Goal: Register for event/course: Sign up to attend an event or enroll in a course

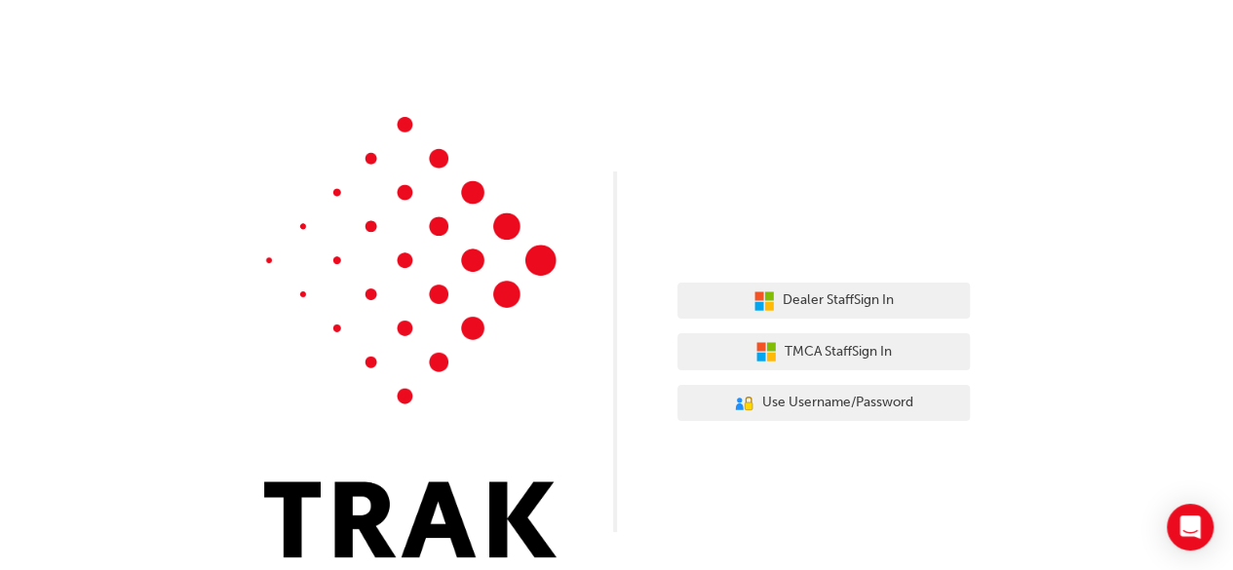
click at [850, 328] on div "Dealer Staff Sign In TMCA Staff Sign In User Authentication Icon - Blue Person,…" at bounding box center [823, 352] width 292 height 169
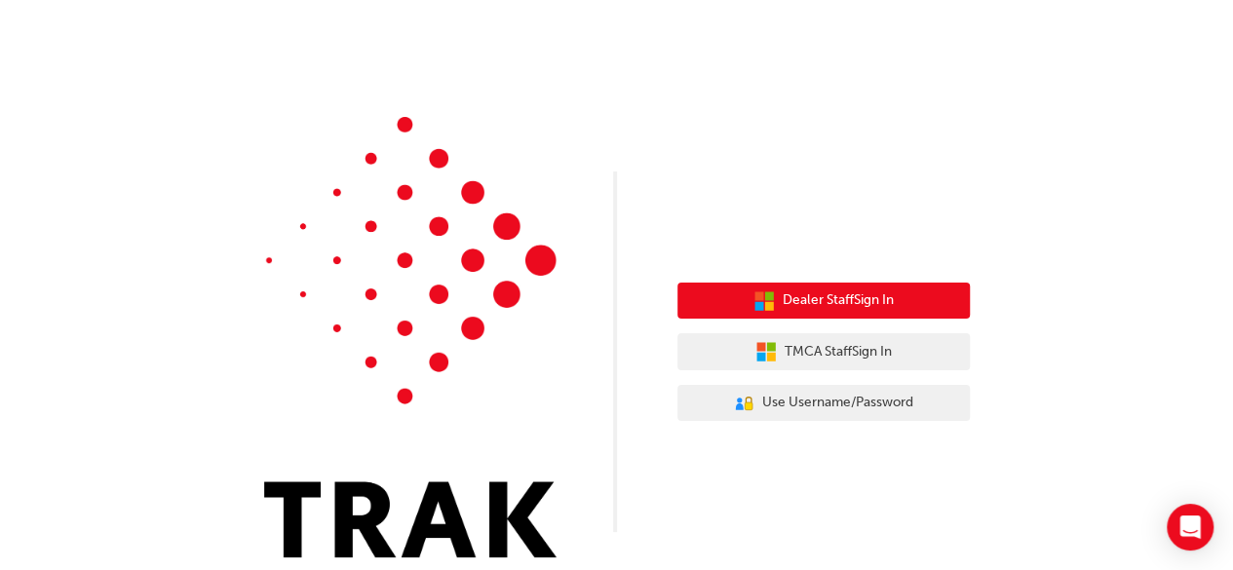
click at [850, 317] on button "Dealer Staff Sign In" at bounding box center [823, 301] width 292 height 37
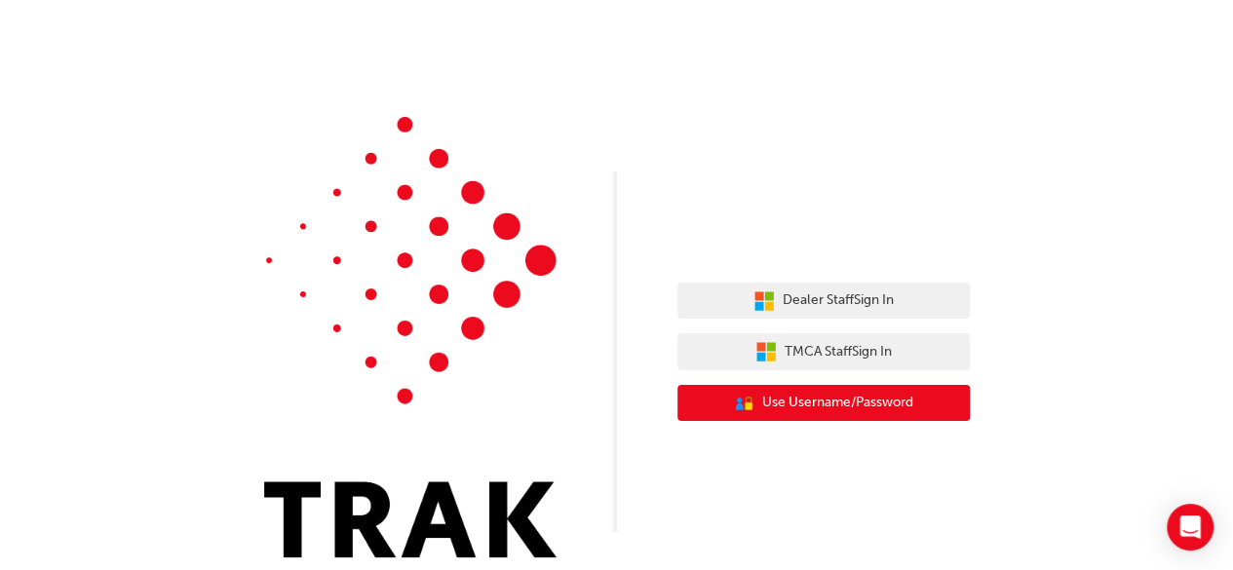
click at [809, 403] on span "Use Username/Password" at bounding box center [837, 403] width 151 height 22
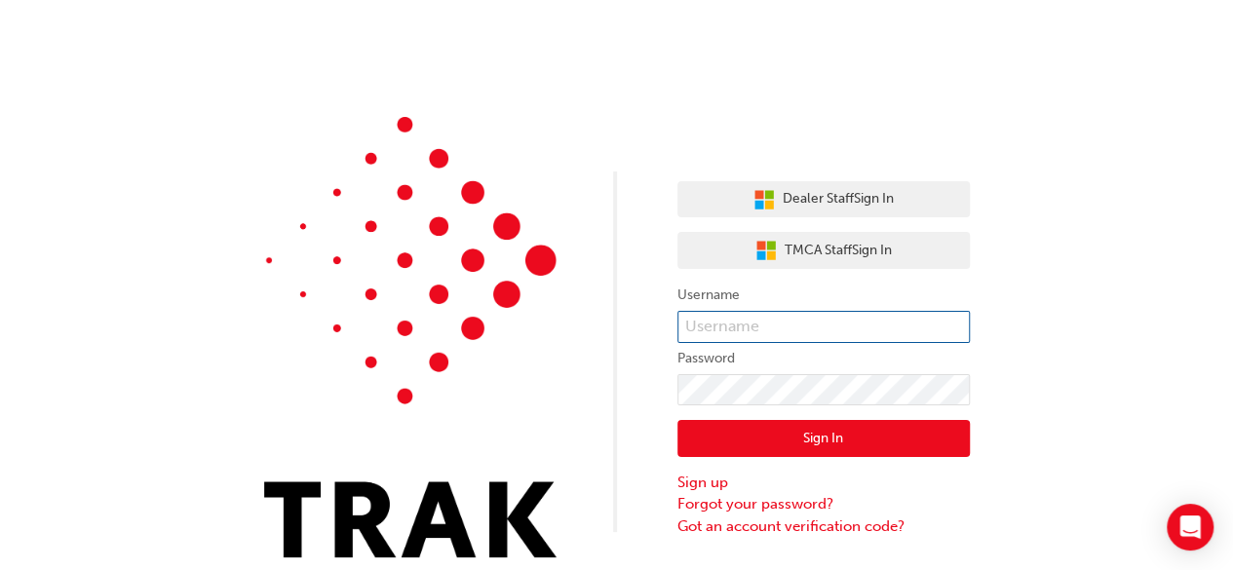
click at [752, 317] on input "text" at bounding box center [823, 327] width 292 height 33
type input "callum.whitelaw"
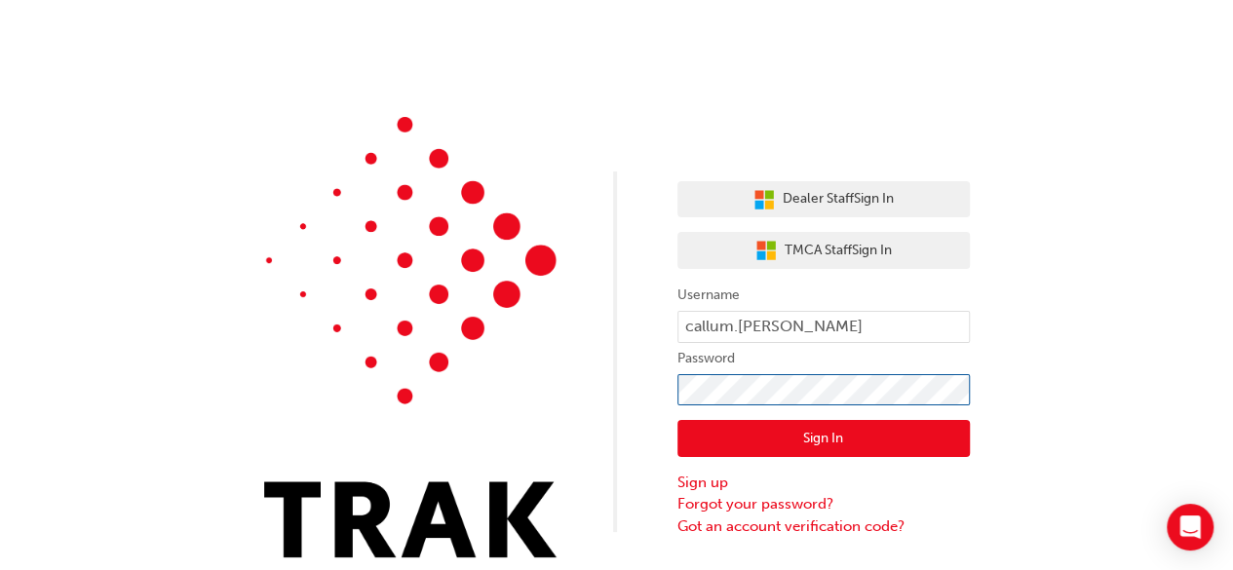
click button "Sign In" at bounding box center [823, 438] width 292 height 37
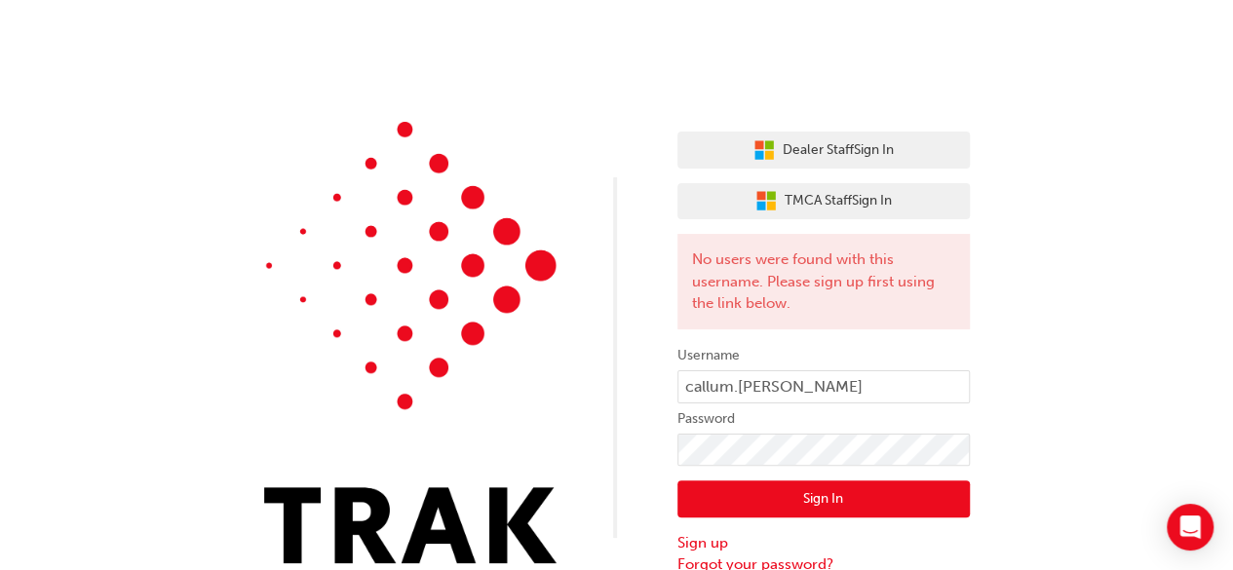
scroll to position [26, 0]
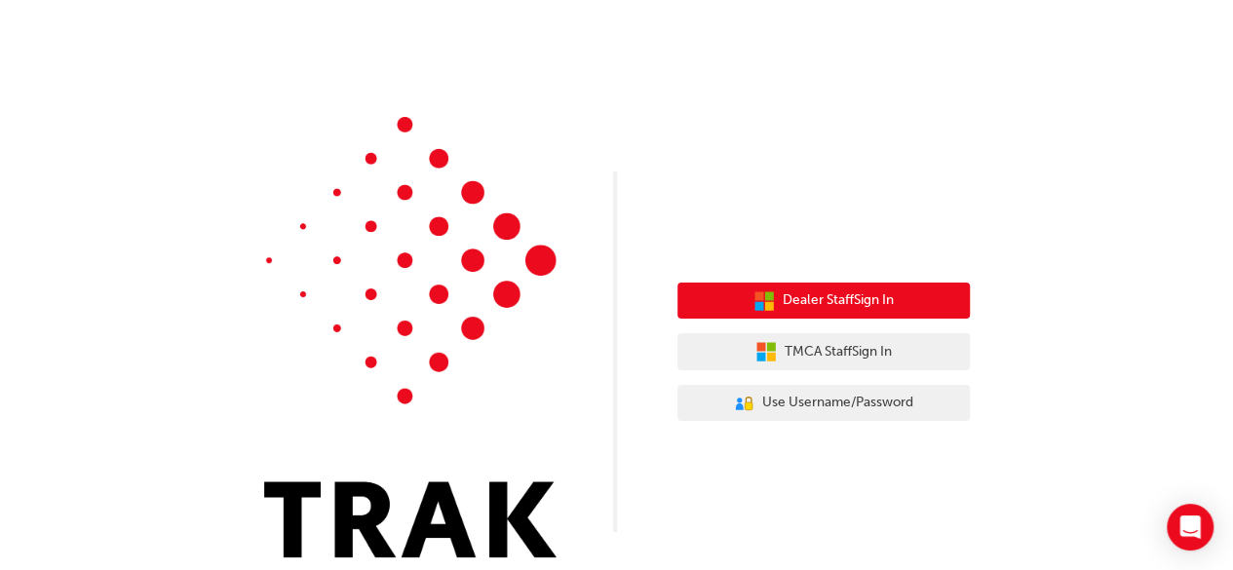
click at [949, 303] on button "Dealer Staff Sign In" at bounding box center [823, 301] width 292 height 37
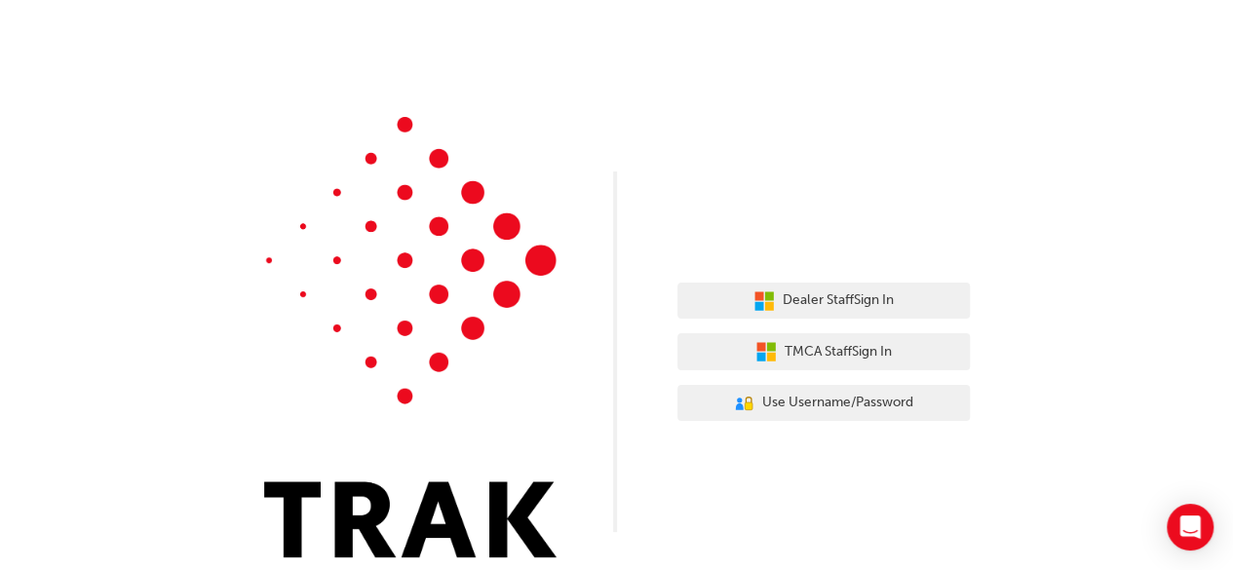
scroll to position [16, 0]
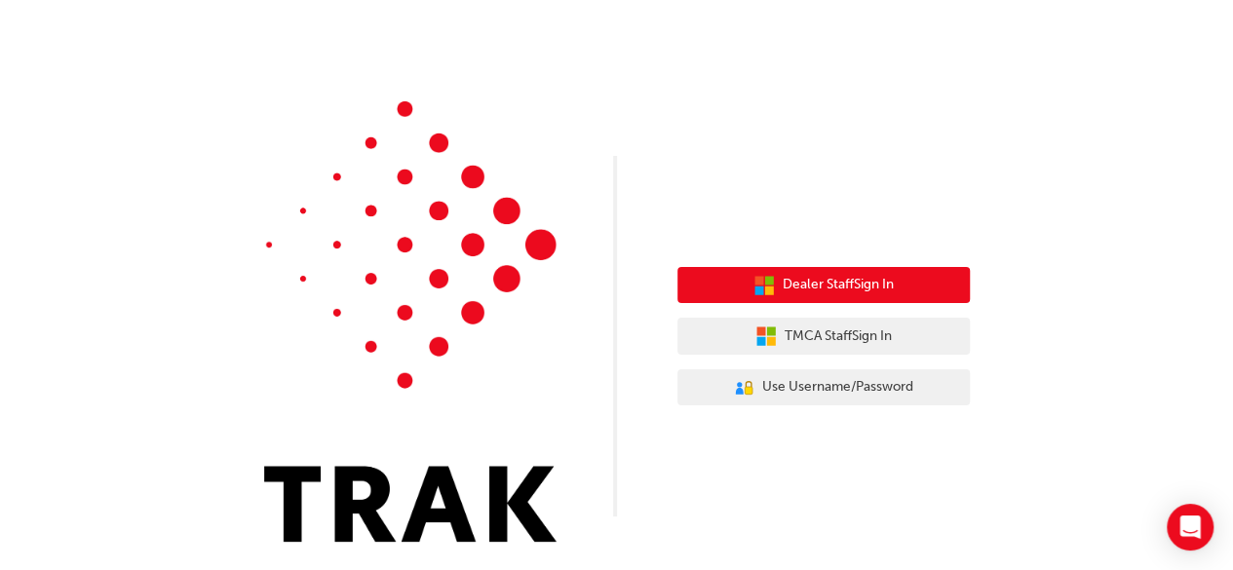
click at [866, 291] on span "Dealer Staff Sign In" at bounding box center [837, 285] width 111 height 22
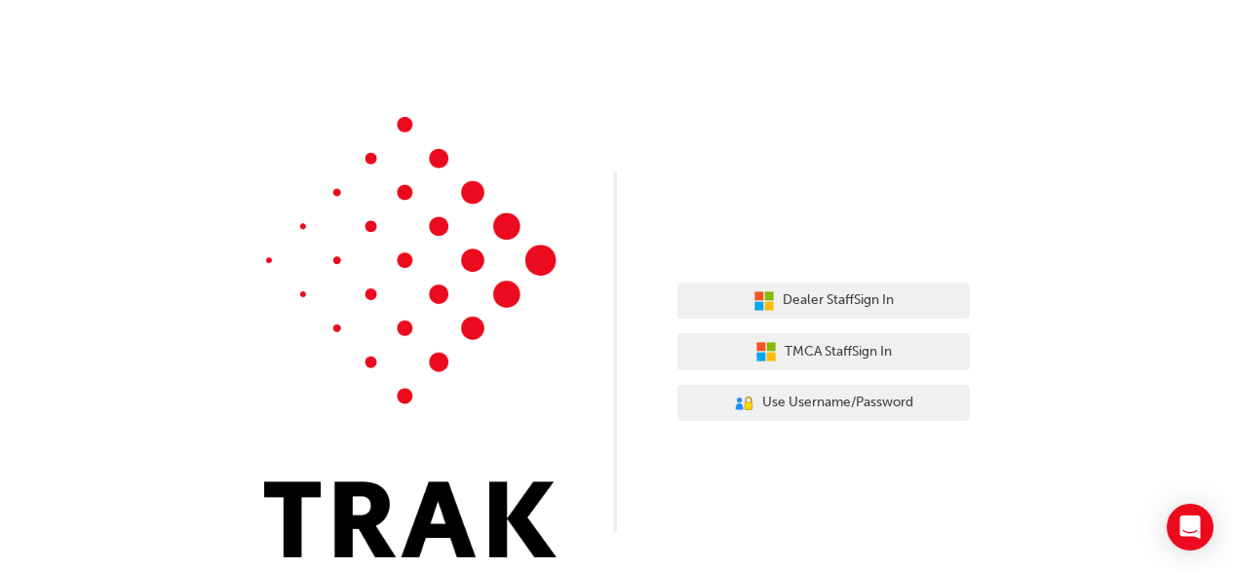
scroll to position [16, 0]
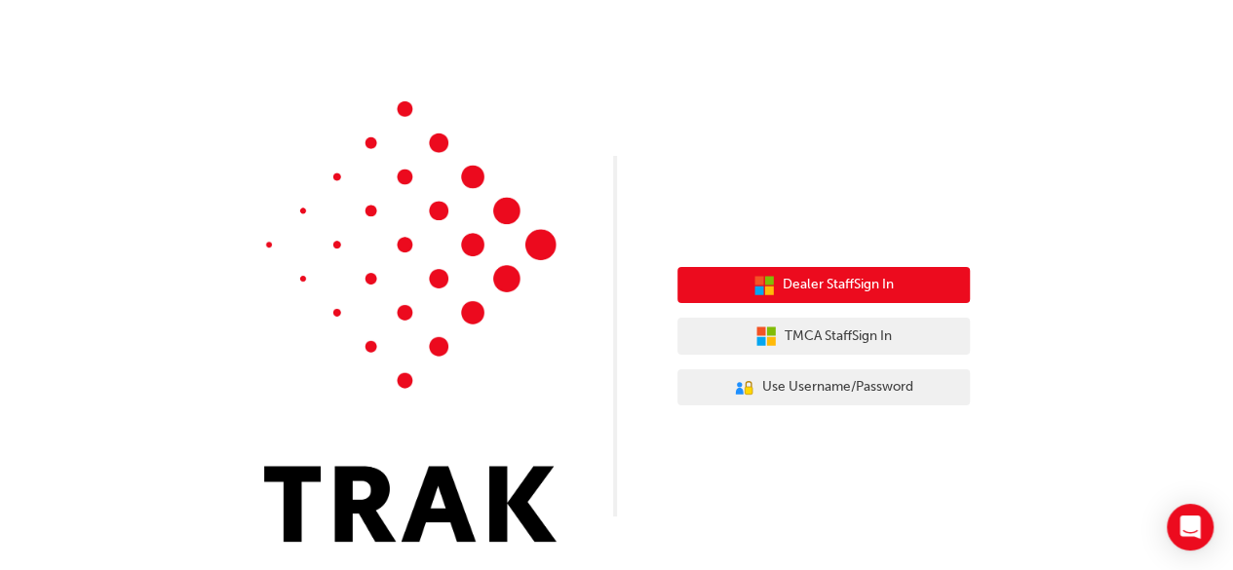
click at [863, 287] on span "Dealer Staff Sign In" at bounding box center [837, 285] width 111 height 22
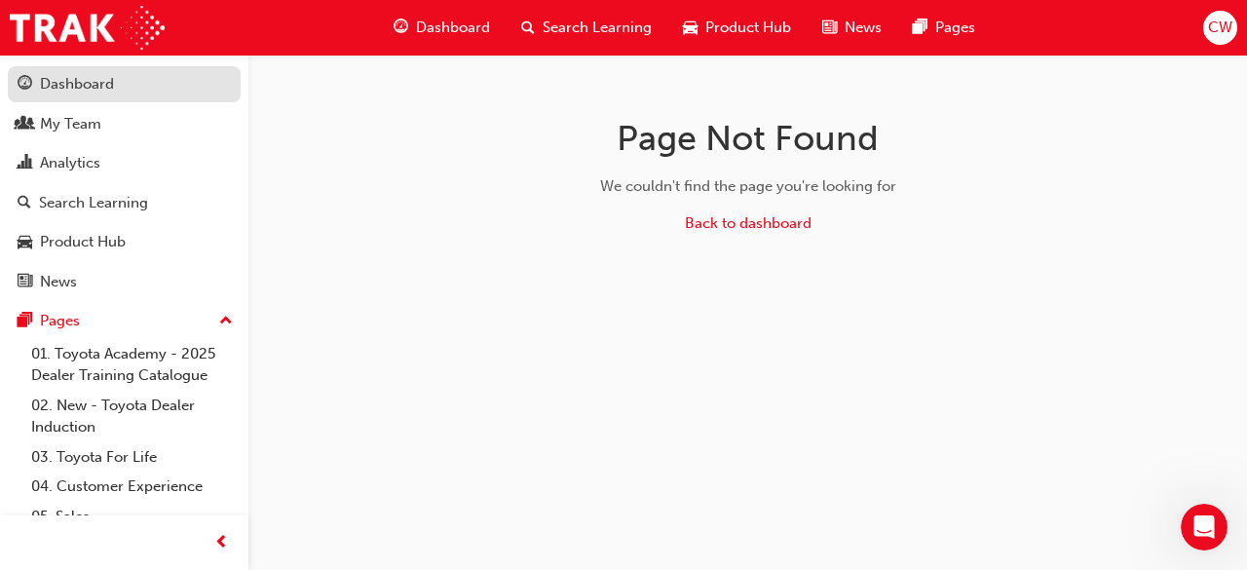
click at [94, 81] on div "Dashboard" at bounding box center [77, 84] width 74 height 22
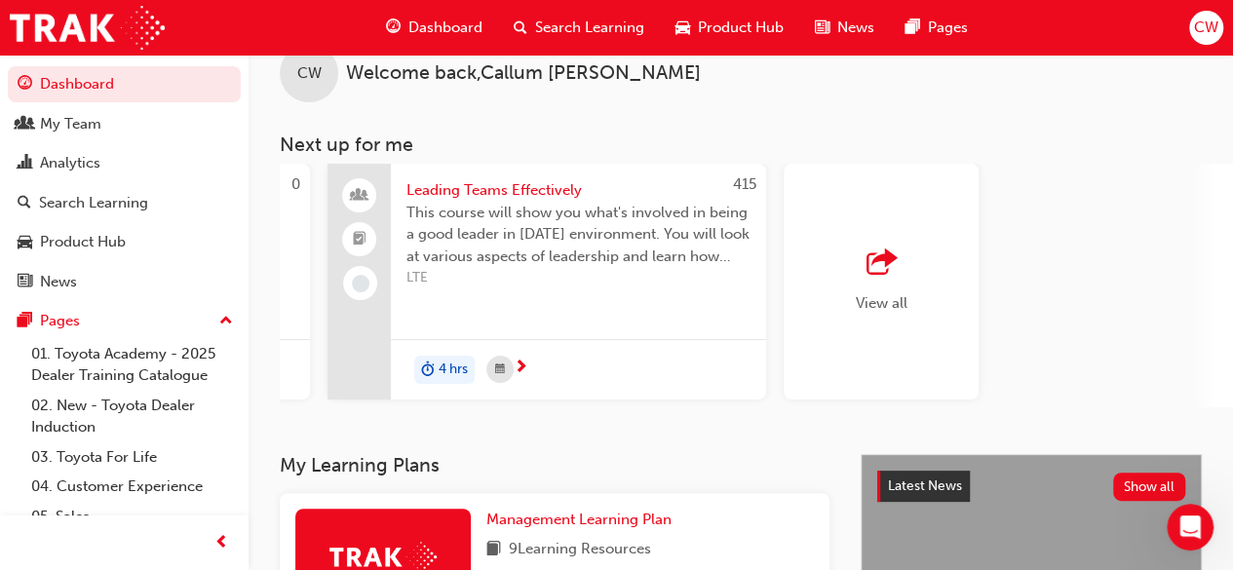
scroll to position [0, 1780]
click at [916, 282] on div "View all" at bounding box center [877, 282] width 195 height 236
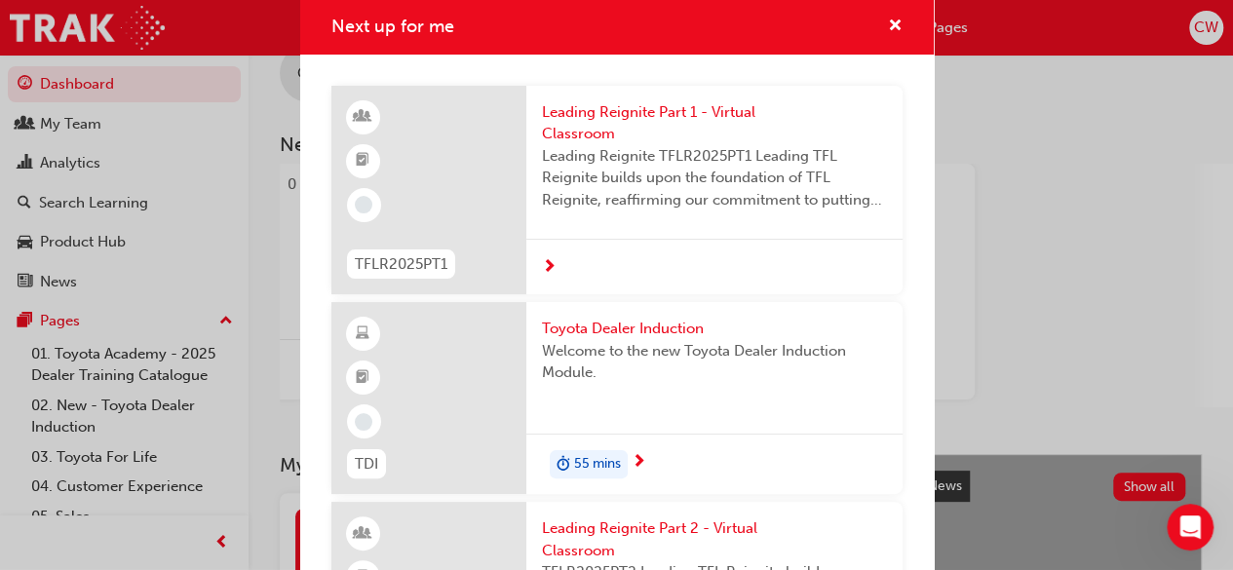
scroll to position [0, 0]
click at [656, 319] on span "Toyota Dealer Induction" at bounding box center [714, 330] width 345 height 22
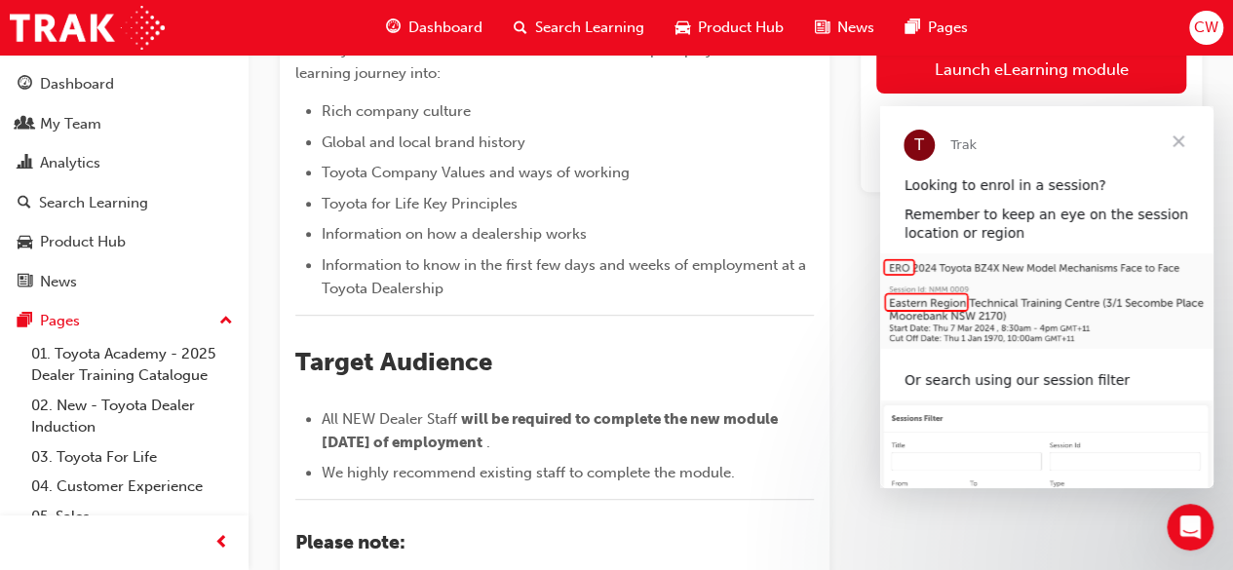
click at [1184, 137] on span "Close" at bounding box center [1178, 141] width 70 height 70
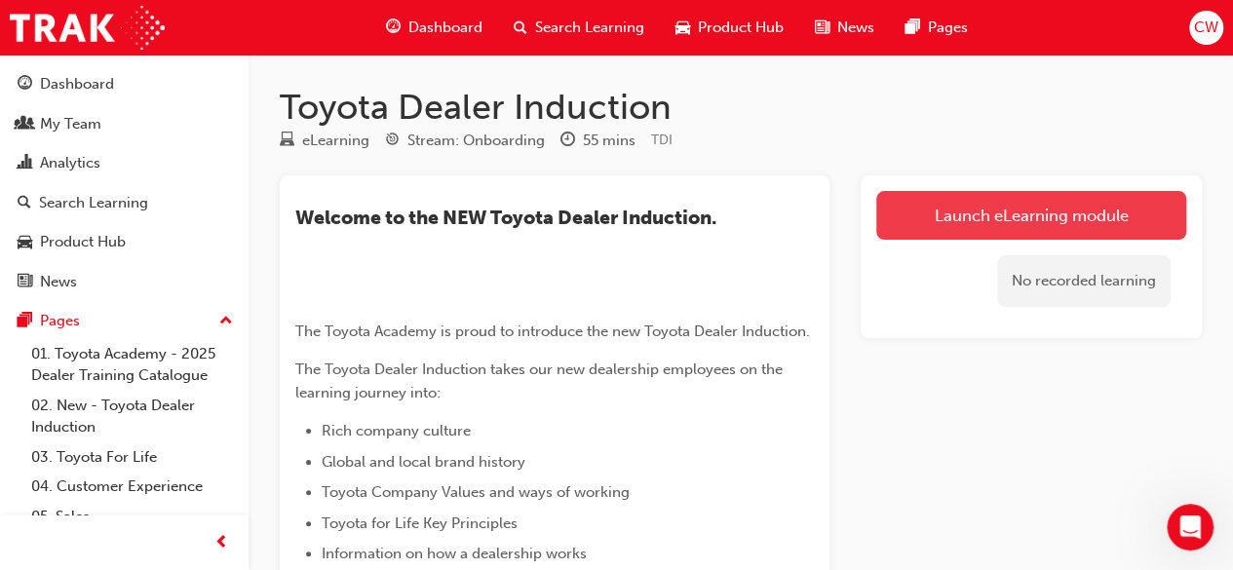
click at [1041, 217] on link "Launch eLearning module" at bounding box center [1031, 215] width 310 height 49
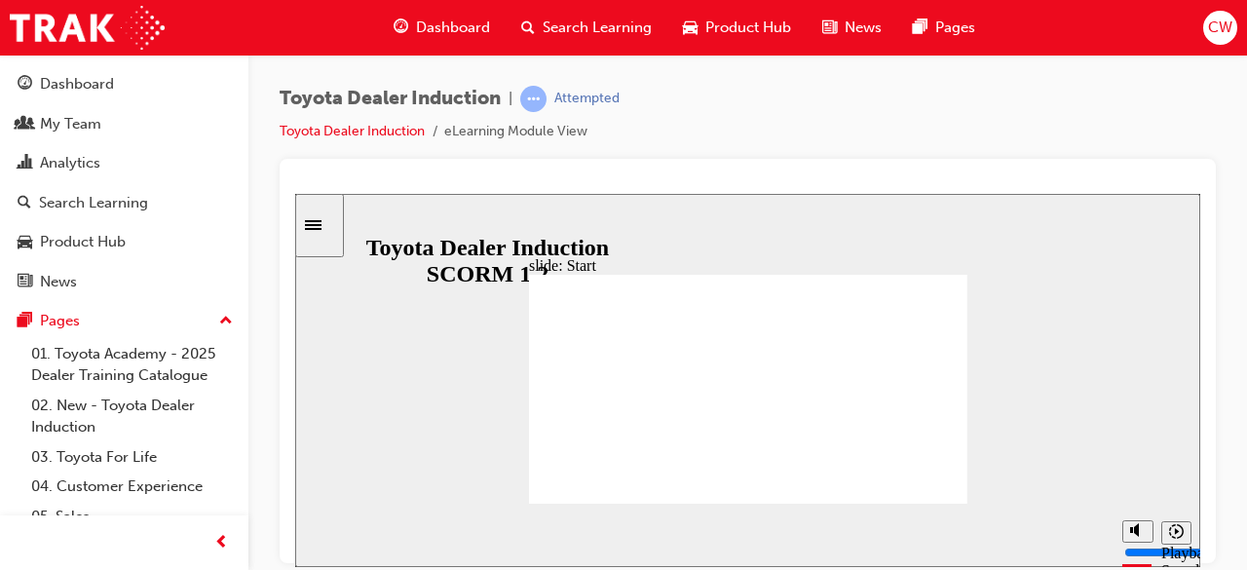
click at [1176, 533] on icon "Playback speed" at bounding box center [1176, 530] width 15 height 15
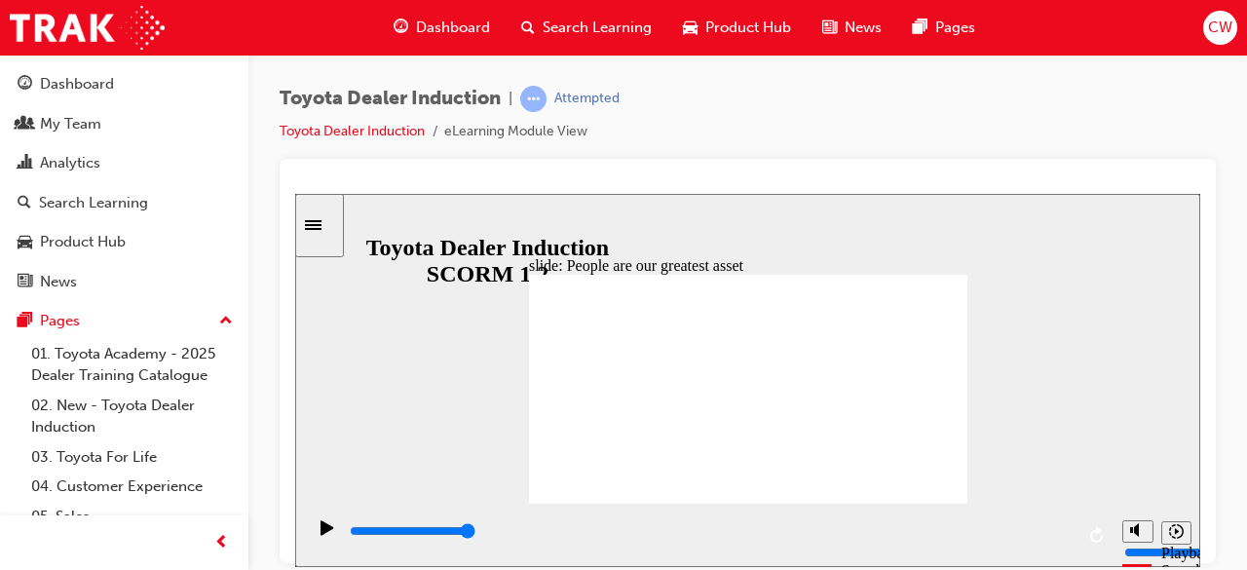
type input "7500"
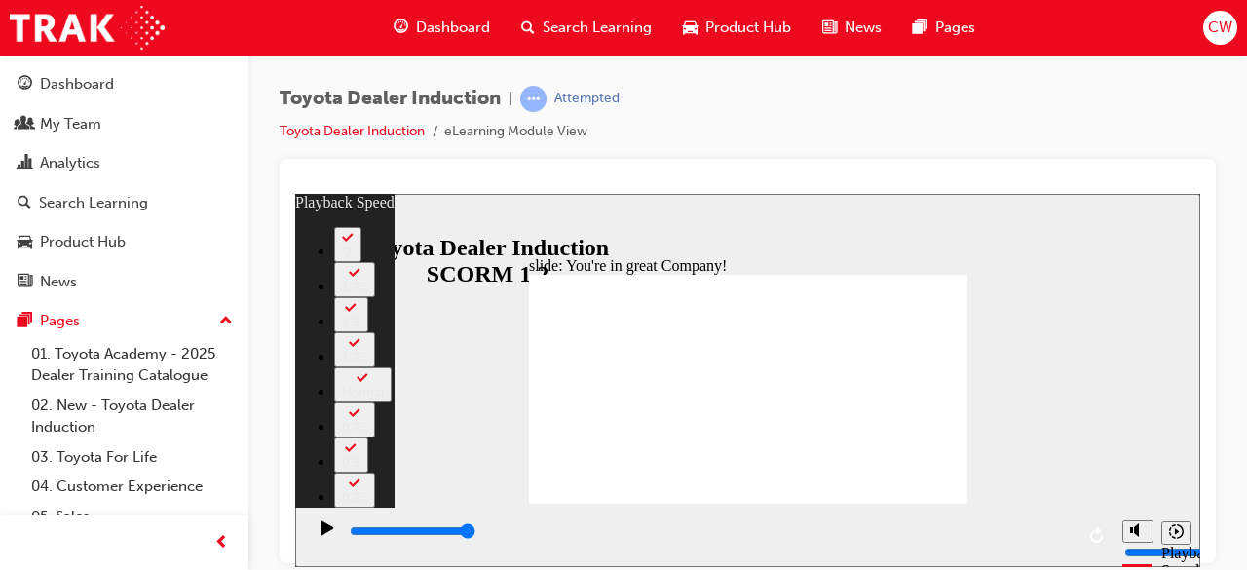
type input "156"
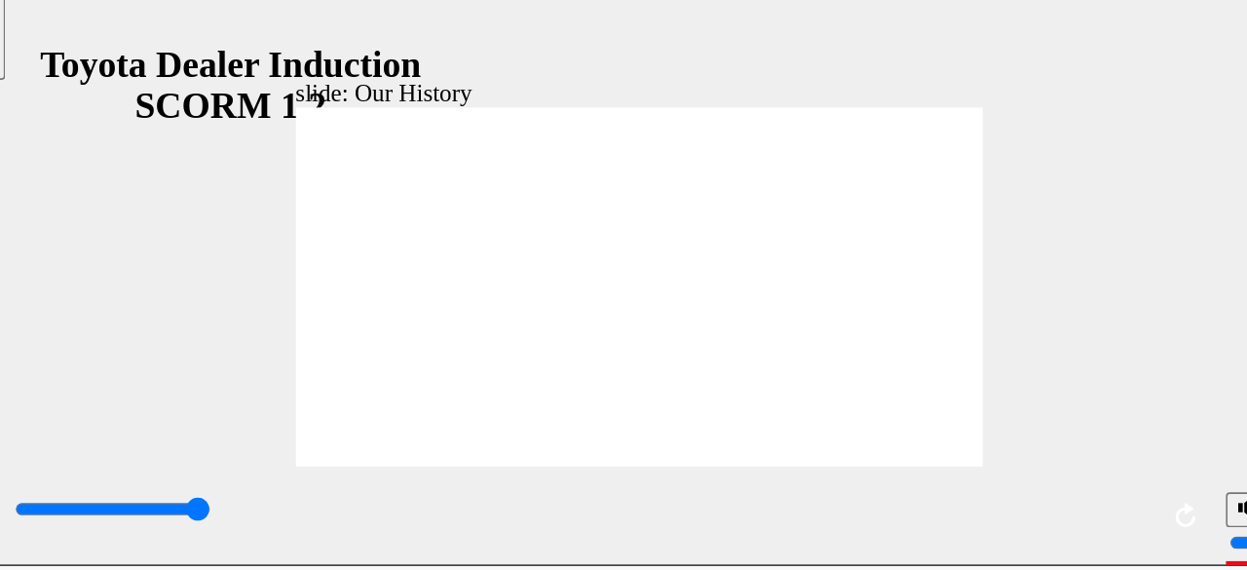
type input "8300"
drag, startPoint x: 257, startPoint y: 240, endPoint x: 369, endPoint y: 249, distance: 112.5
drag, startPoint x: 386, startPoint y: 246, endPoint x: 253, endPoint y: 240, distance: 132.7
type input "2"
drag, startPoint x: 260, startPoint y: 238, endPoint x: 352, endPoint y: 254, distance: 93.1
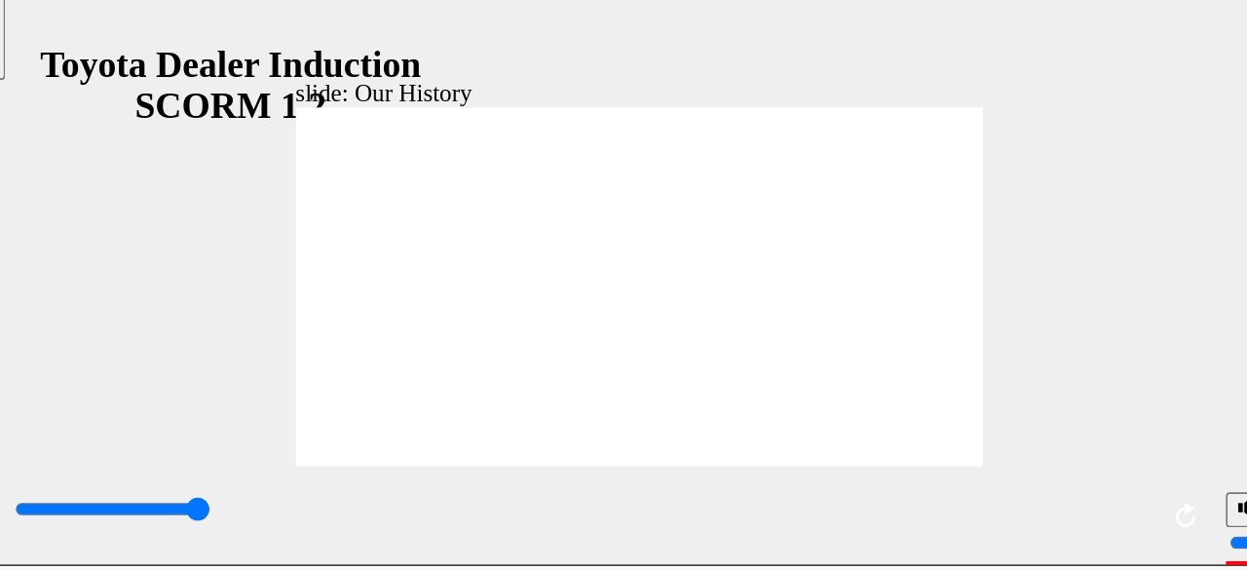
drag, startPoint x: 379, startPoint y: 241, endPoint x: 479, endPoint y: 255, distance: 101.4
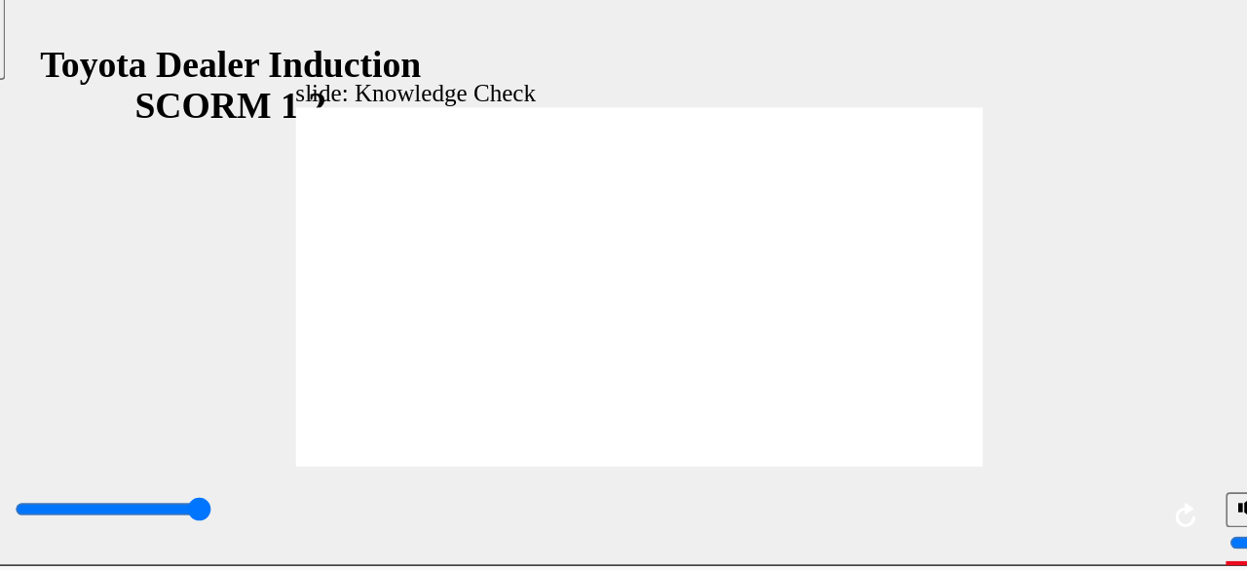
type input "5000"
radio input "true"
type input "1300"
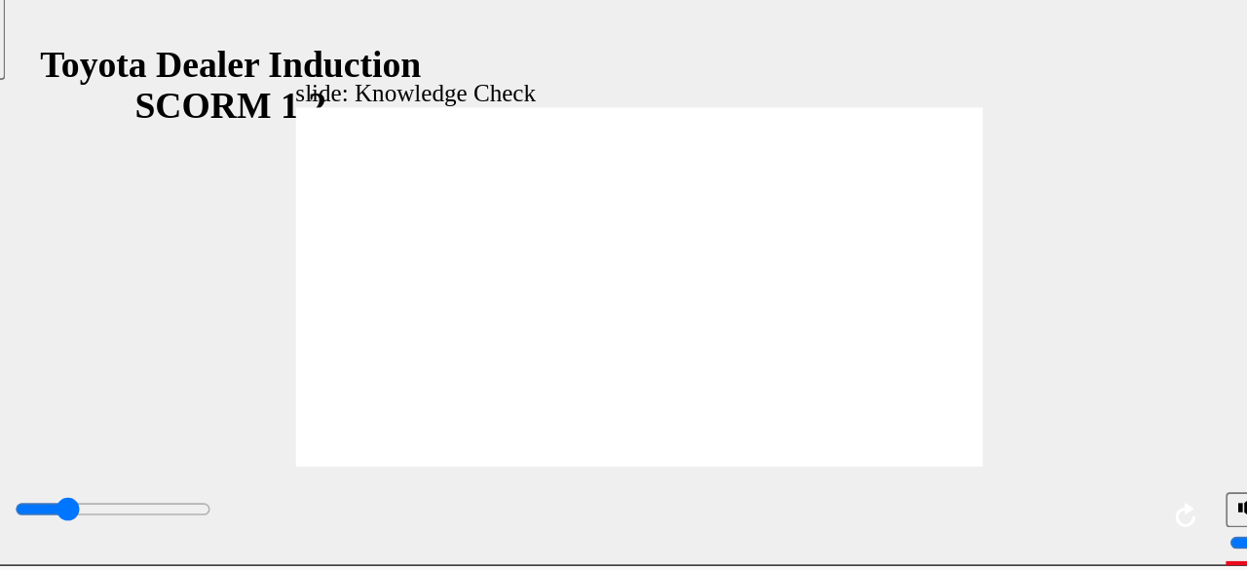
radio input "true"
type input "4000"
radio input "true"
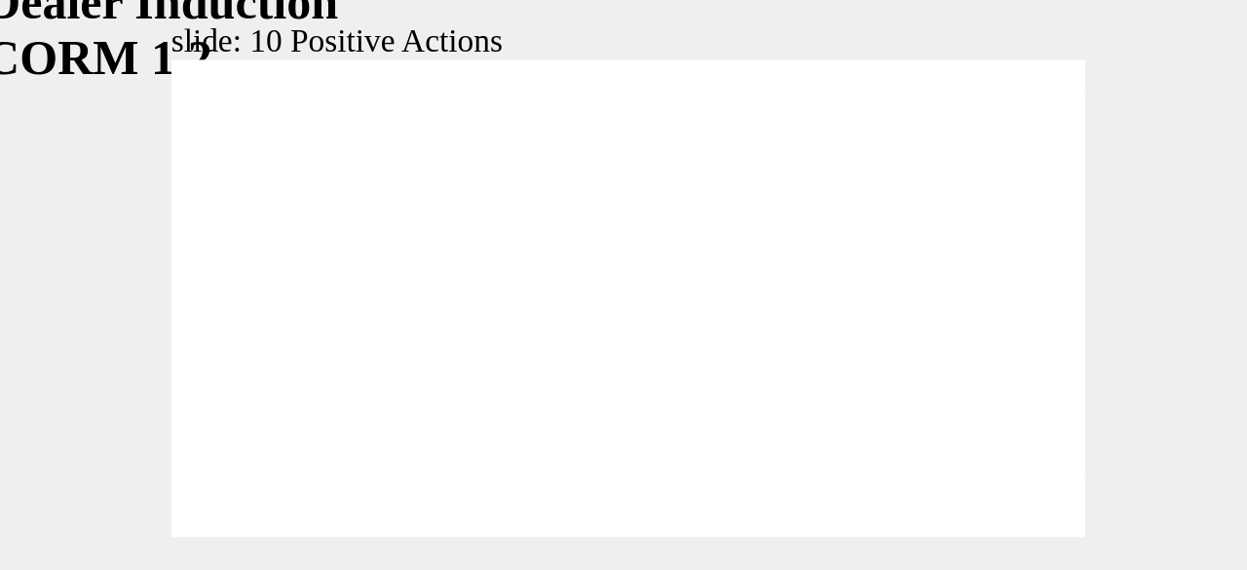
drag, startPoint x: 138, startPoint y: 136, endPoint x: 203, endPoint y: 124, distance: 65.6
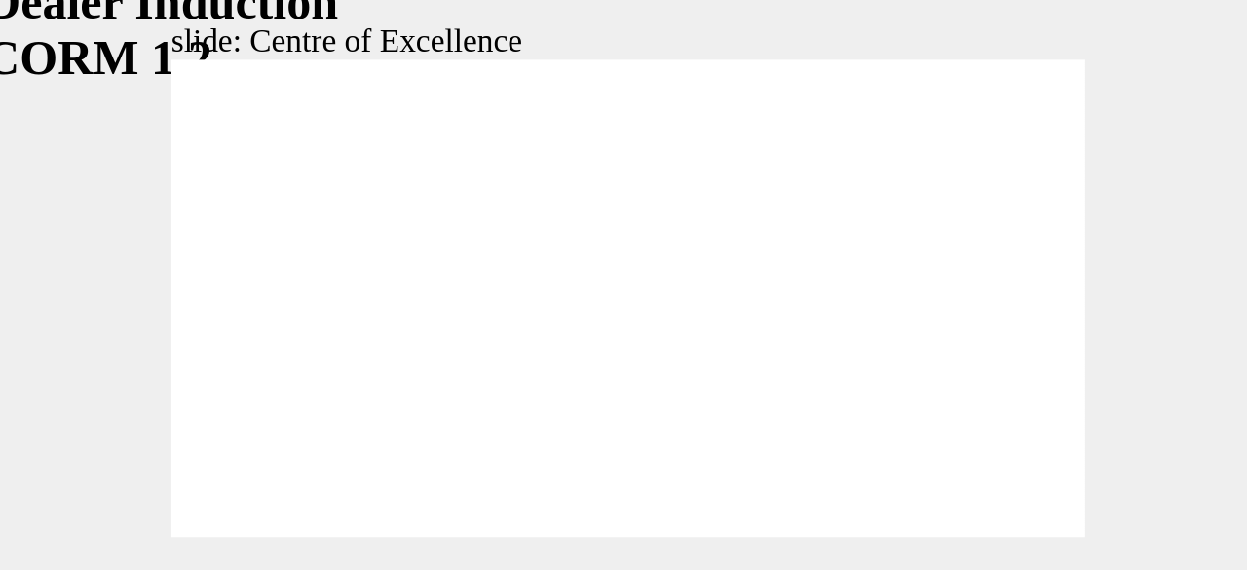
type input "15300"
type input "248"
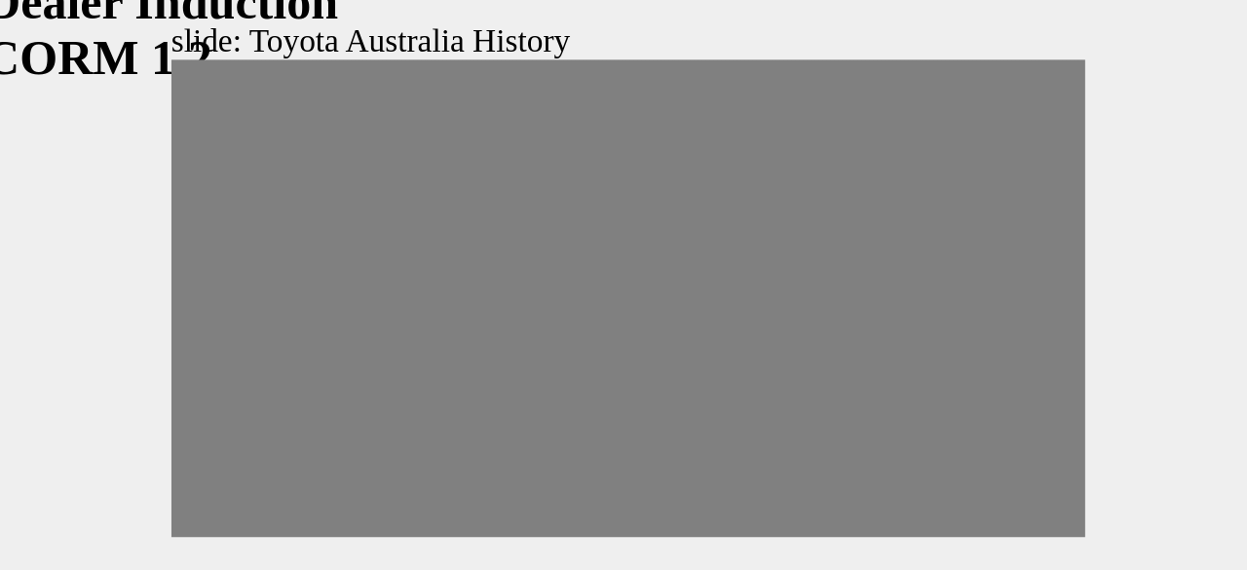
drag, startPoint x: -70, startPoint y: 87, endPoint x: -48, endPoint y: 85, distance: 22.5
drag, startPoint x: -47, startPoint y: 85, endPoint x: -25, endPoint y: 84, distance: 21.5
drag, startPoint x: -25, startPoint y: 84, endPoint x: -8, endPoint y: 85, distance: 17.6
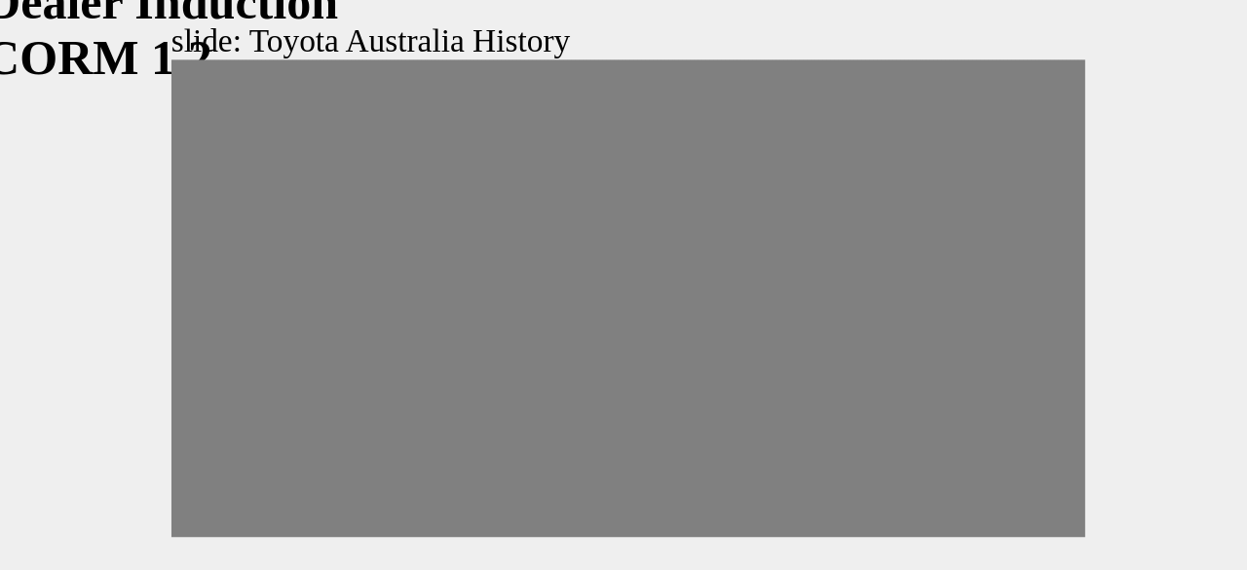
drag, startPoint x: -6, startPoint y: 86, endPoint x: 23, endPoint y: 87, distance: 29.3
drag, startPoint x: 11, startPoint y: 86, endPoint x: 34, endPoint y: 88, distance: 23.5
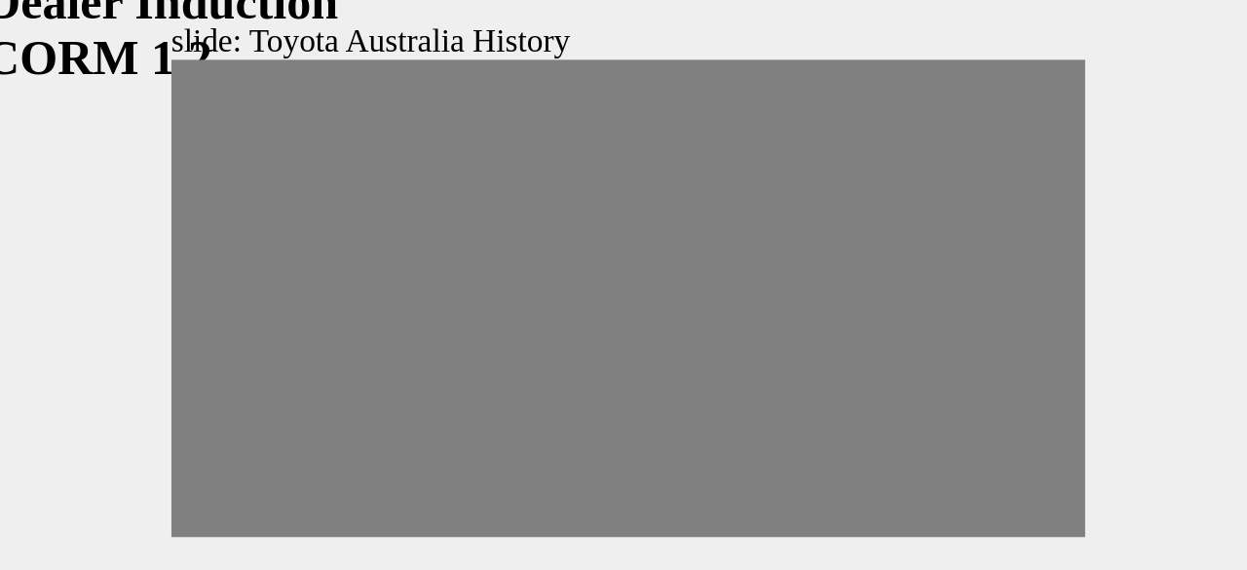
drag, startPoint x: 36, startPoint y: 89, endPoint x: 56, endPoint y: 89, distance: 19.5
drag, startPoint x: 56, startPoint y: 89, endPoint x: 73, endPoint y: 94, distance: 18.2
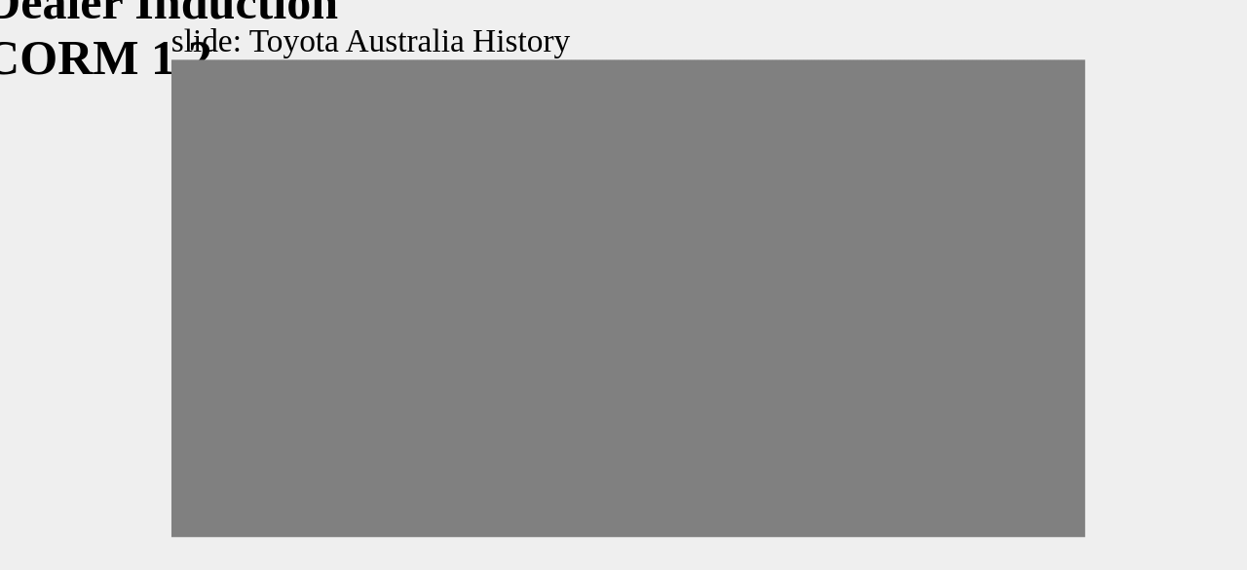
drag, startPoint x: 80, startPoint y: 85, endPoint x: 94, endPoint y: 82, distance: 14.0
drag, startPoint x: 94, startPoint y: 82, endPoint x: 115, endPoint y: 83, distance: 21.5
drag, startPoint x: 115, startPoint y: 83, endPoint x: 137, endPoint y: 87, distance: 22.7
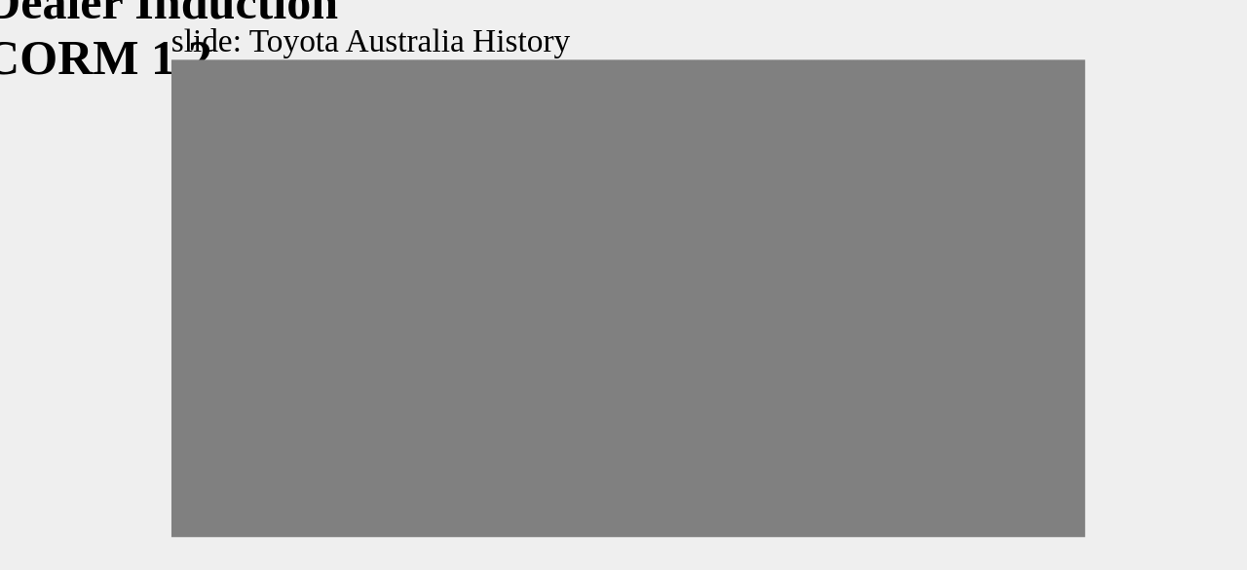
drag, startPoint x: 137, startPoint y: 87, endPoint x: 157, endPoint y: 91, distance: 19.9
drag, startPoint x: 157, startPoint y: 91, endPoint x: 174, endPoint y: 91, distance: 17.5
drag, startPoint x: 174, startPoint y: 91, endPoint x: 202, endPoint y: 90, distance: 27.3
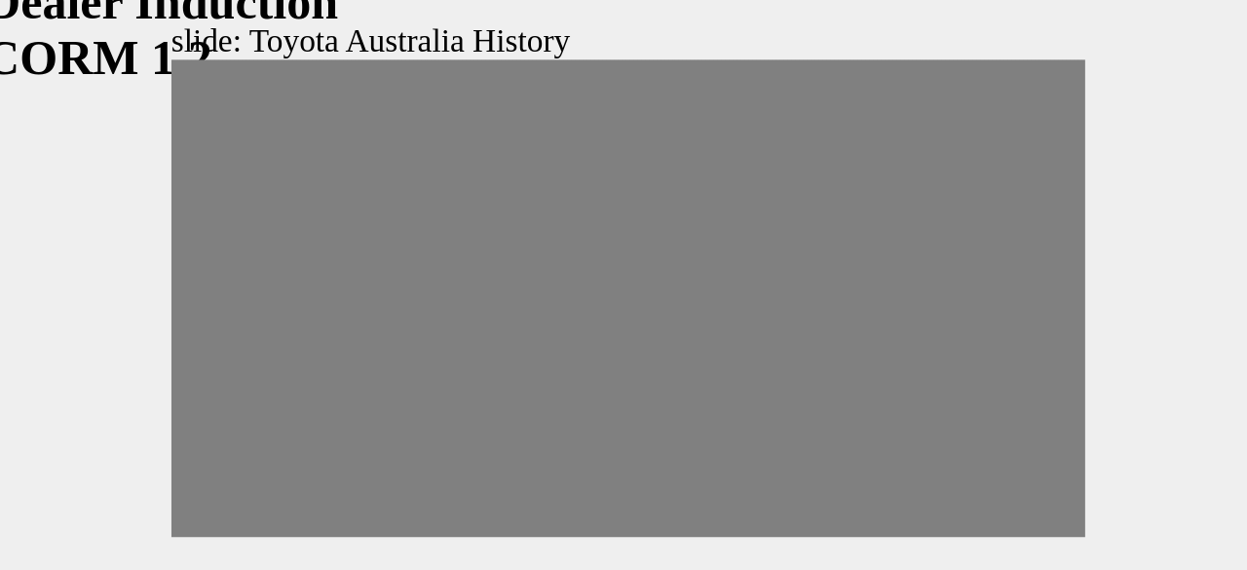
drag, startPoint x: 200, startPoint y: 86, endPoint x: 218, endPoint y: 88, distance: 18.6
drag, startPoint x: 216, startPoint y: 85, endPoint x: 245, endPoint y: 91, distance: 28.9
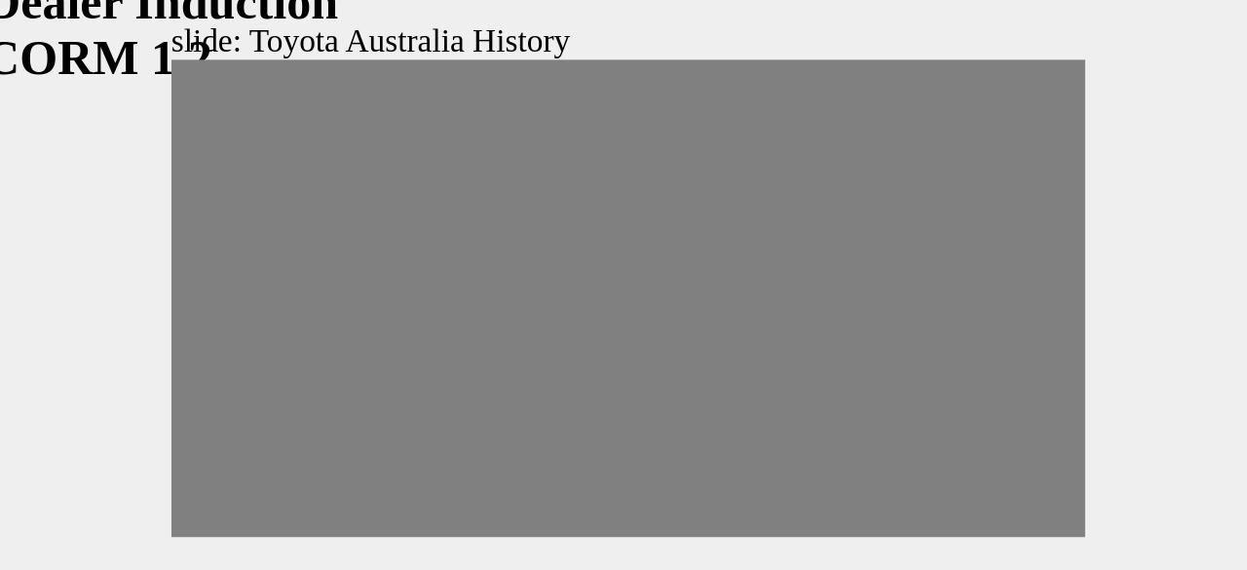
drag, startPoint x: 232, startPoint y: 85, endPoint x: 253, endPoint y: 85, distance: 21.4
drag, startPoint x: 256, startPoint y: 87, endPoint x: 283, endPoint y: 88, distance: 26.3
drag, startPoint x: 278, startPoint y: 83, endPoint x: 304, endPoint y: 80, distance: 26.5
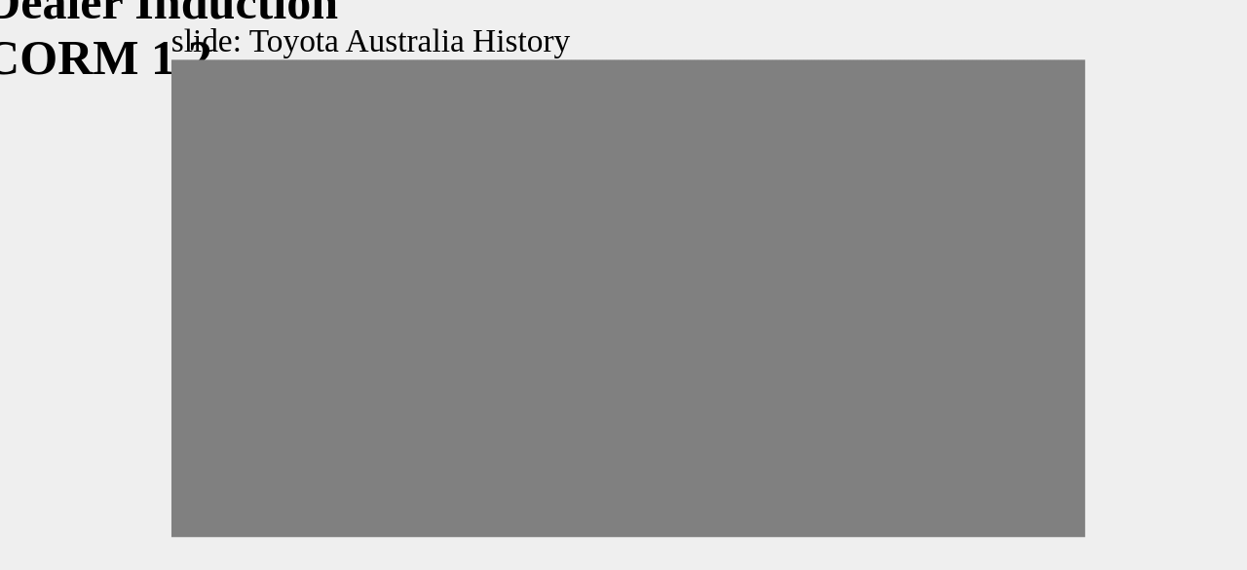
drag, startPoint x: 297, startPoint y: 85, endPoint x: 324, endPoint y: 90, distance: 26.8
drag, startPoint x: 315, startPoint y: 84, endPoint x: 332, endPoint y: 85, distance: 17.6
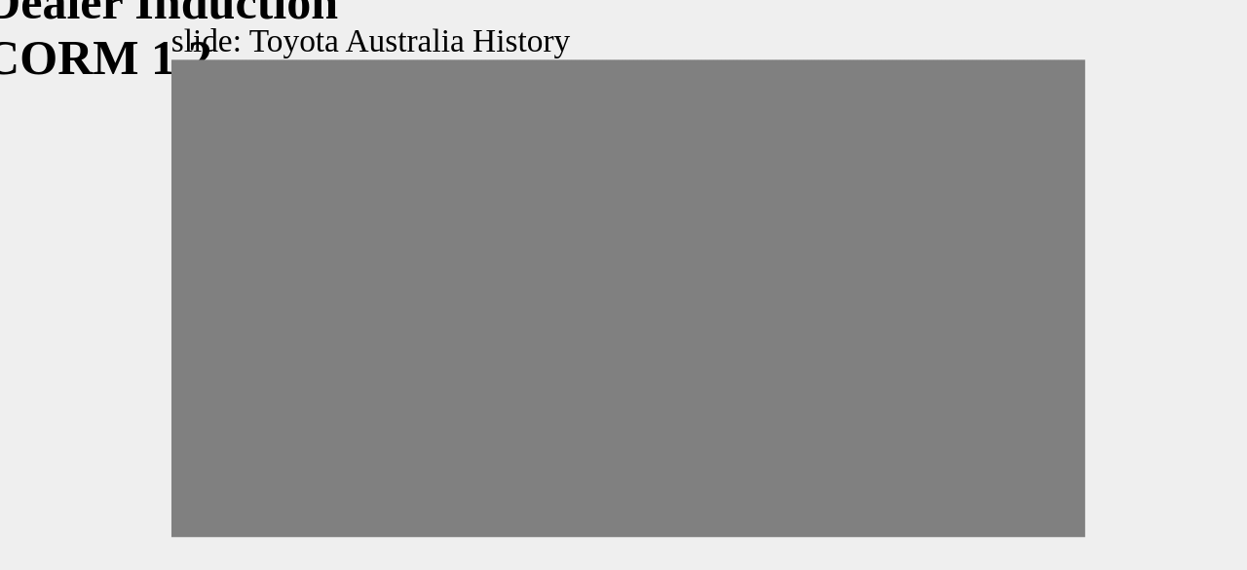
drag, startPoint x: 339, startPoint y: 83, endPoint x: -12, endPoint y: 86, distance: 350.8
type input "0"
type input "4"
drag, startPoint x: -7, startPoint y: 83, endPoint x: 19, endPoint y: 85, distance: 25.4
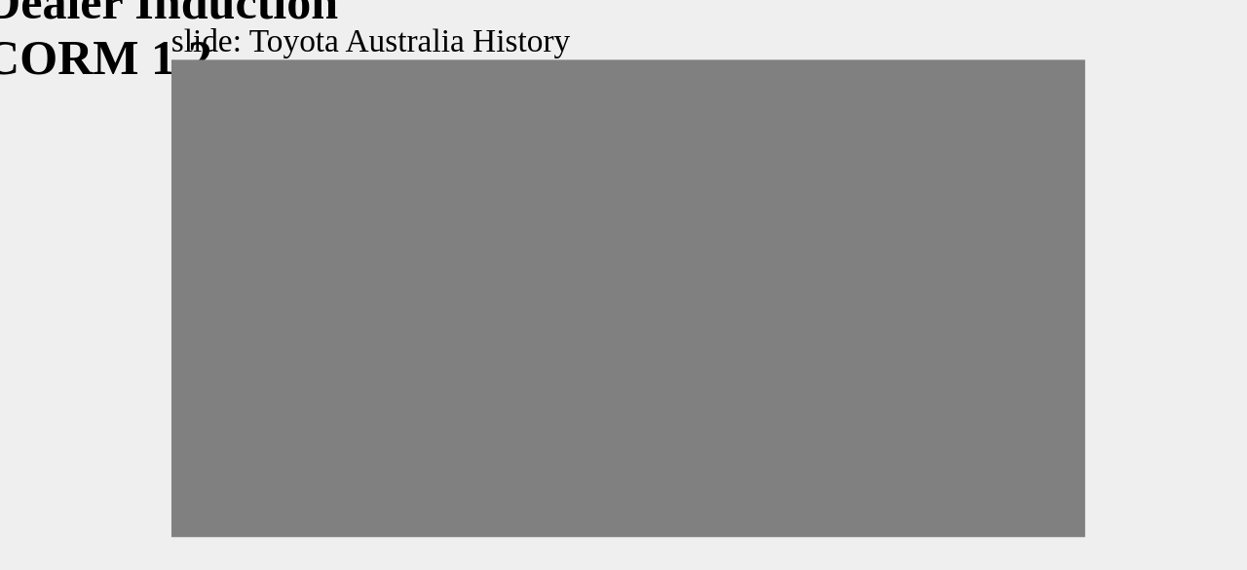
type input "0"
type input "5"
drag, startPoint x: 19, startPoint y: 85, endPoint x: 46, endPoint y: 86, distance: 27.3
type input "0"
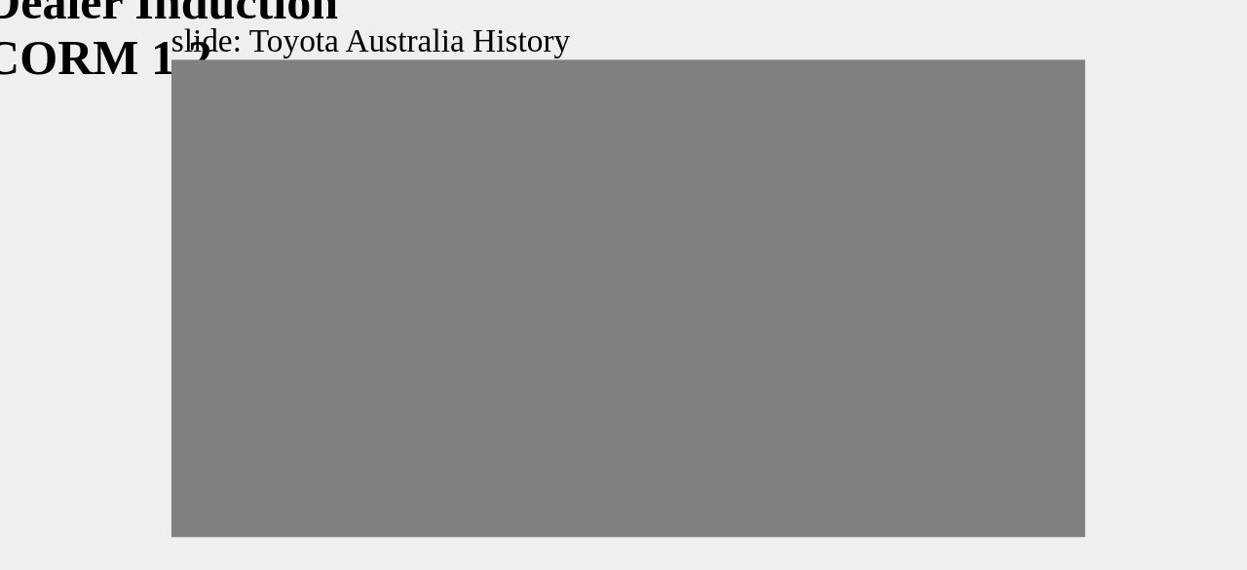
type input "4"
drag, startPoint x: 33, startPoint y: 86, endPoint x: 19, endPoint y: 83, distance: 14.0
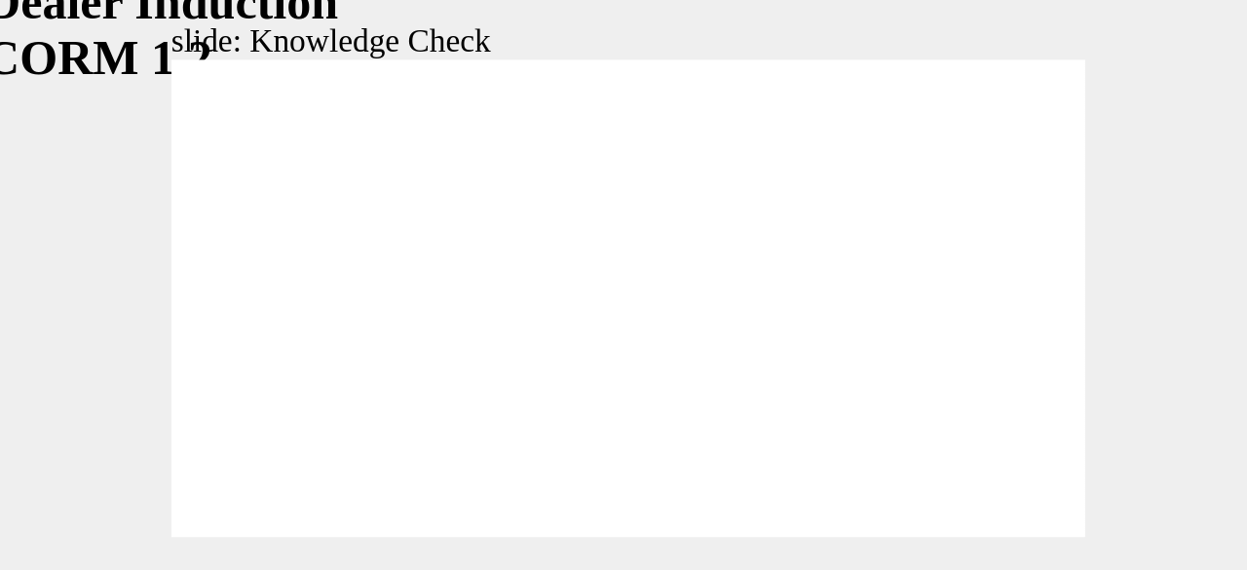
type input "1800"
radio input "true"
type input "4200"
radio input "true"
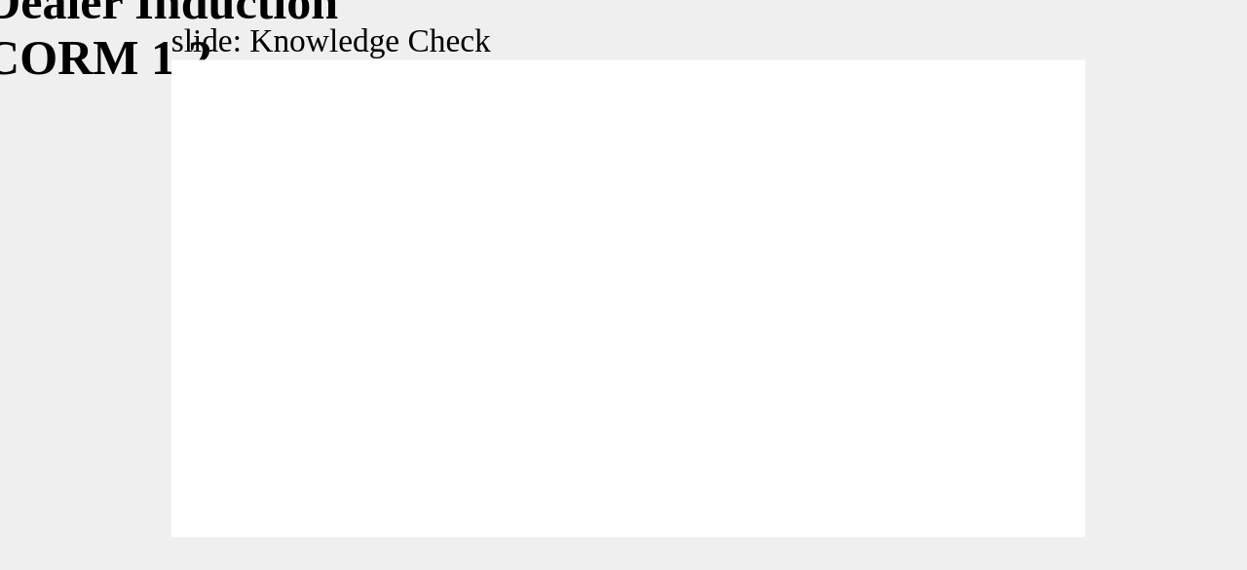
type input "5000"
radio input "true"
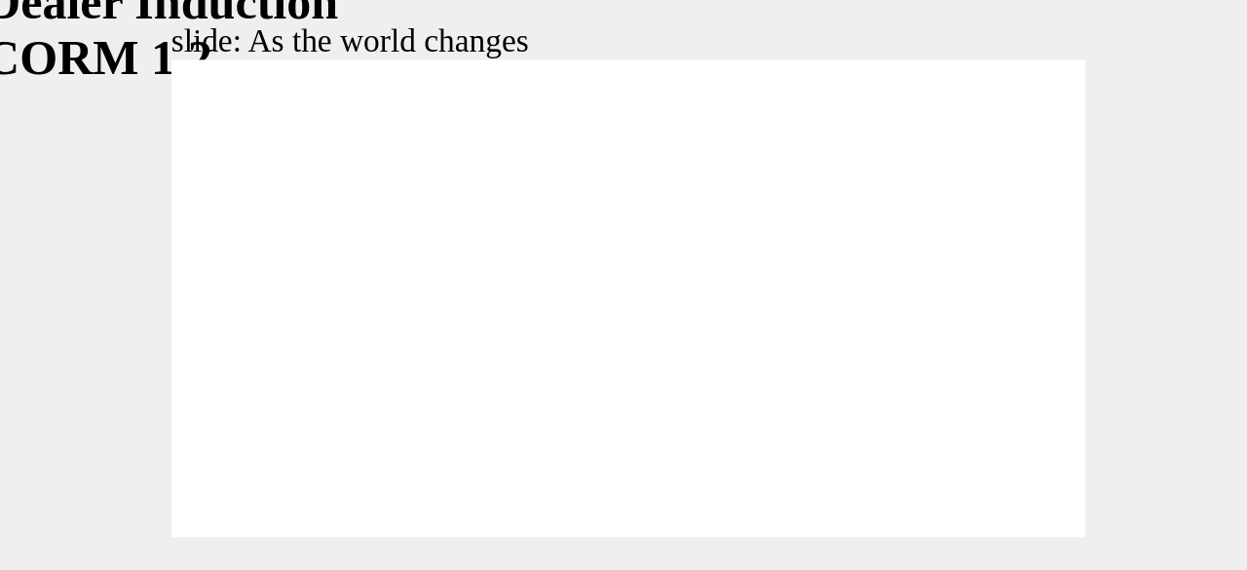
type input "9200"
type input "107"
type input "128"
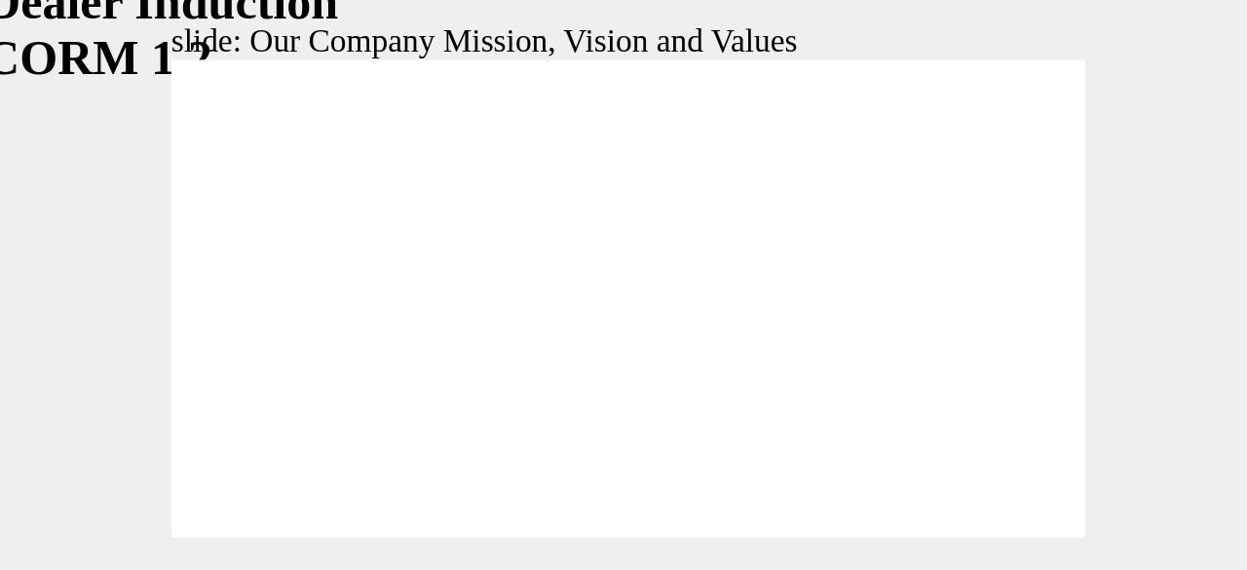
type input "100"
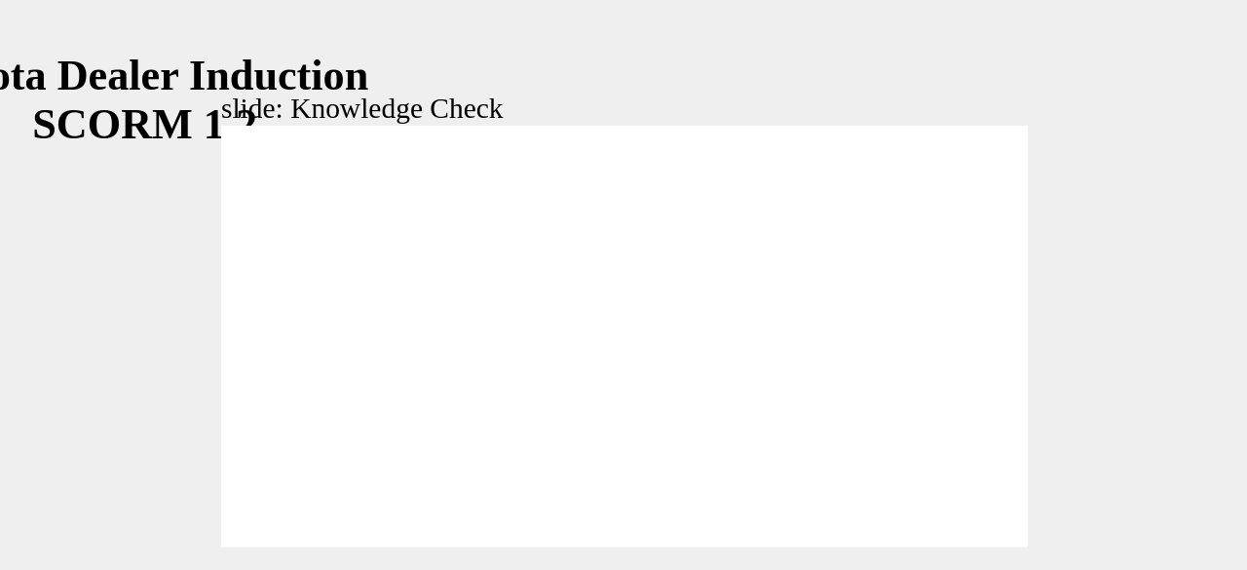
type input "5000"
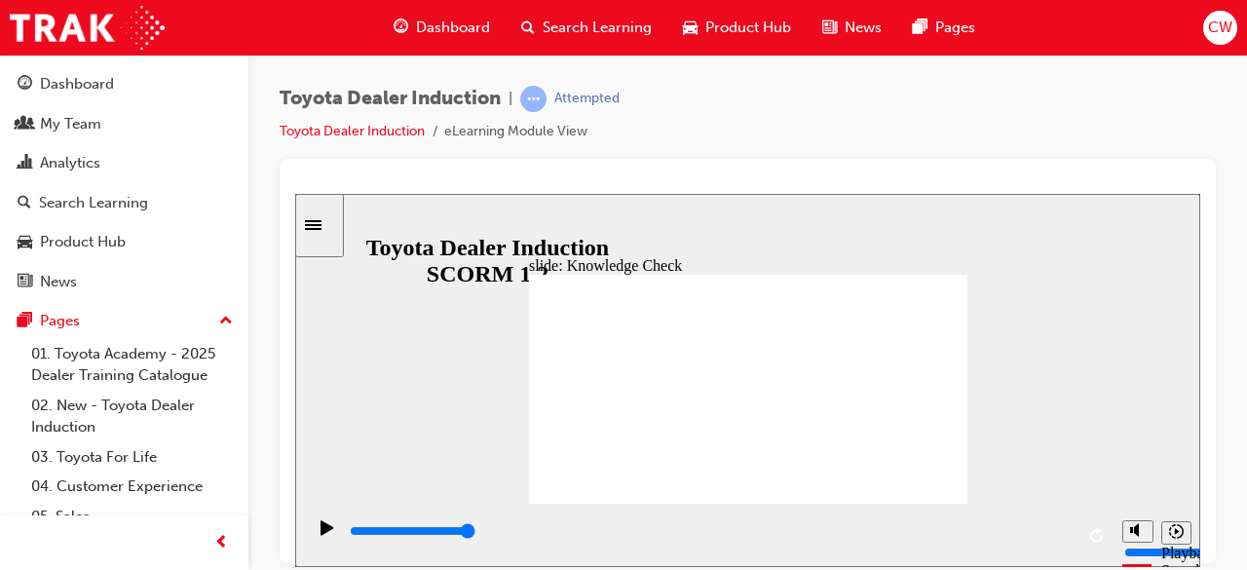
click at [322, 224] on icon "Sidebar Toggle" at bounding box center [313, 224] width 17 height 10
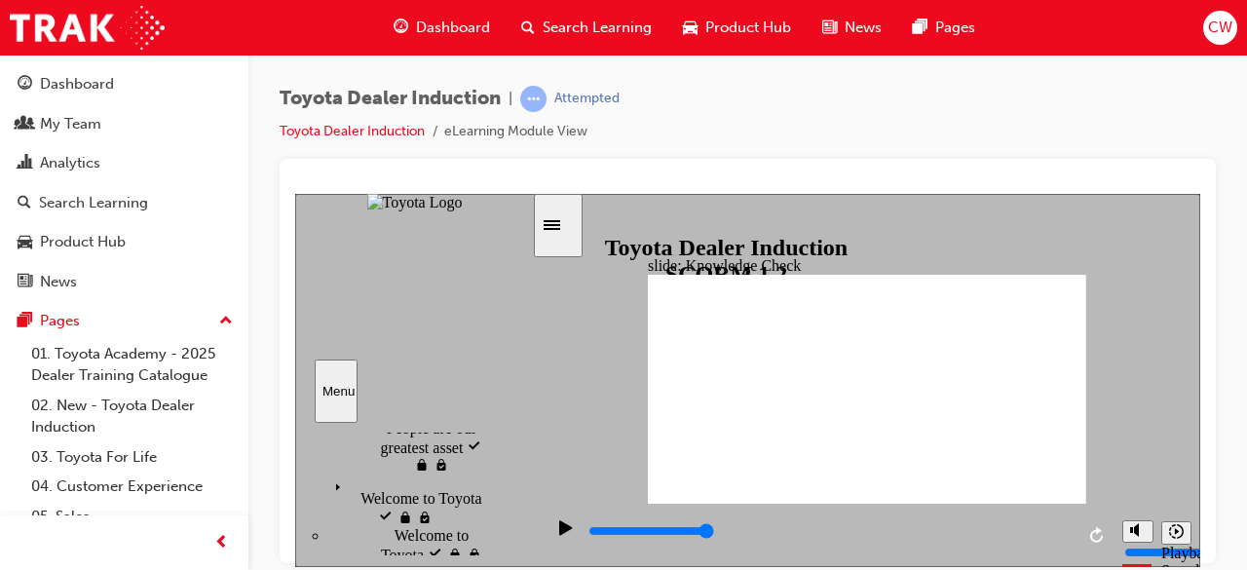
scroll to position [134, 45]
click at [560, 224] on icon "Sidebar Toggle" at bounding box center [552, 224] width 17 height 10
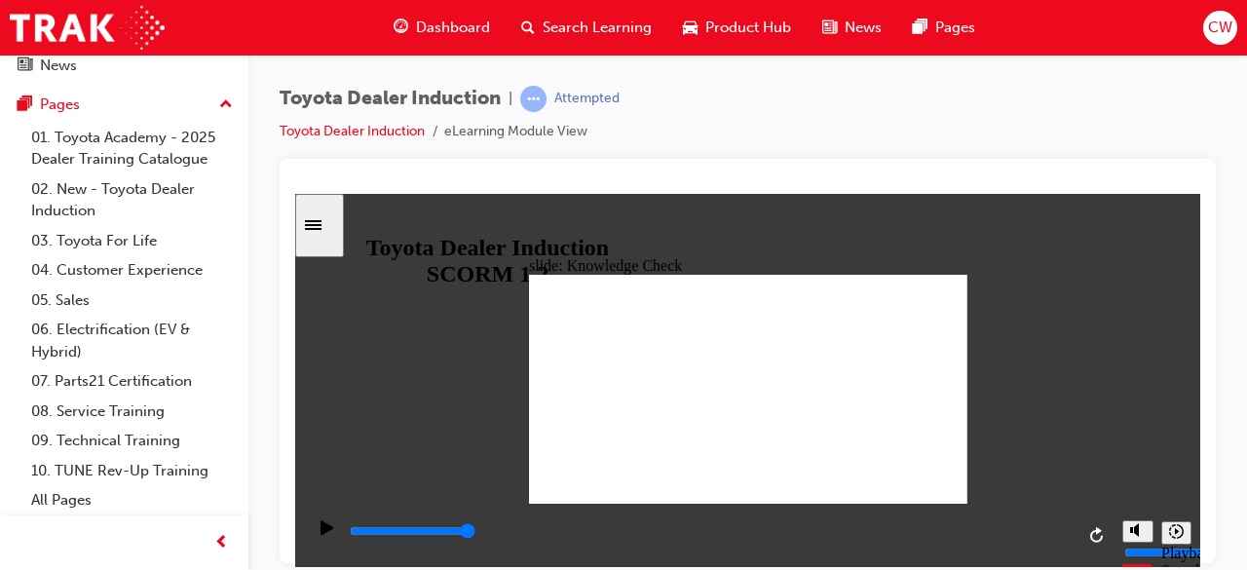
click at [330, 232] on div "Sidebar Toggle" at bounding box center [319, 224] width 33 height 15
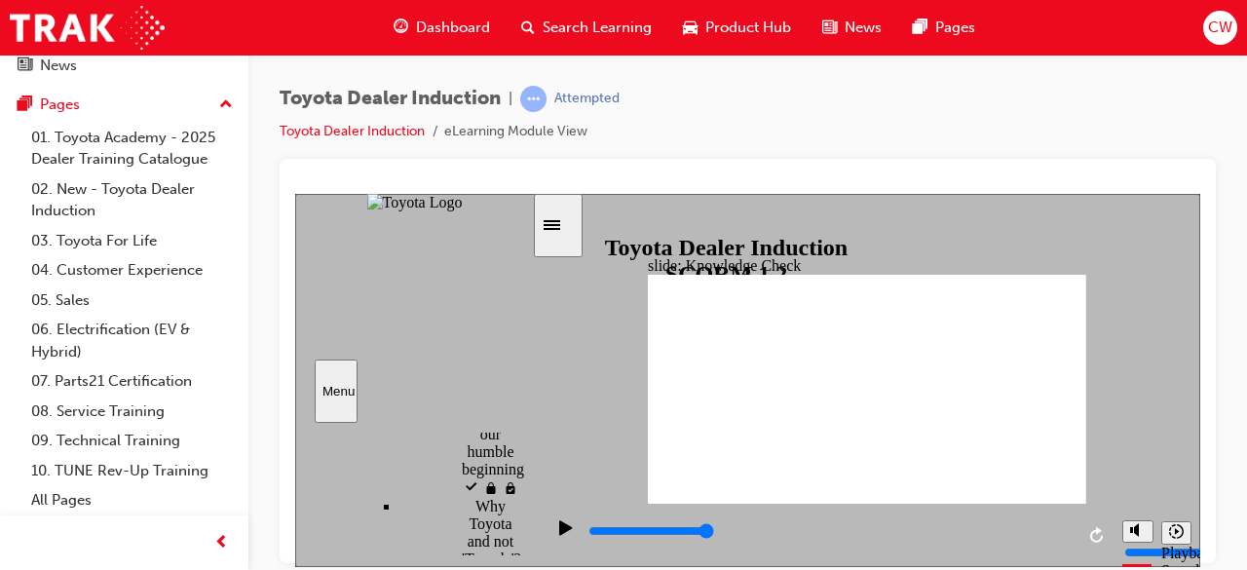
scroll to position [722, 13]
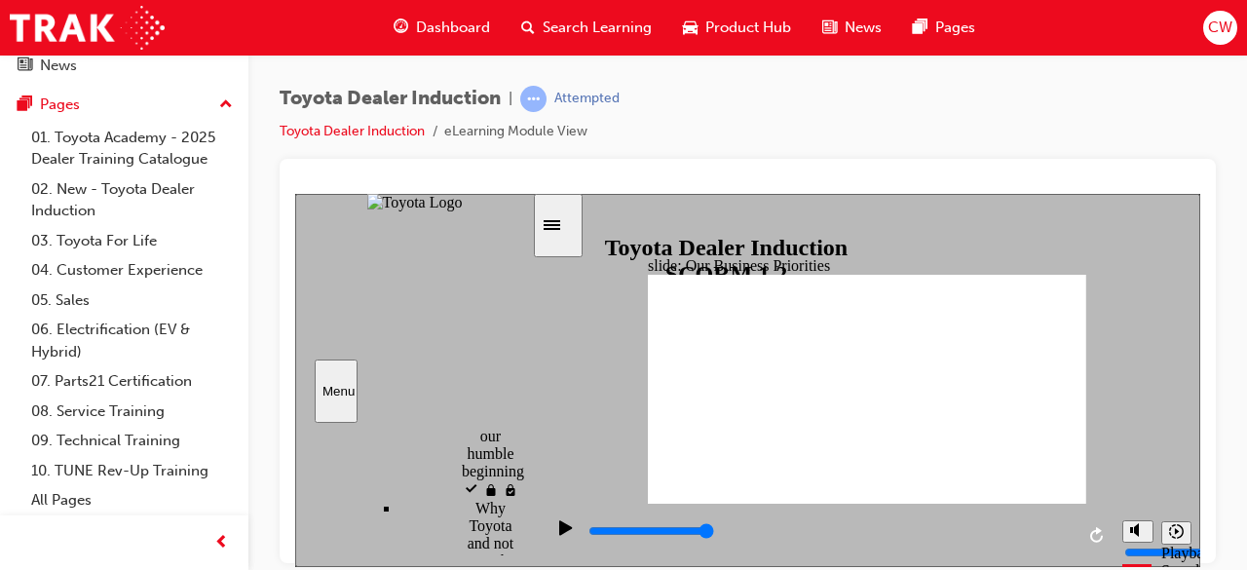
type input "2700"
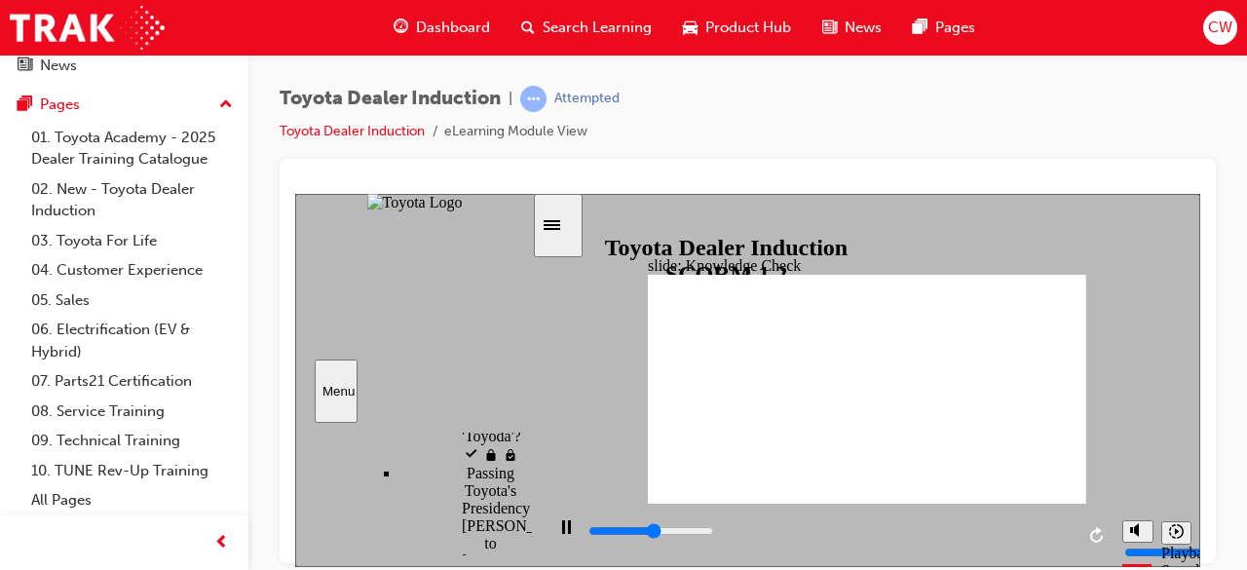
type input "M"
type input "2900"
type input "Mo"
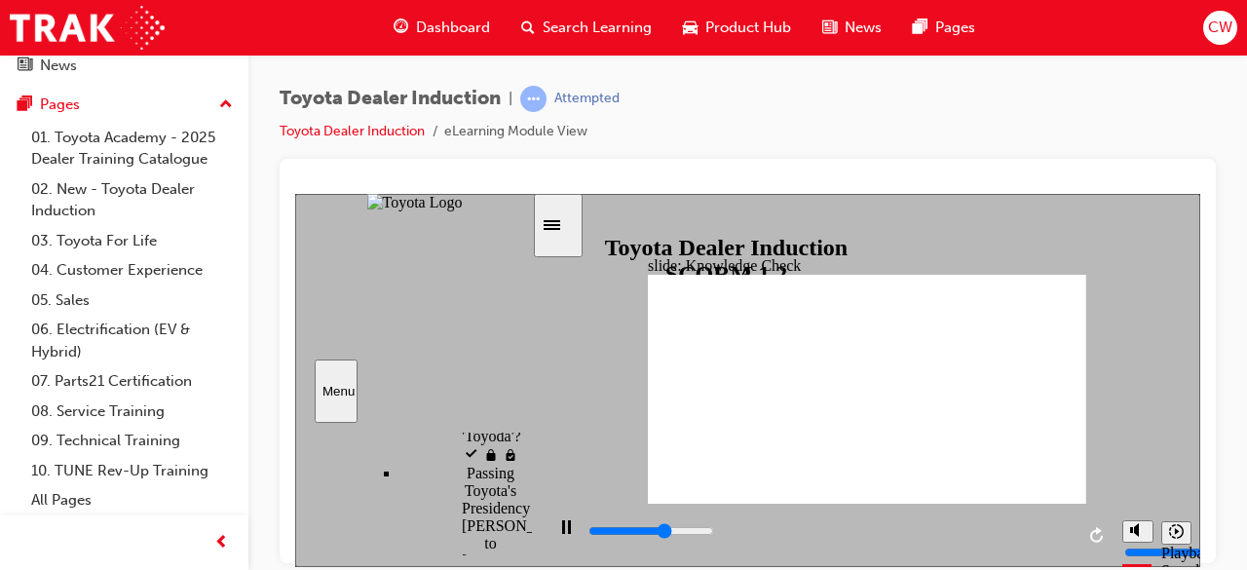
type input "3100"
type input "Mob"
type input "3300"
type input "Mobi"
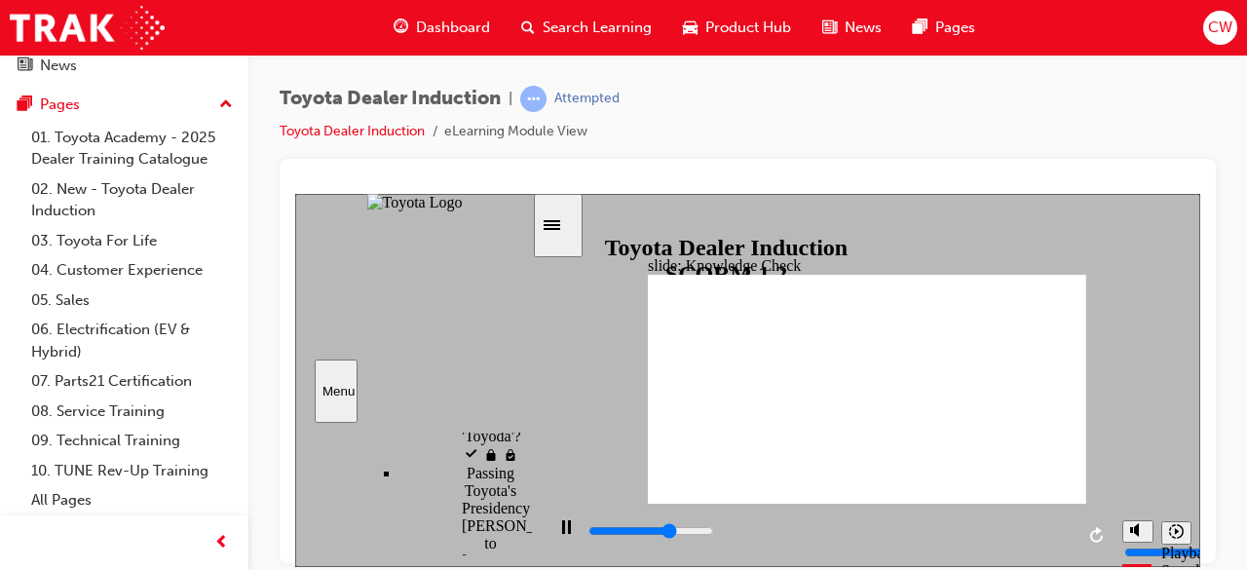
type input "Mobi"
type input "3500"
type input "Mobil"
type input "4000"
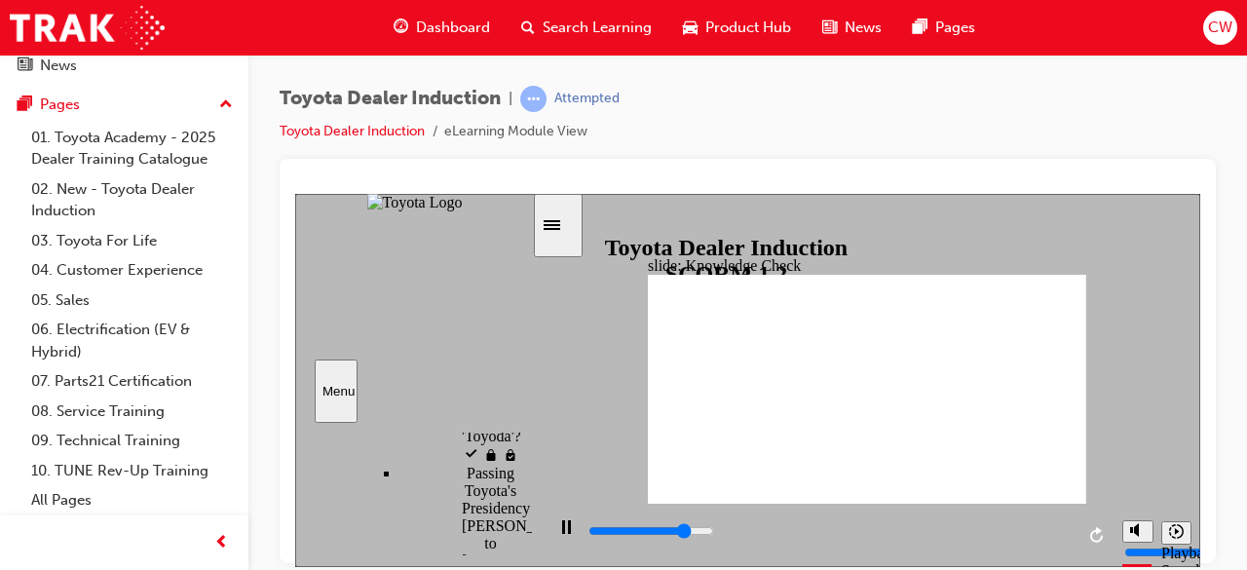
type input "Mobili"
type input "4900"
type input "Mobilit"
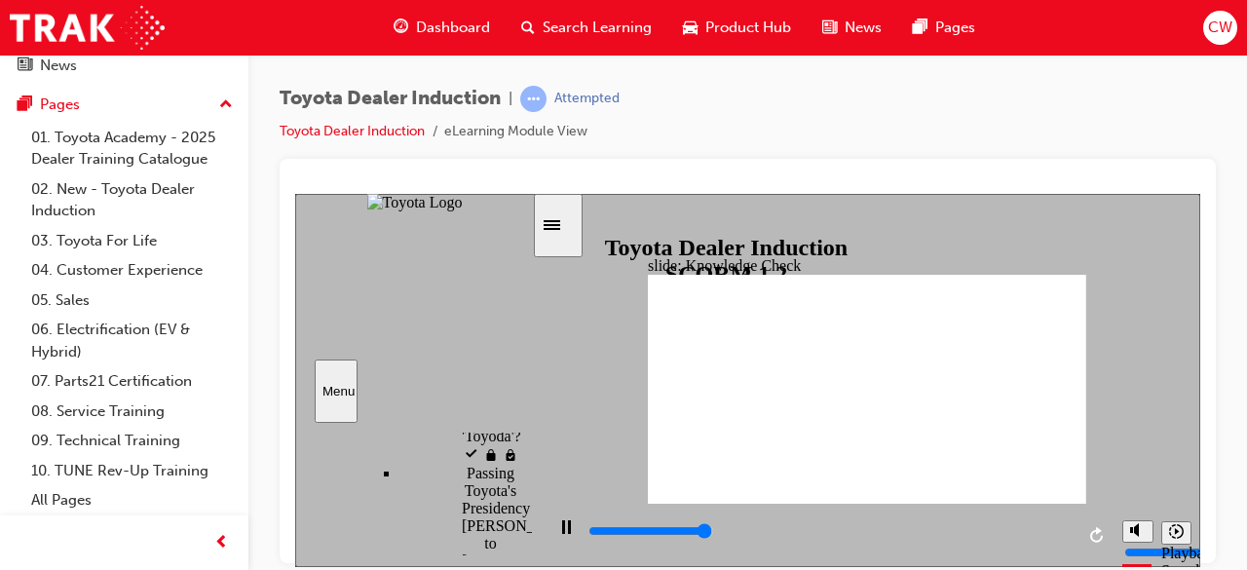
type input "4900"
type input "Mobility"
type input "5000"
type input "Mobility"
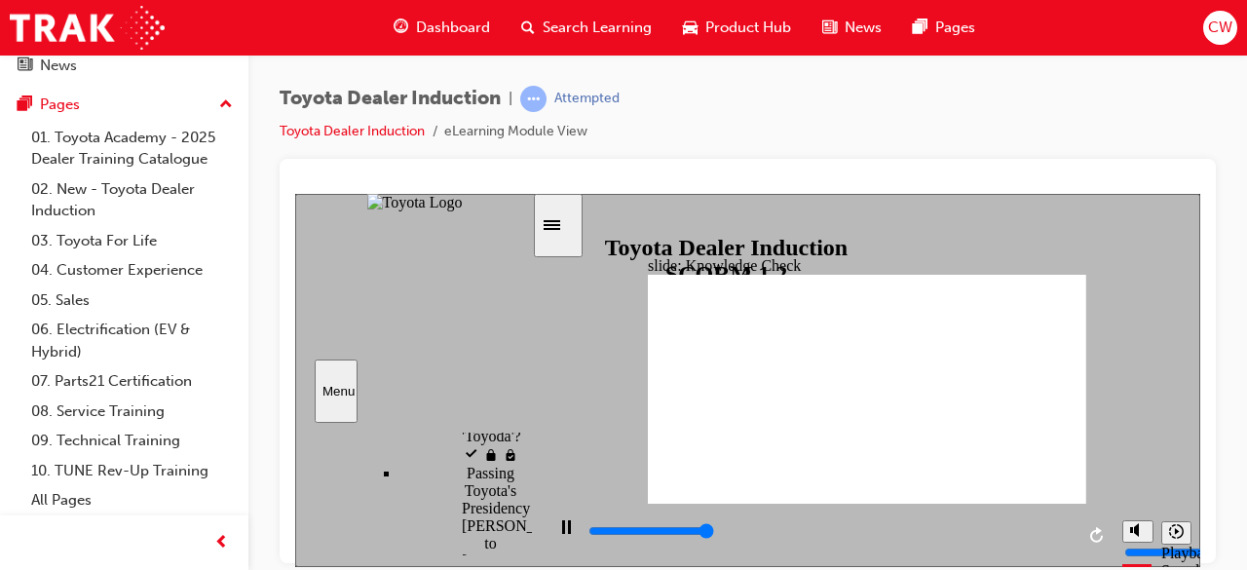
type input "Mobility"
type input "Mobility a"
type input "Mobility an"
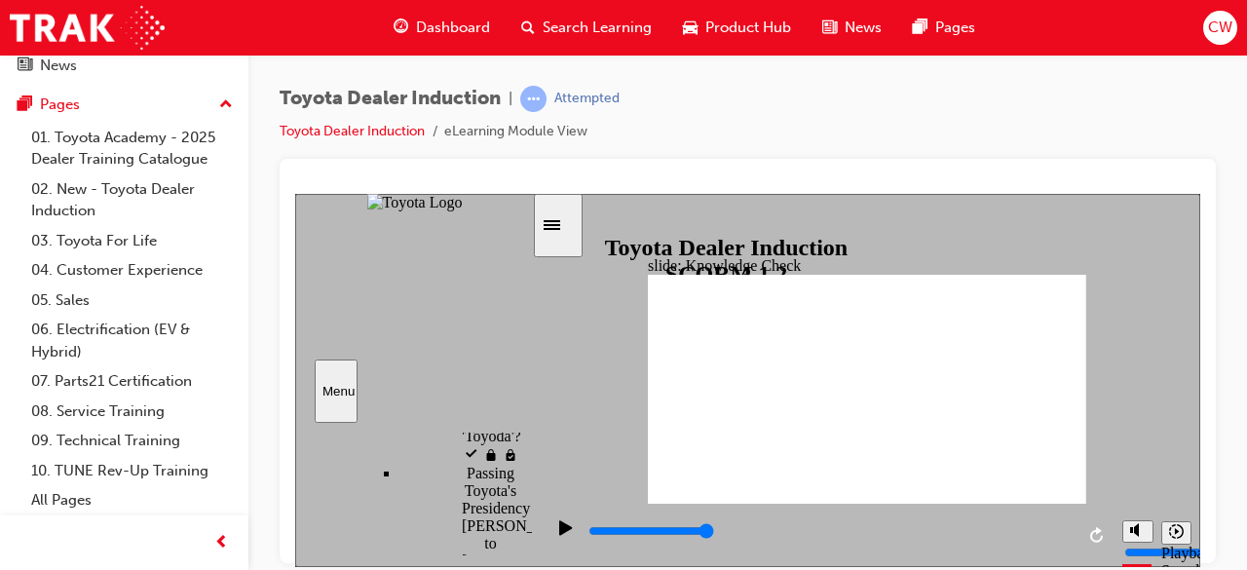
type input "Mobility and"
type input "Mobility and H"
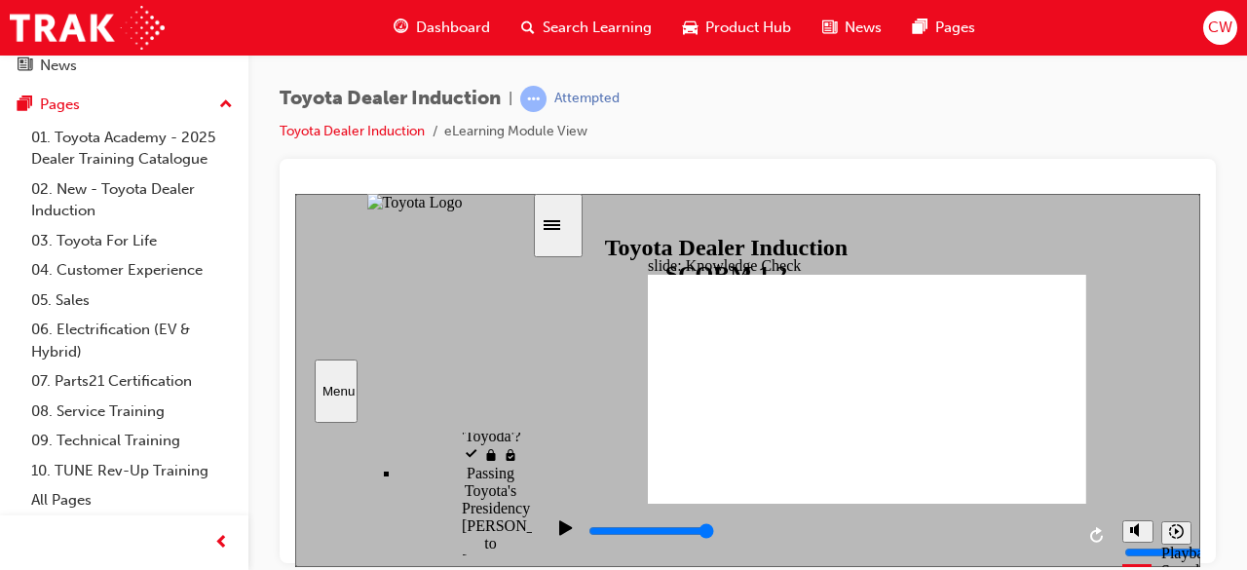
type input "Mobility and H"
type input "Mobility and Ha"
type input "Mobility and Hap"
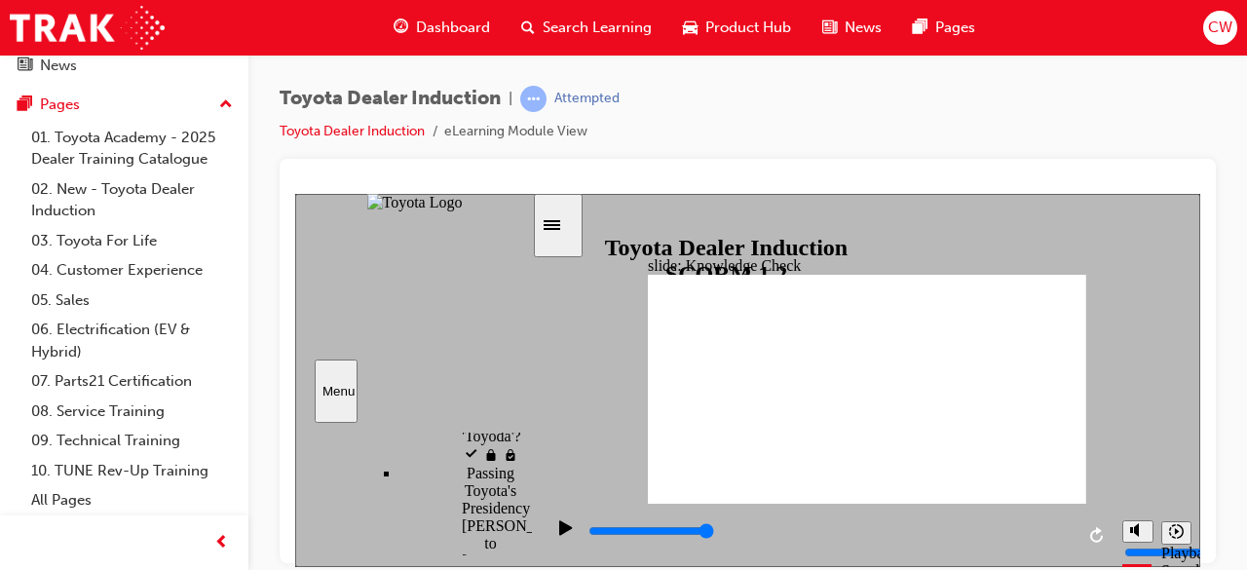
type input "Mobility and Happ"
type input "Mobility and Happi"
type input "Mobility and Happin"
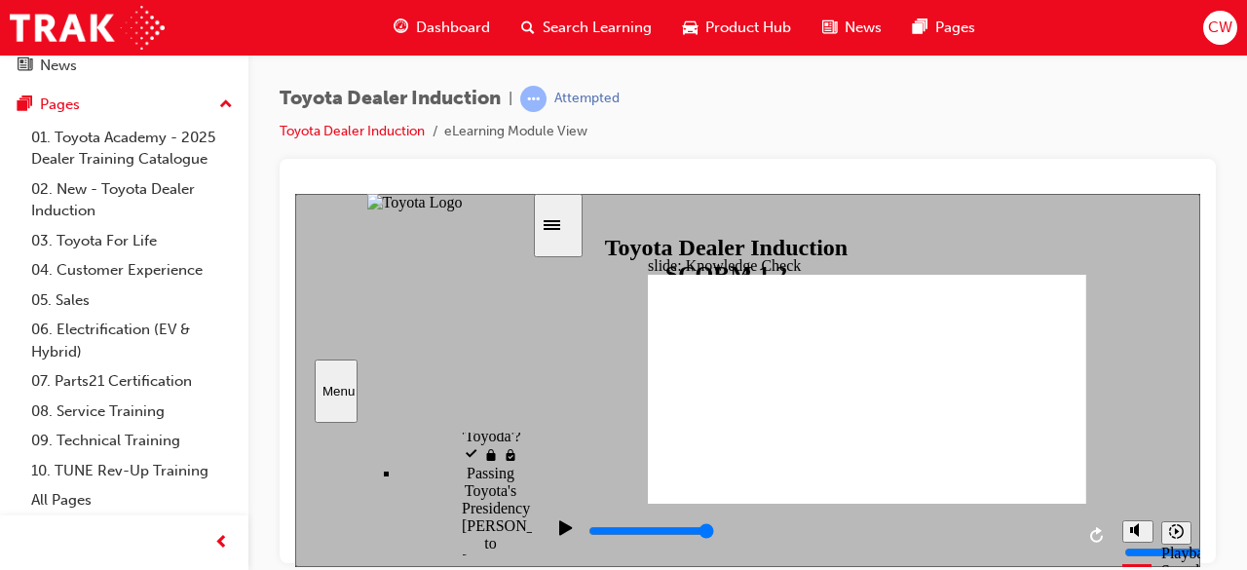
type input "Mobility and Happin"
type input "Mobility and Happine"
type input "Mobility and Happines"
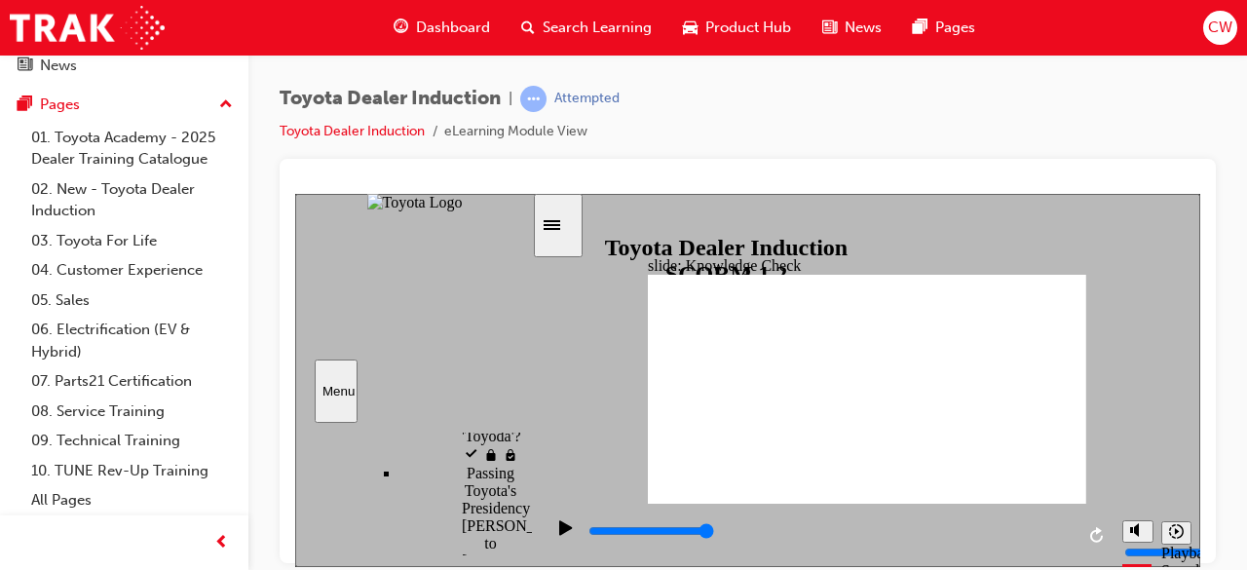
type input "Mobility and Happiness"
type input "5000"
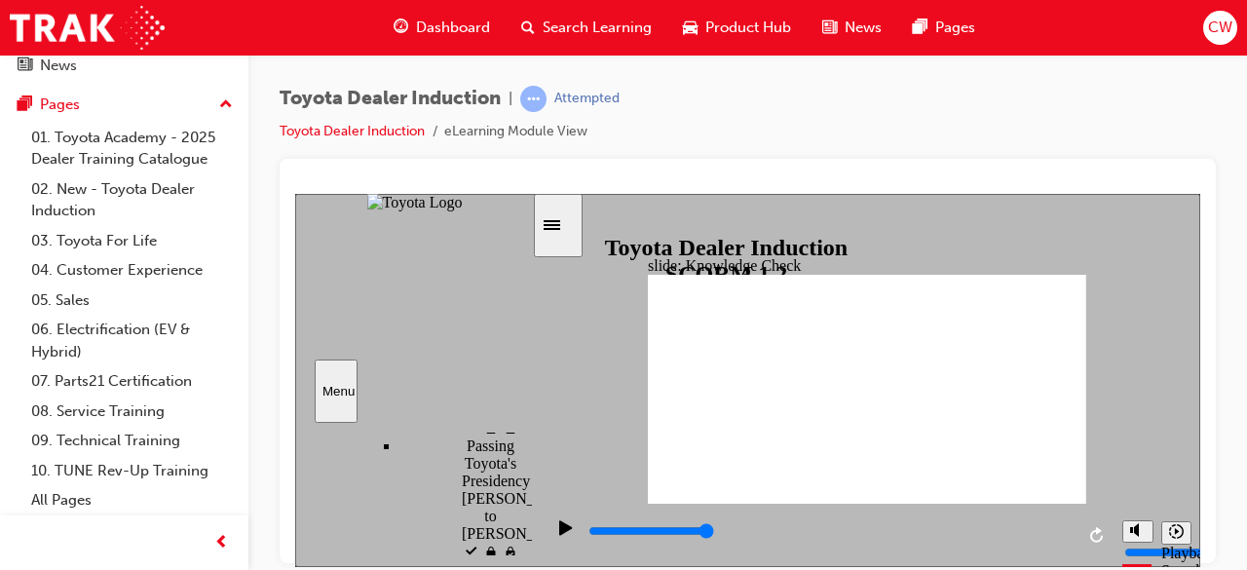
scroll to position [942, 13]
type input "m"
type input "mo"
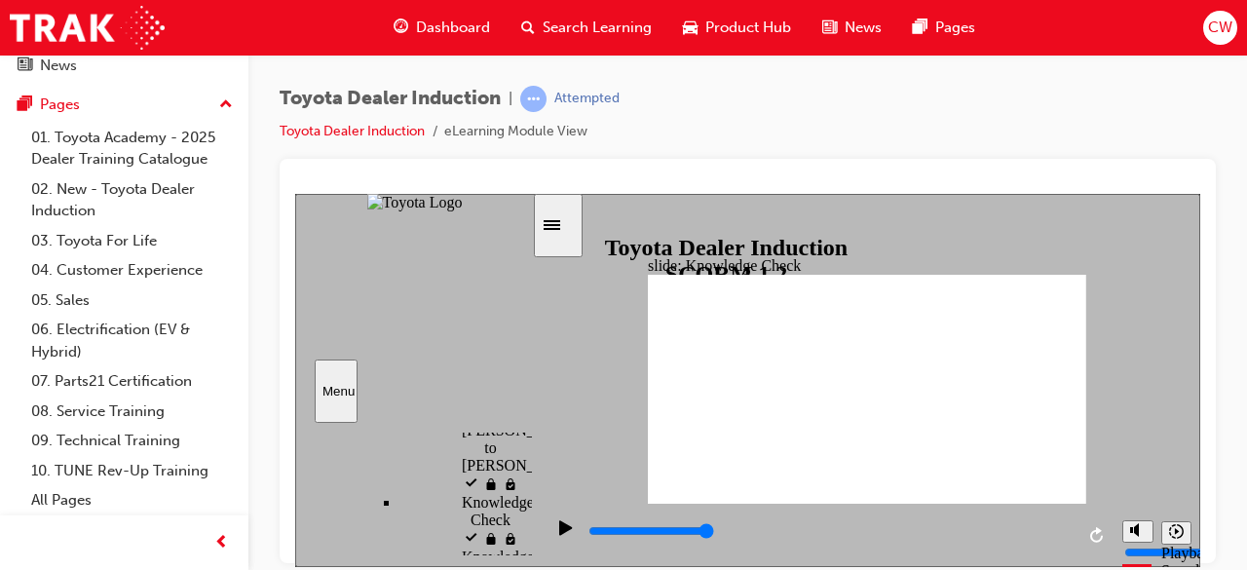
type input "mob"
type input "mobi"
type input "mobil"
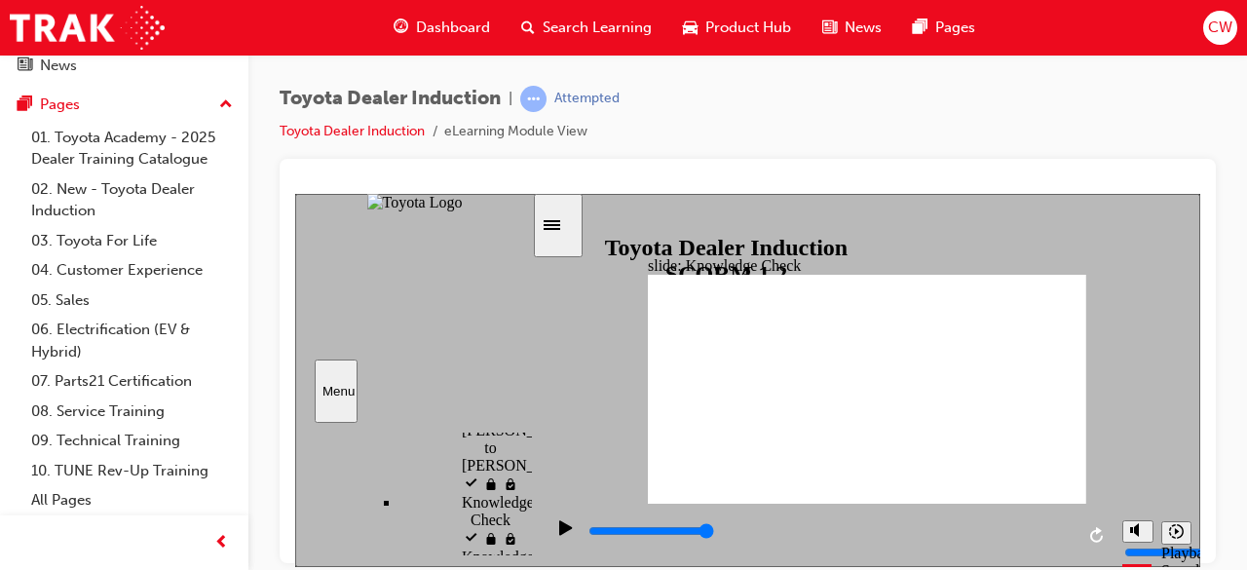
type input "mobil"
type input "mobile"
type input "6500"
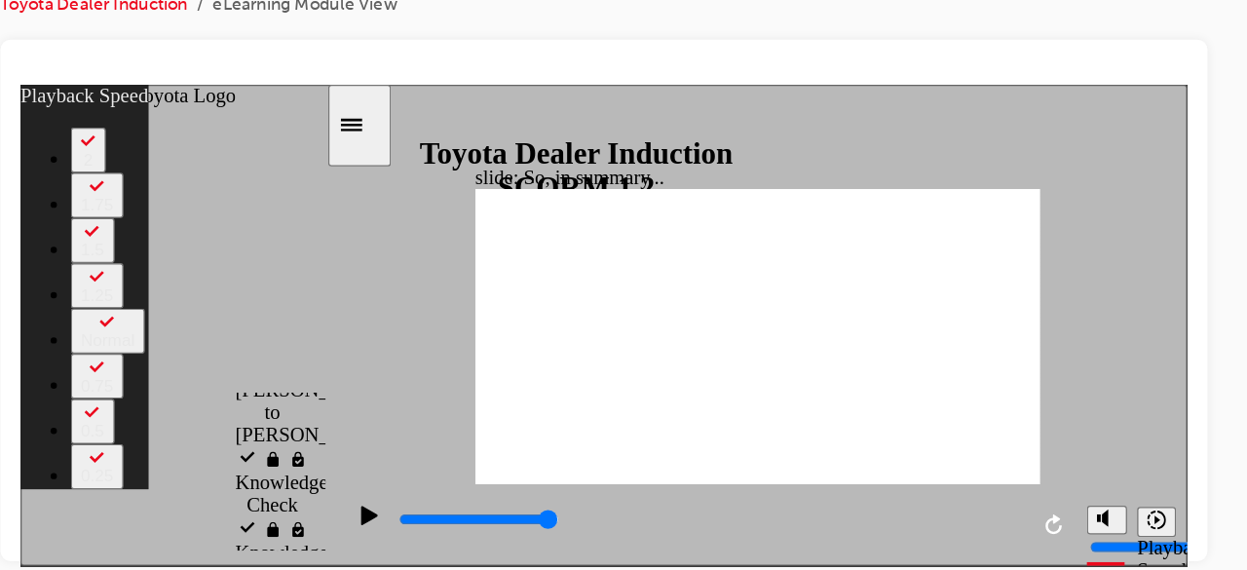
scroll to position [0, 0]
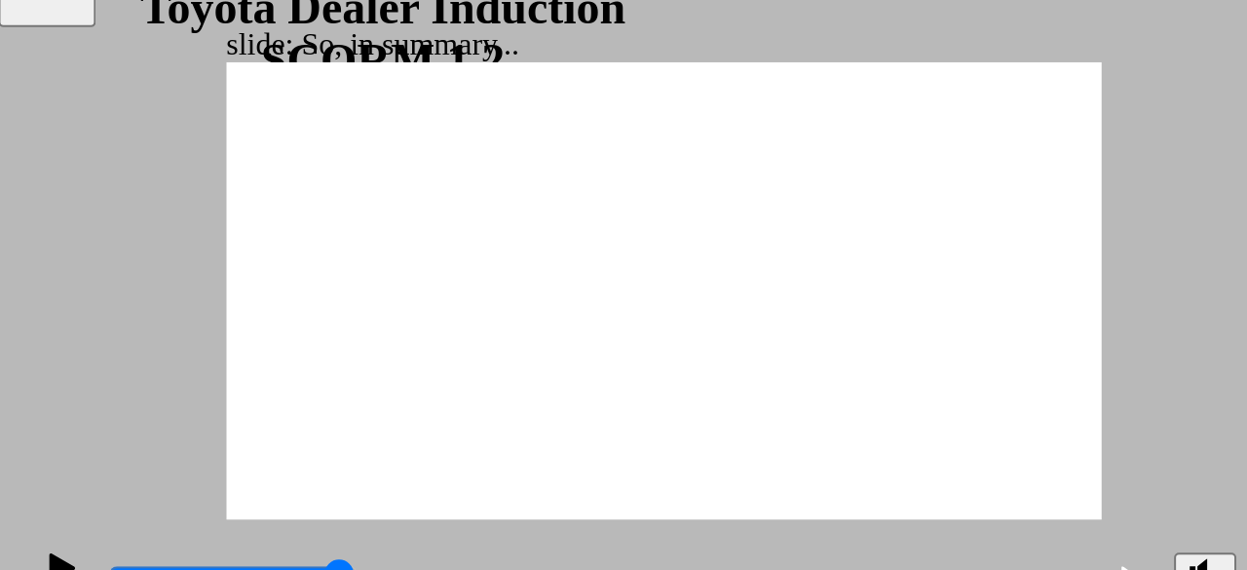
type input "56"
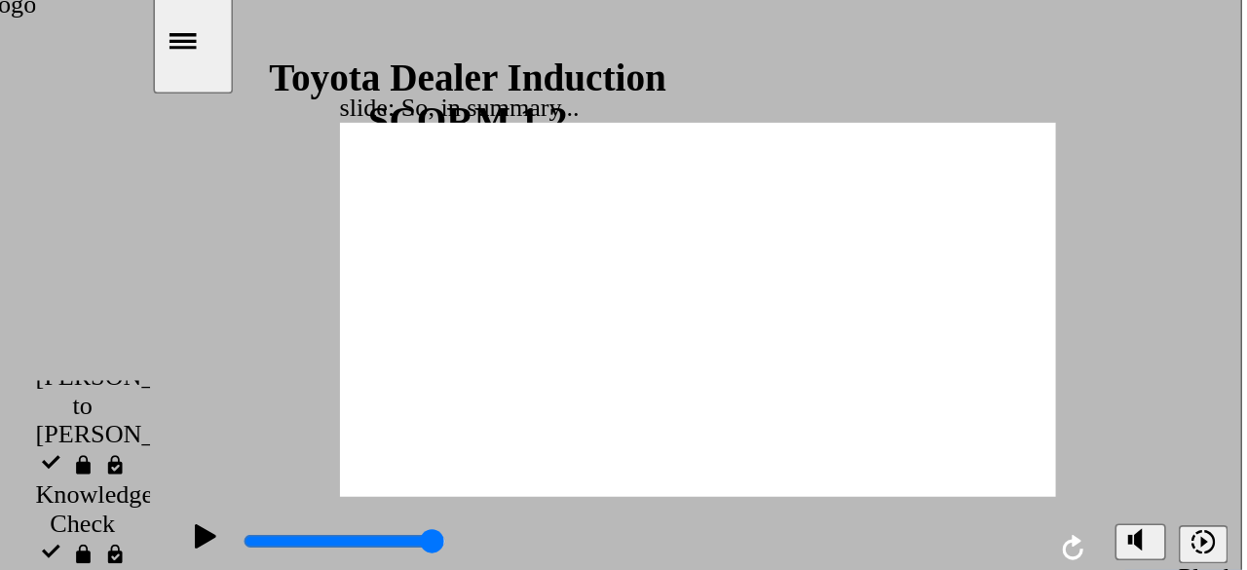
type input "128"
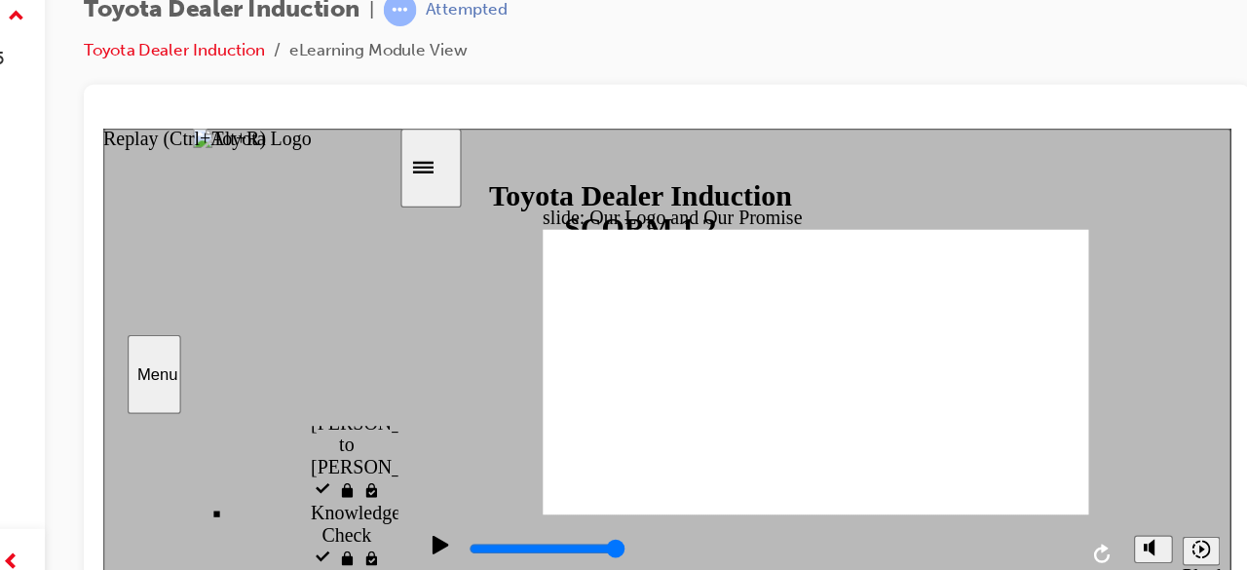
click at [904, 472] on icon "Replay (Ctrl+Alt+R)" at bounding box center [905, 469] width 16 height 16
drag, startPoint x: 880, startPoint y: 468, endPoint x: 588, endPoint y: 463, distance: 292.4
click at [588, 463] on div "playback controls" at bounding box center [637, 465] width 487 height 21
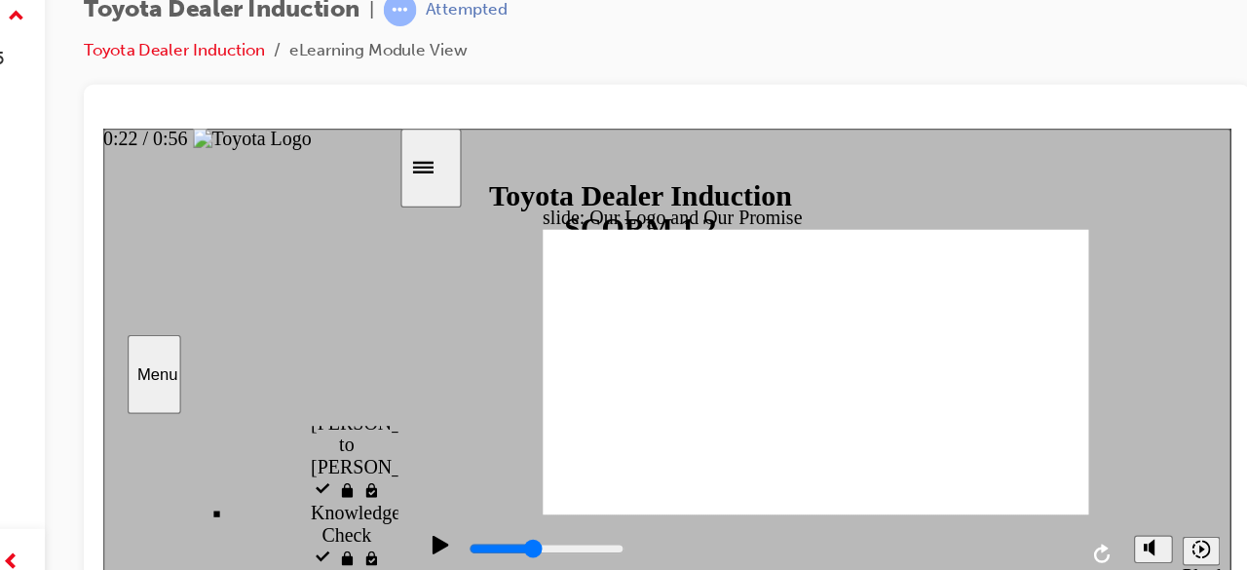
type input "22600"
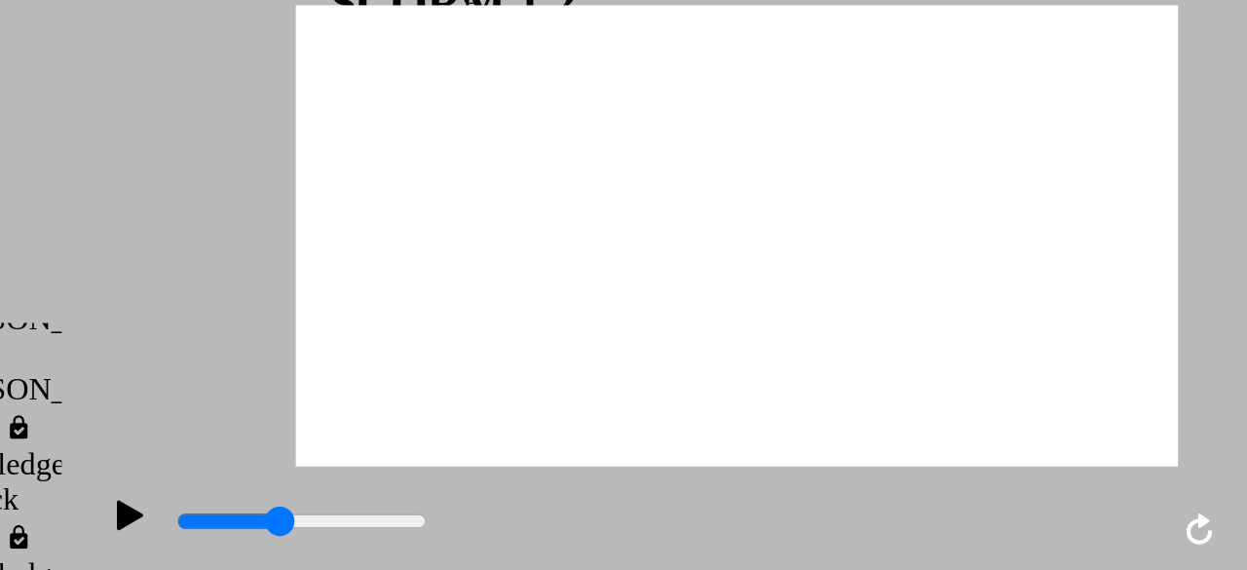
click at [373, 170] on button "Replay (Ctrl+Alt+R)" at bounding box center [387, 184] width 29 height 29
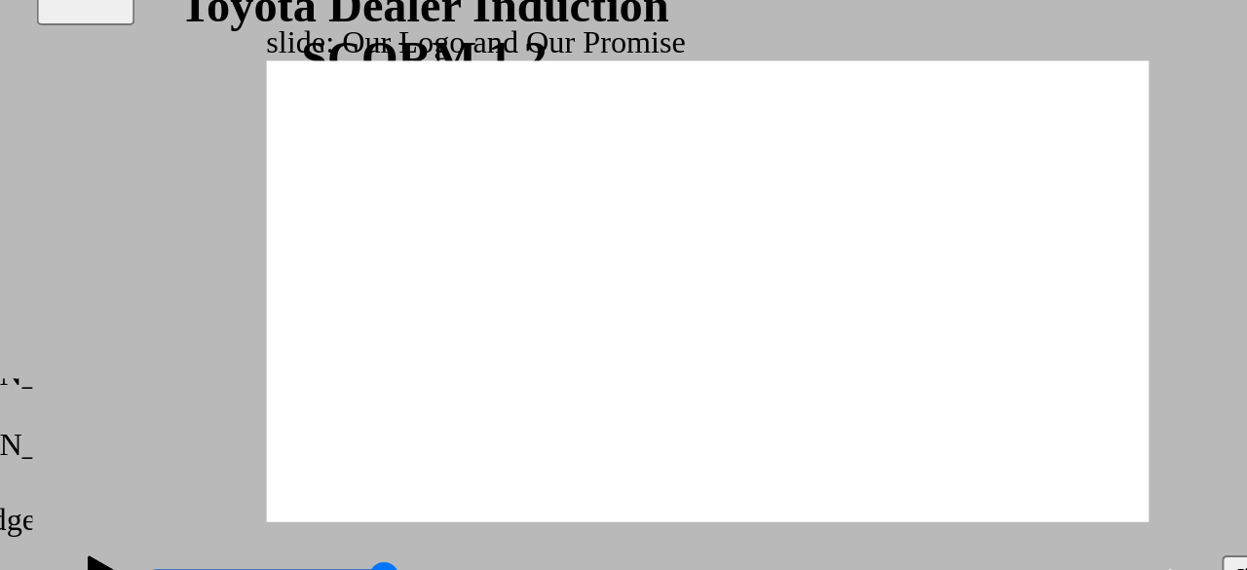
type input "3500"
type input "0"
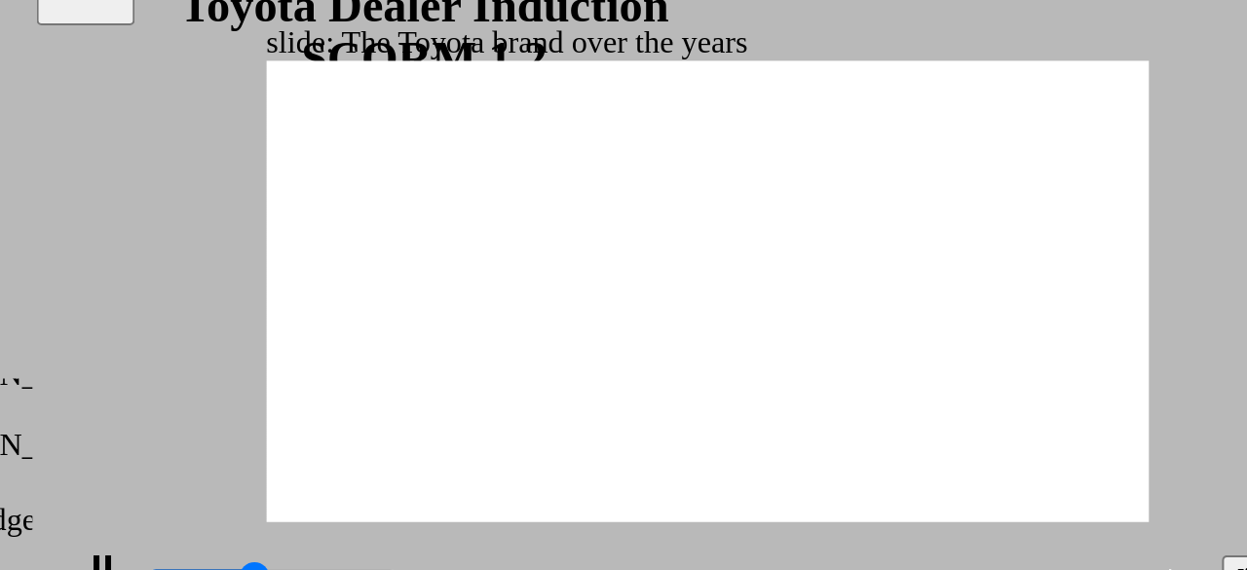
type input "3600"
type input "0"
type input "3600"
type input "0"
type input "3700"
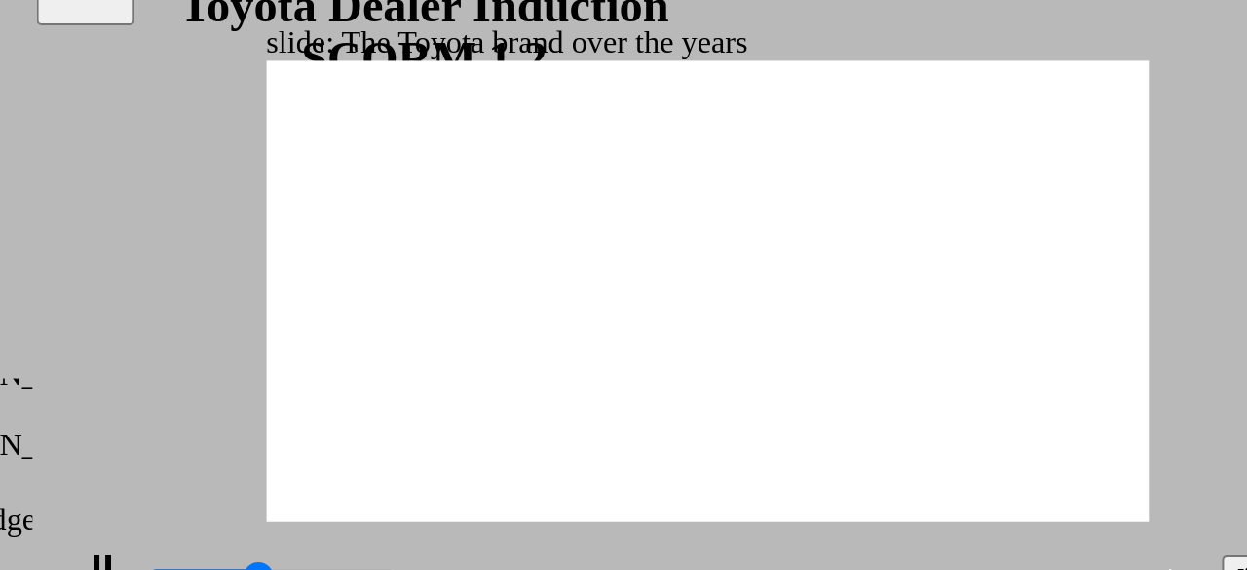
type input "1"
type input "3800"
type input "1"
type input "4000"
type input "1"
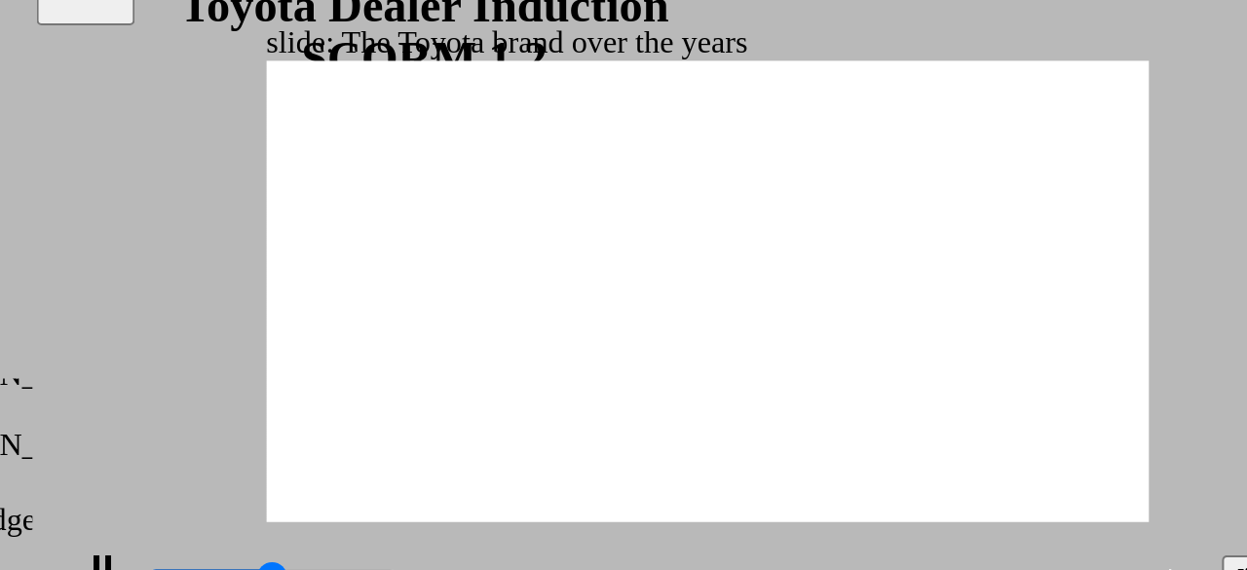
type input "4200"
type input "1"
type input "4200"
type input "1"
type input "4500"
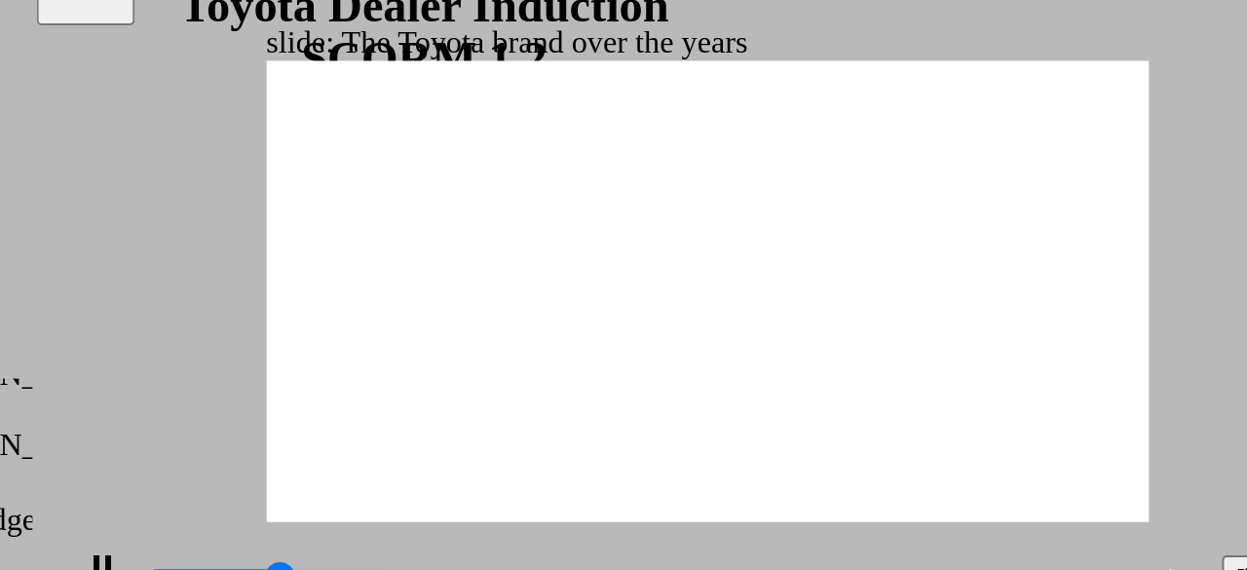
type input "1"
type input "4600"
type input "1"
type input "4800"
type input "2"
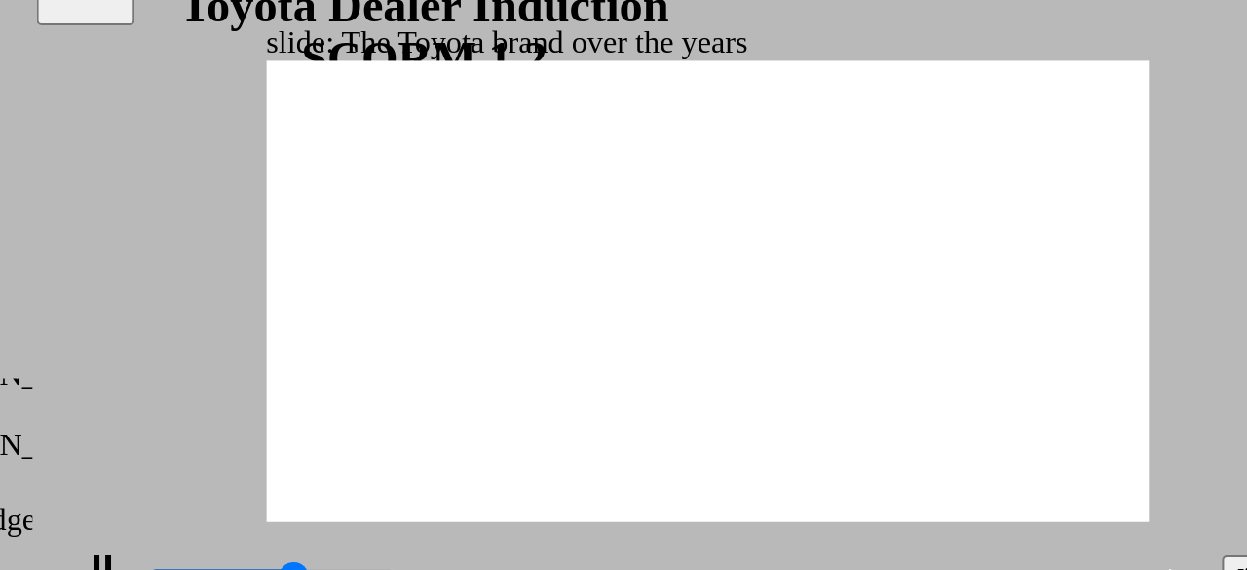
type input "5100"
type input "2"
type input "5300"
type input "2"
type input "5600"
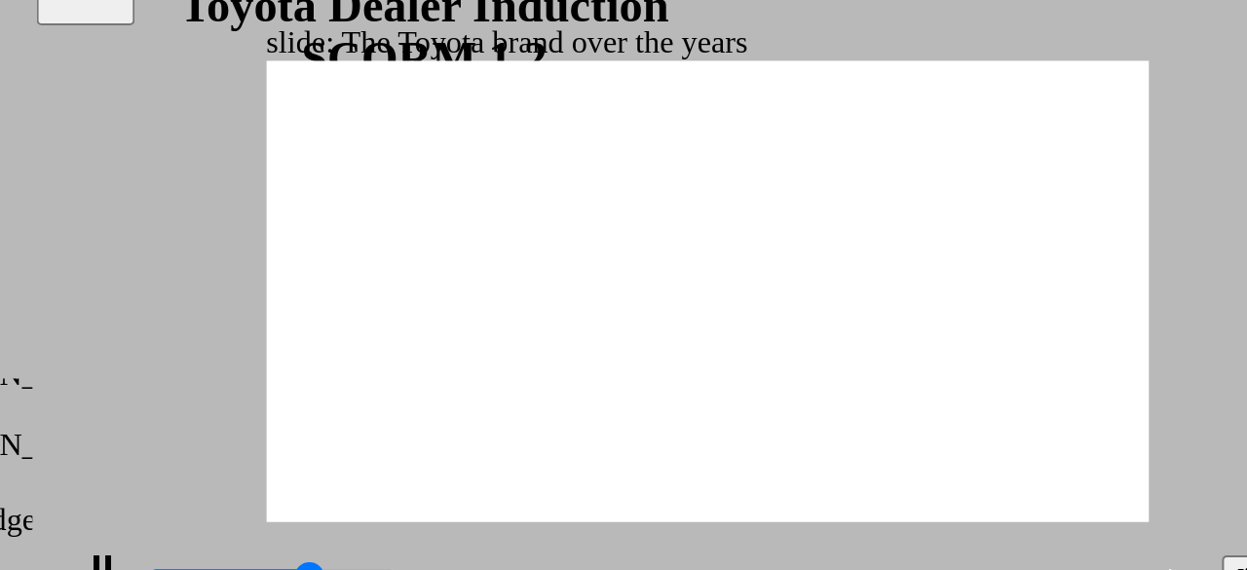
type input "2"
type input "5800"
type input "3"
type input "6100"
type input "3"
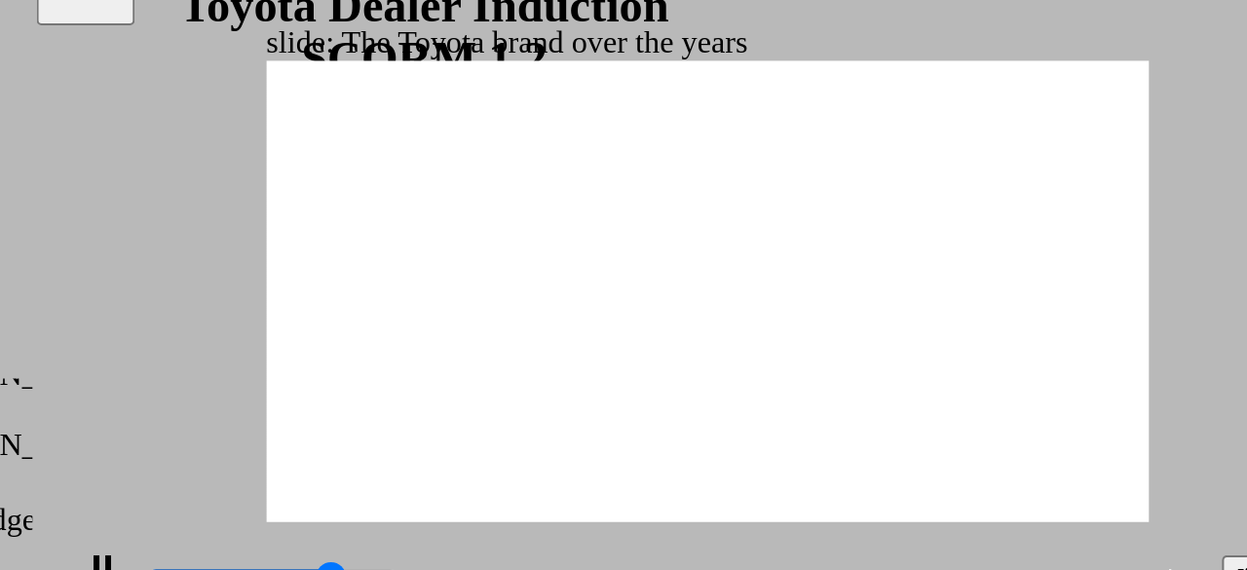
type input "6400"
type input "3"
type input "6700"
type input "3"
type input "6900"
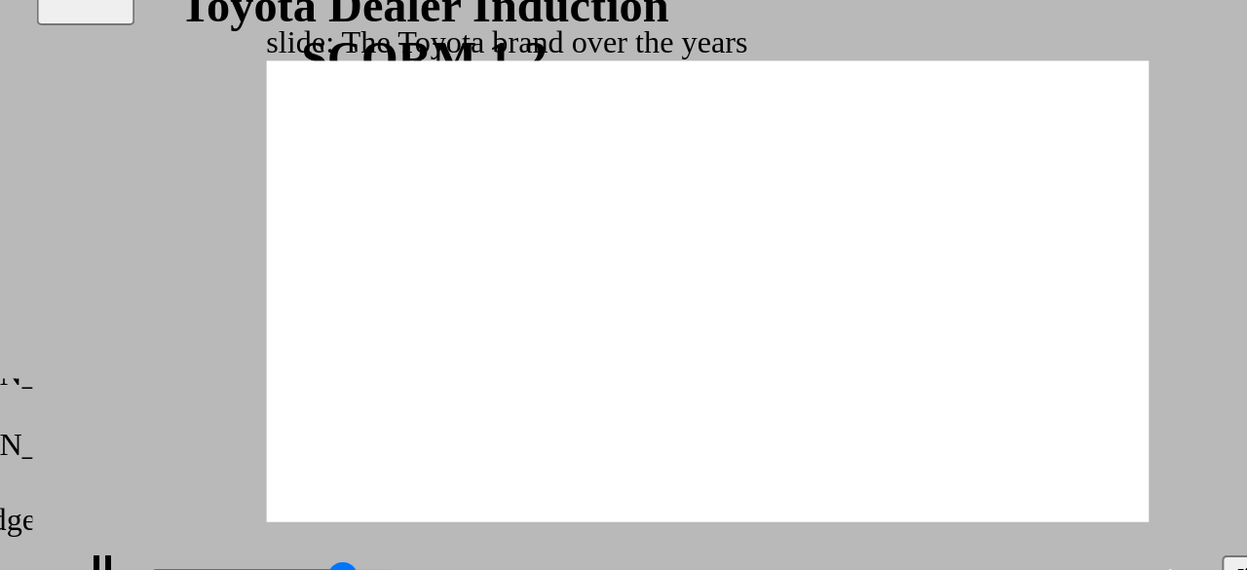
type input "4"
type input "7200"
type input "4"
type input "7500"
type input "4"
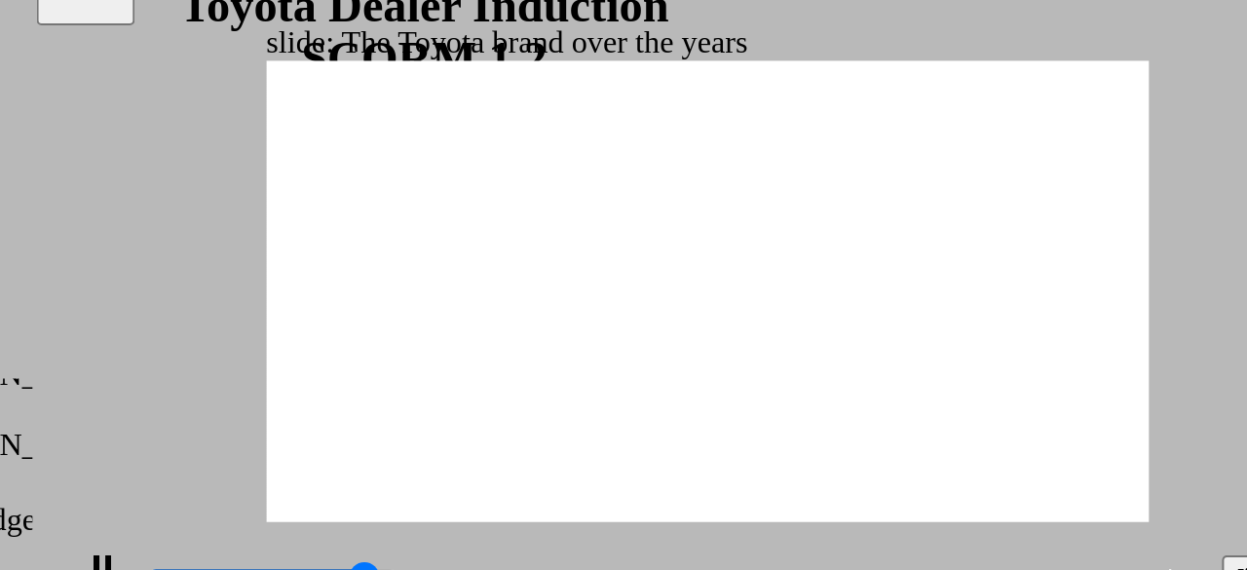
type input "7800"
type input "5"
type input "8000"
type input "5"
type input "8300"
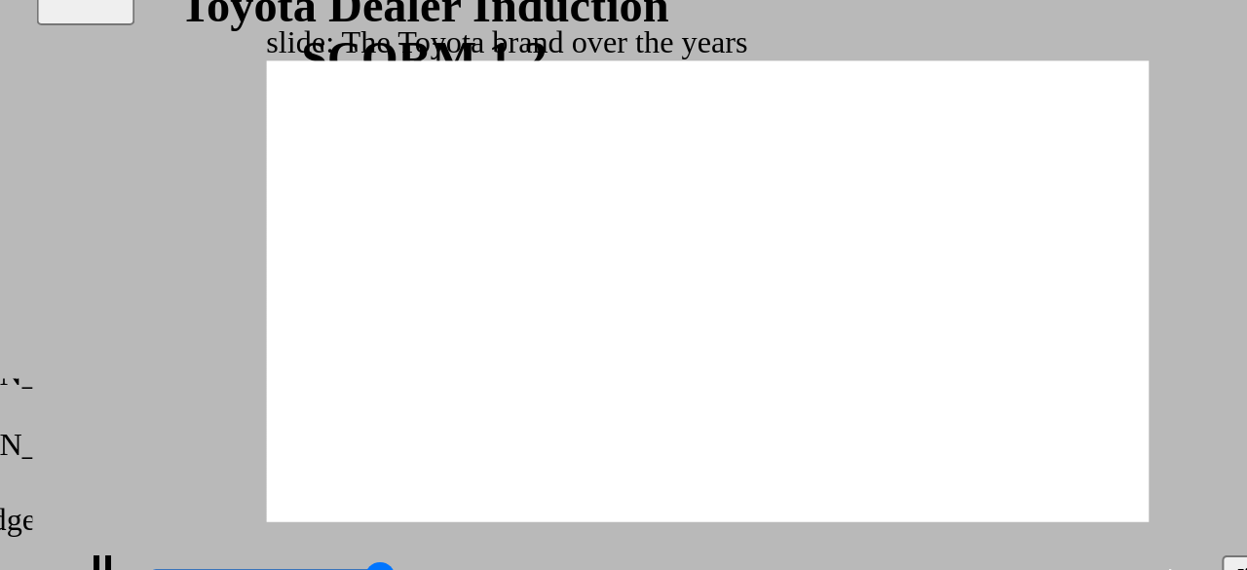
type input "5"
type input "8400"
type input "165"
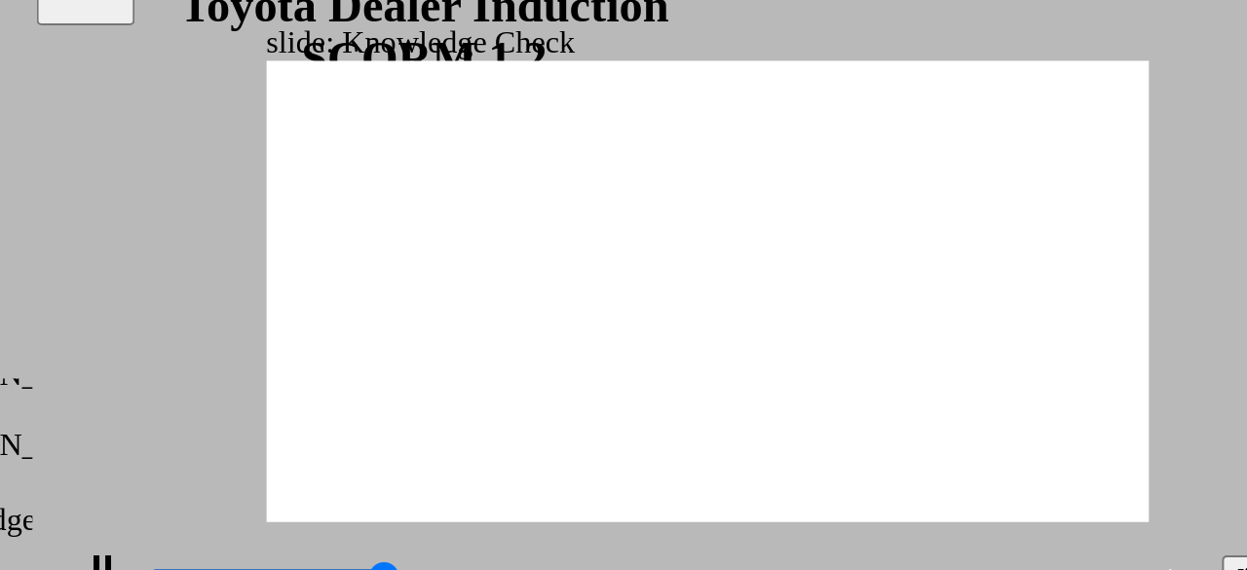
type input "5000"
radio input "false"
radio input "true"
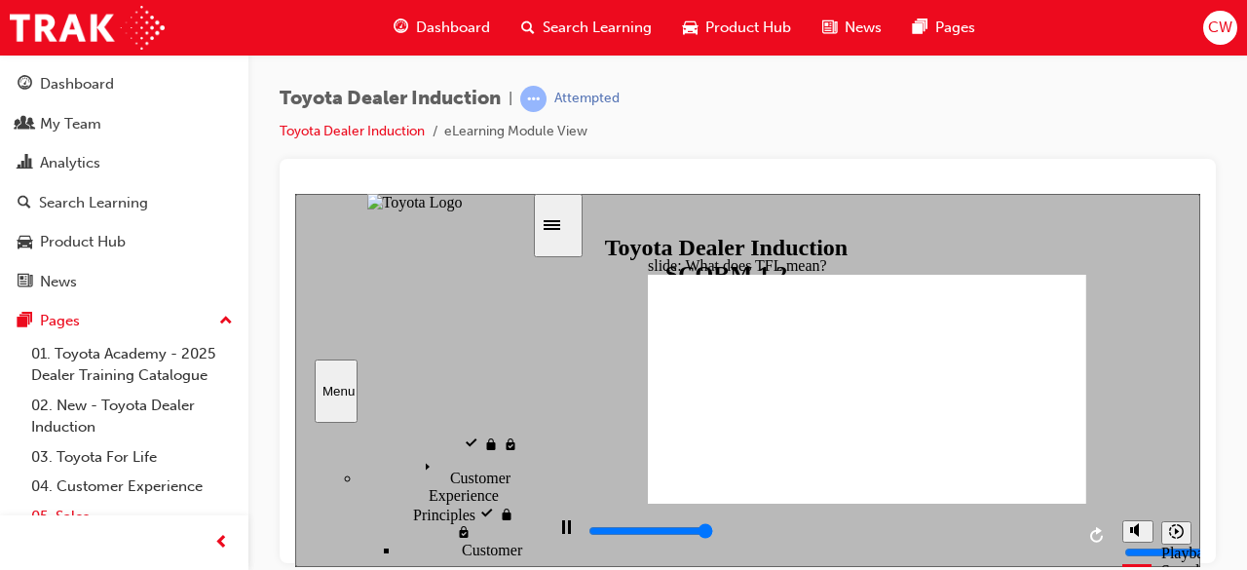
type input "10800"
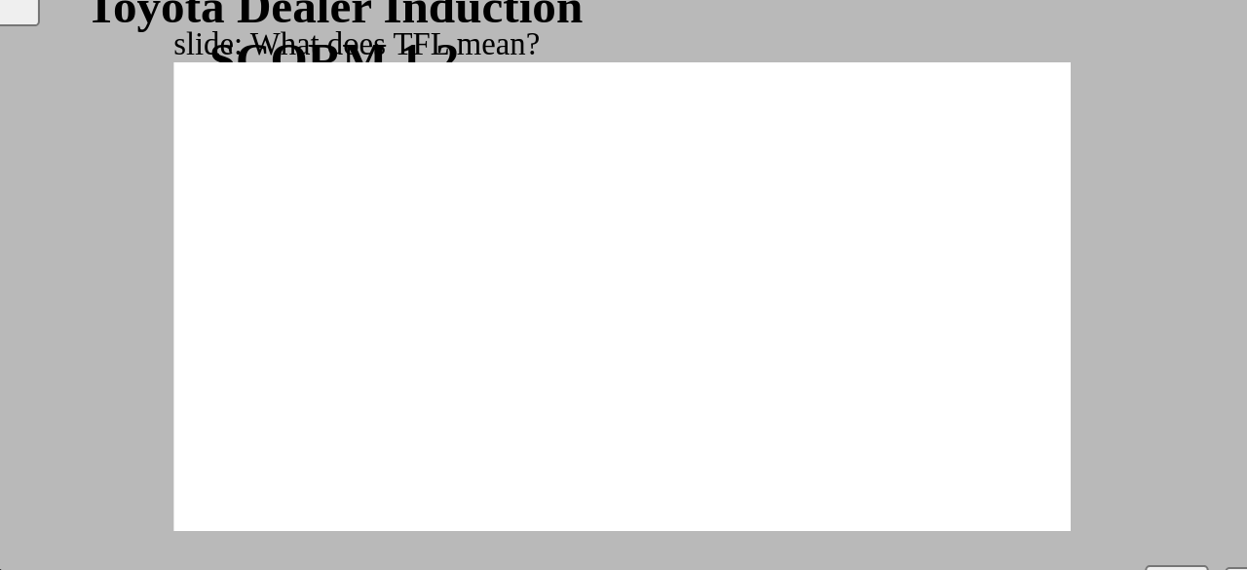
type input "139"
type input "3800"
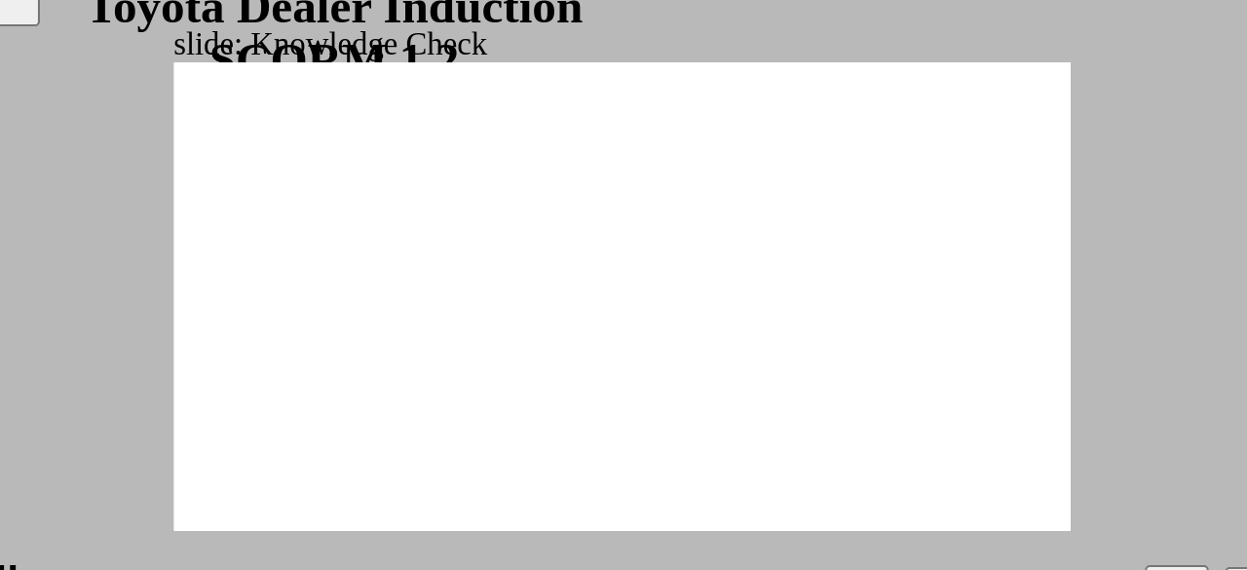
radio input "true"
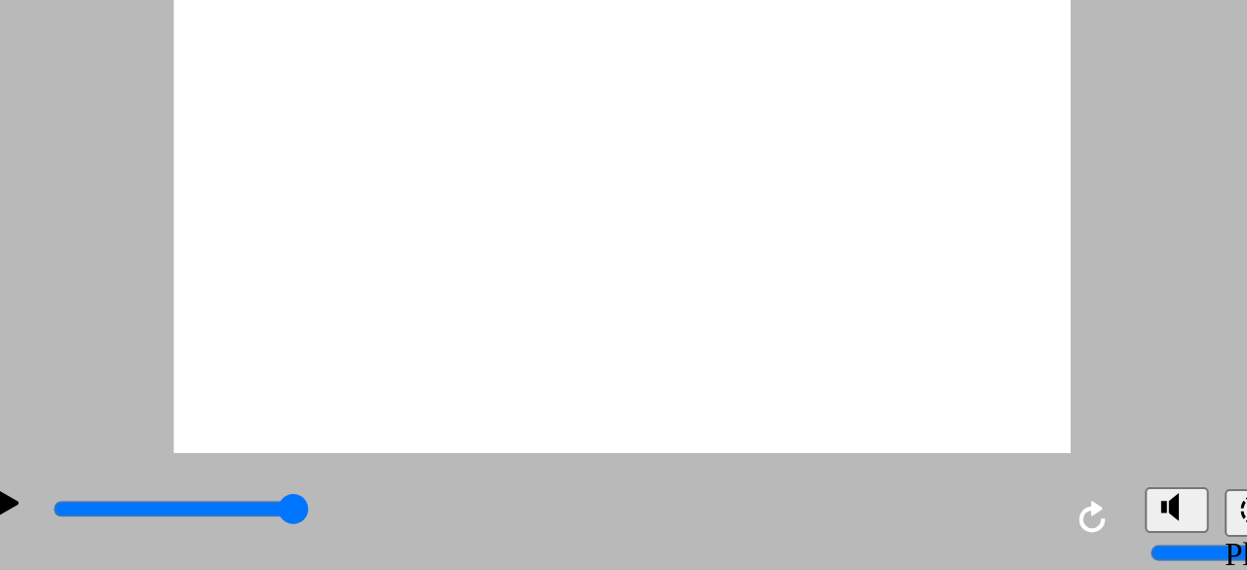
scroll to position [0, 0]
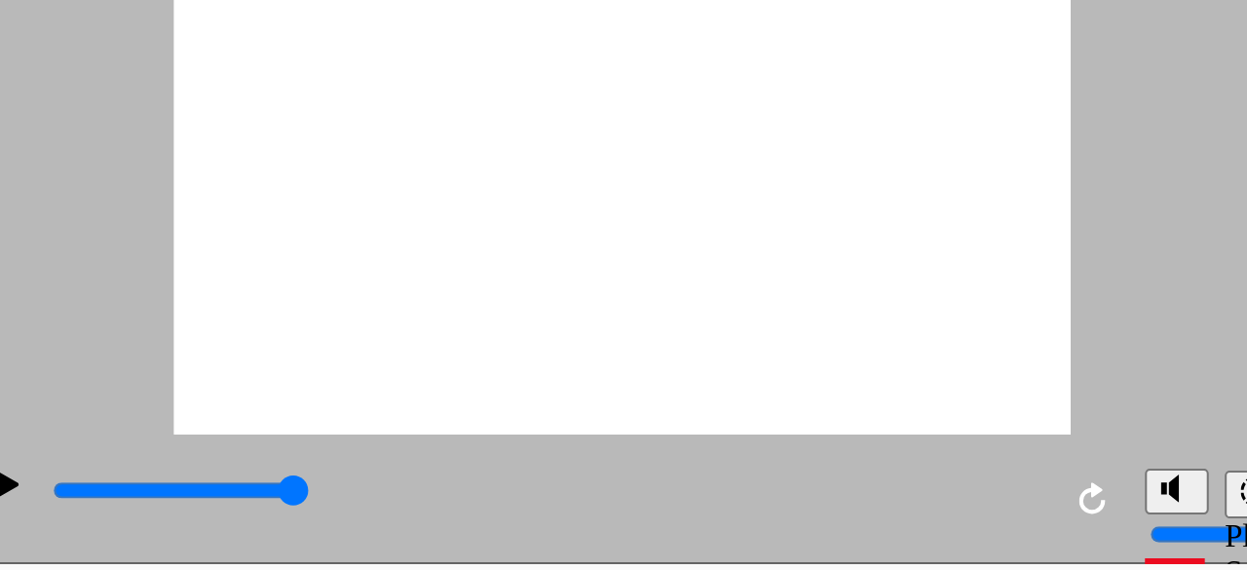
drag, startPoint x: 12, startPoint y: 17, endPoint x: 100, endPoint y: 39, distance: 91.5
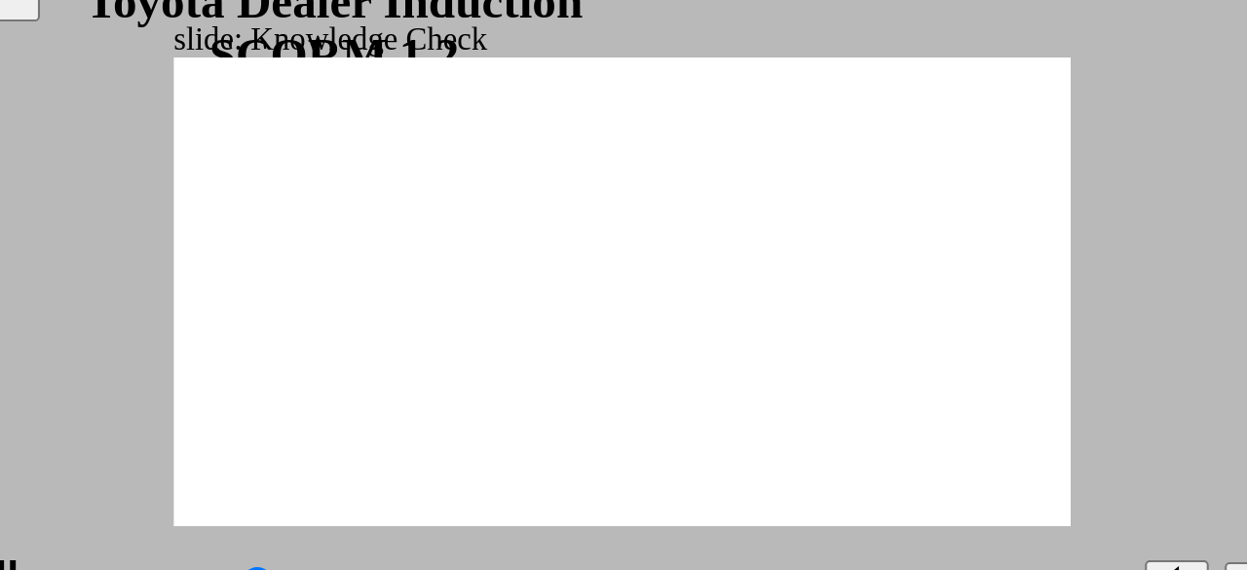
type input "4200"
radio input "true"
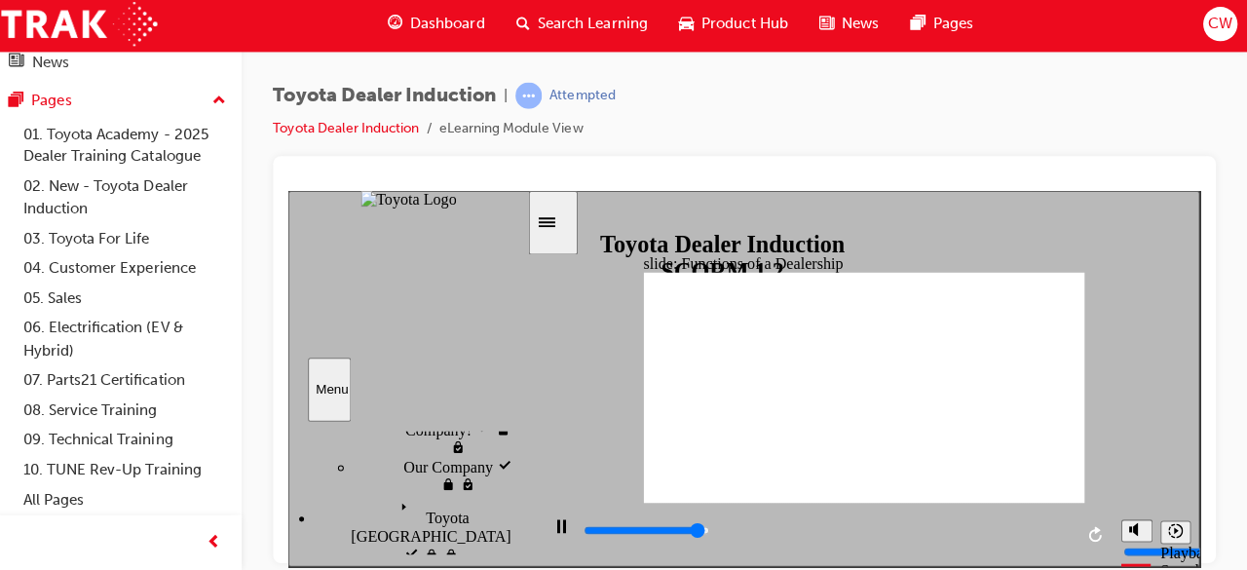
scroll to position [0, 0]
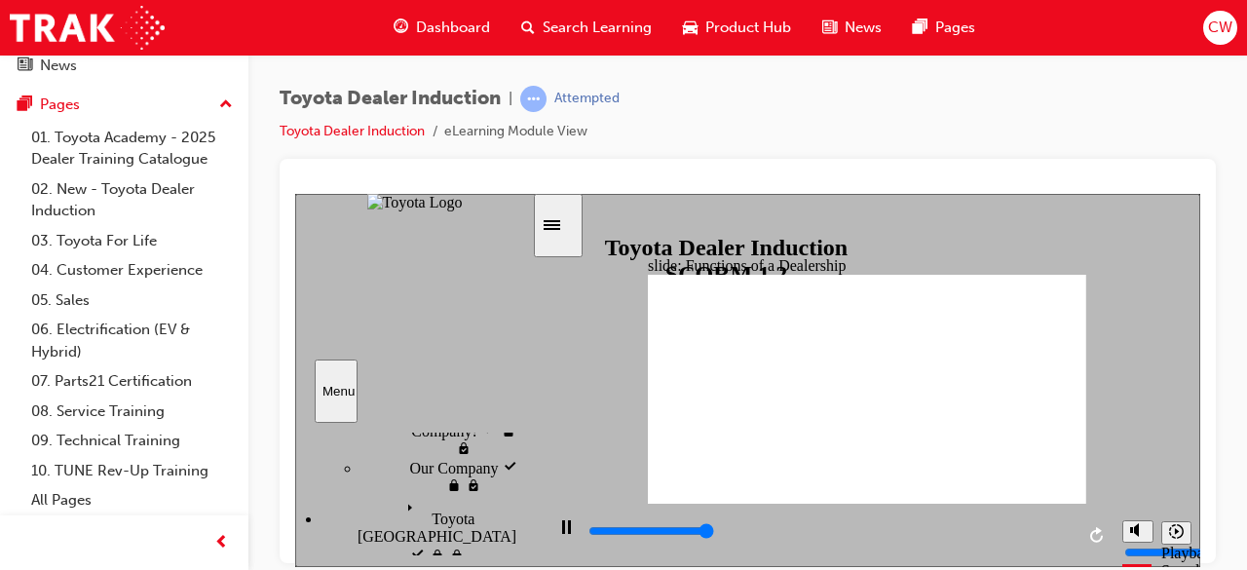
type input "70200"
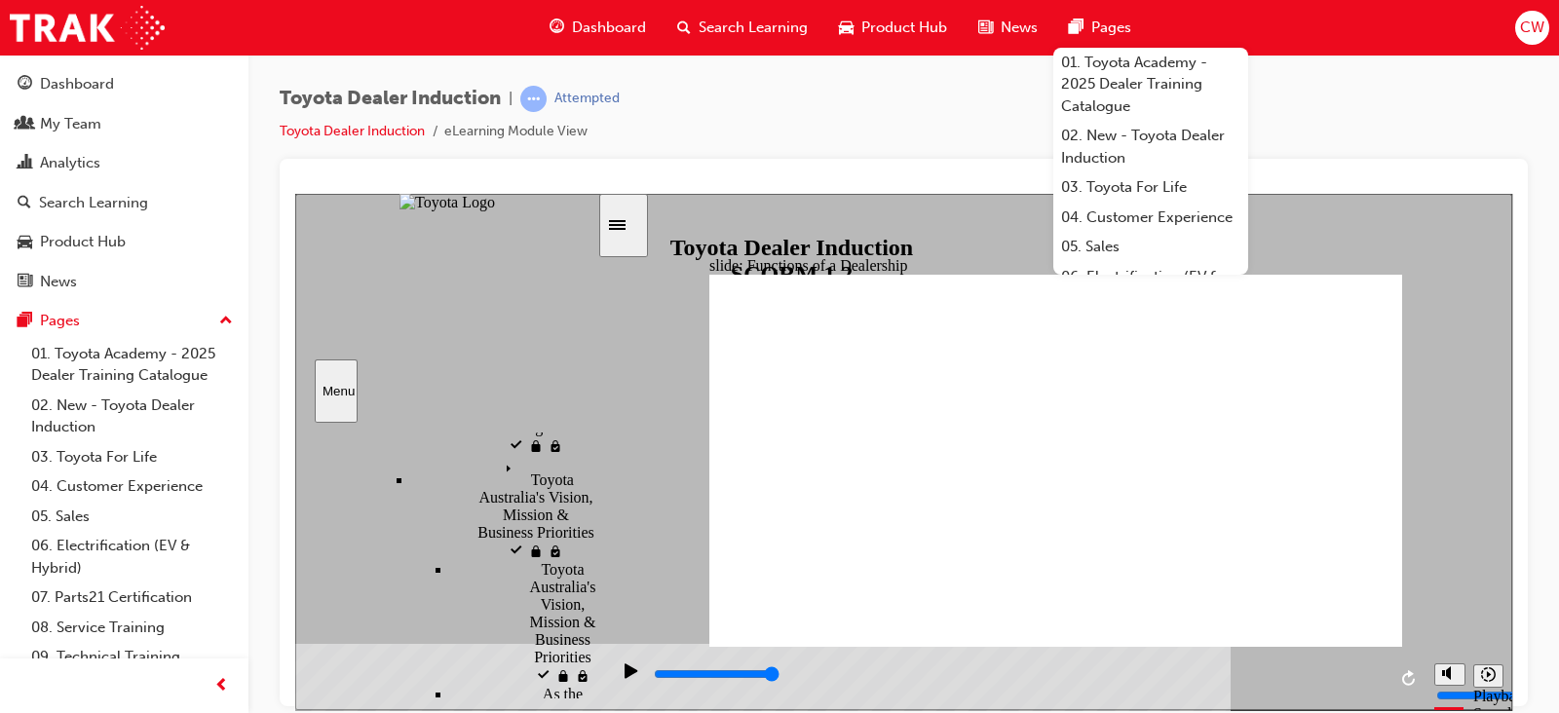
scroll to position [1458, 0]
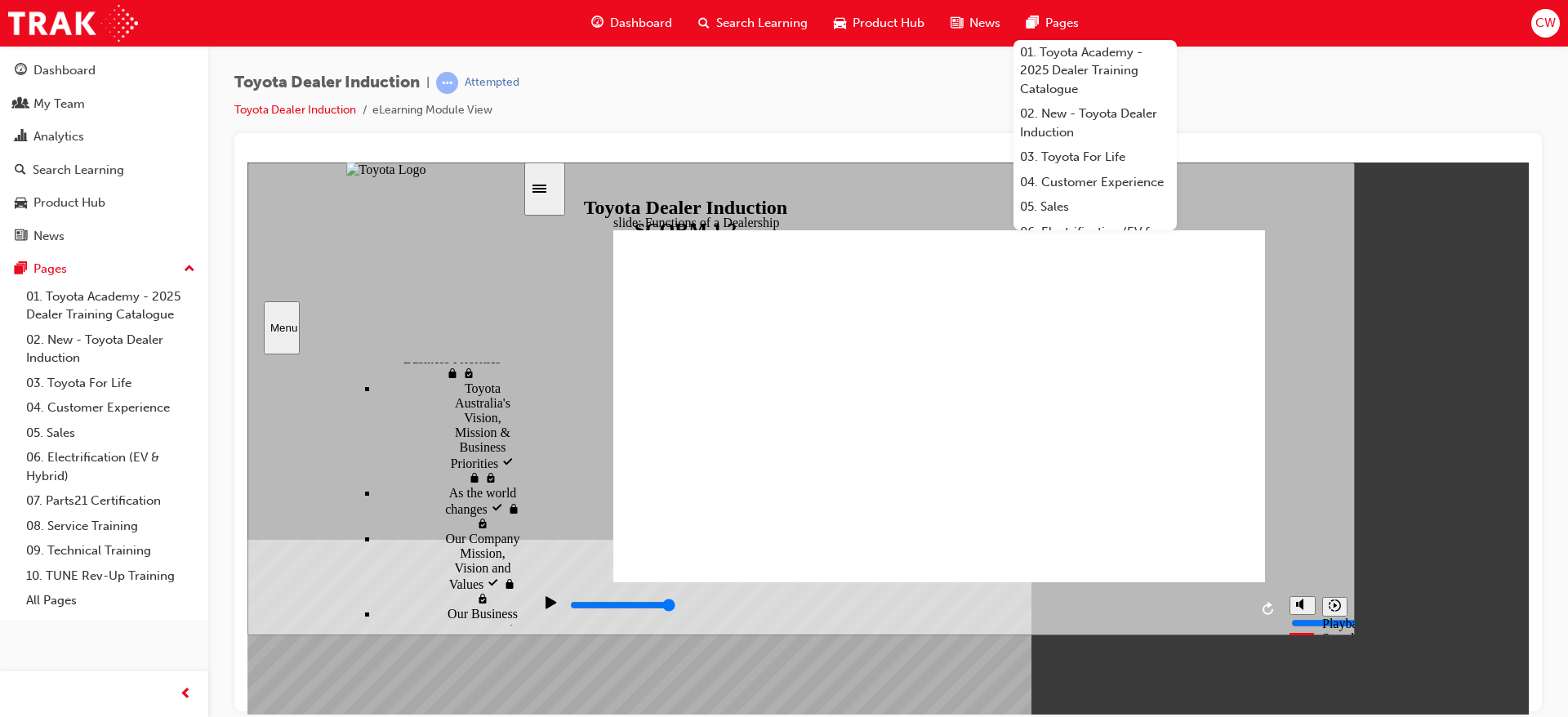
scroll to position [1120, 0]
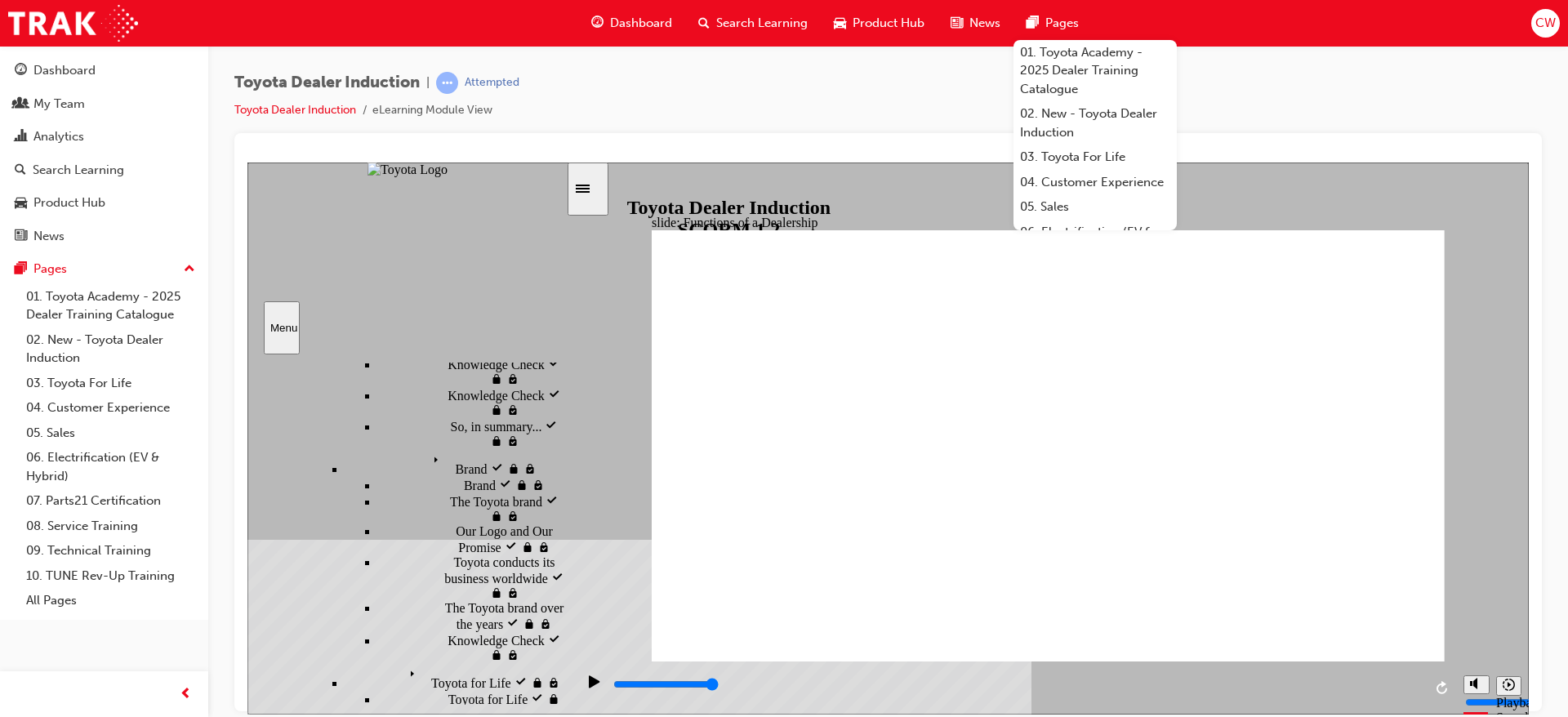
drag, startPoint x: 247, startPoint y: 162, endPoint x: 649, endPoint y: 235, distance: 408.6
click at [649, 235] on div "slide: Functions of a Dealership Rectangle 1 Rectangle 2 Functions of a Dealers…" at bounding box center [887, 437] width 1281 height 552
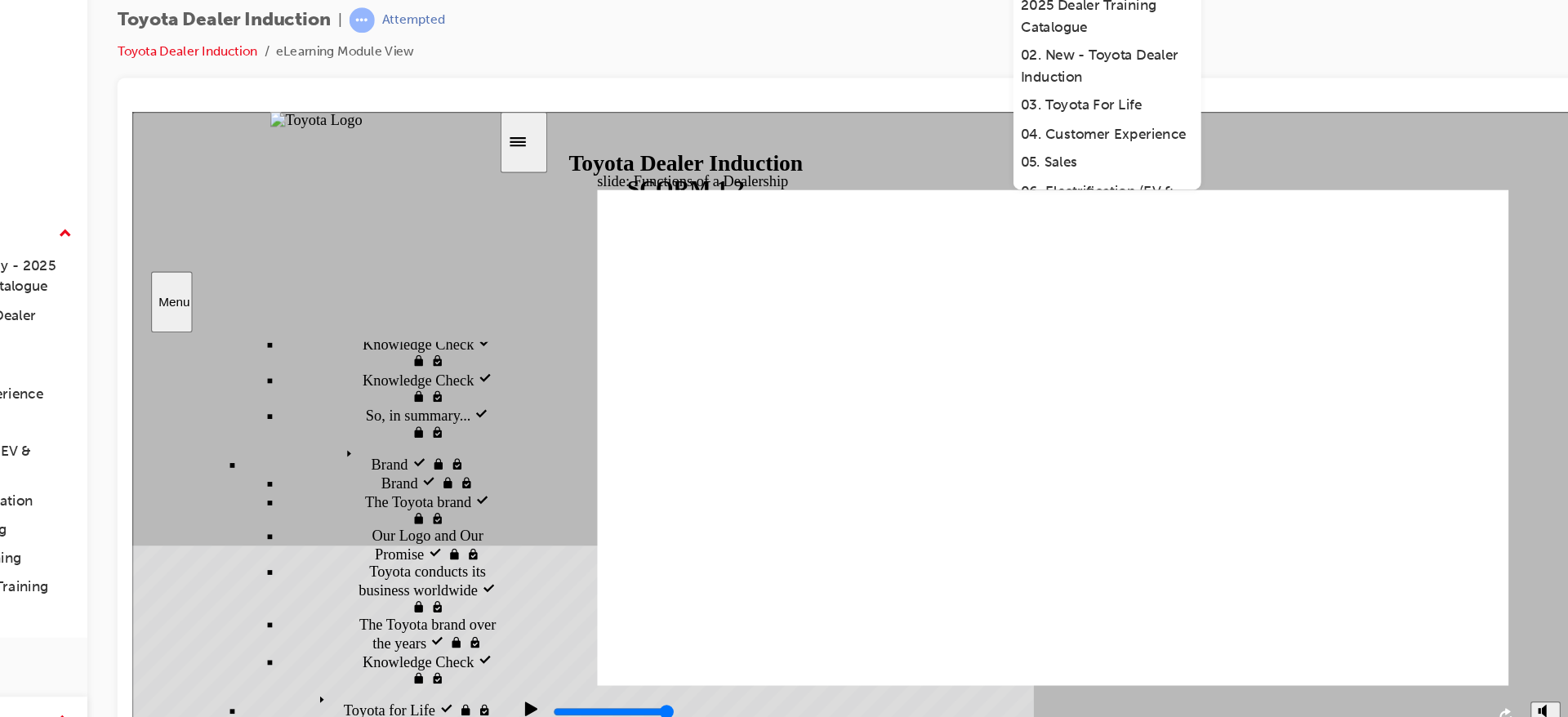
scroll to position [0, 0]
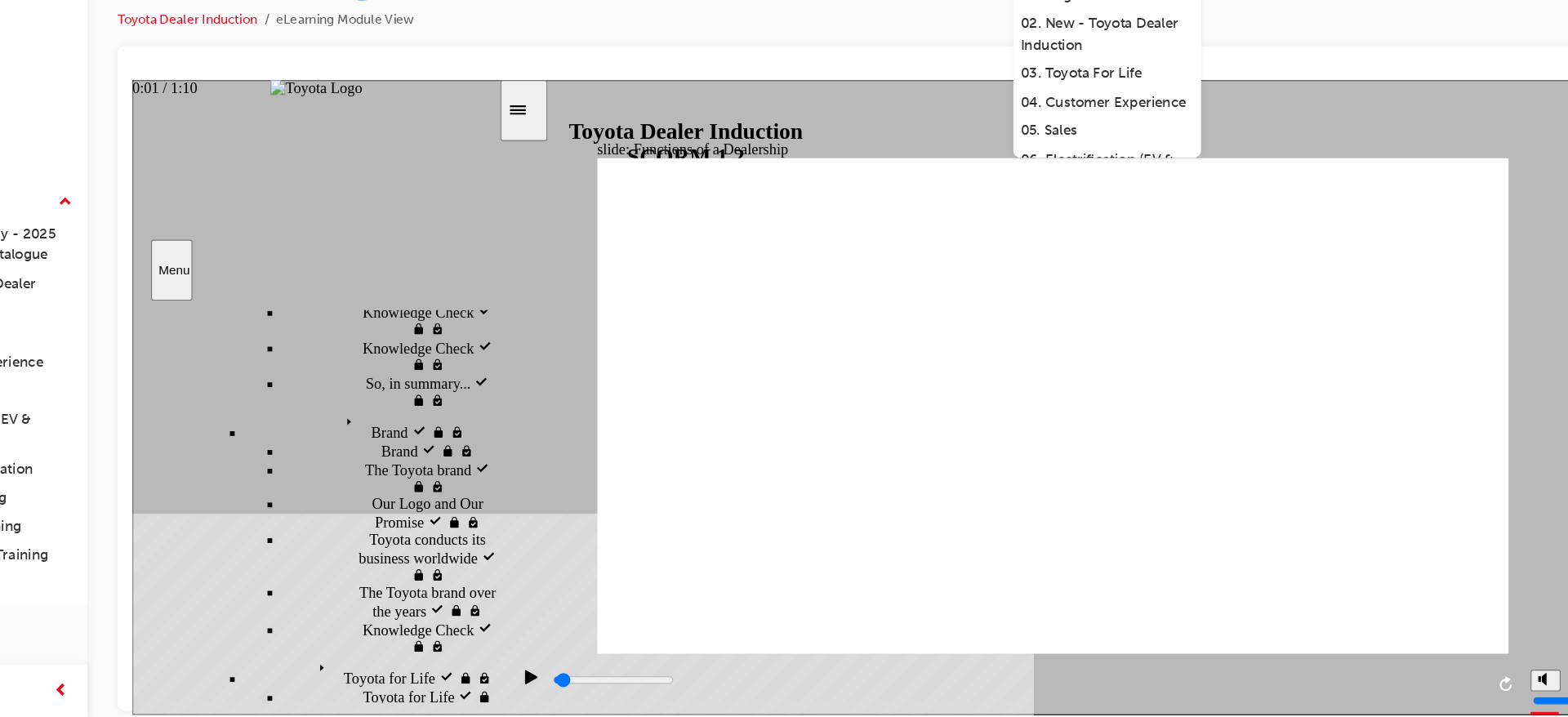
click at [515, 596] on div "playback controls" at bounding box center [902, 601] width 811 height 18
click at [466, 596] on div "Play (Ctrl+Alt+P)" at bounding box center [479, 605] width 28 height 28
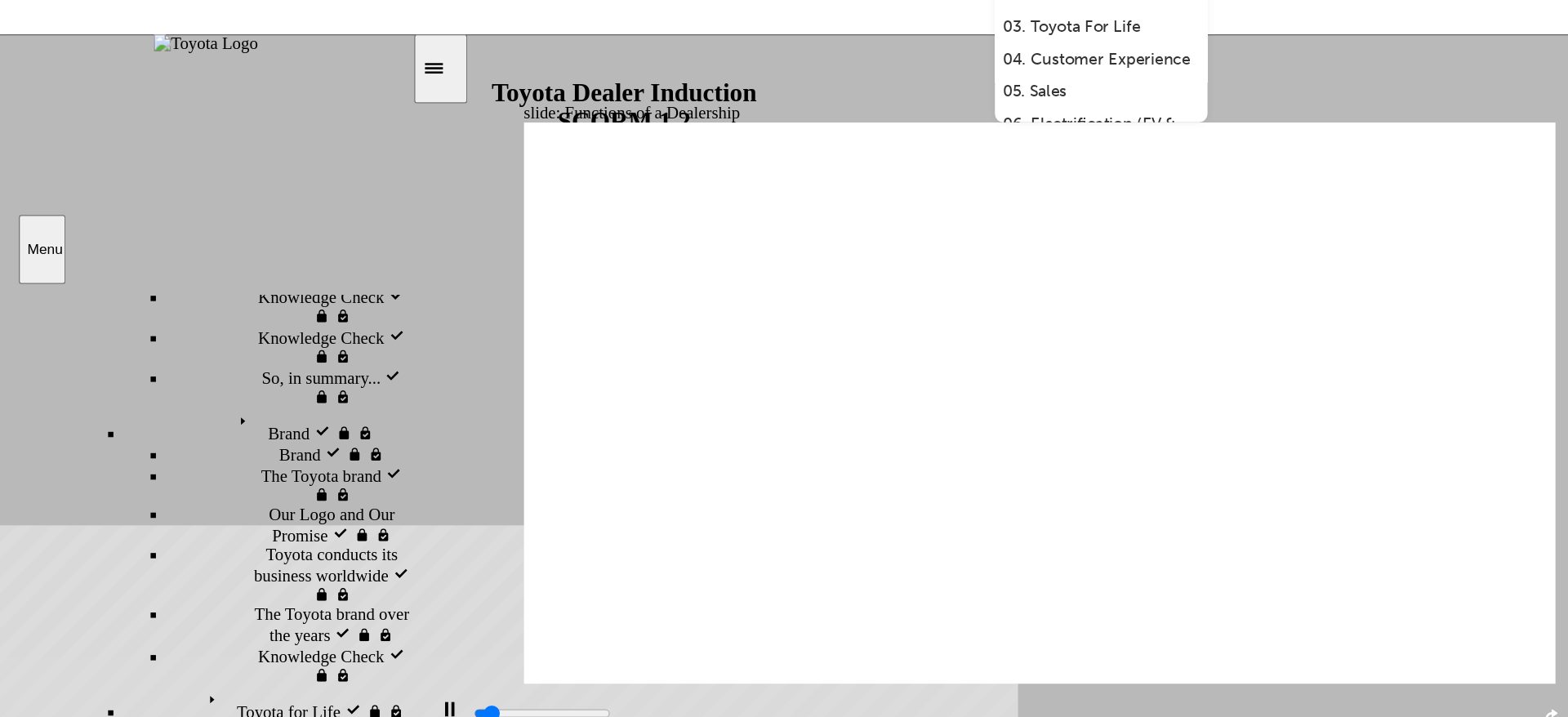
drag, startPoint x: 694, startPoint y: 76, endPoint x: 710, endPoint y: 42, distance: 37.6
click at [710, 42] on div "slide: Functions of a Dealership Rectangle 1 Rectangle 2 Functions of a Dealers…" at bounding box center [639, 309] width 1281 height 552
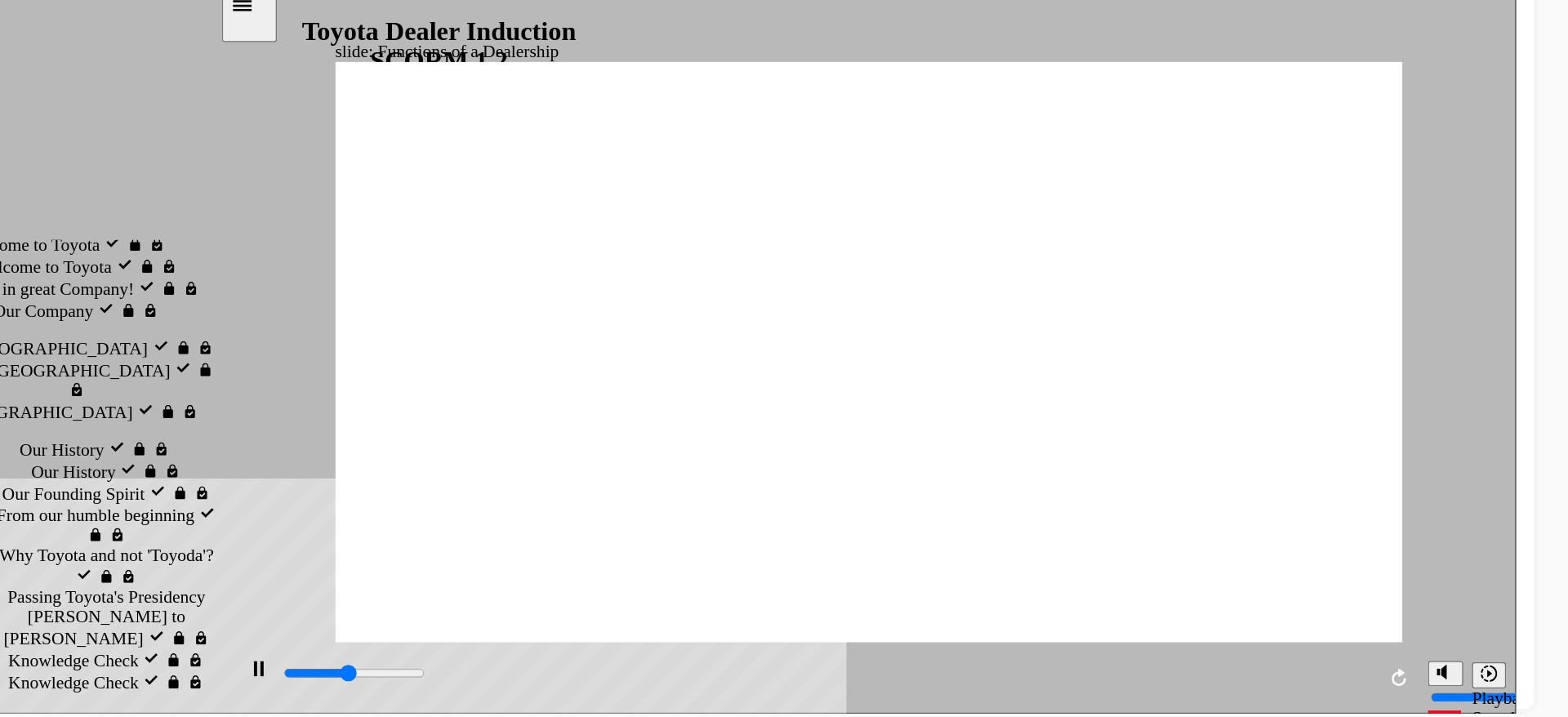
scroll to position [0, 0]
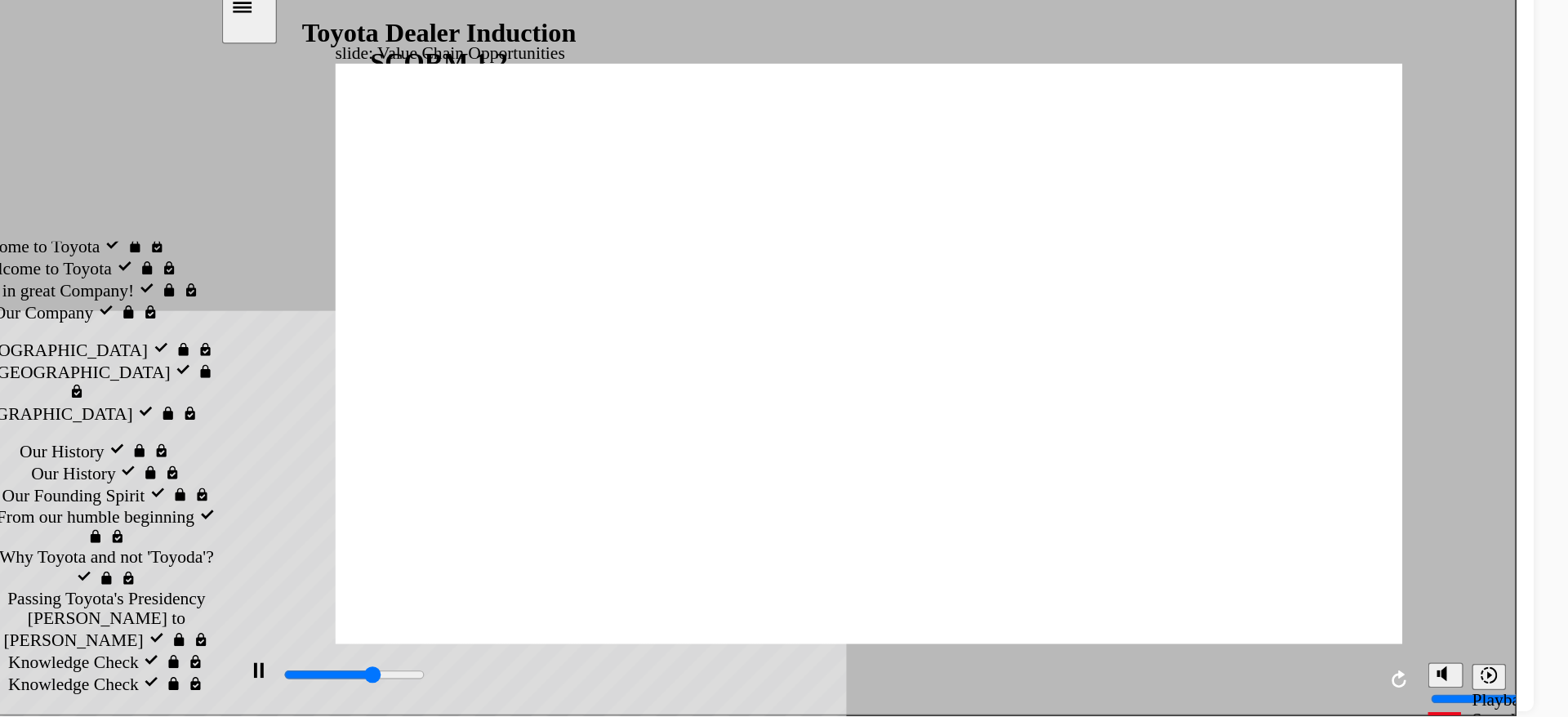
type input "7300"
type input "0"
type input "7500"
type input "0"
type input "7800"
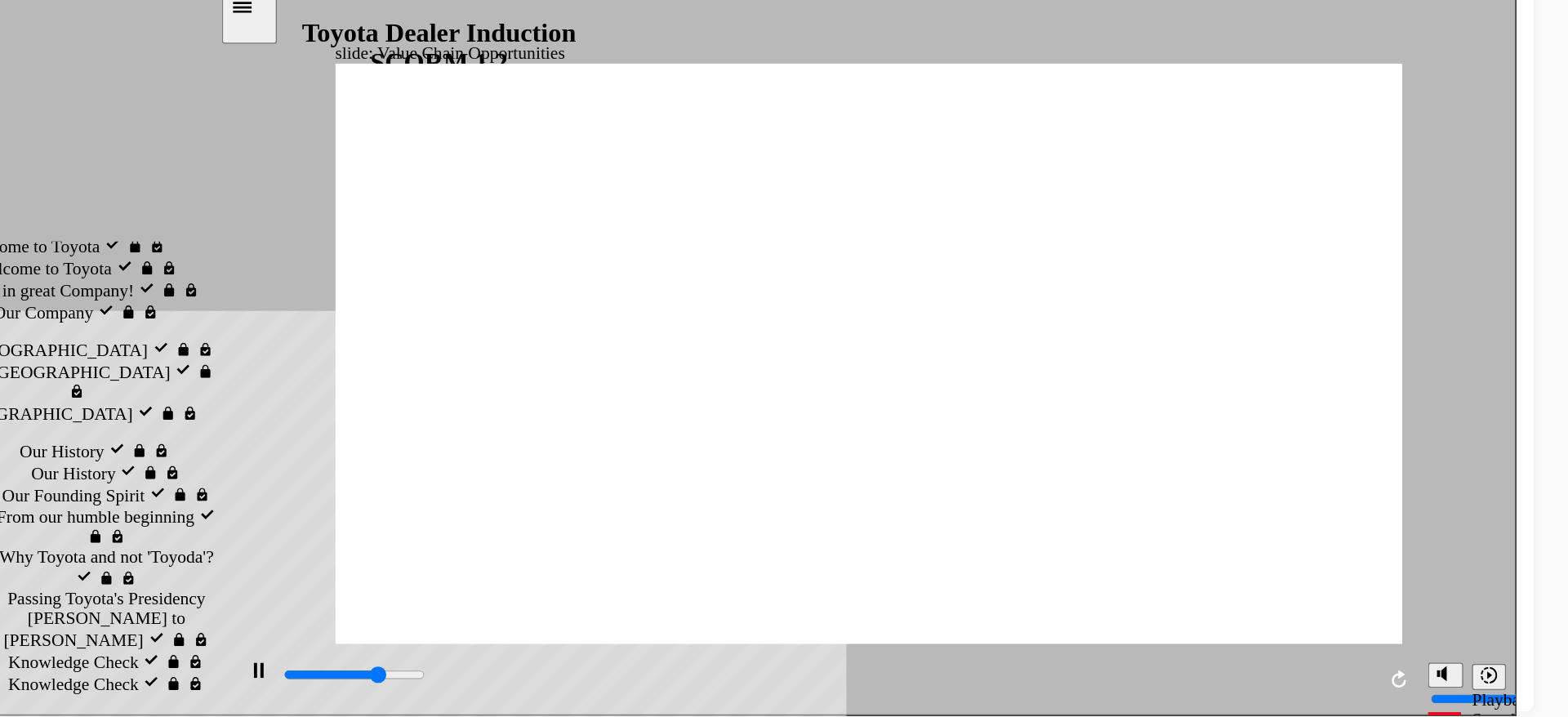
type input "1"
type input "8100"
type input "1"
type input "8300"
type input "1"
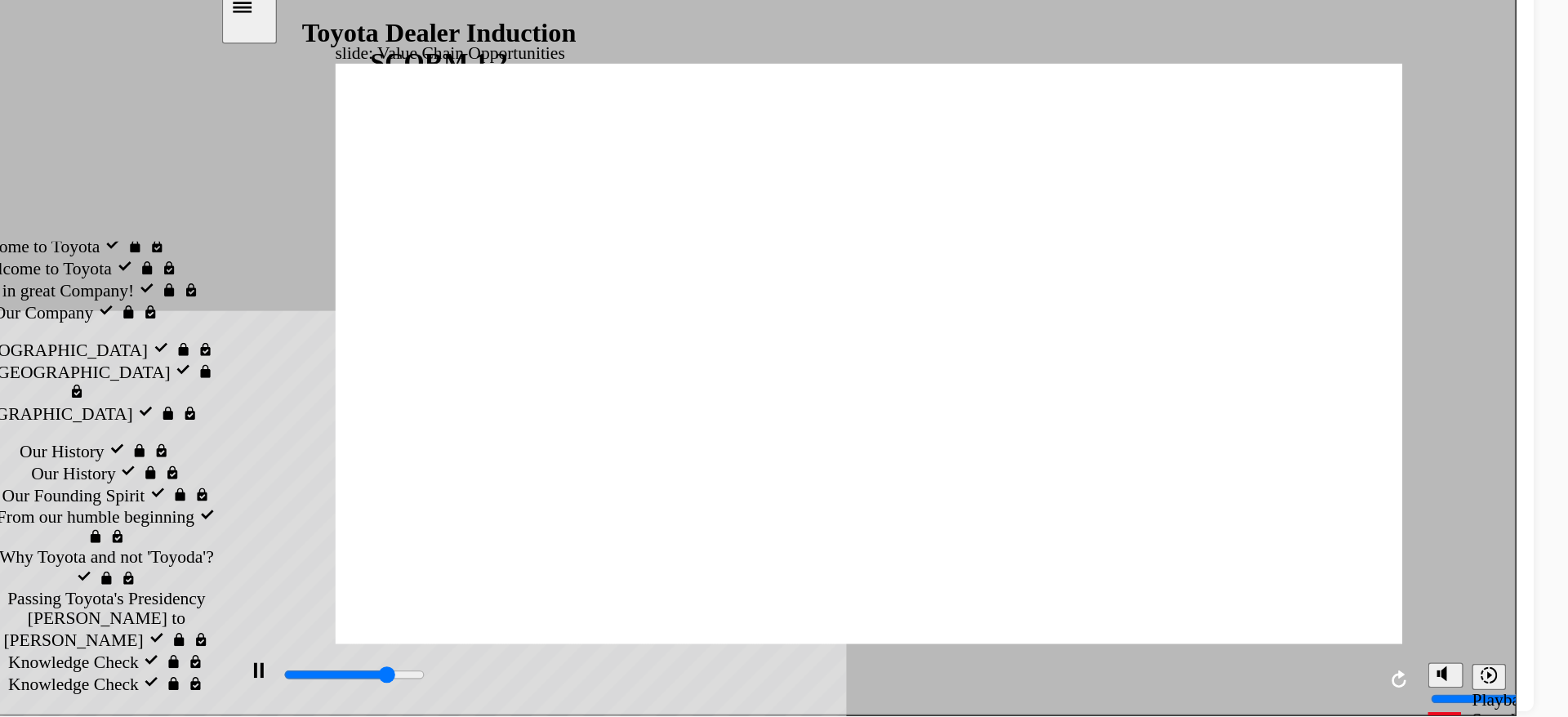
type input "8600"
type input "1"
type input "8900"
type input "2"
type input "9100"
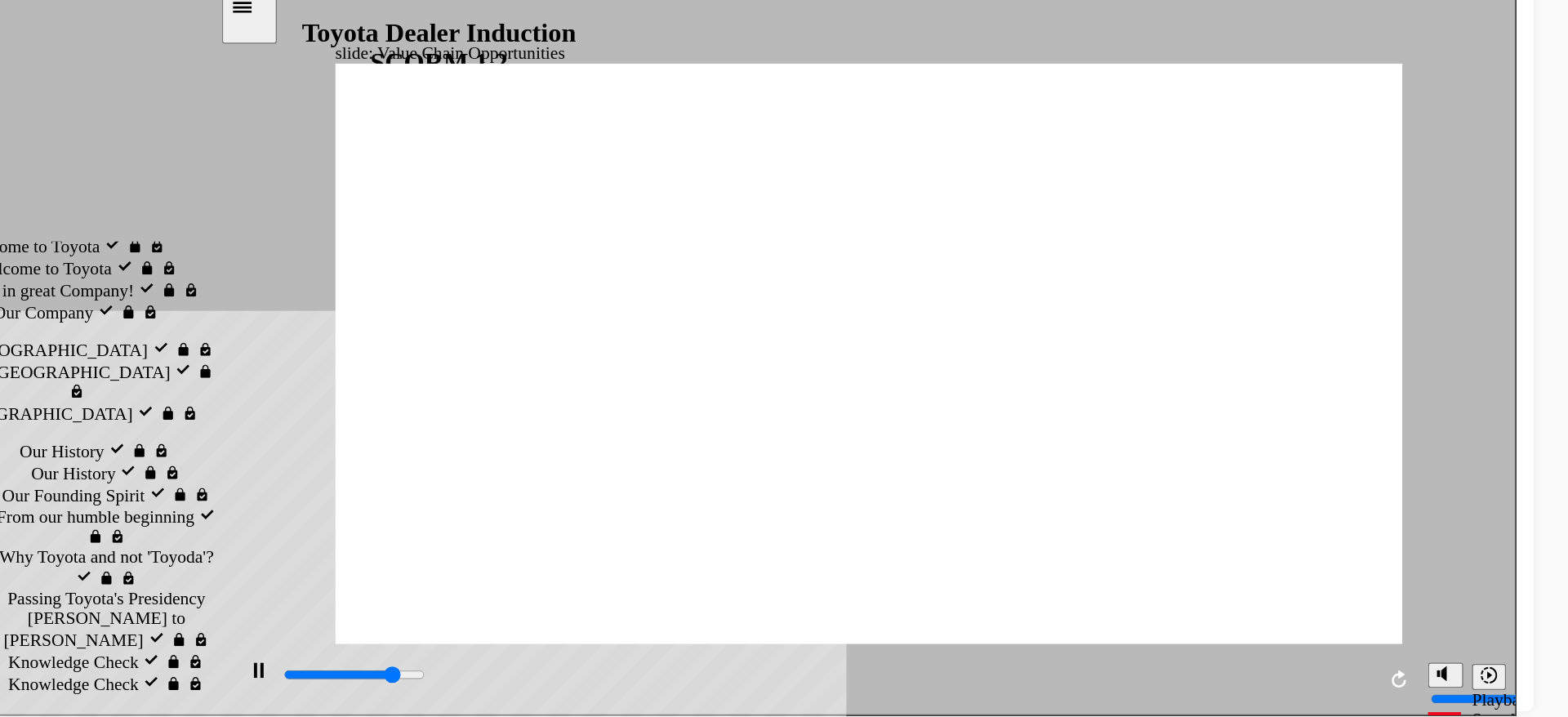
type input "2"
type input "9400"
type input "2"
type input "9700"
type input "2"
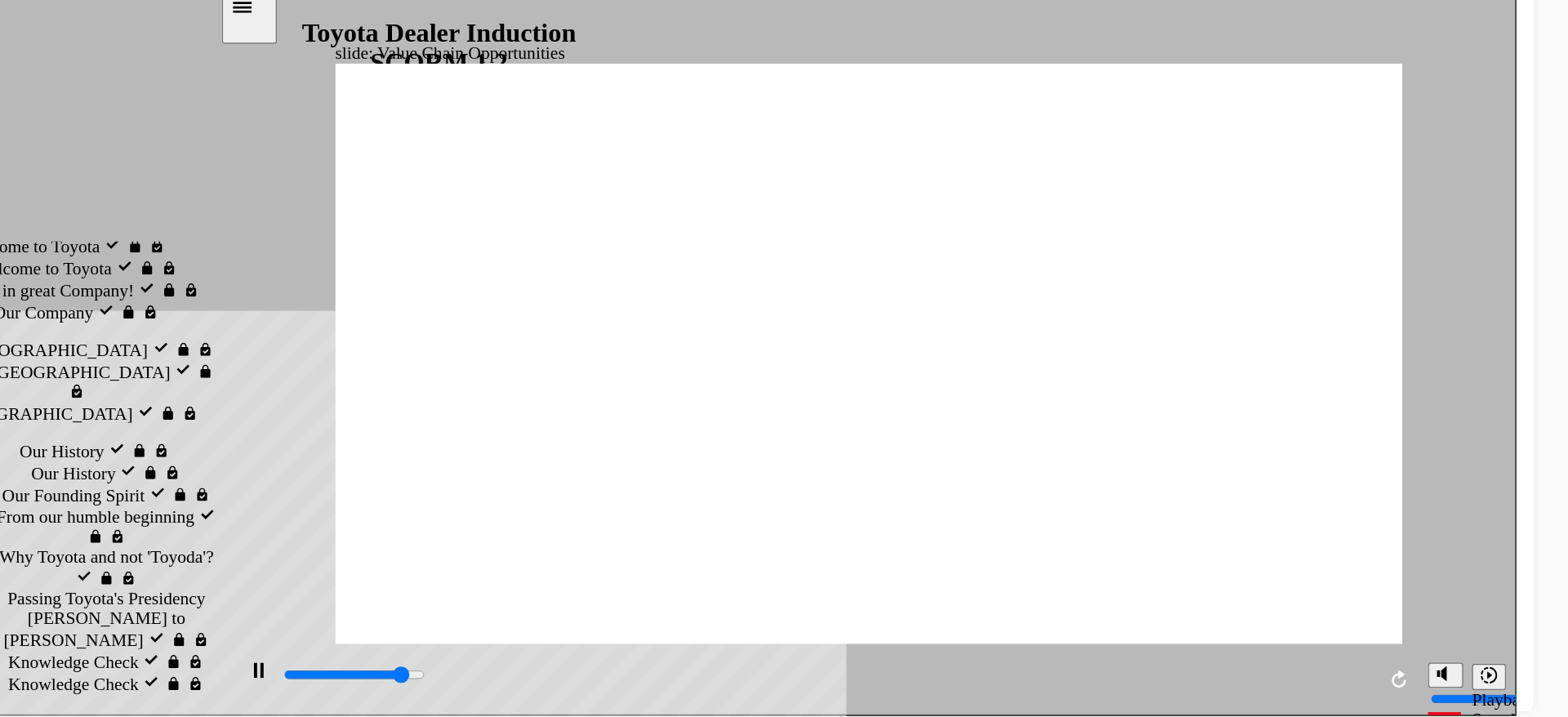
type input "9900"
type input "3"
type input "10200"
type input "3"
type input "10400"
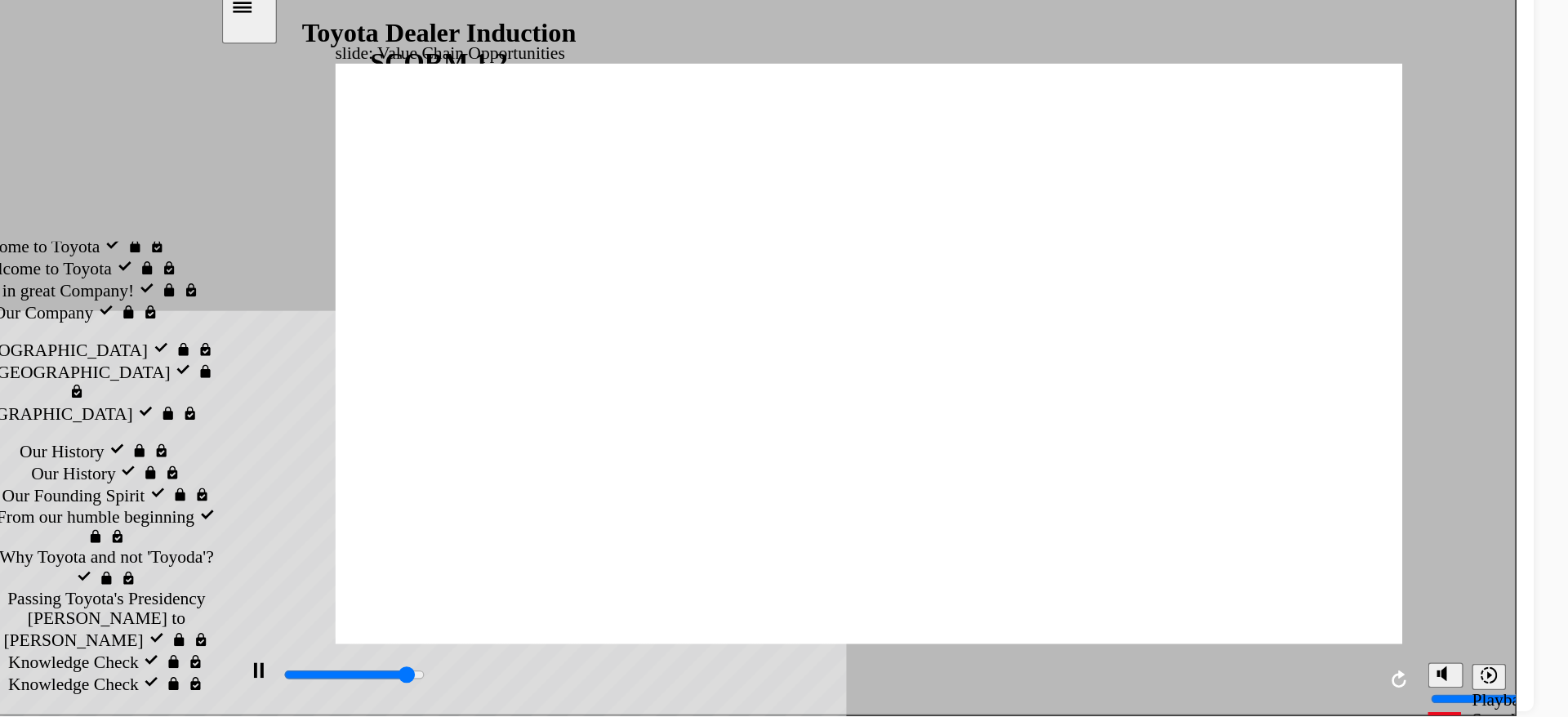
type input "3"
type input "10700"
type input "3"
type input "10900"
type input "3"
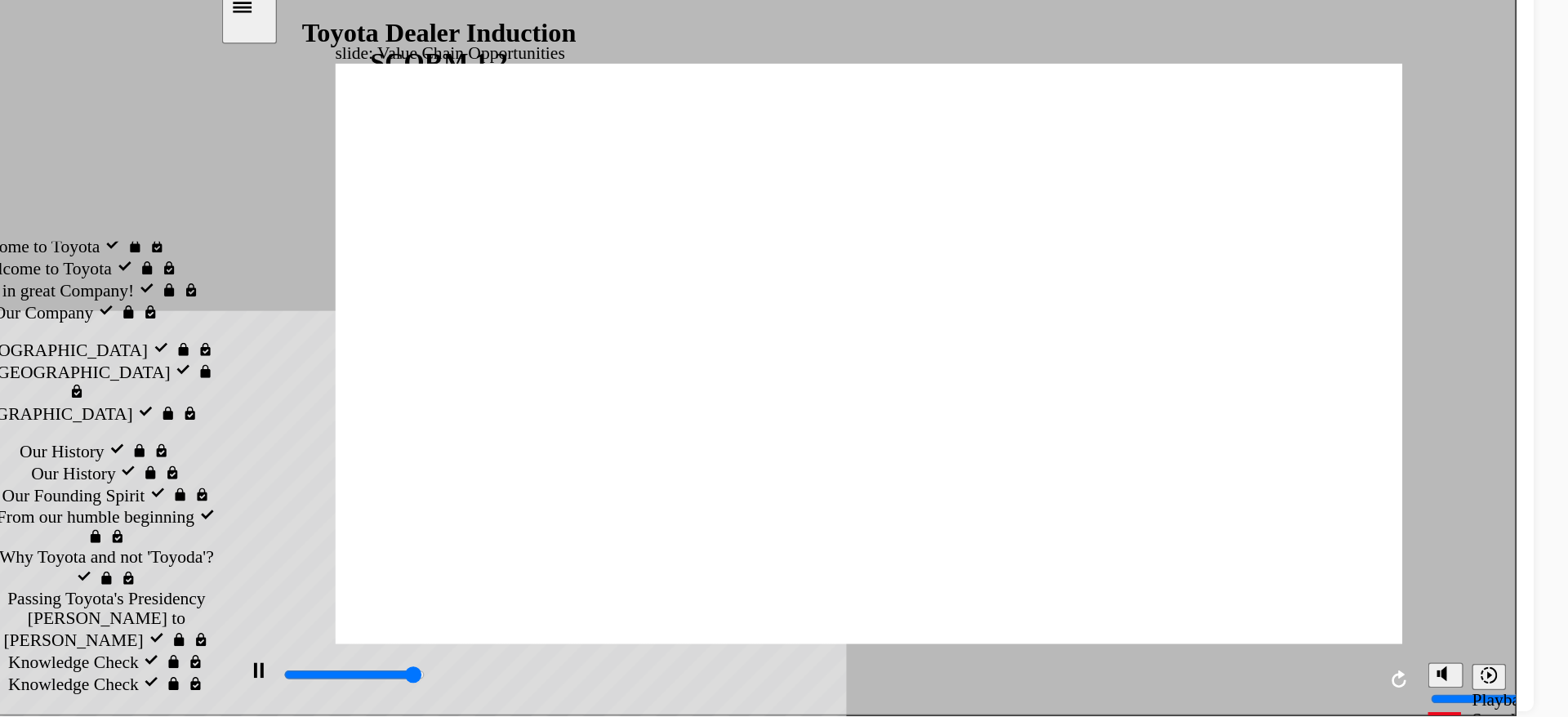
type input "11000"
type input "4"
type input "11300"
type input "4"
type input "11300"
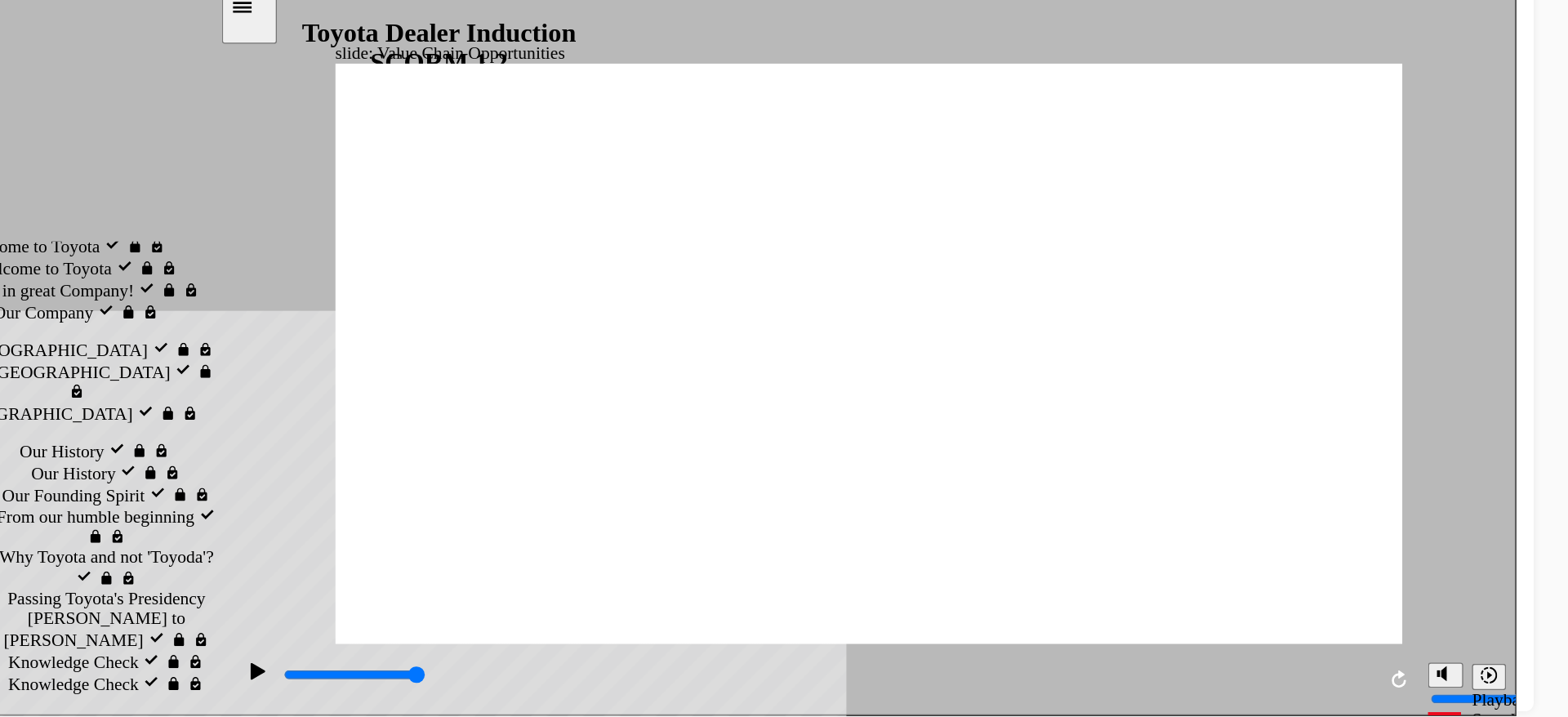
type input "64"
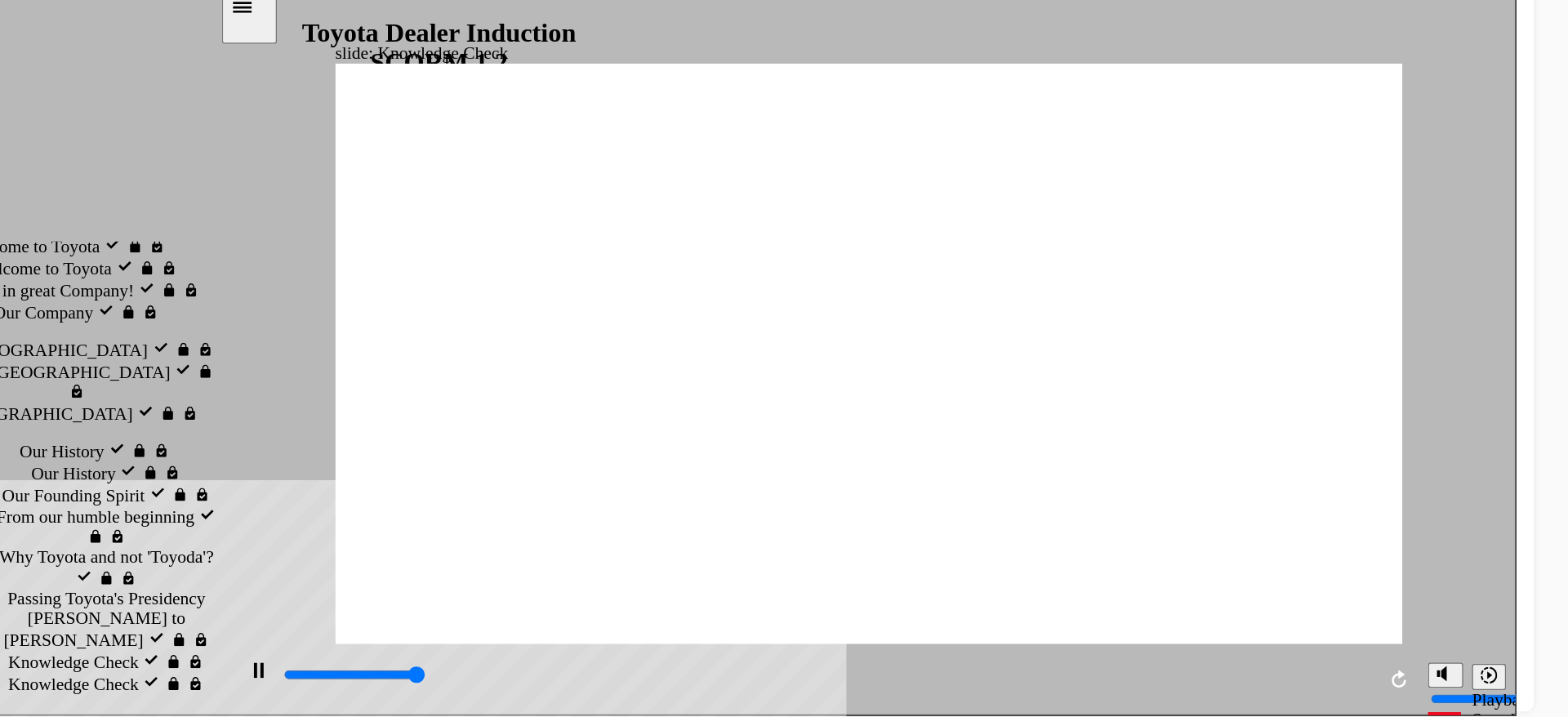
type input "5000"
radio input "true"
type input "5000"
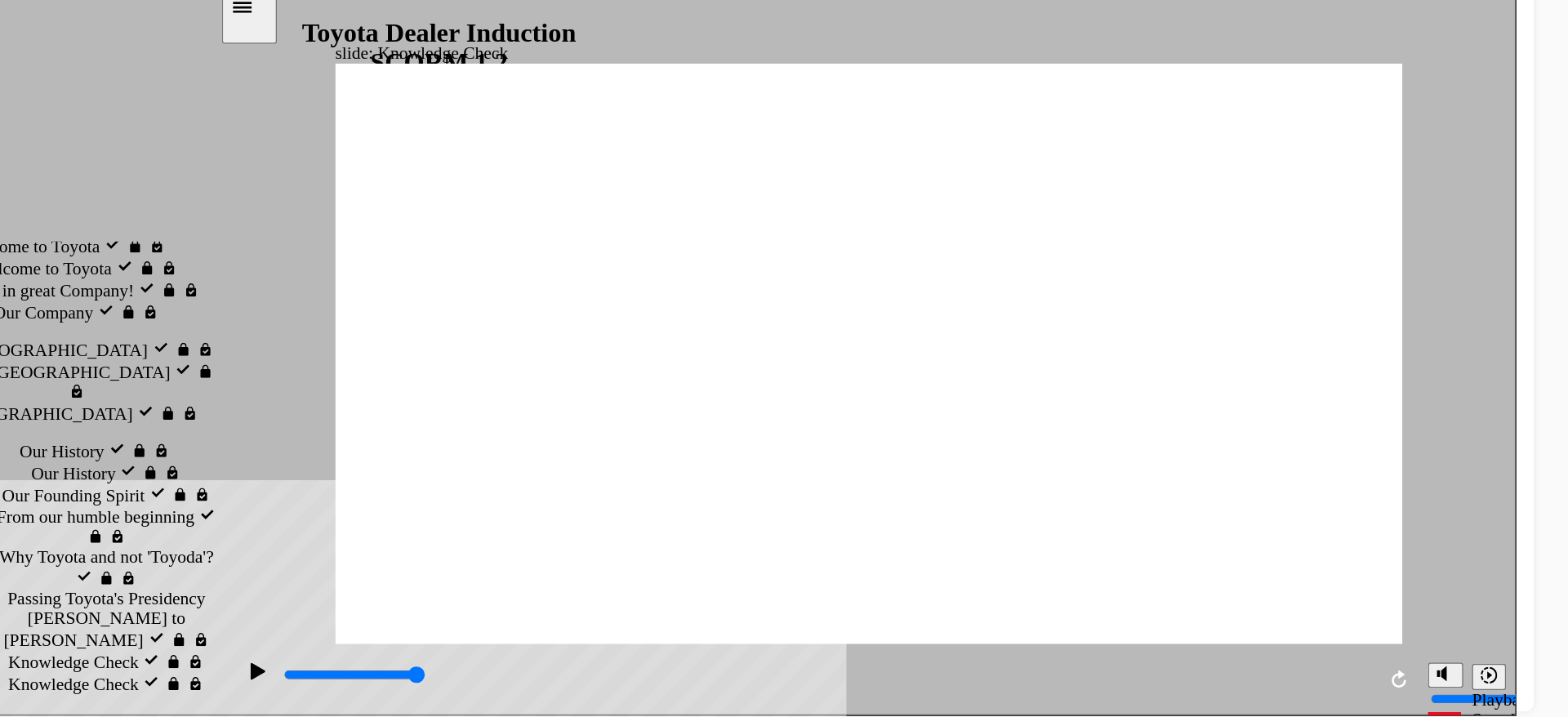
radio input "true"
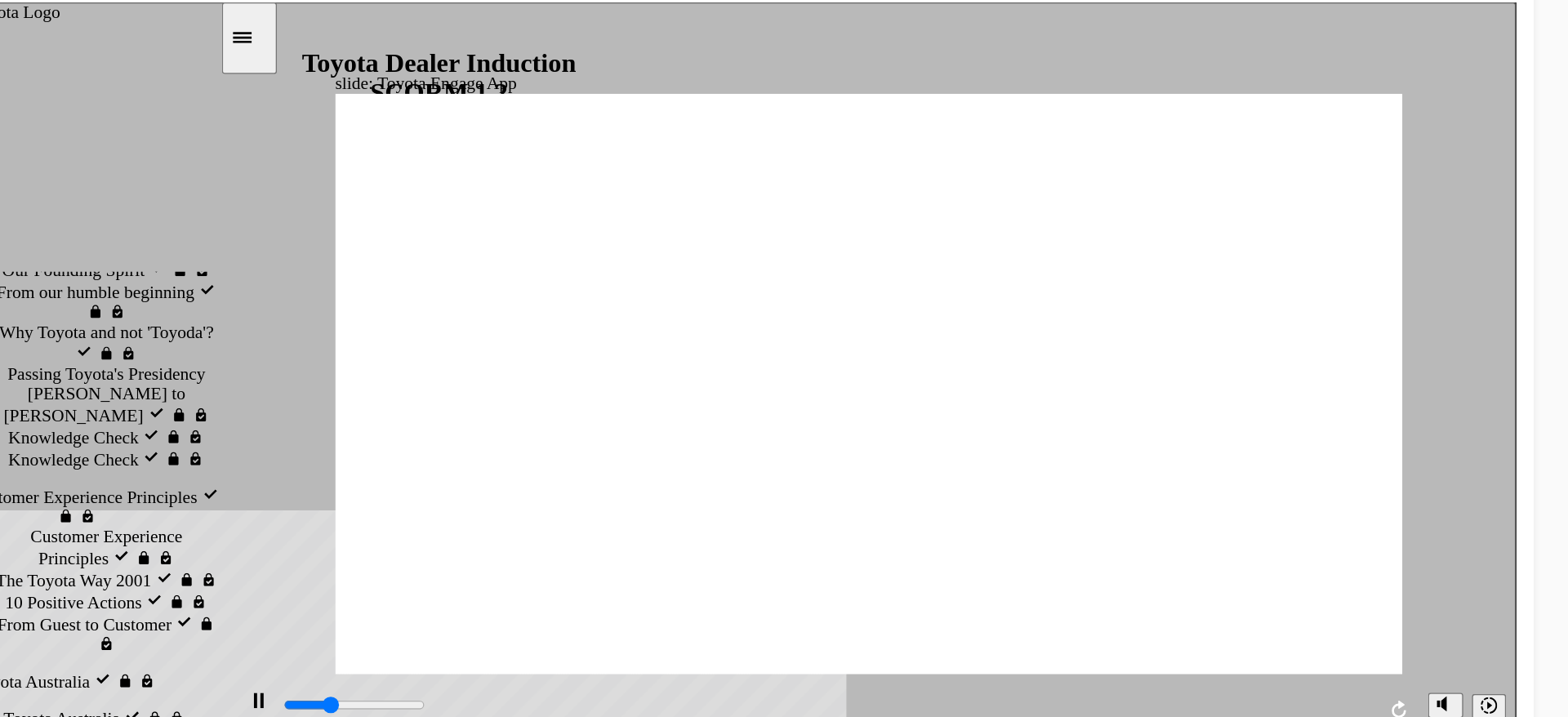
scroll to position [309, 0]
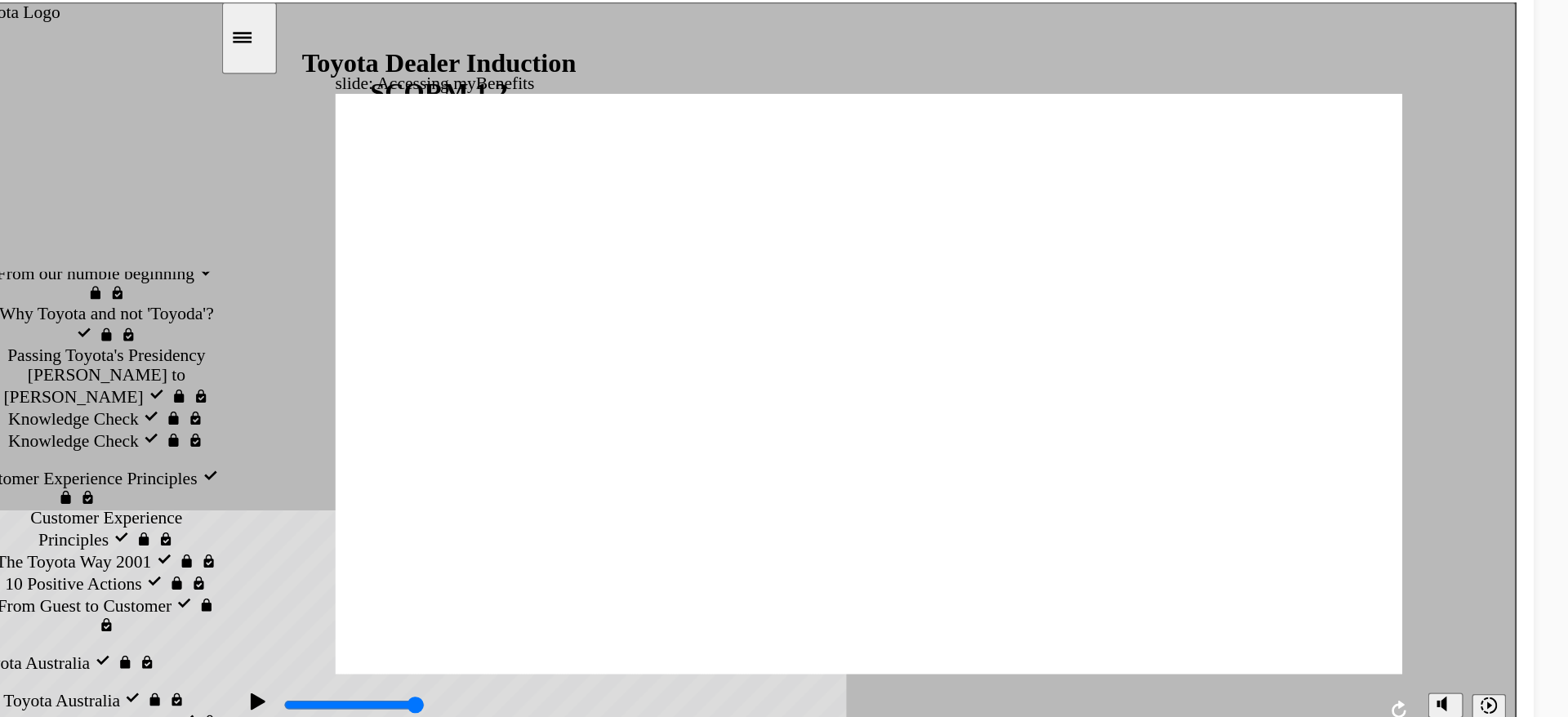
type input "5000"
type input "T"
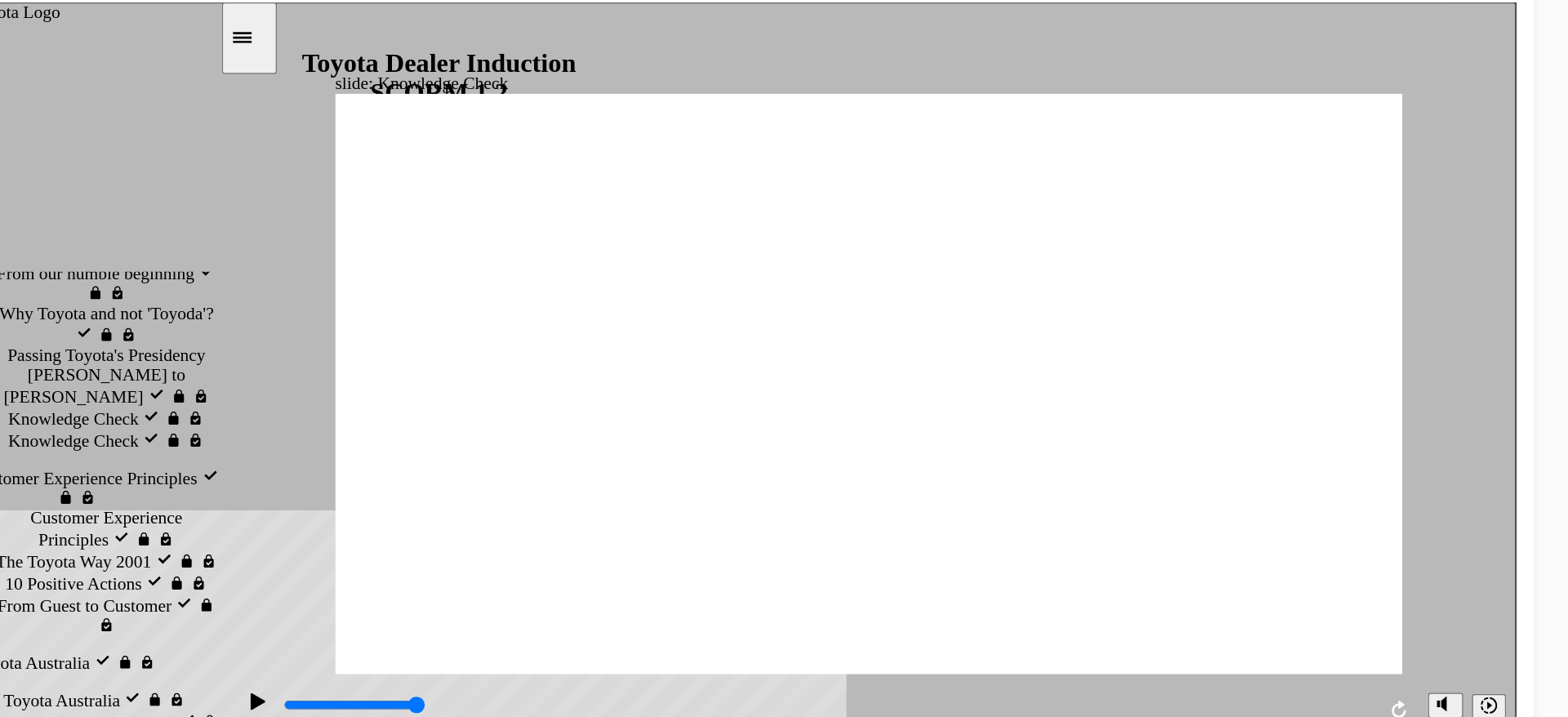
type input "To"
type input "Toy"
type input "Toyo"
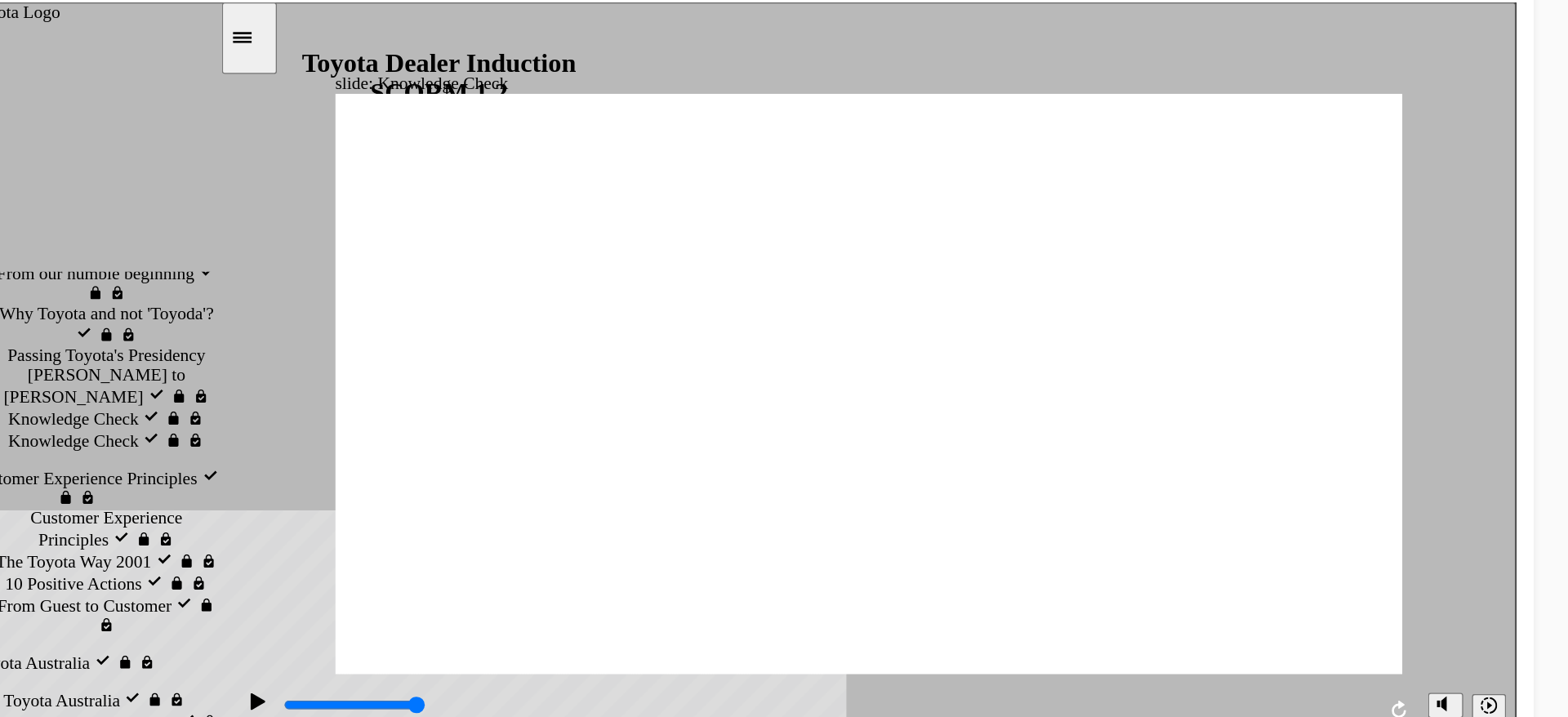
type input "Toyo"
type input "Toyot"
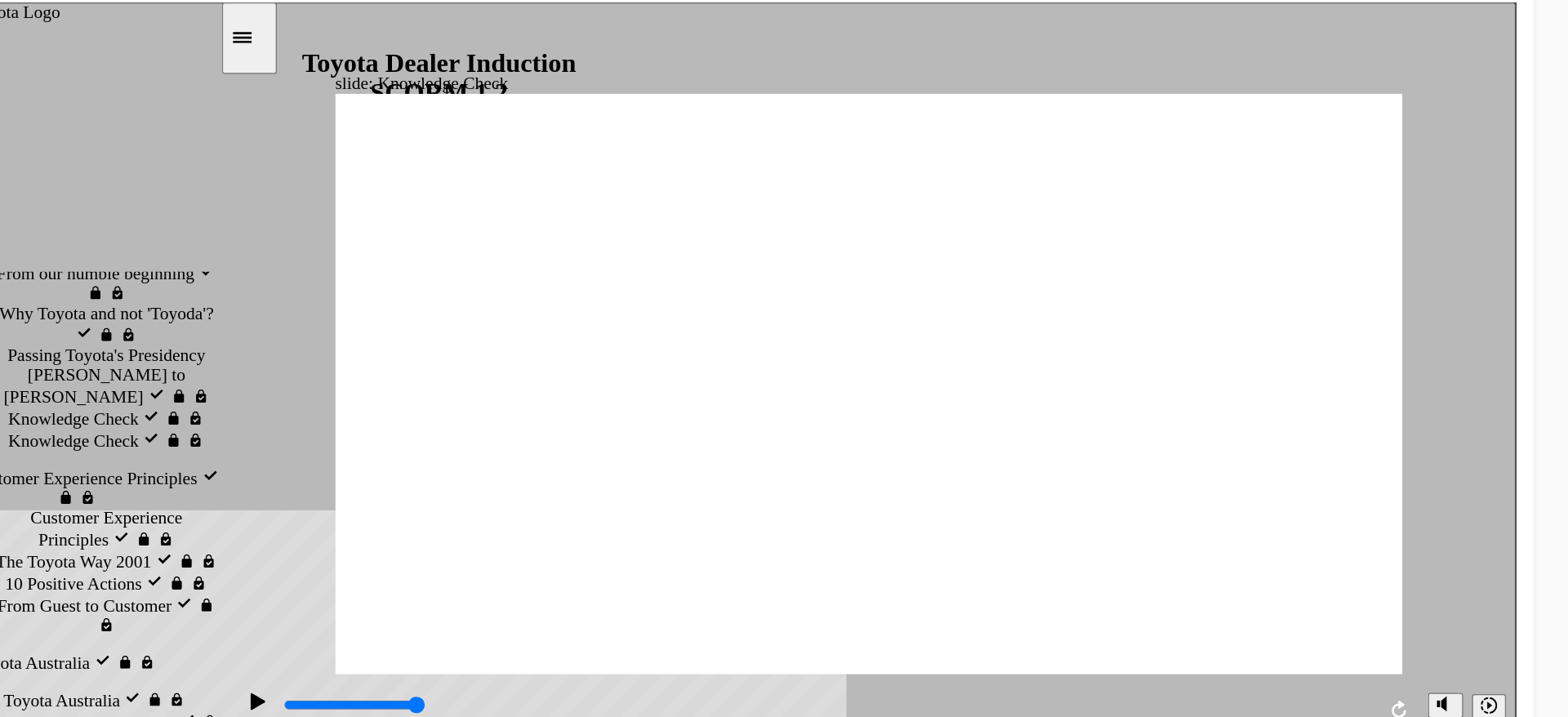
type input "Toyot"
type input "Toyota"
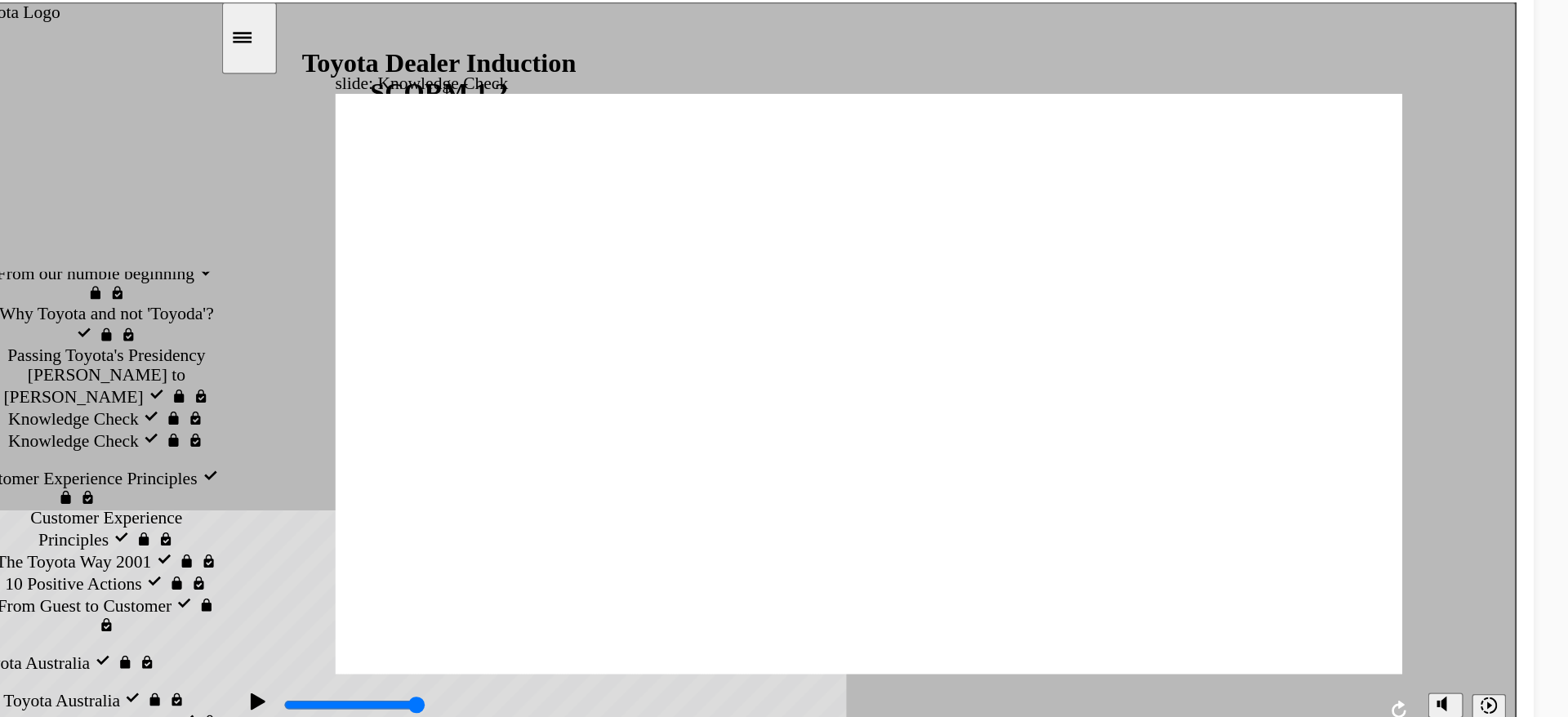
type input "Toyota"
type input "Toyota E"
type input "Toyota En"
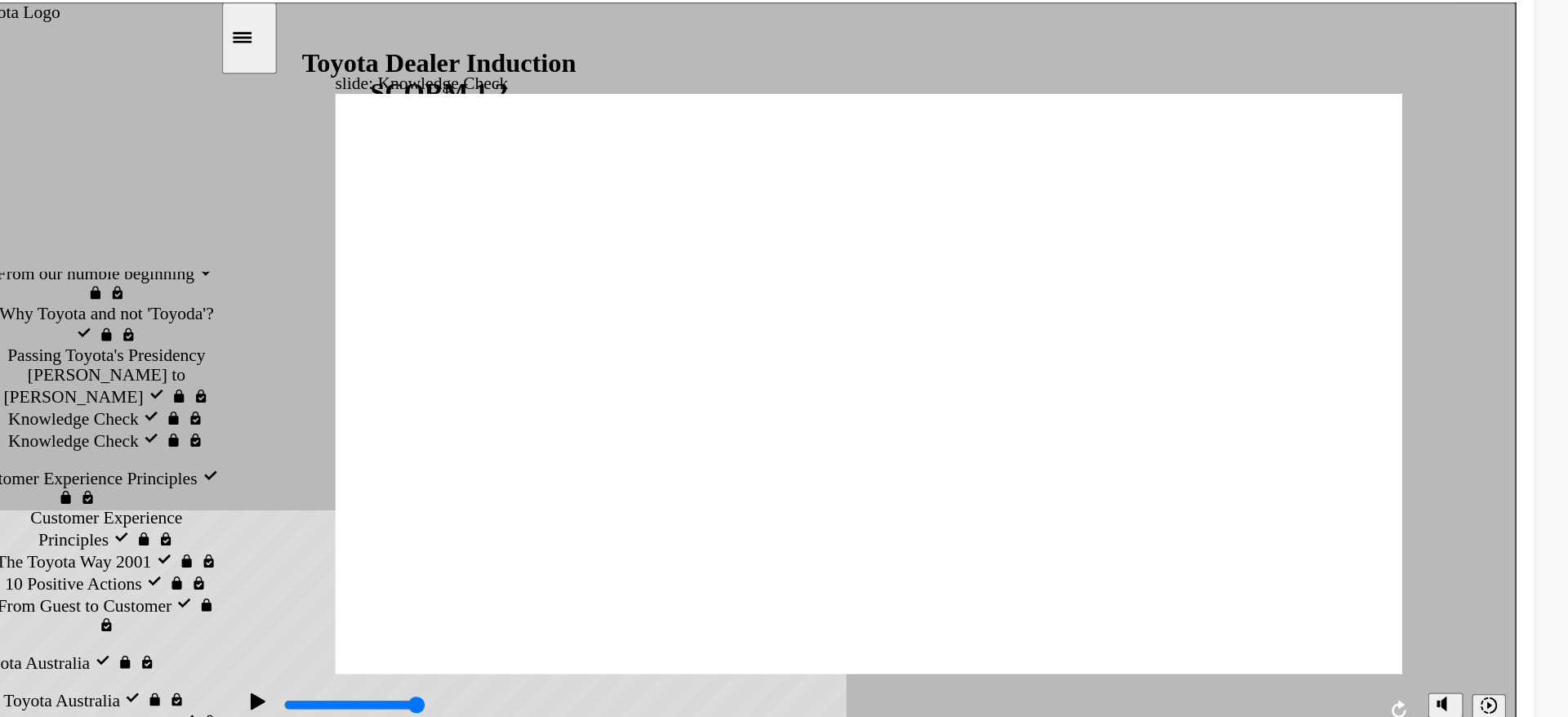
type input "Toyota Eng"
type input "Toyota Enga"
type input "Toyota Engag"
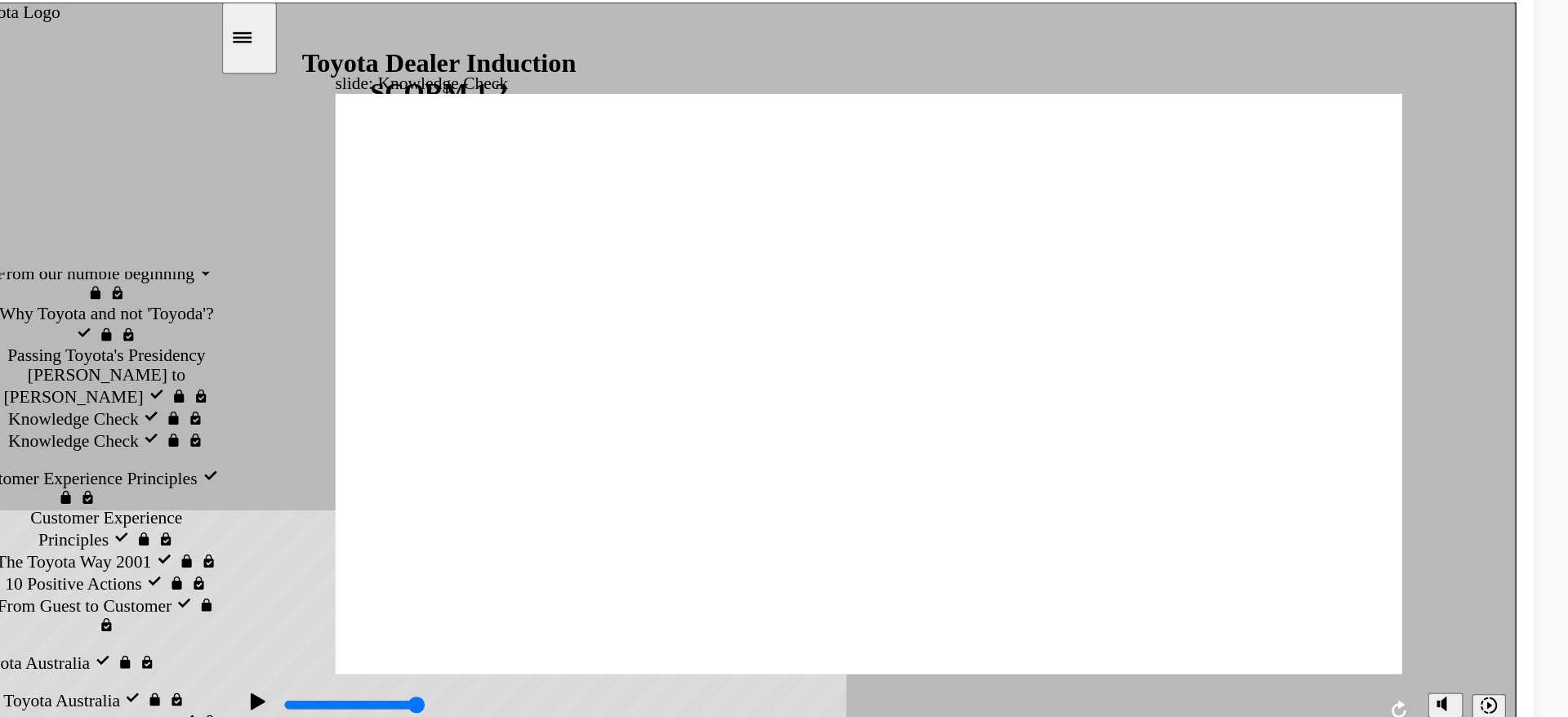
type input "Toyota Engag"
type input "Toyota Engage"
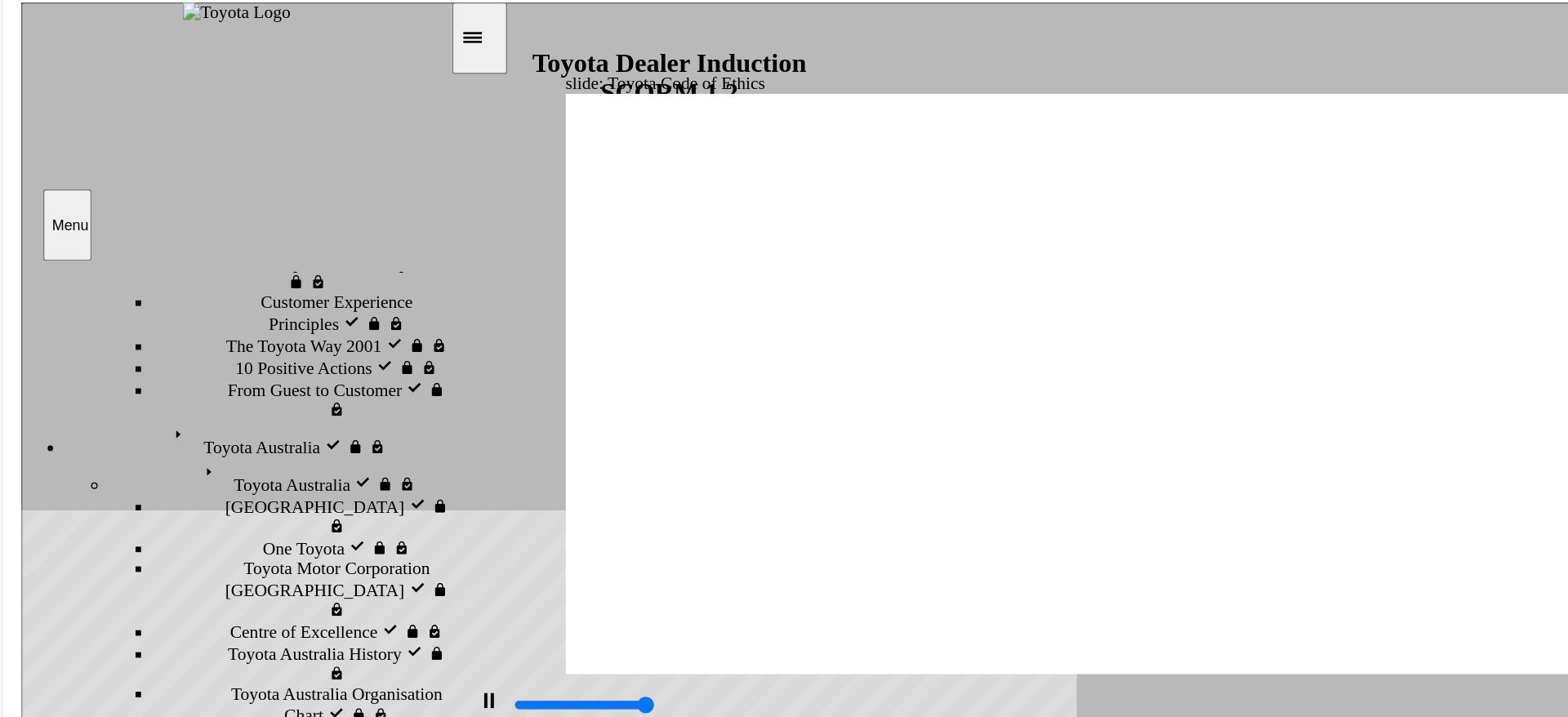
scroll to position [596, 0]
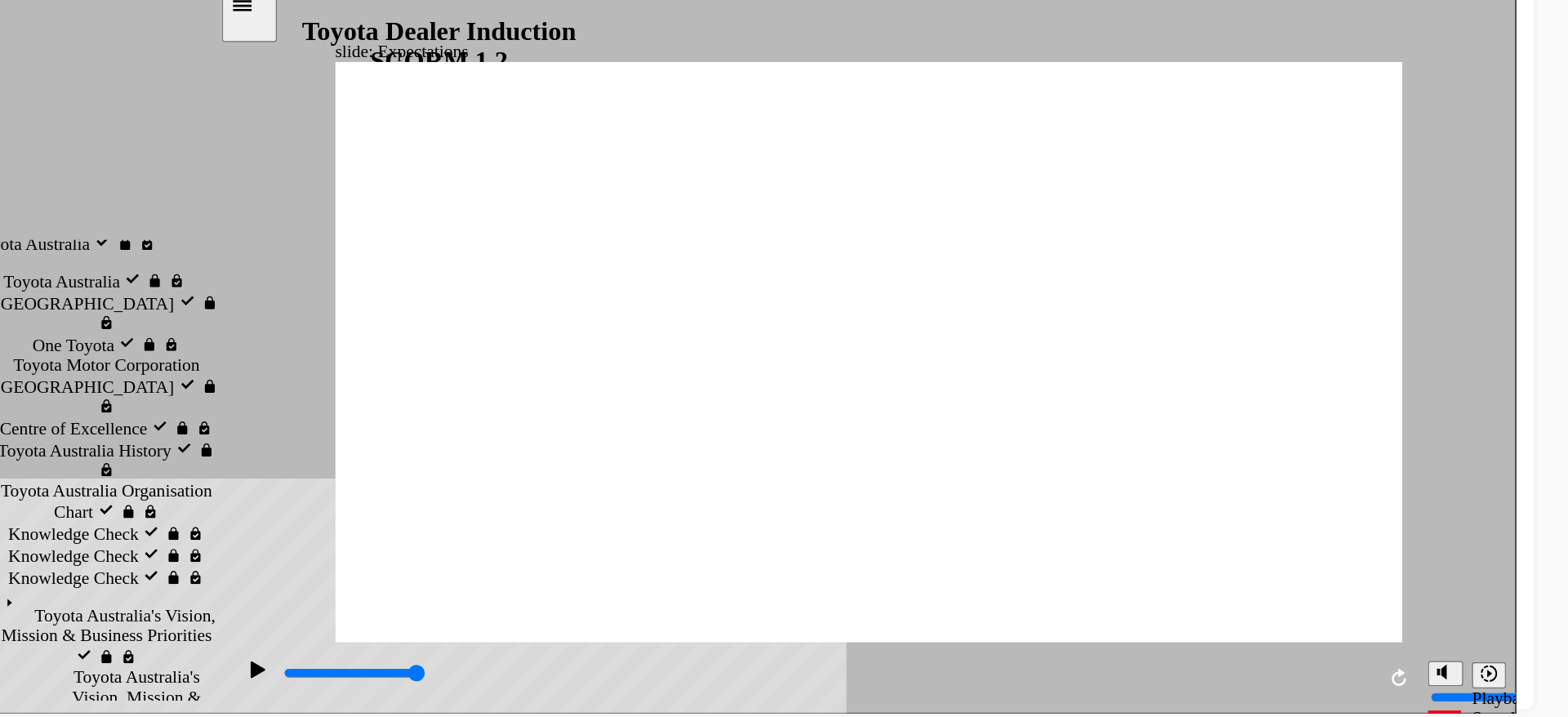
type input "8400"
checkbox input "true"
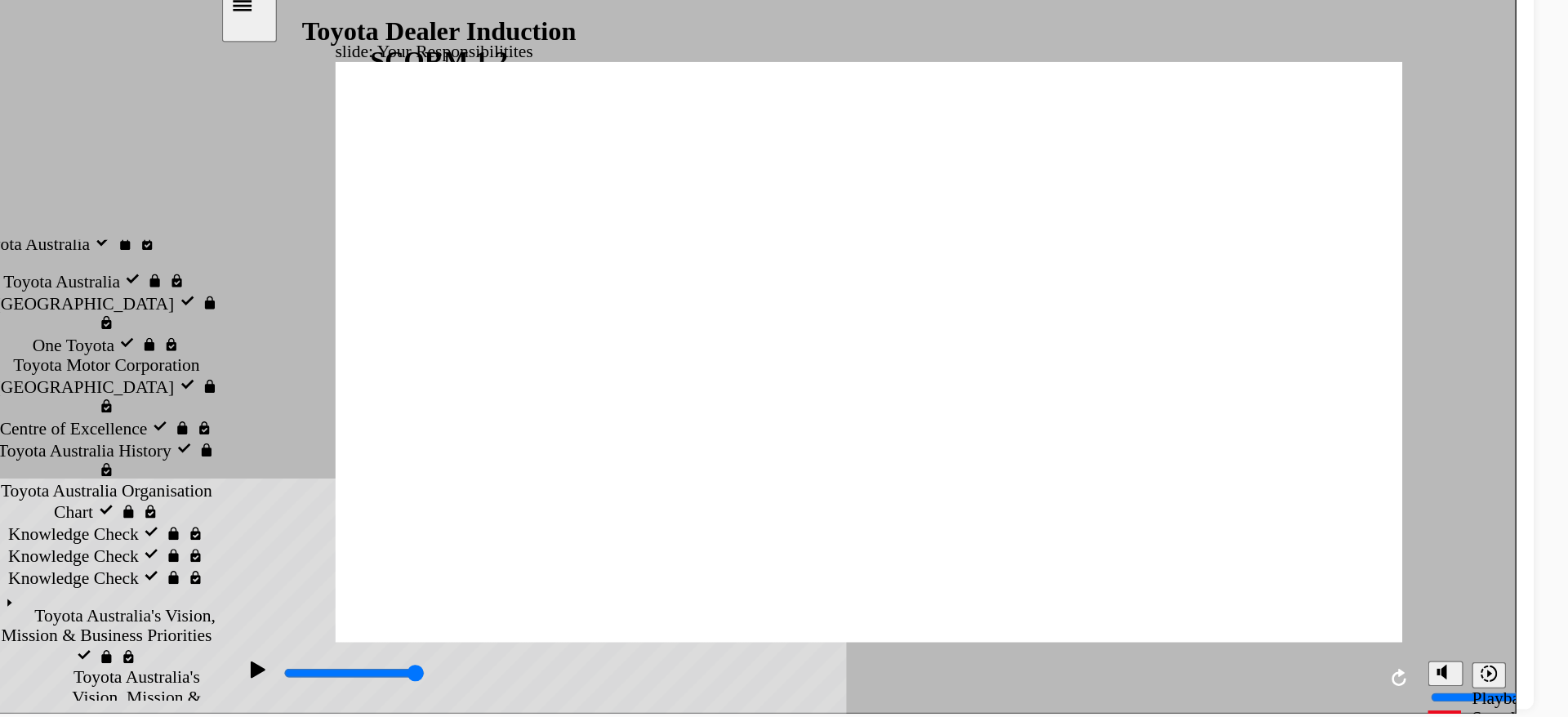
checkbox input "true"
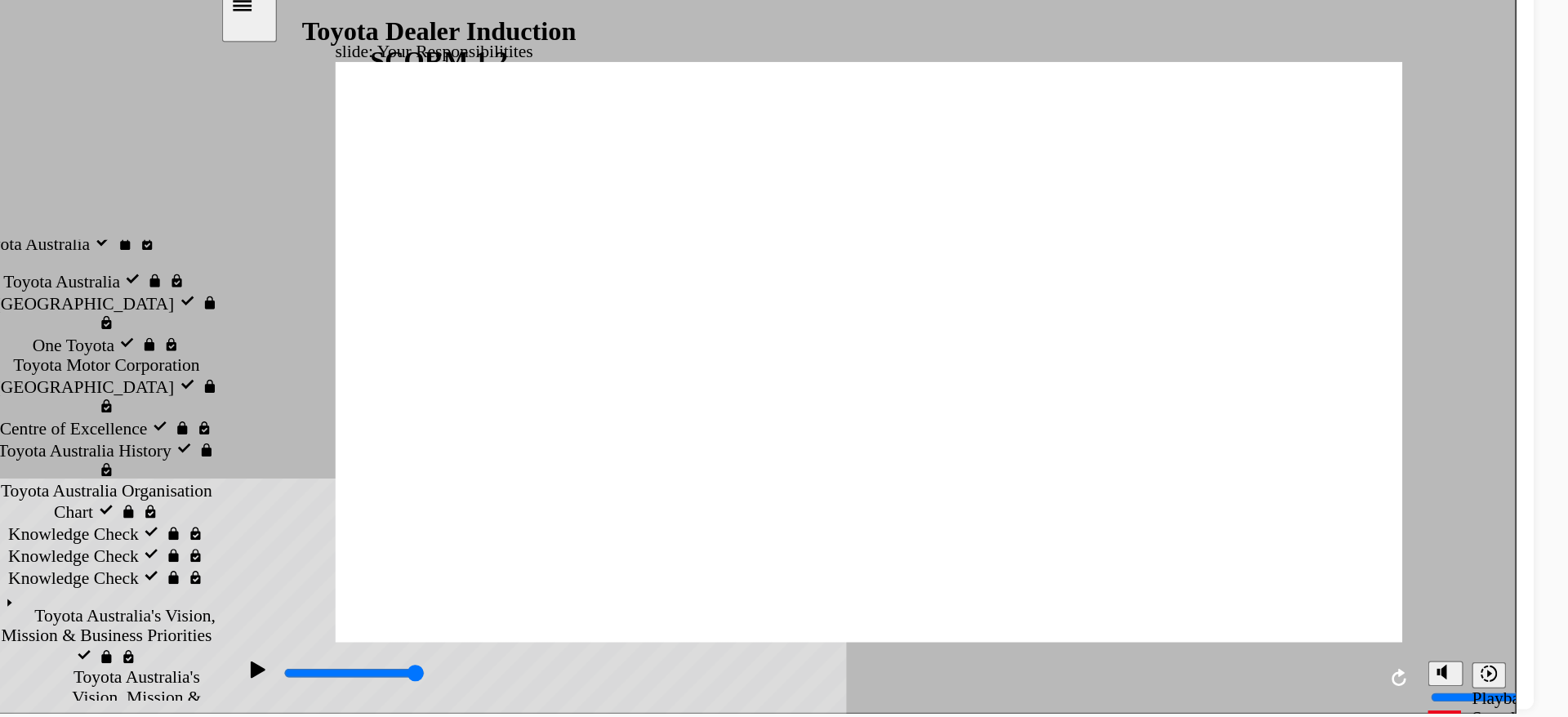
checkbox input "true"
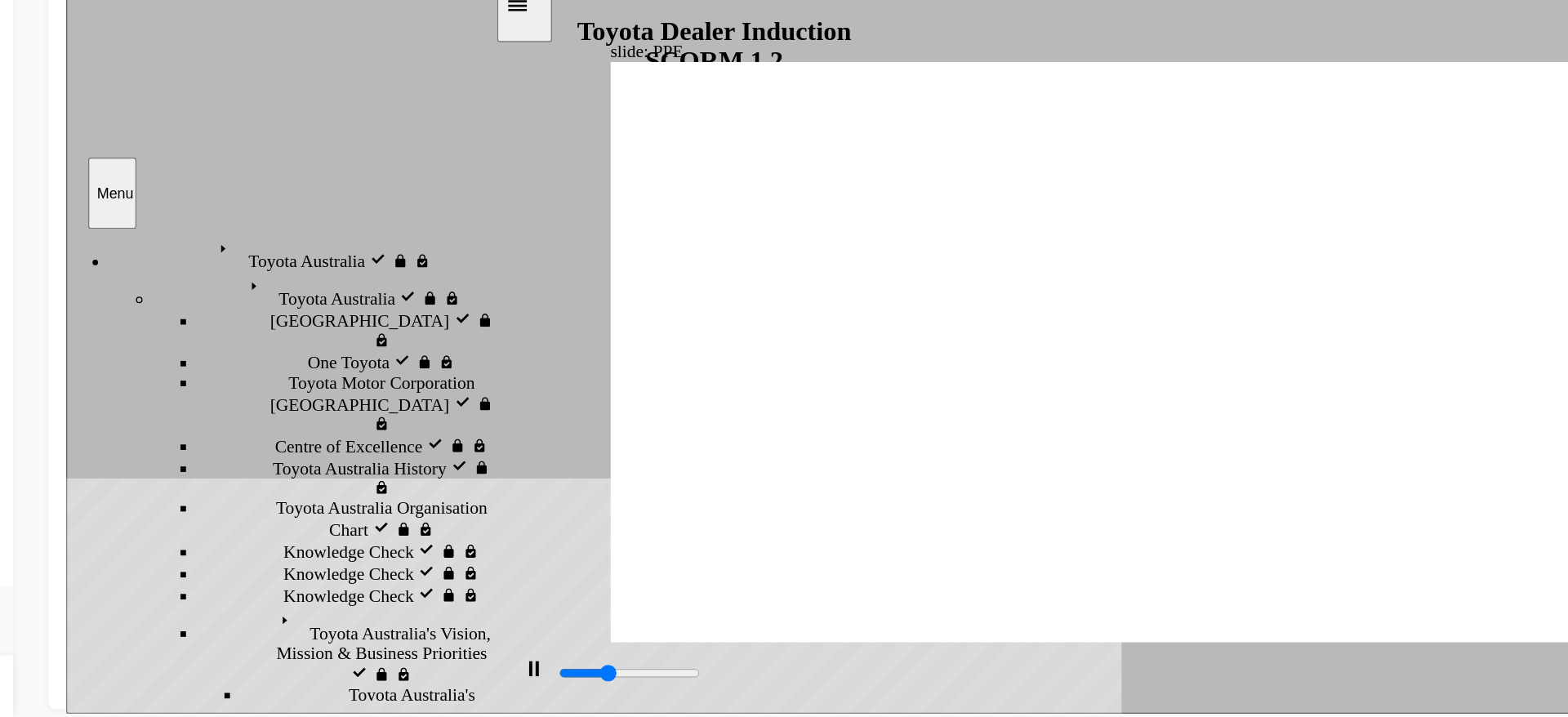
scroll to position [633, 0]
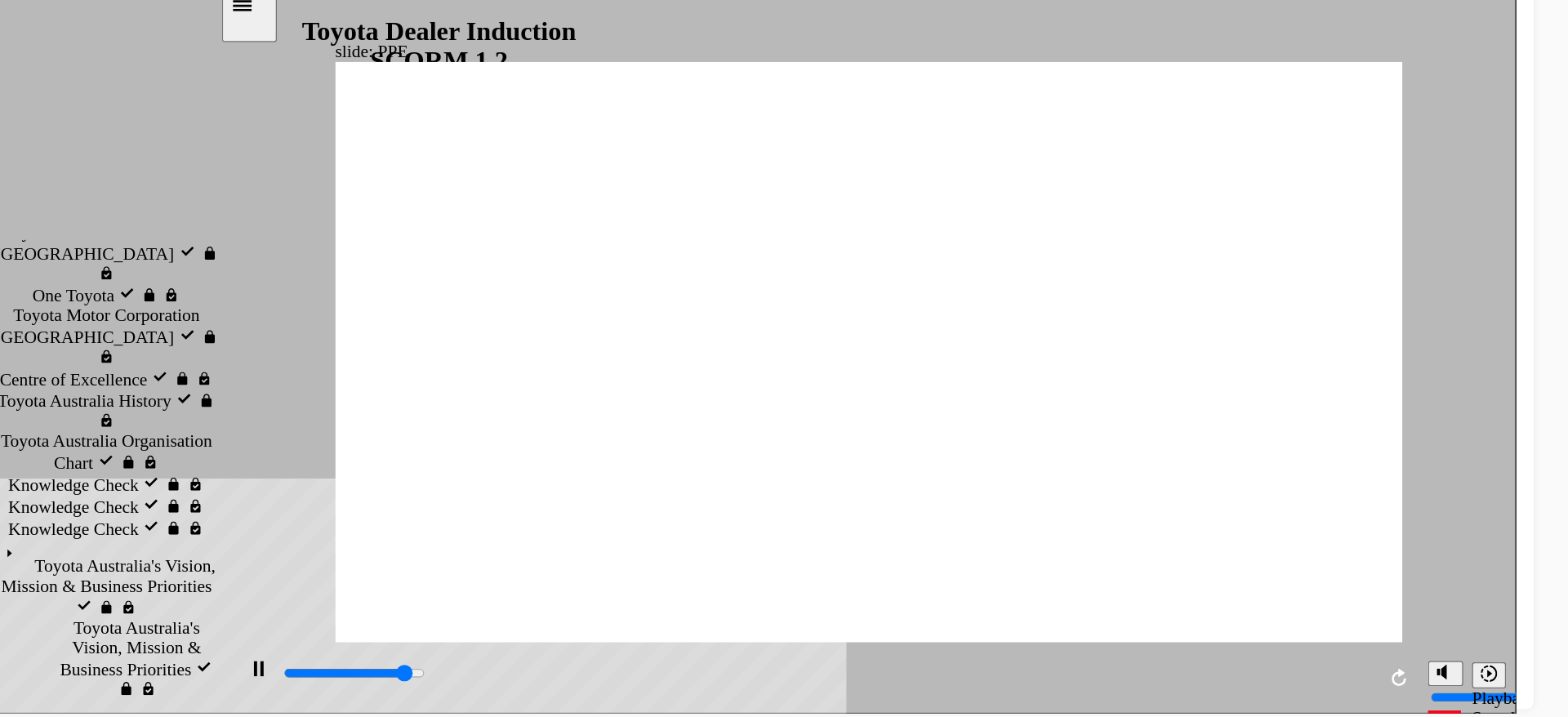
drag, startPoint x: 504, startPoint y: 384, endPoint x: 572, endPoint y: 404, distance: 70.9
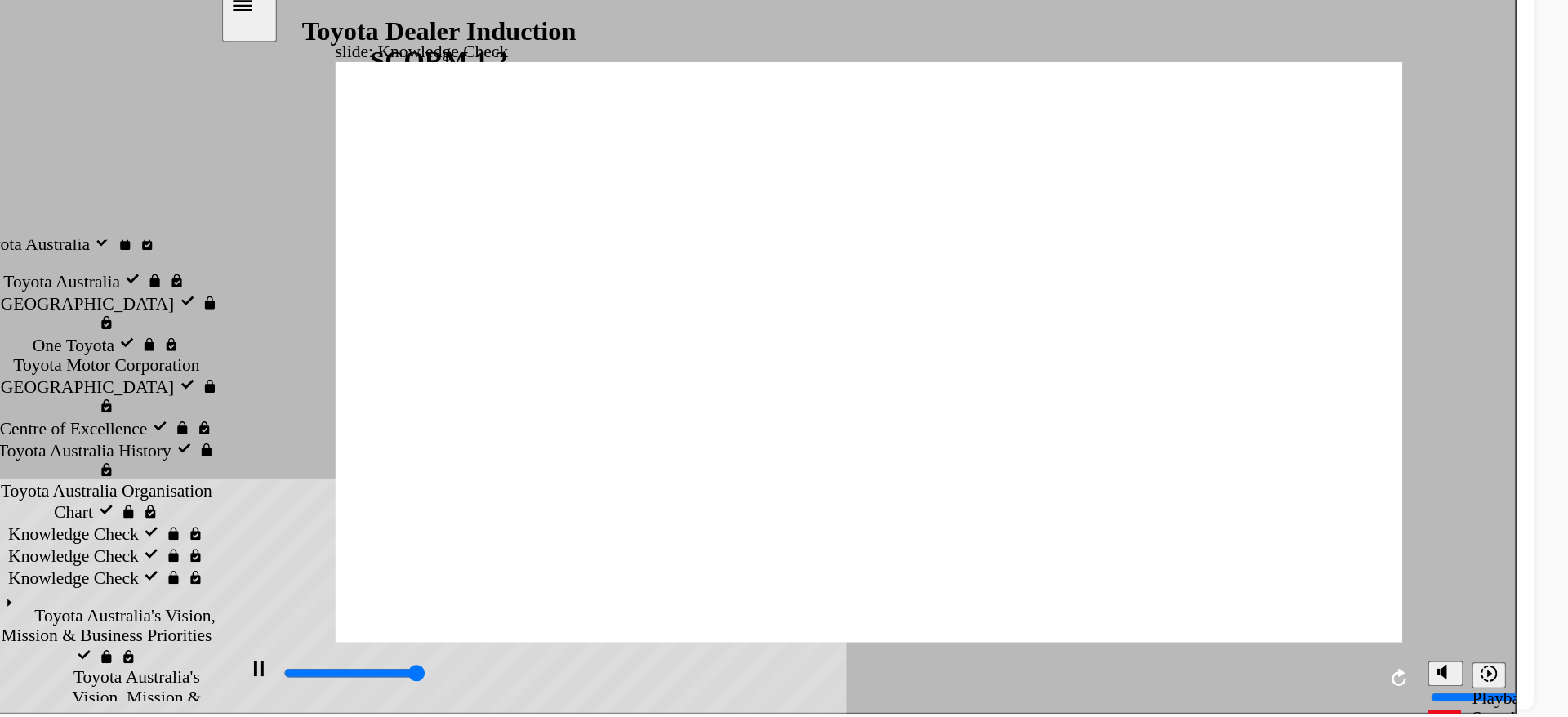
type input "5000"
checkbox input "true"
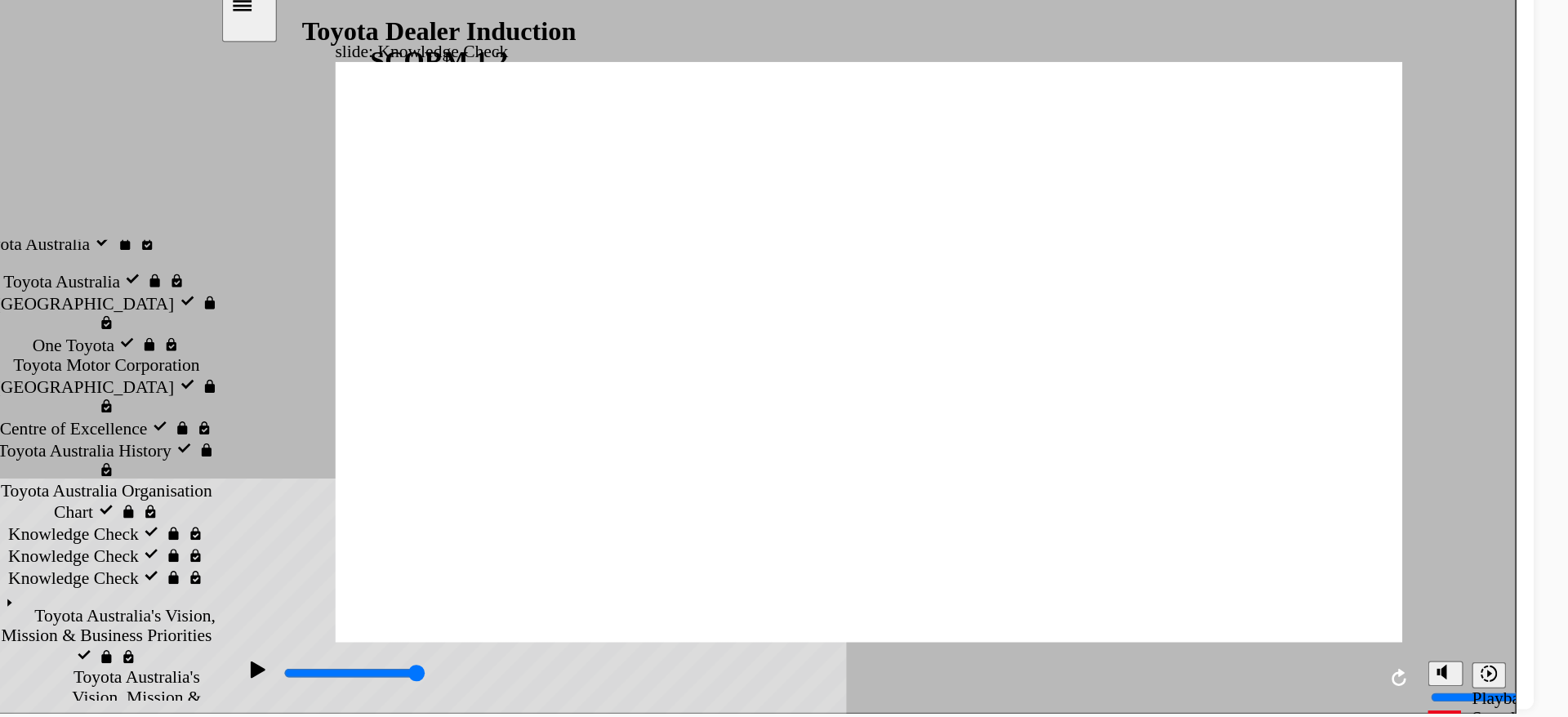
checkbox input "true"
type input "5000"
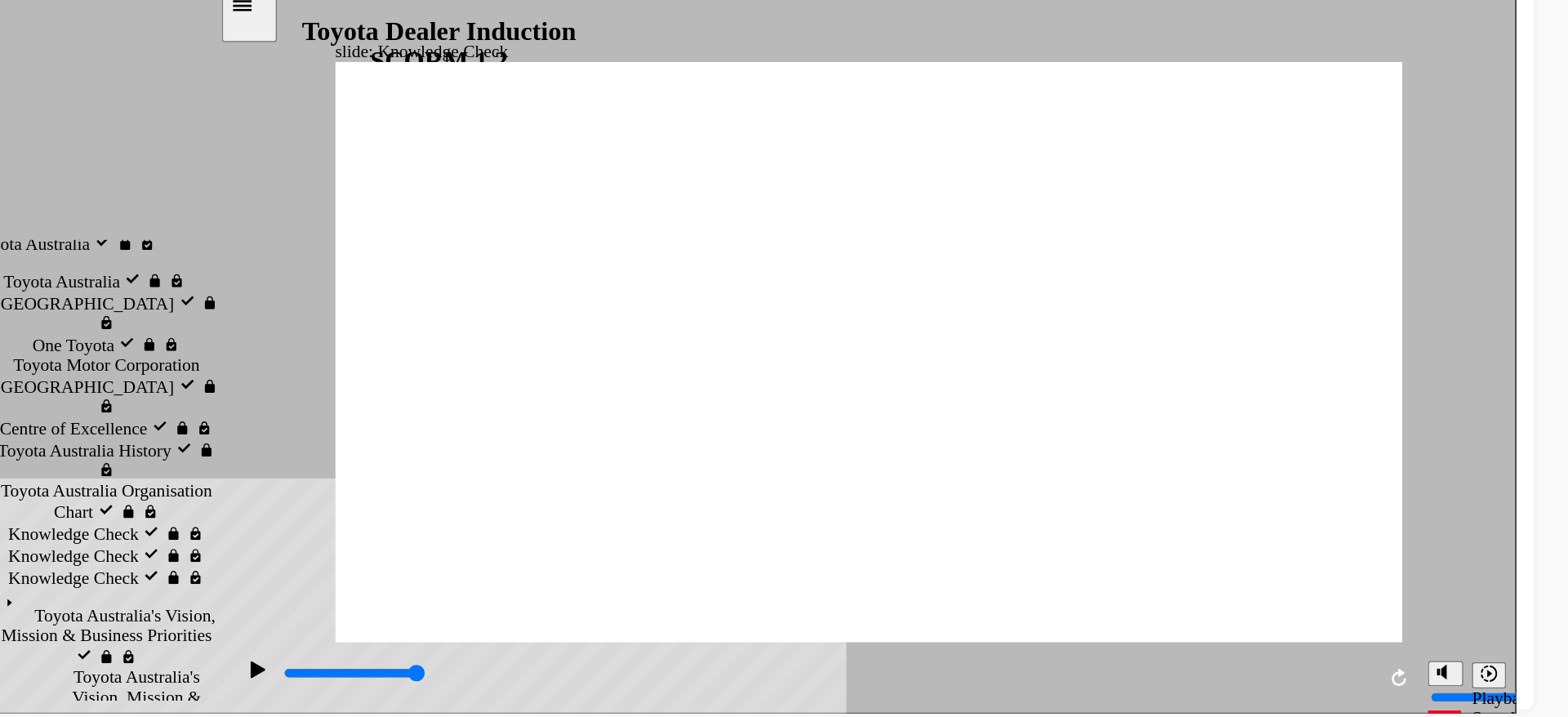
radio input "true"
type input "5000"
checkbox input "true"
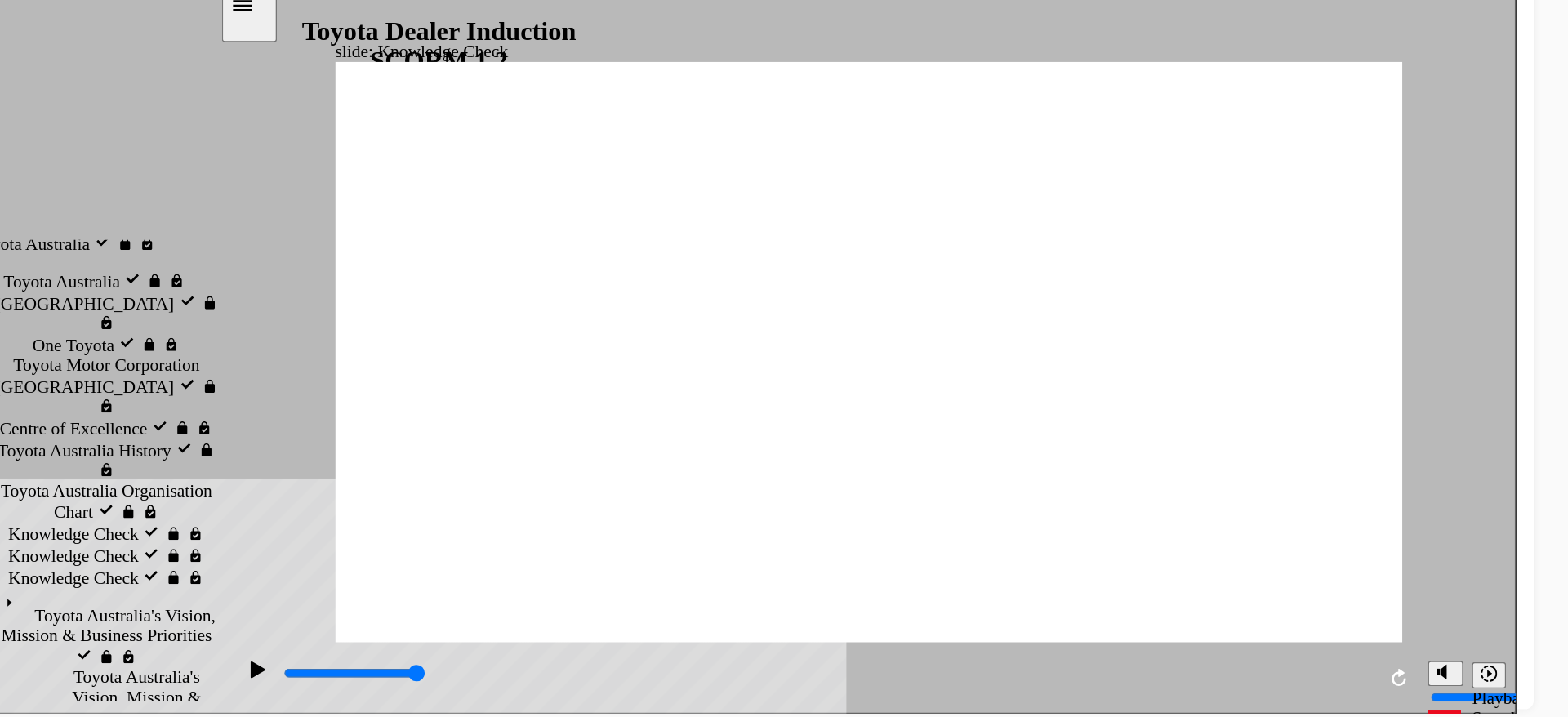
checkbox input "true"
type input "5000"
checkbox input "true"
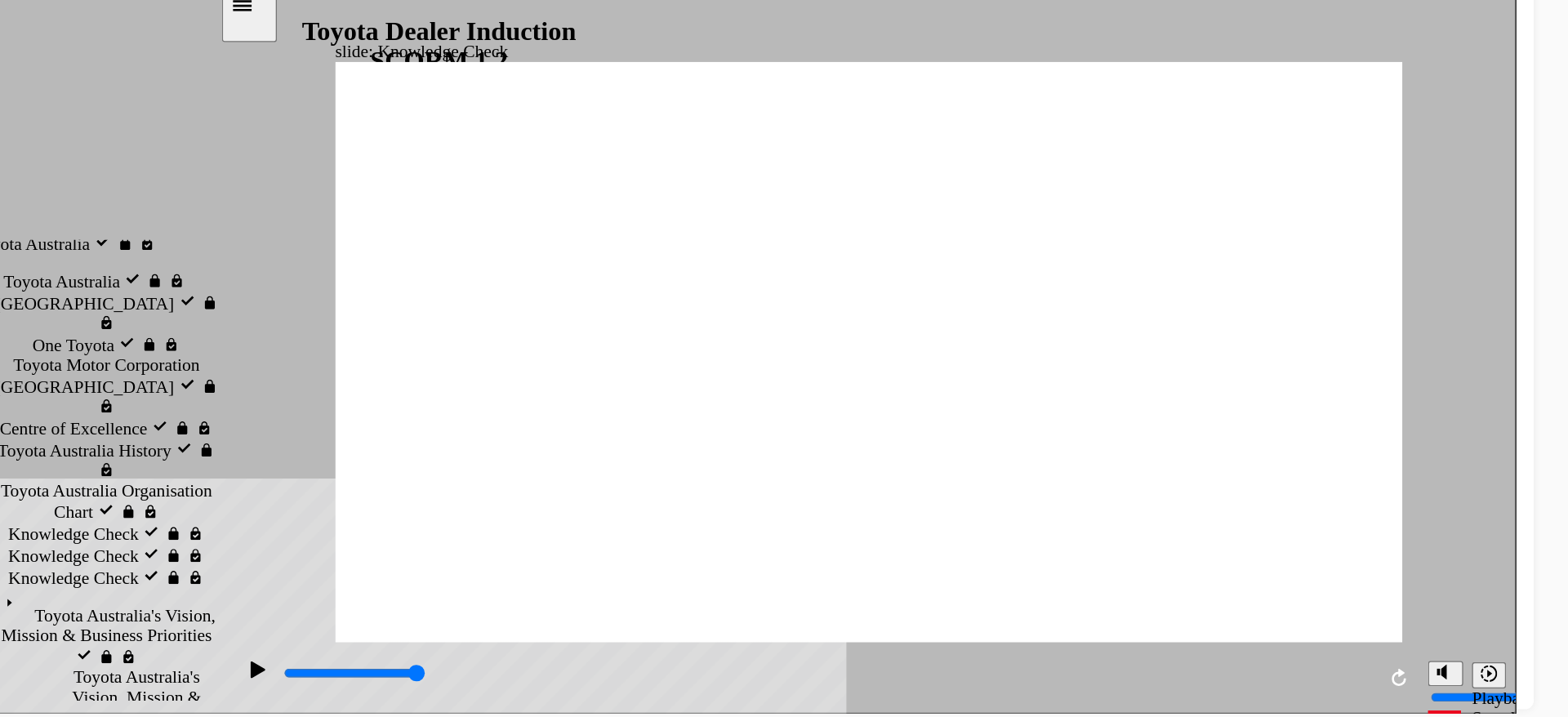
checkbox input "true"
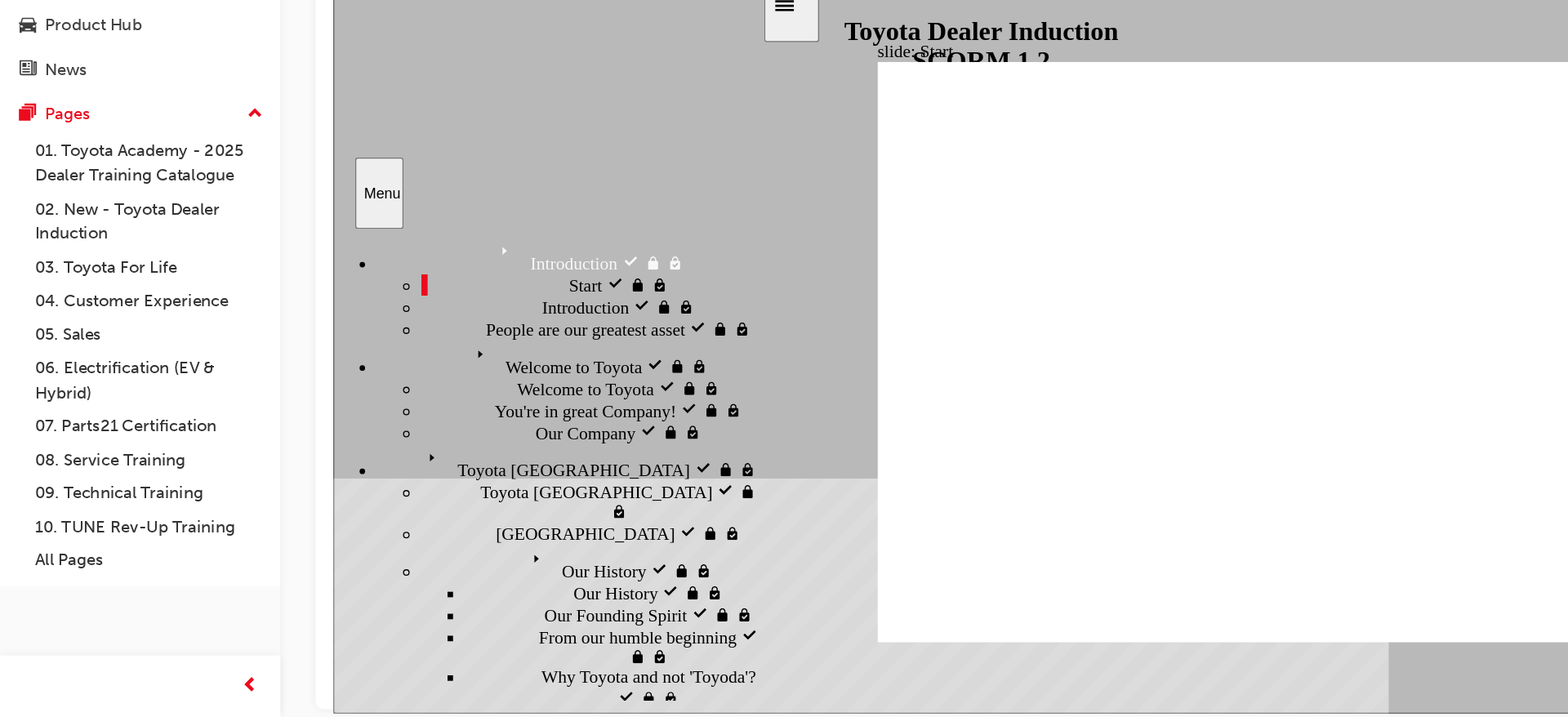
click at [463, 515] on section "Menu Introduction visited Introduction Start visited Start" at bounding box center [493, 246] width 320 height 552
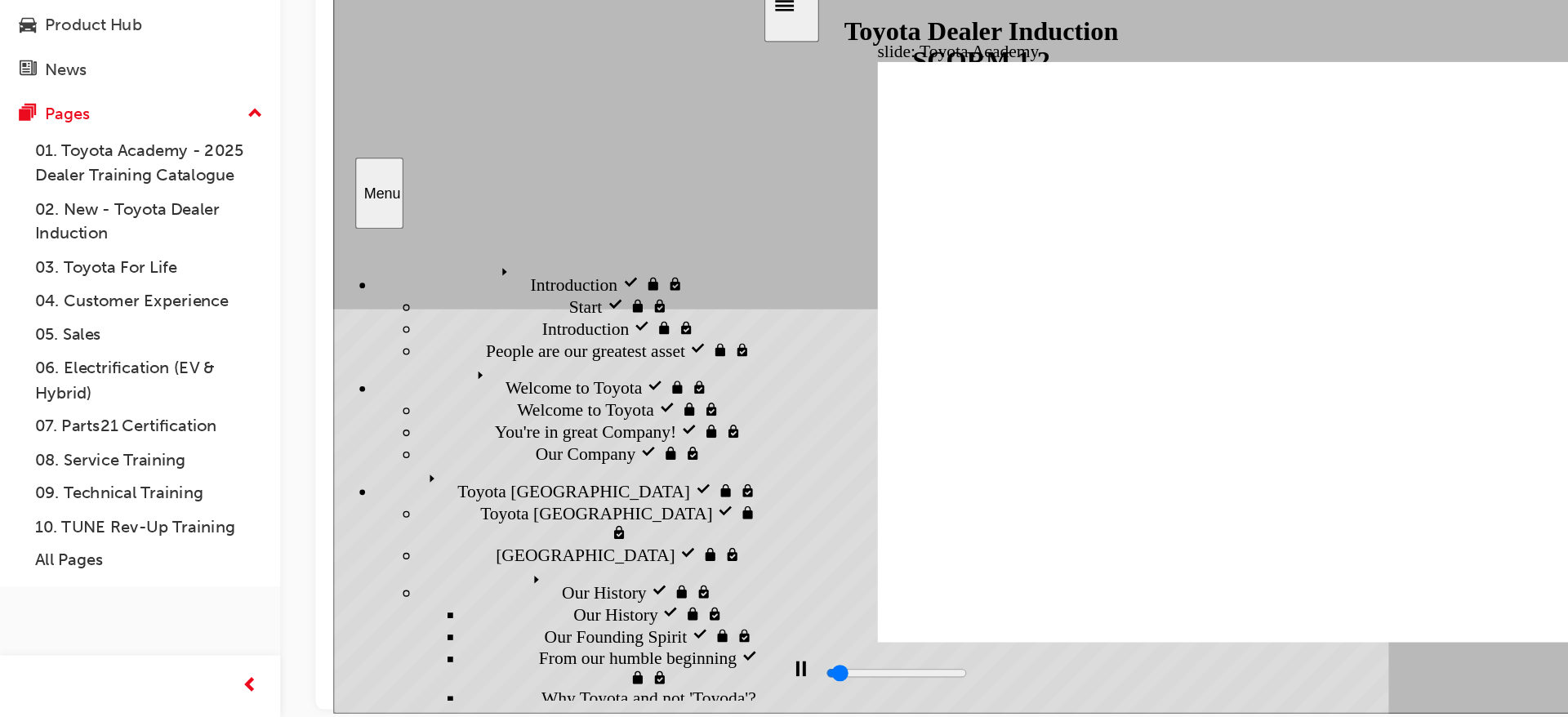
scroll to position [0, 0]
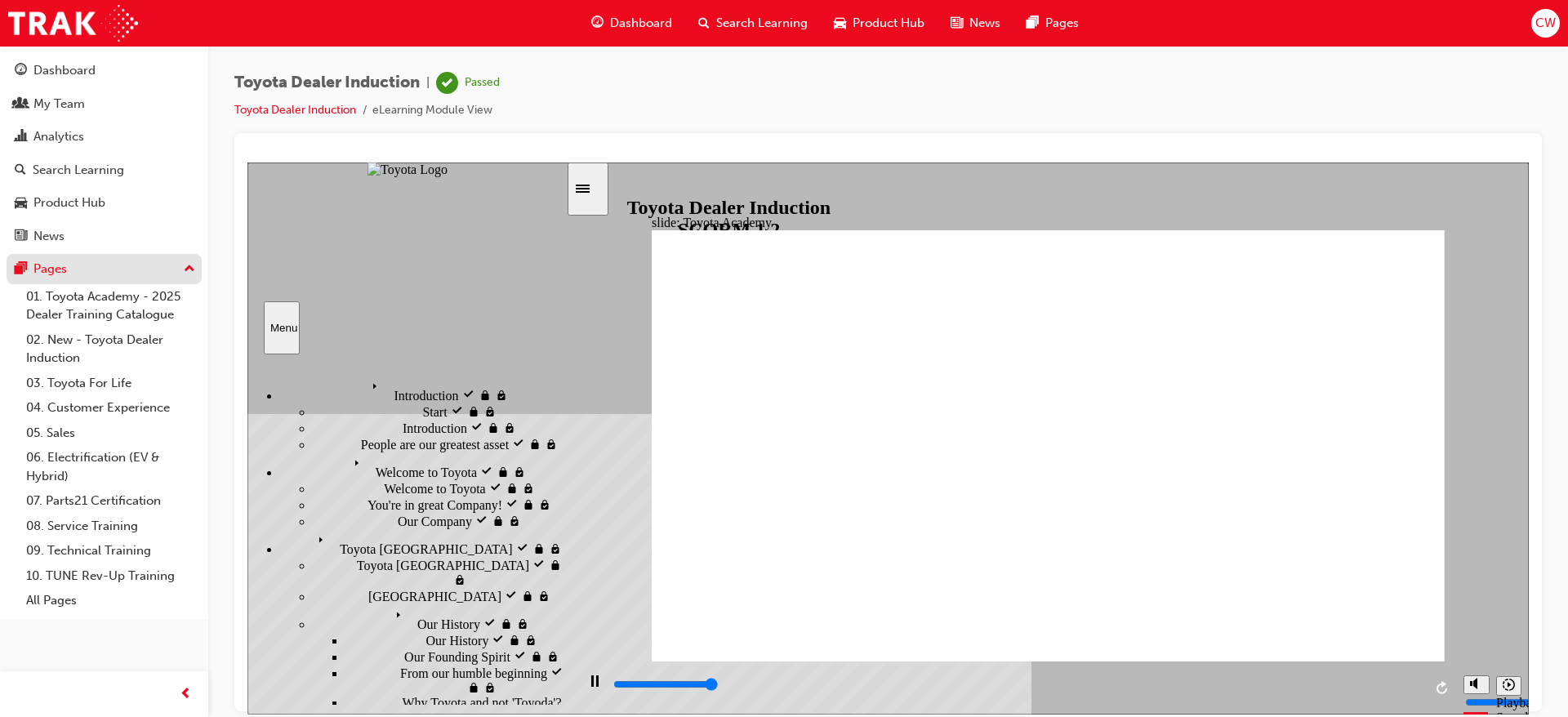
type input "9900"
click at [155, 269] on div "Pages" at bounding box center [104, 269] width 179 height 20
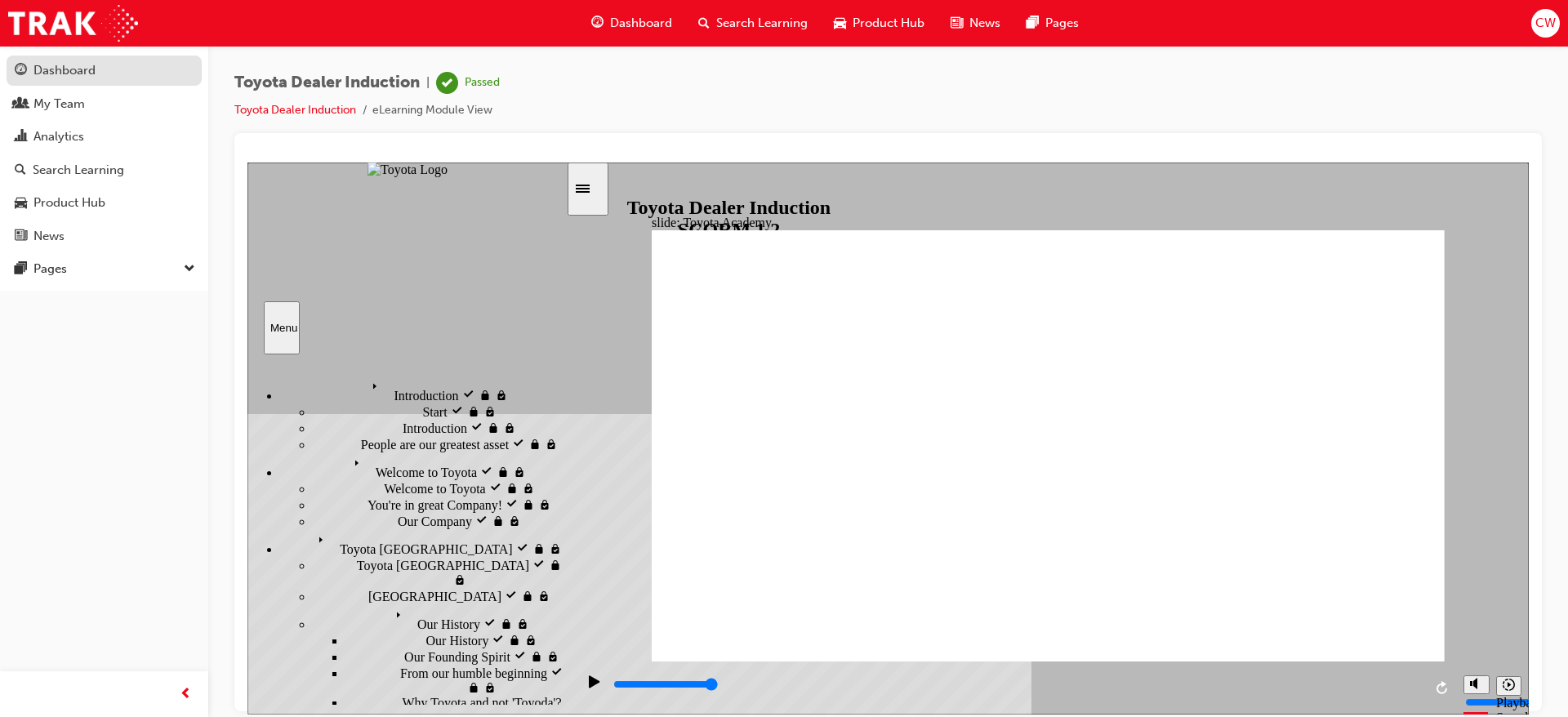
click at [58, 75] on div "Dashboard" at bounding box center [65, 70] width 62 height 18
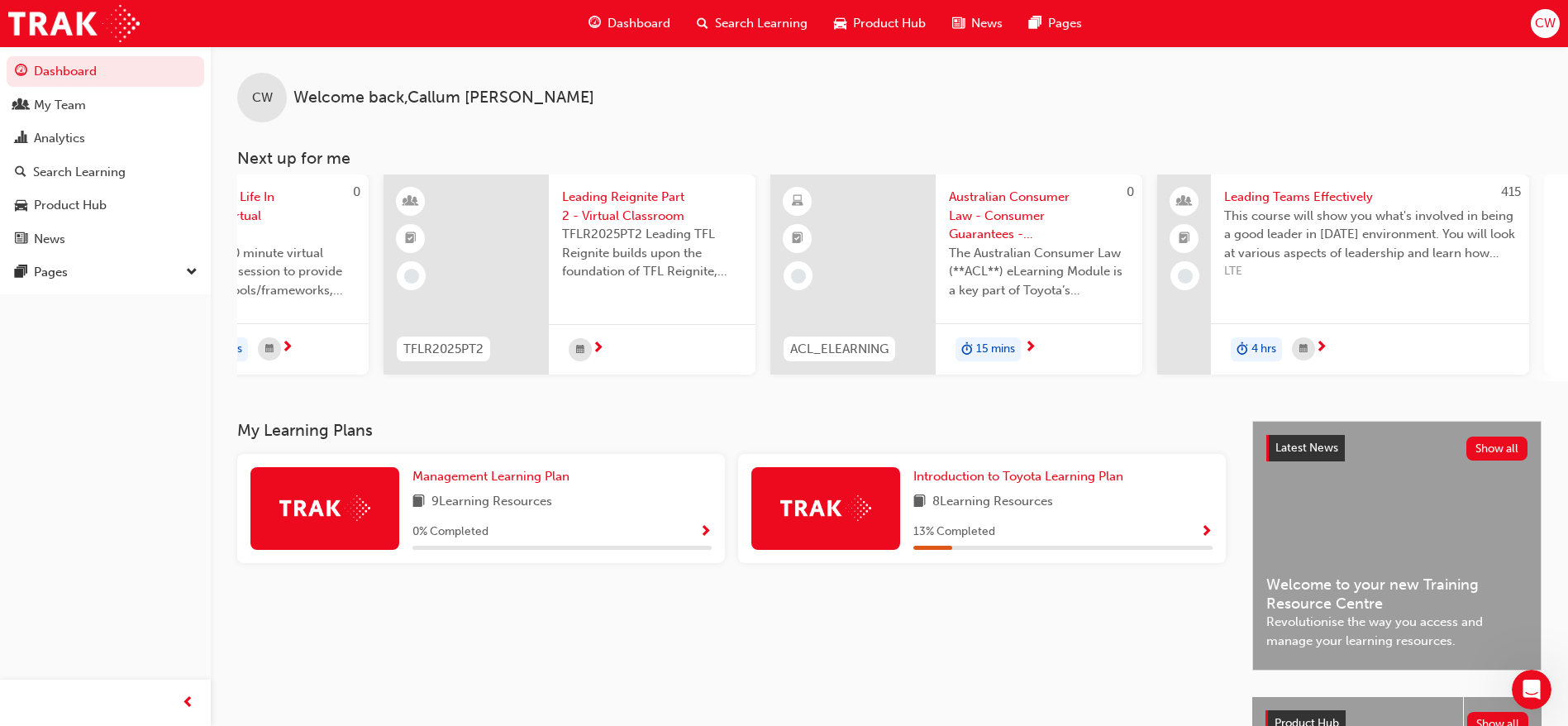
scroll to position [0, 627]
click at [1006, 177] on div "Australian Consumer Law - Consumer Guarantees - eLearning module The Australian…" at bounding box center [1040, 249] width 207 height 148
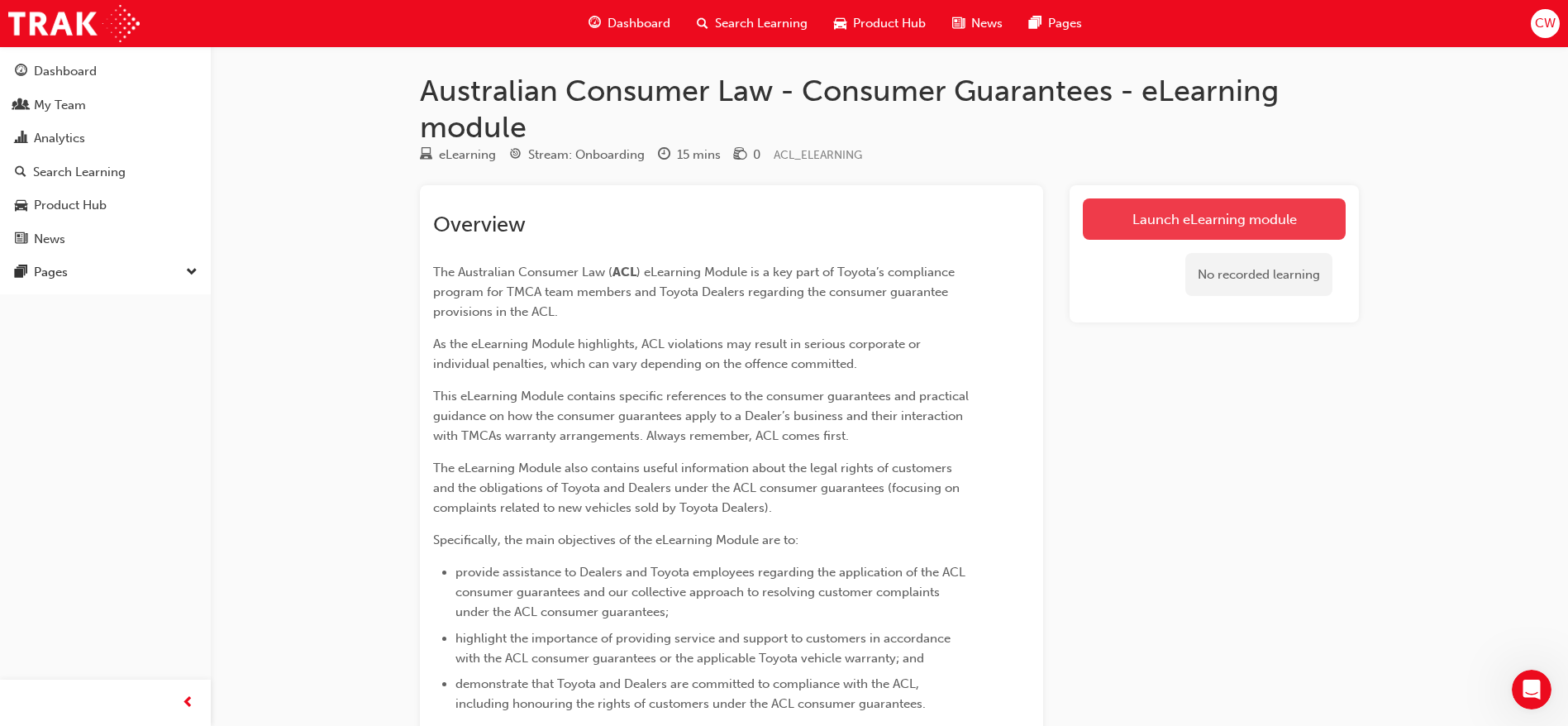
click at [1199, 220] on link "Launch eLearning module" at bounding box center [1214, 219] width 263 height 42
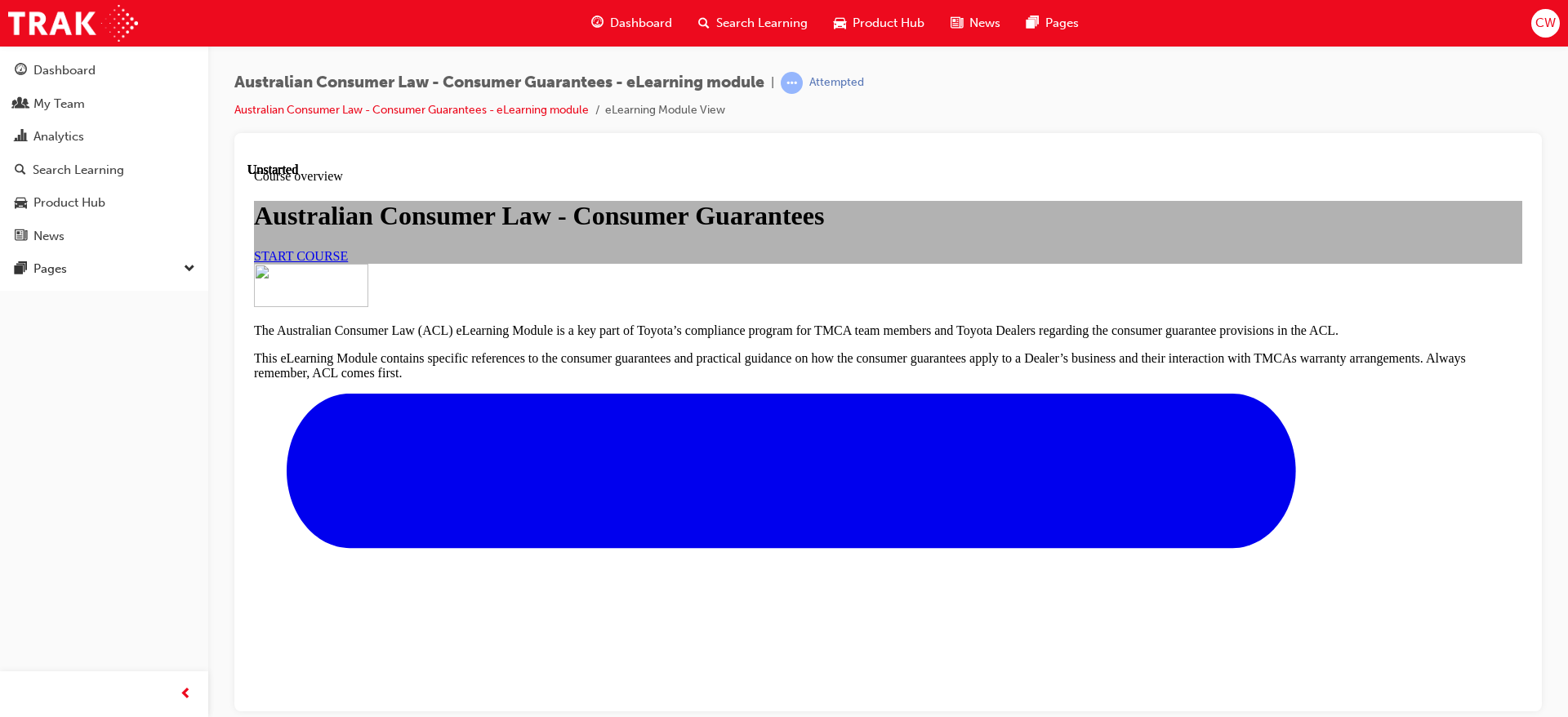
scroll to position [91, 0]
click at [348, 262] on link "START COURSE" at bounding box center [301, 255] width 94 height 14
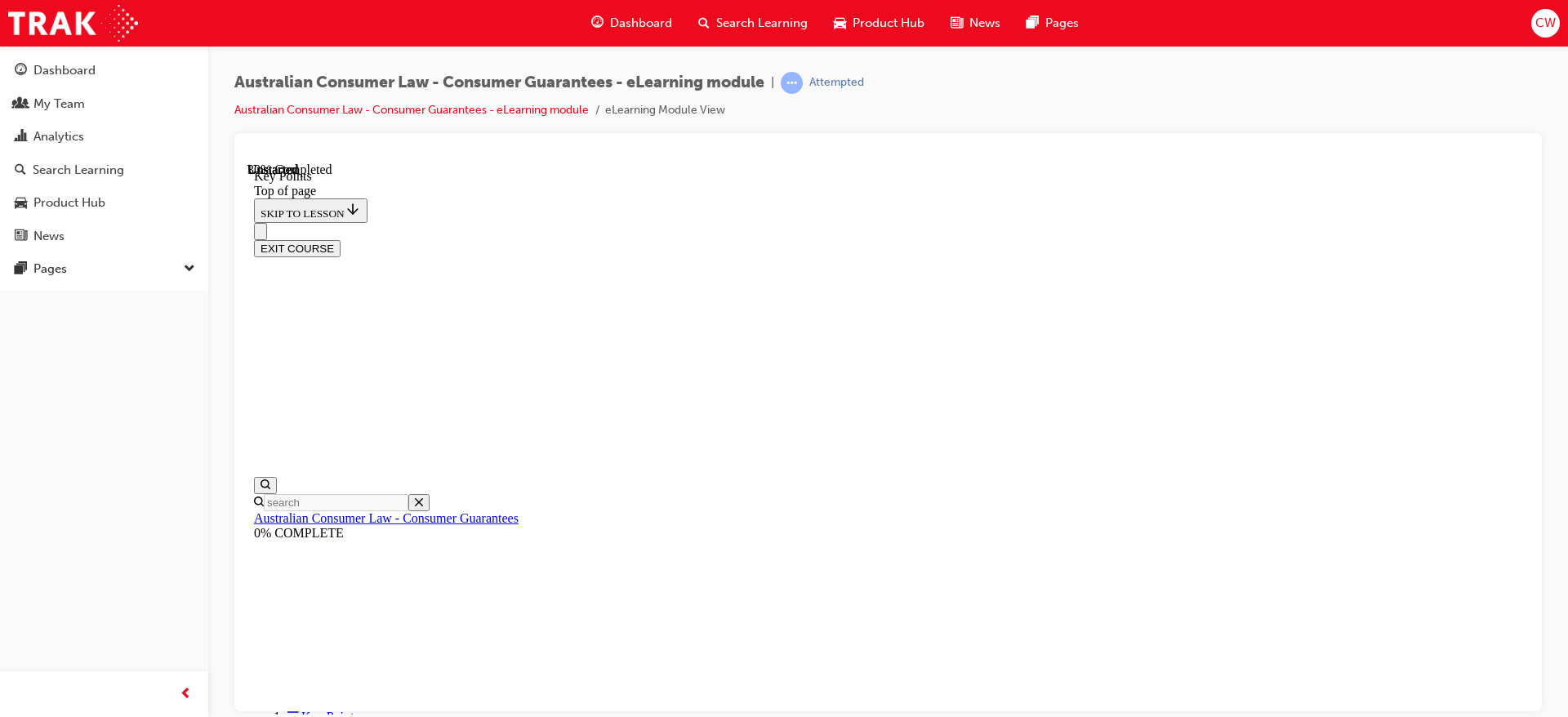
scroll to position [749, 0]
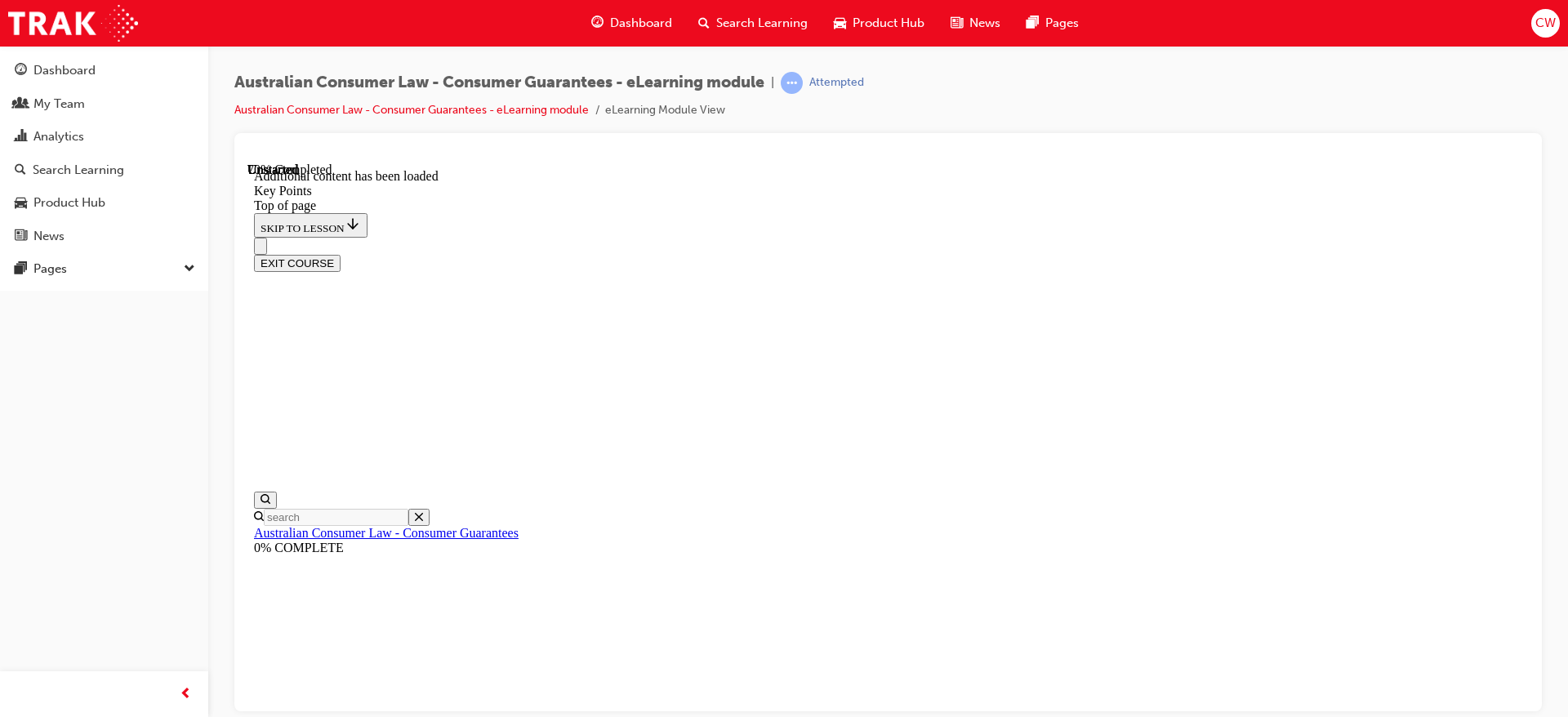
scroll to position [2161, 0]
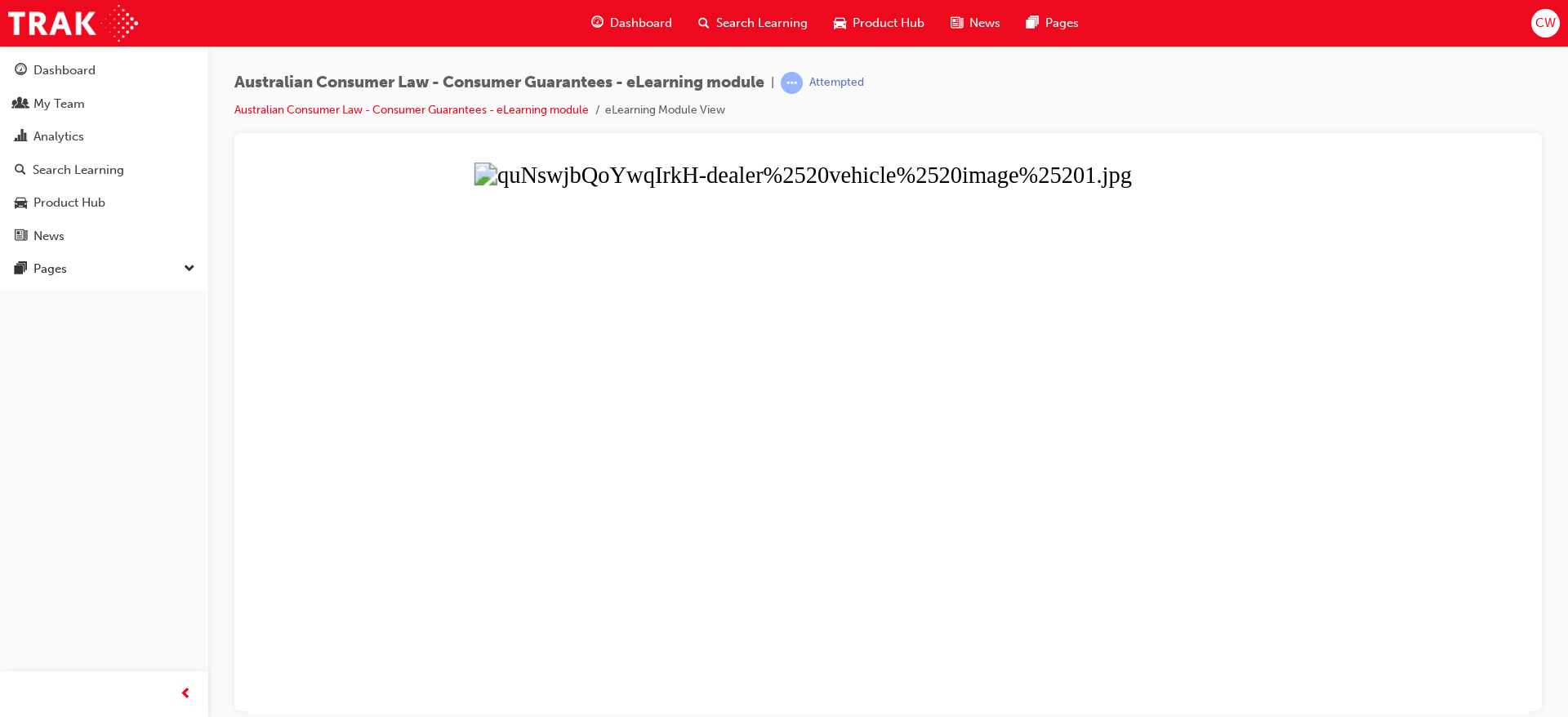
click at [937, 605] on button "Unzoom image" at bounding box center [887, 437] width 1281 height 552
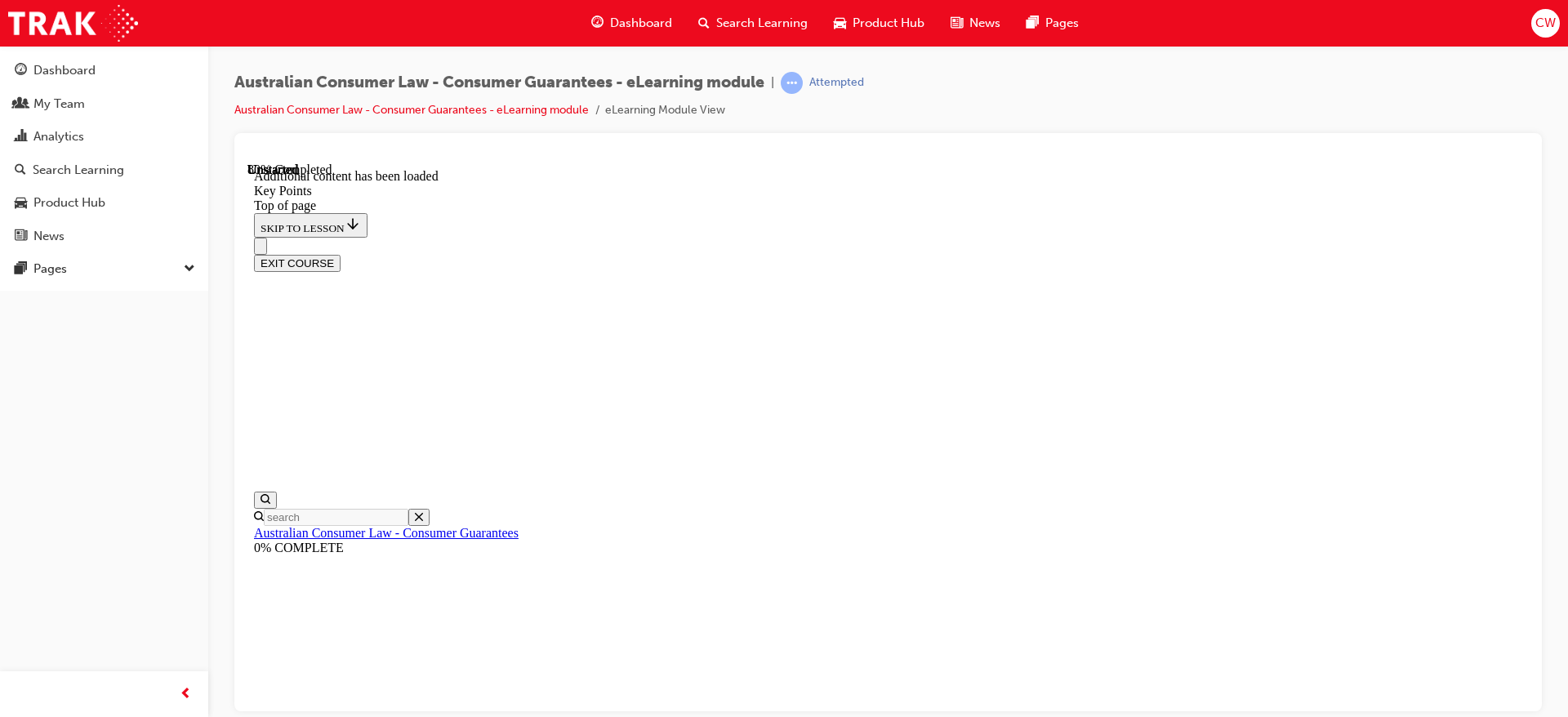
scroll to position [2674, 0]
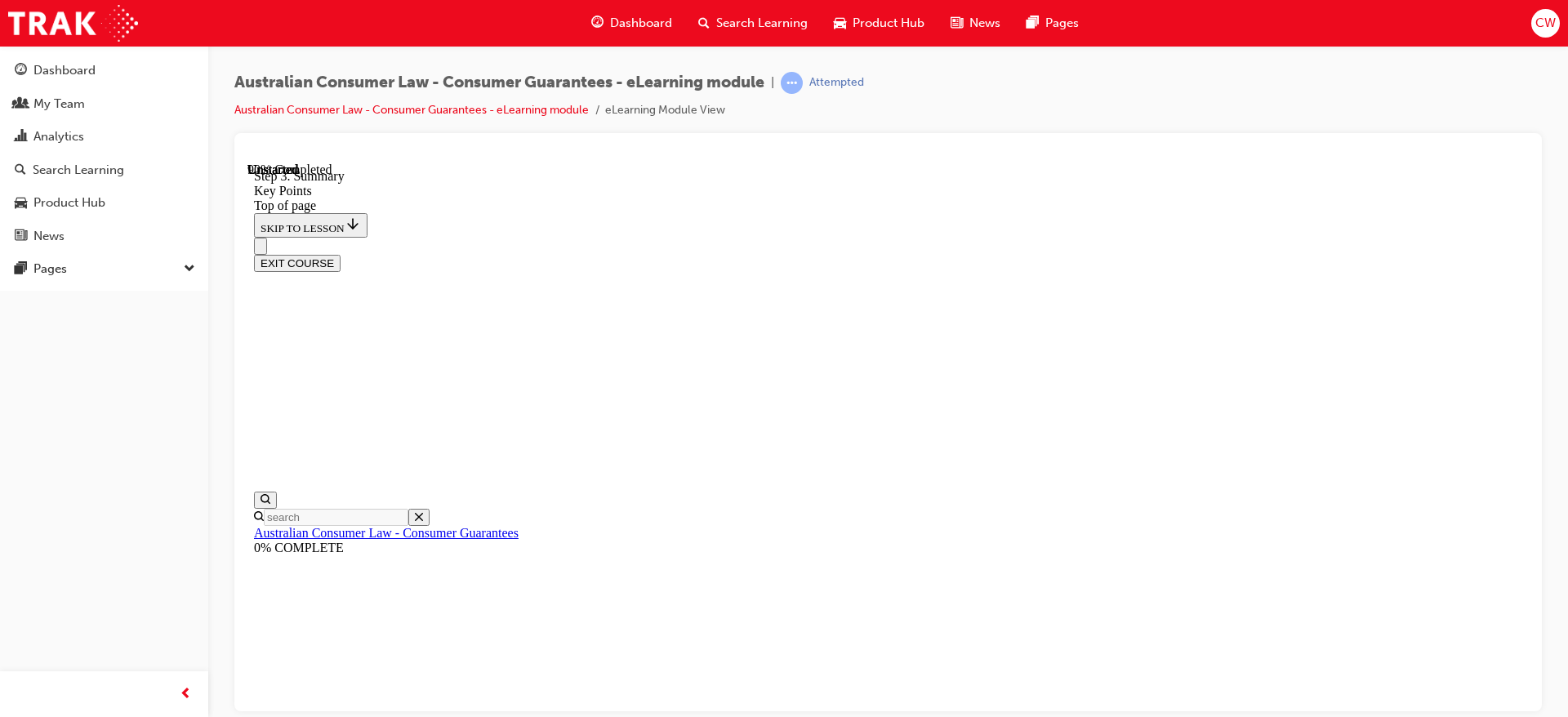
scroll to position [2608, 0]
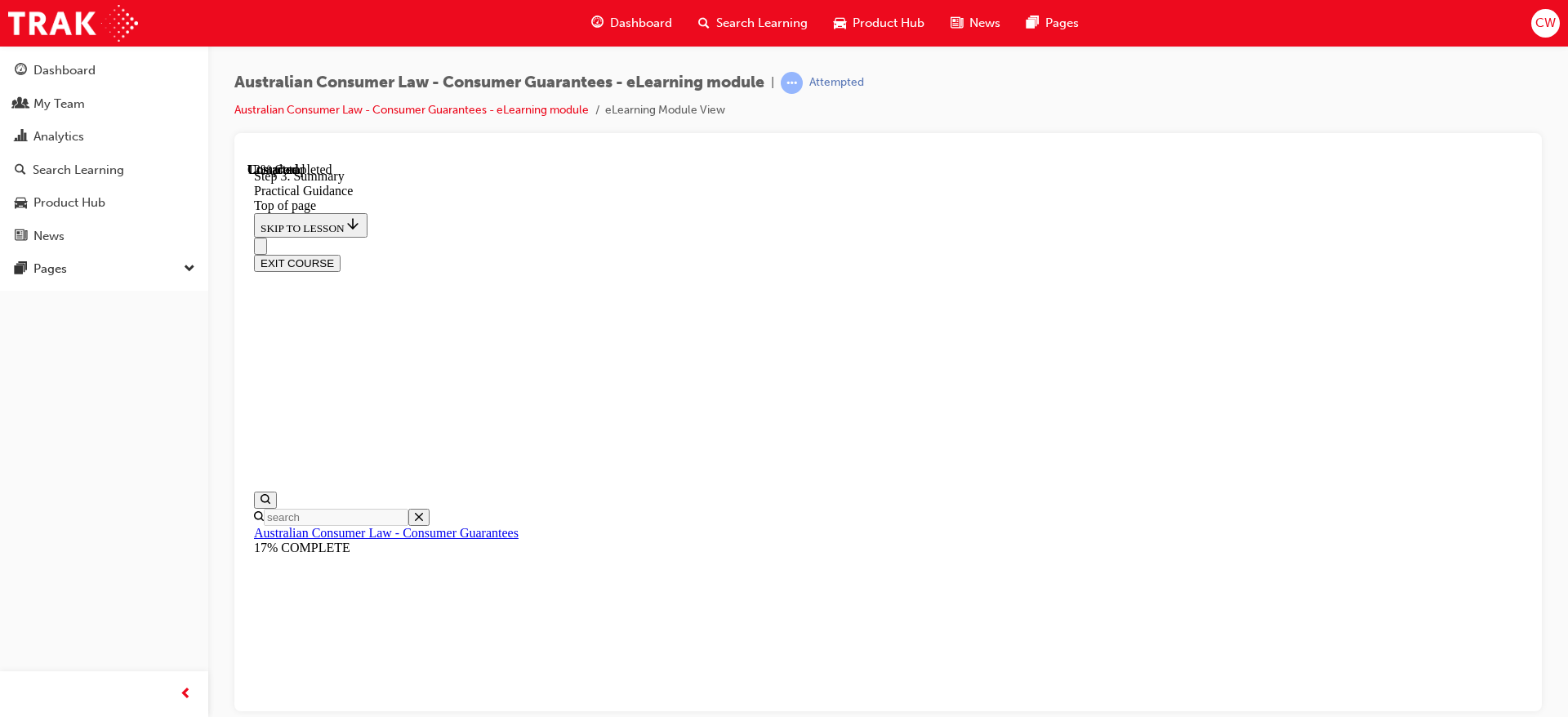
scroll to position [193, 0]
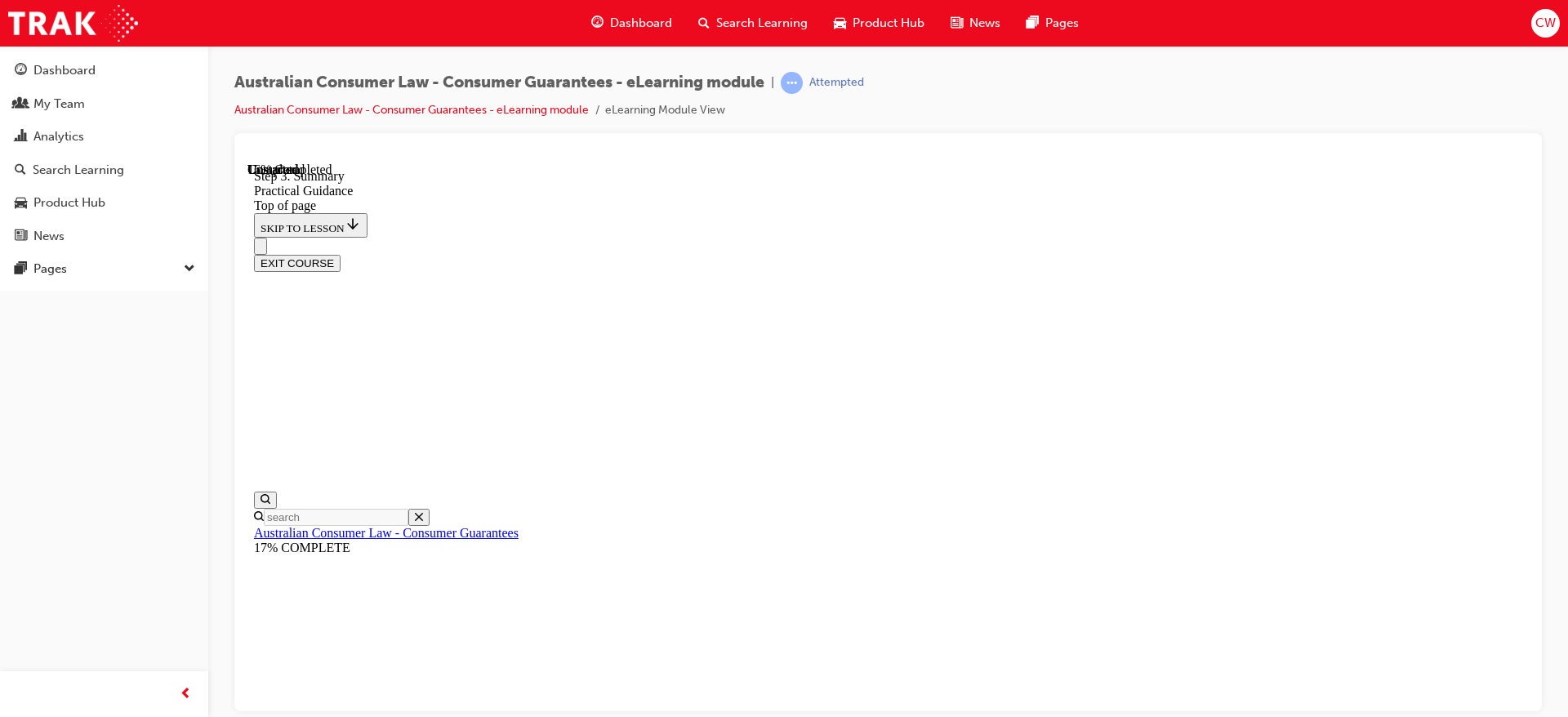
scroll to position [424, 0]
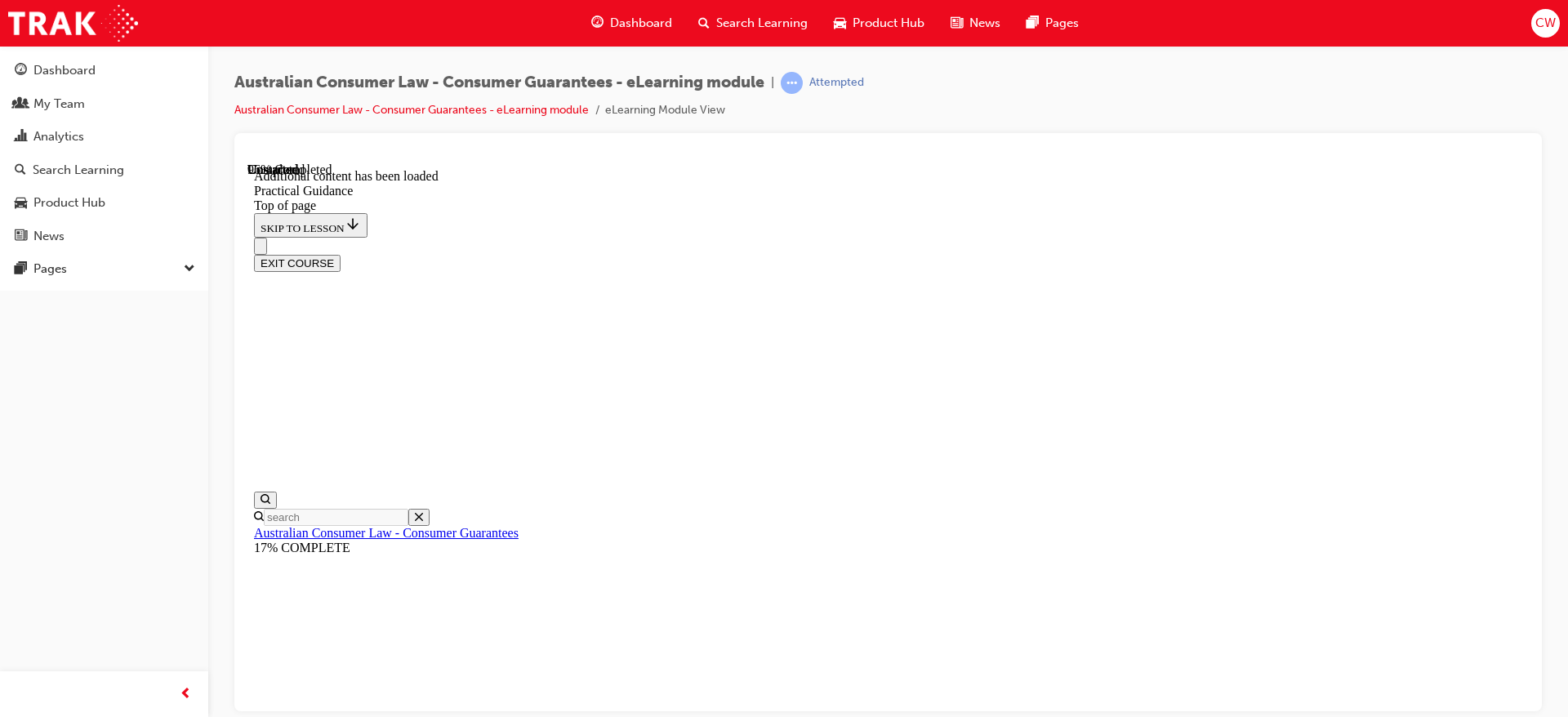
scroll to position [4418, 0]
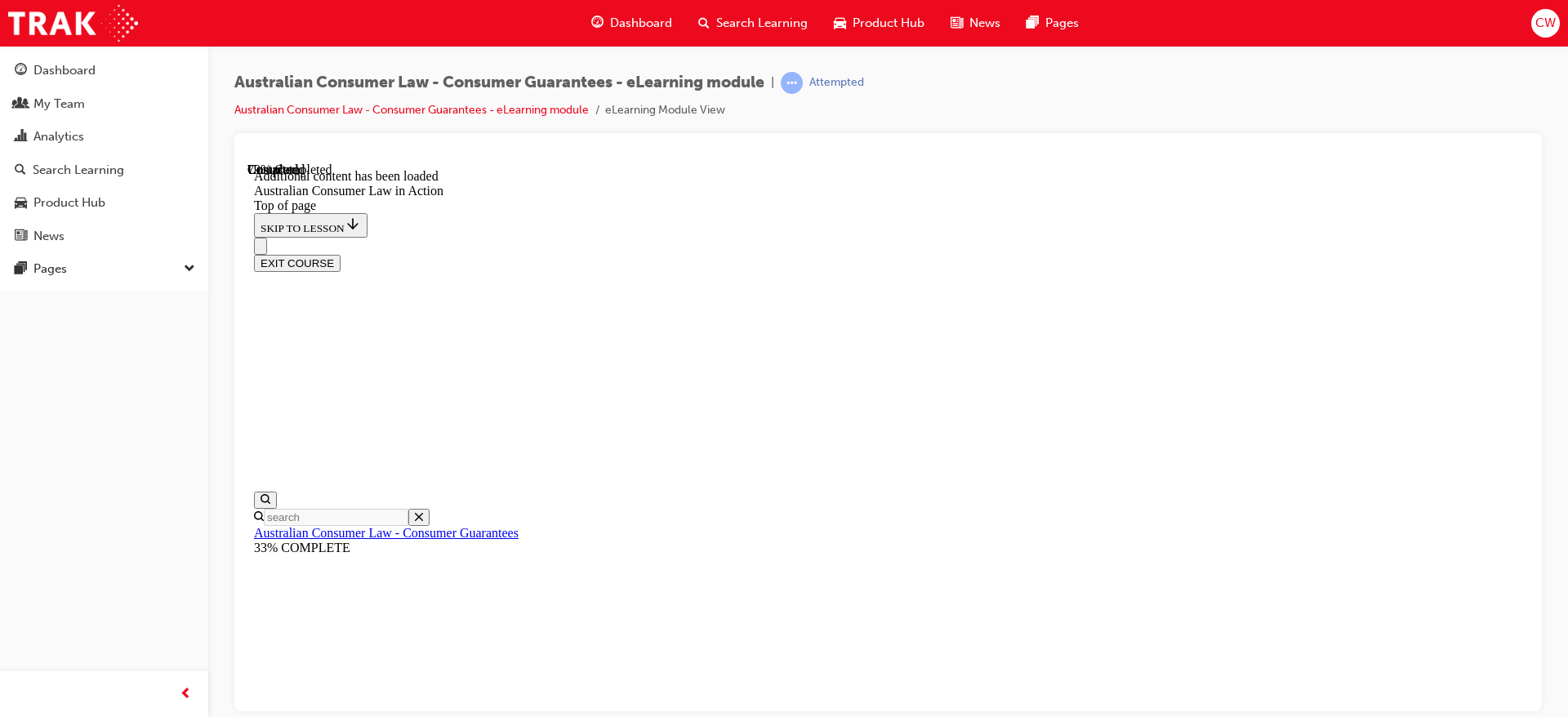
scroll to position [2855, 0]
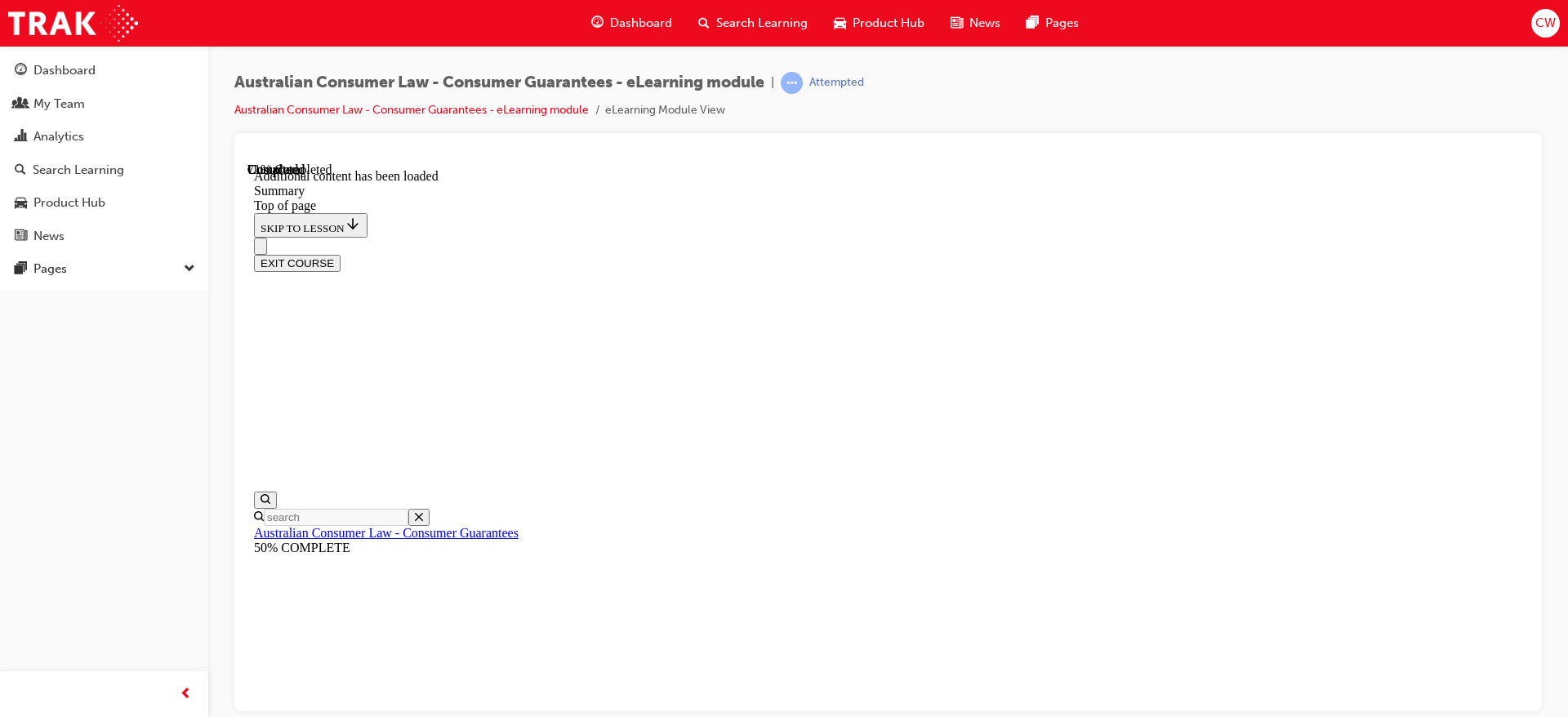
scroll to position [1391, 0]
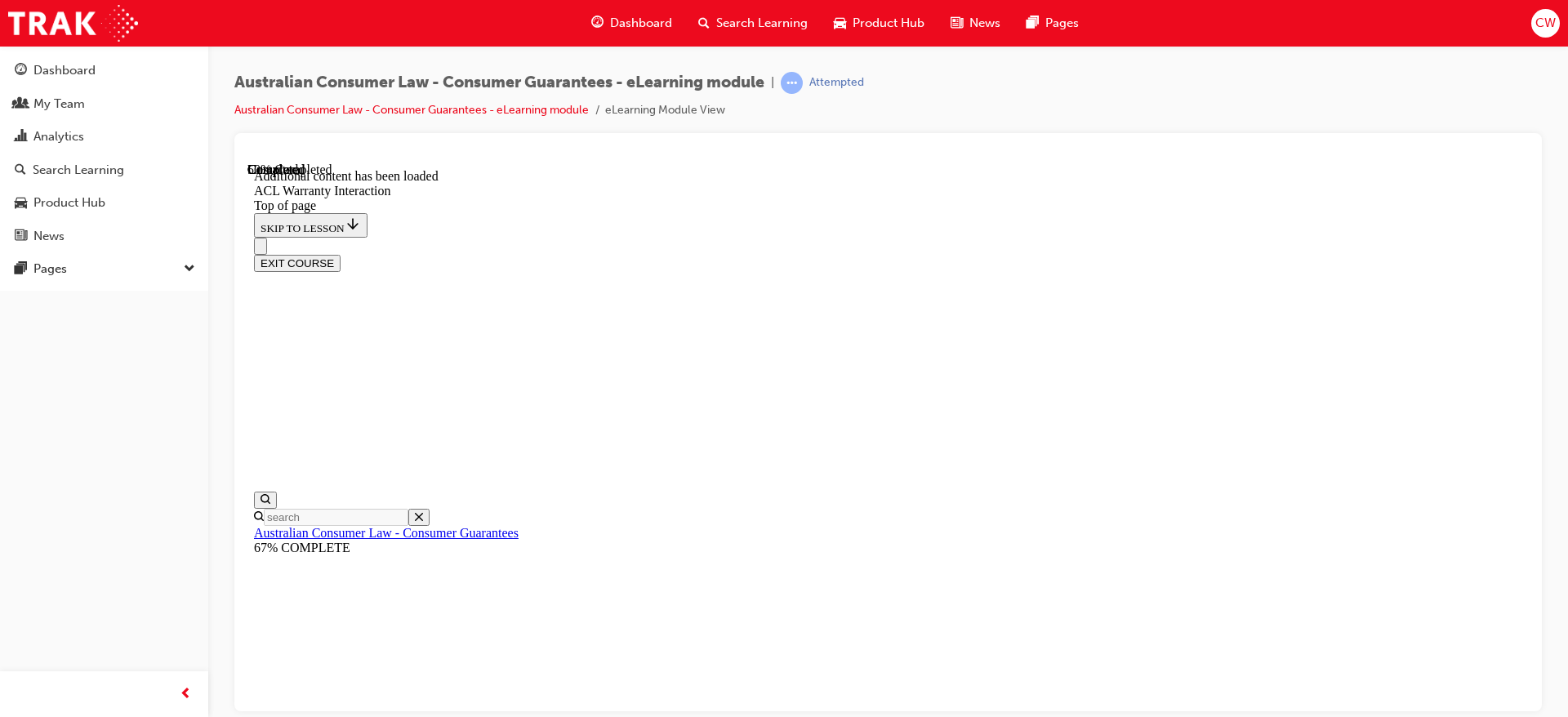
scroll to position [1025, 0]
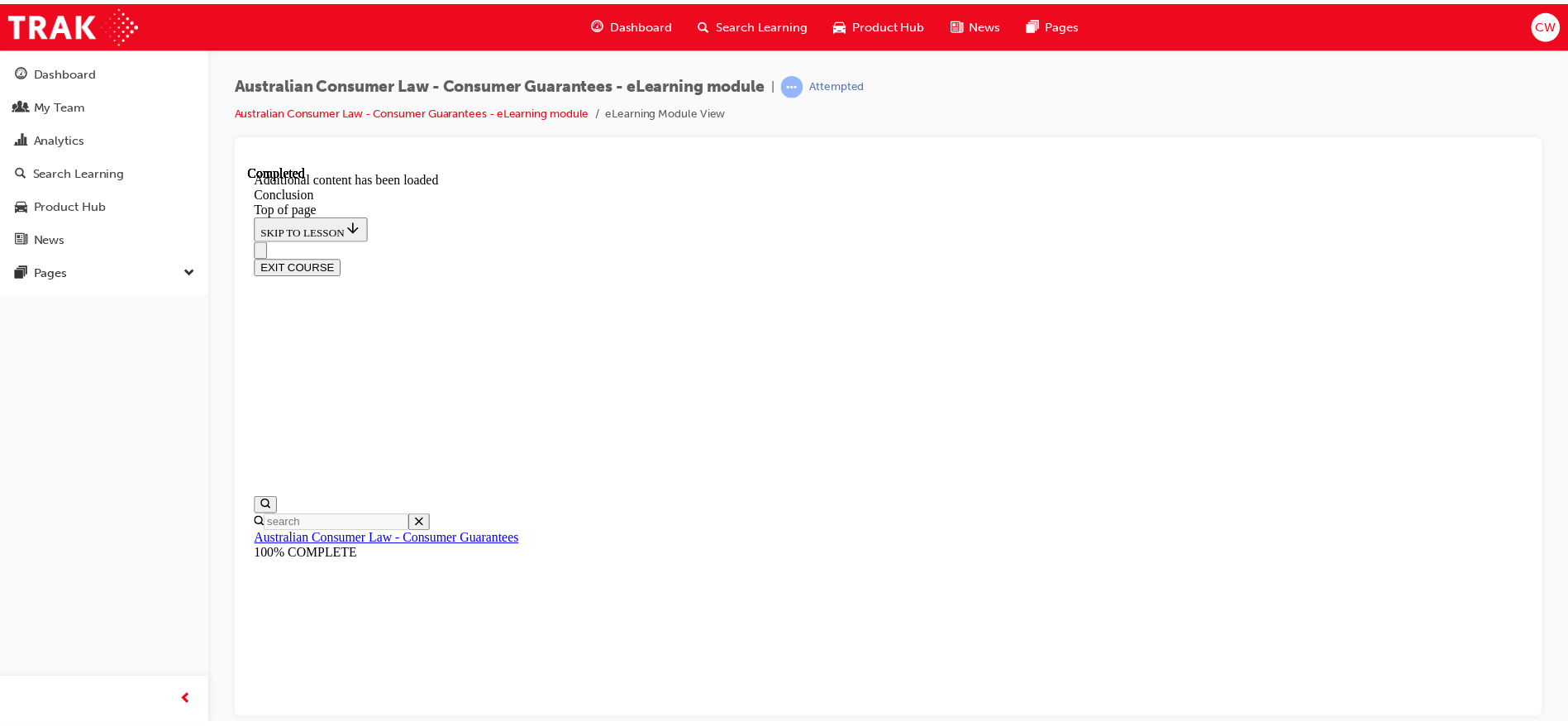
scroll to position [159, 0]
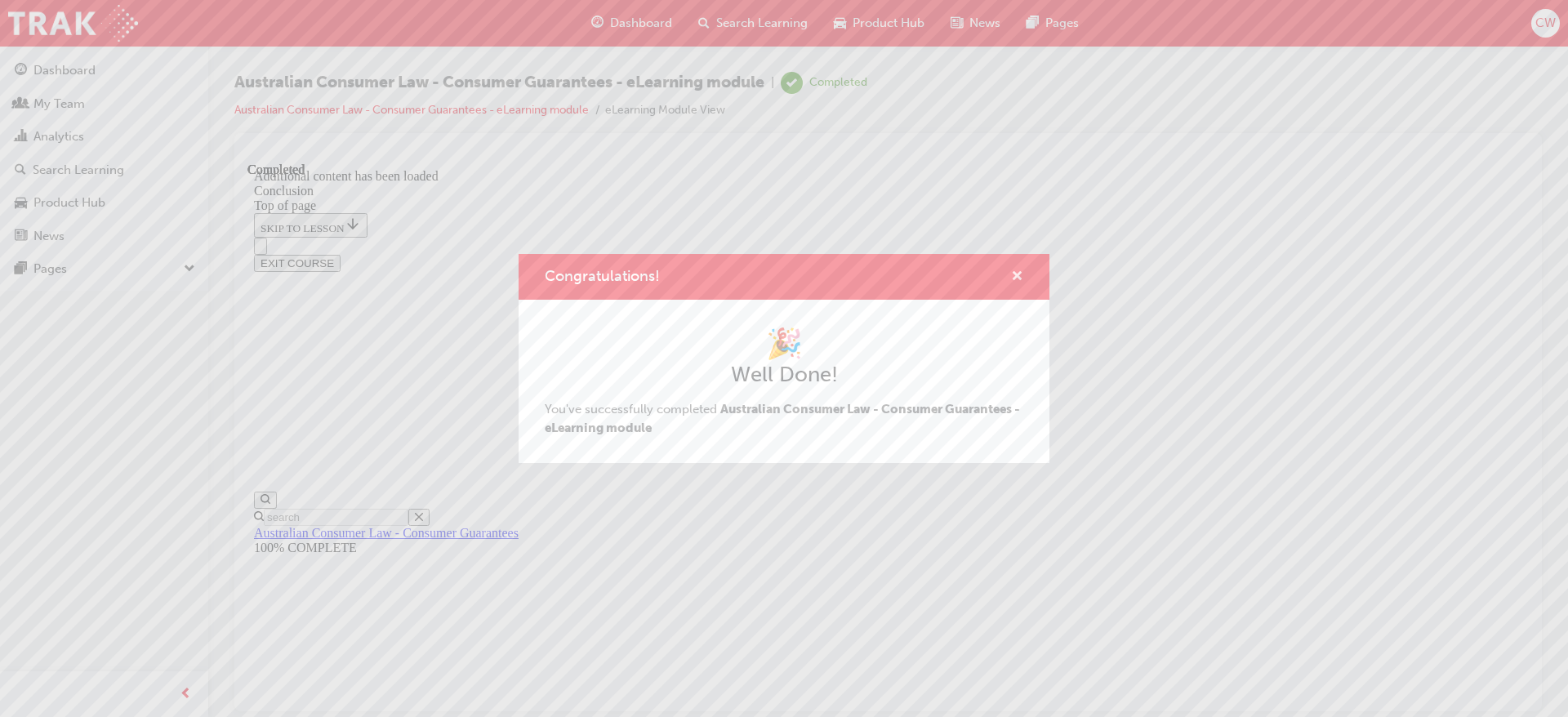
click at [1015, 274] on span "cross-icon" at bounding box center [1017, 278] width 13 height 15
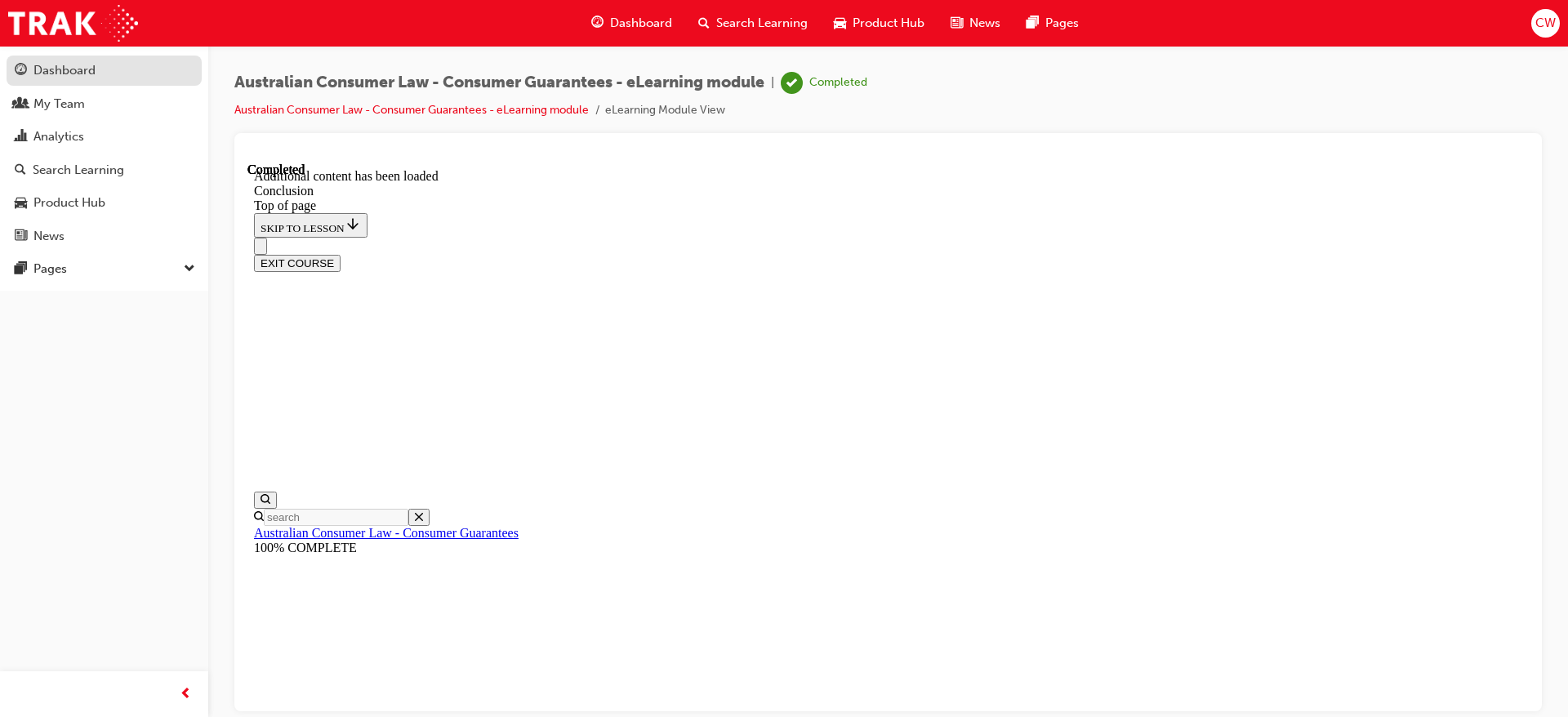
click at [114, 64] on div "Dashboard" at bounding box center [104, 70] width 179 height 20
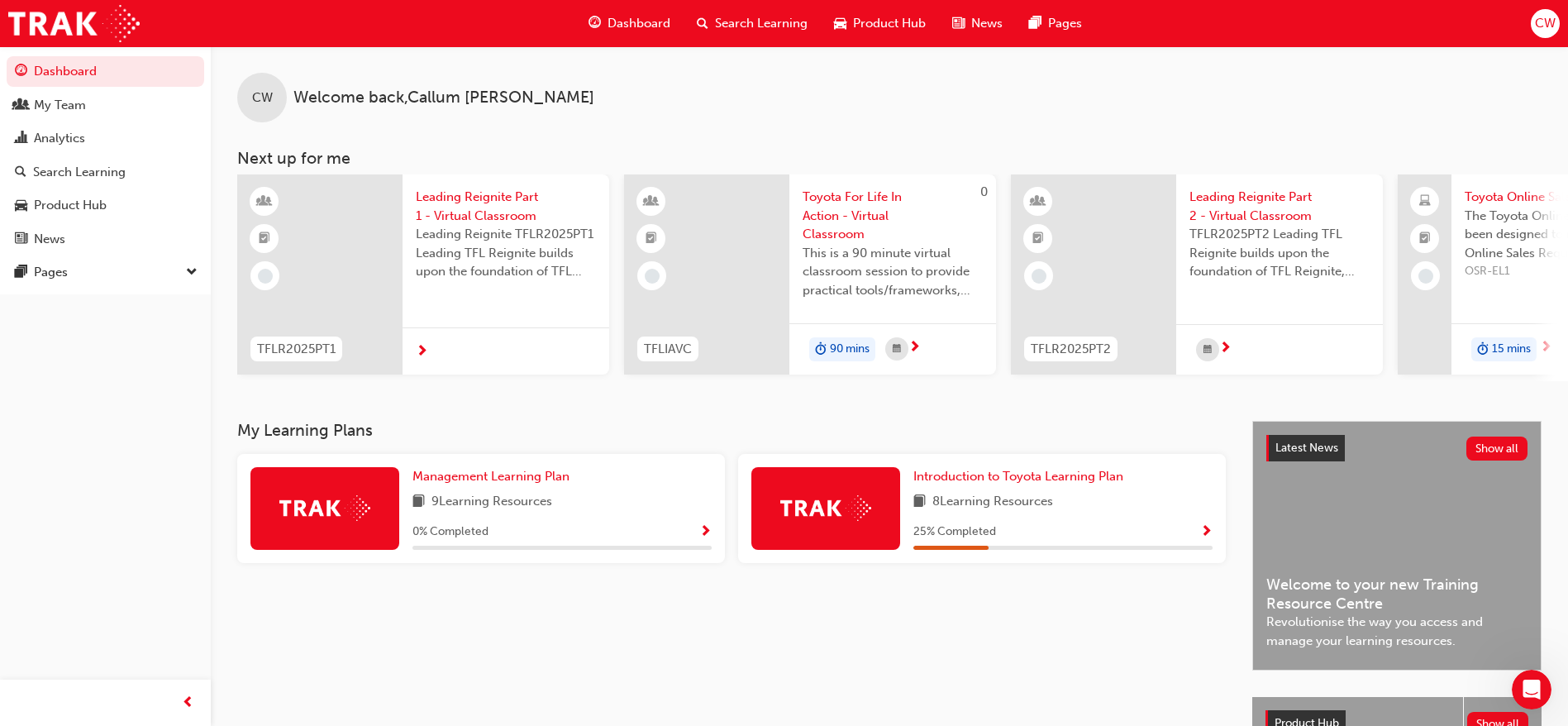
click at [164, 51] on div "Dashboard My Team Analytics Search Learning Product Hub News Pages Pages" at bounding box center [105, 170] width 210 height 248
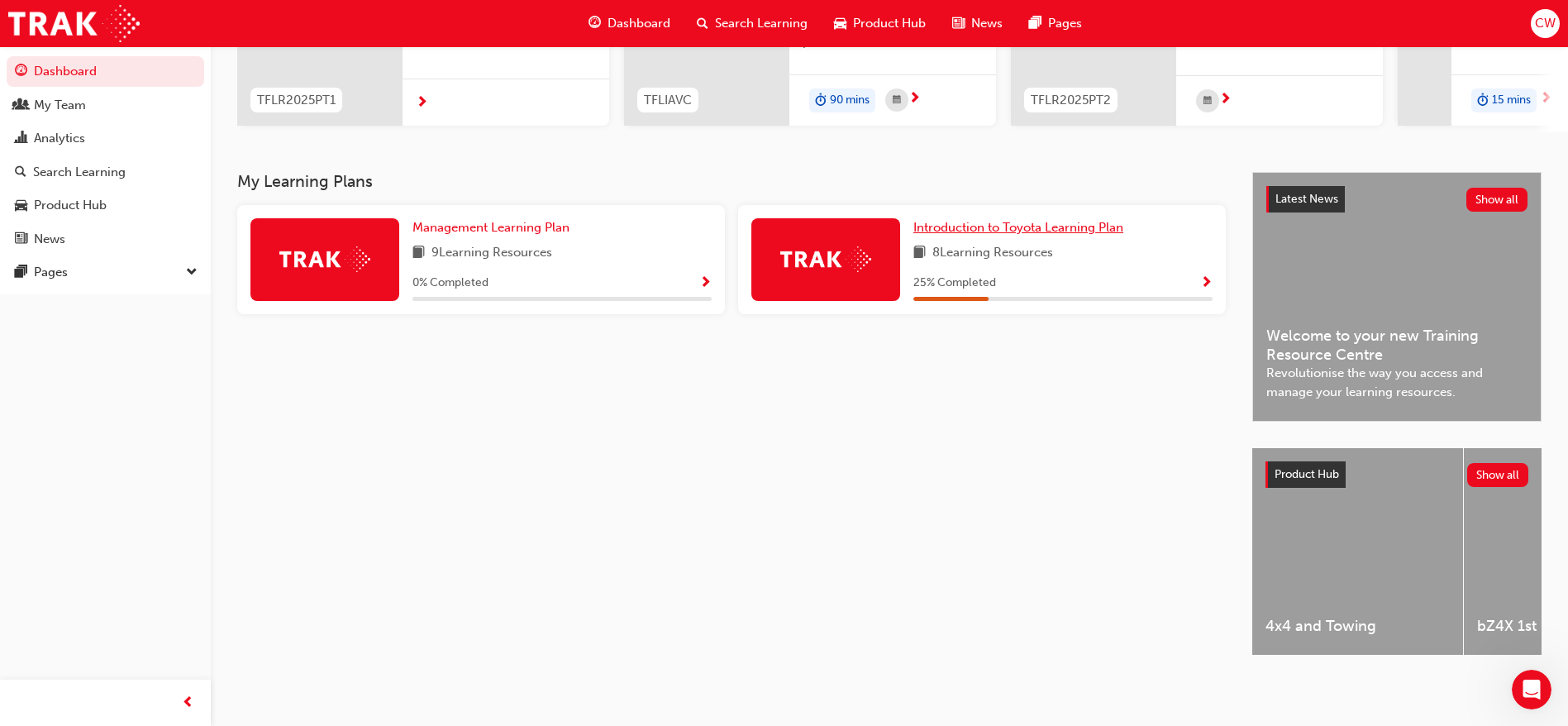
click at [1034, 220] on span "Introduction to Toyota Learning Plan" at bounding box center [1018, 227] width 210 height 15
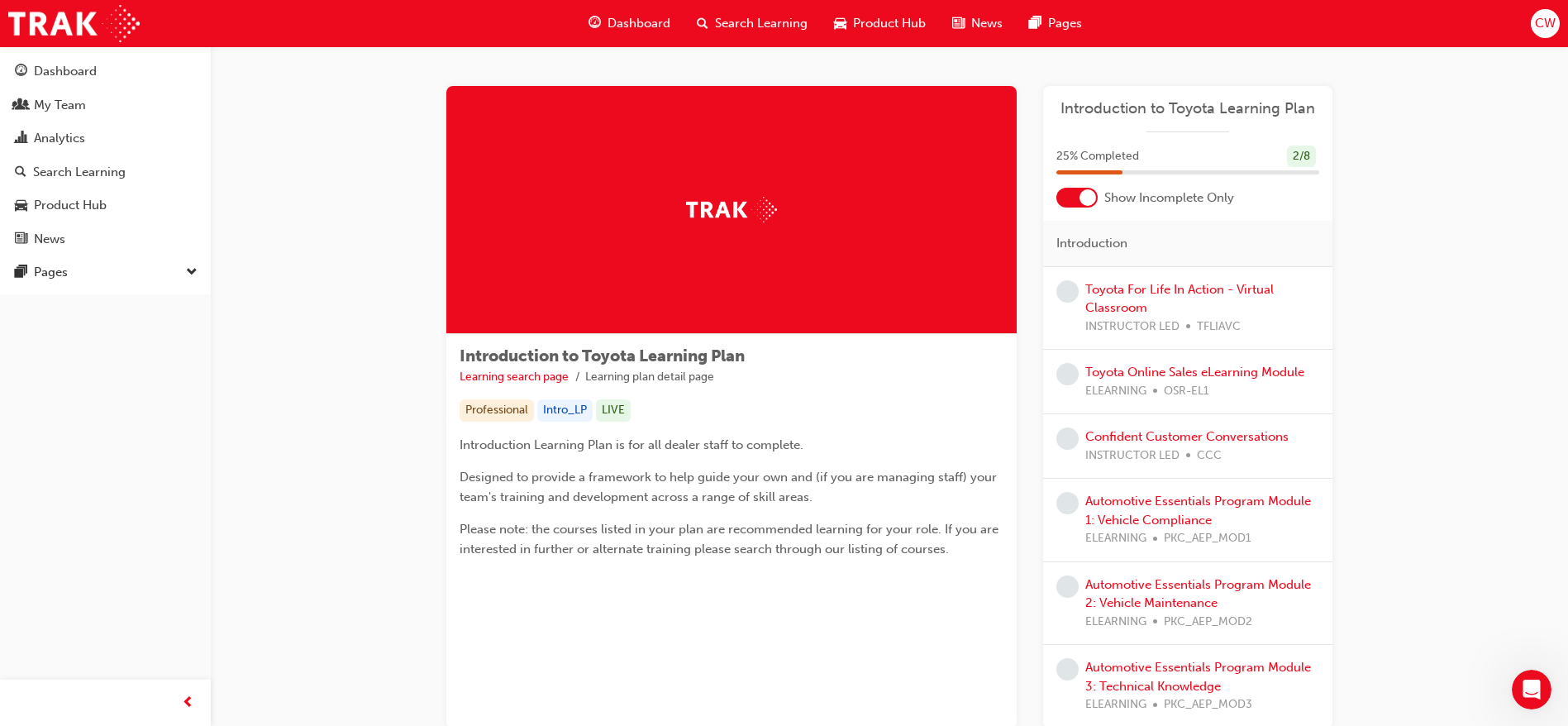
click at [650, 16] on span "Dashboard" at bounding box center [639, 24] width 63 height 19
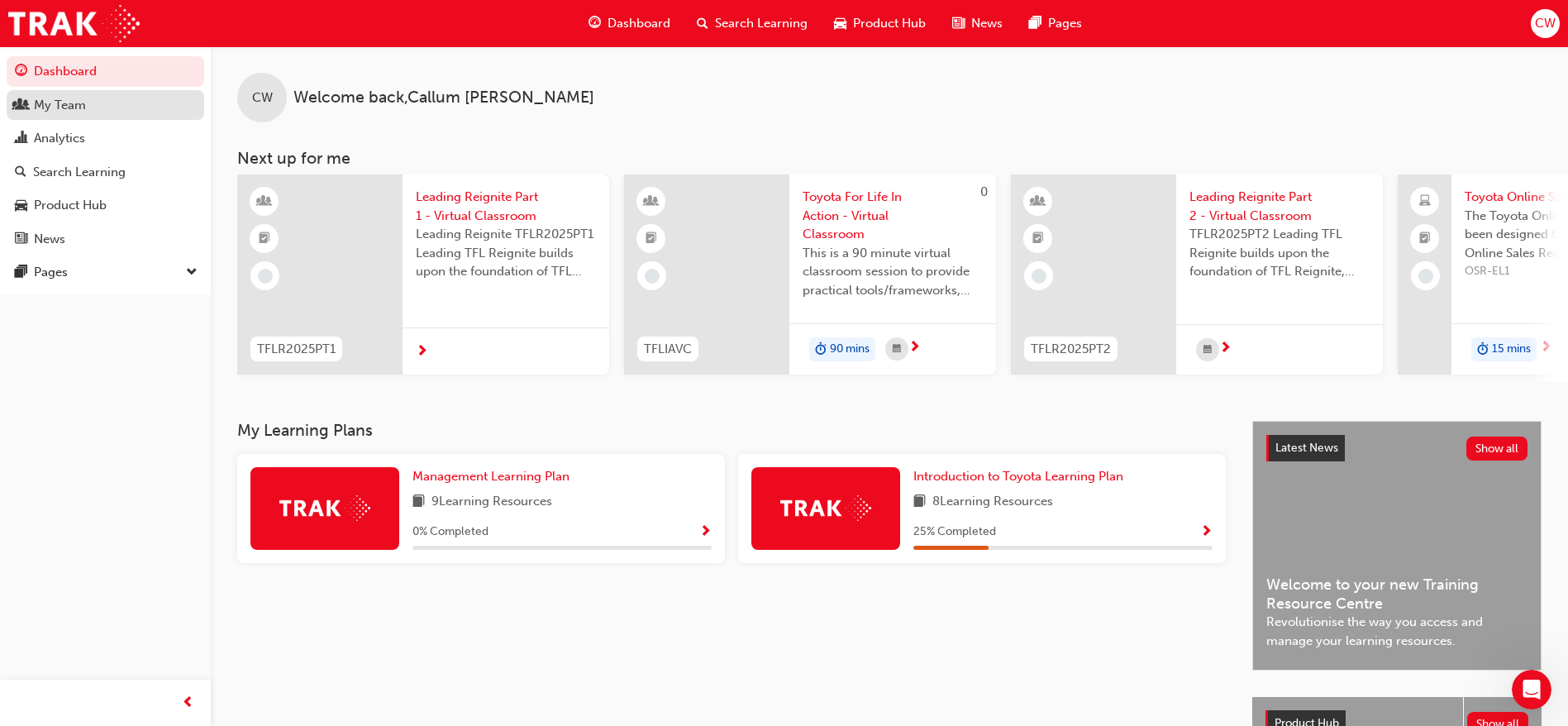
click at [69, 114] on div "My Team" at bounding box center [105, 105] width 181 height 20
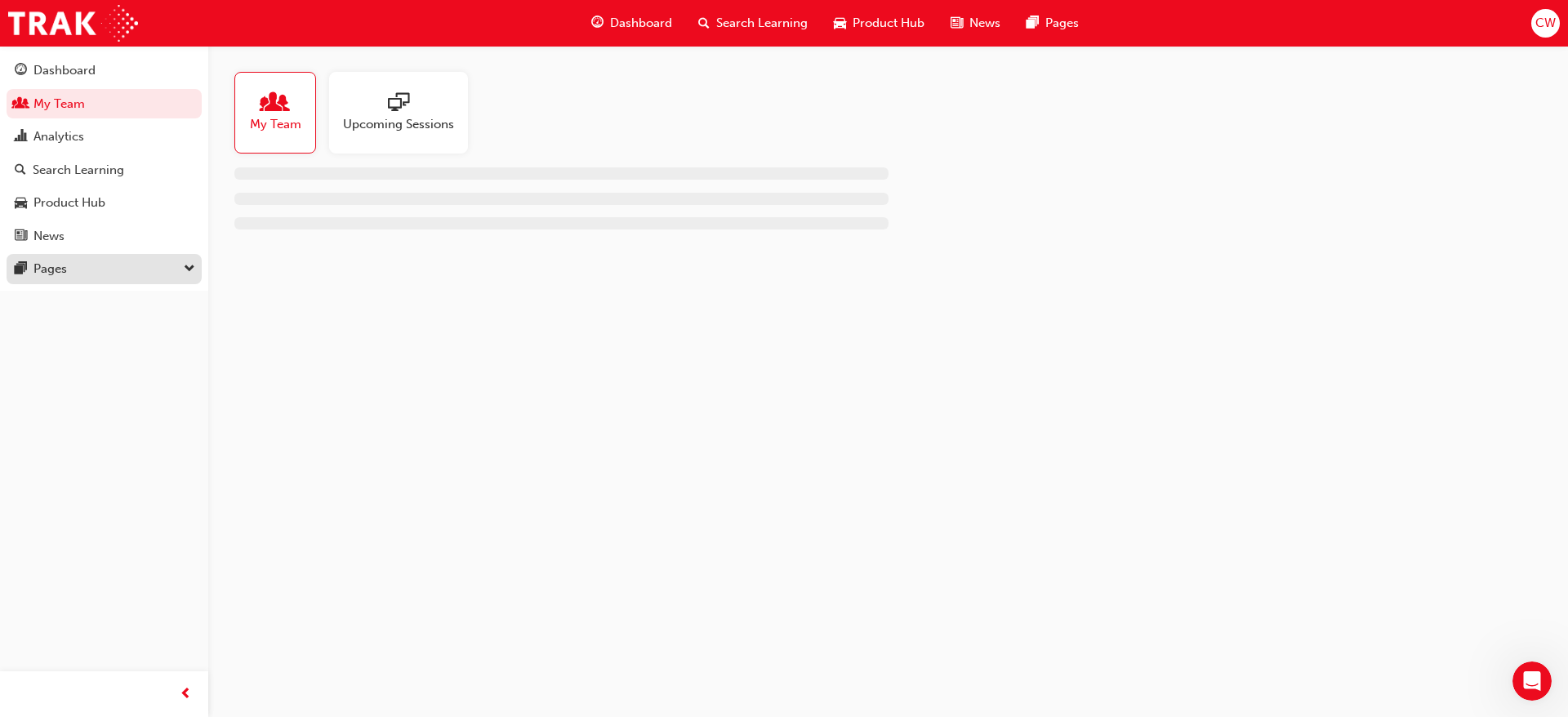
click at [123, 271] on div "Pages" at bounding box center [104, 269] width 179 height 20
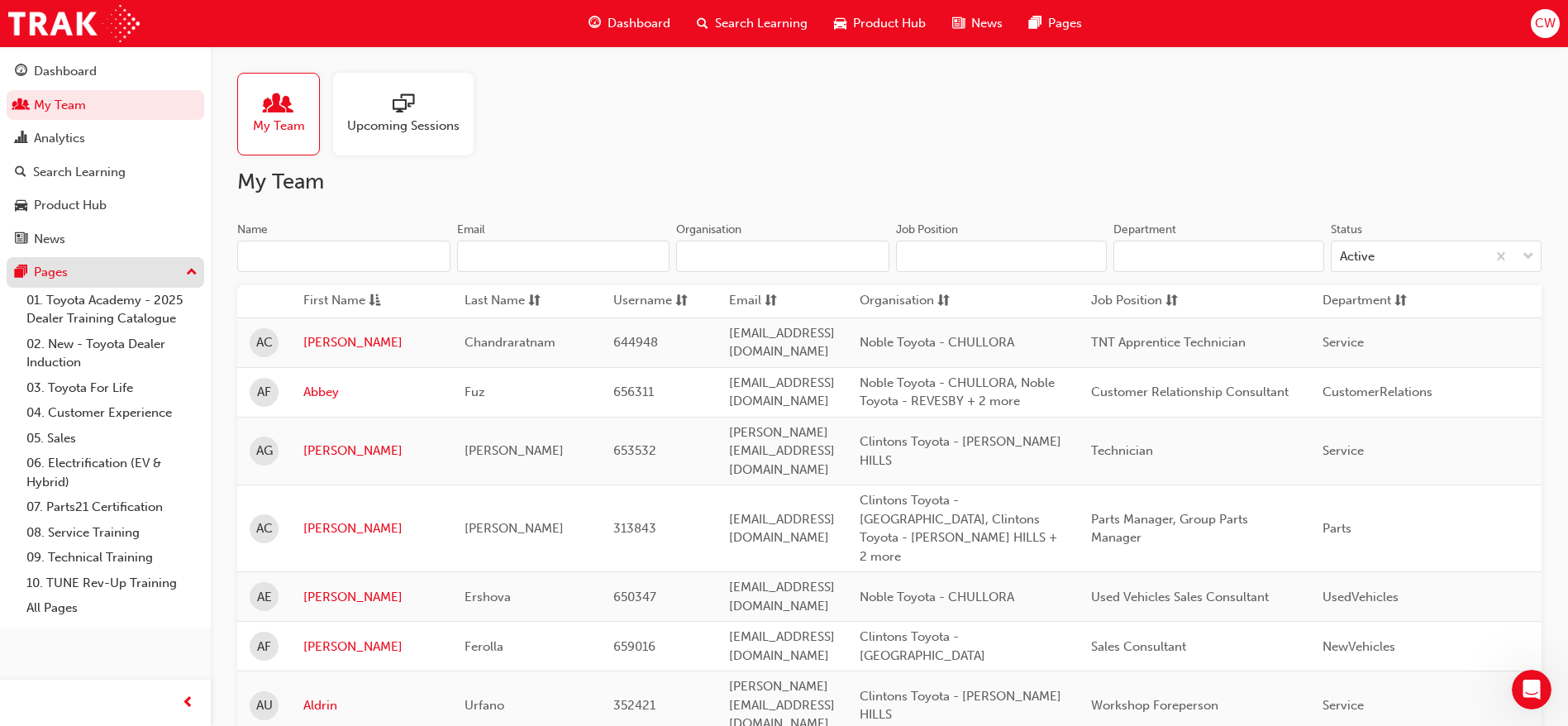
click at [101, 263] on div "Pages" at bounding box center [105, 272] width 181 height 20
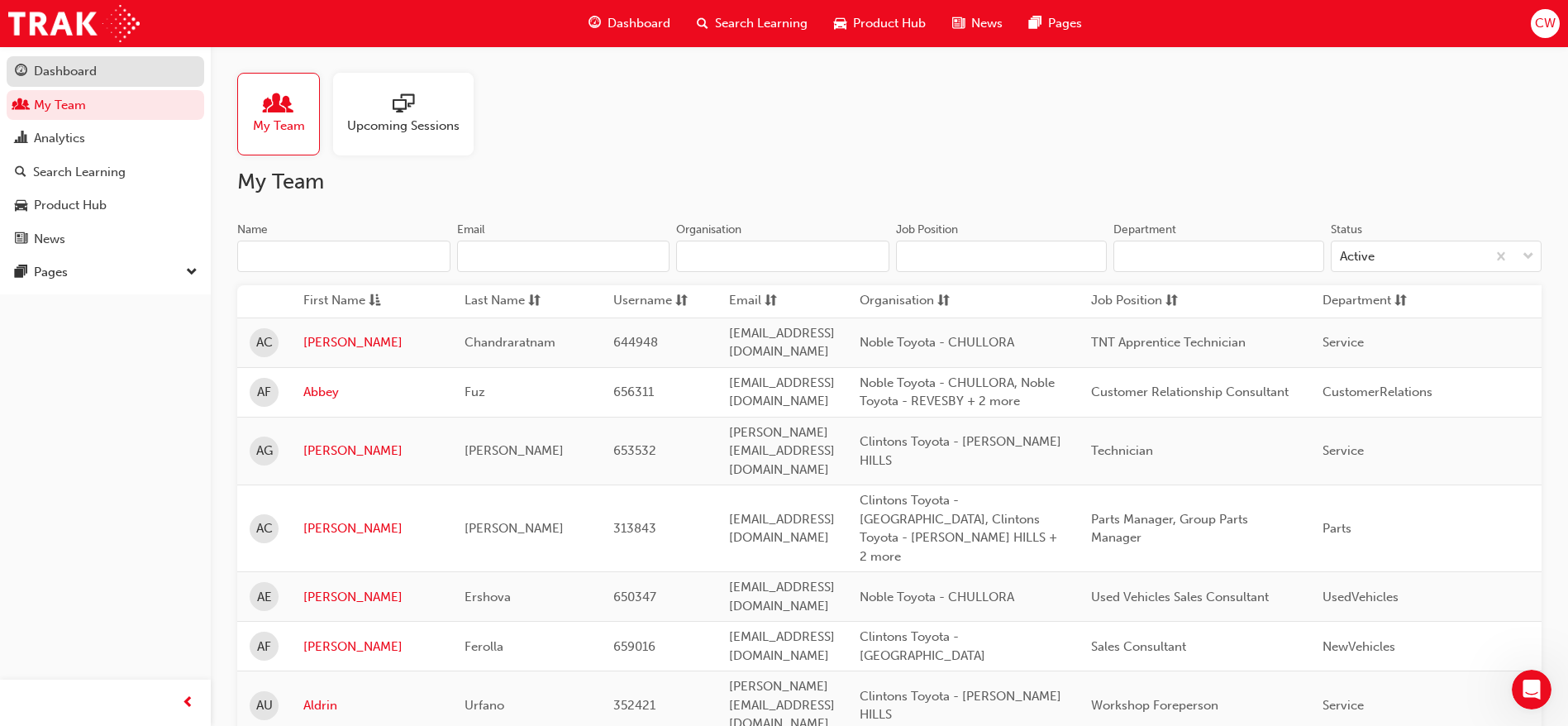
click at [87, 70] on div "Dashboard" at bounding box center [65, 71] width 63 height 19
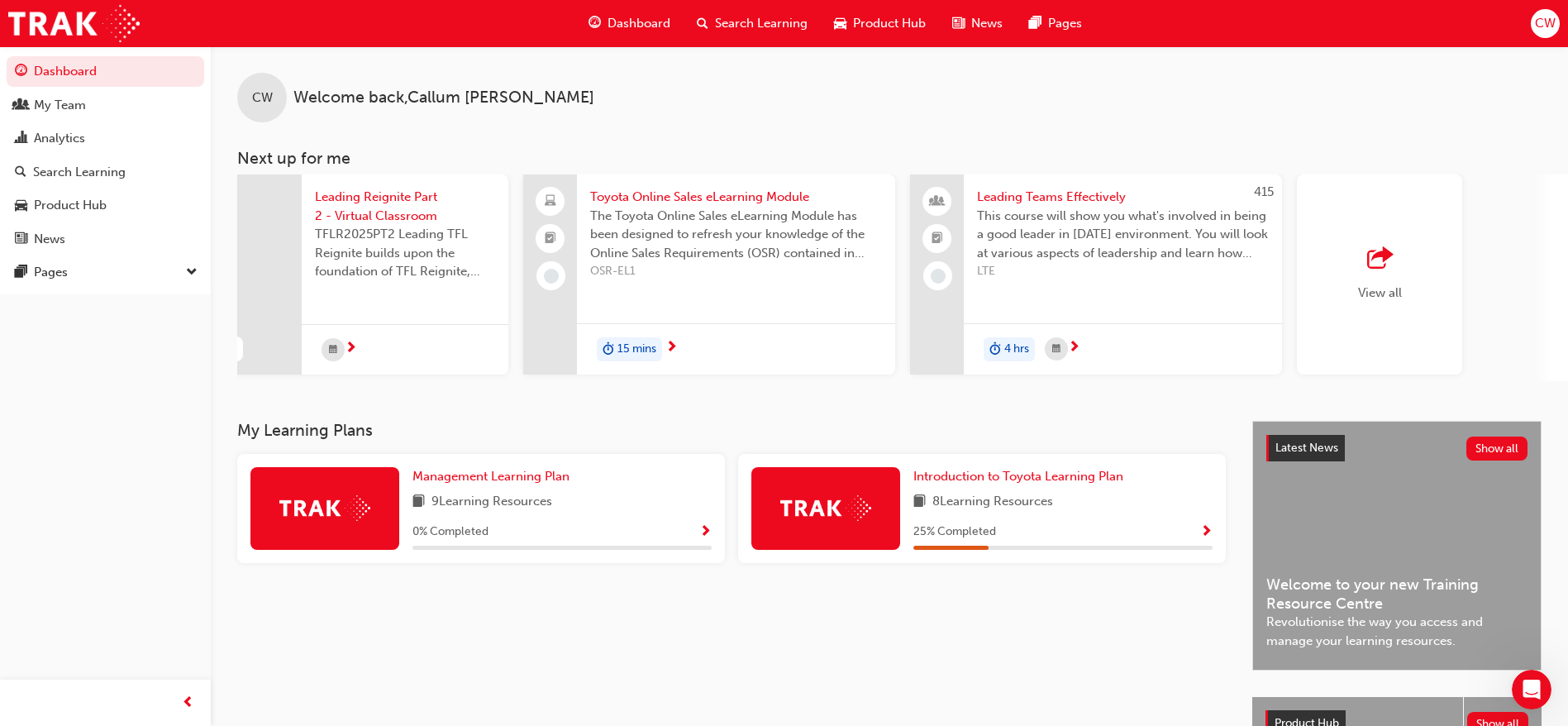
scroll to position [0, 987]
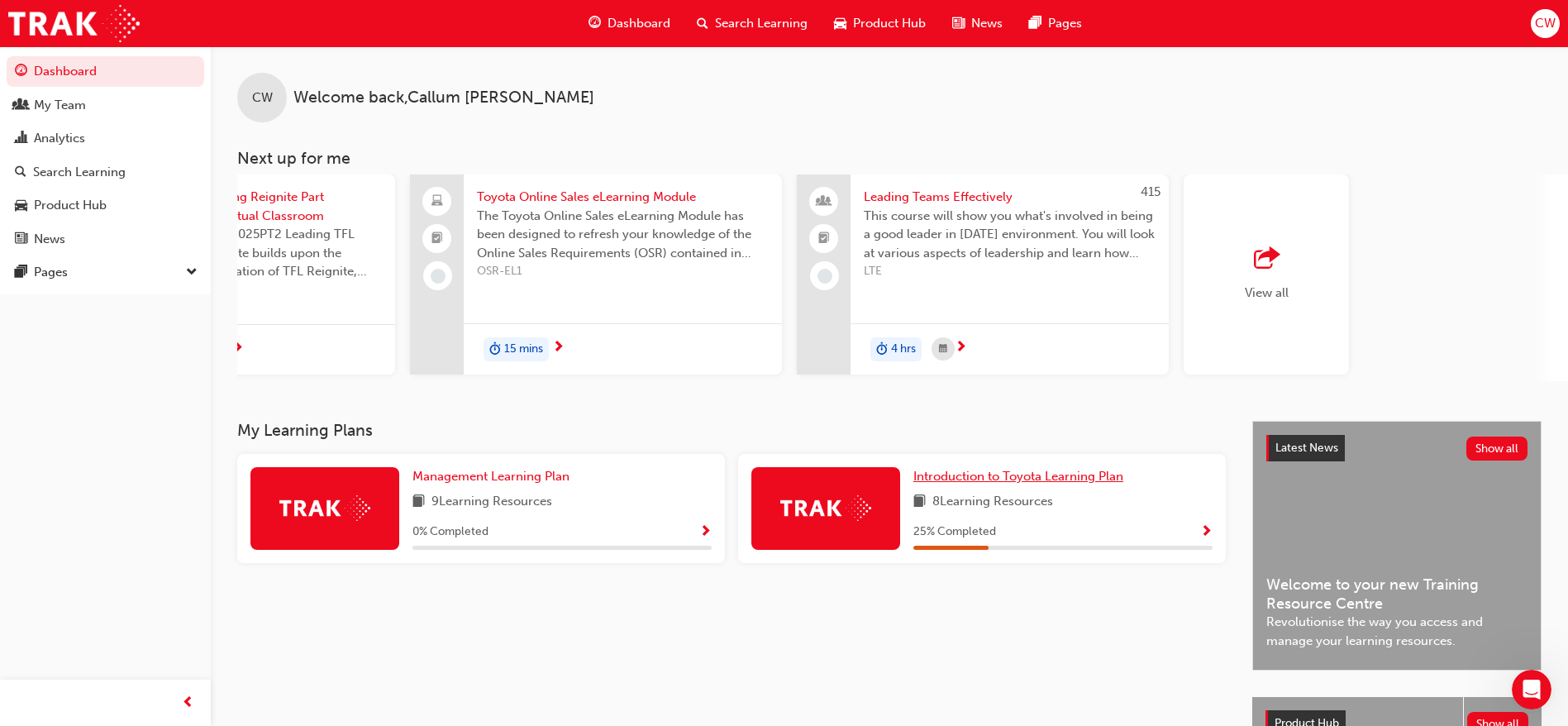
click at [986, 481] on span "Introduction to Toyota Learning Plan" at bounding box center [1018, 477] width 210 height 15
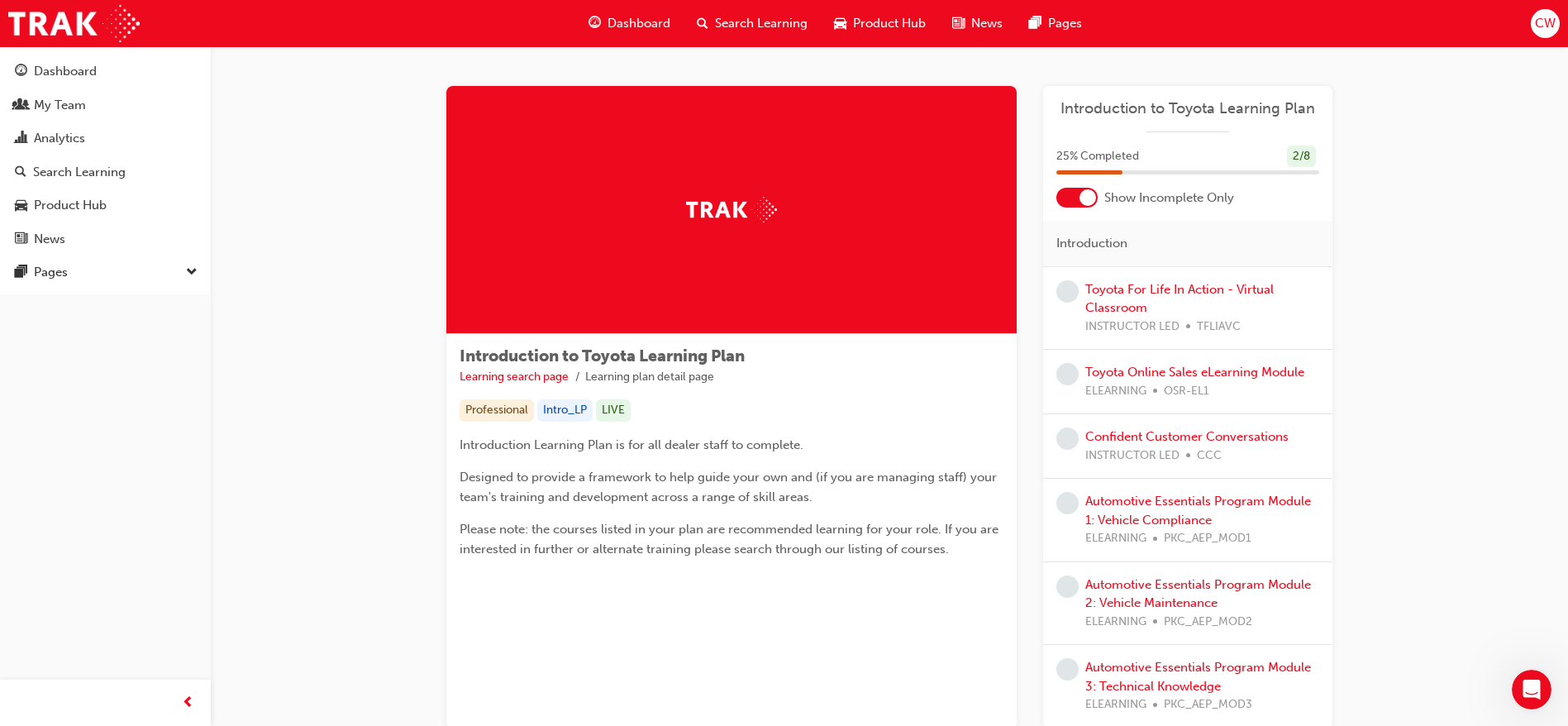
click at [1091, 201] on div at bounding box center [1087, 197] width 16 height 16
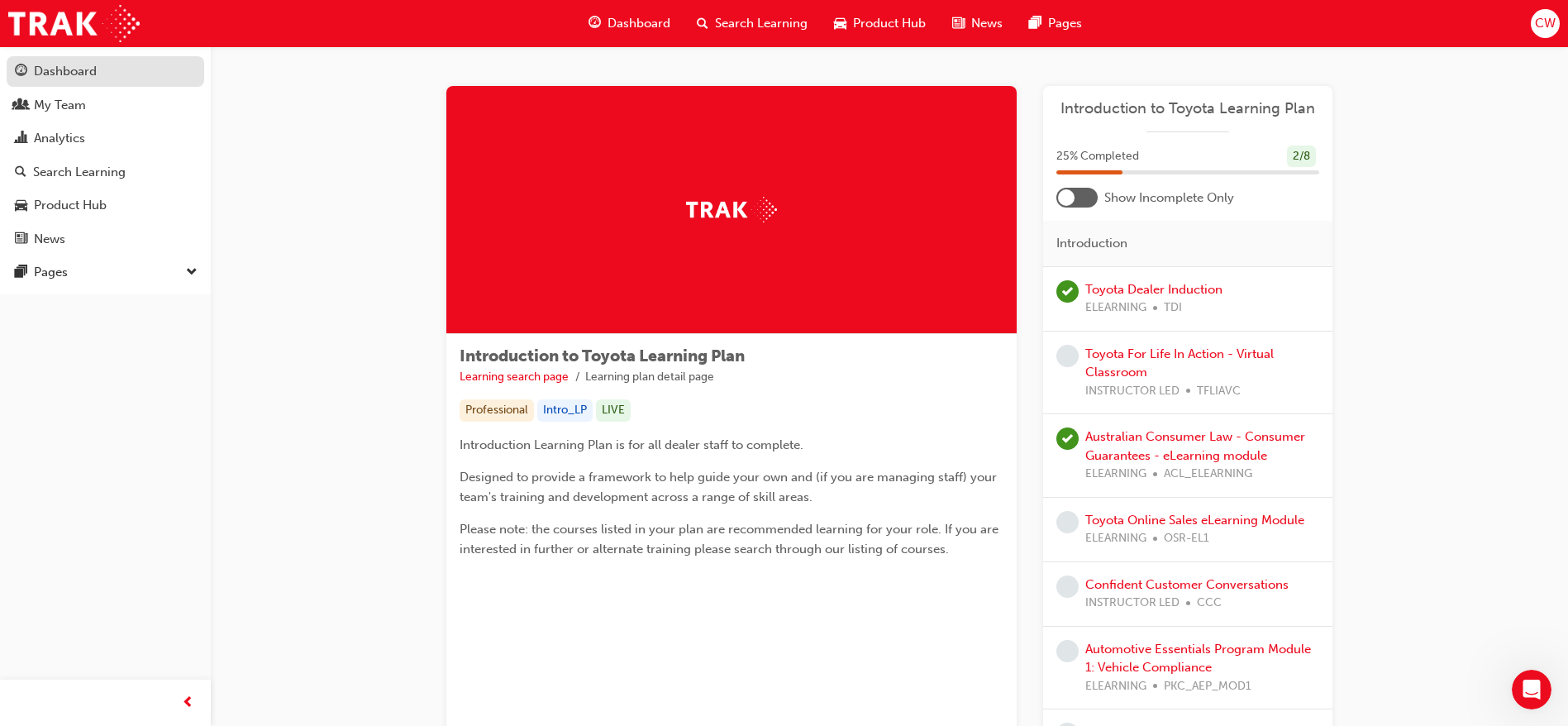
click at [71, 64] on div "Dashboard" at bounding box center [65, 71] width 63 height 19
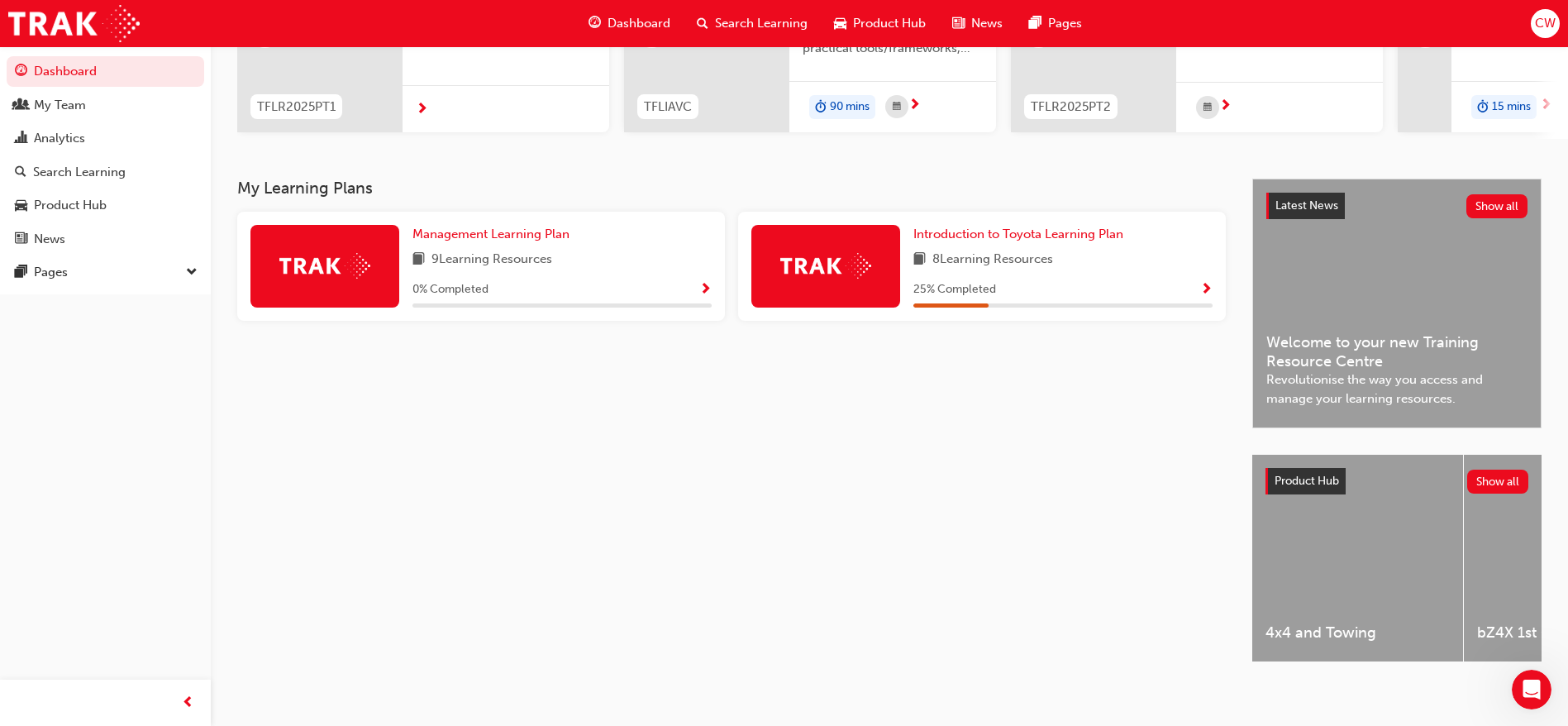
scroll to position [262, 0]
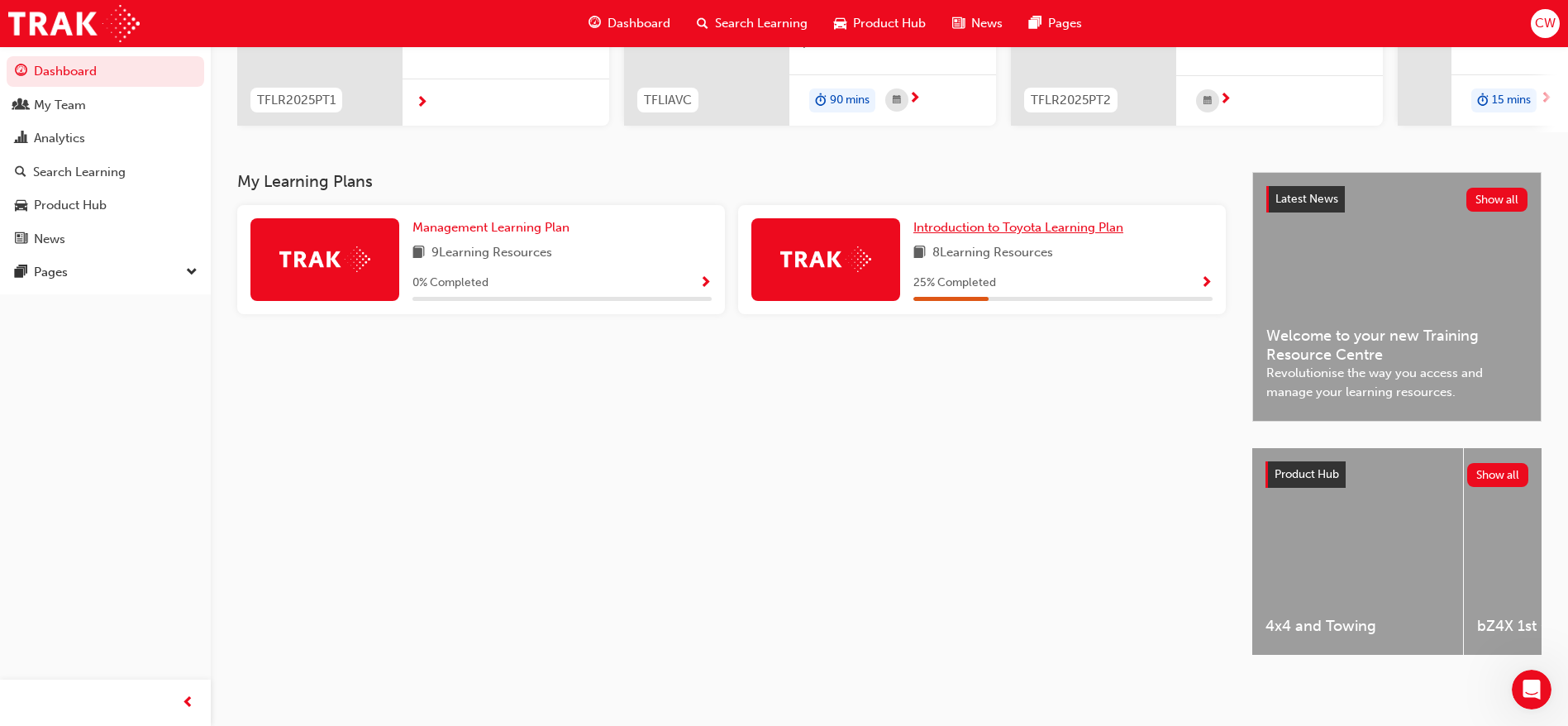
click at [1020, 220] on span "Introduction to Toyota Learning Plan" at bounding box center [1018, 227] width 210 height 15
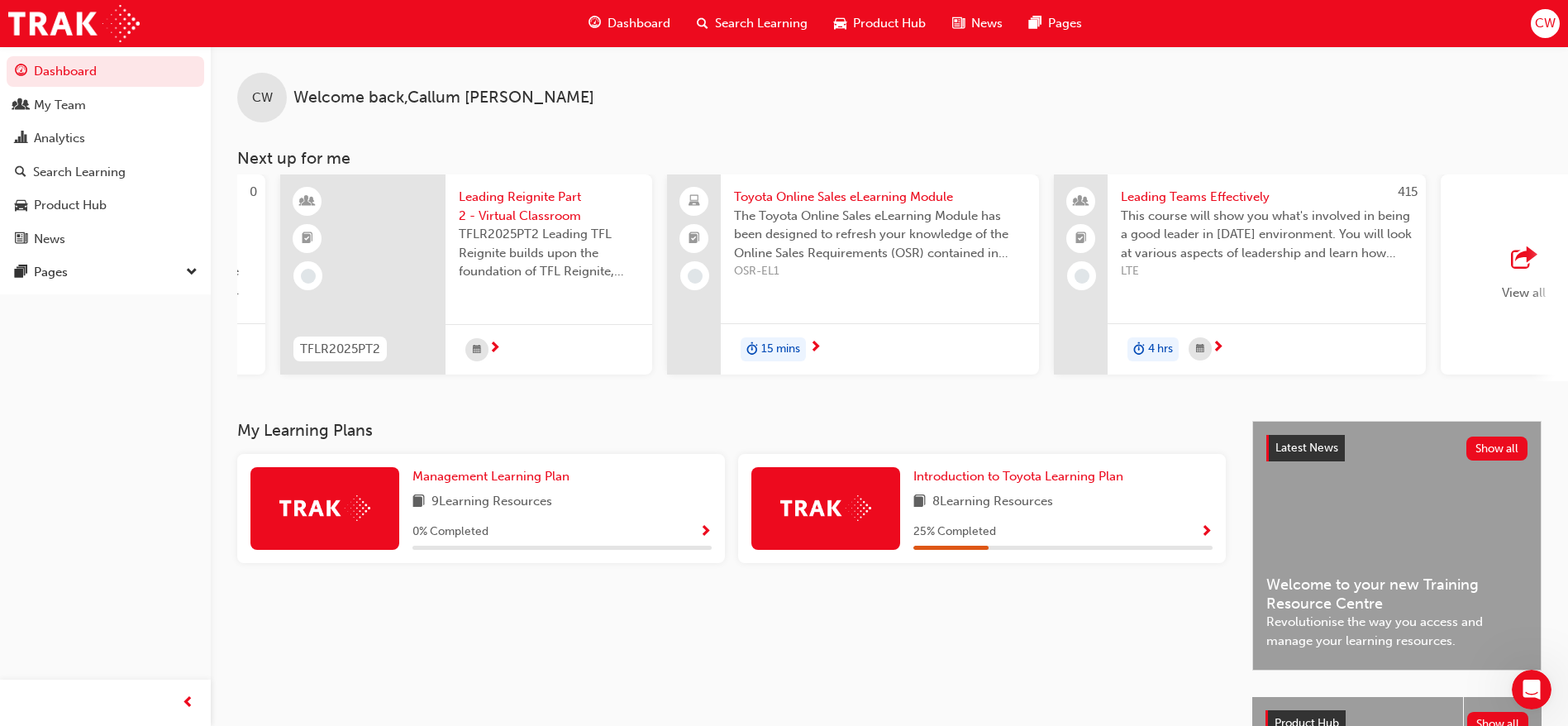
scroll to position [0, 734]
click at [511, 483] on span "Management Learning Plan" at bounding box center [490, 477] width 157 height 15
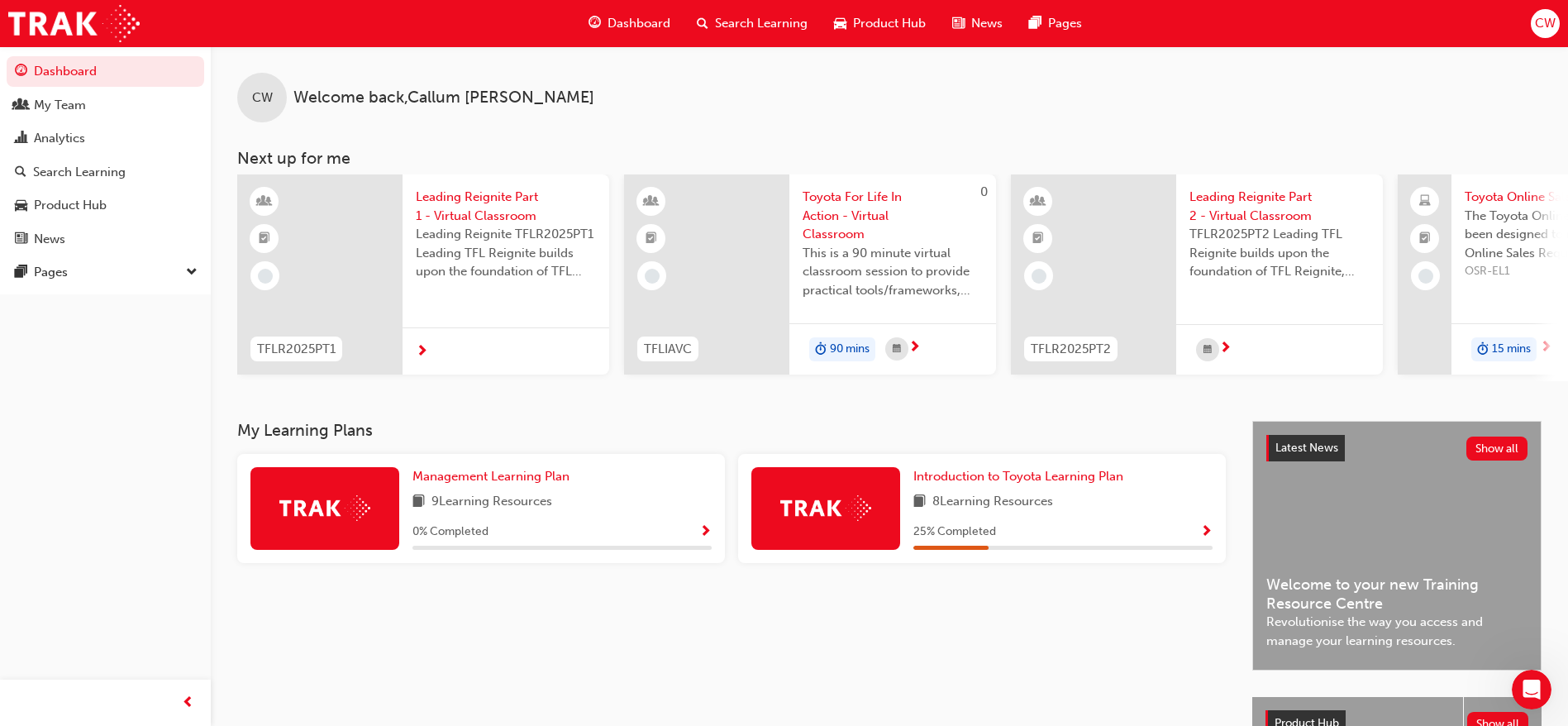
click at [763, 15] on span "Search Learning" at bounding box center [761, 24] width 92 height 19
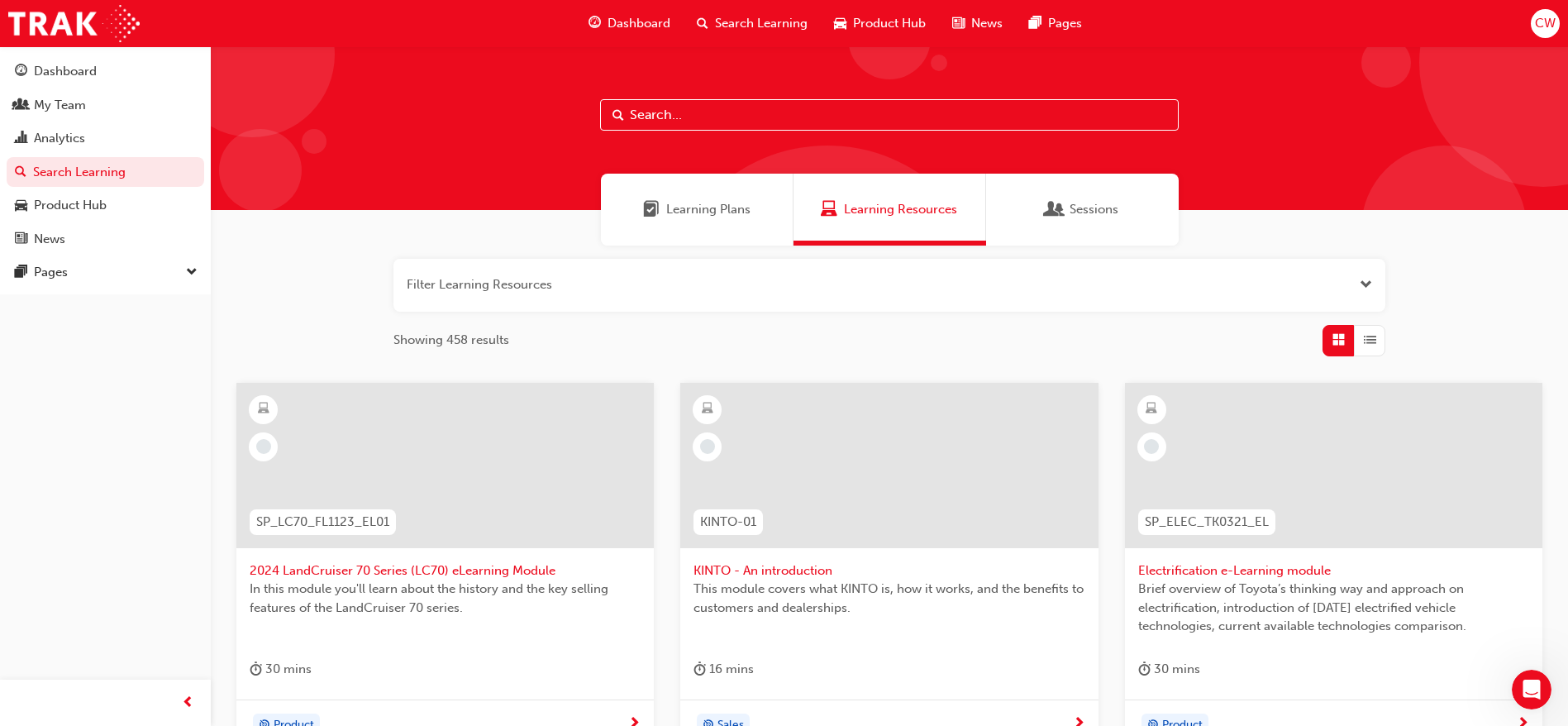
click at [759, 130] on input "text" at bounding box center [889, 114] width 578 height 31
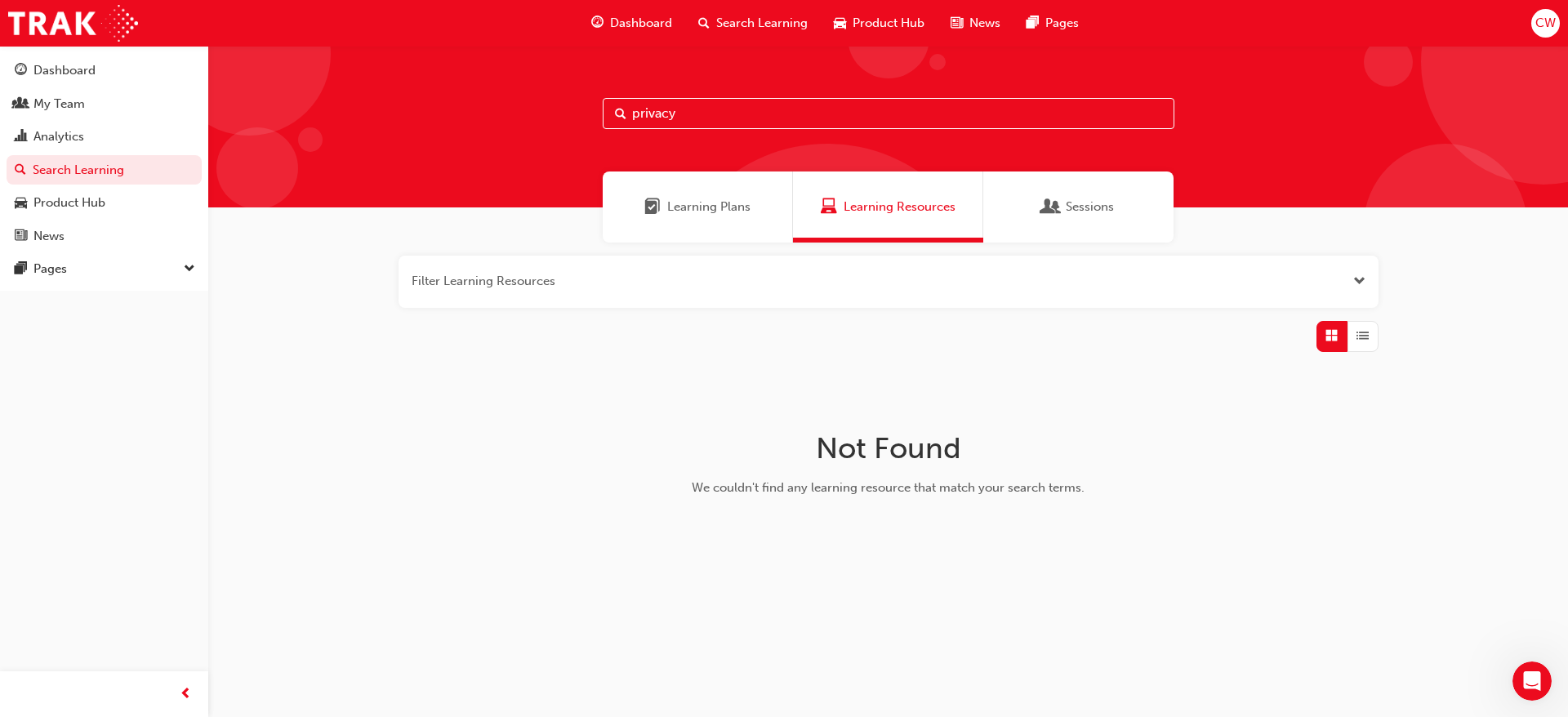
click at [739, 193] on div "Learning Plans" at bounding box center [697, 207] width 190 height 71
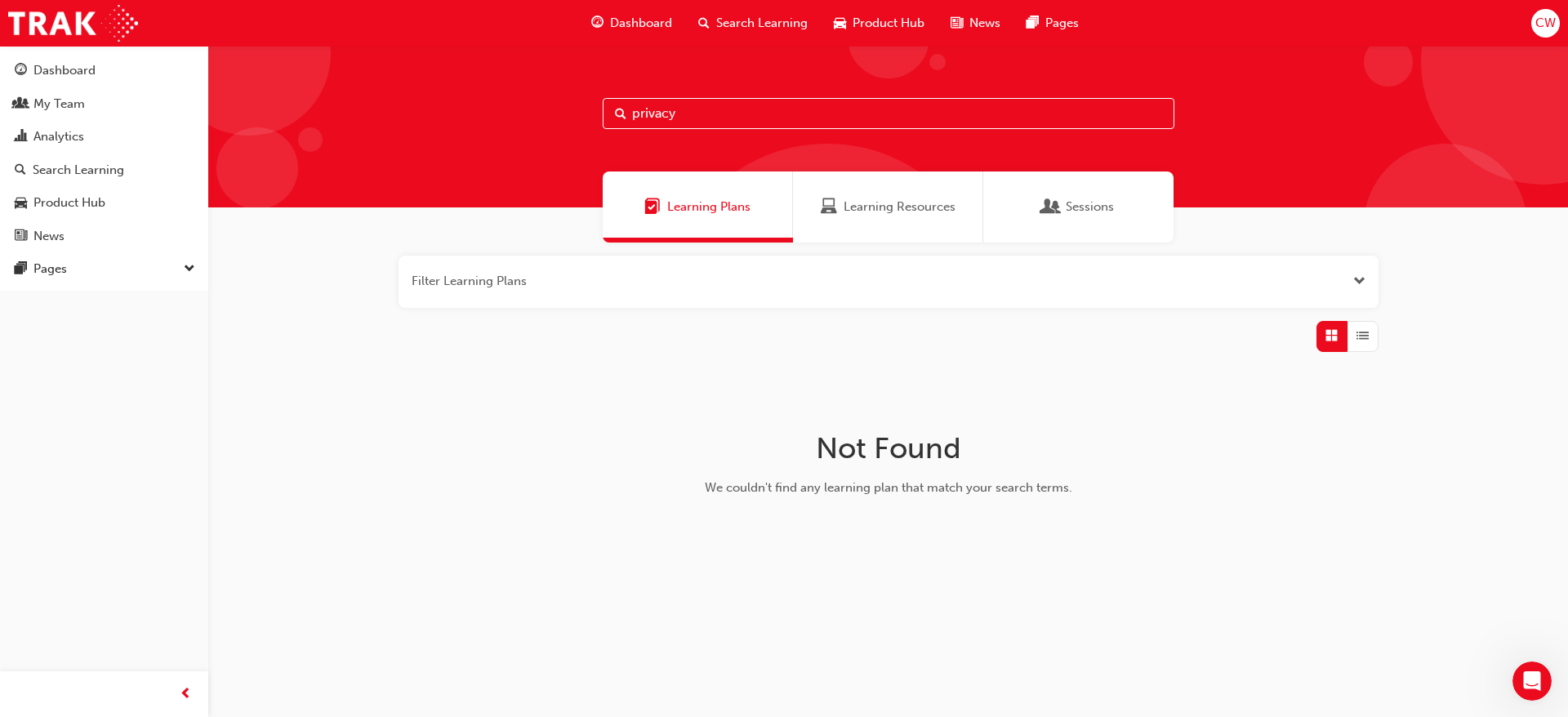
click at [729, 108] on input "privacy" at bounding box center [888, 113] width 572 height 31
type input "p"
type input "k"
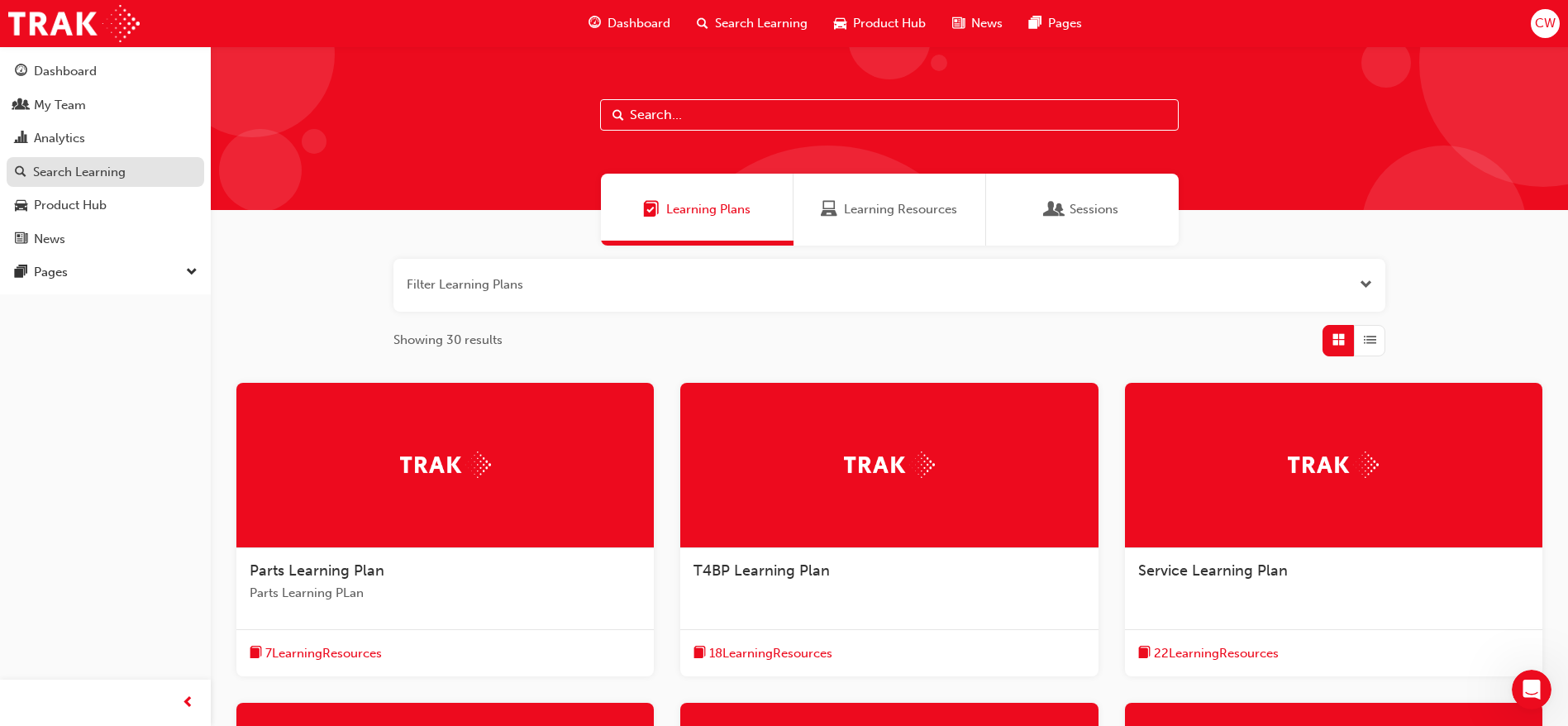
click at [71, 159] on link "Search Learning" at bounding box center [105, 172] width 198 height 31
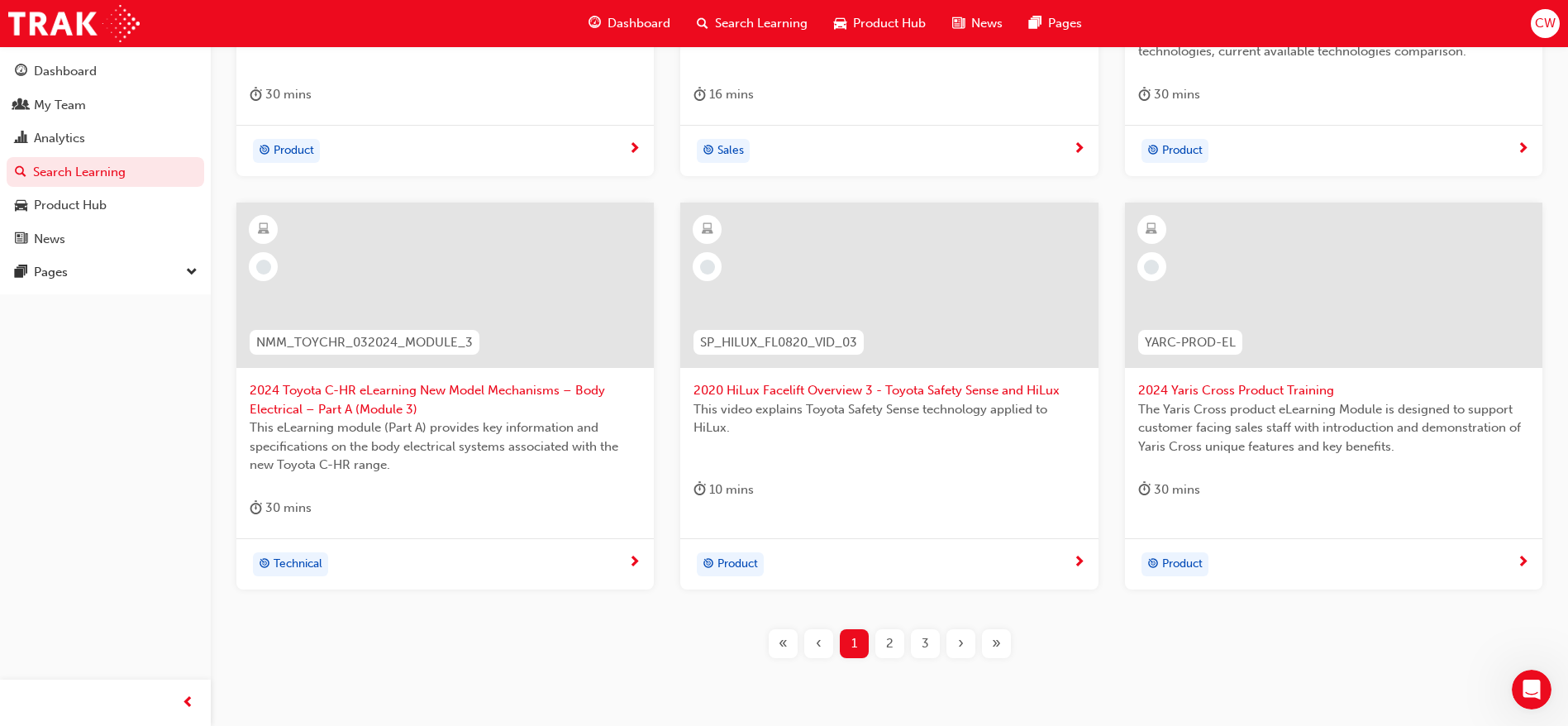
scroll to position [640, 0]
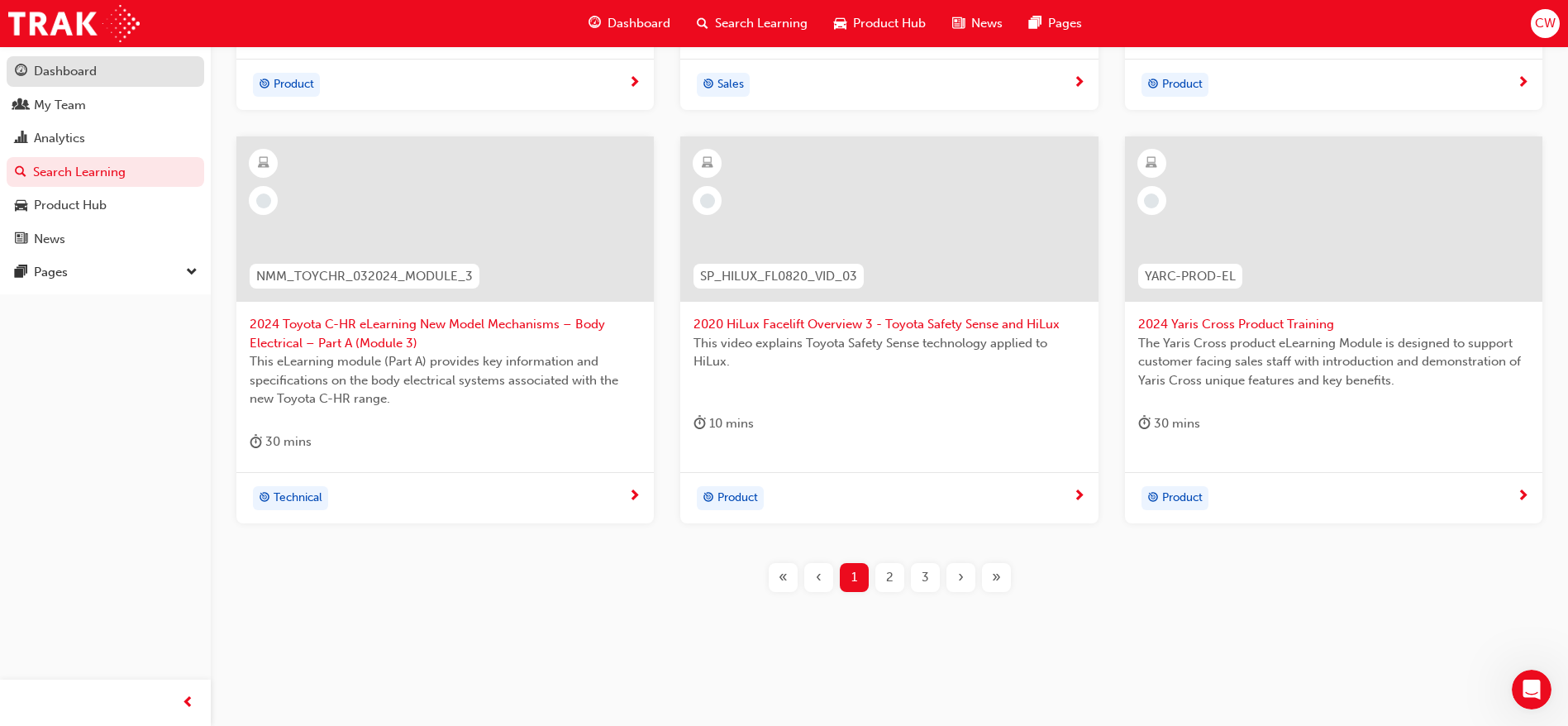
click at [110, 70] on div "Dashboard" at bounding box center [105, 71] width 181 height 20
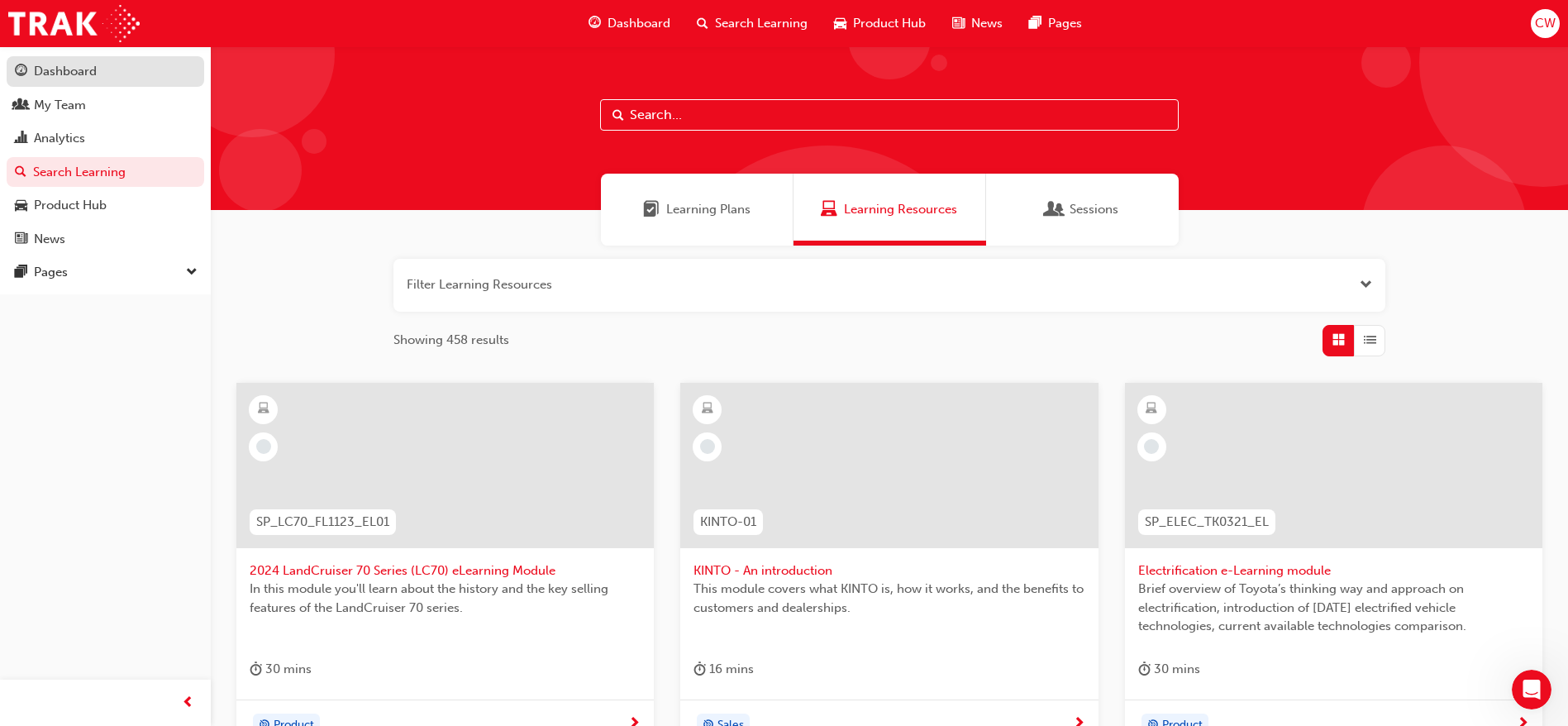
click at [91, 80] on div "Dashboard" at bounding box center [65, 71] width 63 height 19
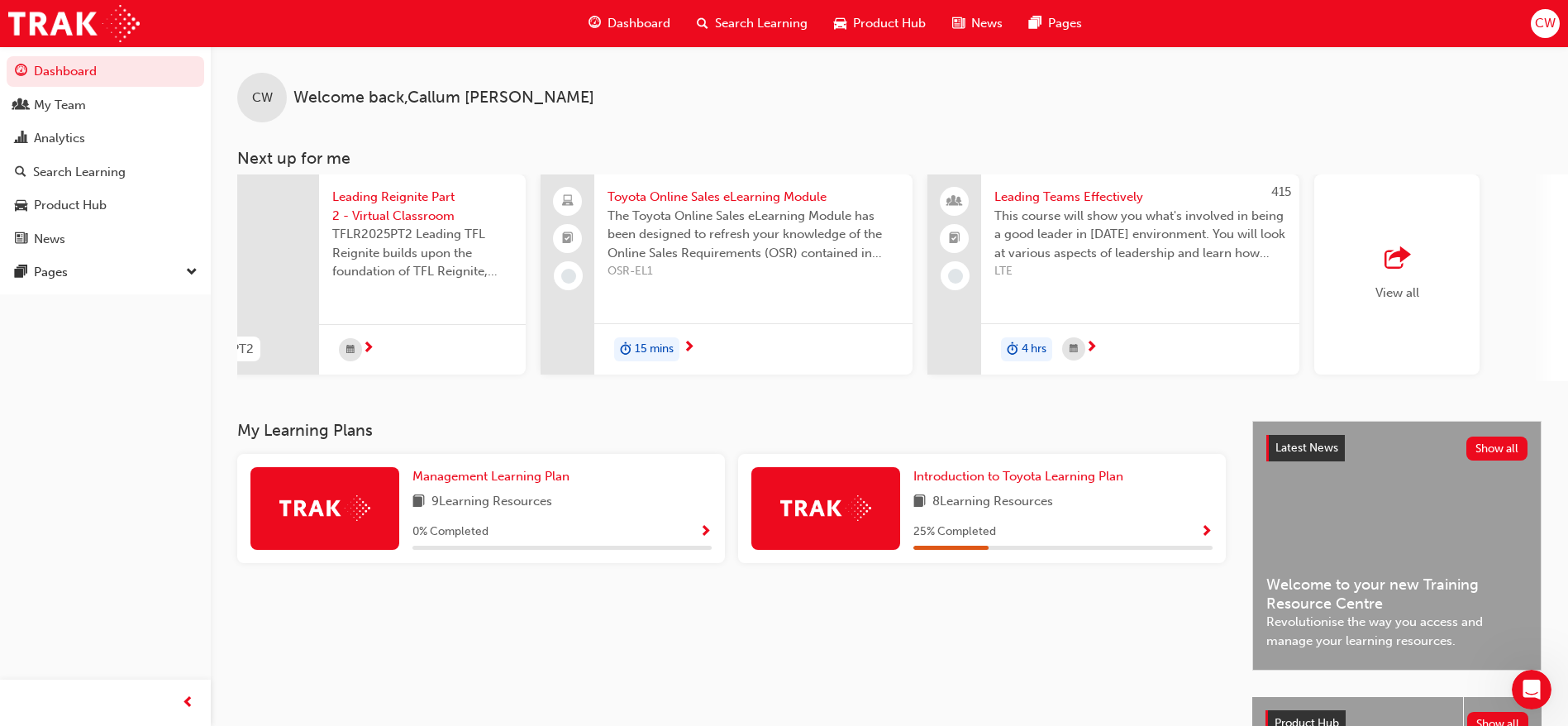
scroll to position [0, 857]
click at [1420, 308] on div "View all" at bounding box center [1395, 275] width 165 height 200
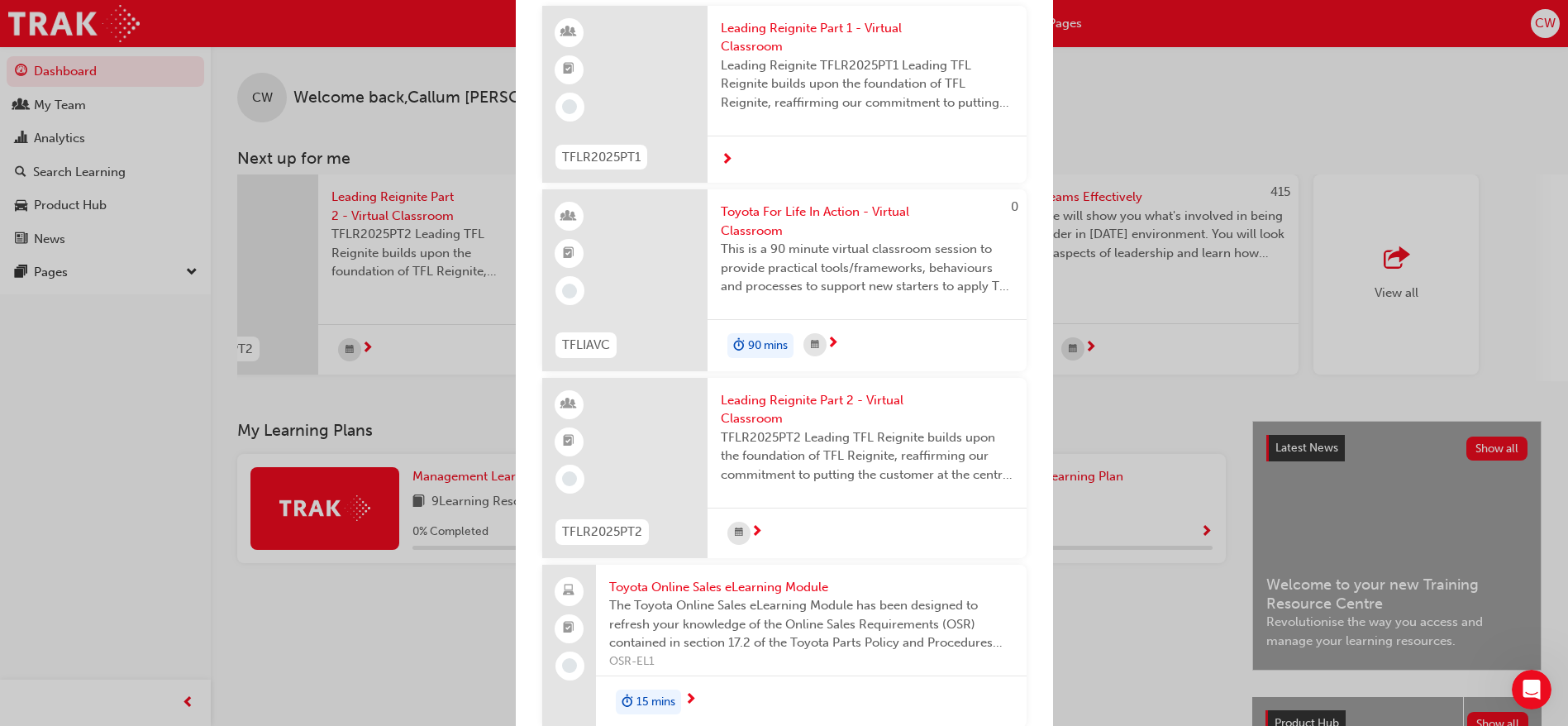
scroll to position [0, 0]
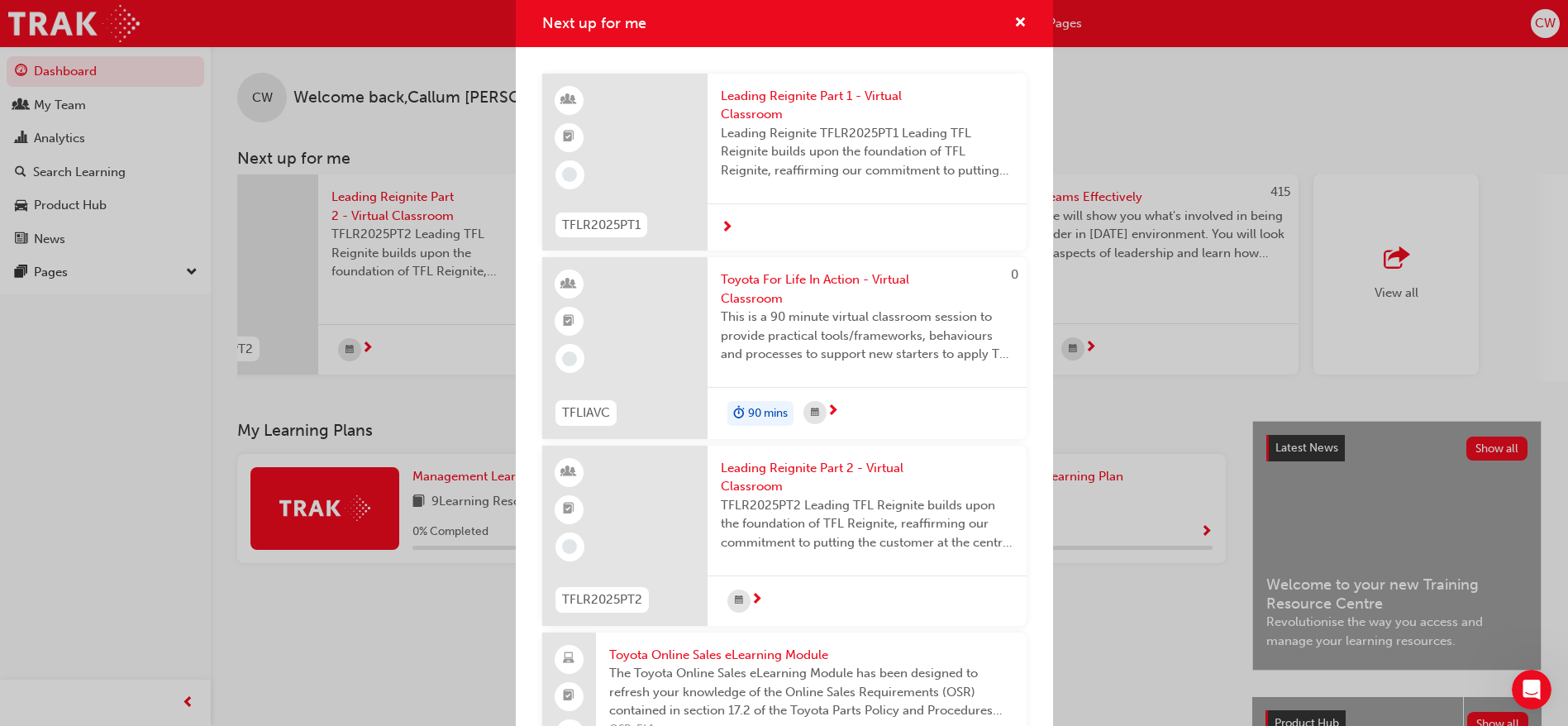
click at [1191, 396] on div "Next up for me TFLR2025PT1 Leading Reignite Part 1 - Virtual Classroom Leading …" at bounding box center [784, 363] width 1568 height 726
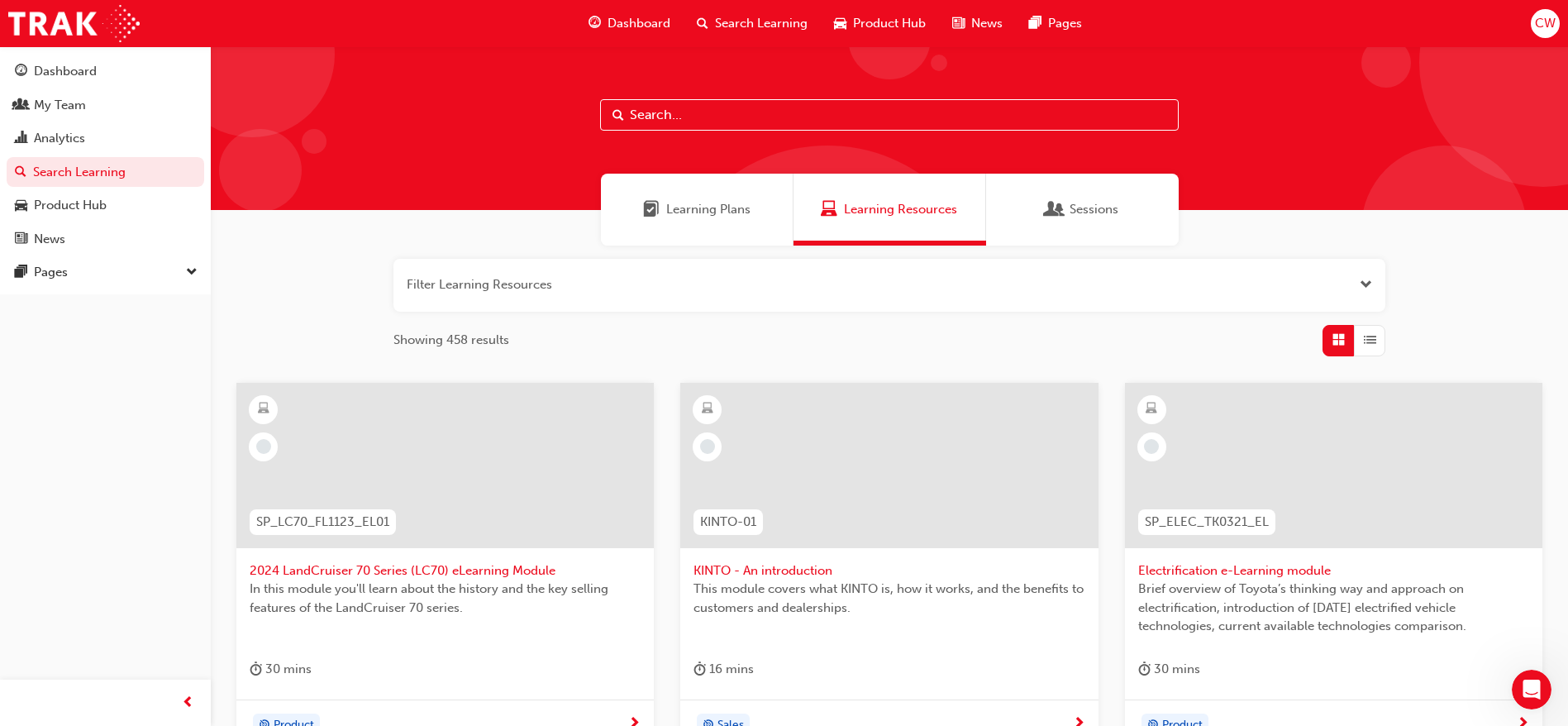
click at [698, 190] on div "Learning Plans" at bounding box center [696, 209] width 193 height 72
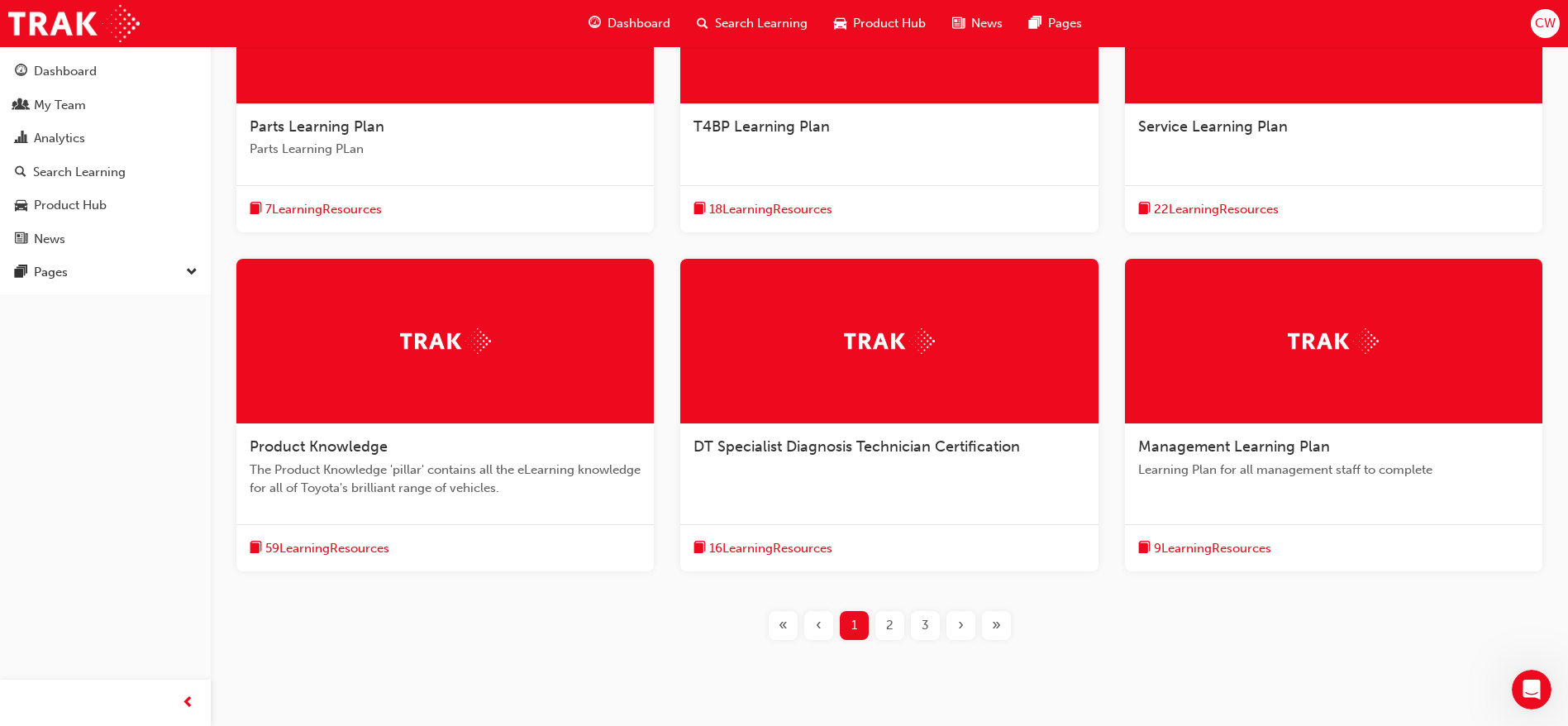
scroll to position [464, 0]
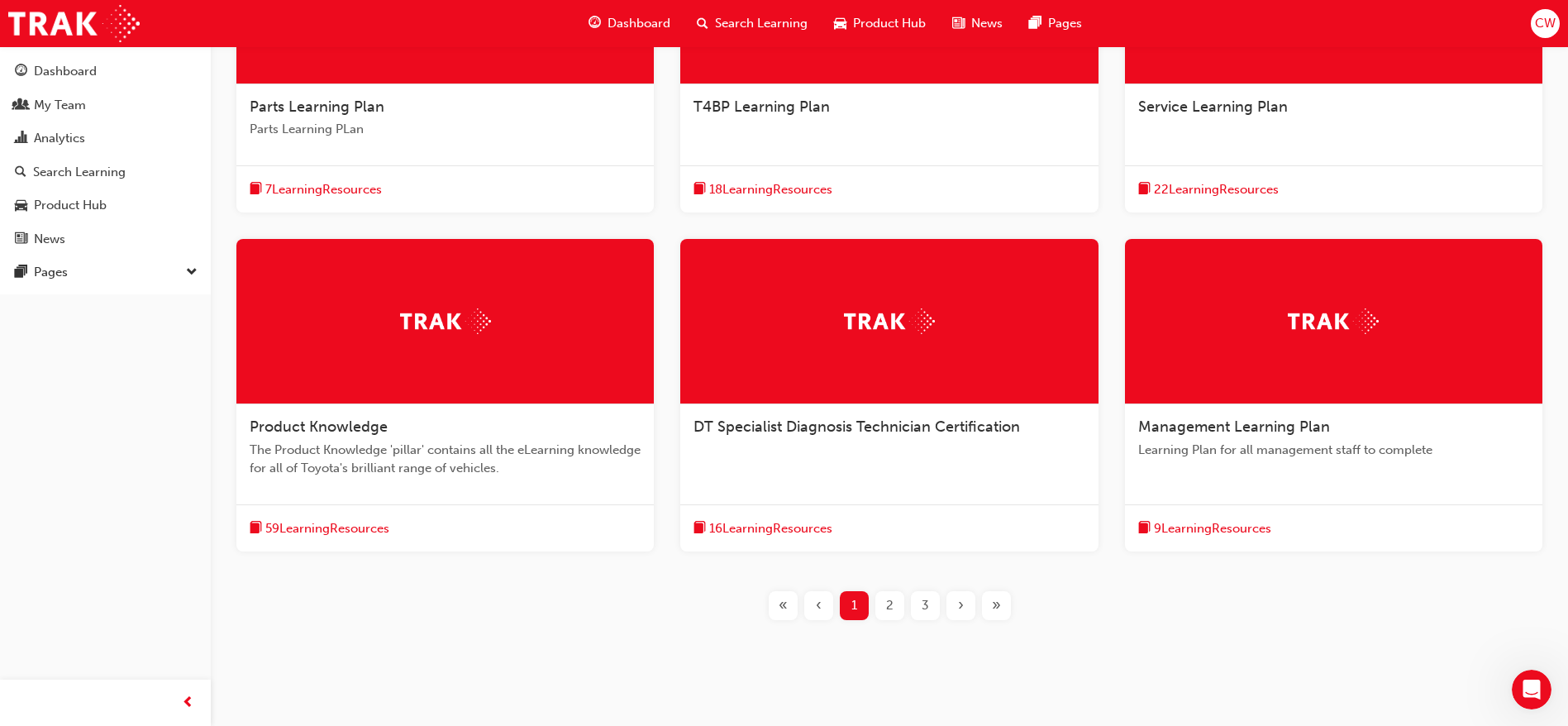
click at [1352, 398] on div at bounding box center [1333, 321] width 417 height 165
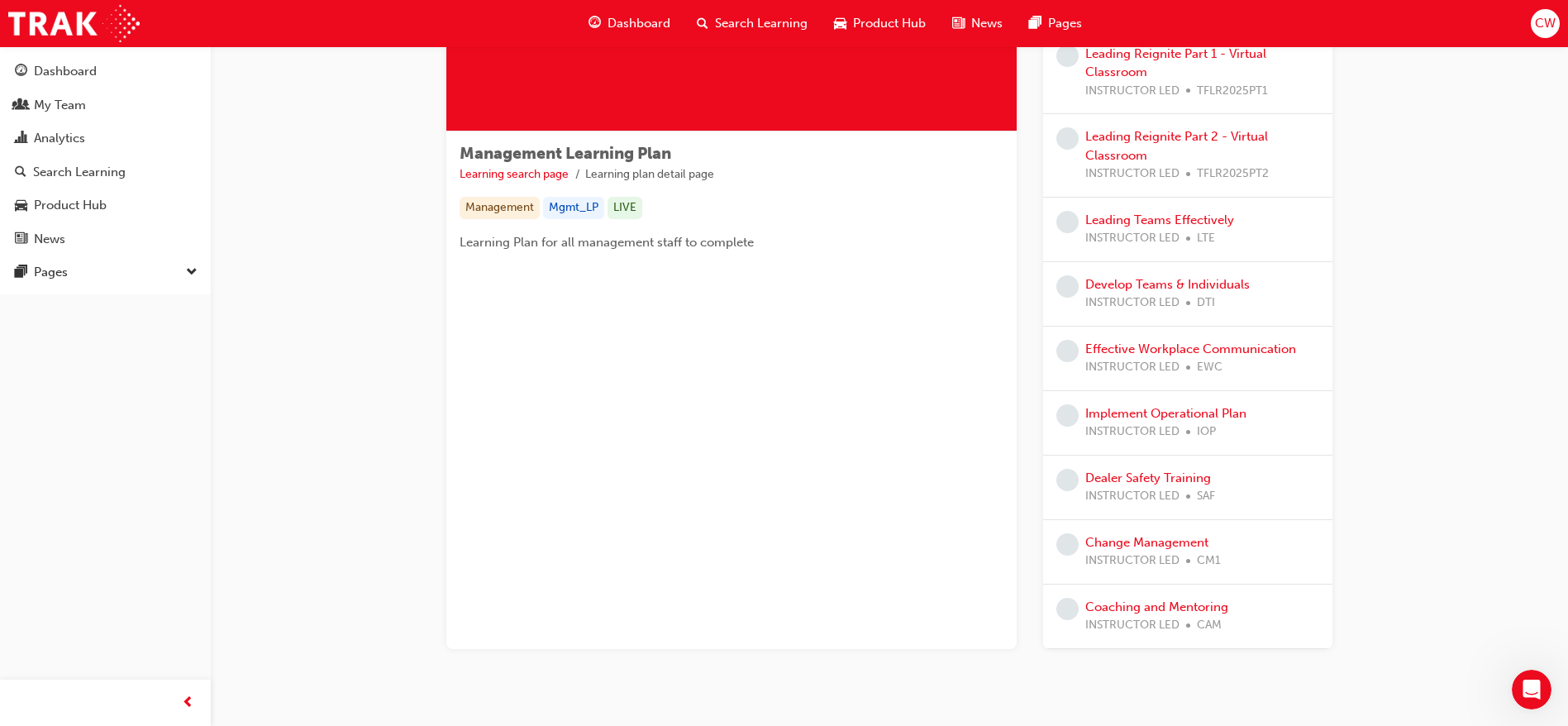
scroll to position [215, 0]
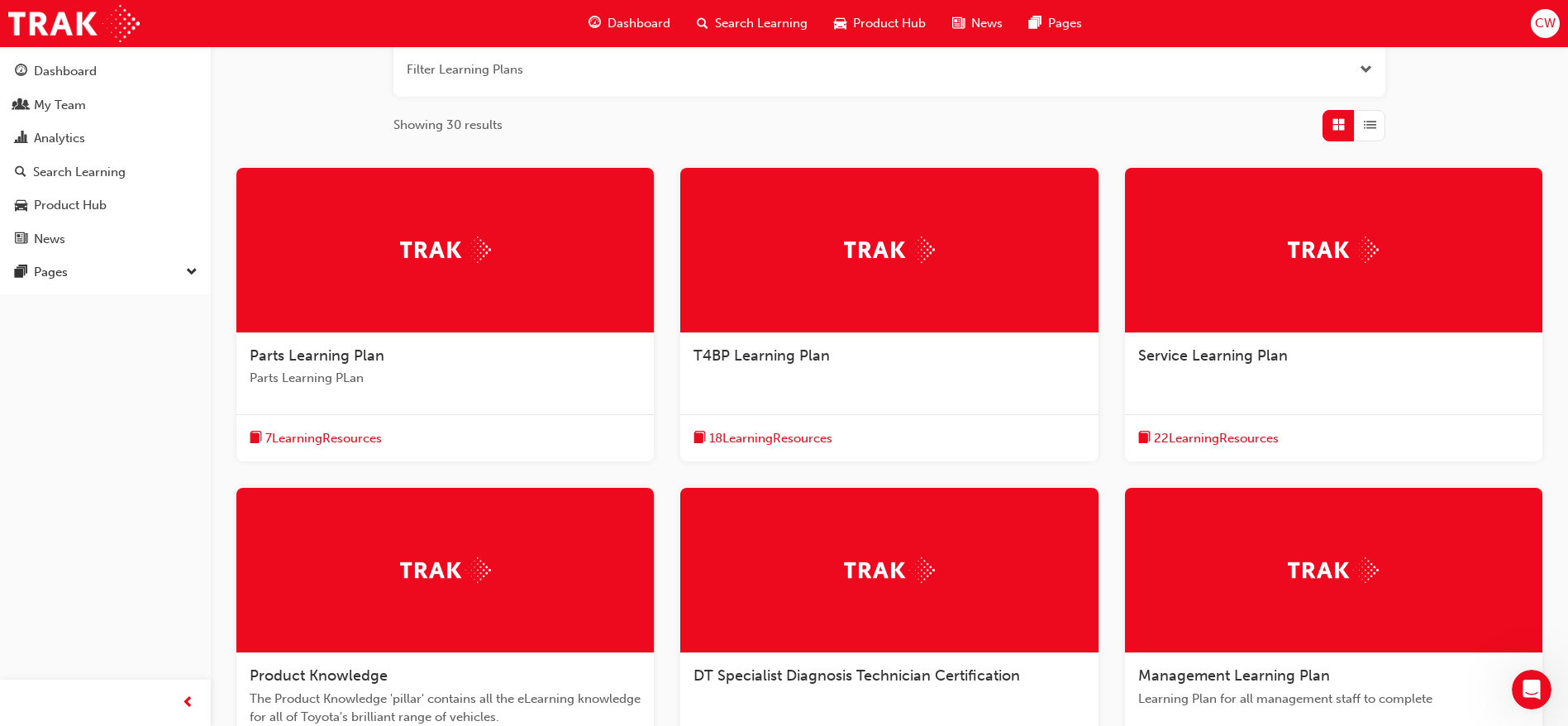
scroll to position [492, 0]
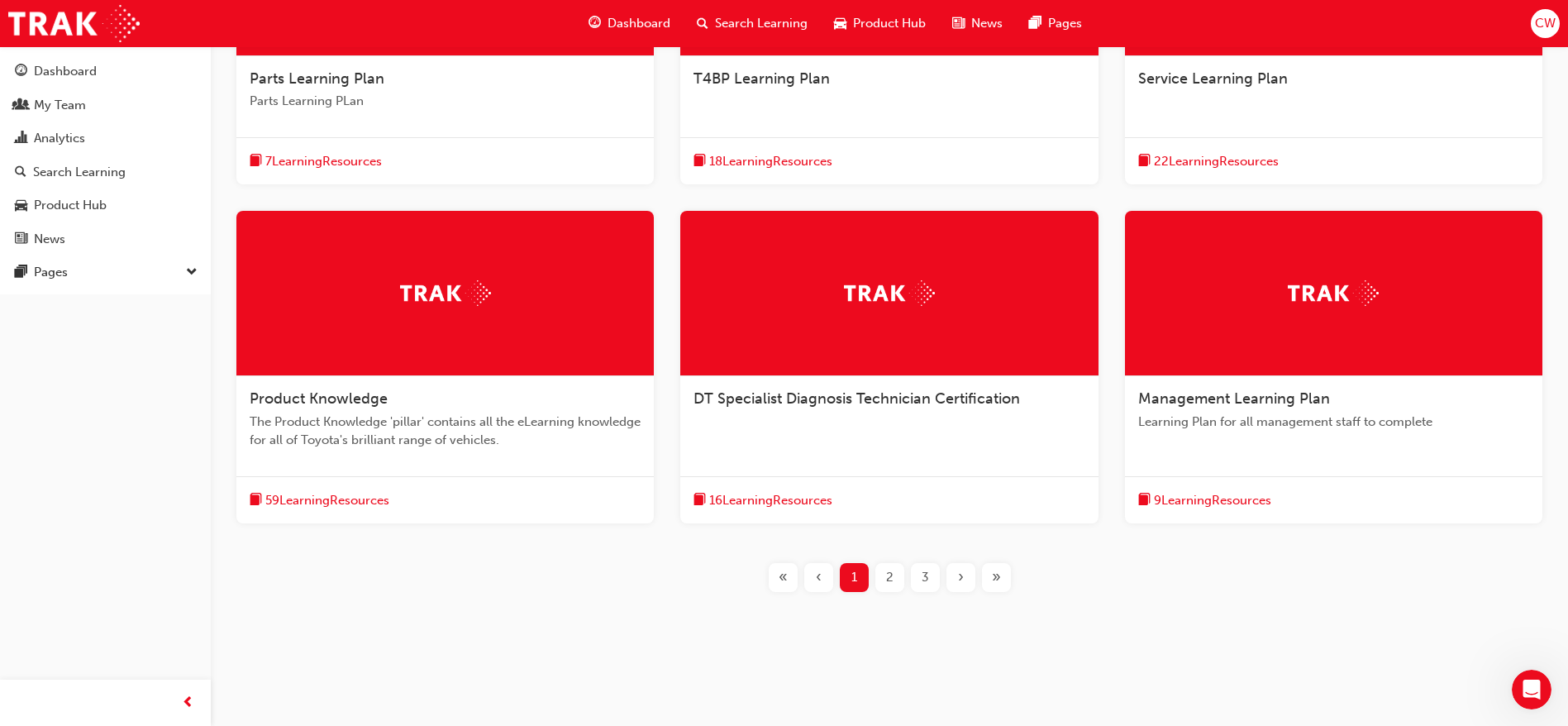
click at [883, 577] on div "2" at bounding box center [890, 578] width 29 height 29
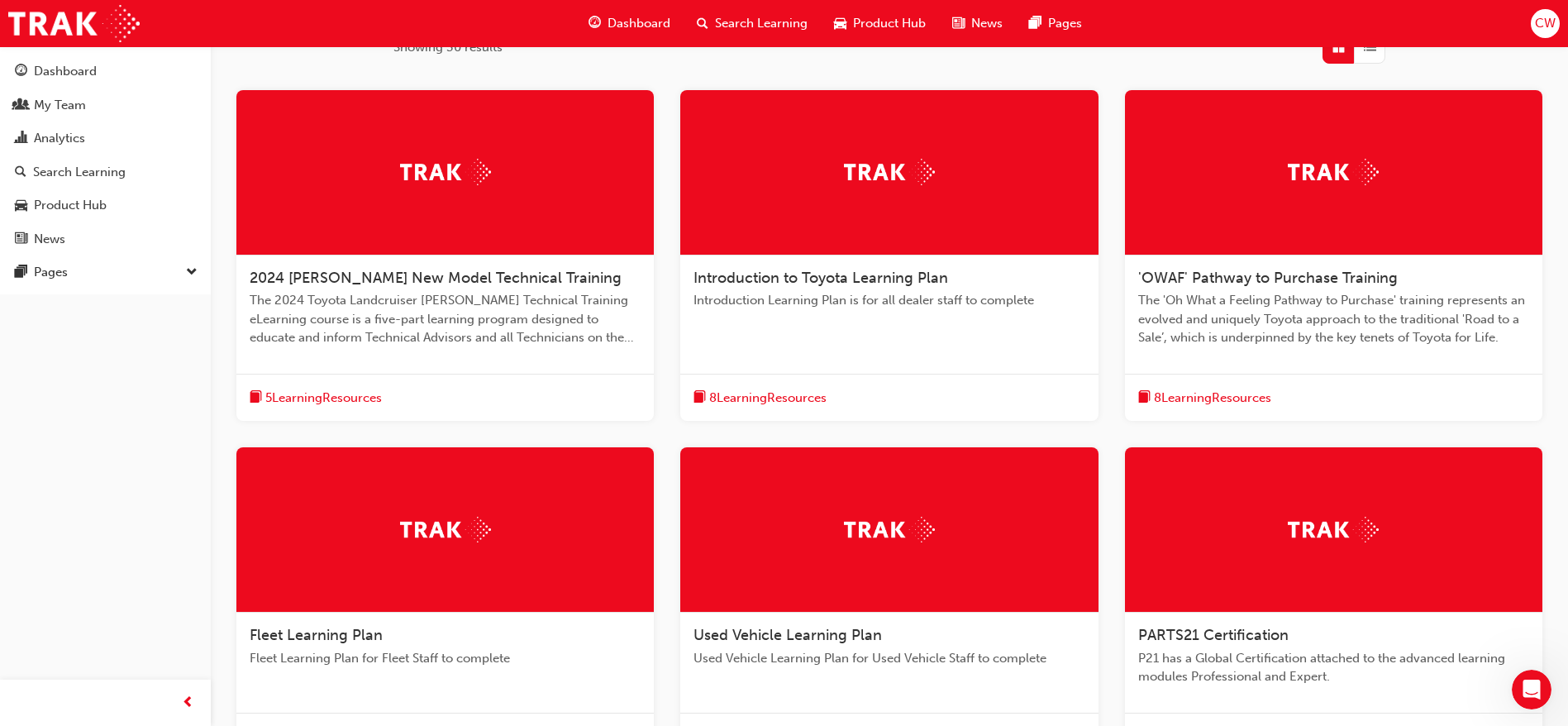
scroll to position [529, 0]
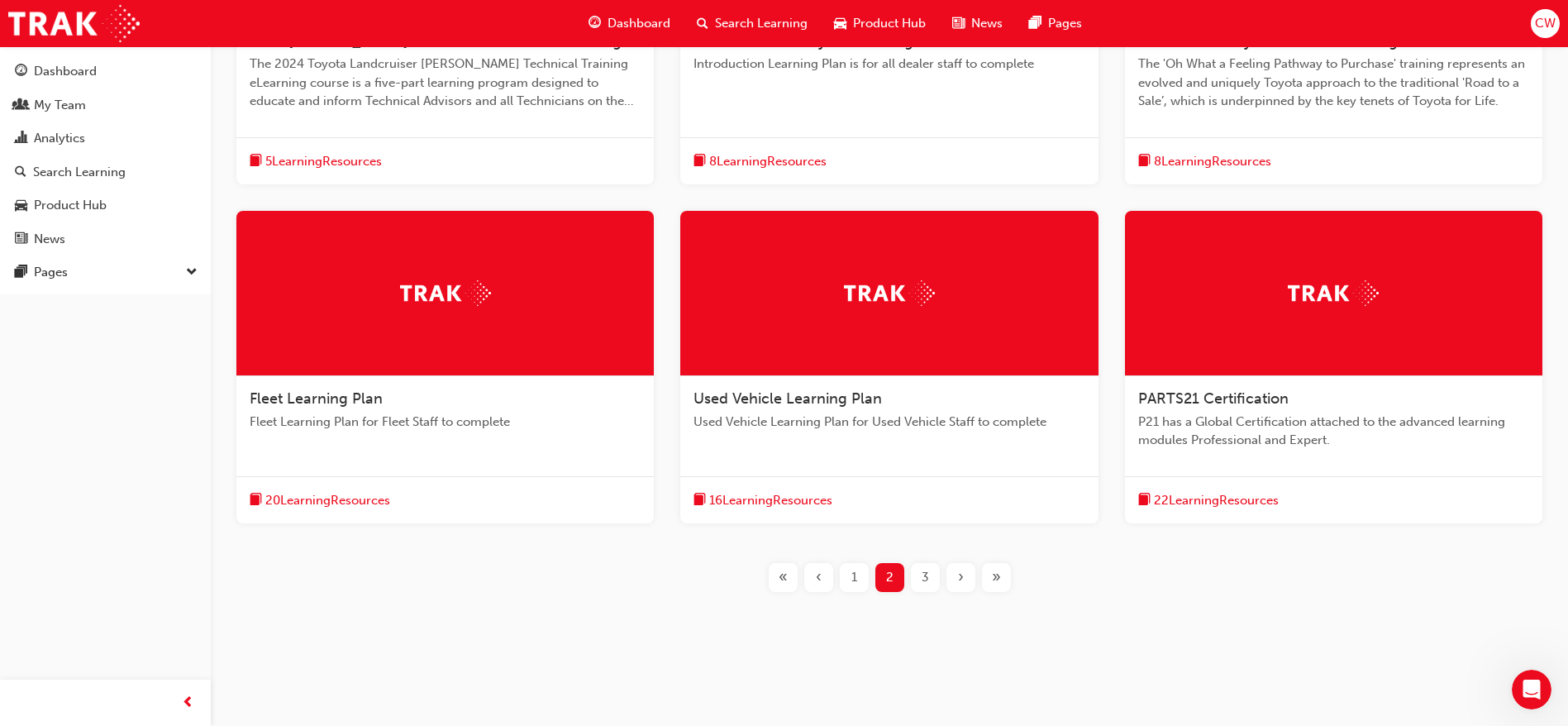
click at [918, 578] on div "3" at bounding box center [925, 578] width 29 height 29
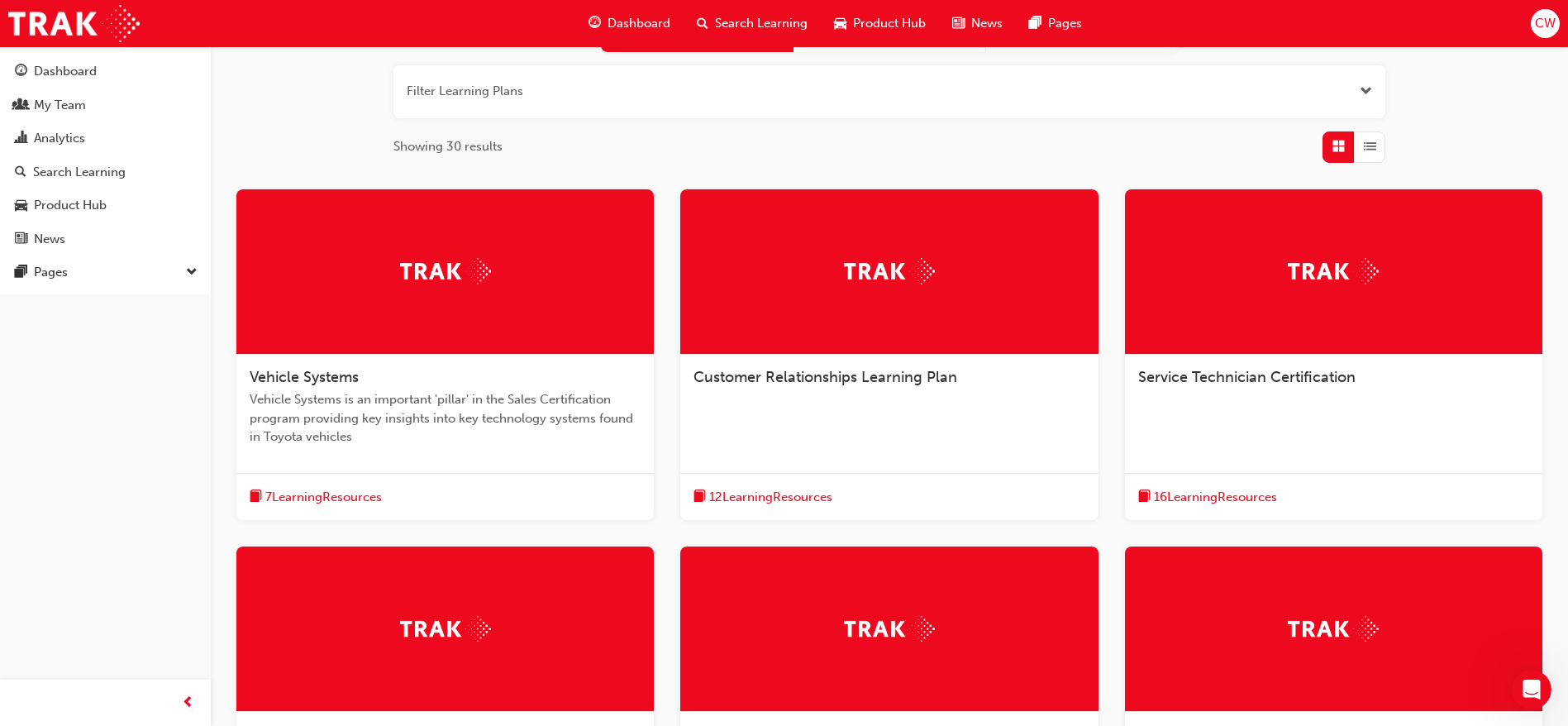
scroll to position [529, 0]
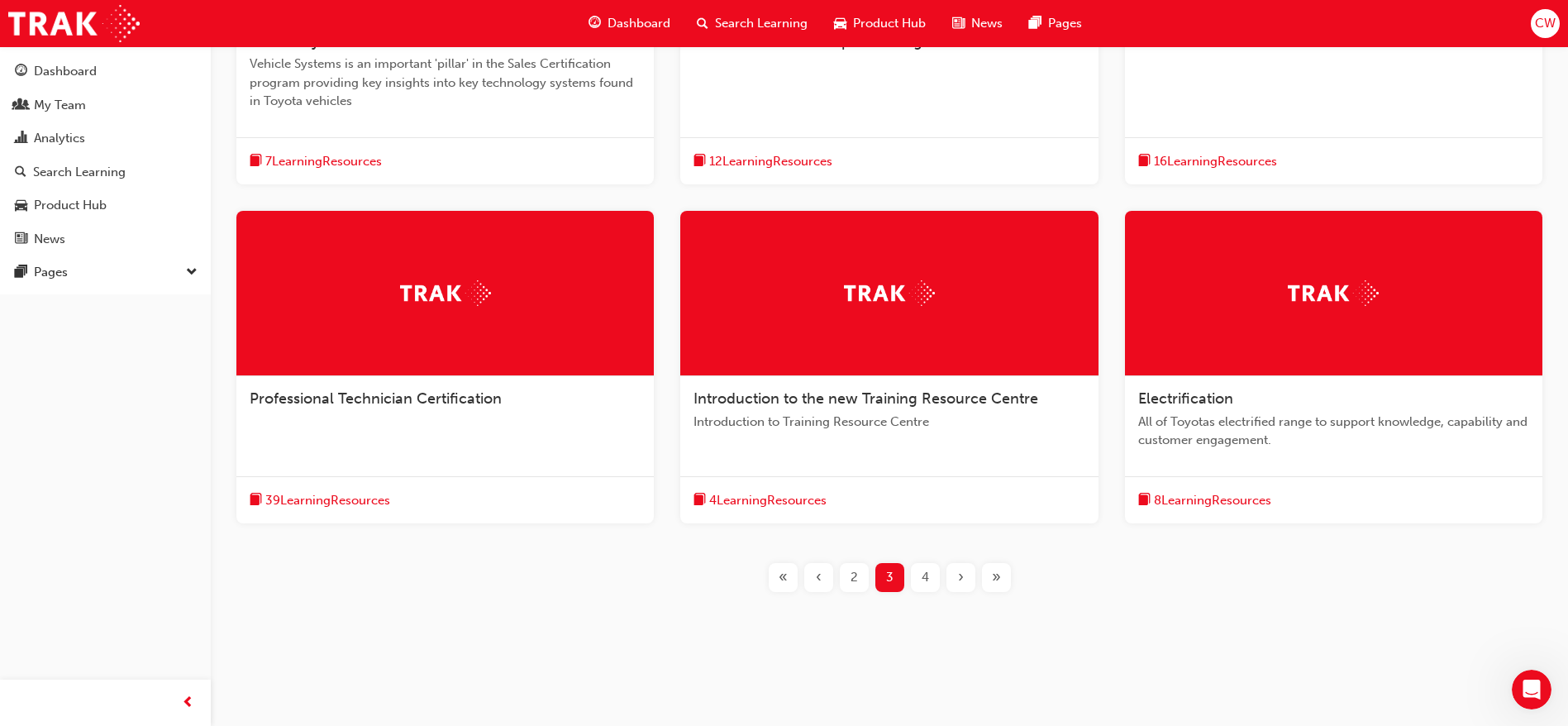
click at [934, 574] on div "4" at bounding box center [925, 578] width 29 height 29
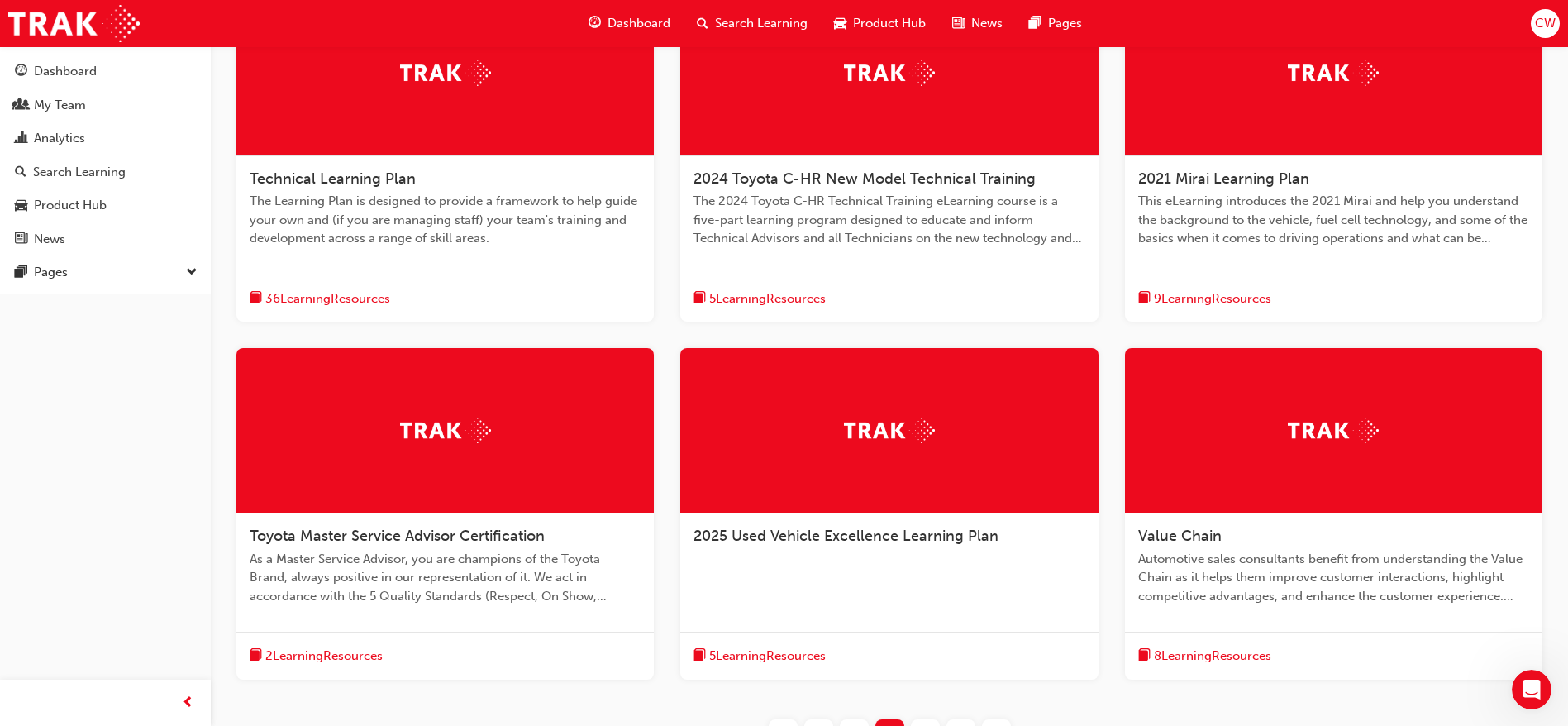
scroll to position [367, 0]
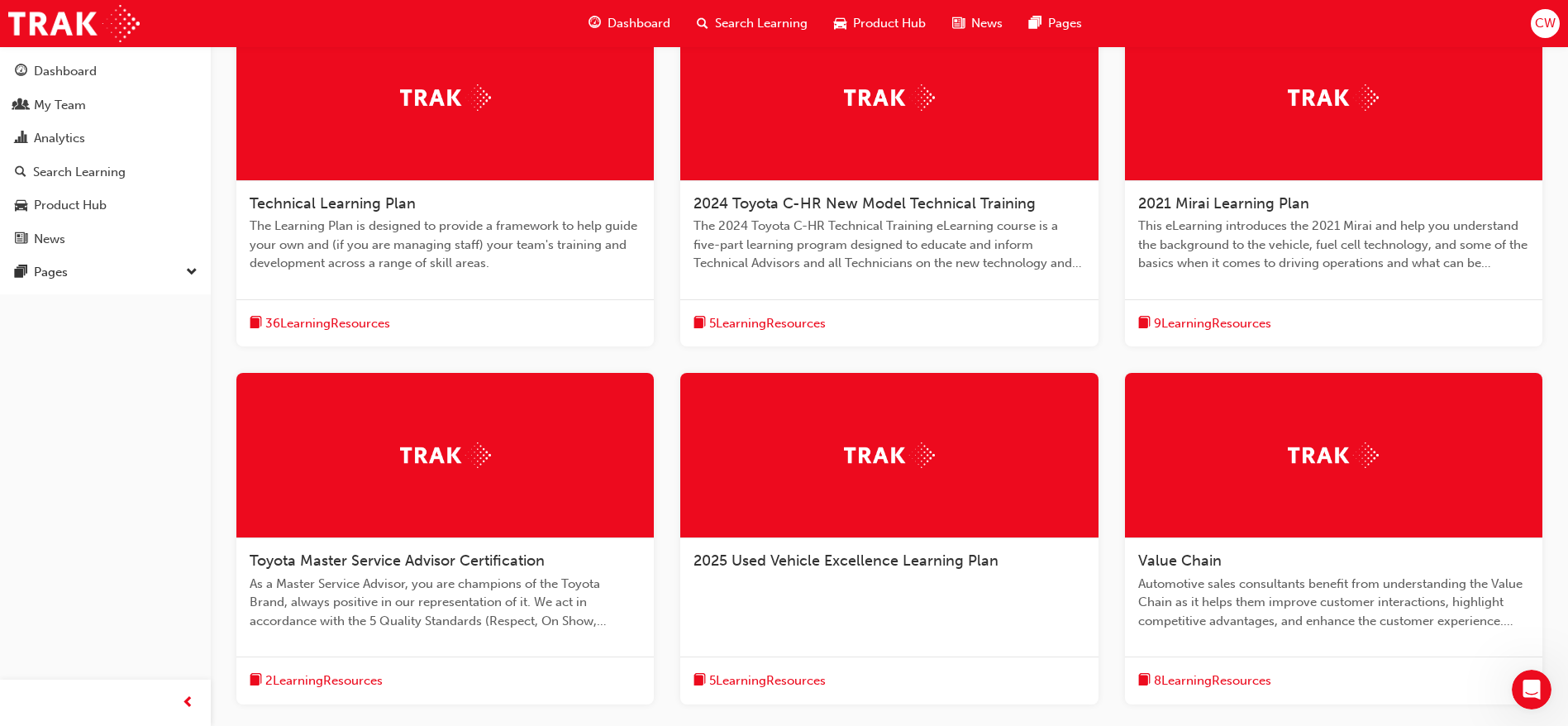
click at [934, 574] on div "2025 Used Vehicle Excellence Learning Plan" at bounding box center [889, 569] width 417 height 63
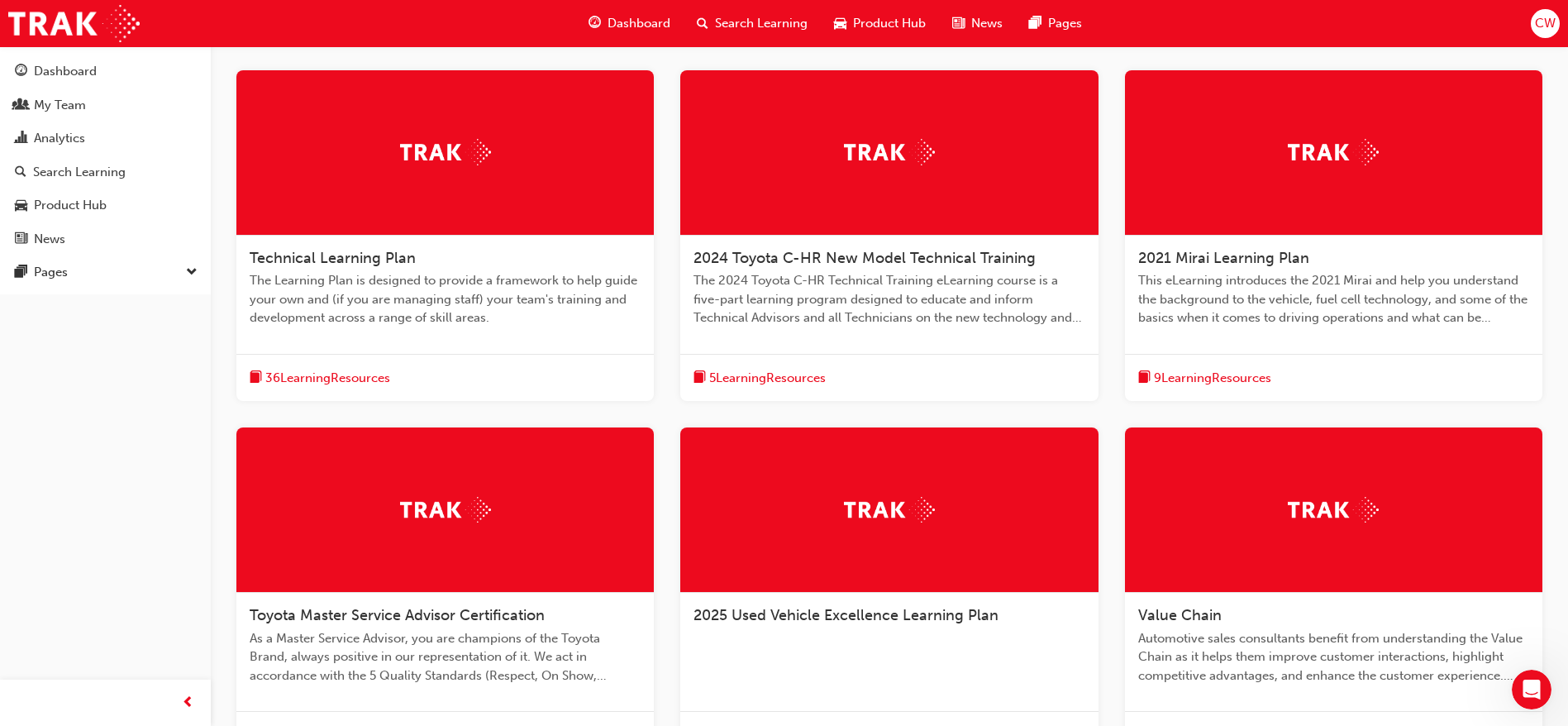
scroll to position [548, 0]
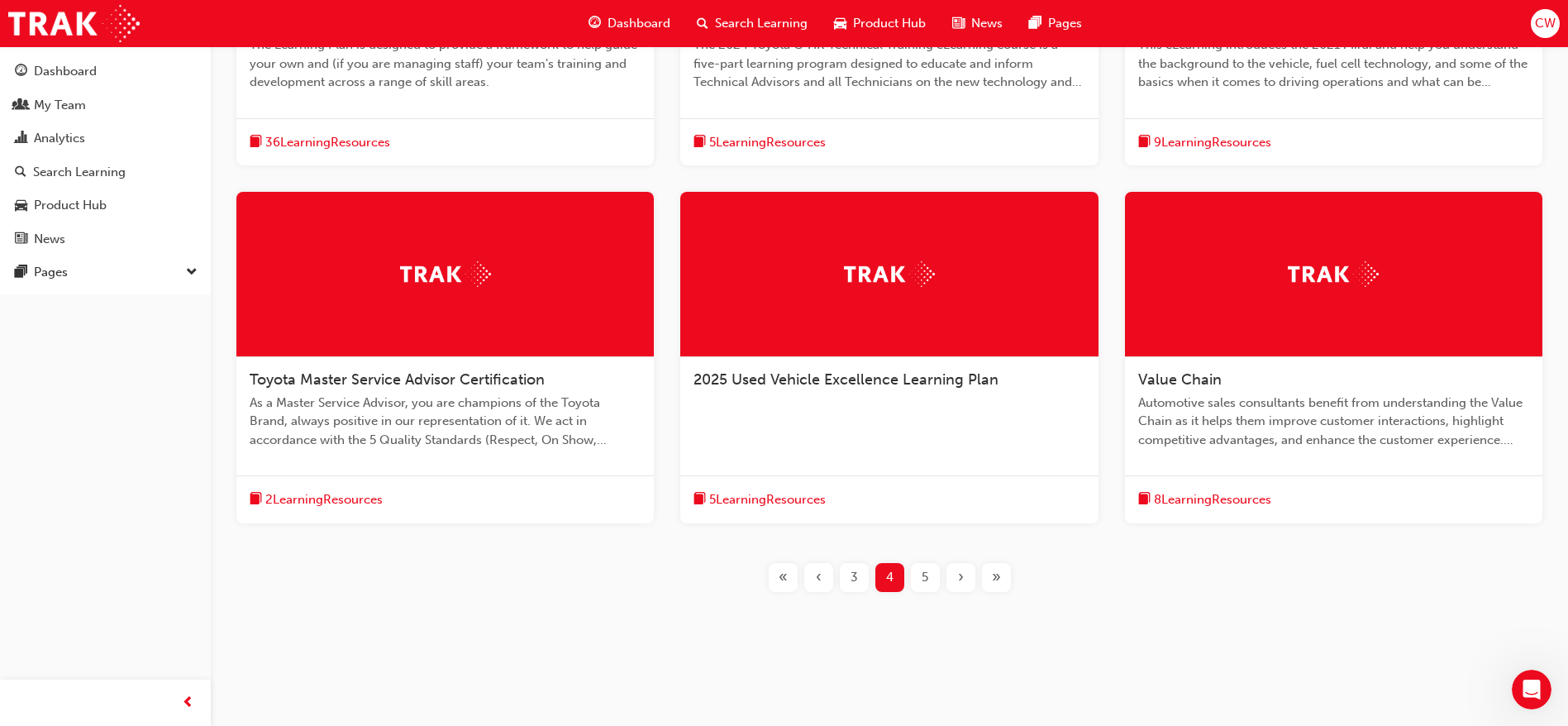
click at [923, 570] on span "5" at bounding box center [925, 577] width 7 height 19
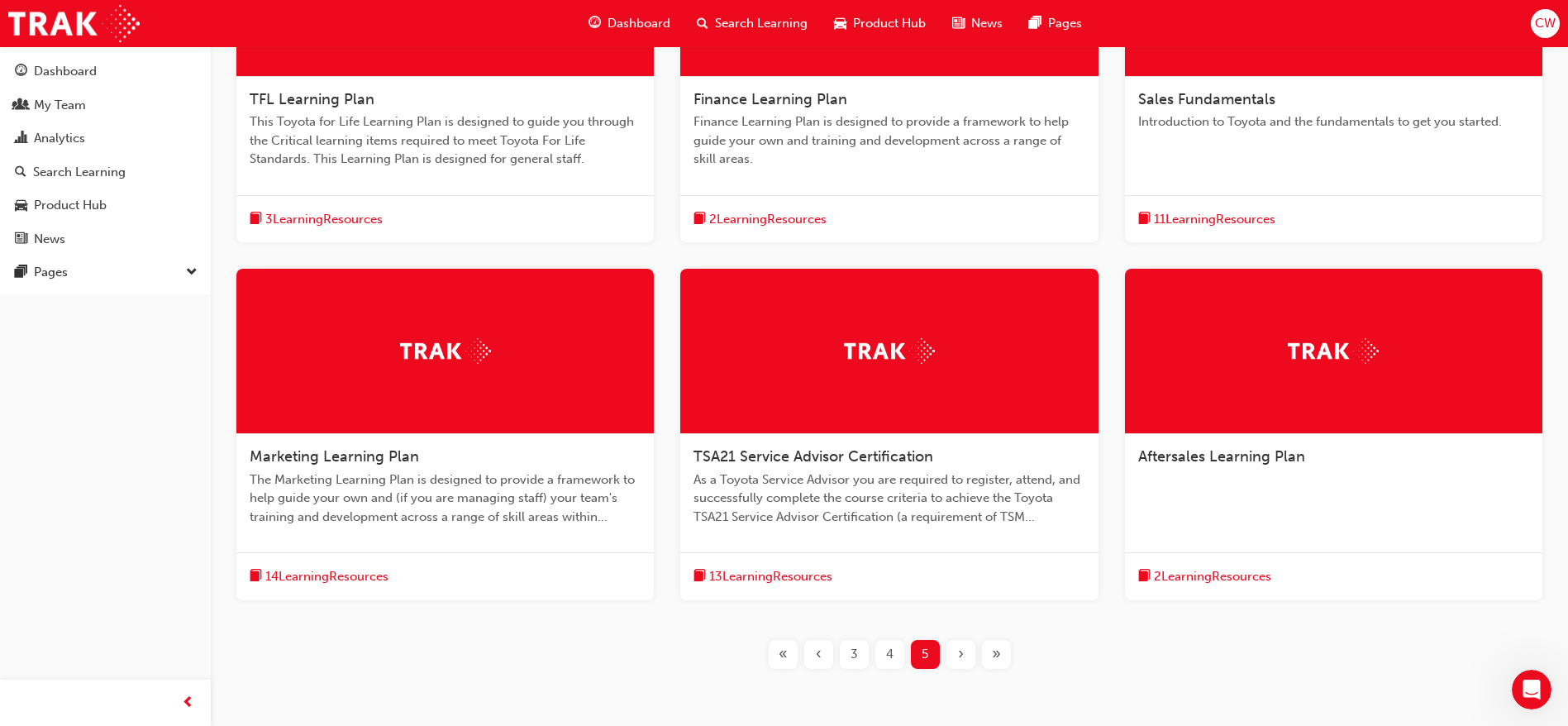
scroll to position [473, 0]
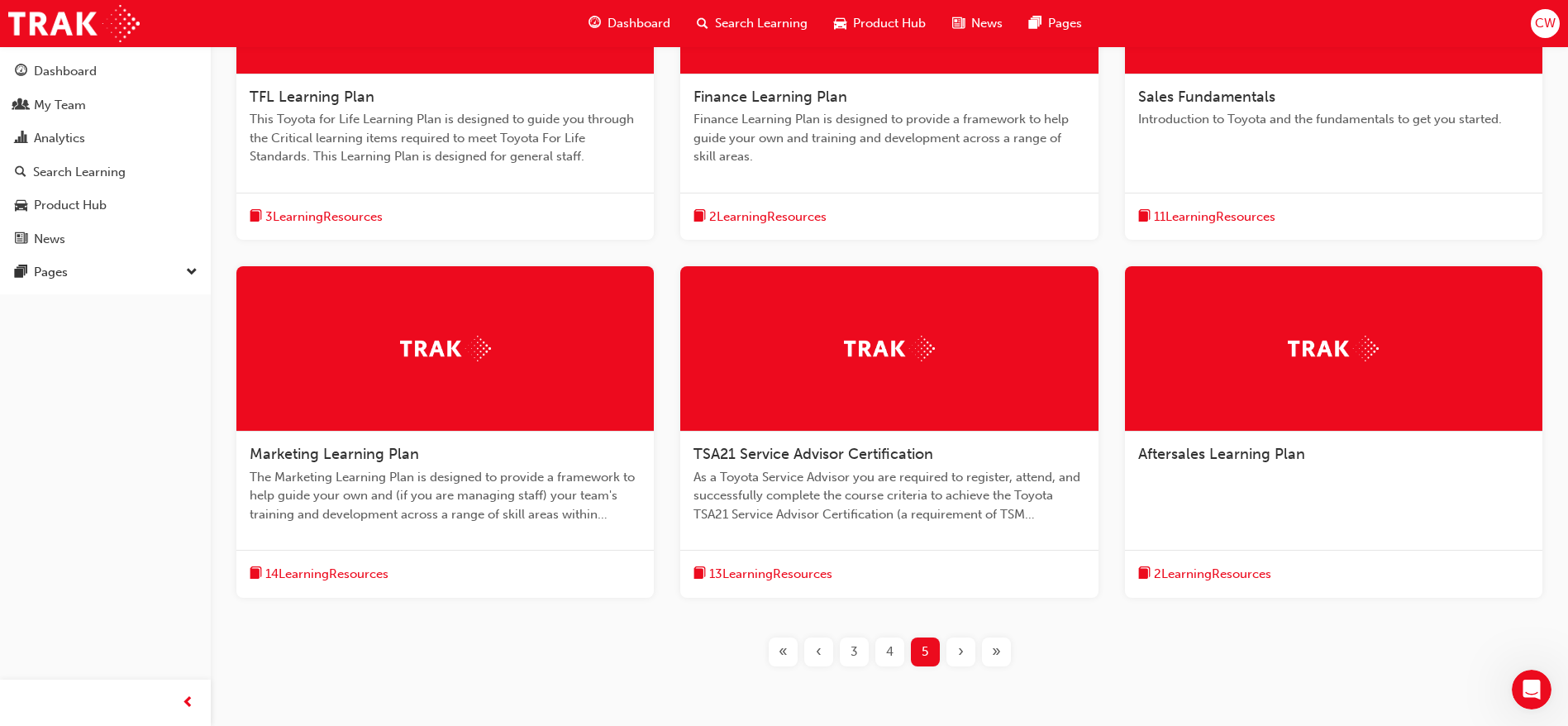
click at [792, 653] on div "«" at bounding box center [783, 651] width 29 height 29
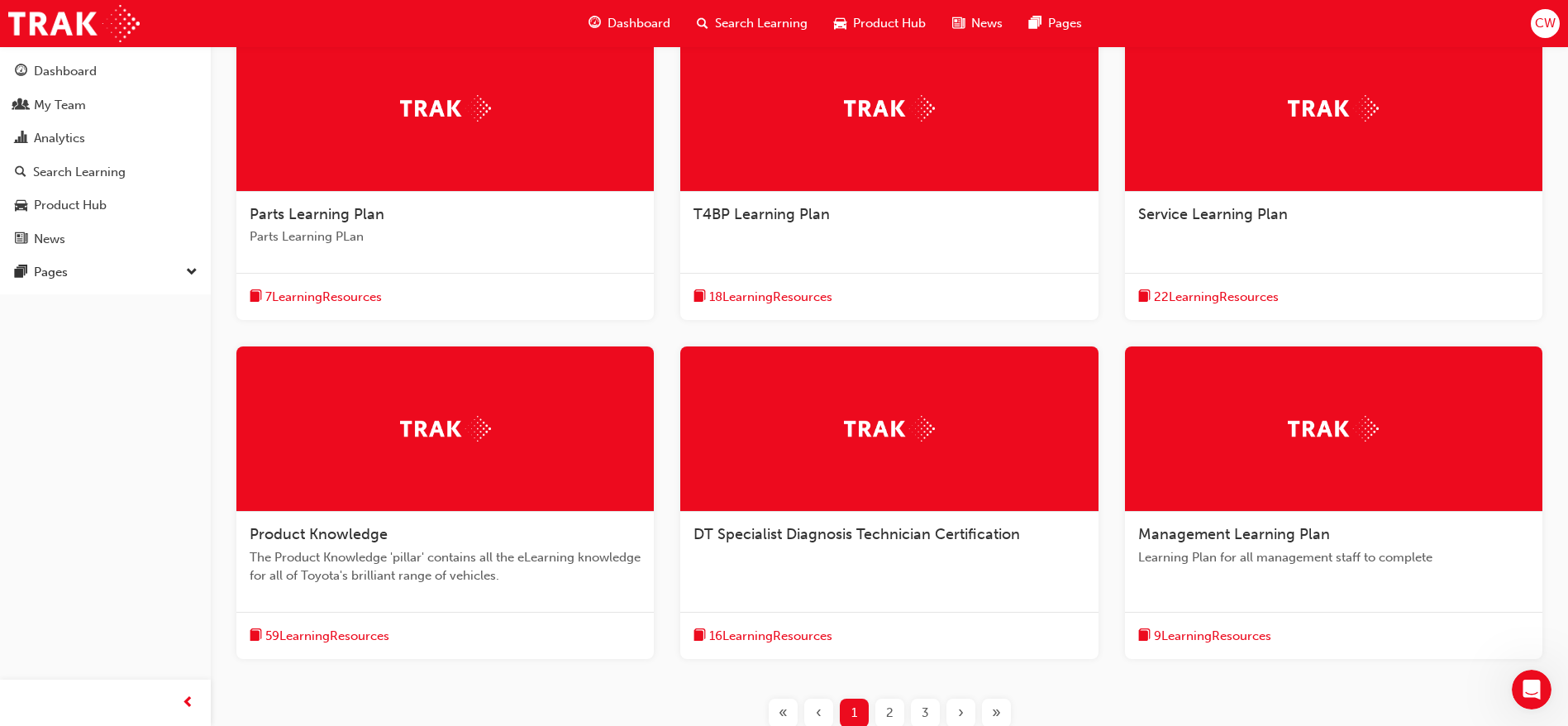
scroll to position [357, 0]
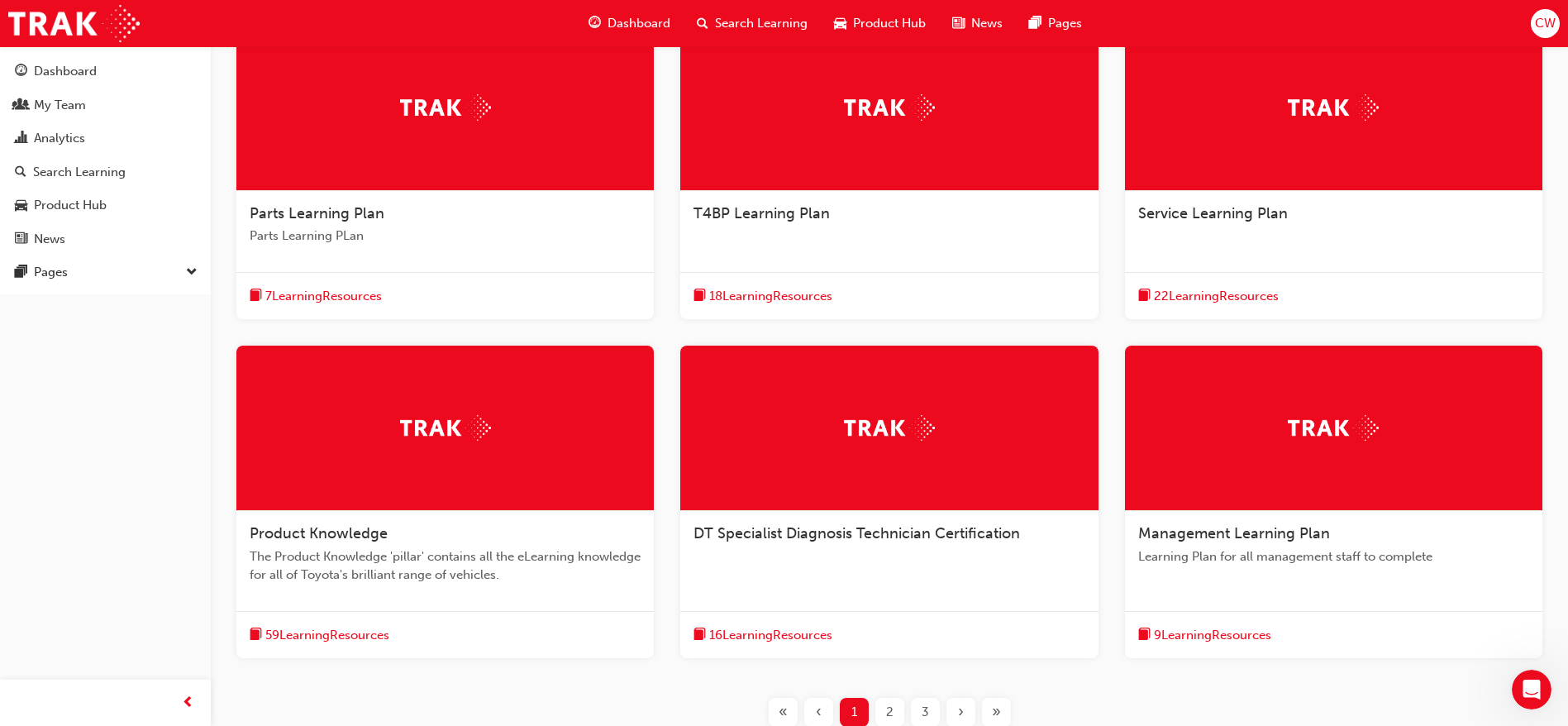
click at [890, 701] on div "2" at bounding box center [890, 712] width 29 height 29
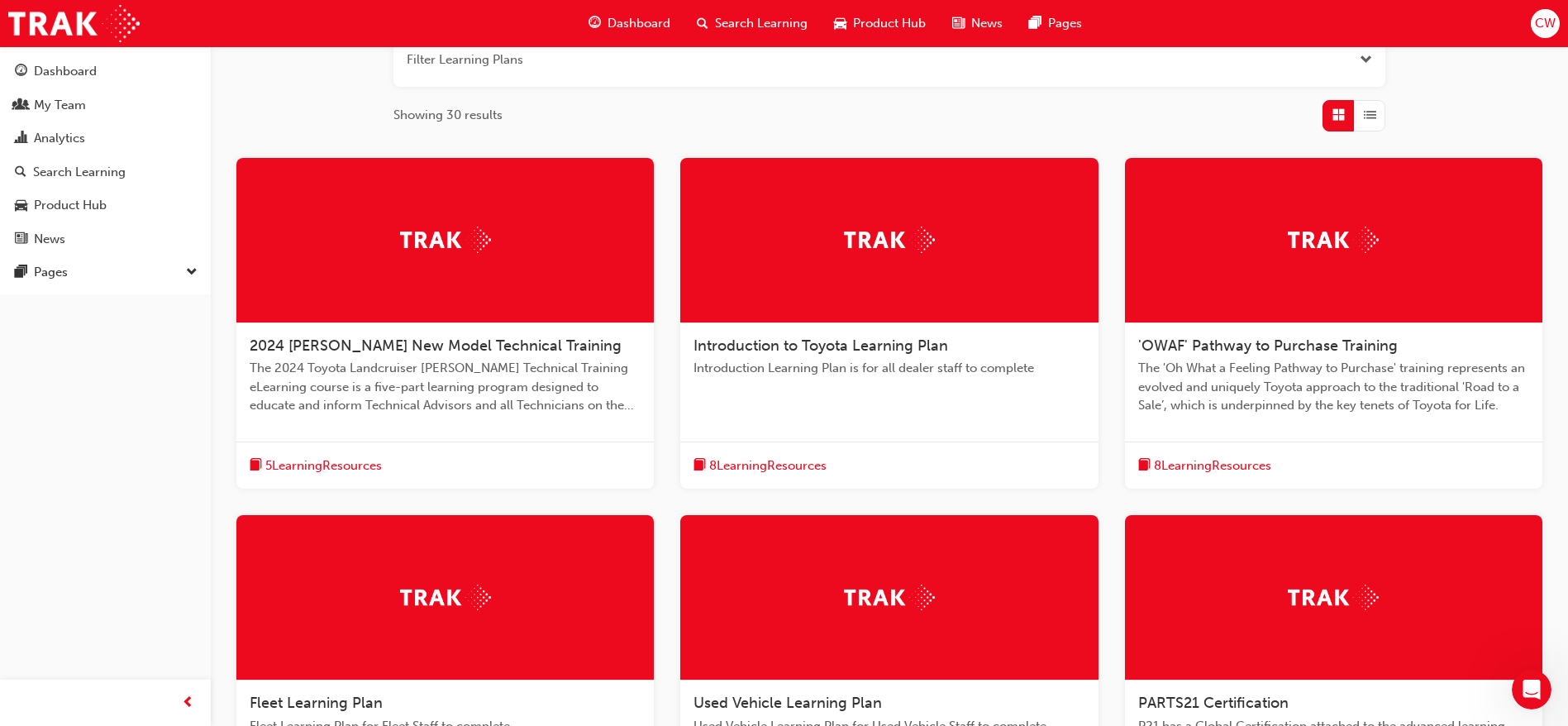
scroll to position [529, 0]
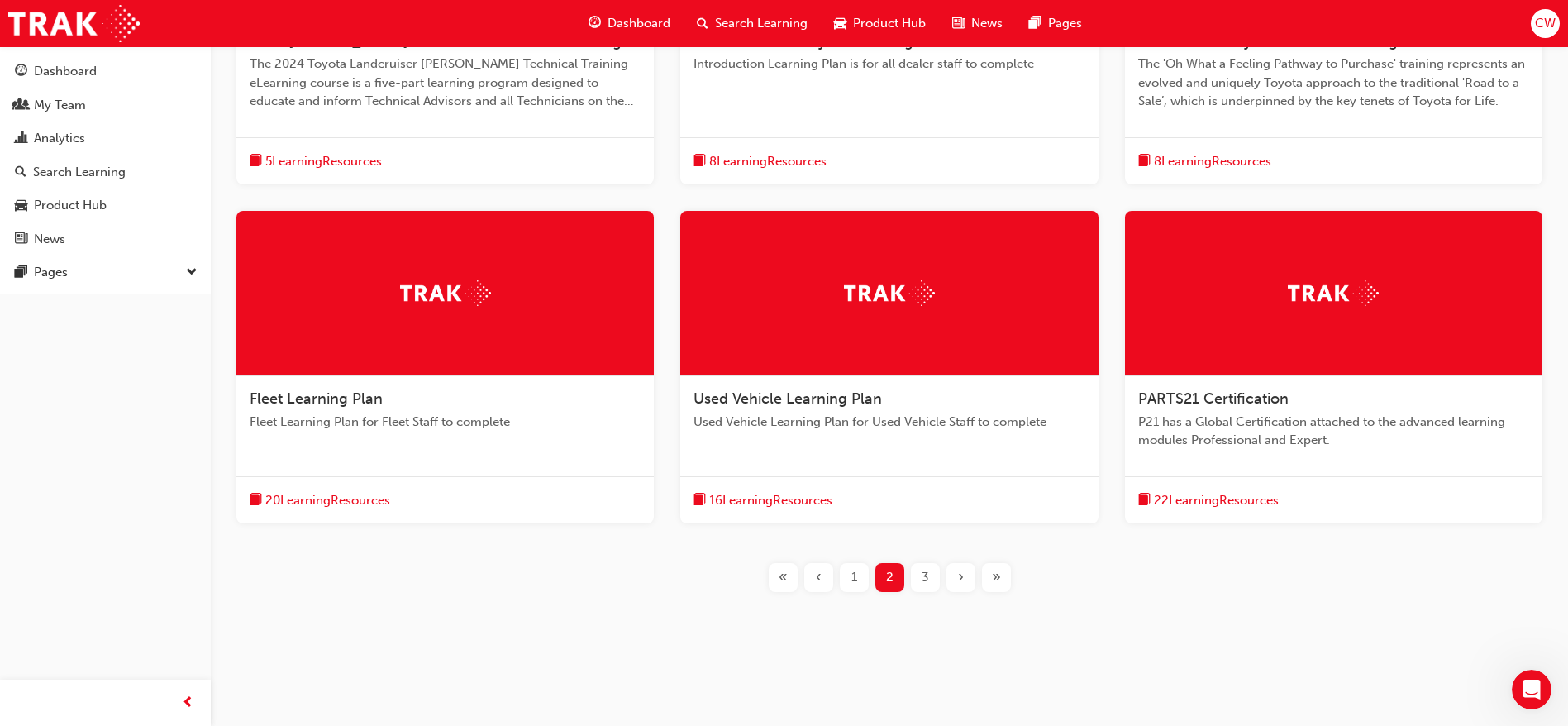
click at [919, 573] on div "3" at bounding box center [925, 578] width 29 height 29
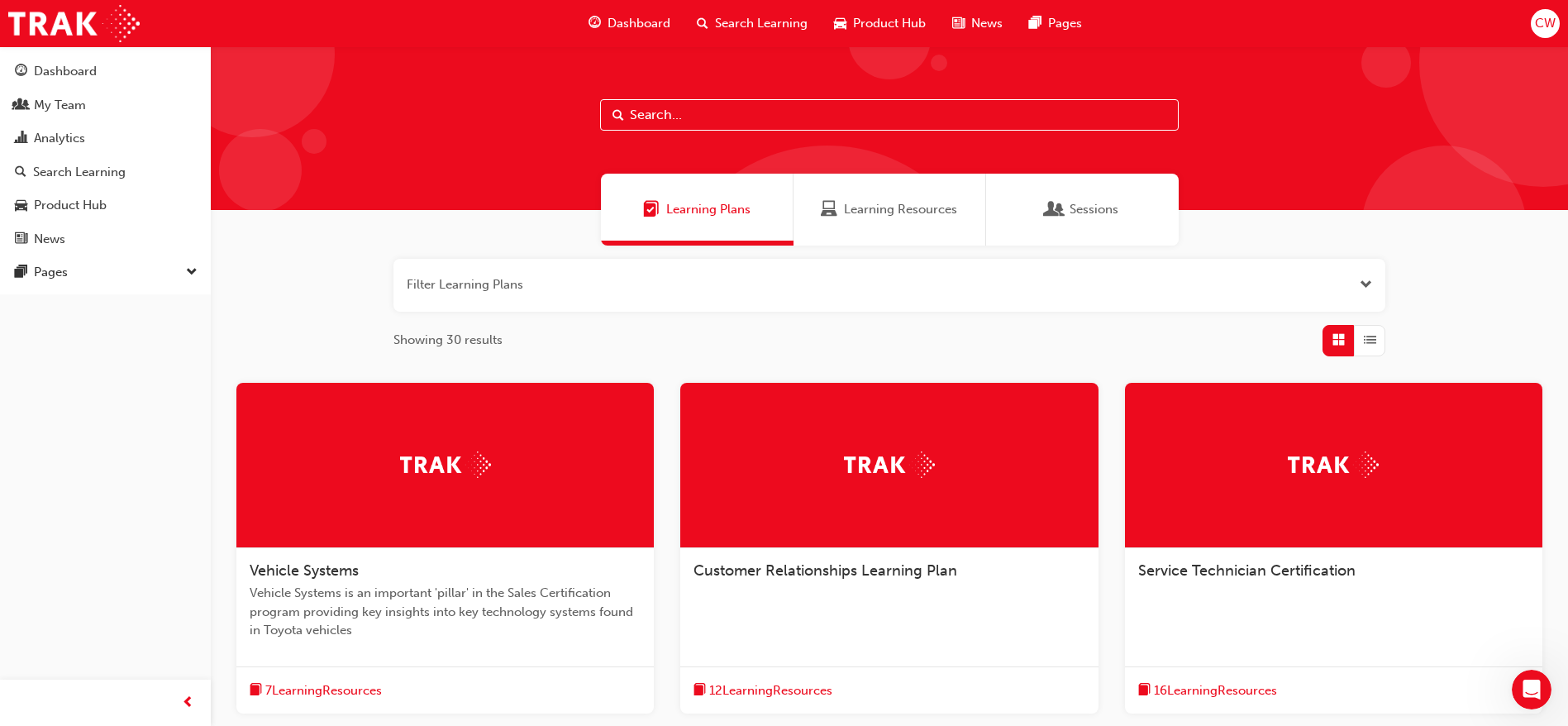
click at [828, 104] on input "text" at bounding box center [889, 114] width 578 height 31
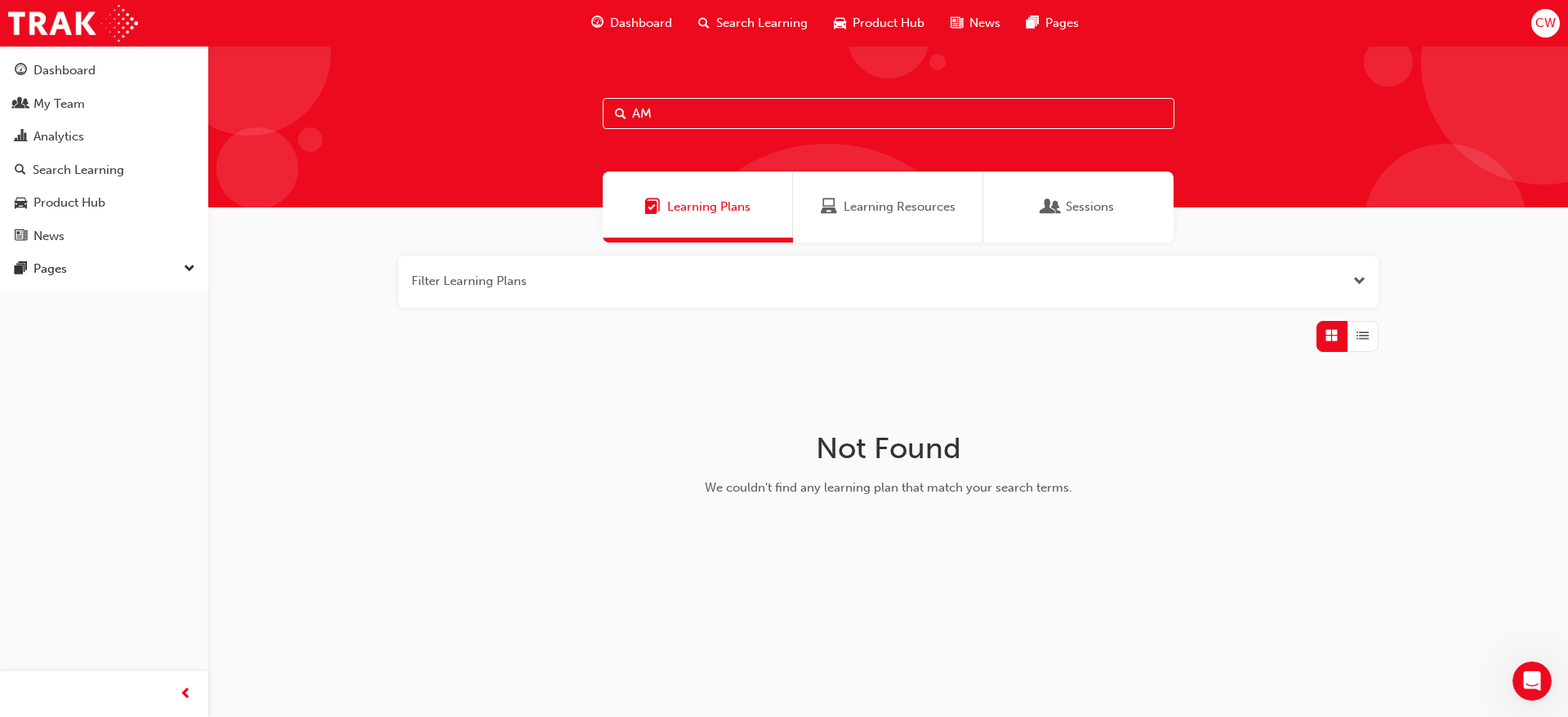
type input "A"
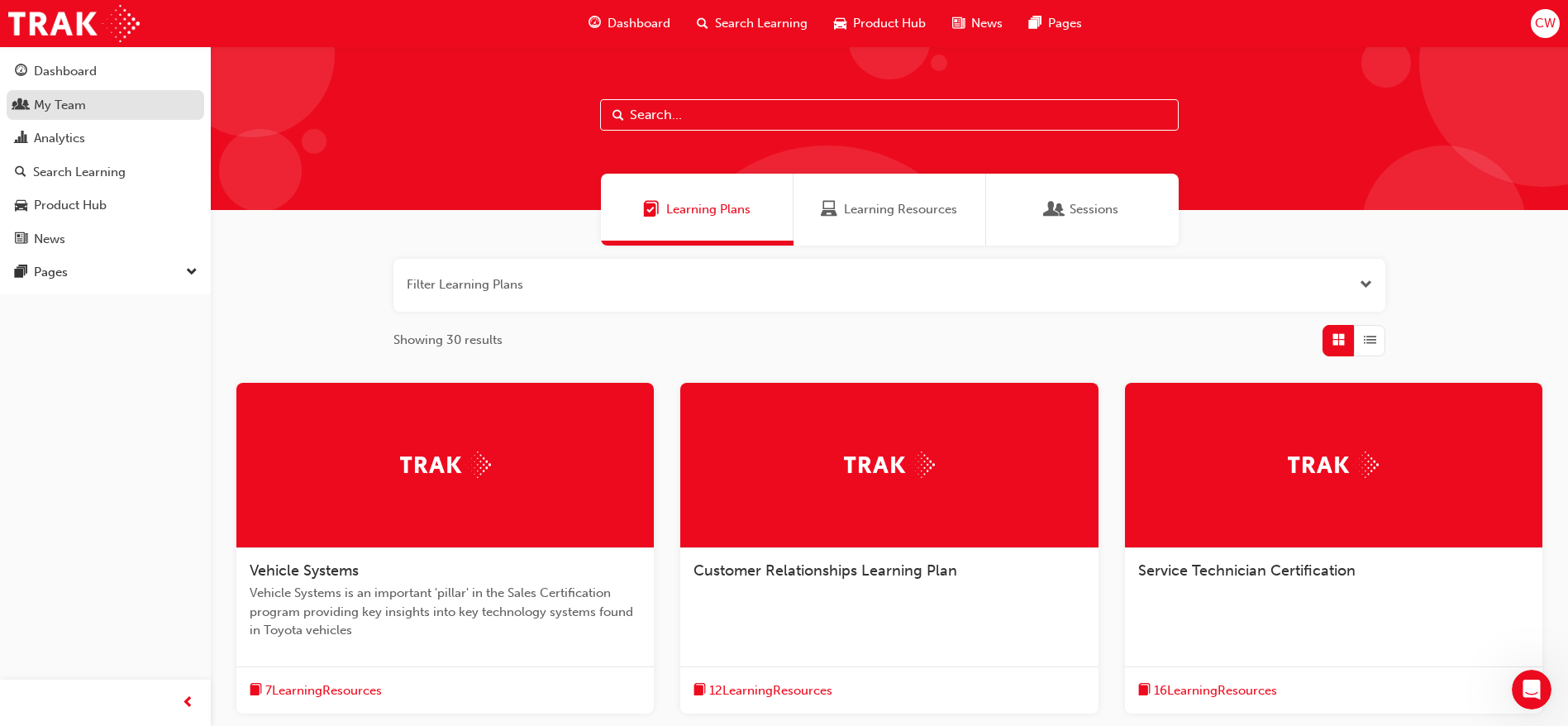
click at [59, 115] on link "My Team" at bounding box center [105, 105] width 198 height 31
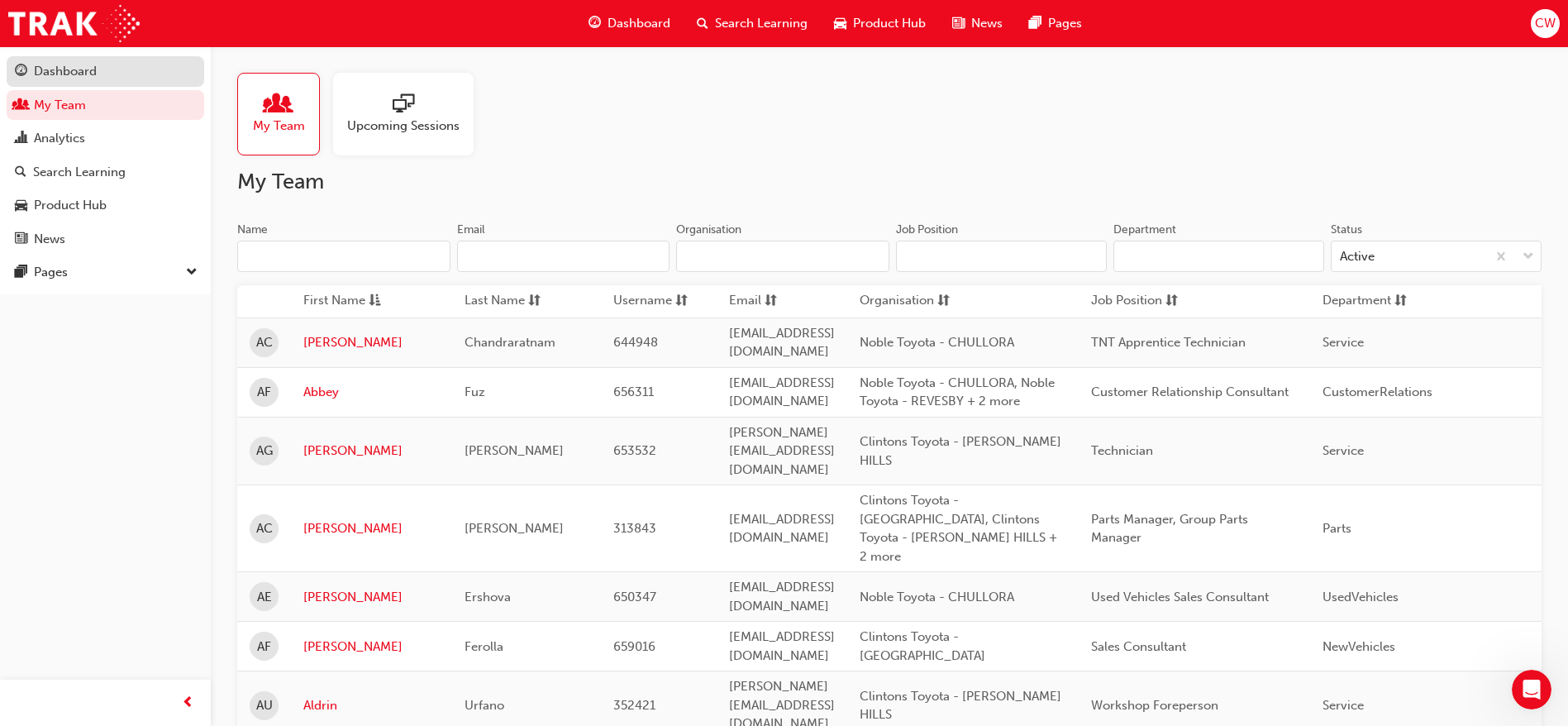
click at [127, 56] on link "Dashboard" at bounding box center [105, 71] width 198 height 31
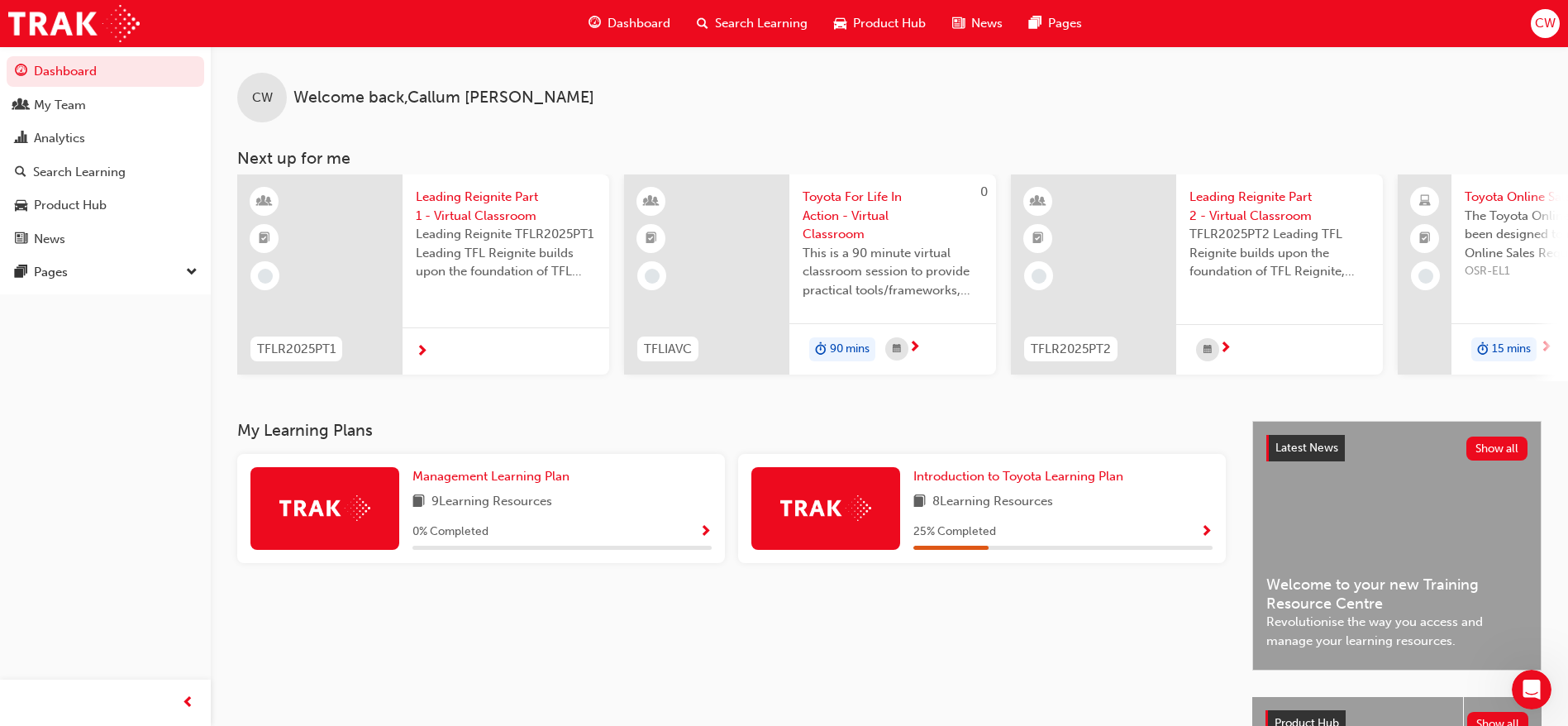
click at [487, 218] on span "Leading Reignite Part 1 - Virtual Classroom" at bounding box center [505, 206] width 180 height 37
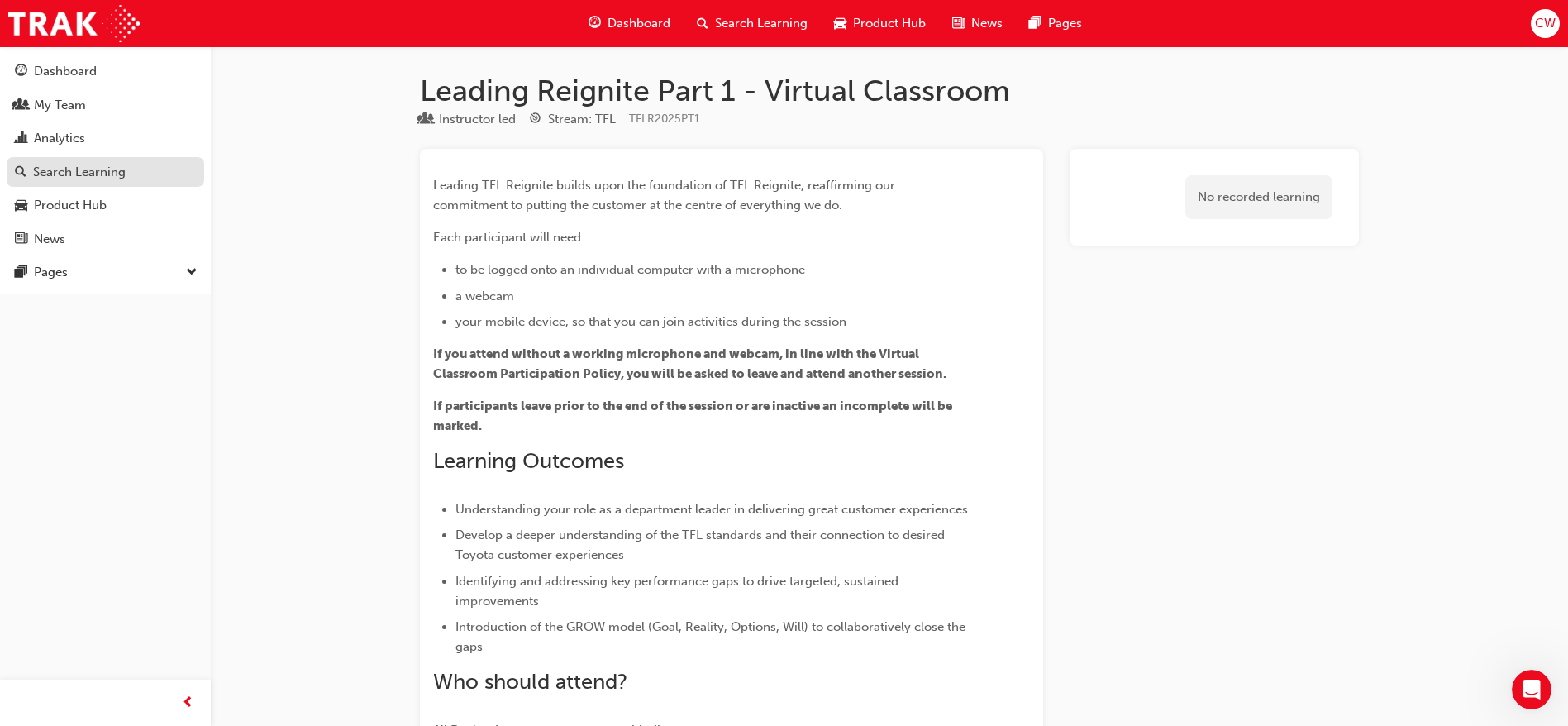
click at [103, 171] on div "Search Learning" at bounding box center [79, 172] width 92 height 19
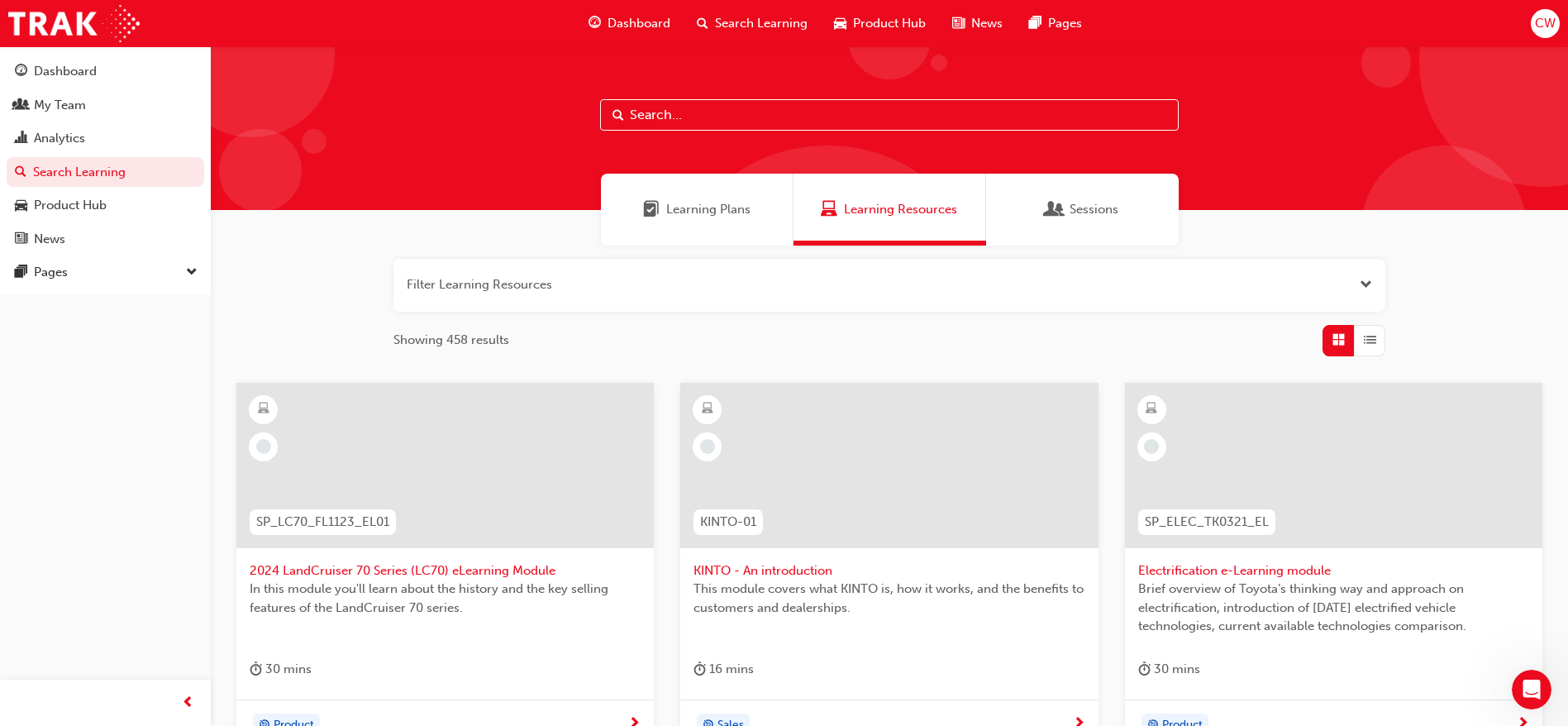
click at [1085, 200] on span "Sessions" at bounding box center [1093, 209] width 48 height 19
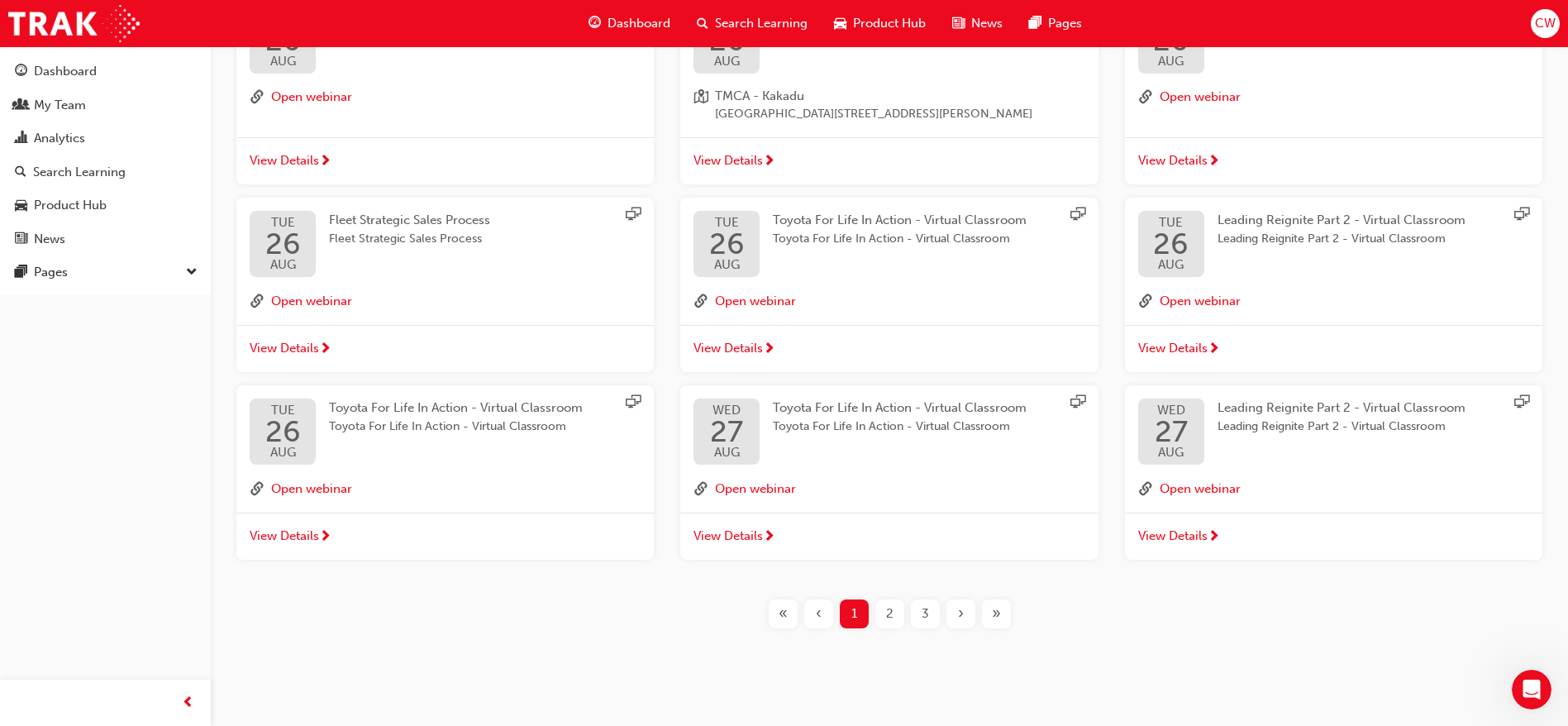
scroll to position [399, 0]
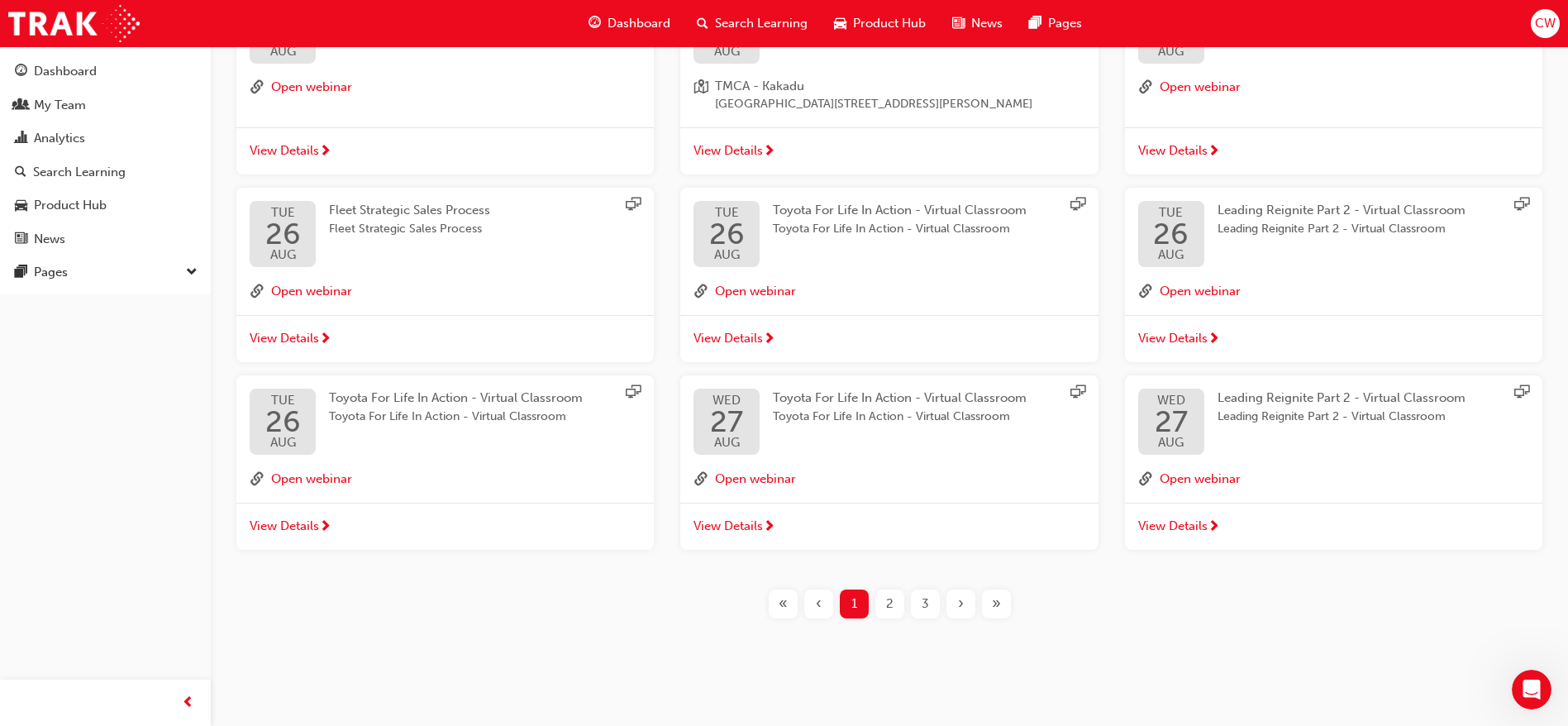
click at [927, 595] on span "3" at bounding box center [925, 604] width 8 height 19
click at [924, 598] on span "3" at bounding box center [925, 604] width 8 height 19
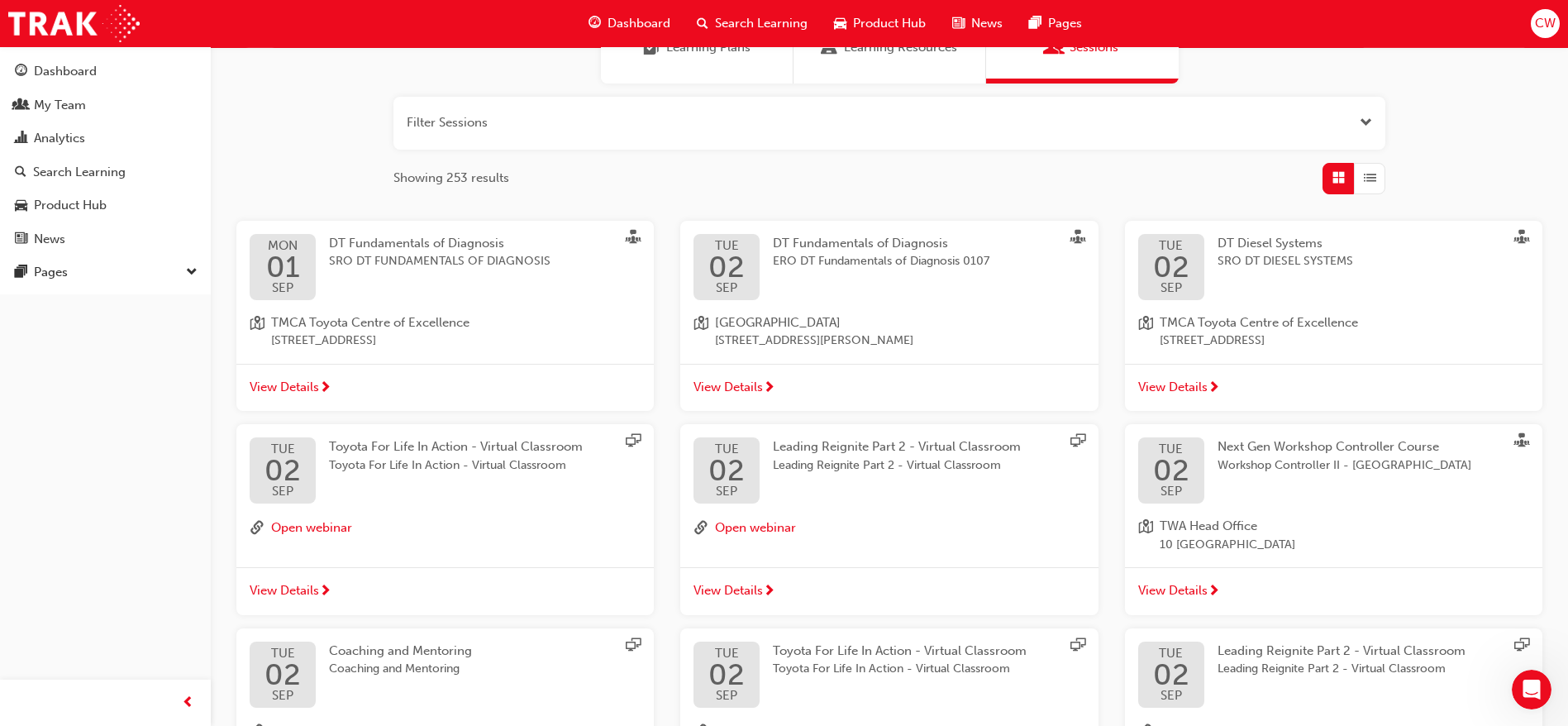
scroll to position [399, 0]
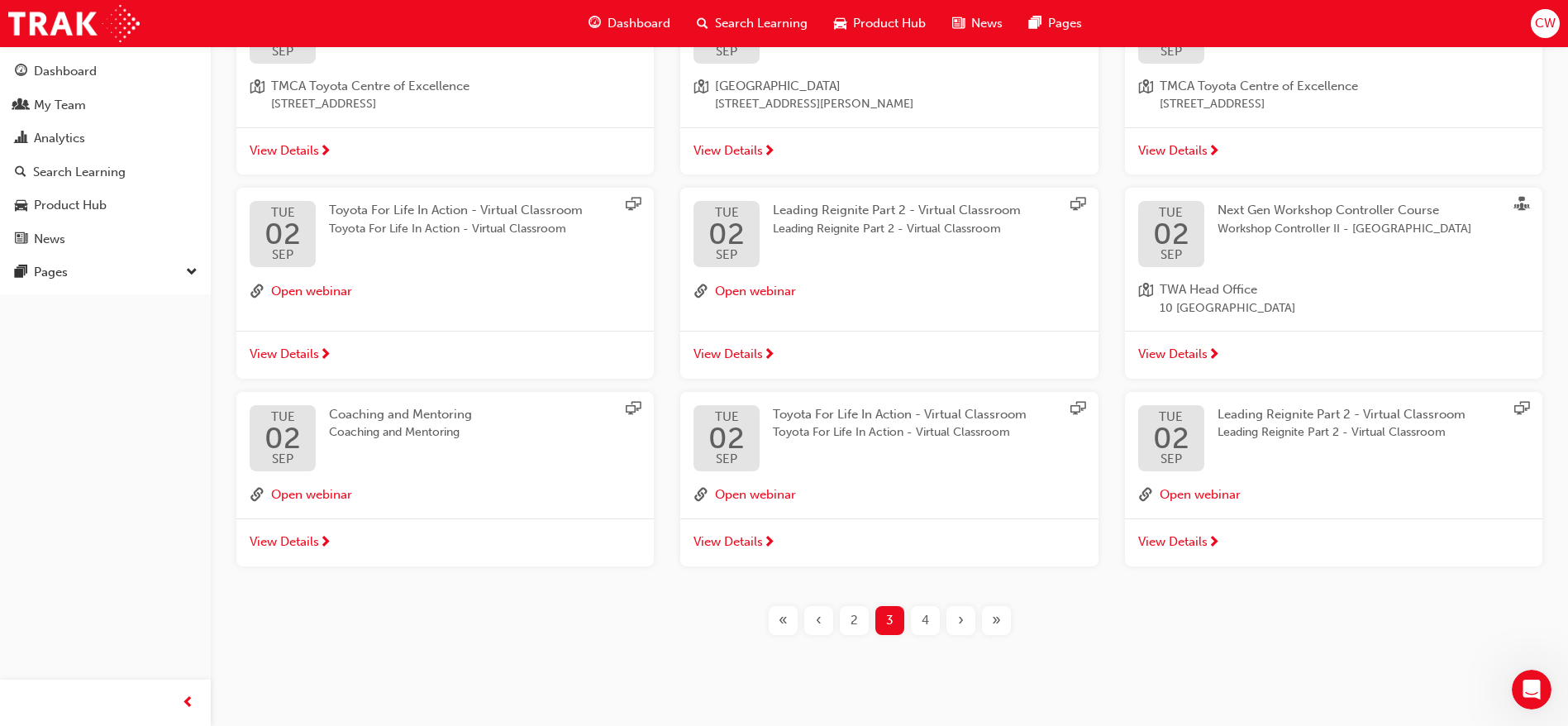
click at [922, 621] on span "4" at bounding box center [925, 620] width 8 height 19
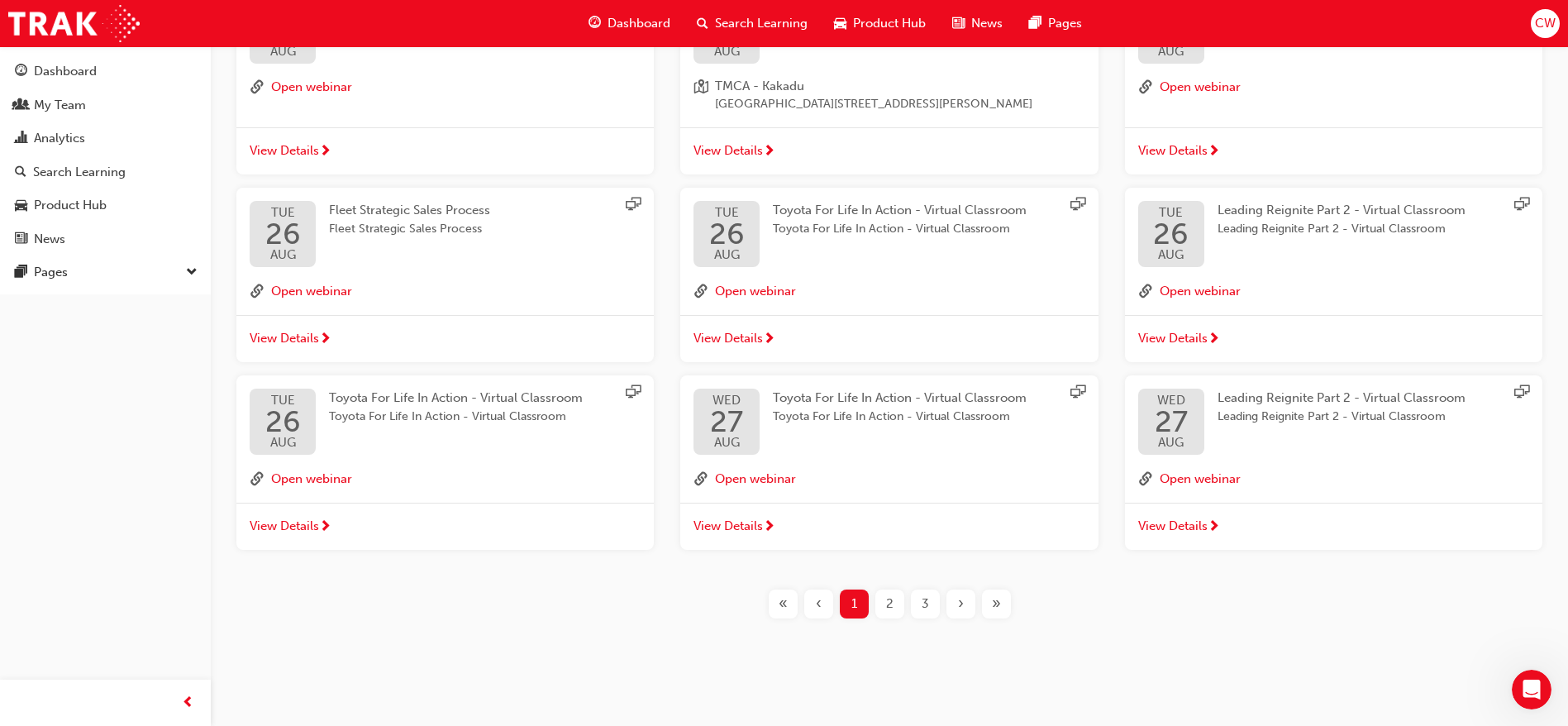
click at [929, 610] on div "3" at bounding box center [925, 604] width 29 height 29
click at [919, 600] on div "3" at bounding box center [925, 604] width 29 height 29
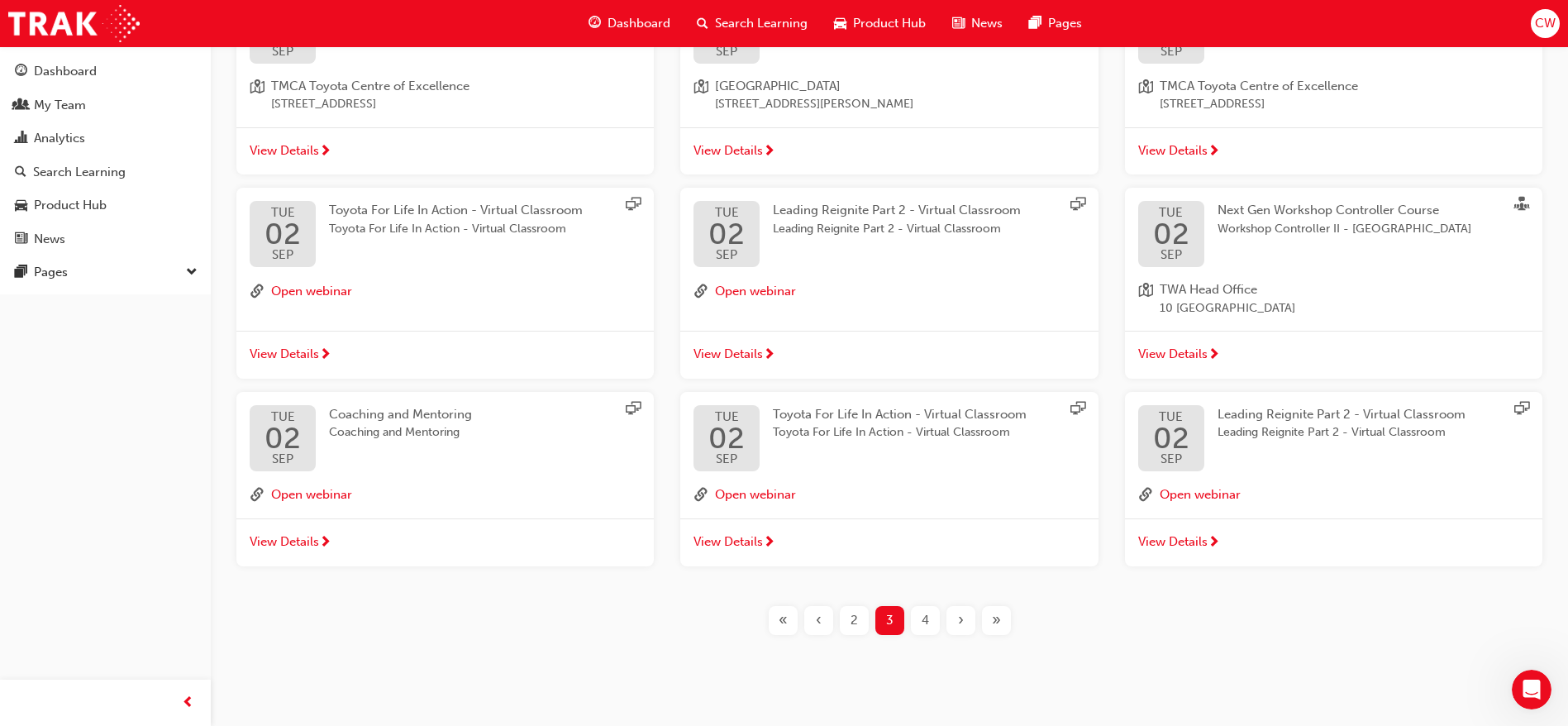
click at [968, 617] on div "›" at bounding box center [961, 620] width 29 height 29
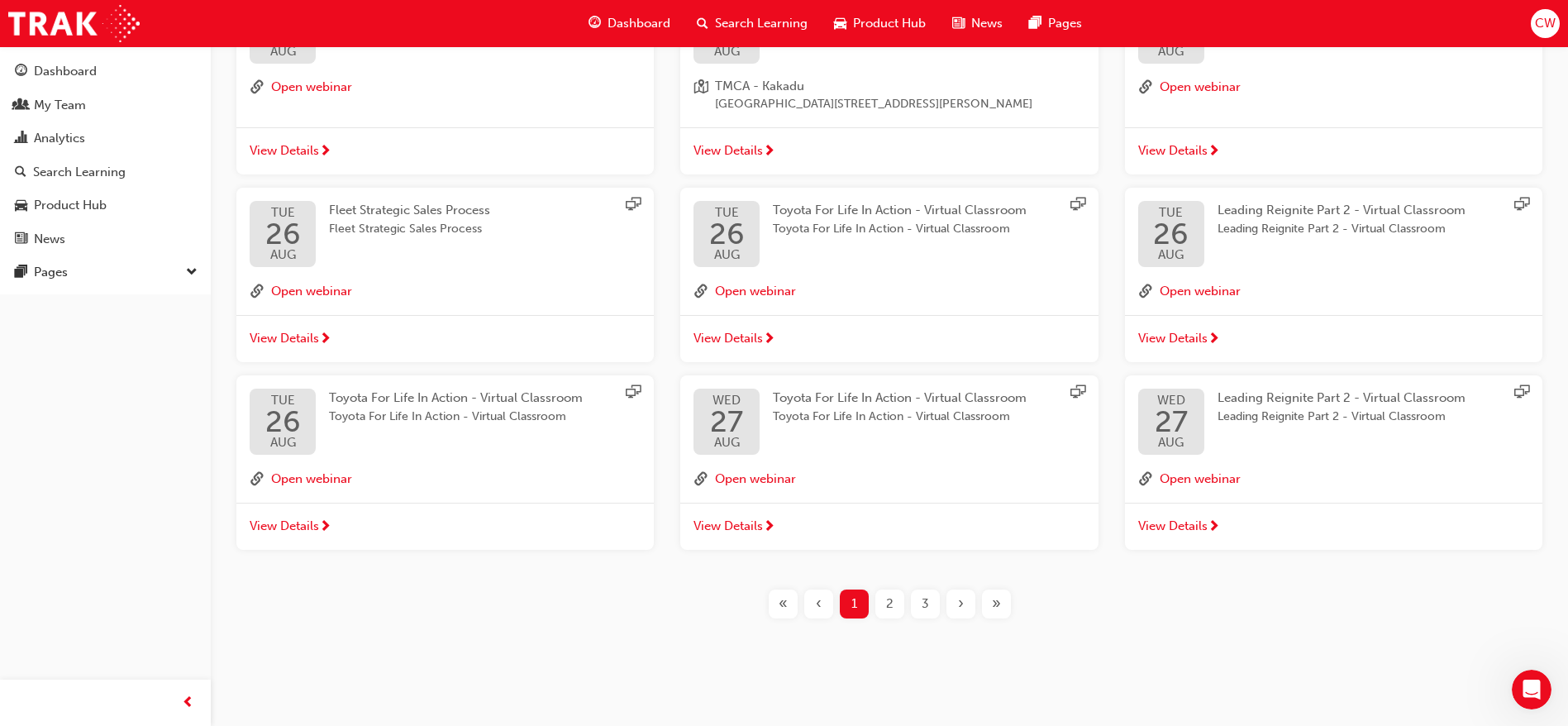
click at [959, 606] on span "›" at bounding box center [960, 604] width 6 height 19
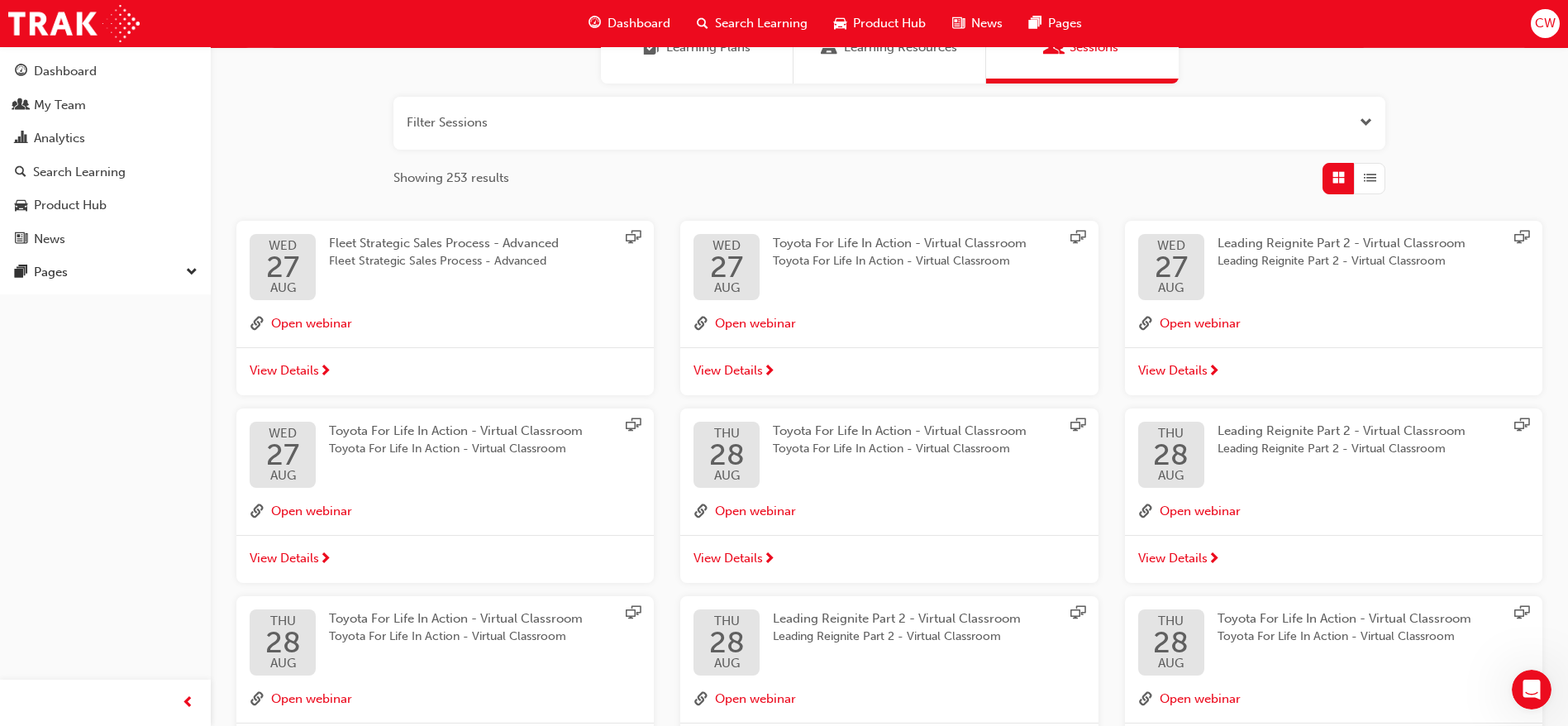
scroll to position [383, 0]
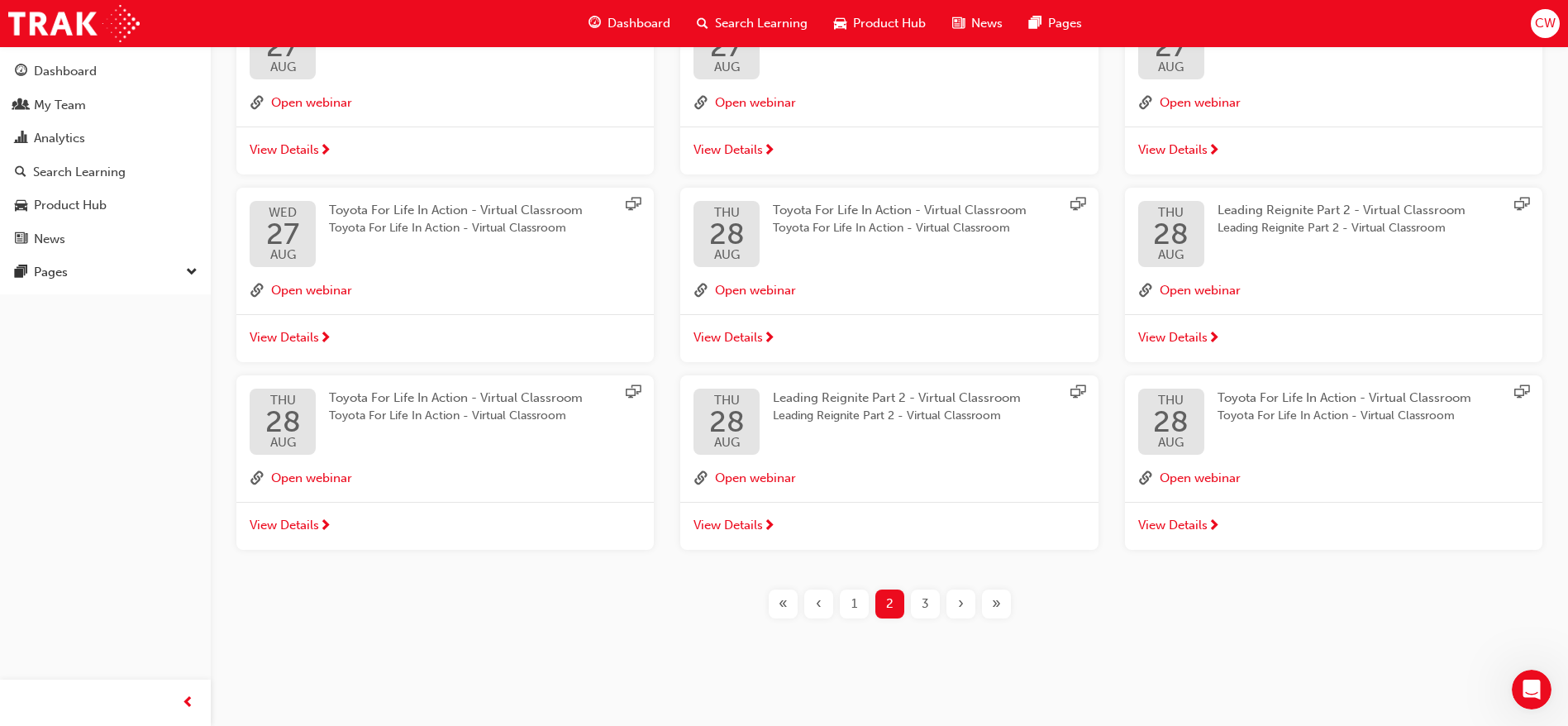
click at [959, 606] on span "›" at bounding box center [960, 604] width 6 height 19
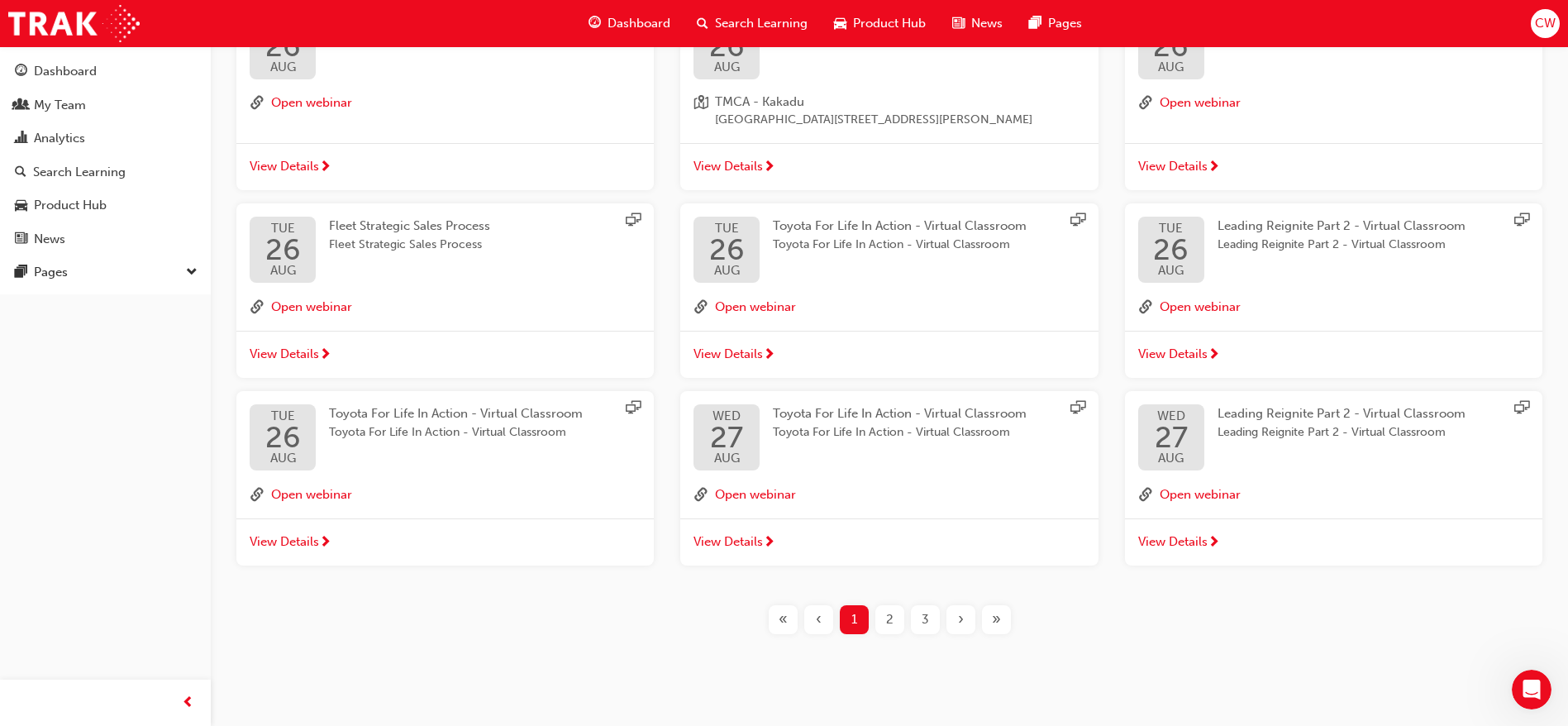
click at [958, 627] on span "›" at bounding box center [960, 619] width 6 height 19
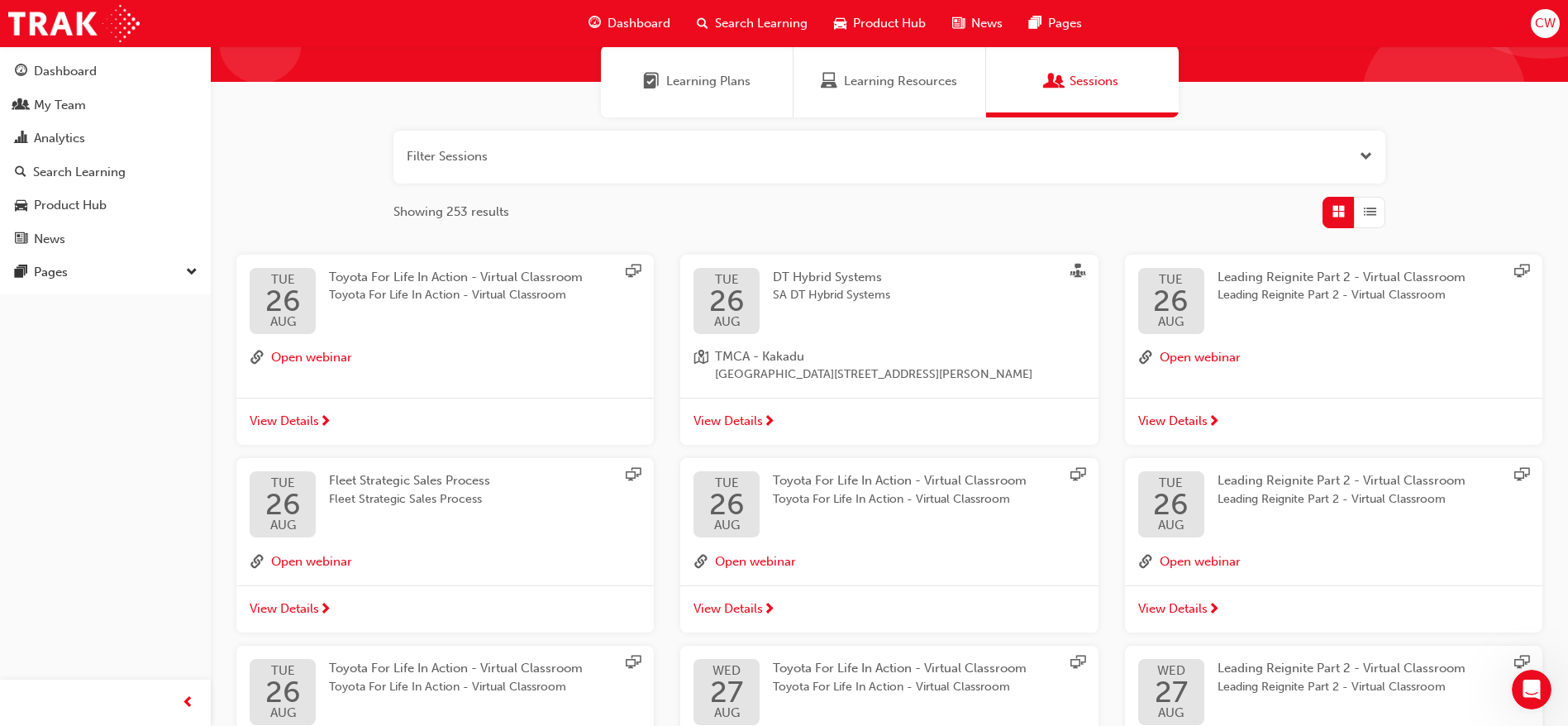
scroll to position [37, 0]
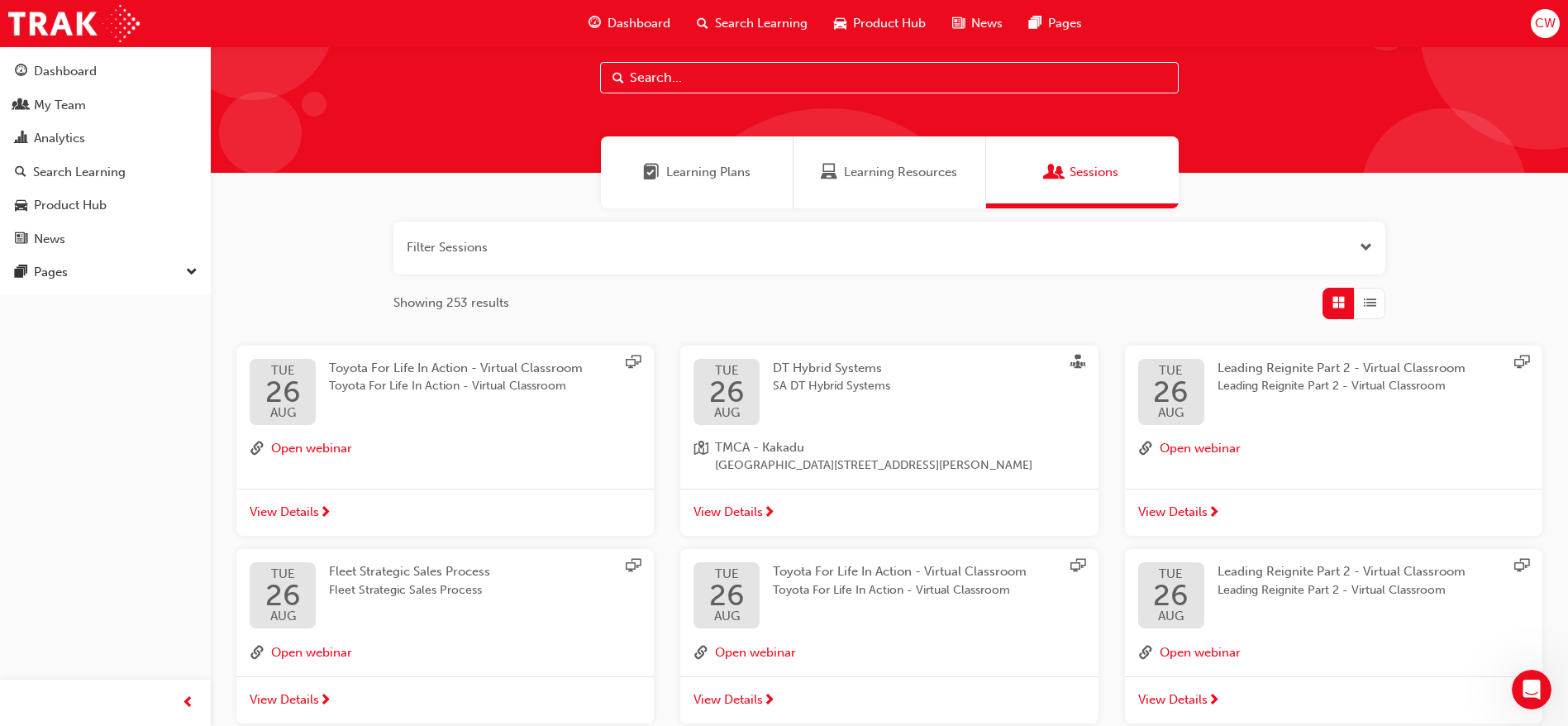
click at [1367, 300] on span "List" at bounding box center [1370, 303] width 13 height 19
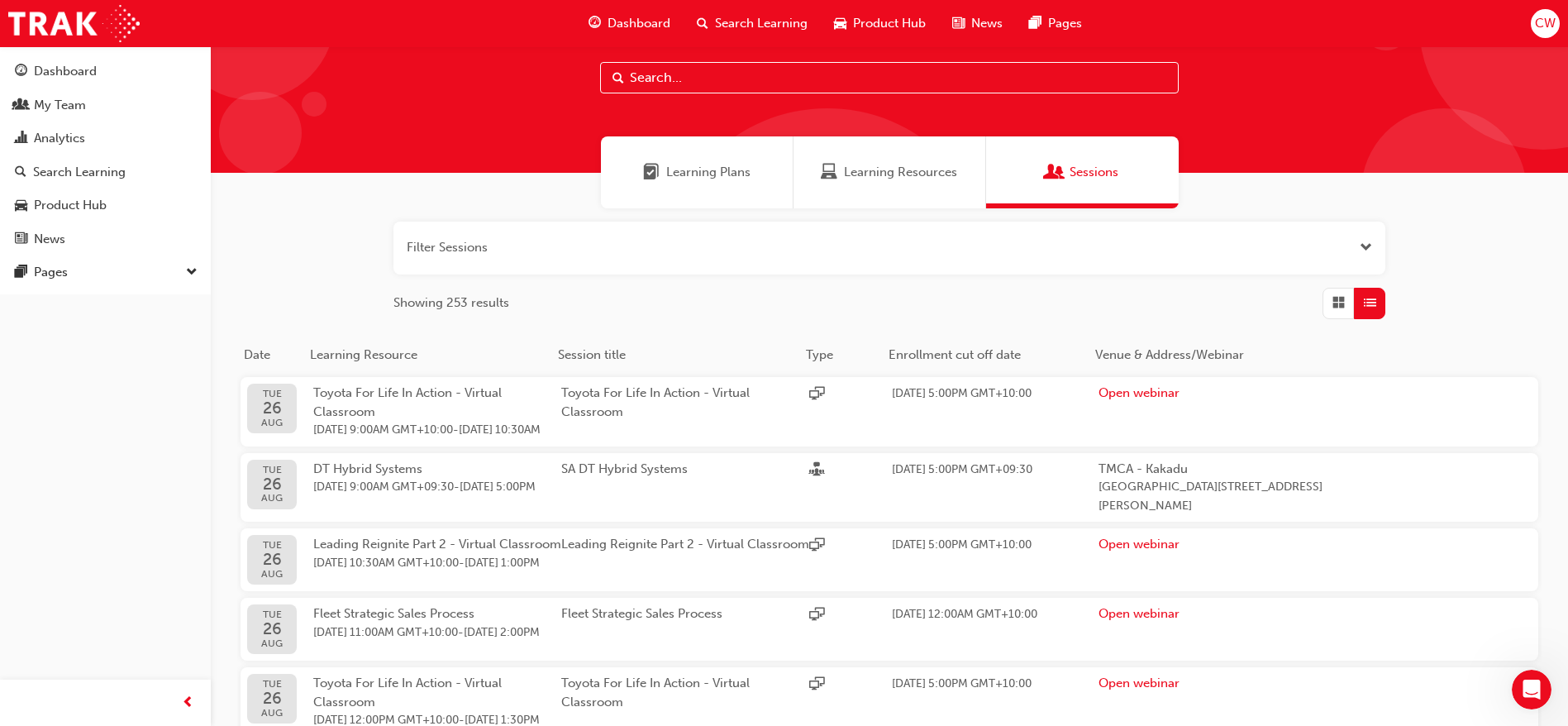
click at [1369, 247] on span "Open the filter" at bounding box center [1365, 248] width 13 height 19
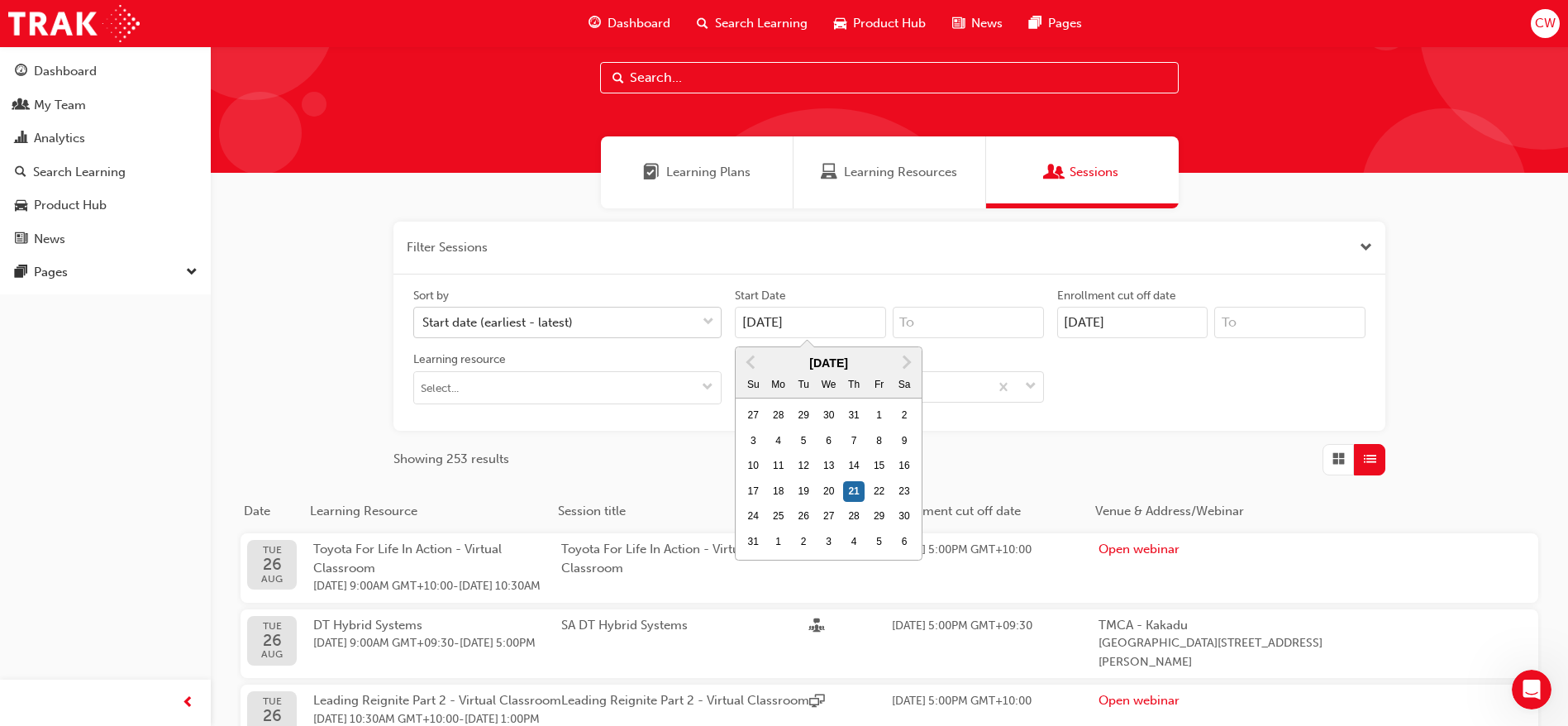
drag, startPoint x: 808, startPoint y: 321, endPoint x: 640, endPoint y: 314, distance: 168.1
click at [640, 314] on div "Sort by Start date (earliest - latest) Start Date 21/08/25 Previous Month Next …" at bounding box center [889, 352] width 965 height 130
click at [896, 366] on button "Next Month" at bounding box center [906, 361] width 26 height 26
click at [798, 436] on div "7" at bounding box center [803, 441] width 21 height 21
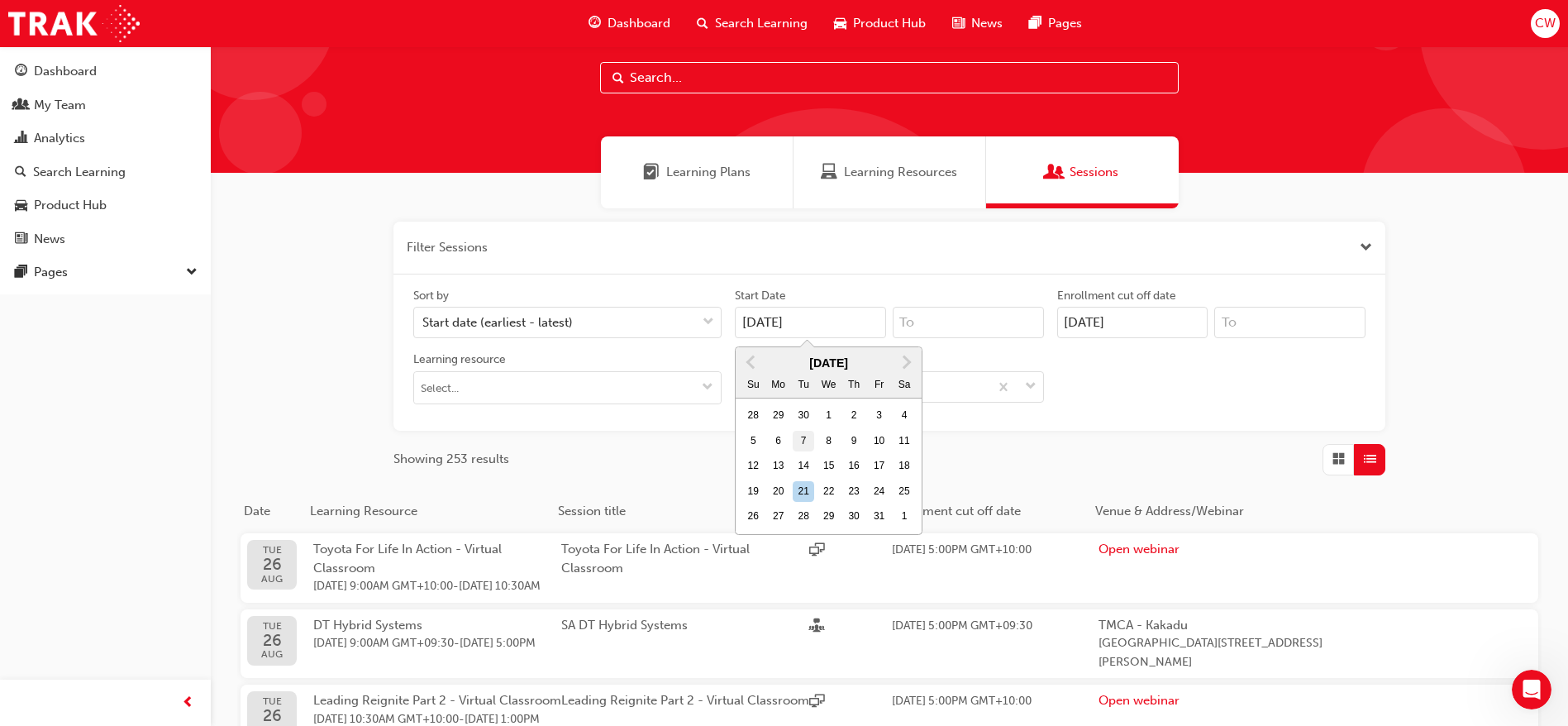
click at [798, 338] on input "21/08/25" at bounding box center [810, 322] width 151 height 31
type input "07/10/25"
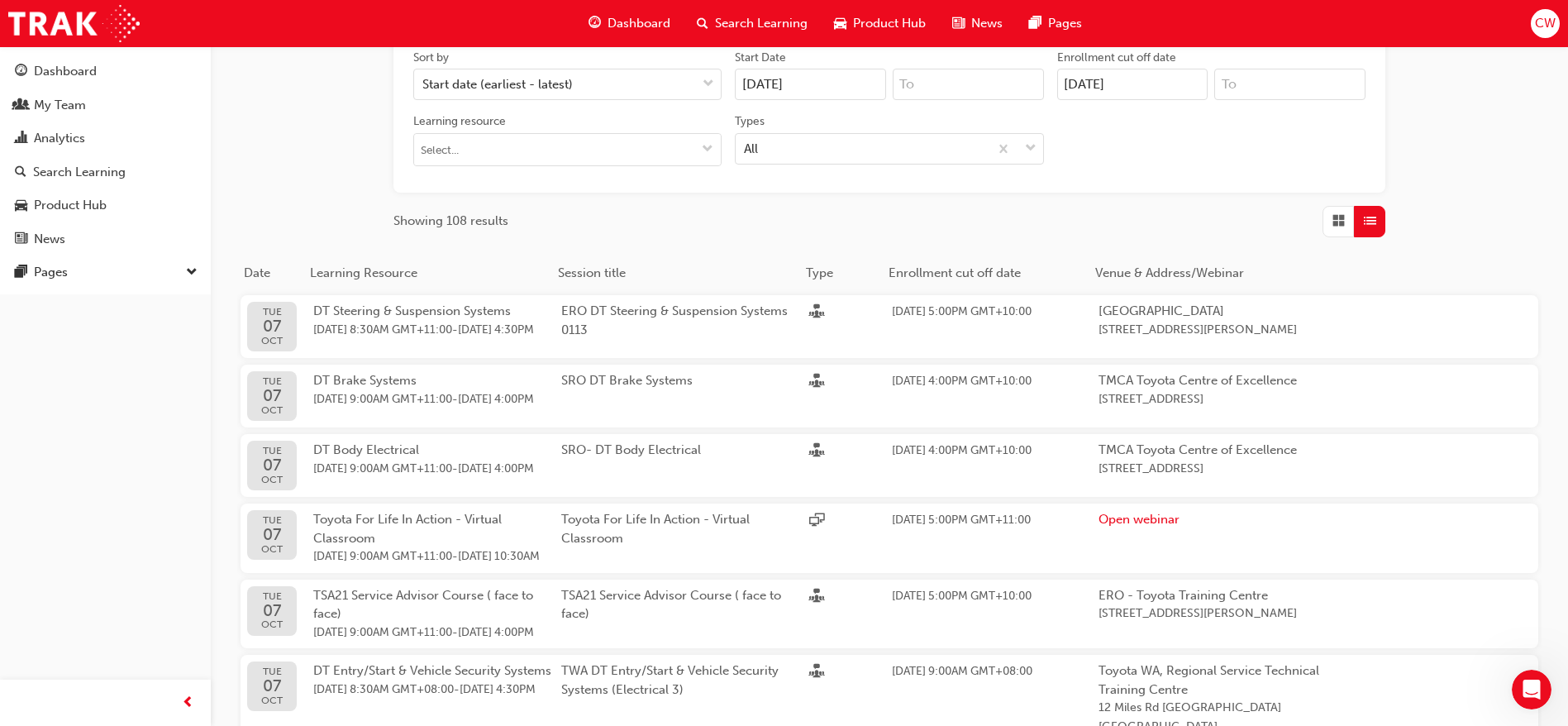
scroll to position [316, 0]
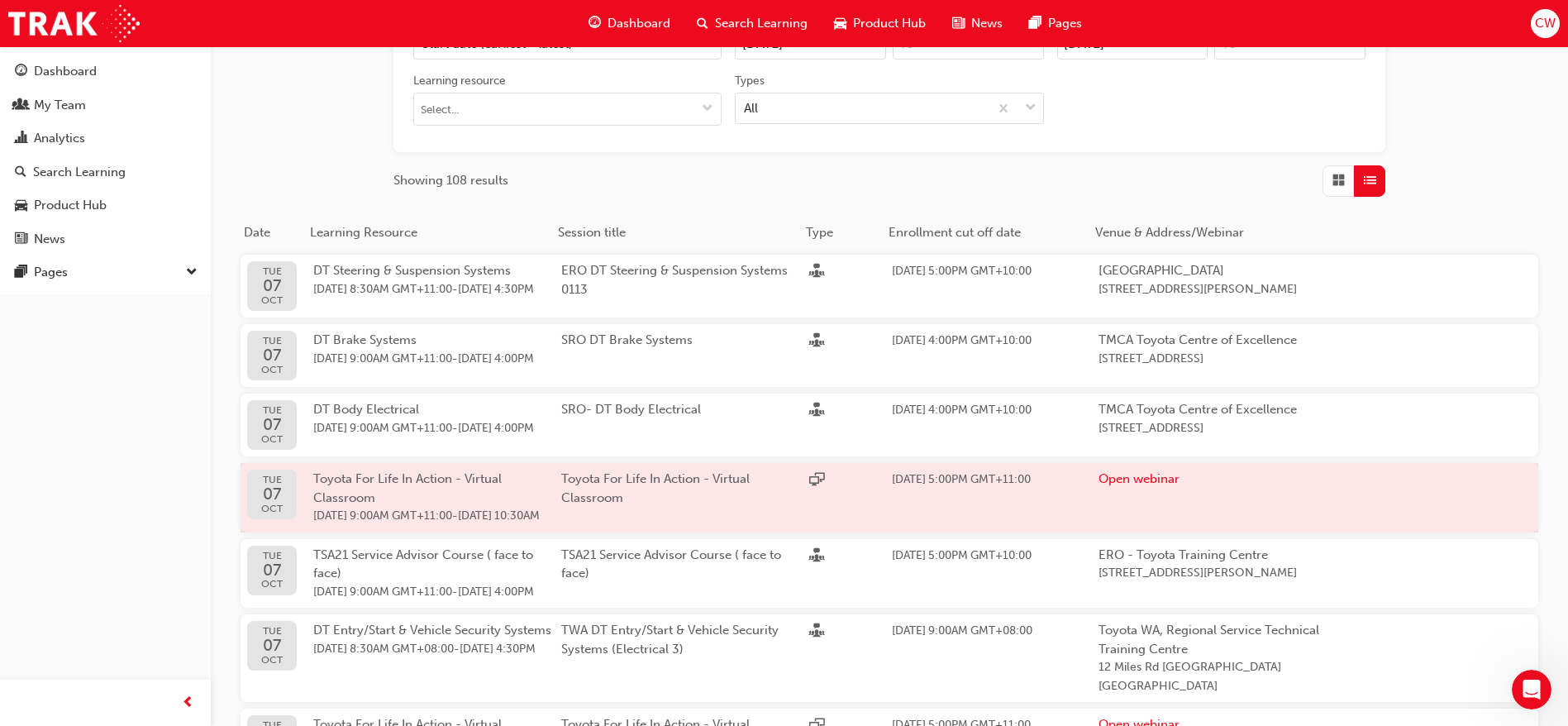
click at [730, 521] on div "Toyota For Life In Action - Virtual Classroom" at bounding box center [685, 497] width 248 height 56
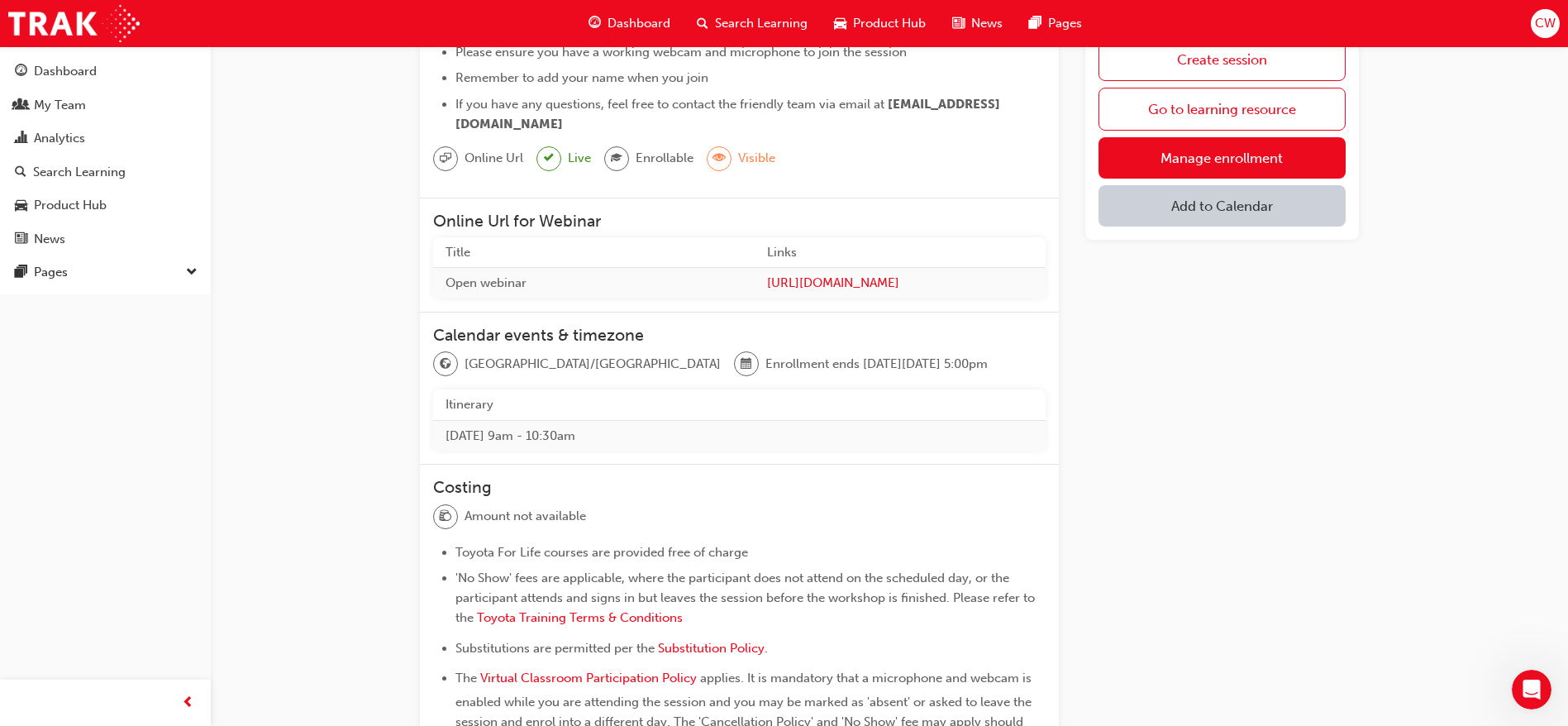
scroll to position [187, 0]
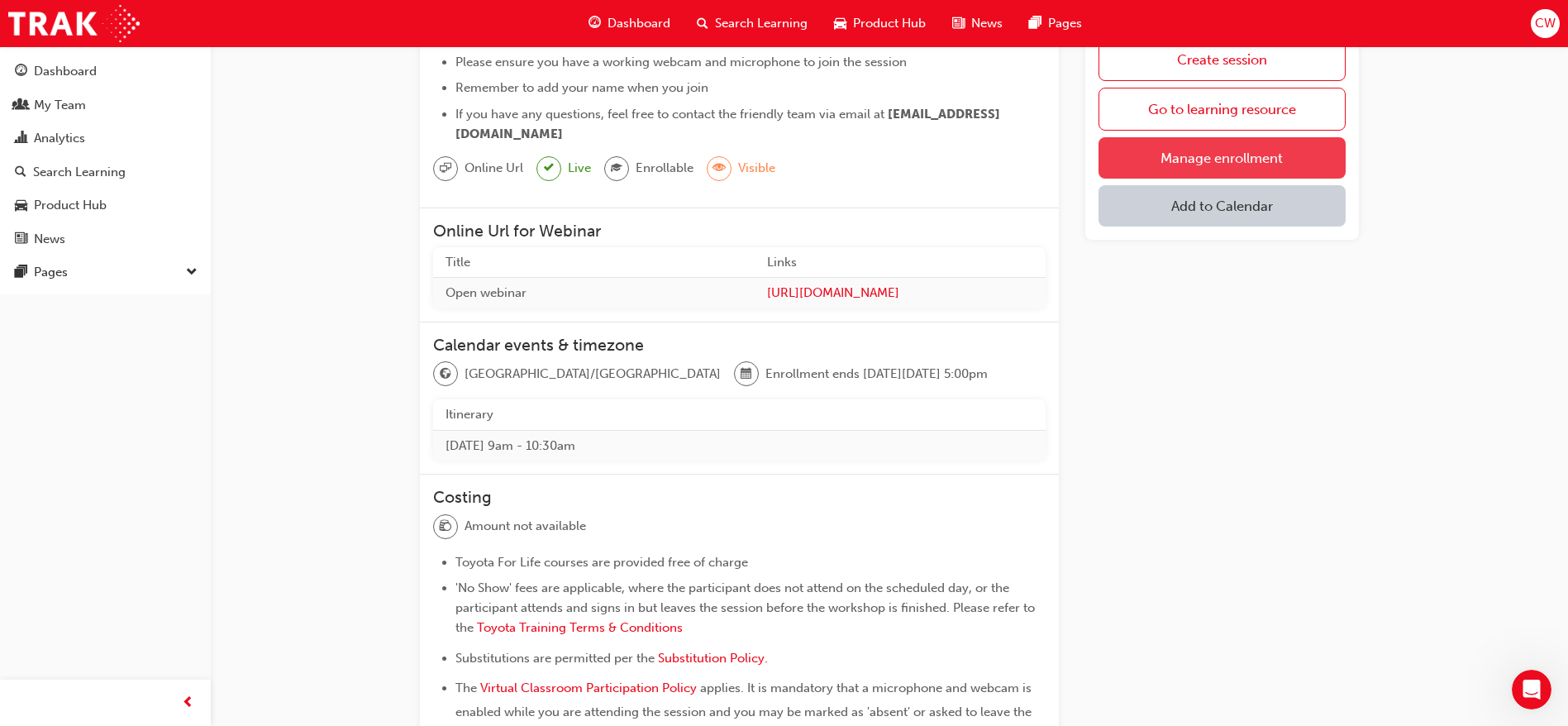
click at [1198, 152] on link "Manage enrollment" at bounding box center [1221, 158] width 247 height 42
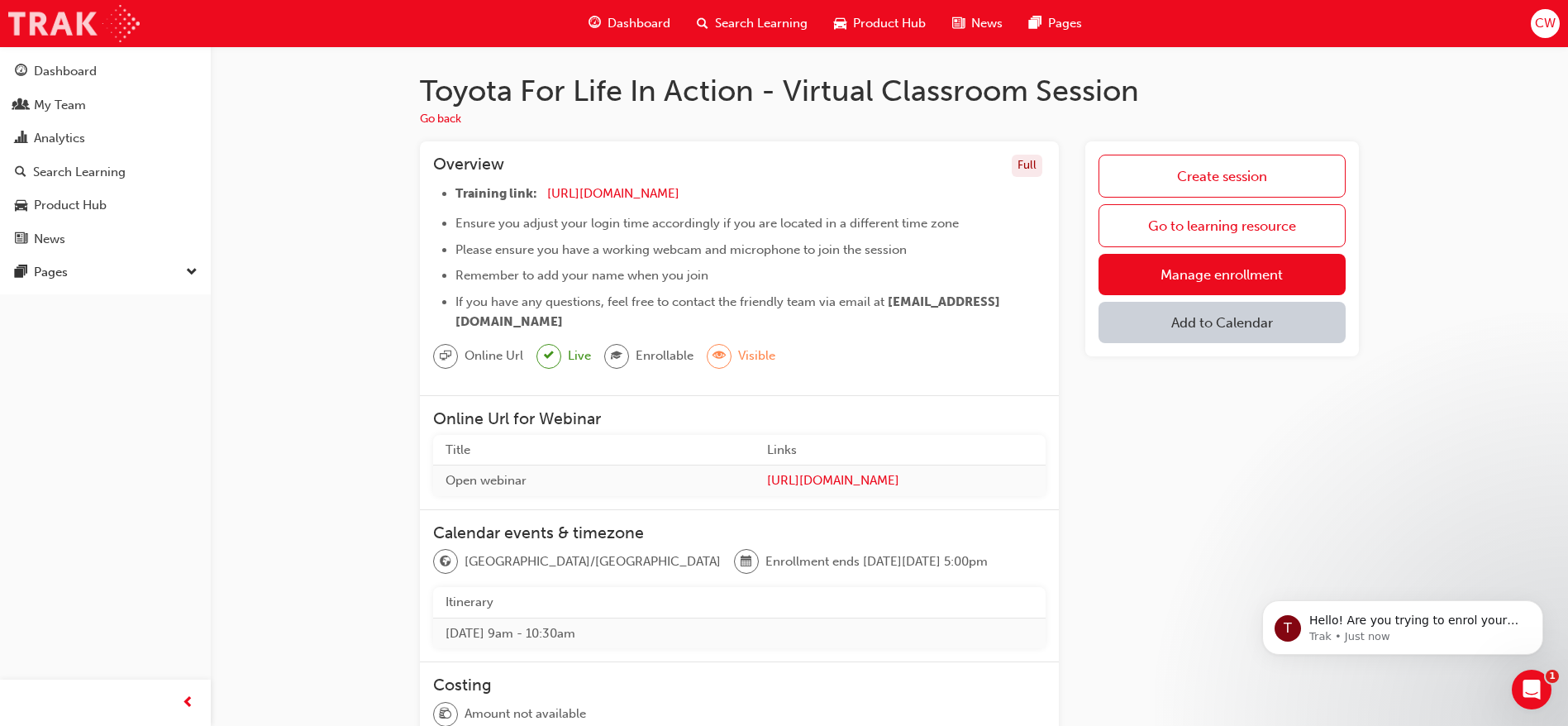
scroll to position [187, 0]
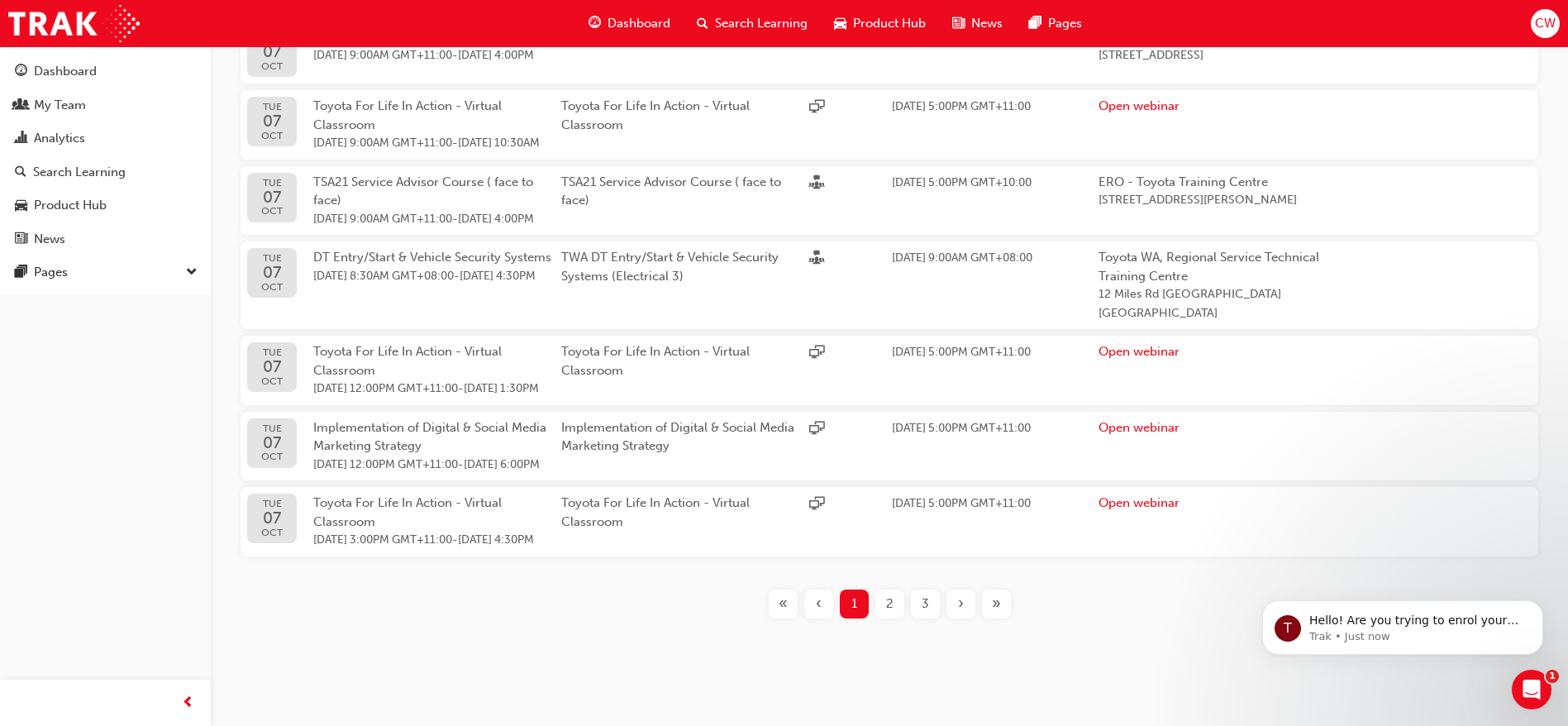
scroll to position [781, 0]
click at [923, 616] on div "3" at bounding box center [925, 604] width 29 height 29
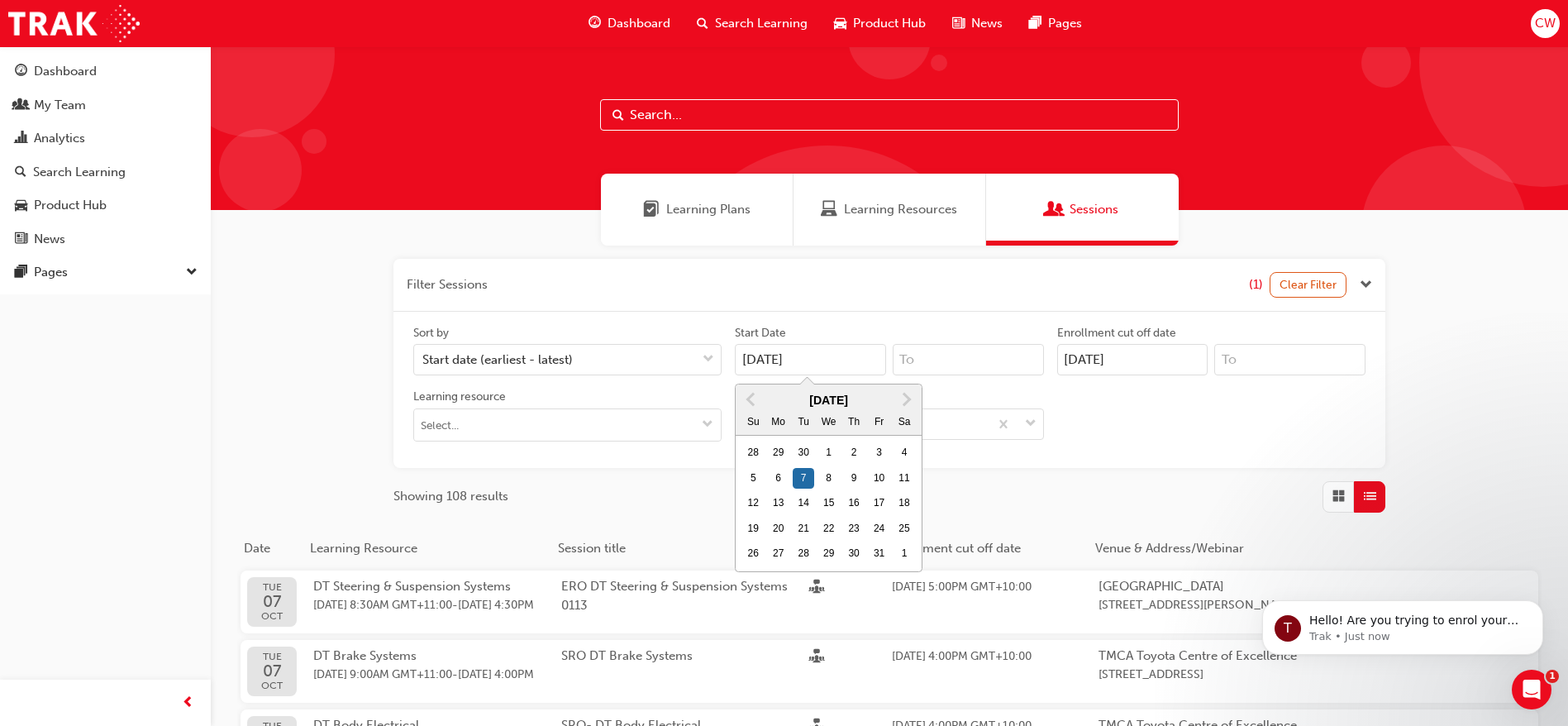
click at [832, 358] on input "07/10/25" at bounding box center [810, 359] width 151 height 31
click at [756, 522] on div "19" at bounding box center [752, 528] width 21 height 21
click at [756, 375] on input "07/10/25" at bounding box center [810, 359] width 151 height 31
type input "19/10/25"
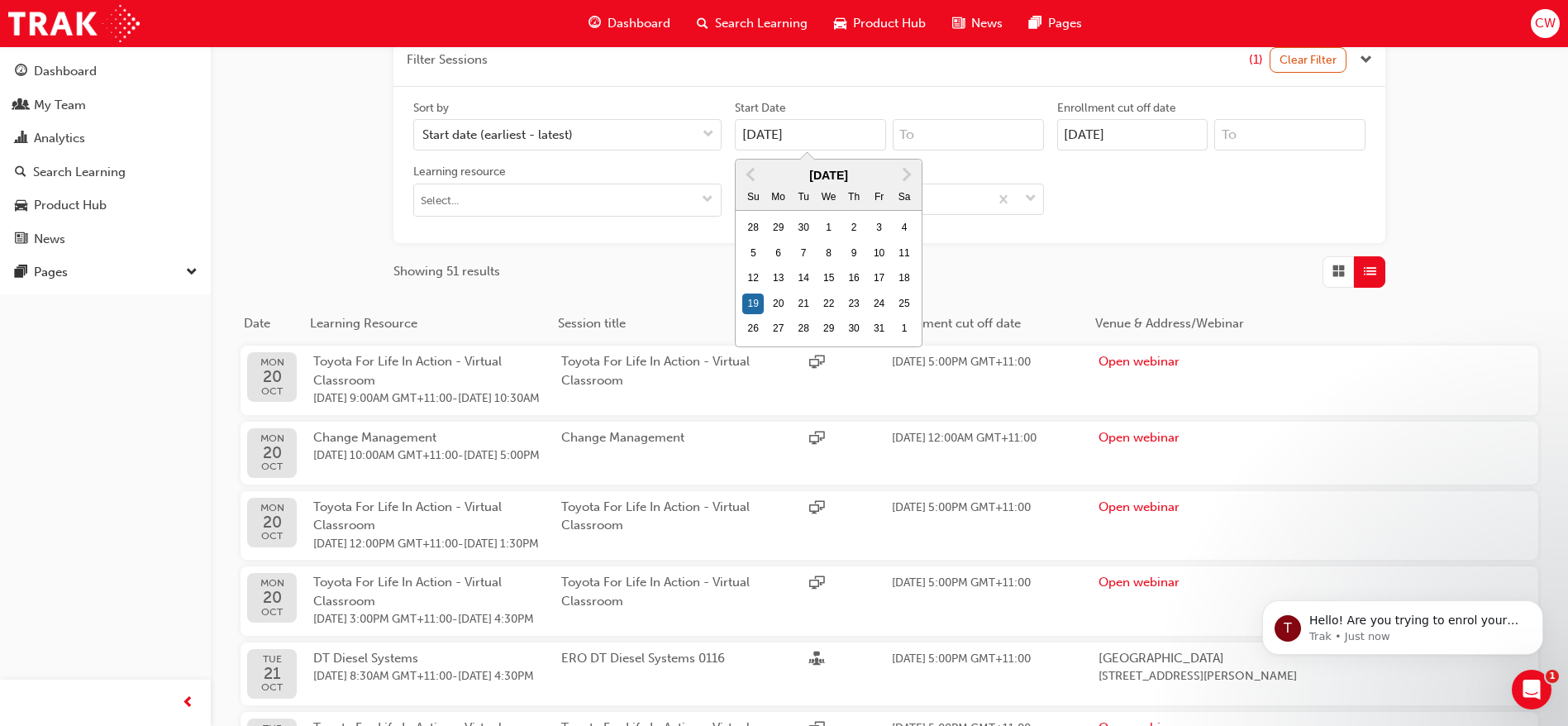
scroll to position [232, 0]
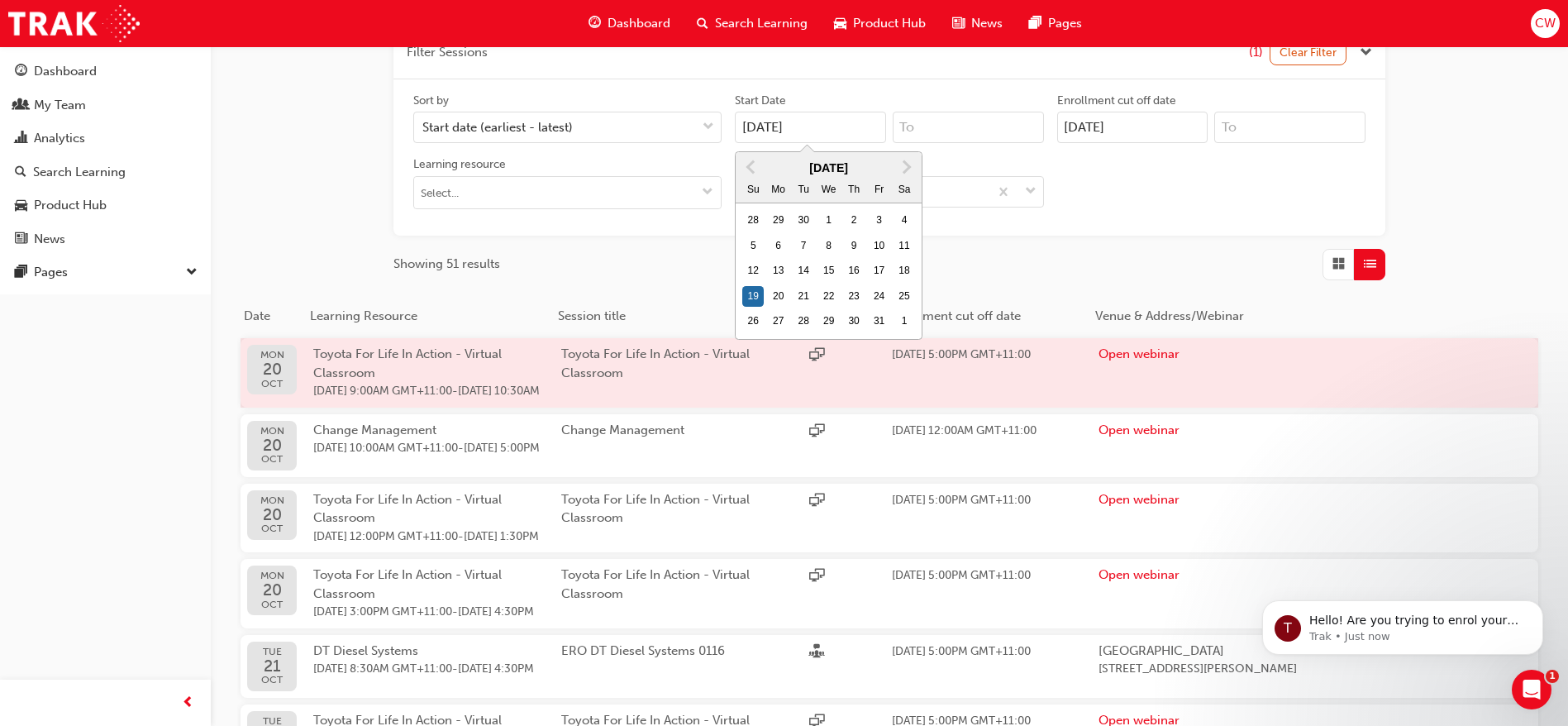
click at [670, 351] on span "Toyota For Life In Action - Virtual Classroom" at bounding box center [656, 363] width 188 height 34
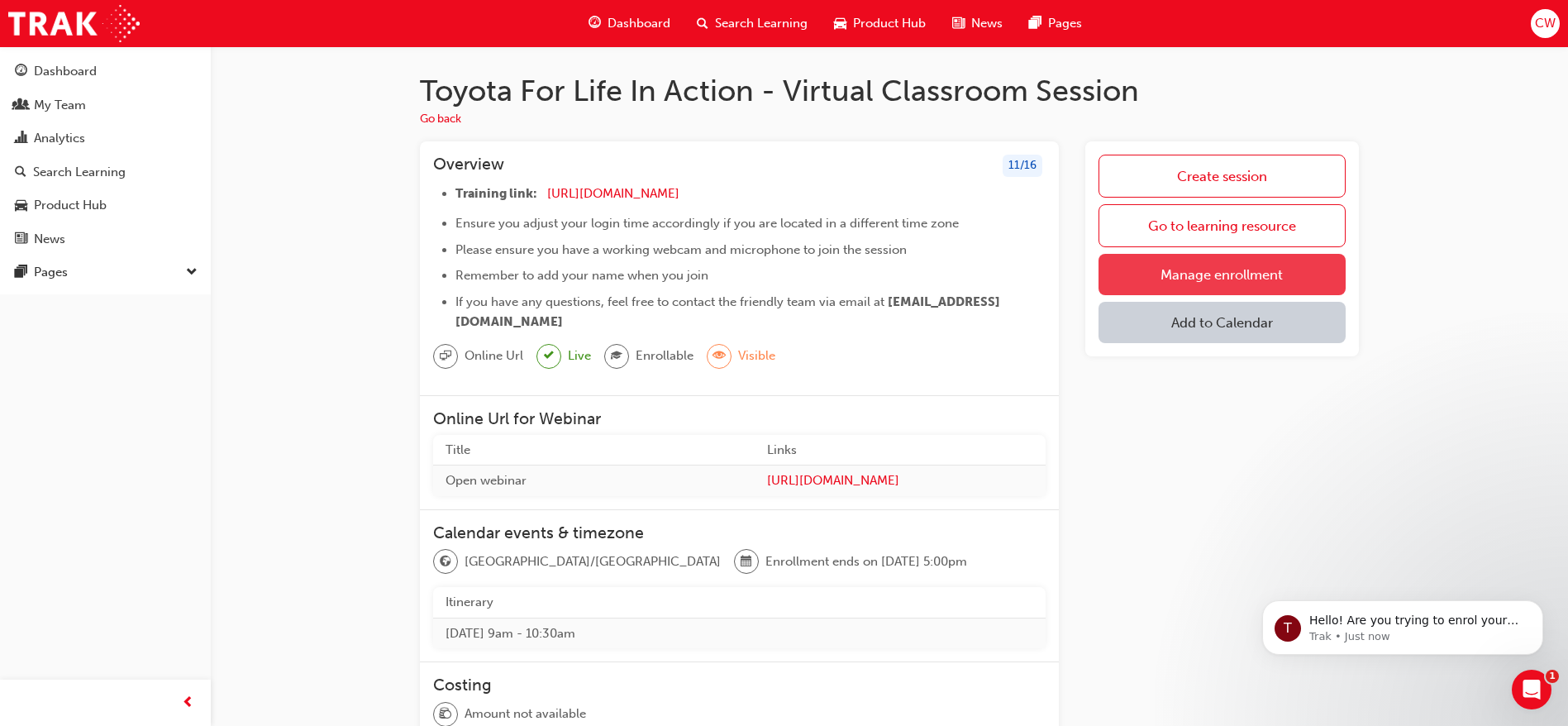
click at [1230, 272] on link "Manage enrollment" at bounding box center [1221, 274] width 247 height 42
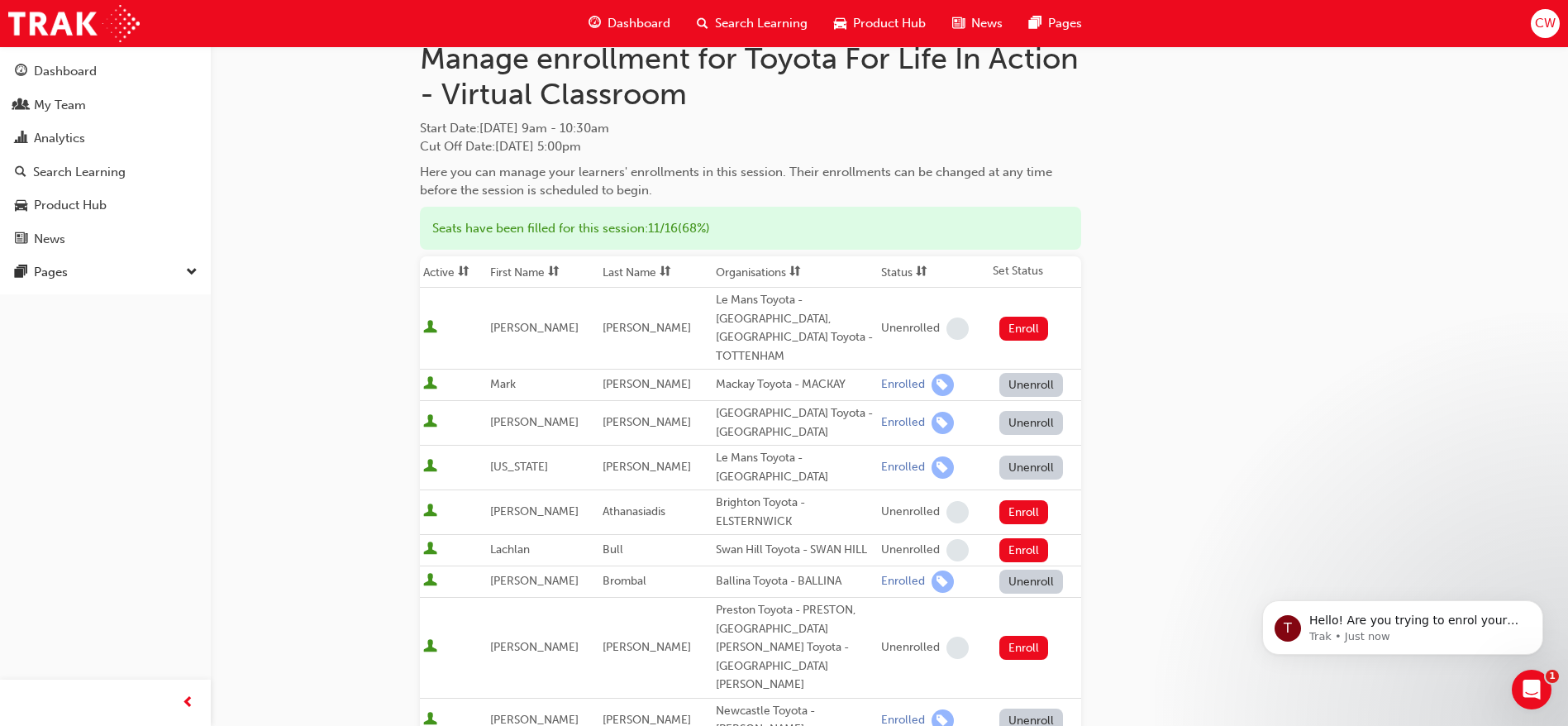
scroll to position [51, 0]
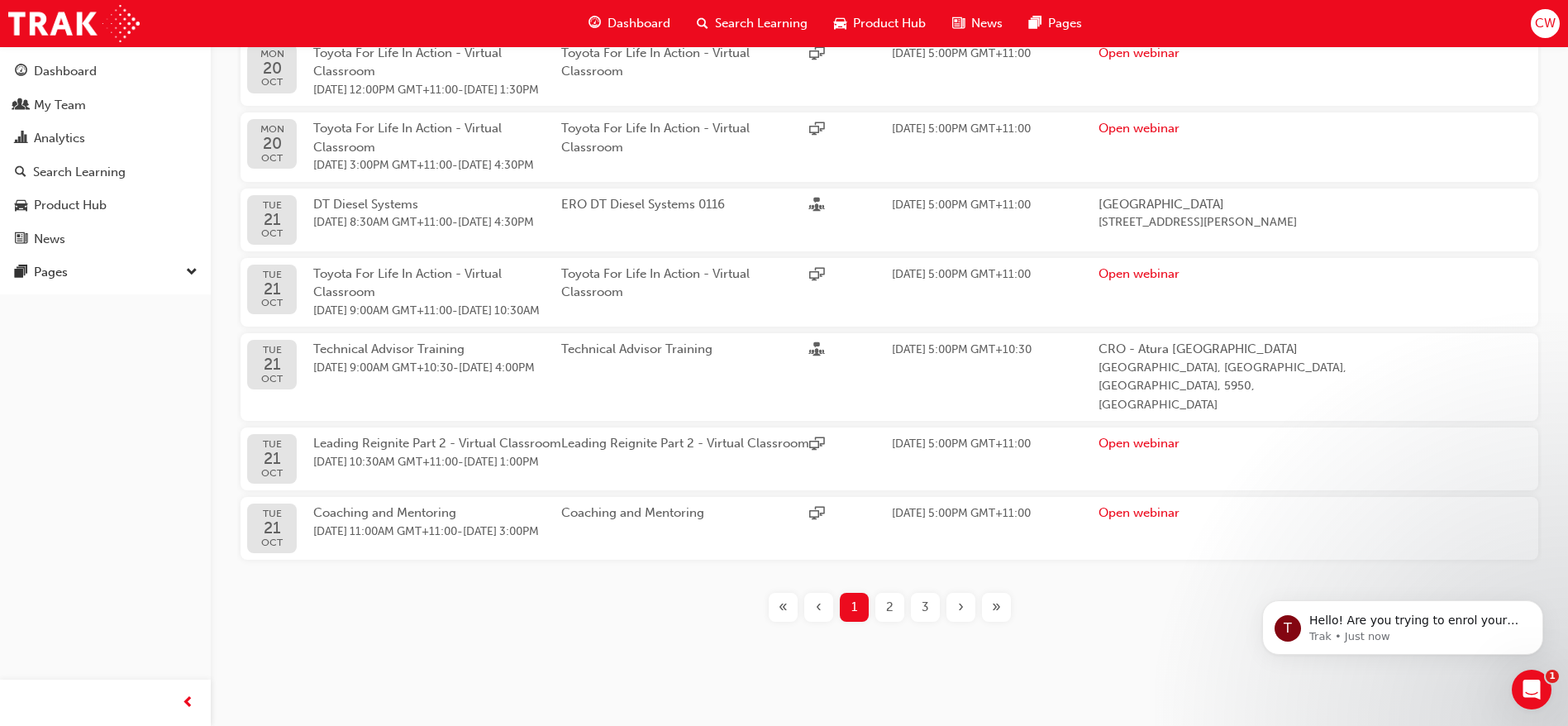
scroll to position [683, 0]
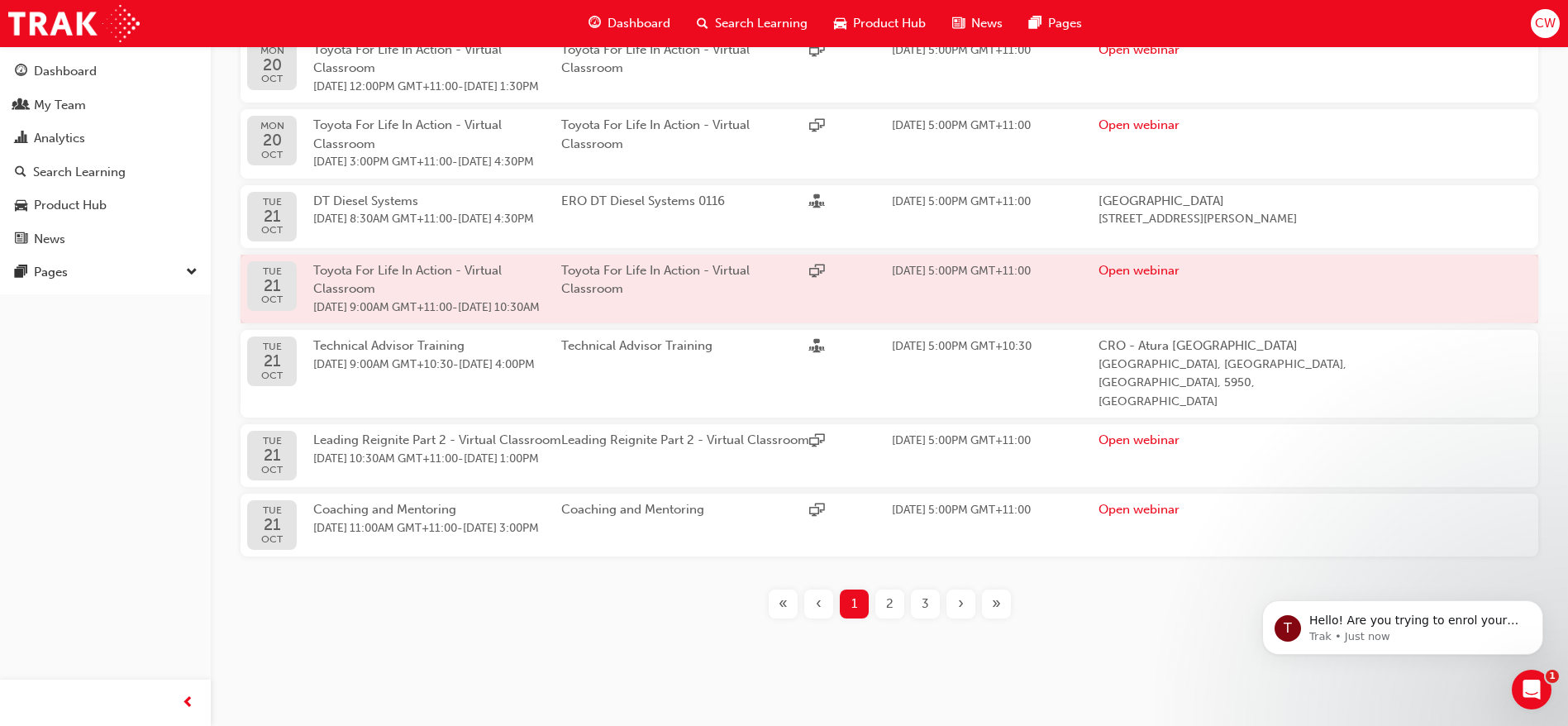
click at [472, 317] on span "21 Oct 2025 9:00AM GMT+11:00 - 21 Oct 2025 10:30AM" at bounding box center [437, 308] width 248 height 19
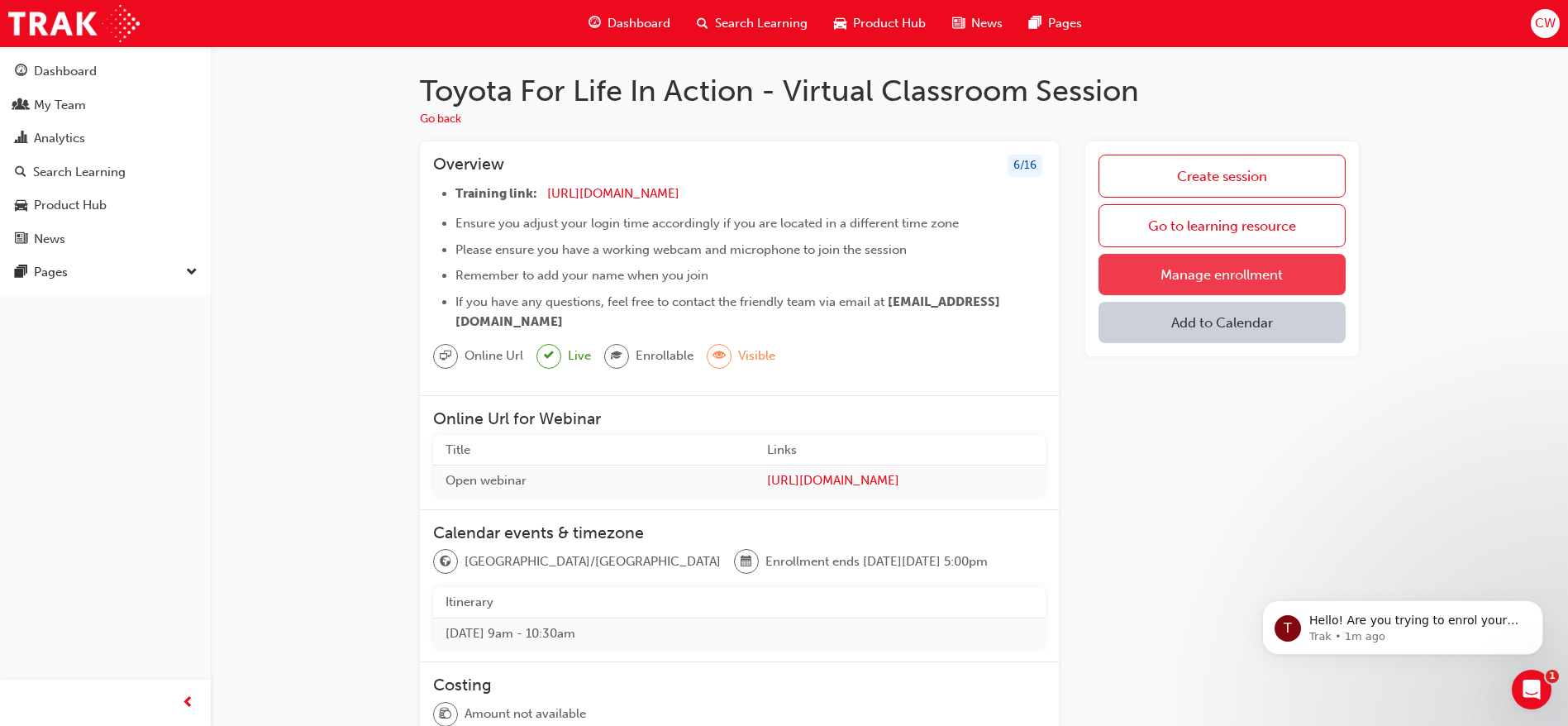
click at [1254, 279] on link "Manage enrollment" at bounding box center [1221, 274] width 247 height 42
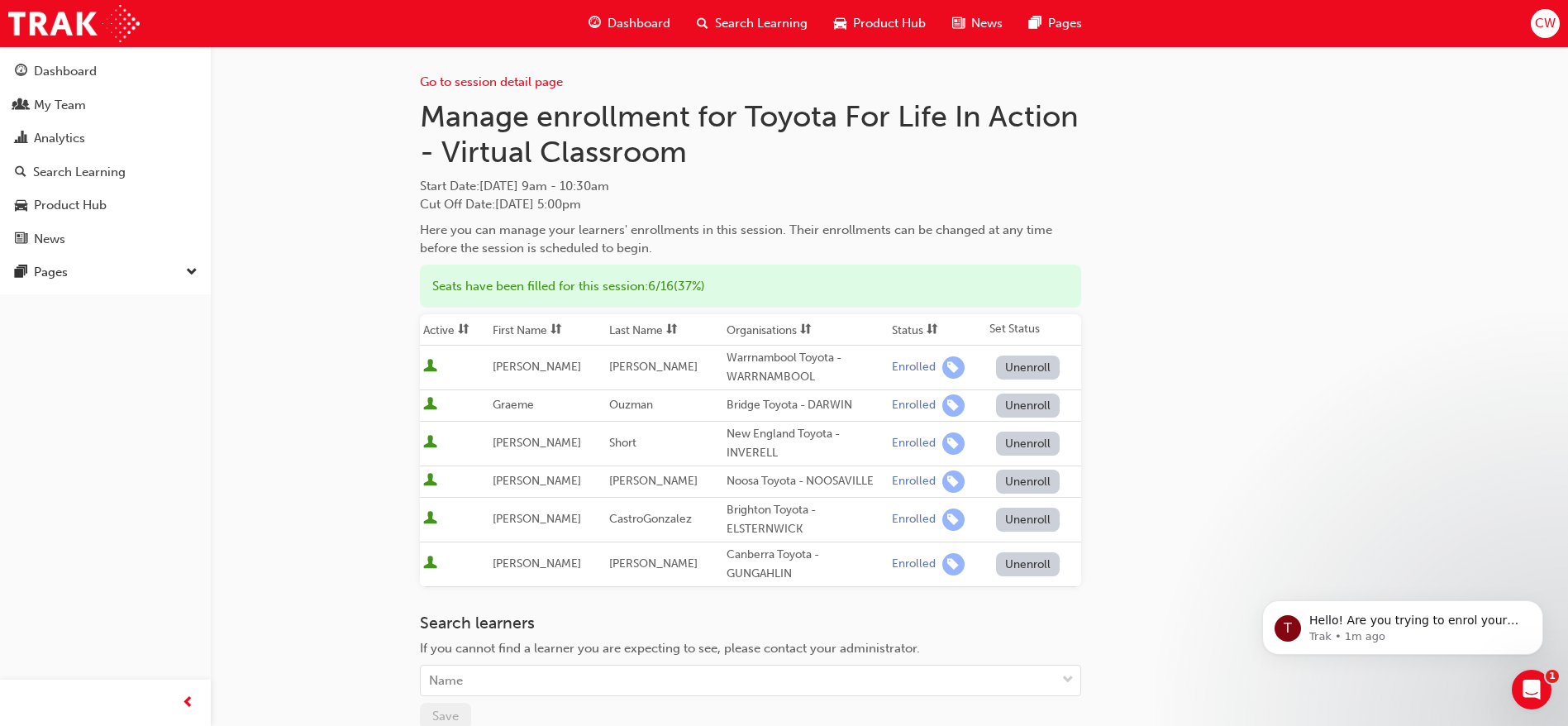
scroll to position [226, 0]
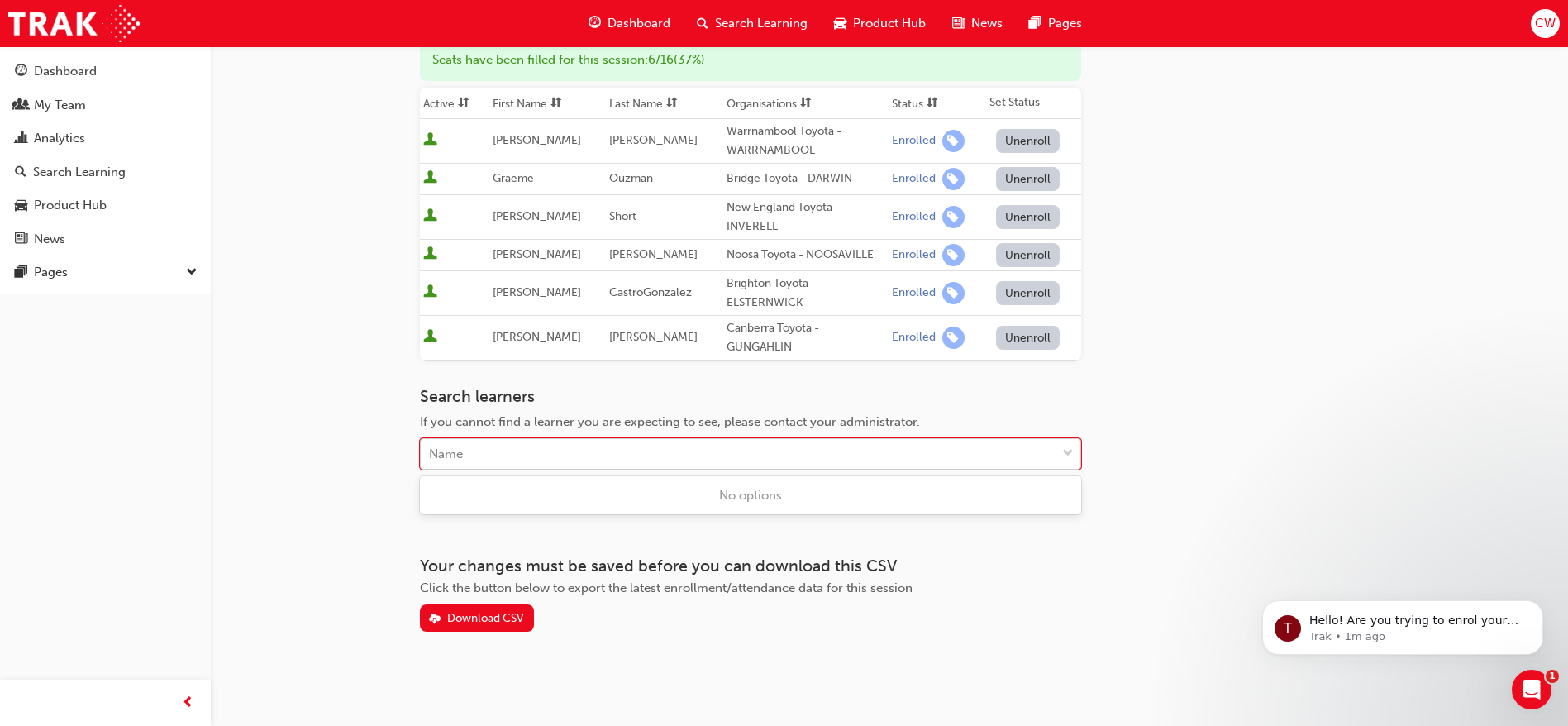
click at [711, 448] on div "Name" at bounding box center [738, 454] width 634 height 29
type input "call"
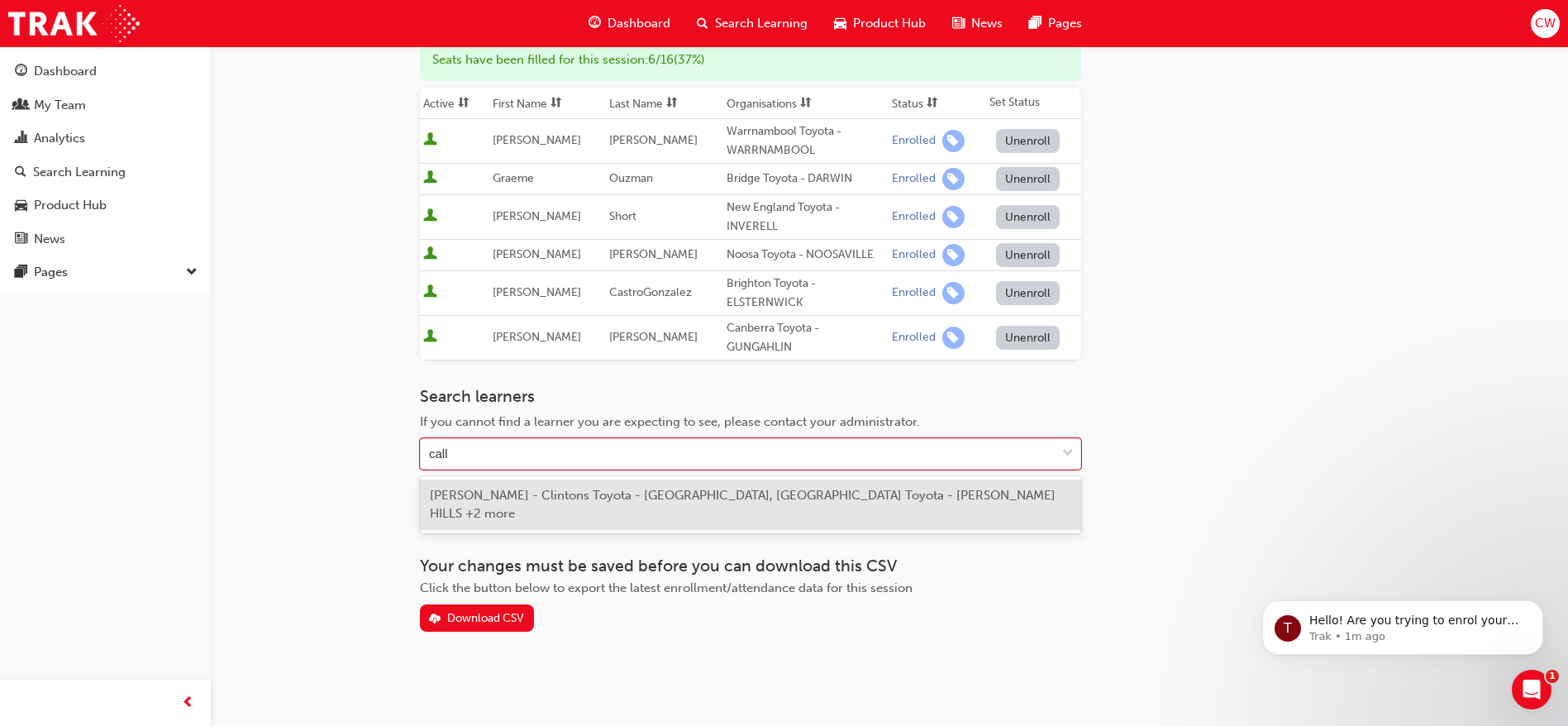
click at [715, 494] on span "Callum Whitelaw - Clintons Toyota - CAMPBELLTOWN, Clintons Toyota - GREGORY HIL…" at bounding box center [743, 505] width 626 height 34
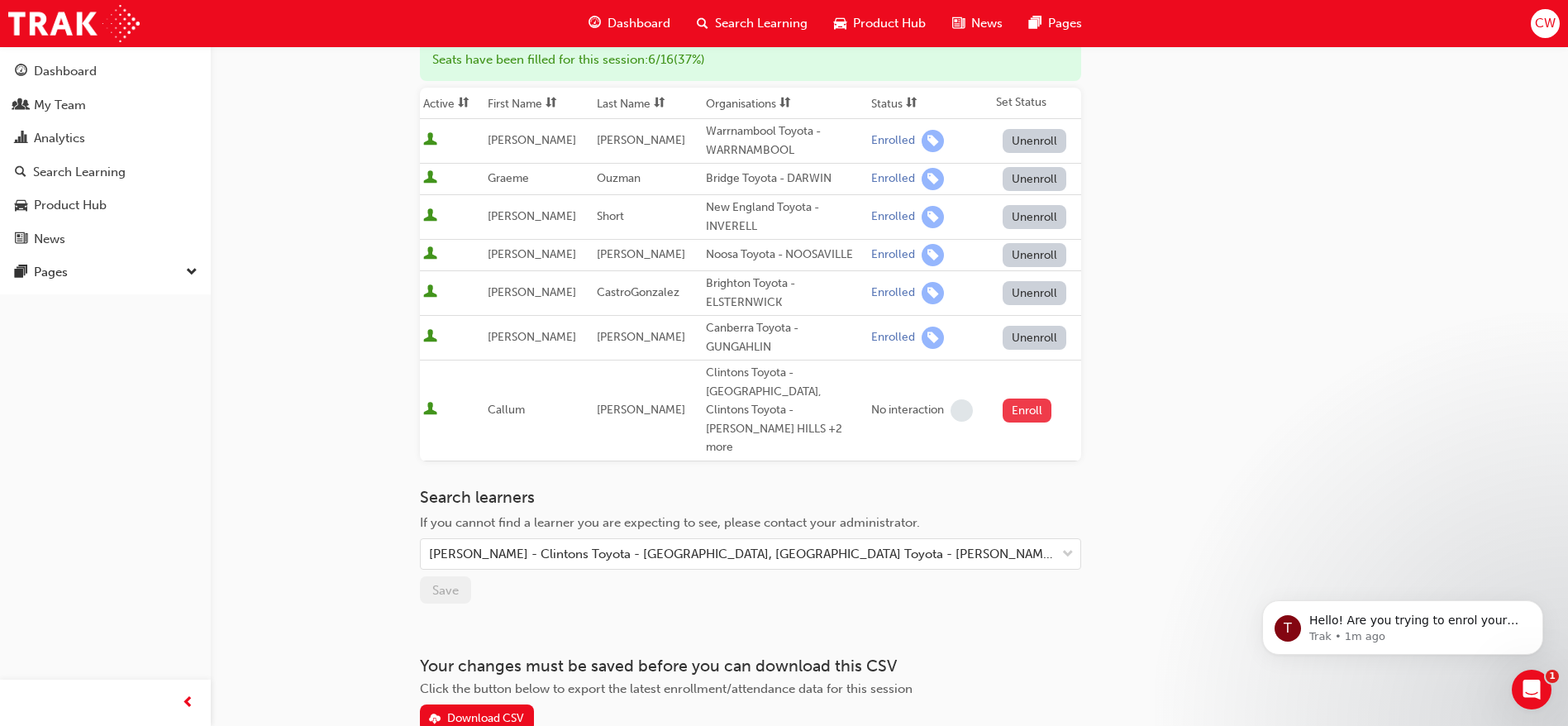
click at [1025, 399] on button "Enroll" at bounding box center [1027, 410] width 49 height 24
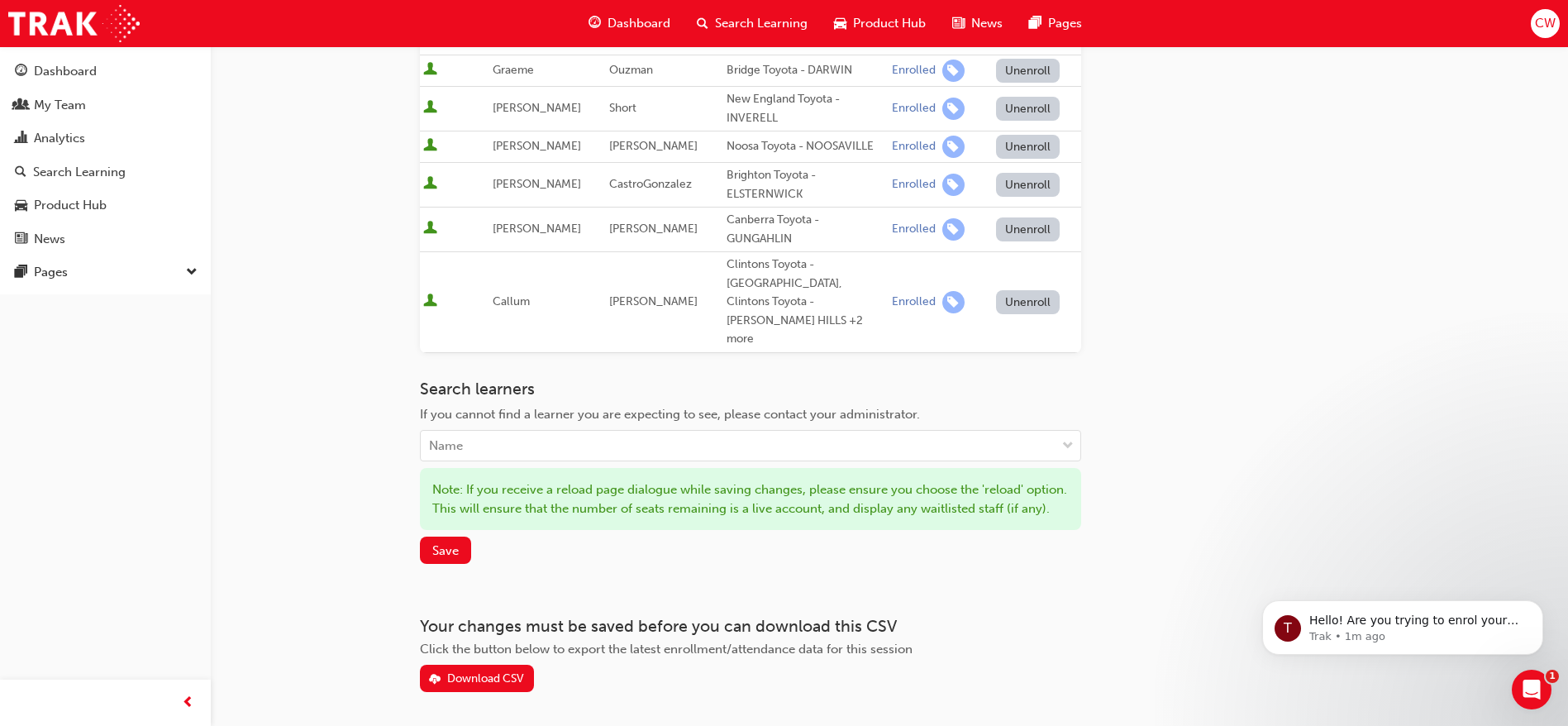
scroll to position [395, 0]
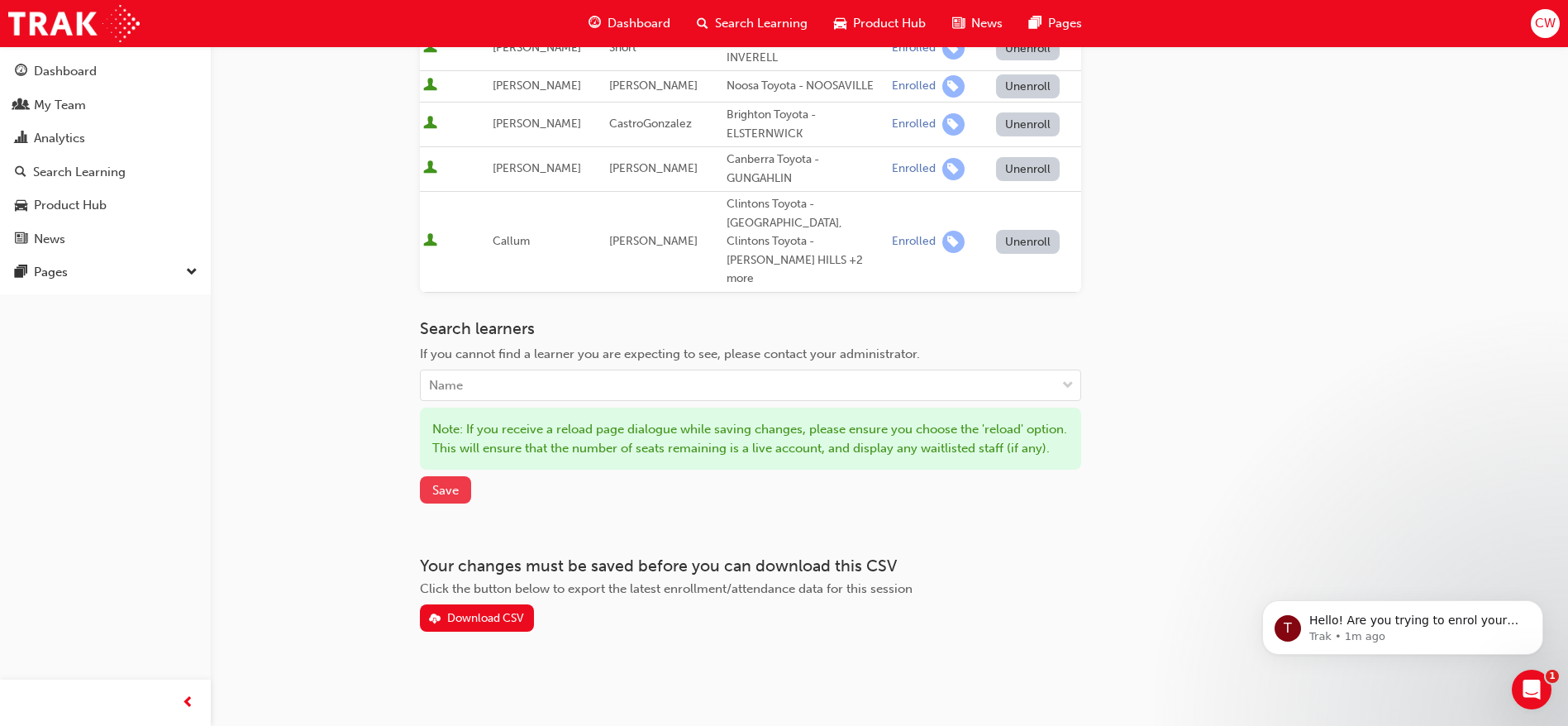
click at [449, 487] on span "Save" at bounding box center [445, 490] width 26 height 15
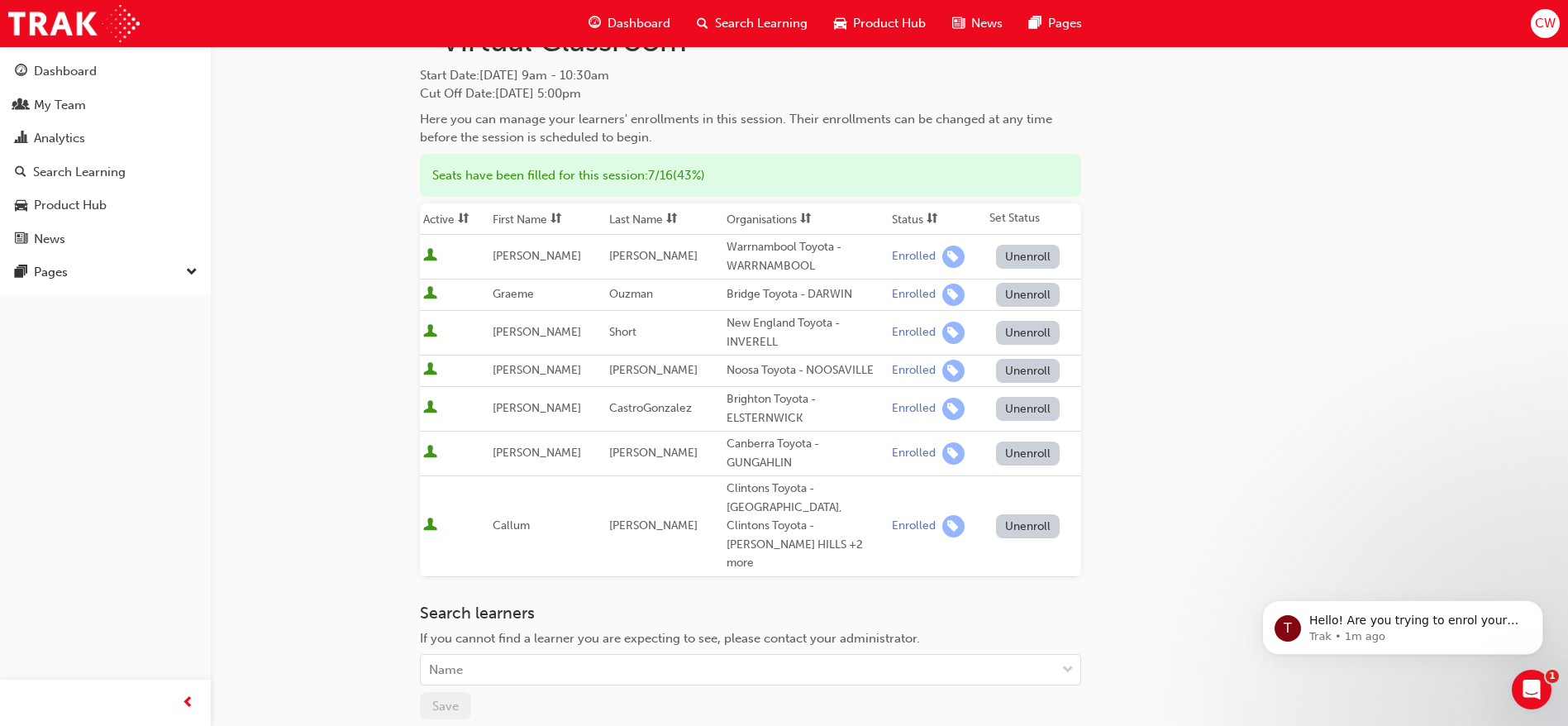
scroll to position [0, 0]
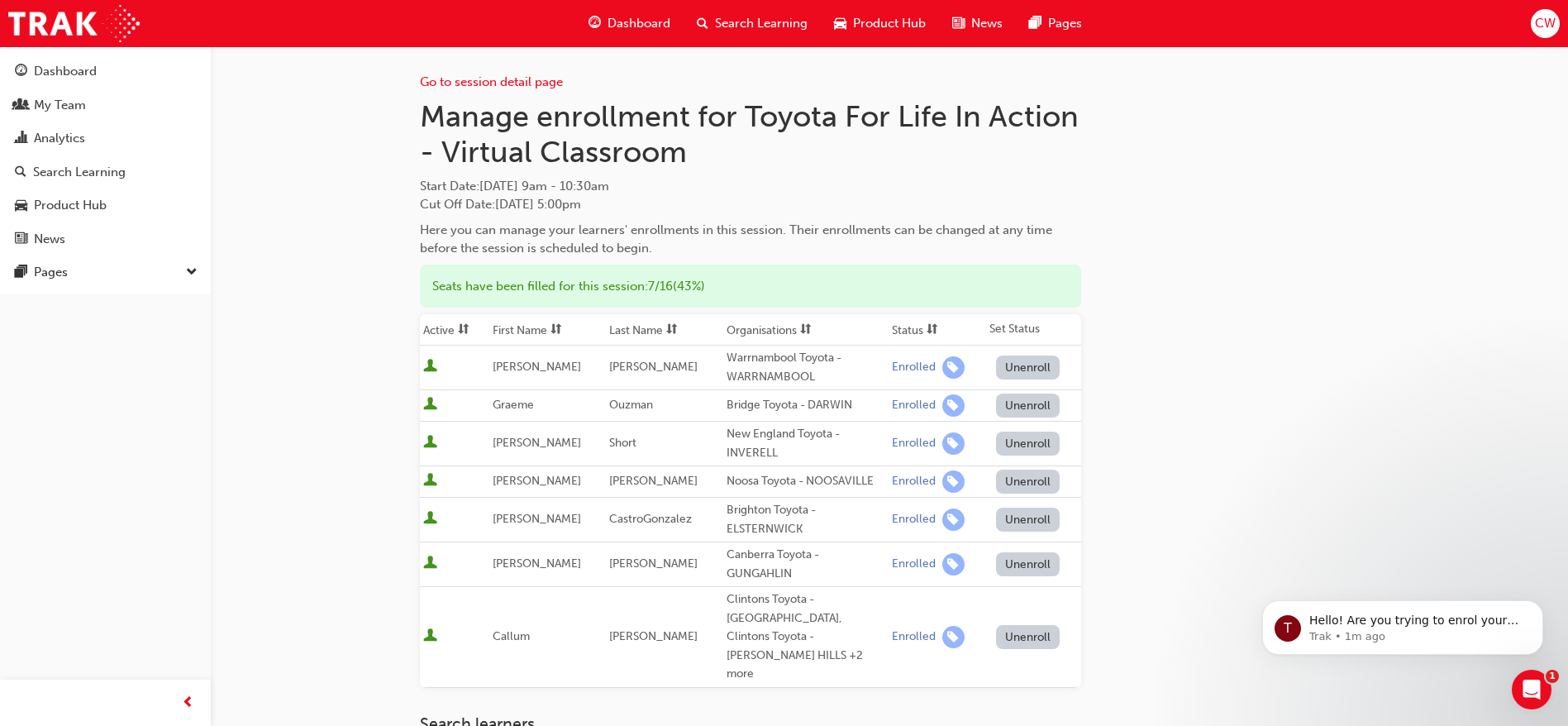
click at [521, 73] on div "Go to session detail page" at bounding box center [751, 70] width 661 height 46
click at [537, 79] on link "Go to session detail page" at bounding box center [491, 82] width 143 height 15
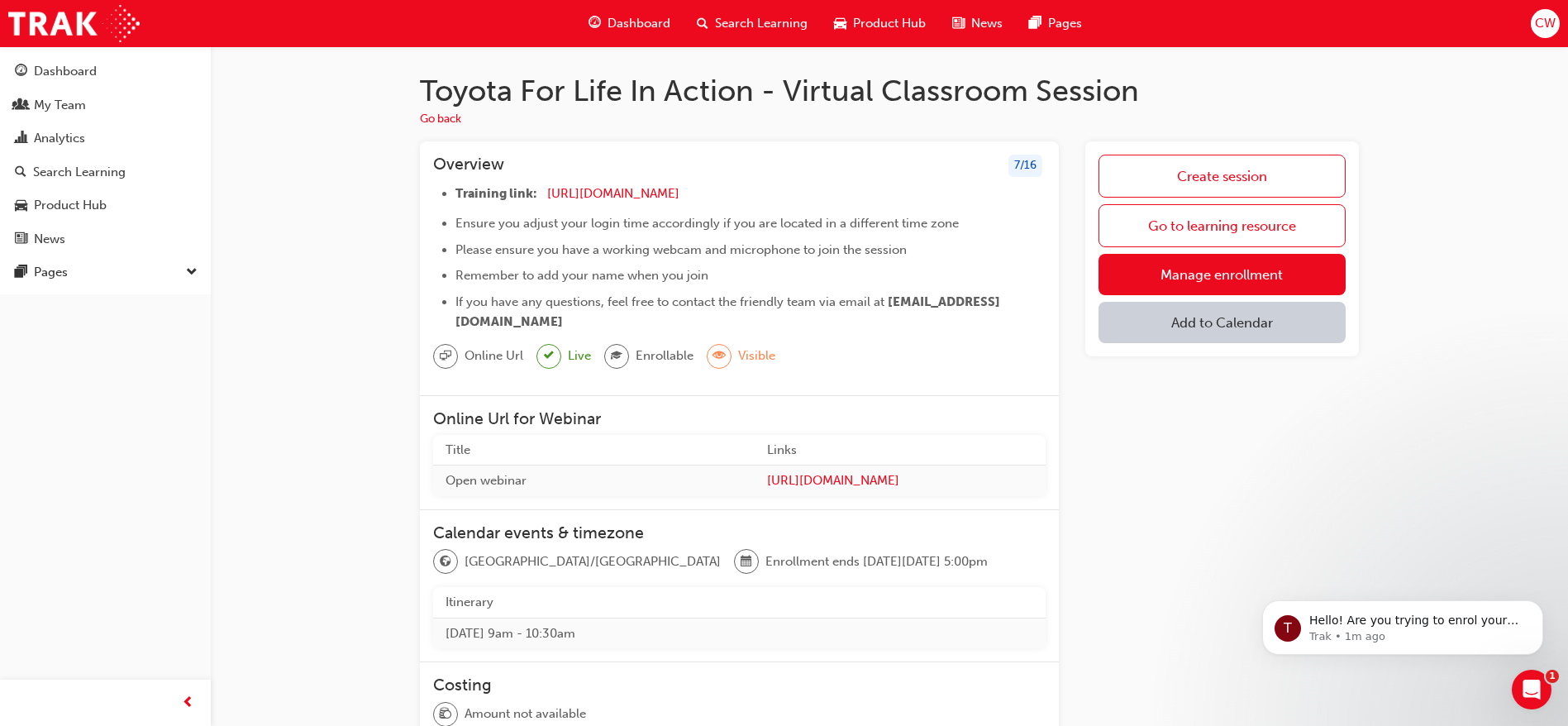
click at [1226, 330] on button "Add to Calendar" at bounding box center [1221, 322] width 247 height 42
click at [1243, 372] on div "Outlook.com" at bounding box center [1223, 377] width 100 height 19
drag, startPoint x: 543, startPoint y: 191, endPoint x: 773, endPoint y: 188, distance: 230.0
click at [773, 188] on li "Training link: https://zoom.us/j/5450758959 ​" at bounding box center [751, 195] width 590 height 24
copy li "https://zoom.us/j/5450758959"
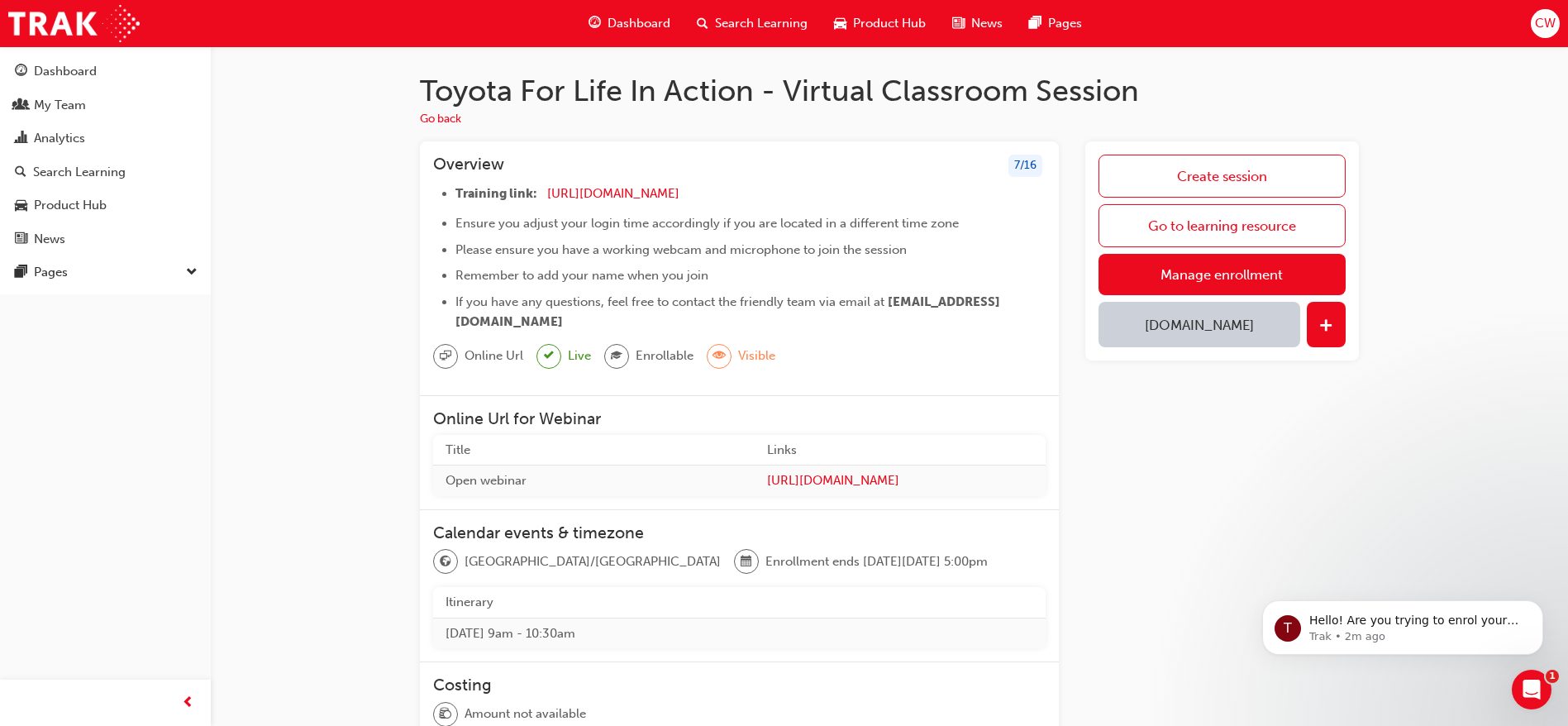
click at [1406, 279] on div "Toyota For Life In Action - Virtual Classroom Session Go back Overview 7 / 16 T…" at bounding box center [889, 589] width 1357 height 1086
click at [1407, 388] on div "Toyota For Life In Action - Virtual Classroom Session Go back Overview 7 / 16 T…" at bounding box center [889, 589] width 1357 height 1086
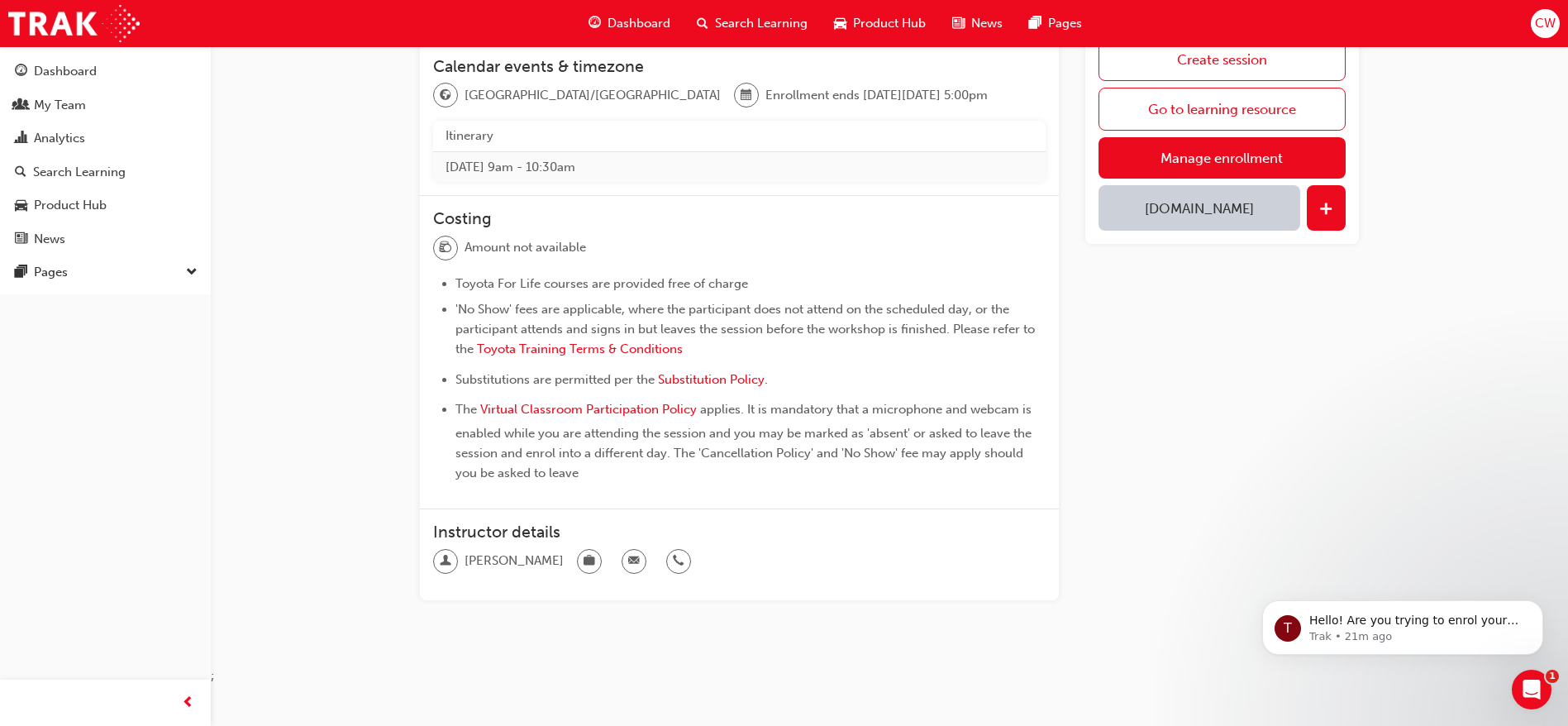
scroll to position [322, 0]
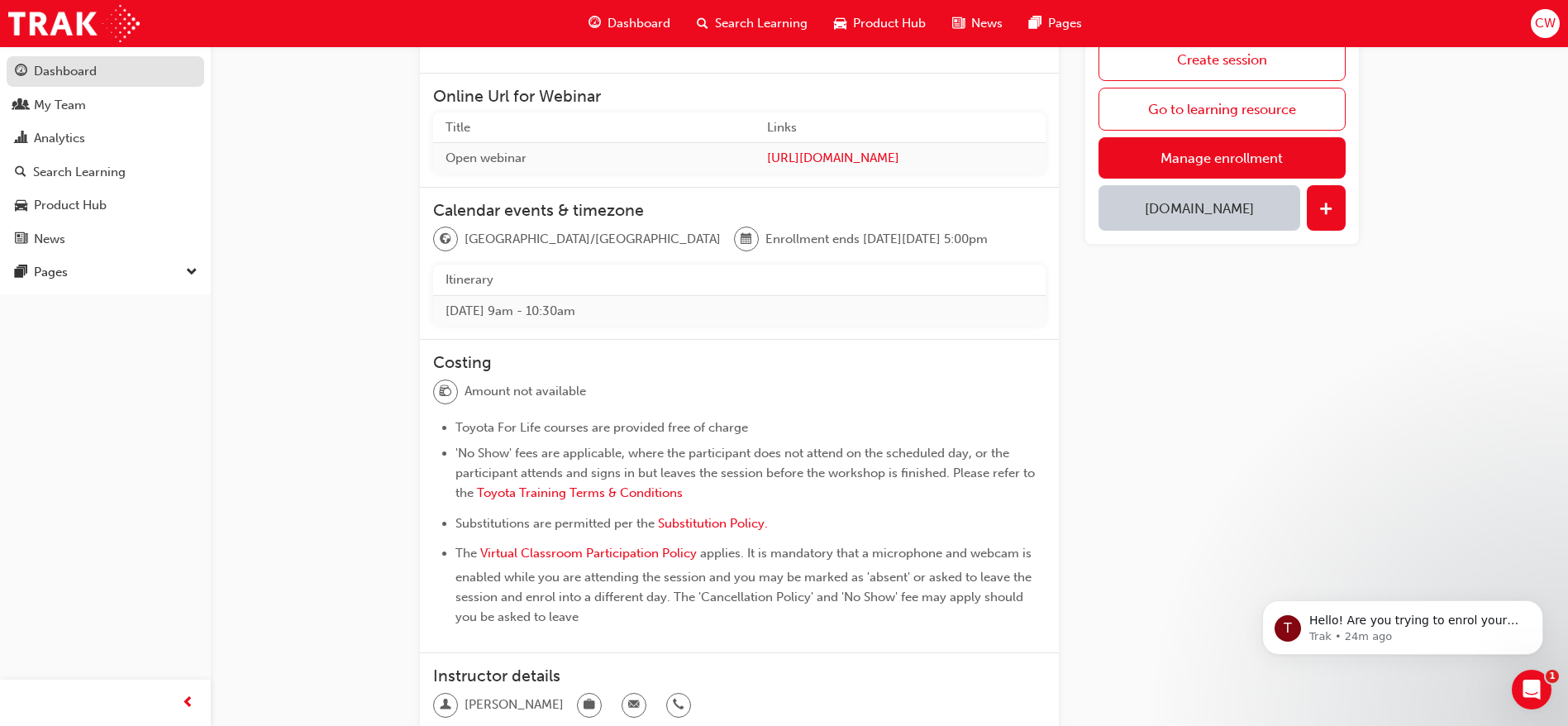
click at [88, 66] on div "Dashboard" at bounding box center [65, 71] width 63 height 19
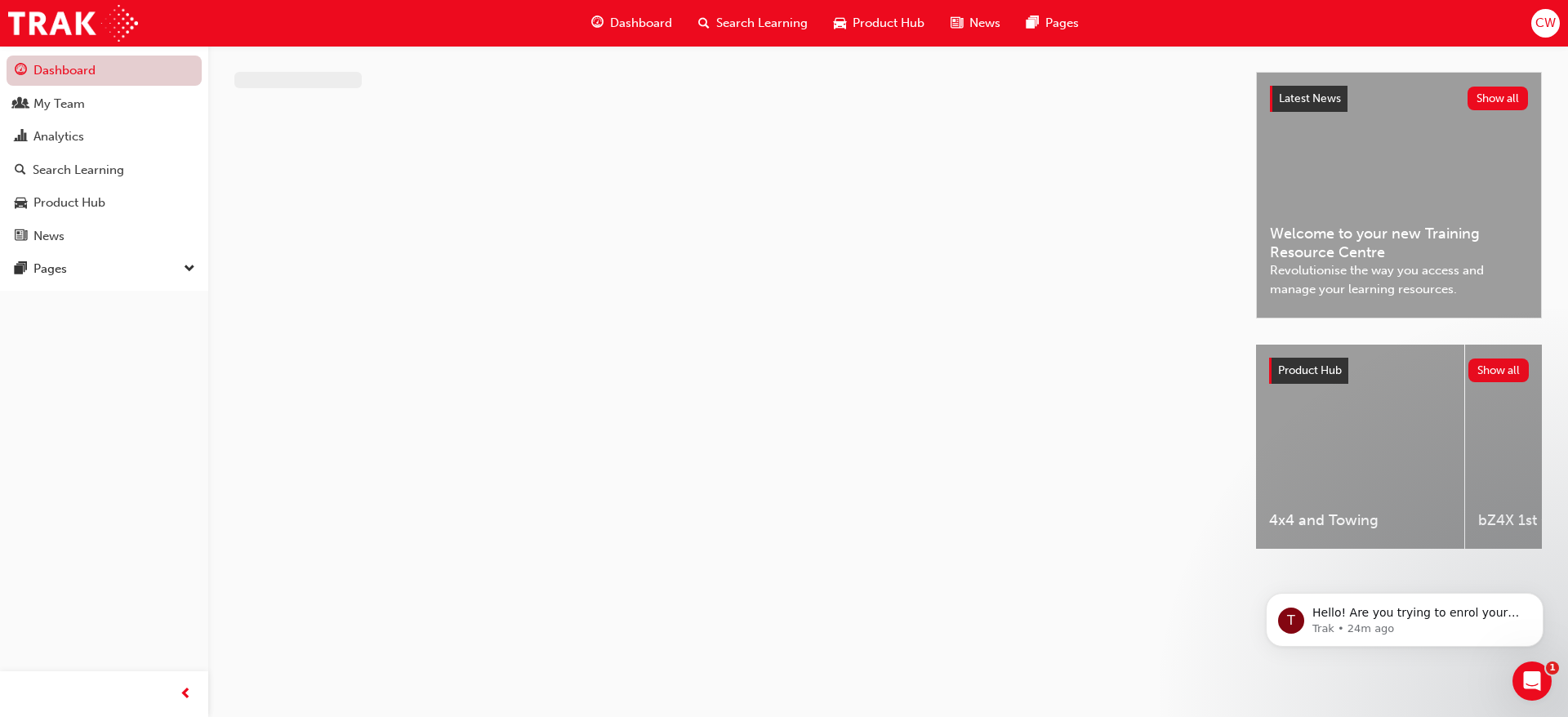
click at [87, 65] on link "Dashboard" at bounding box center [104, 70] width 195 height 30
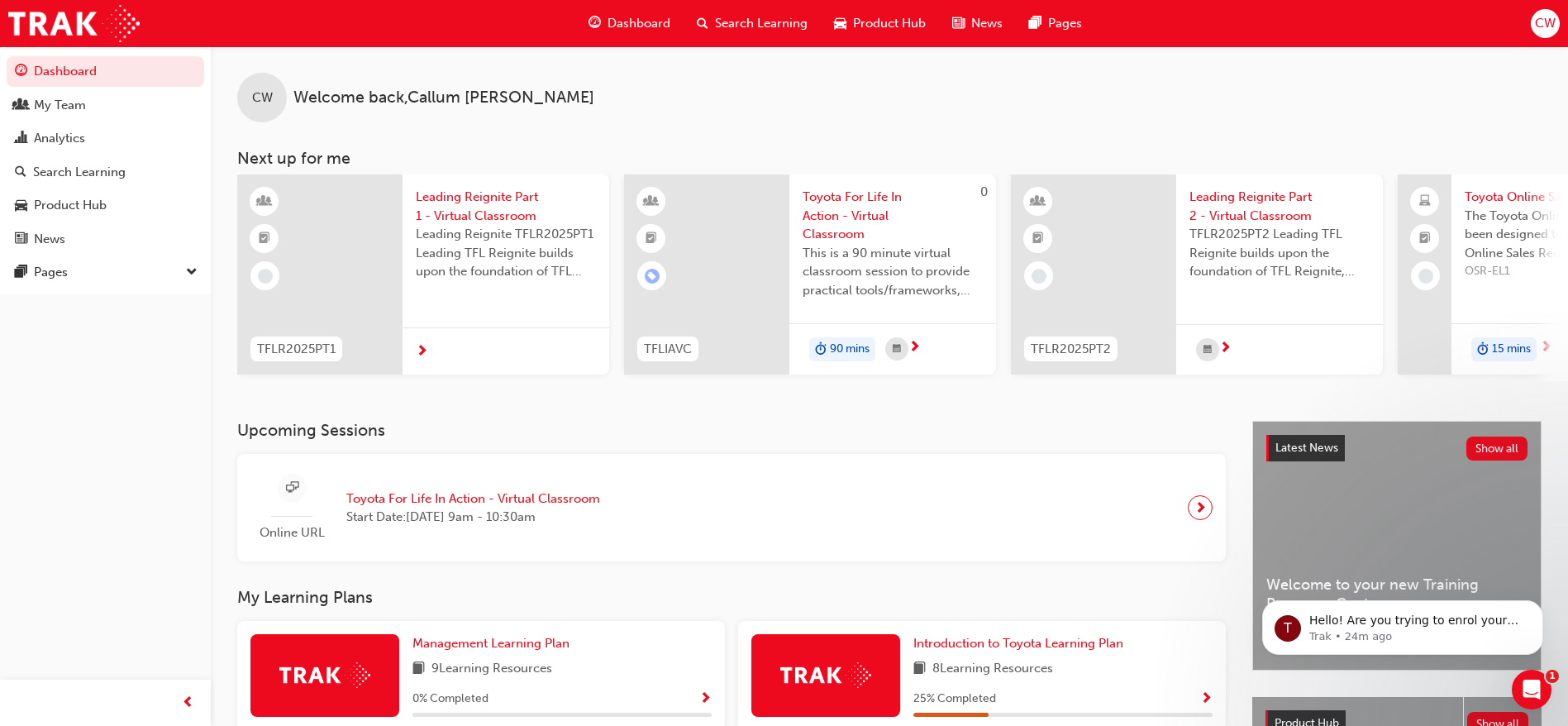
click at [644, 16] on span "Dashboard" at bounding box center [639, 24] width 63 height 19
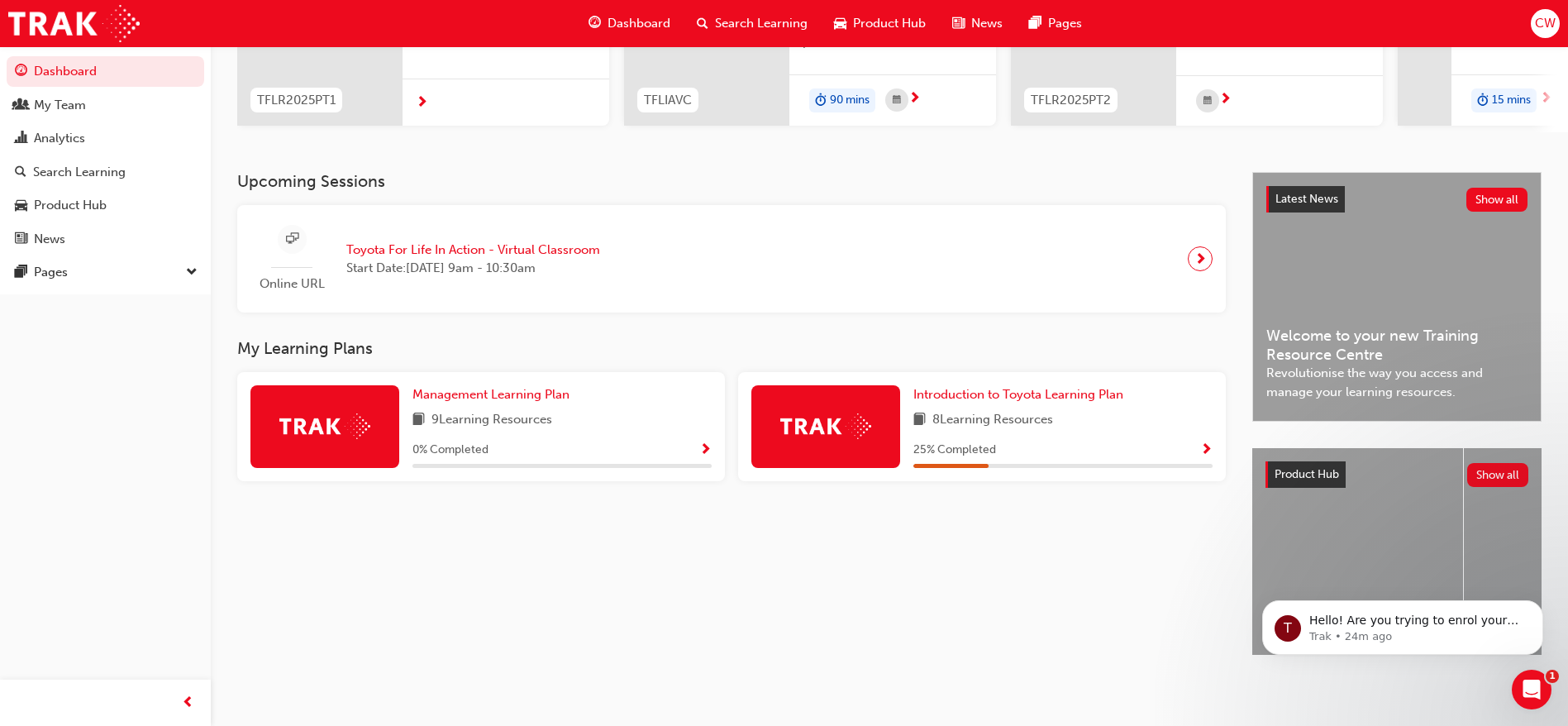
click at [1030, 372] on div "Introduction to Toyota Learning Plan 8 Learning Resources 25 % Completed" at bounding box center [981, 427] width 488 height 109
click at [1030, 390] on span "Introduction to Toyota Learning Plan" at bounding box center [1018, 394] width 210 height 15
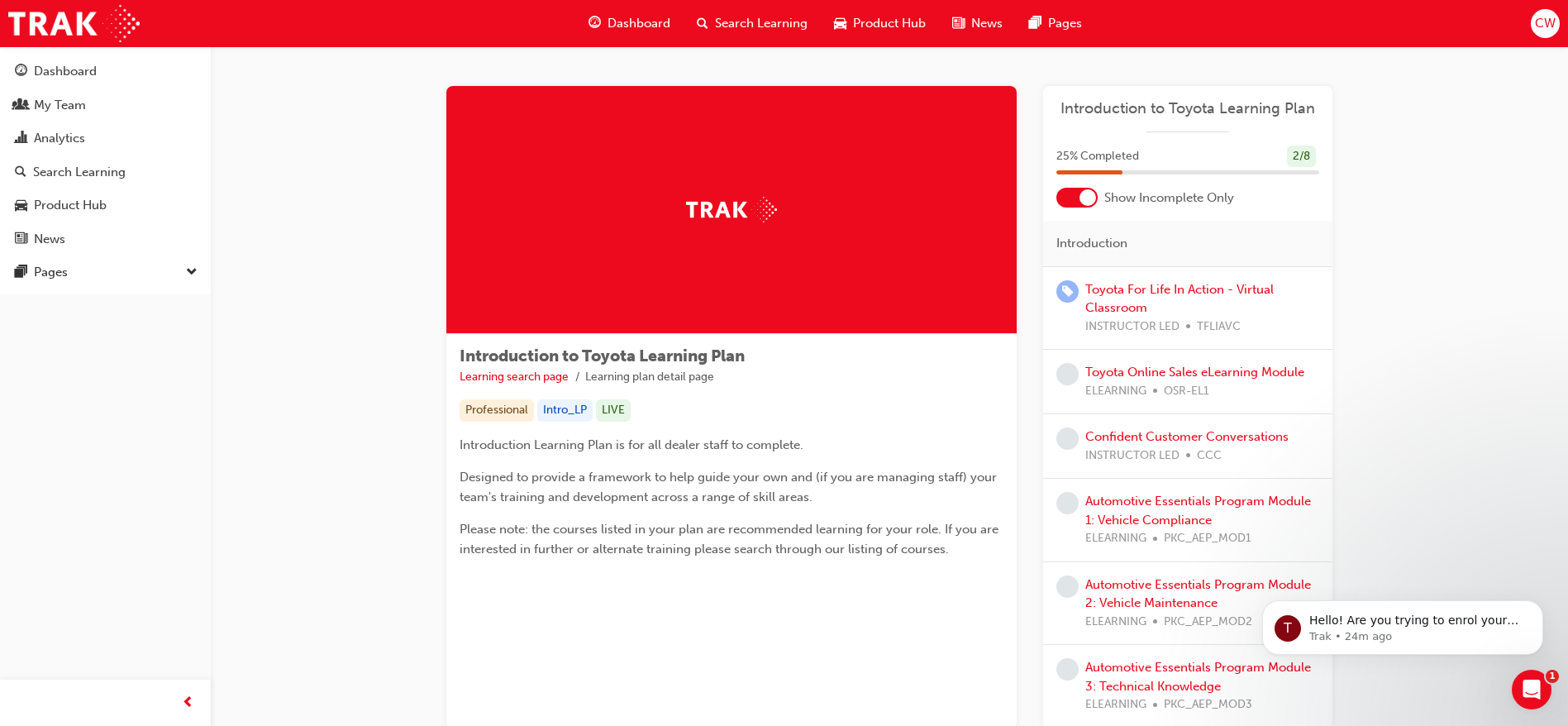
click at [1097, 201] on div "Show Incomplete Only" at bounding box center [1187, 197] width 289 height 20
click at [1070, 192] on div at bounding box center [1076, 197] width 42 height 20
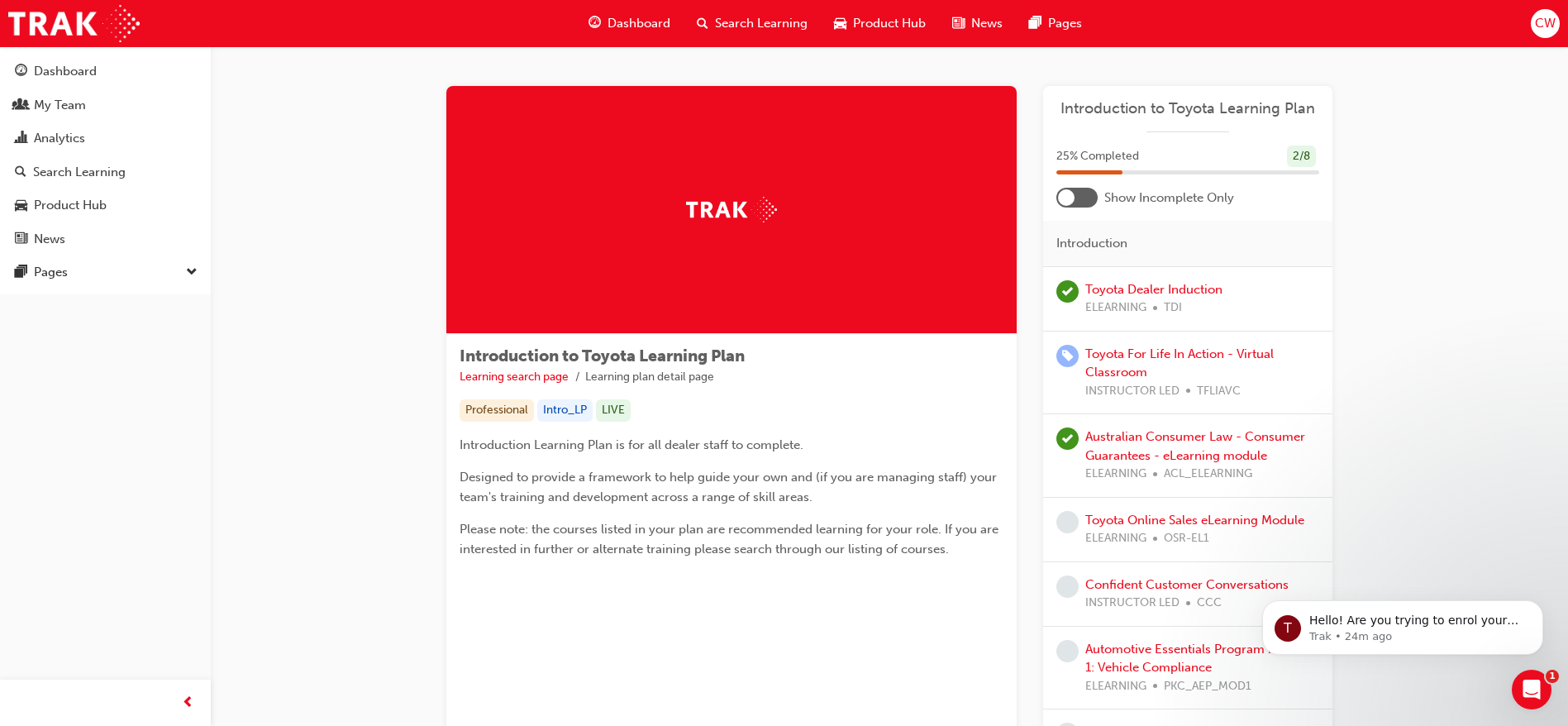
click at [1070, 192] on div at bounding box center [1065, 197] width 16 height 16
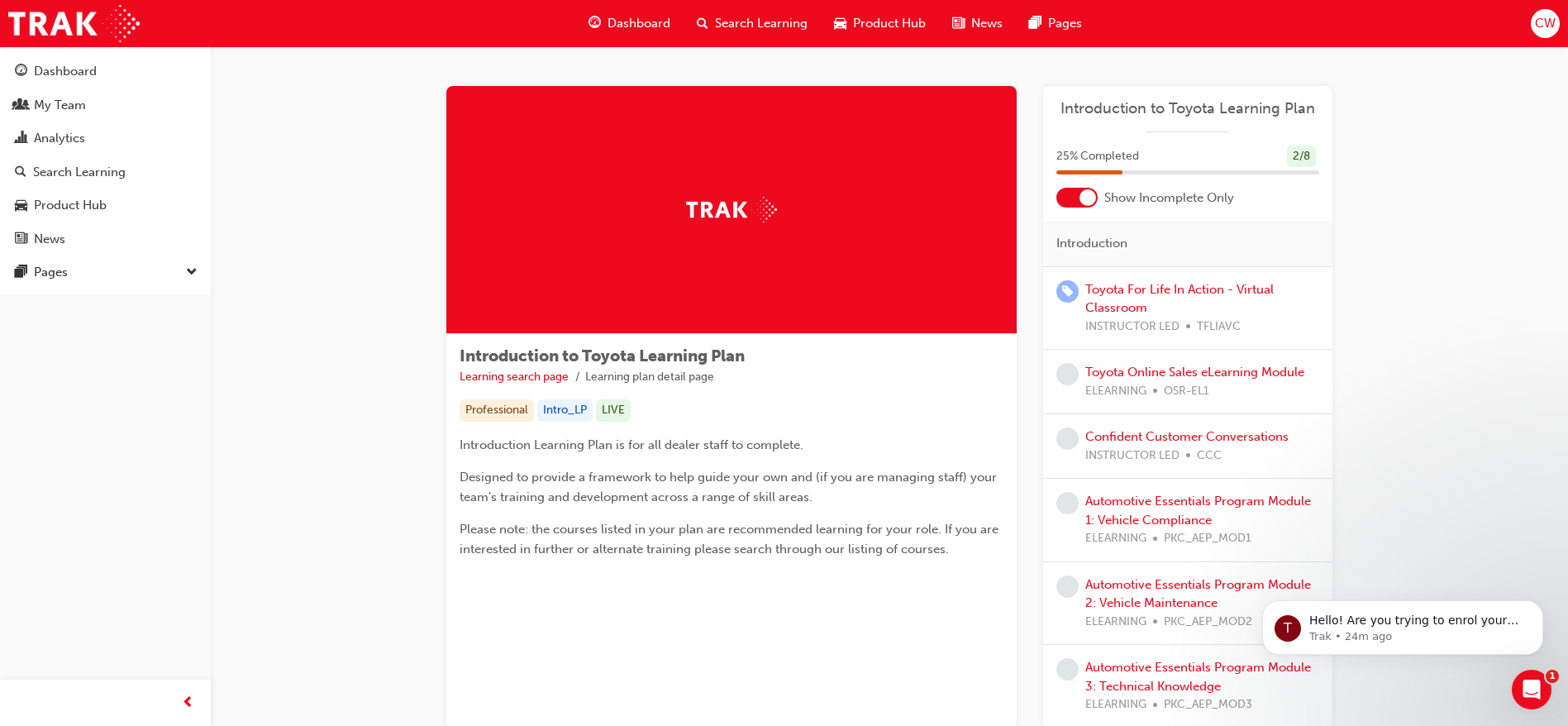
click at [1069, 197] on div at bounding box center [1076, 197] width 42 height 20
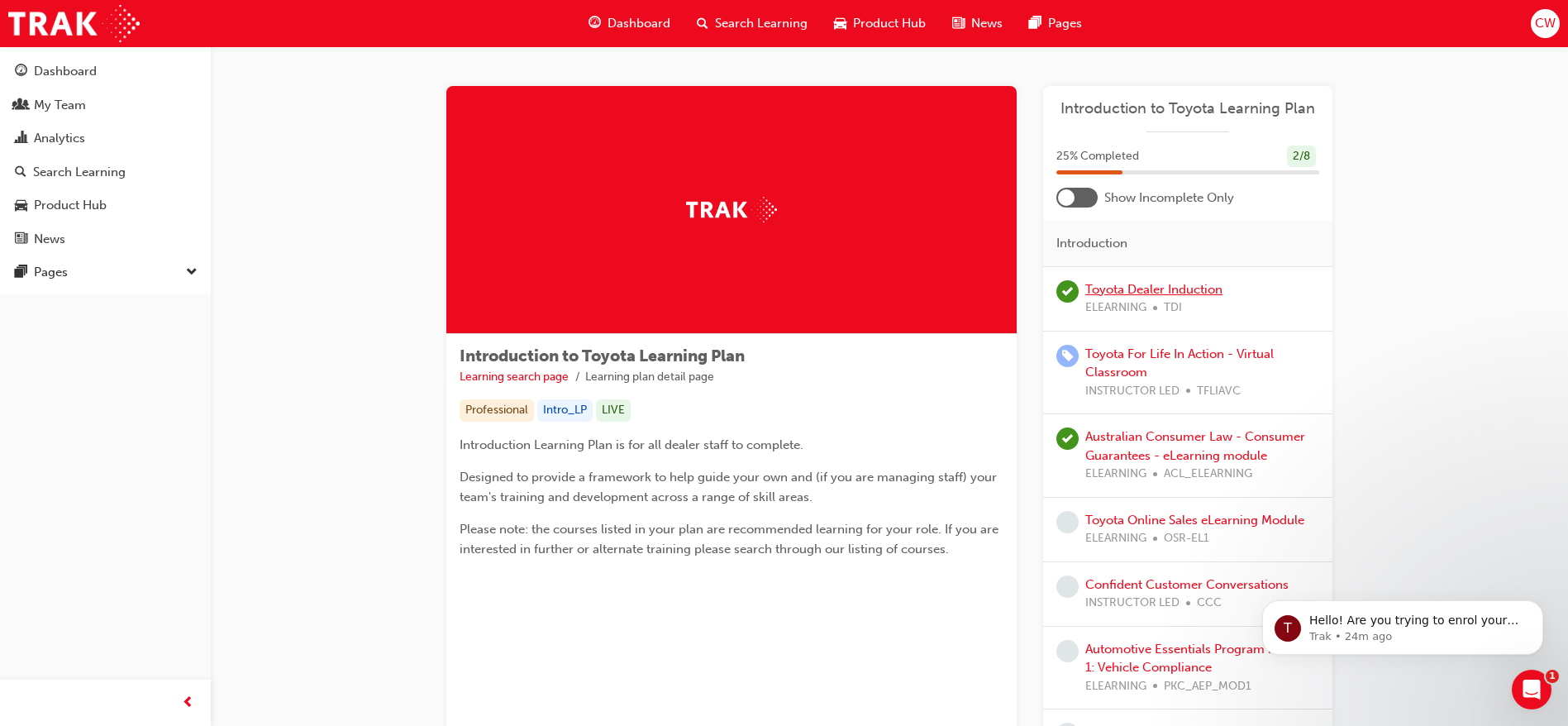
click at [1113, 286] on link "Toyota Dealer Induction" at bounding box center [1153, 289] width 137 height 15
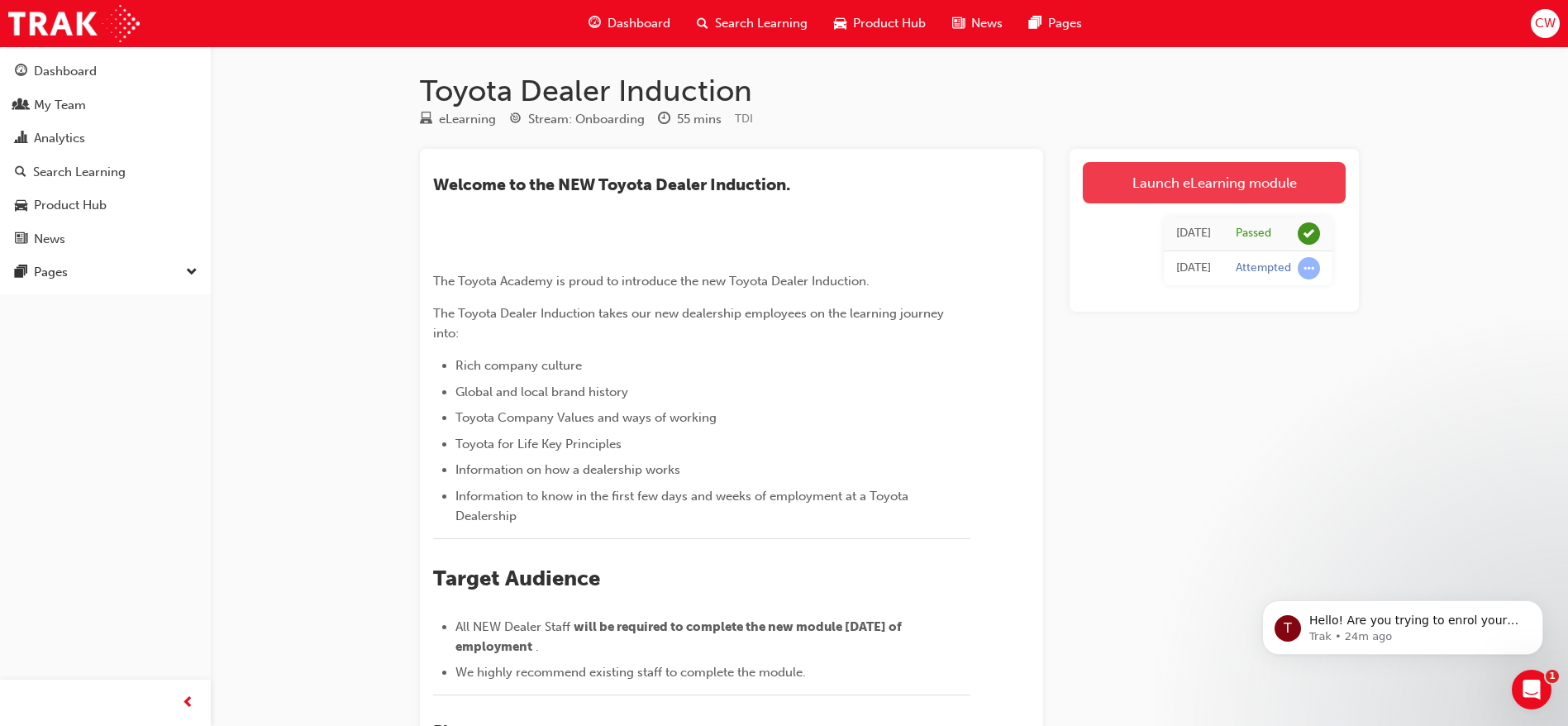
click at [1227, 169] on link "Launch eLearning module" at bounding box center [1214, 182] width 263 height 42
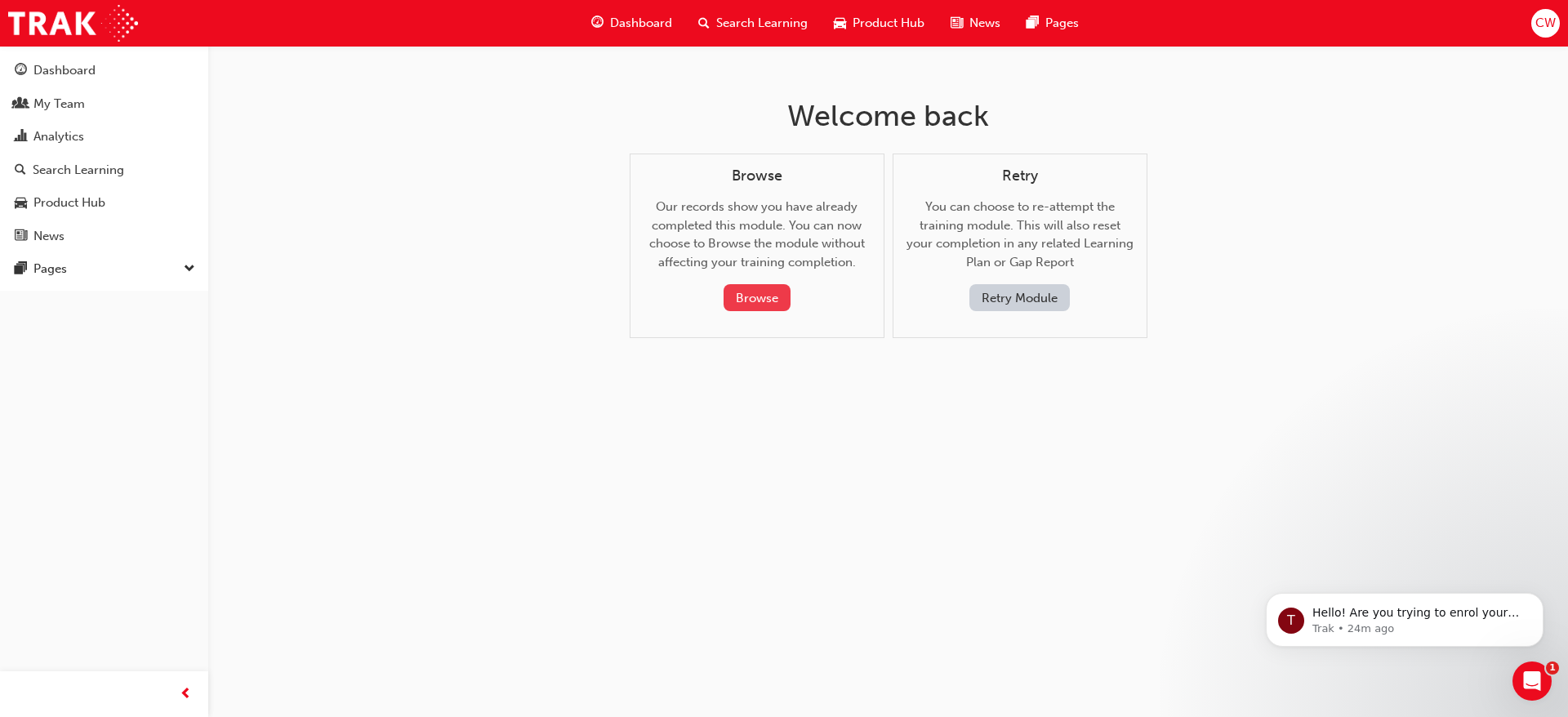
click at [772, 297] on button "Browse" at bounding box center [757, 297] width 67 height 27
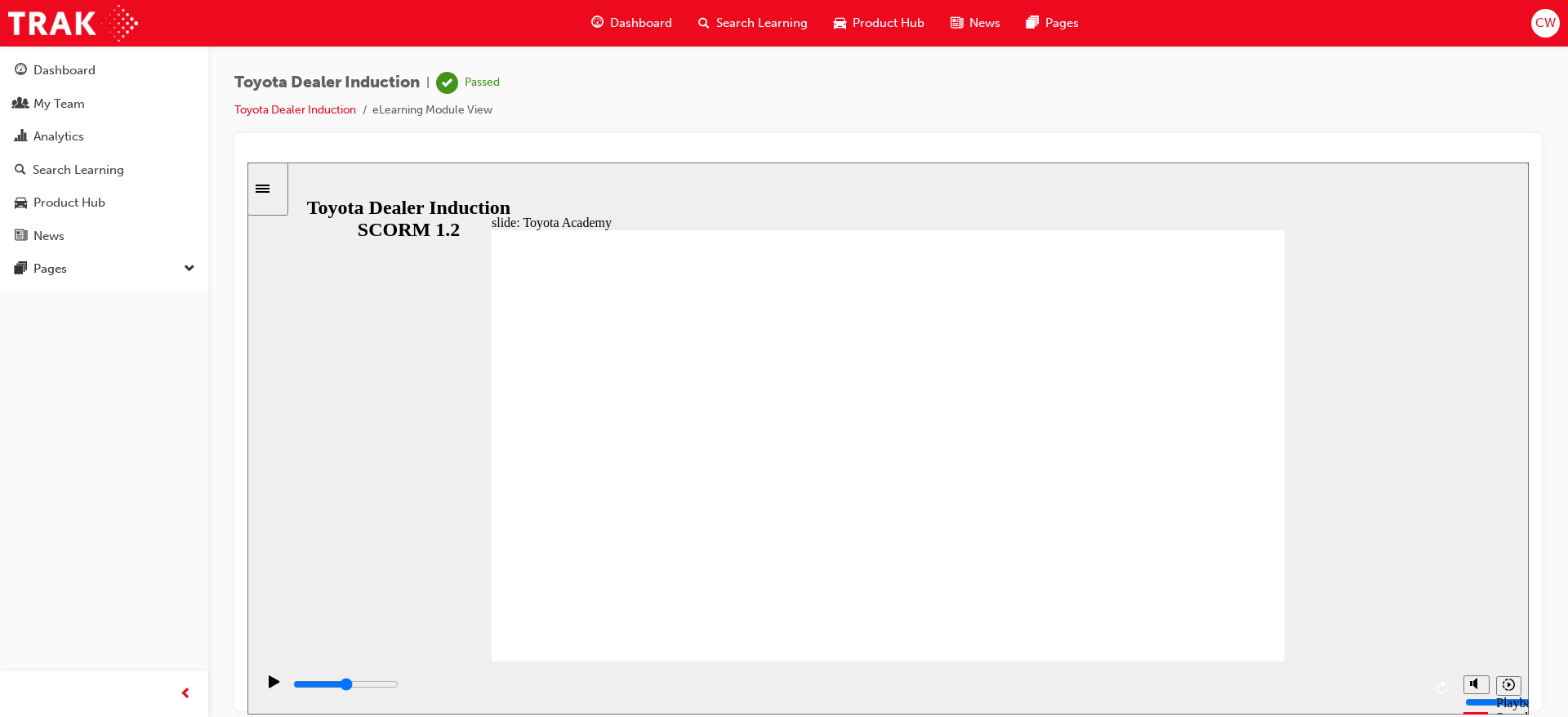
click at [270, 188] on icon "Sidebar Toggle" at bounding box center [262, 188] width 14 height 8
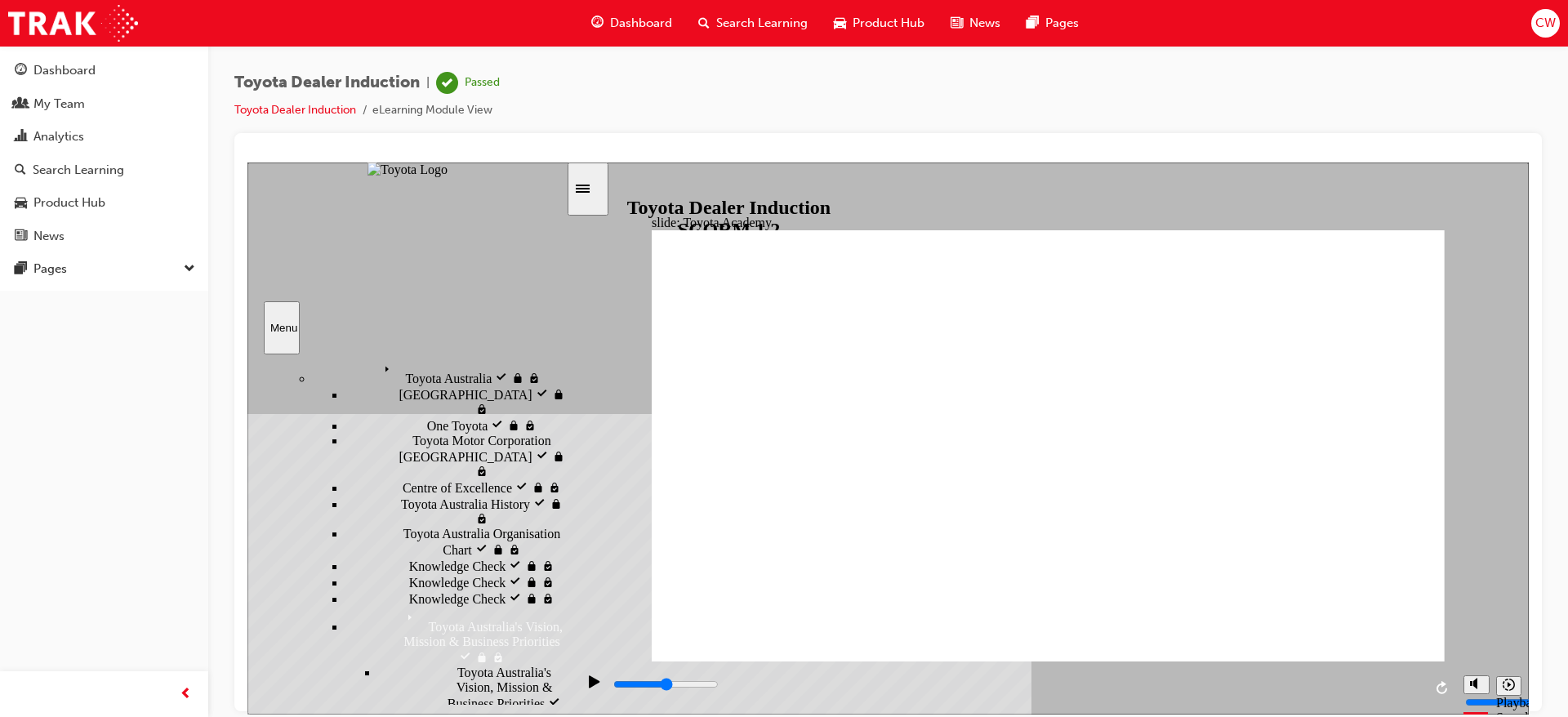
scroll to position [621, 0]
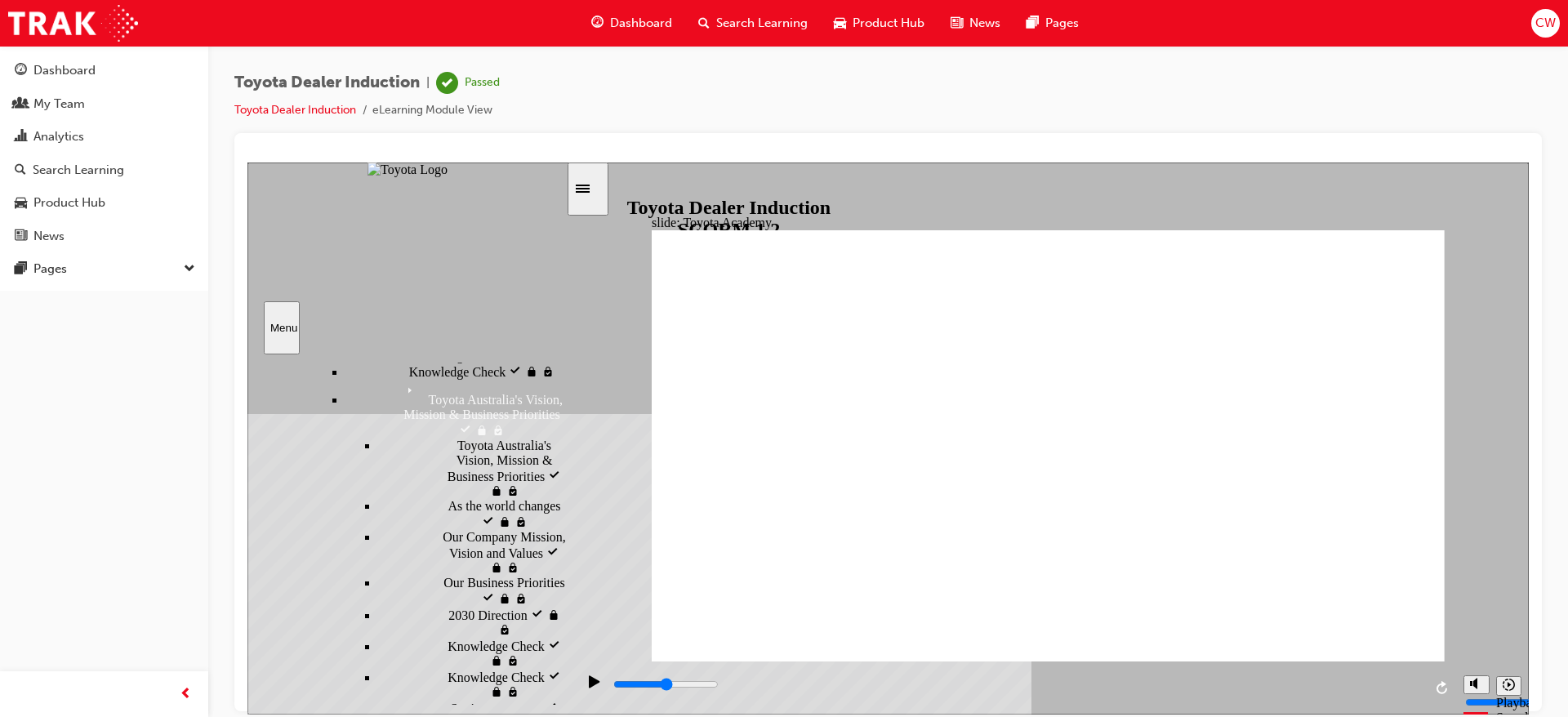
scroll to position [838, 0]
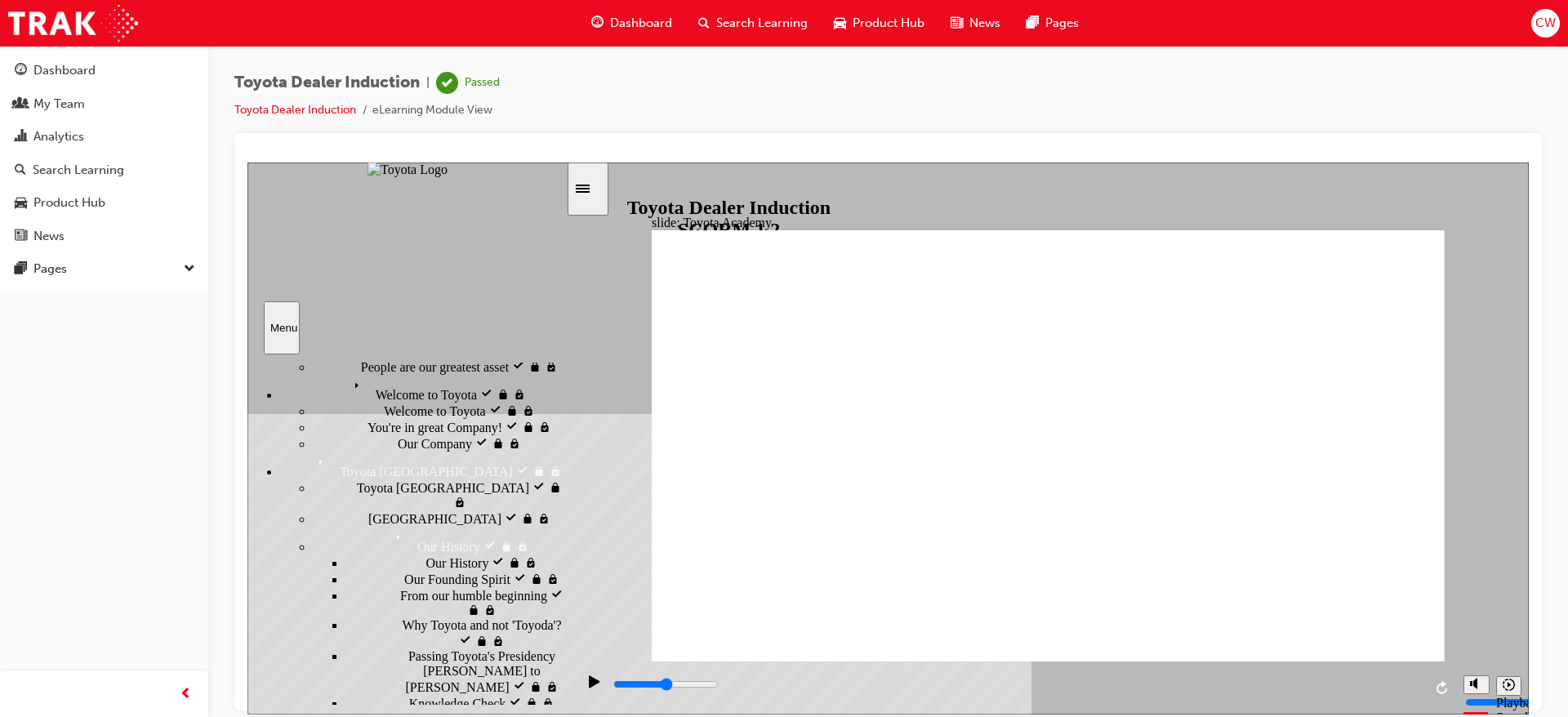
scroll to position [0, 0]
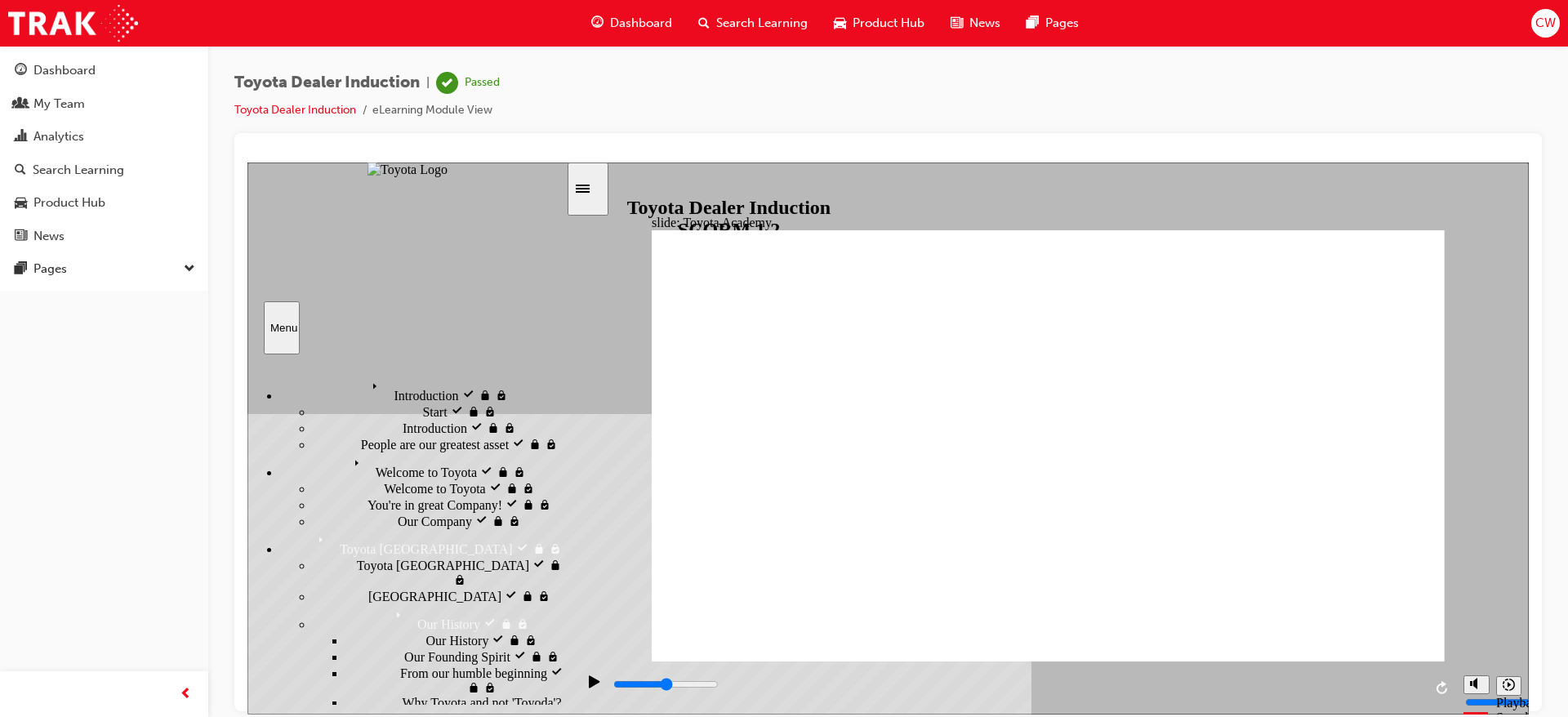
click at [310, 451] on div "Welcome to Toyota visited Welcome to Toyota" at bounding box center [422, 465] width 286 height 28
click at [331, 451] on div "Welcome to Toyota Welcome to Toyota" at bounding box center [422, 465] width 286 height 28
click at [366, 379] on span "Introduction visited" at bounding box center [417, 382] width 103 height 15
click at [365, 389] on div "Introduction Introduction" at bounding box center [422, 388] width 286 height 28
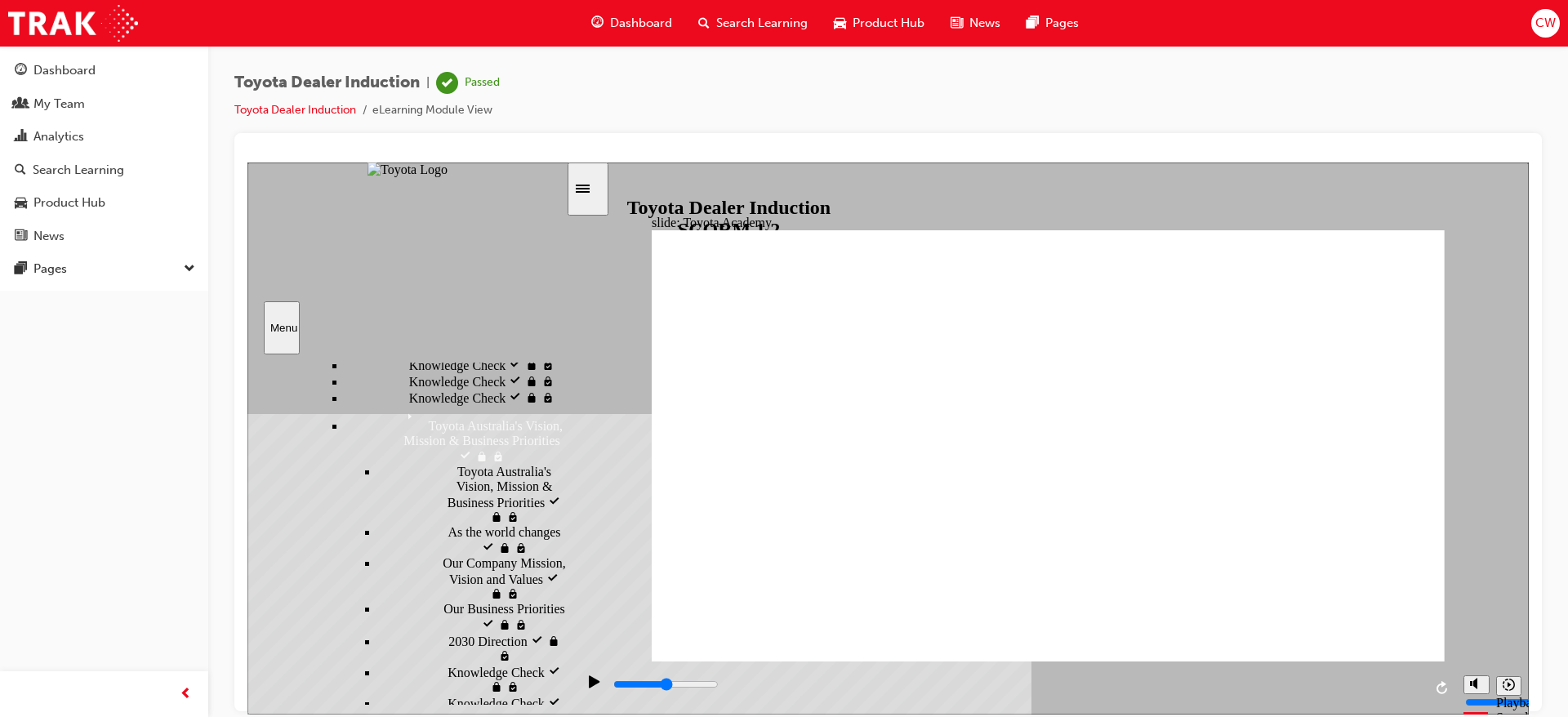
scroll to position [749, 0]
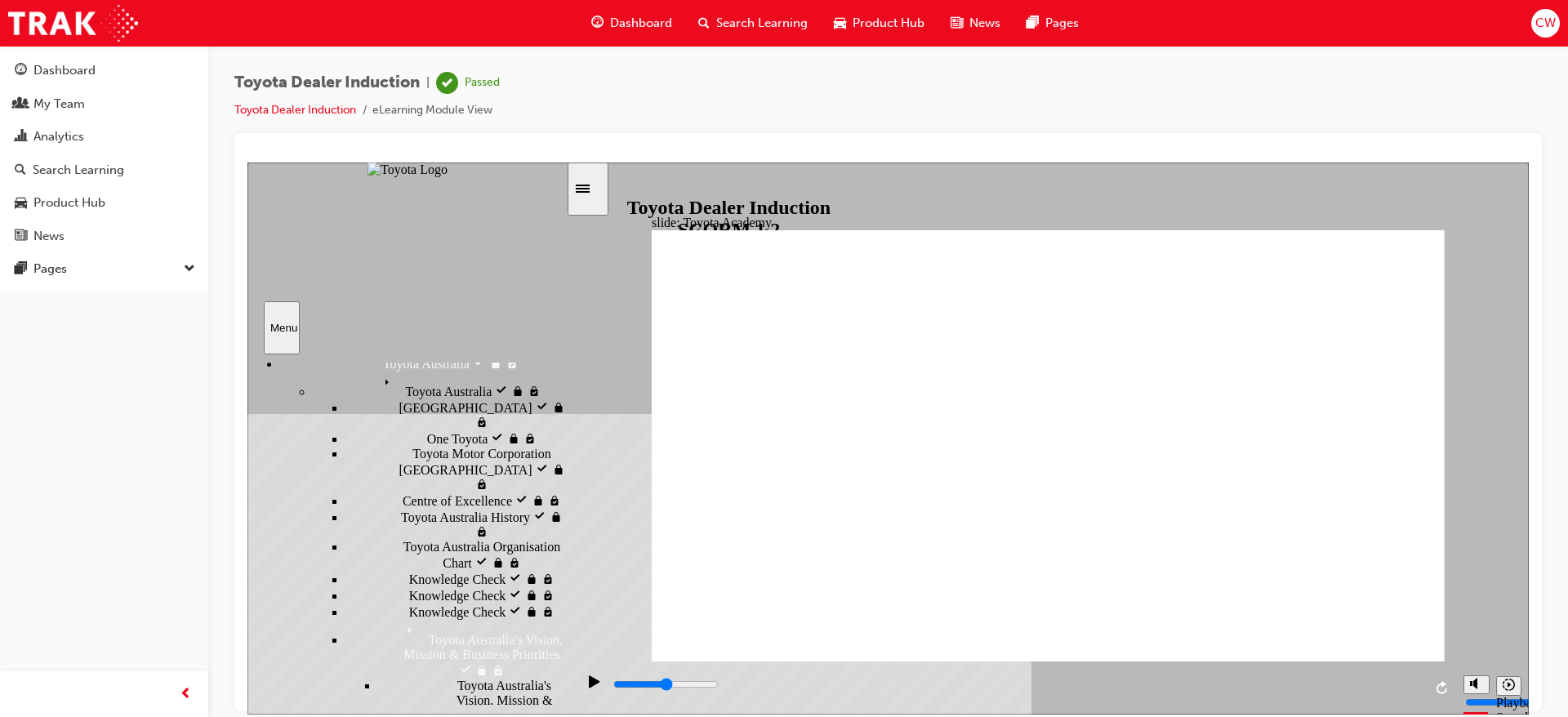
scroll to position [623, 0]
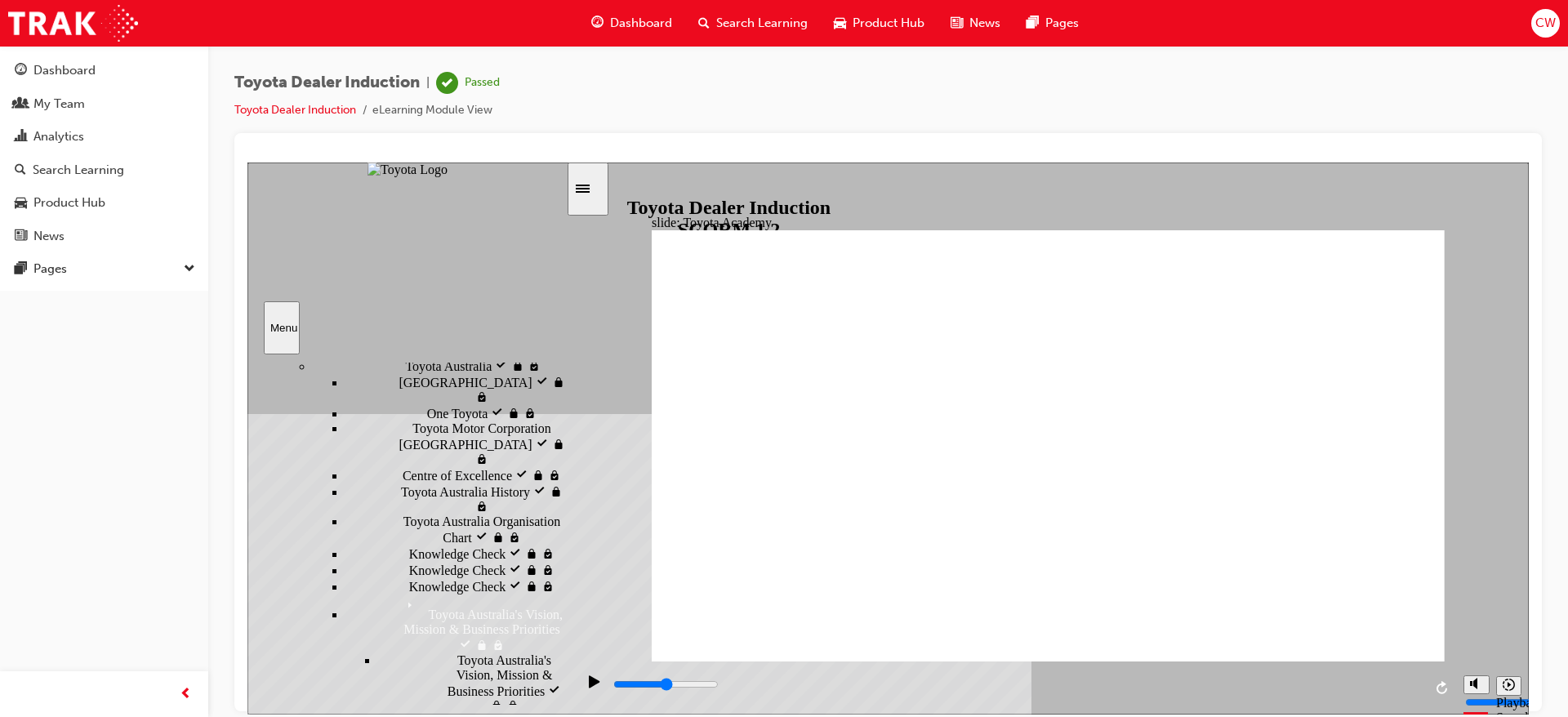
click at [317, 373] on div "Toyota Australia Toyota Australia" at bounding box center [439, 358] width 253 height 28
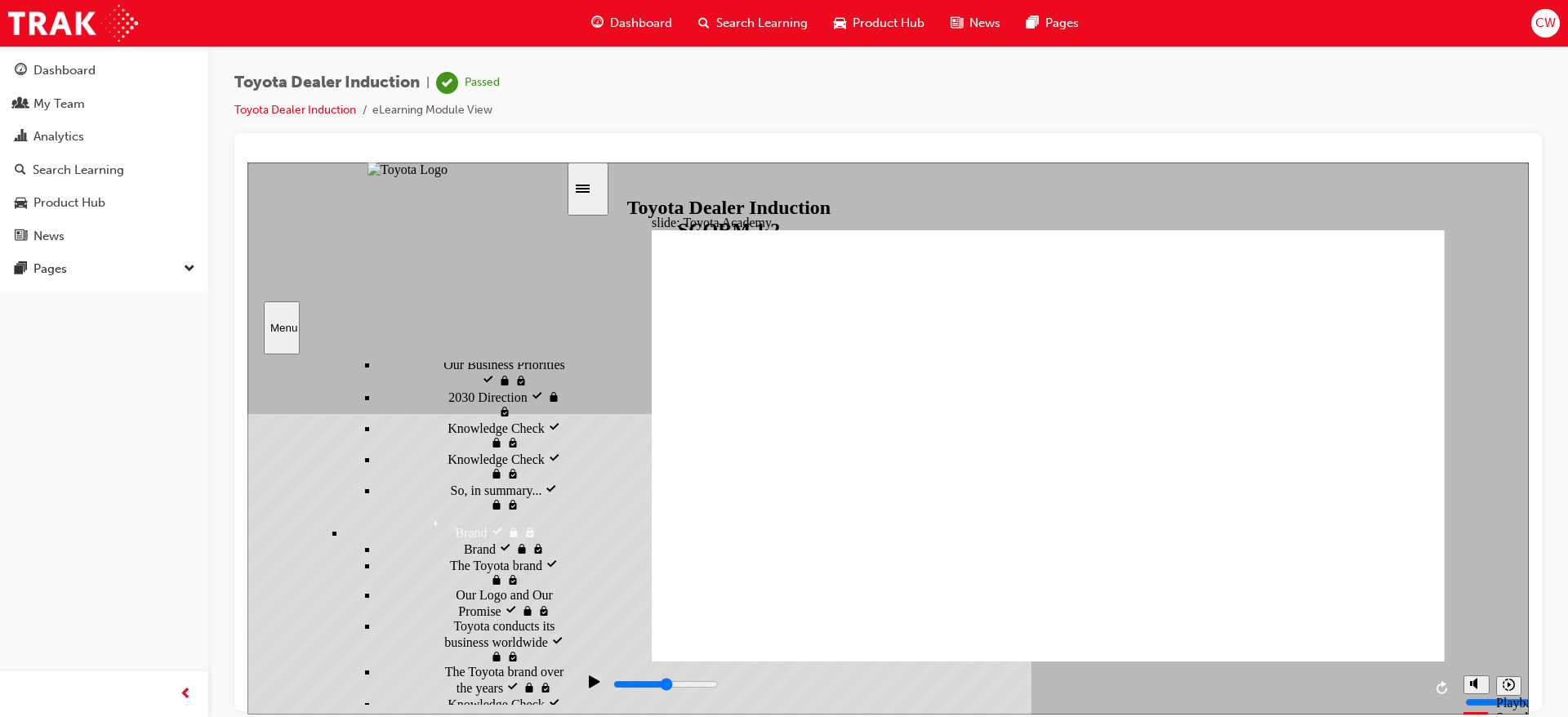
scroll to position [1057, 0]
click at [581, 691] on div "Pause (Ctrl+Alt+P)" at bounding box center [594, 688] width 28 height 28
drag, startPoint x: 577, startPoint y: 691, endPoint x: 622, endPoint y: 699, distance: 45.7
click at [592, 694] on div "Pause (Ctrl+Alt+P)" at bounding box center [594, 688] width 28 height 28
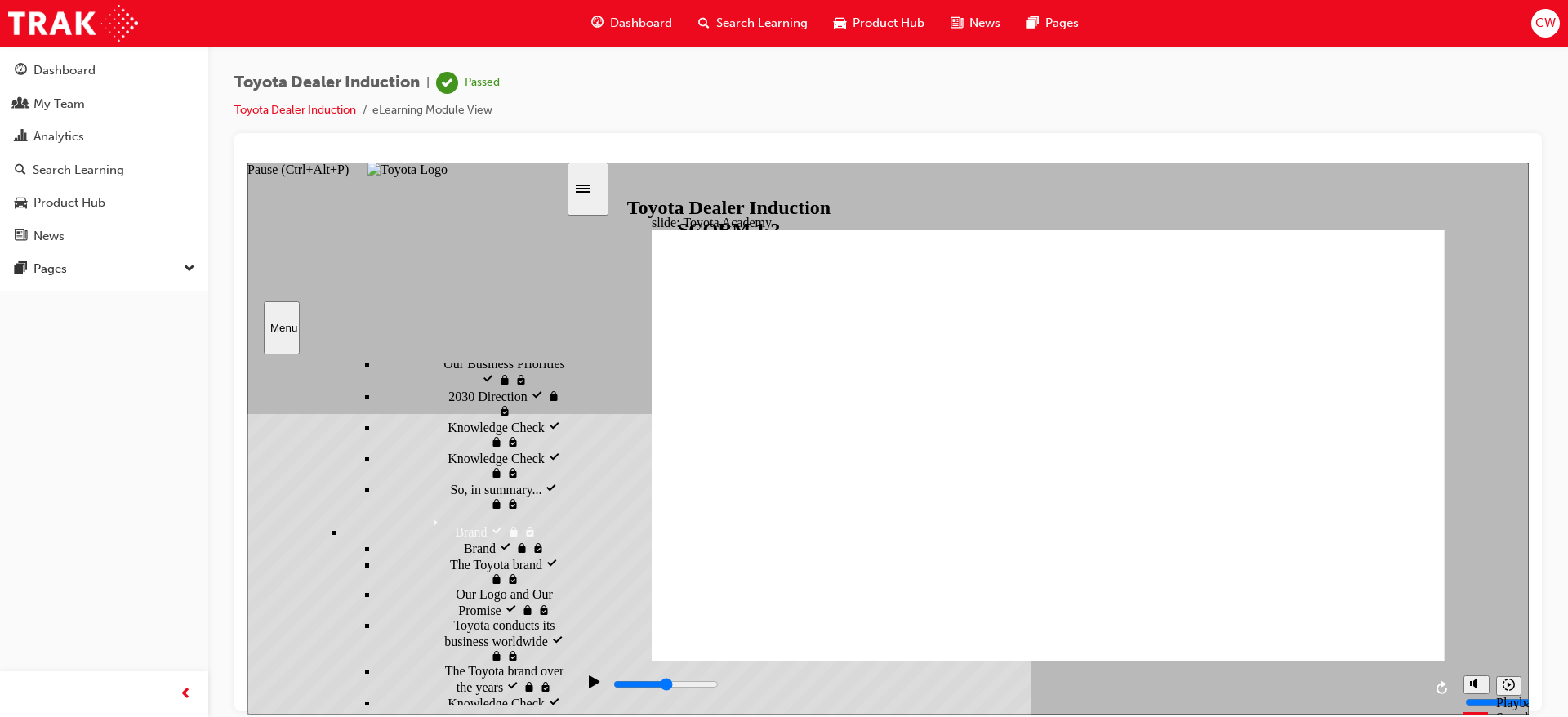
click at [622, 693] on div "playback controls" at bounding box center [1017, 683] width 811 height 18
drag, startPoint x: 634, startPoint y: 689, endPoint x: 802, endPoint y: 639, distance: 175.3
click at [802, 639] on div "slide: Toyota Academy RESTART RESTART RESTART RESTART Back to top Playback Spee…" at bounding box center [887, 437] width 1281 height 552
click at [598, 689] on div "Pause (Ctrl+Alt+P)" at bounding box center [594, 688] width 28 height 28
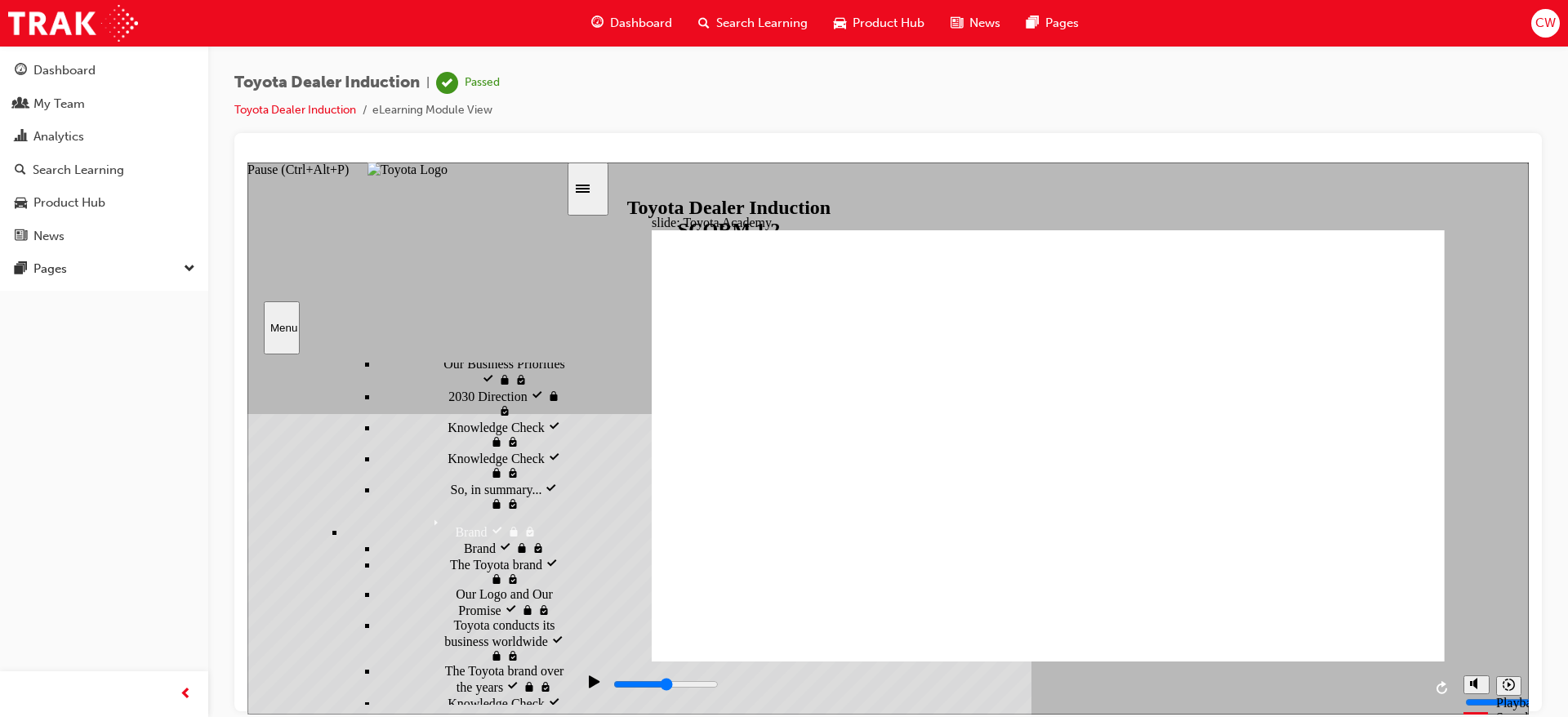
click at [598, 689] on div "Pause (Ctrl+Alt+P)" at bounding box center [594, 688] width 28 height 28
click at [378, 356] on div "Our Company Mission, Vision and Values Our Company Mission, Vision and Values" at bounding box center [472, 333] width 188 height 46
click at [378, 356] on div "Our Company Mission, Vision and Values visited Our Company Mission, Vision and …" at bounding box center [472, 333] width 188 height 46
click at [378, 310] on div "As the world changes As the world changes" at bounding box center [472, 294] width 188 height 31
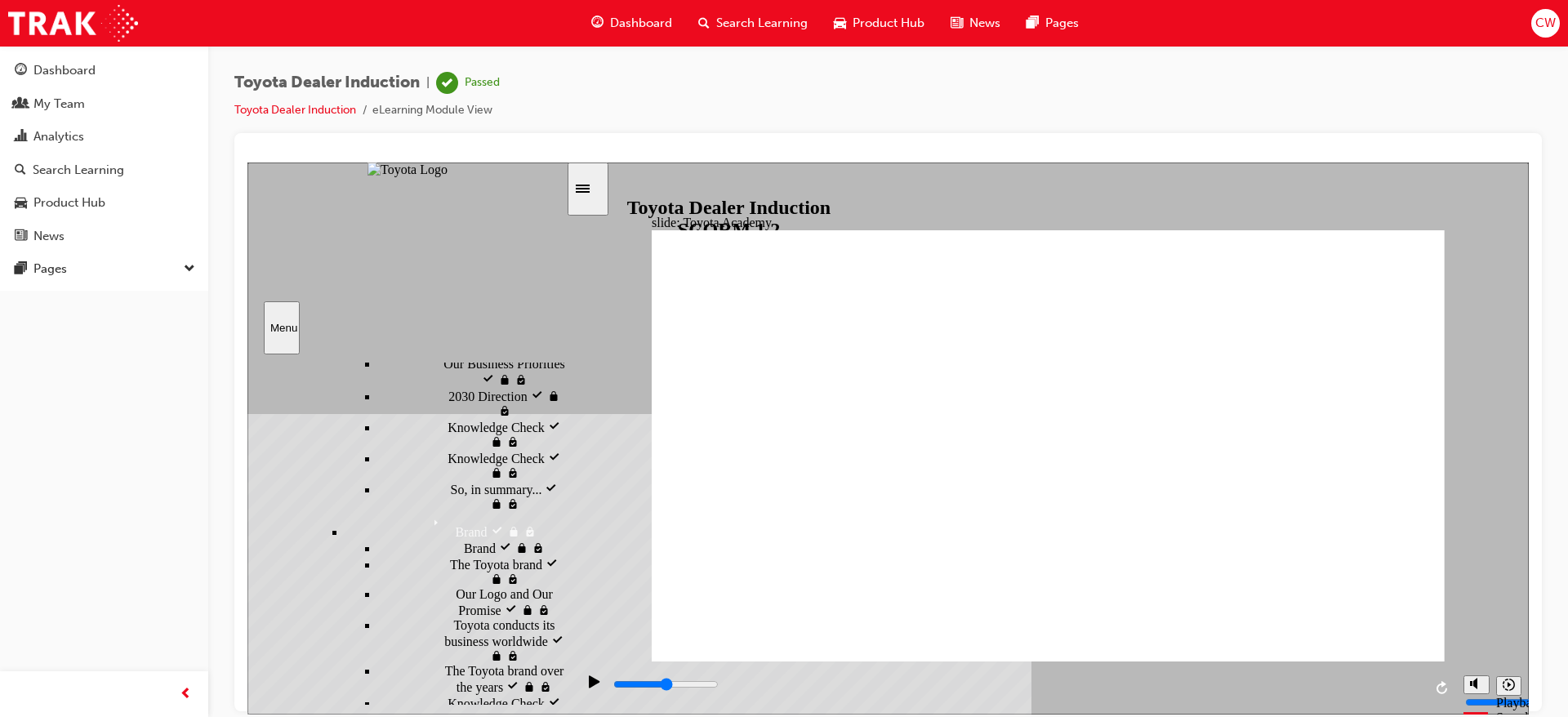
click at [378, 279] on div "Toyota Australia's Vision, Mission & Business Priorities Toyota Australia's Vis…" at bounding box center [472, 249] width 188 height 60
click at [110, 117] on link "My Team" at bounding box center [104, 104] width 195 height 30
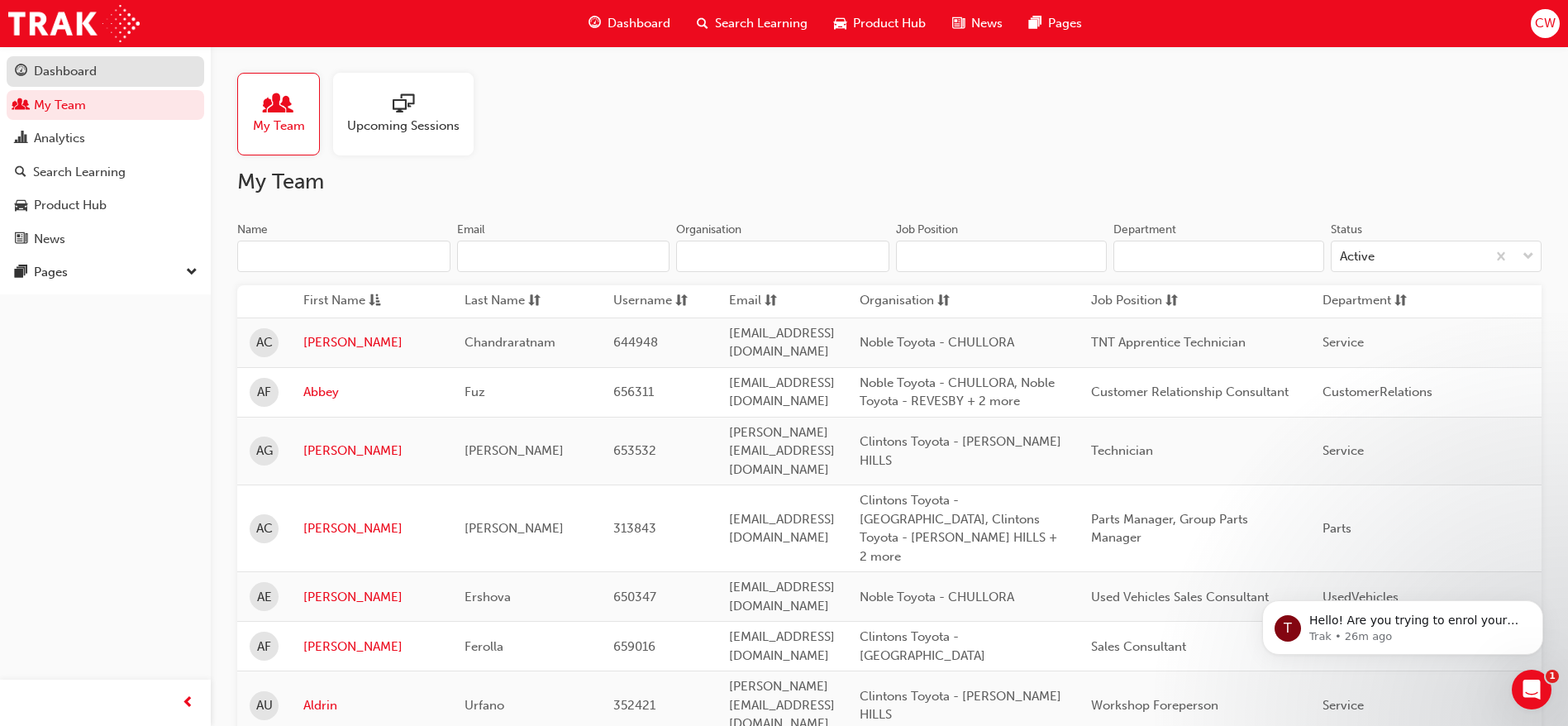
click at [95, 73] on div "Dashboard" at bounding box center [65, 71] width 63 height 19
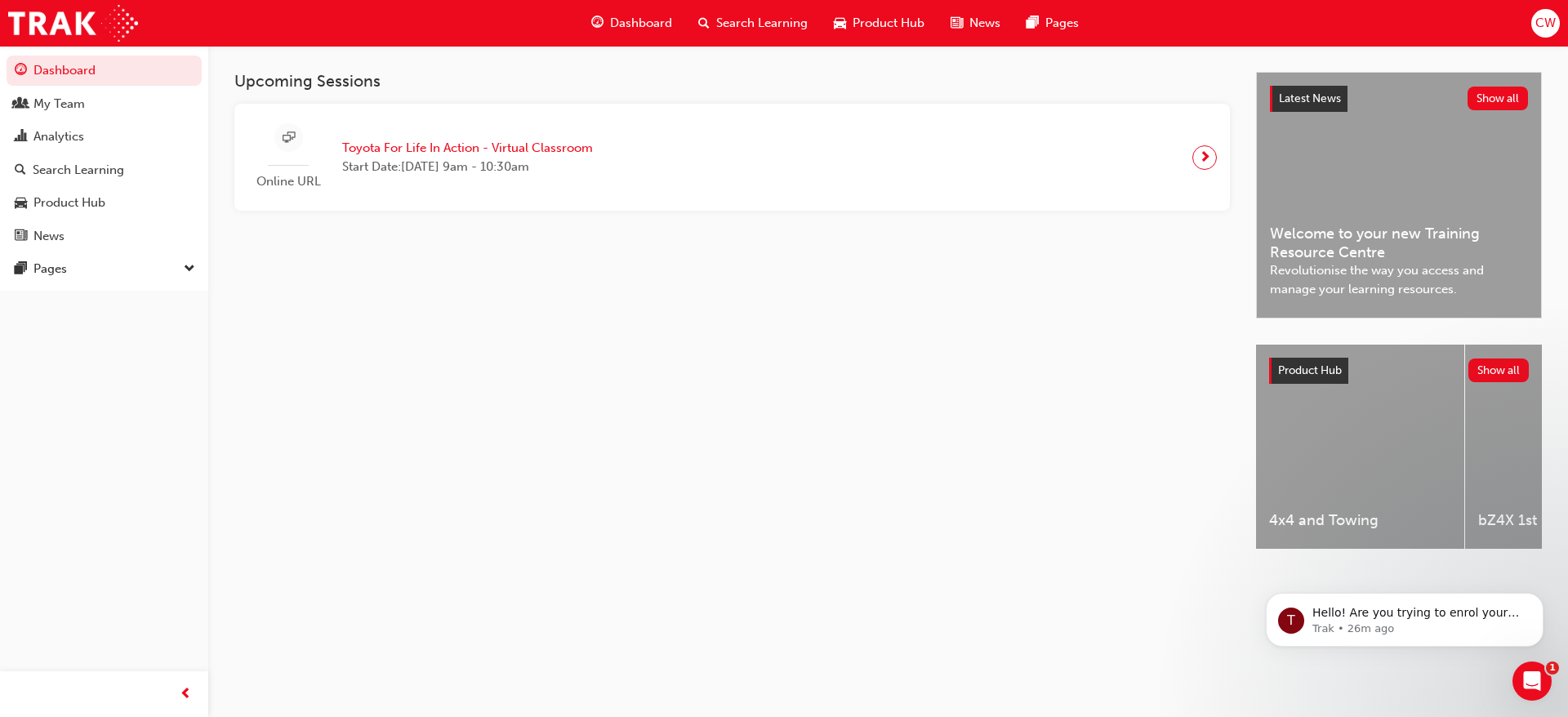
click at [563, 139] on span "Toyota For Life In Action - Virtual Classroom" at bounding box center [467, 148] width 251 height 18
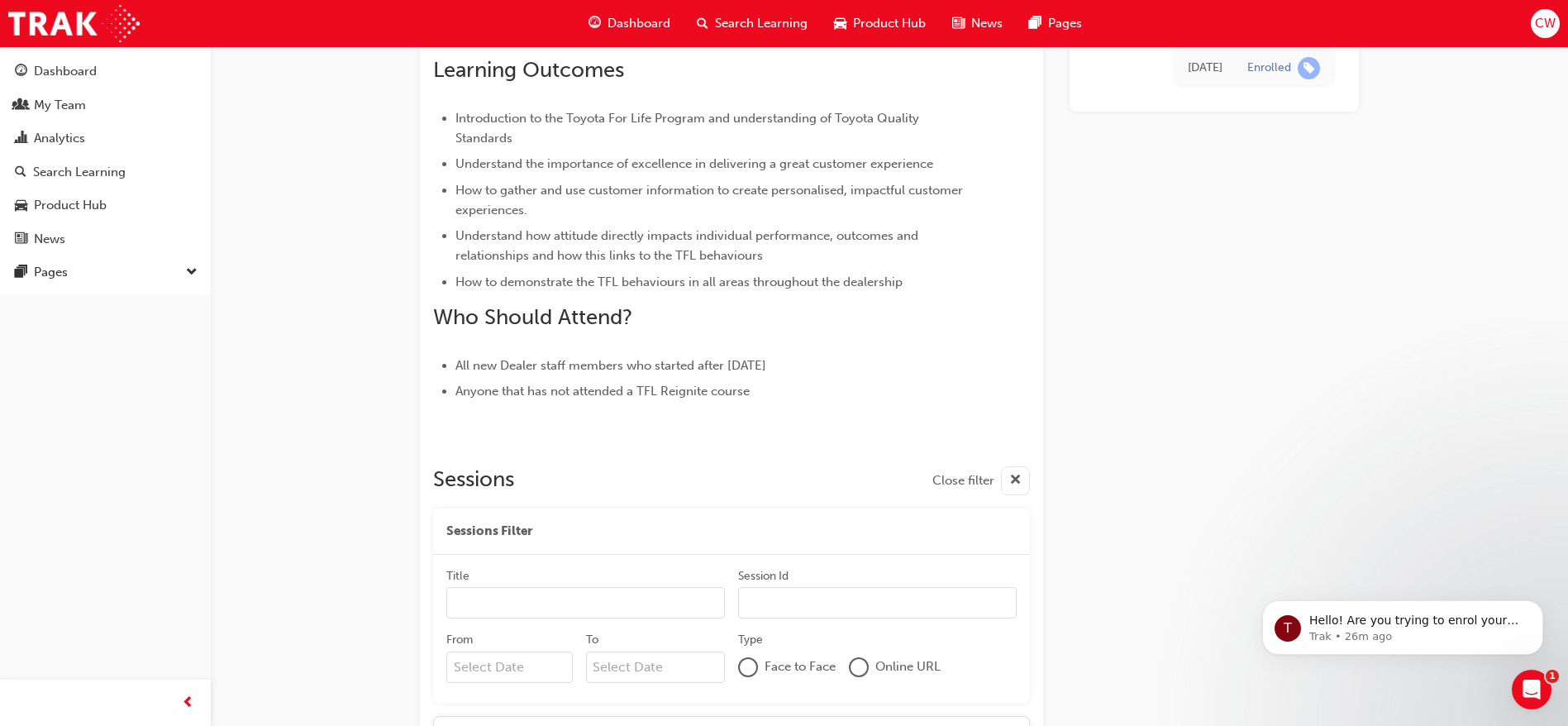
scroll to position [19874, 0]
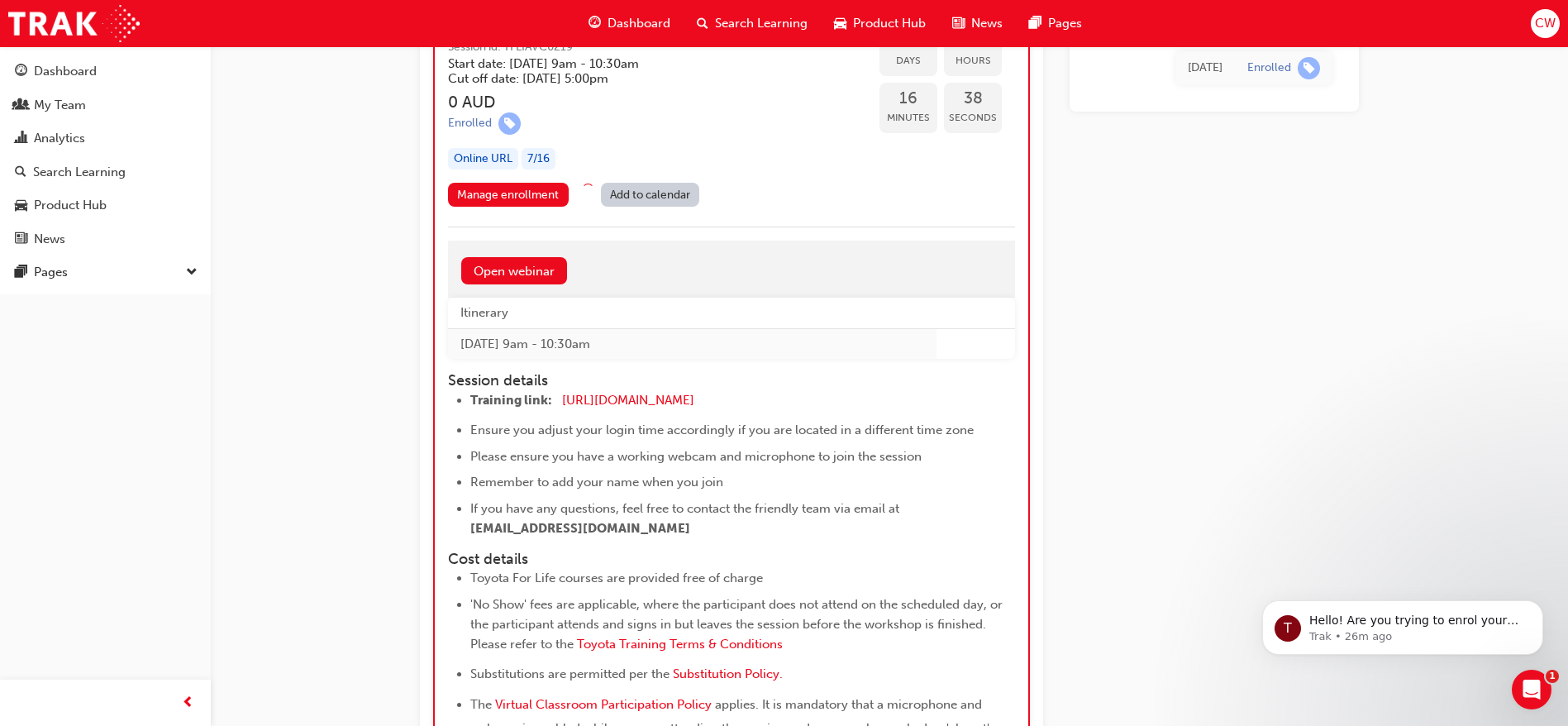
click at [641, 10] on div "Dashboard" at bounding box center [629, 24] width 109 height 34
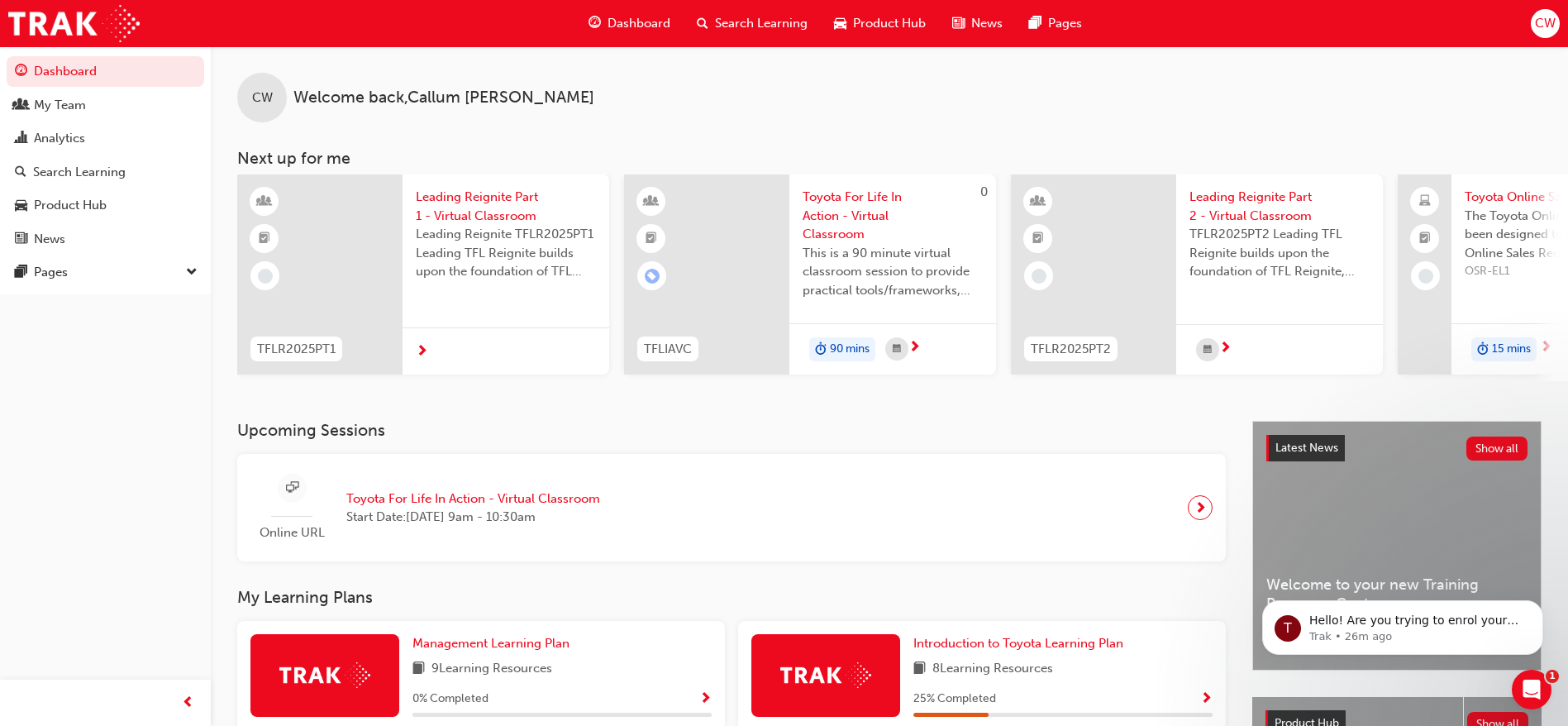
scroll to position [262, 0]
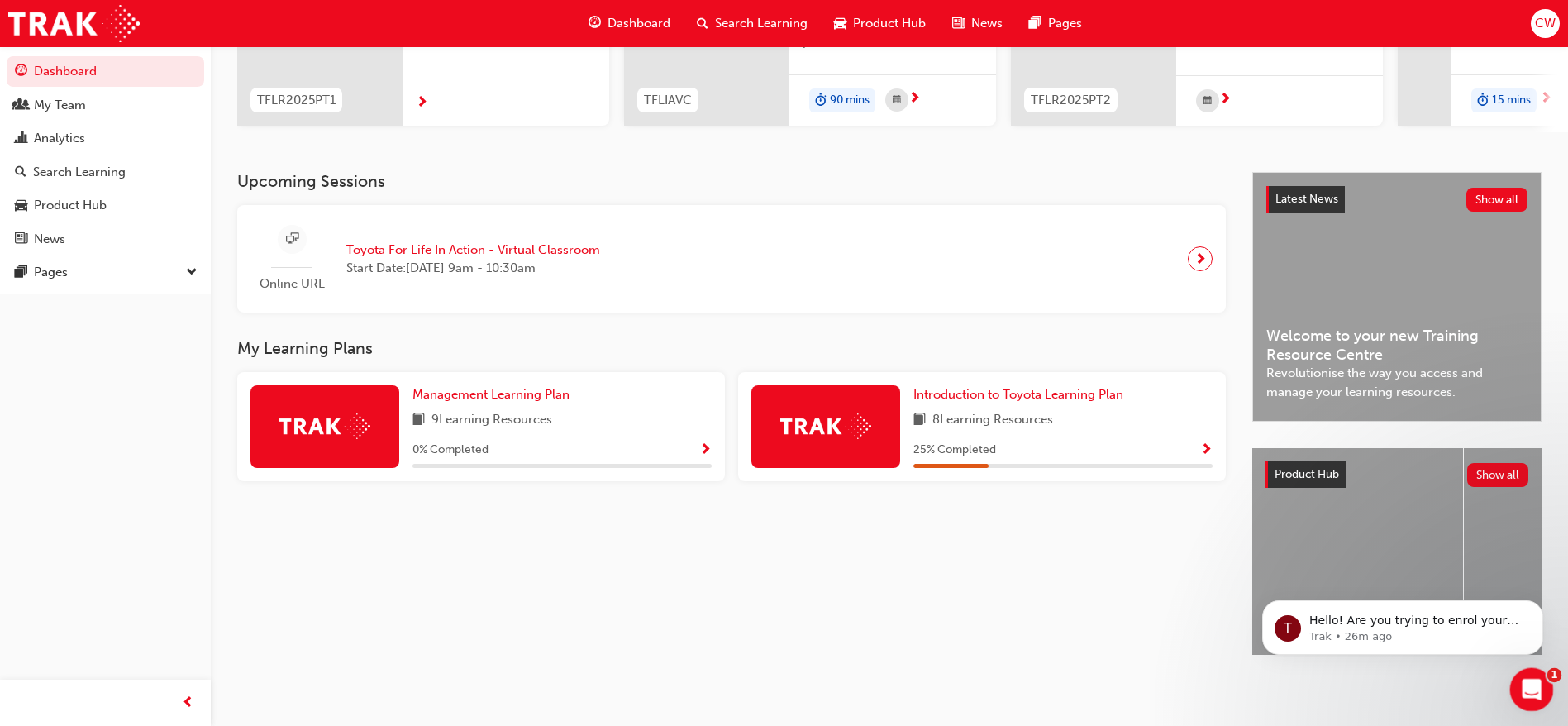
click at [1529, 684] on icon "Open Intercom Messenger" at bounding box center [1529, 687] width 27 height 27
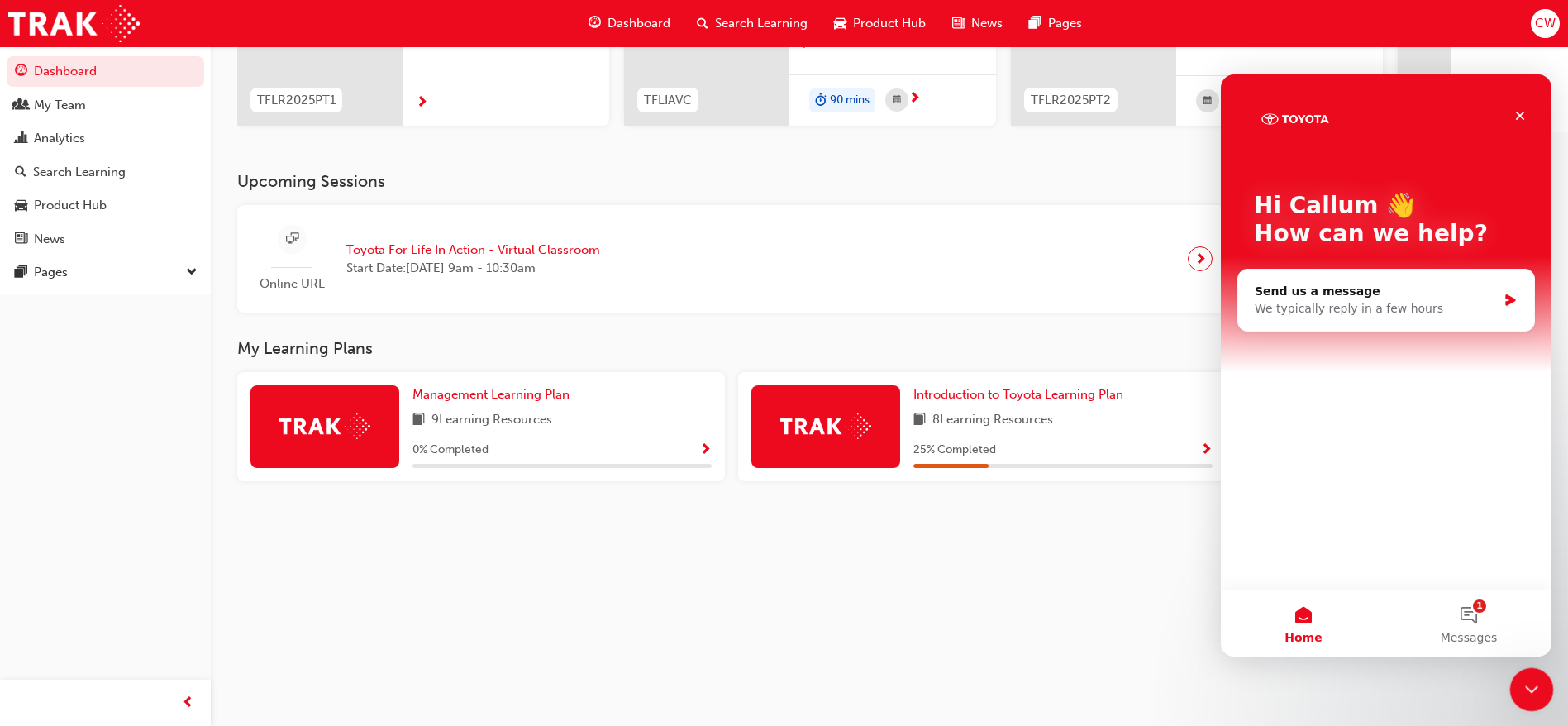
scroll to position [0, 0]
click at [1087, 631] on div "Upcoming Sessions Online URL Toyota For Life In Action - Virtual Classroom Star…" at bounding box center [745, 428] width 1015 height 512
click at [1084, 630] on div "Upcoming Sessions Online URL Toyota For Life In Action - Virtual Classroom Star…" at bounding box center [745, 428] width 1015 height 512
click at [1515, 131] on div "T" at bounding box center [1386, 117] width 265 height 33
click at [1520, 120] on icon "Close" at bounding box center [1520, 116] width 14 height 14
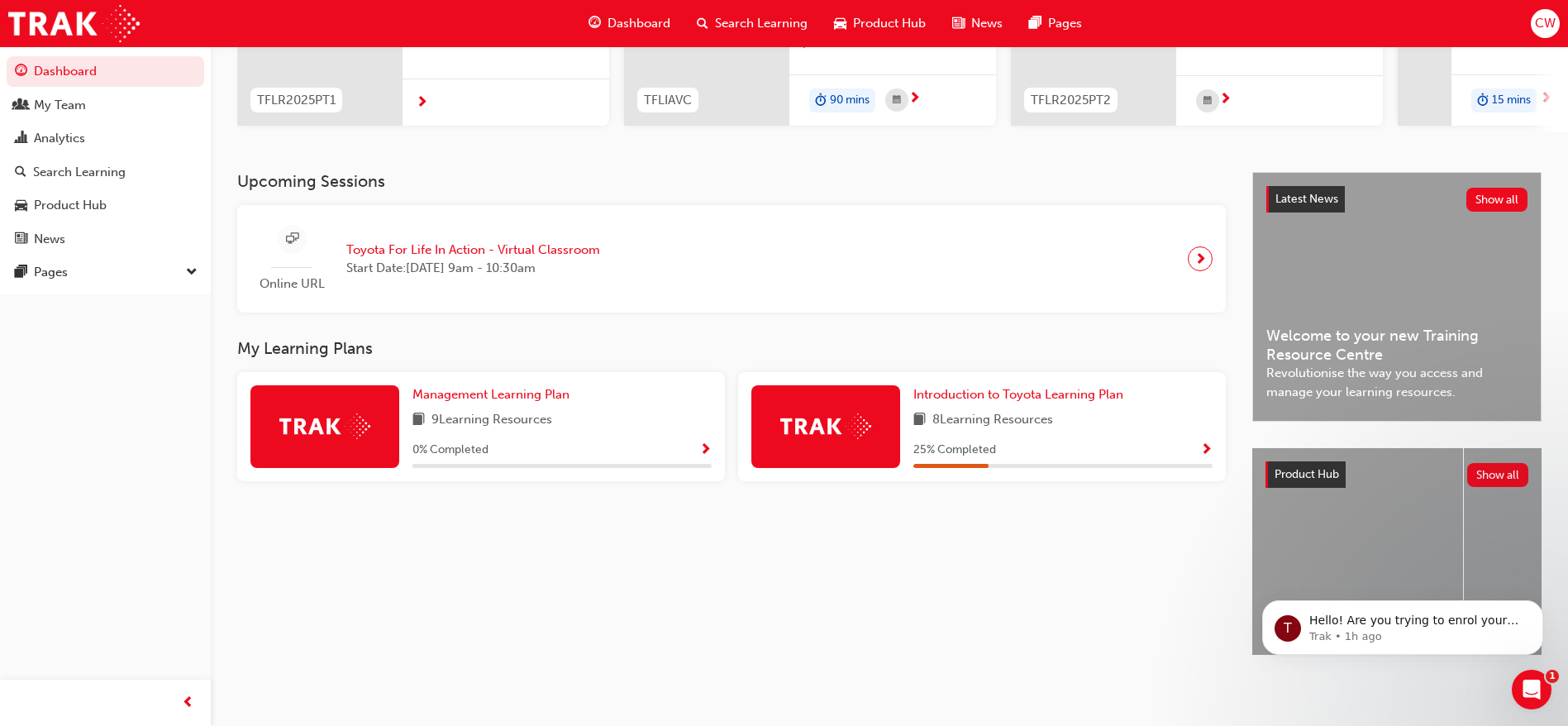
click at [86, 452] on div "Dashboard My Team Analytics Search Learning Product Hub News Pages Pages" at bounding box center [105, 342] width 210 height 684
click at [962, 396] on link "Introduction to Toyota Learning Plan" at bounding box center [1021, 394] width 216 height 19
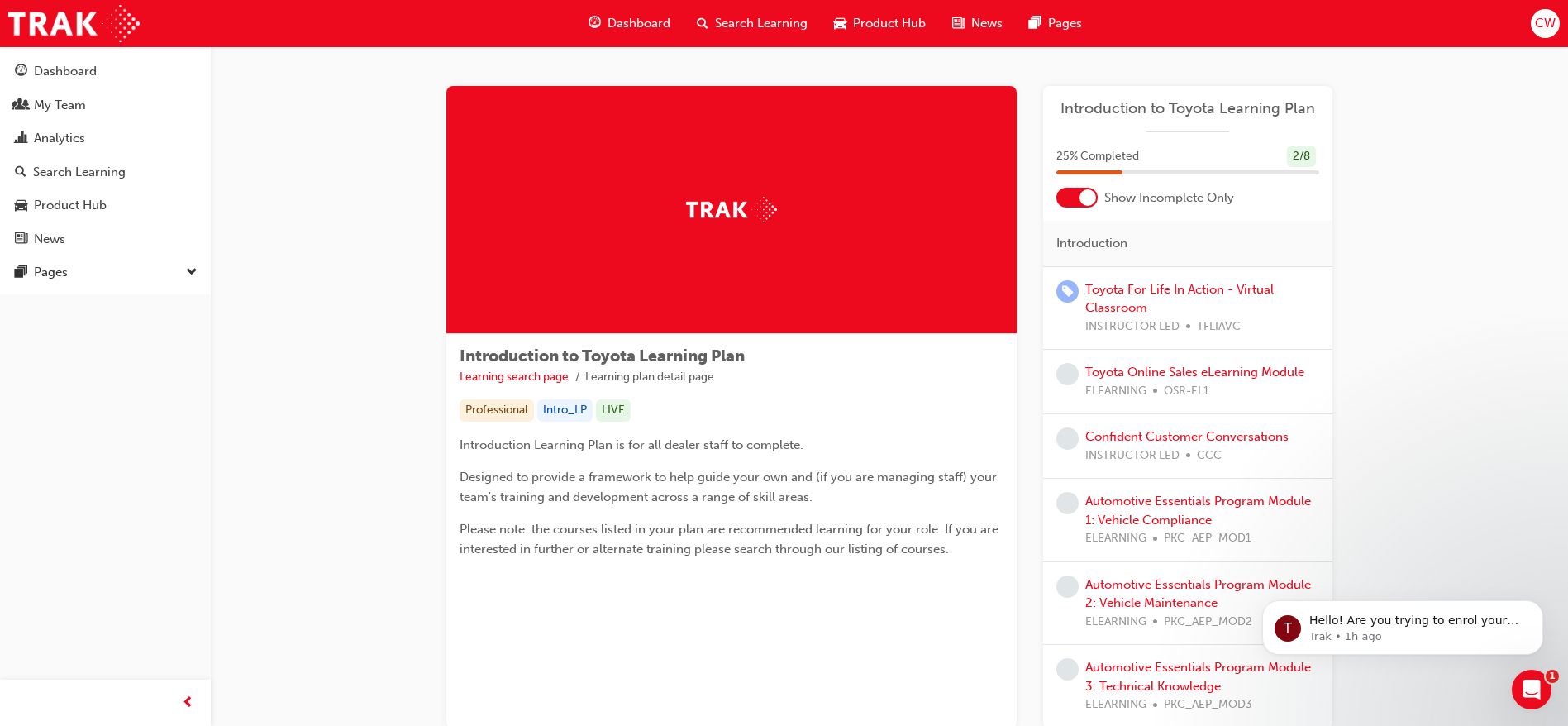
click at [601, 18] on div "Dashboard" at bounding box center [629, 24] width 109 height 34
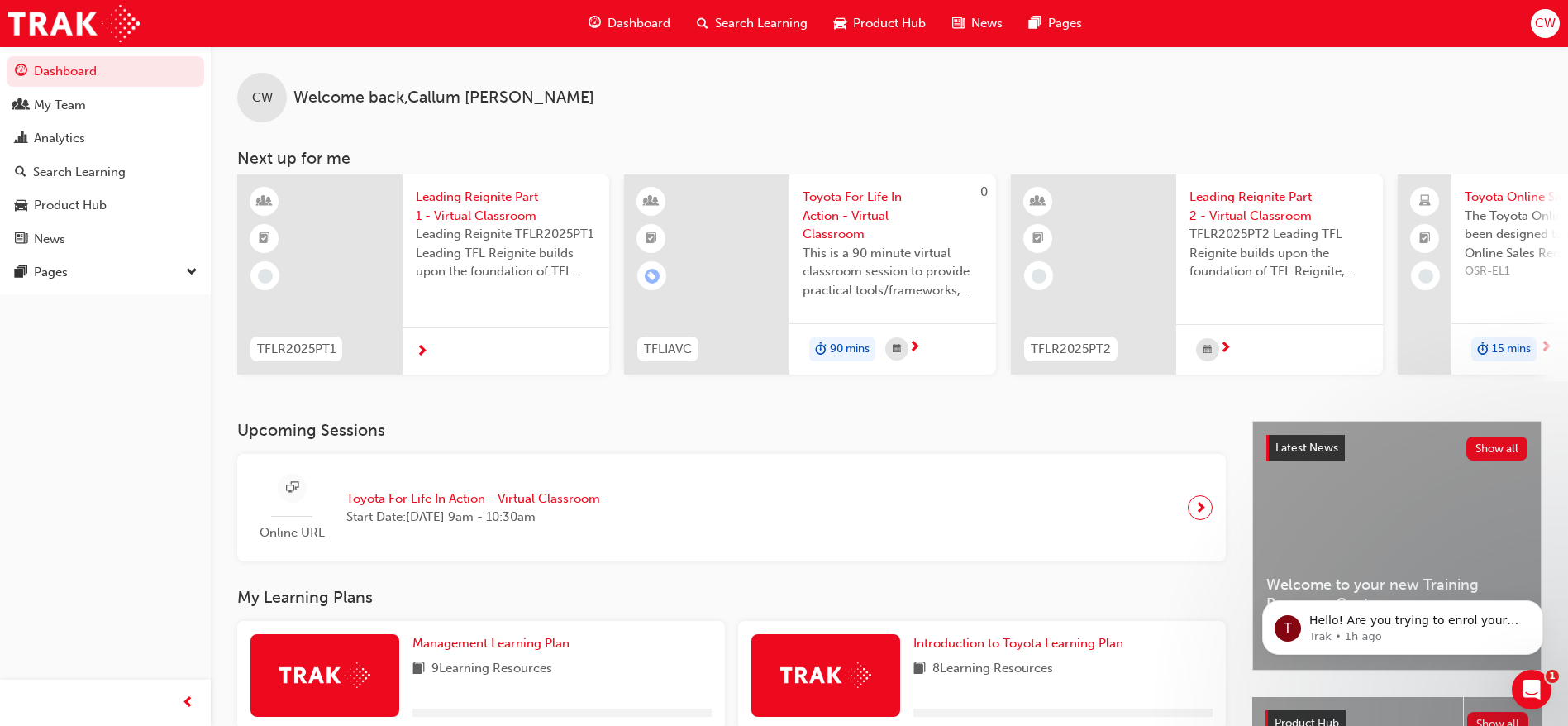
scroll to position [262, 0]
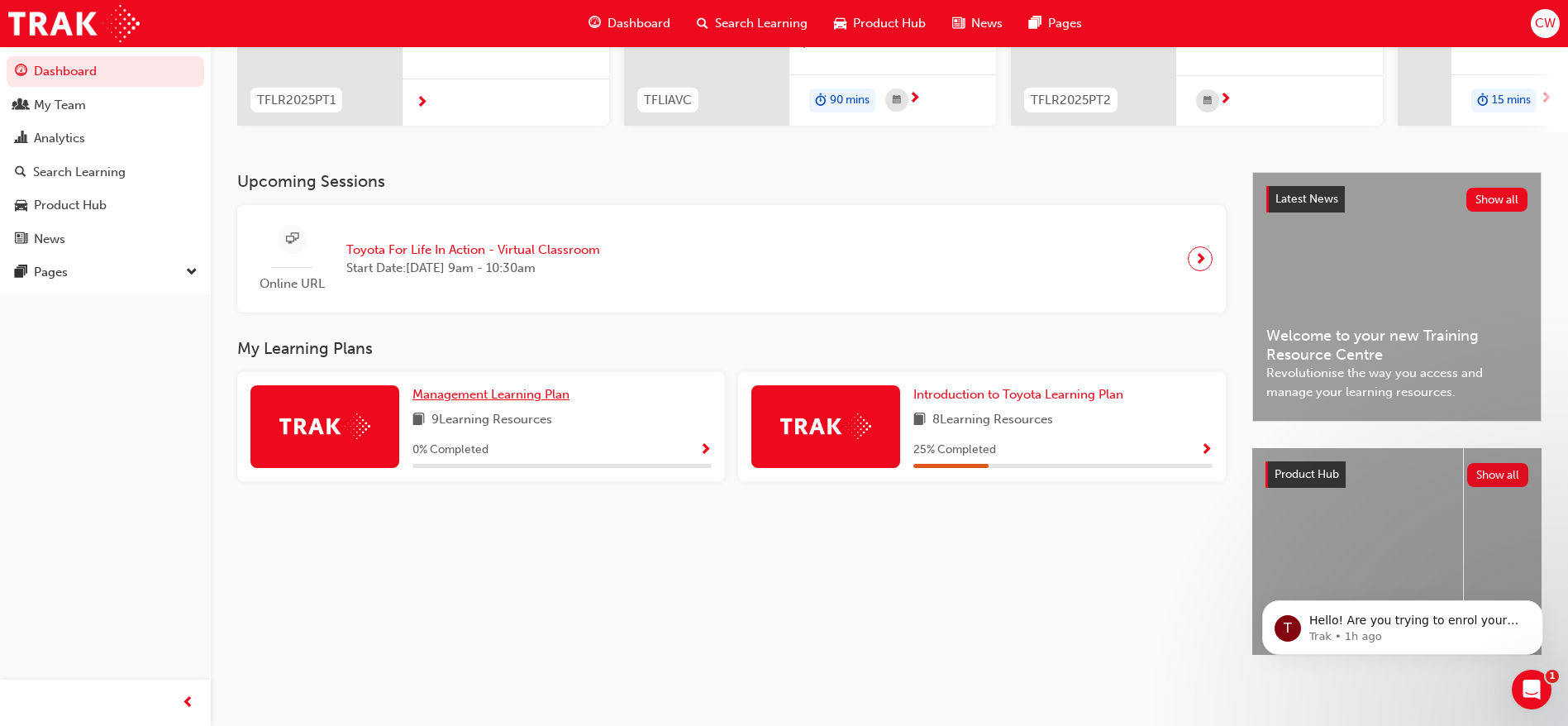
click at [504, 385] on link "Management Learning Plan" at bounding box center [494, 394] width 164 height 19
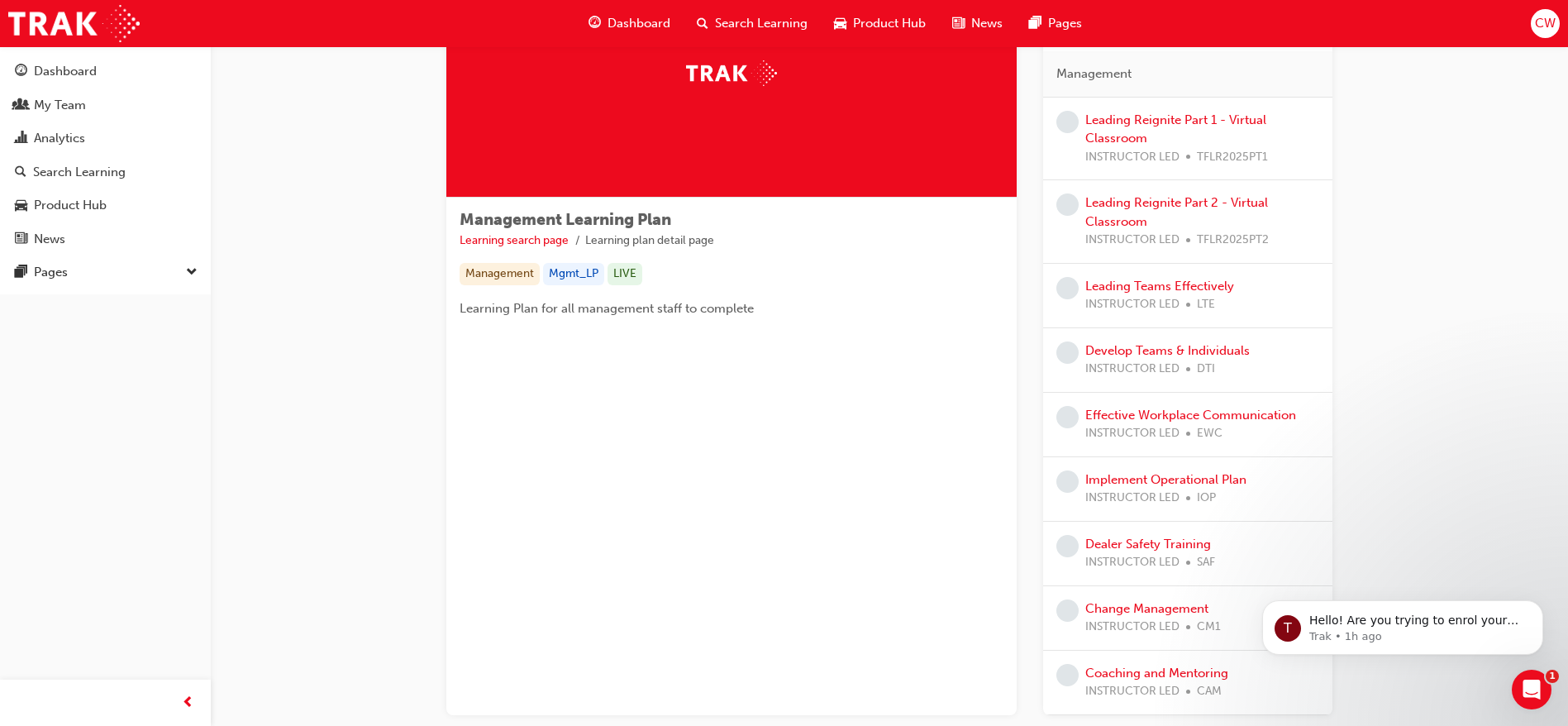
scroll to position [135, 0]
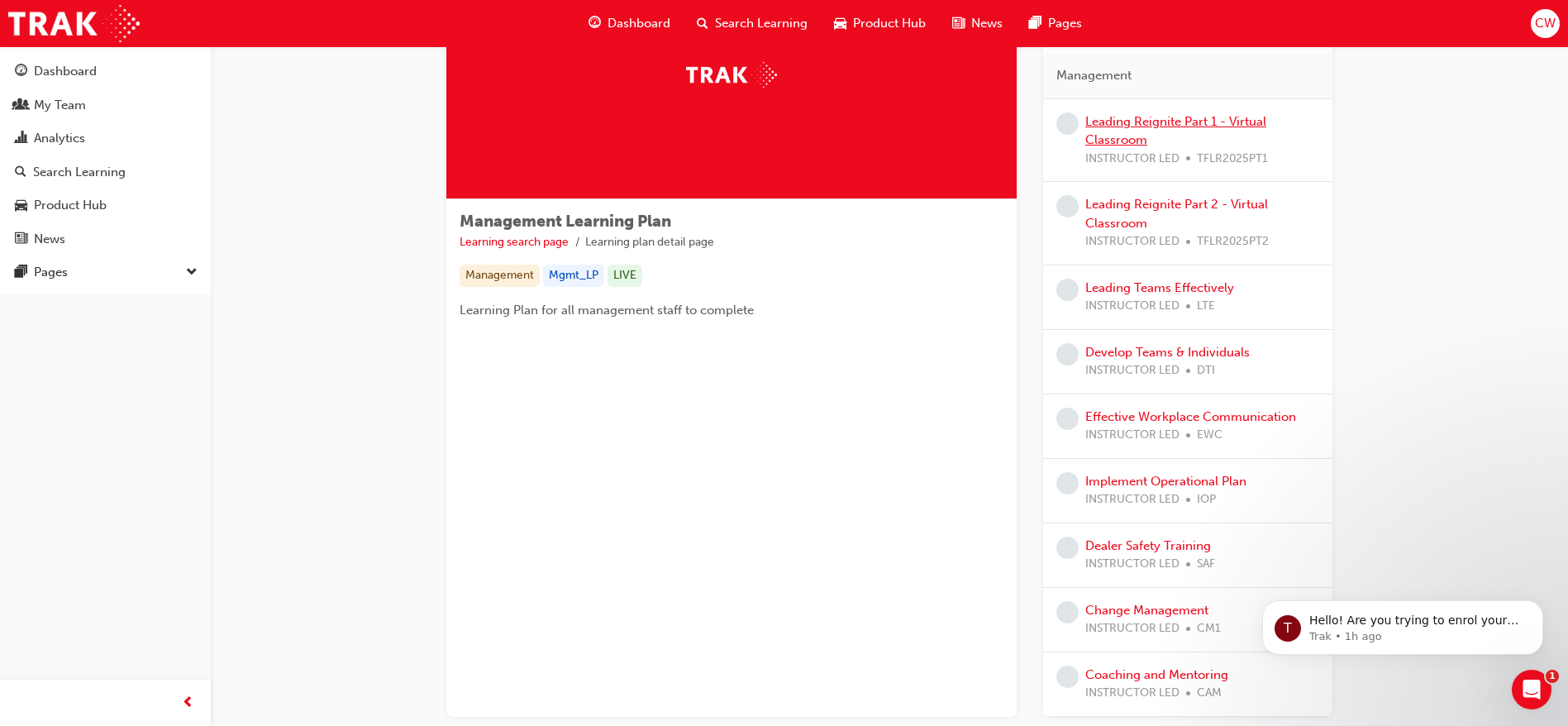
click at [1123, 122] on link "Leading Reignite Part 1 - Virtual Classroom" at bounding box center [1175, 131] width 181 height 34
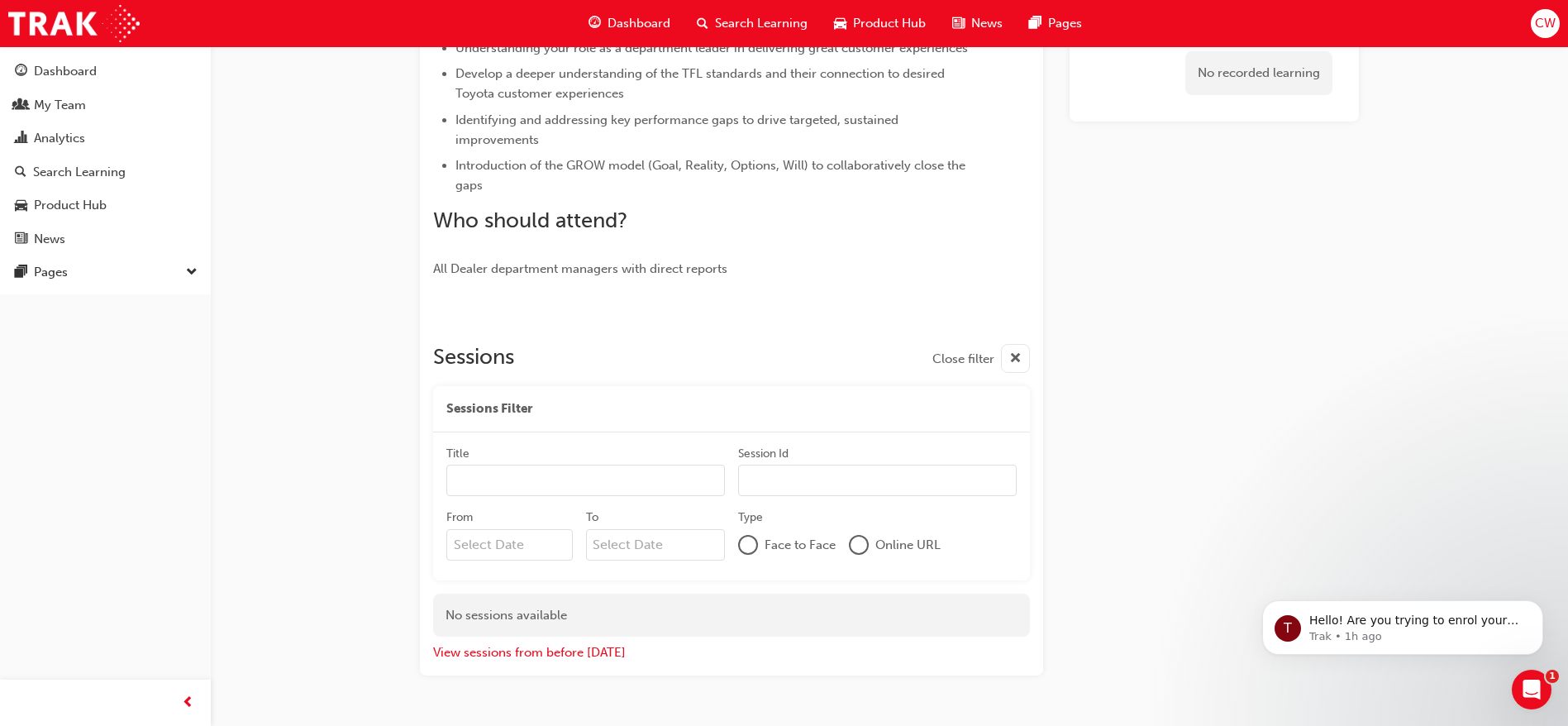
scroll to position [468, 0]
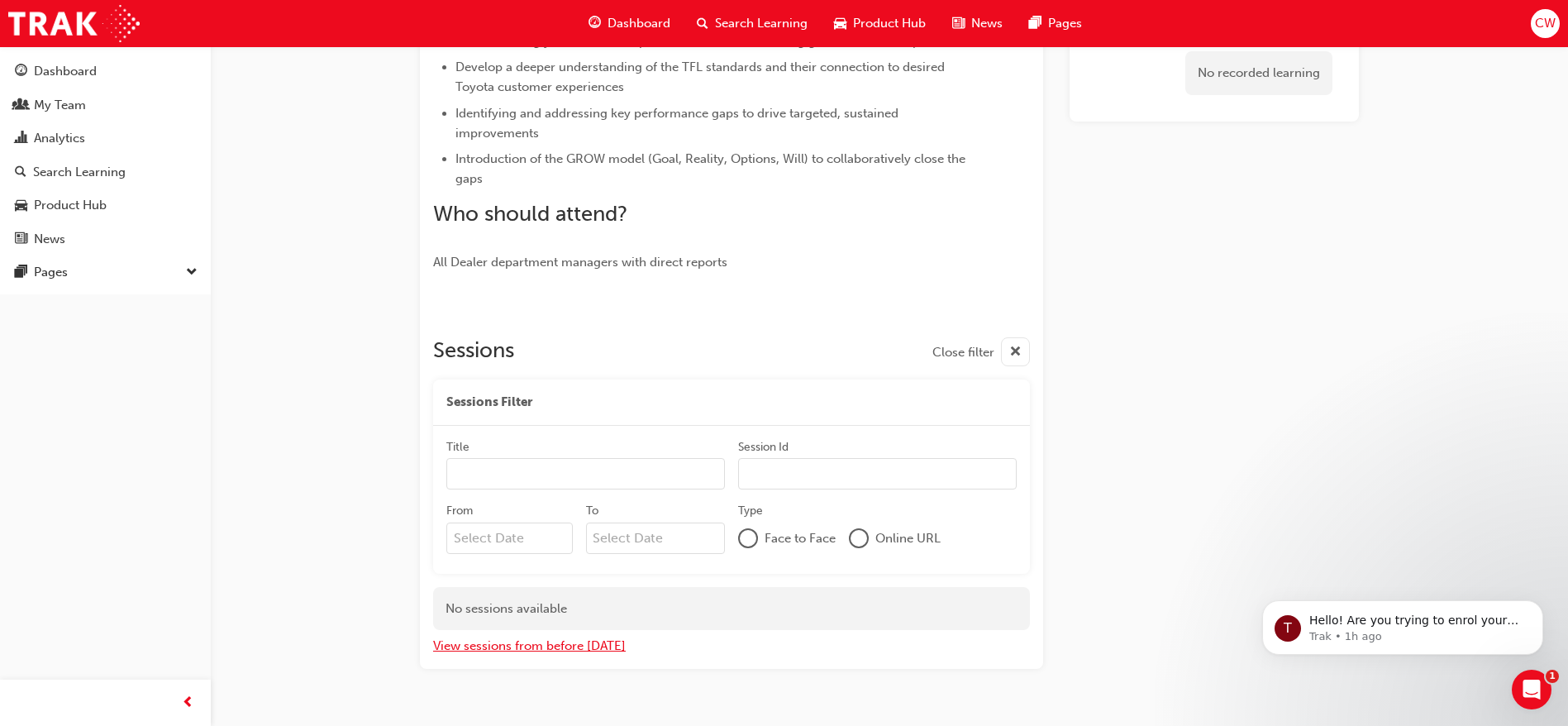
click at [572, 654] on button "View sessions from before today" at bounding box center [529, 645] width 193 height 19
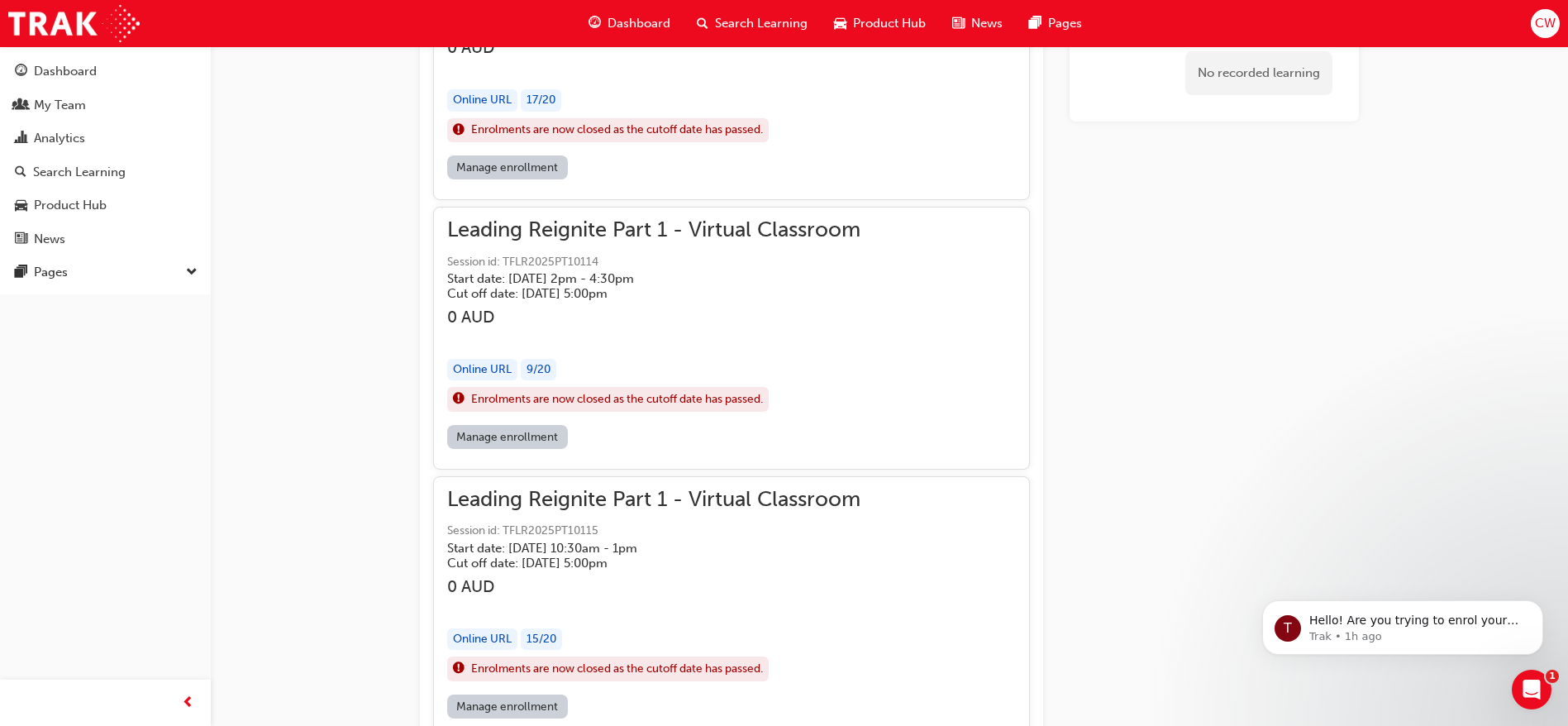
scroll to position [32513, 0]
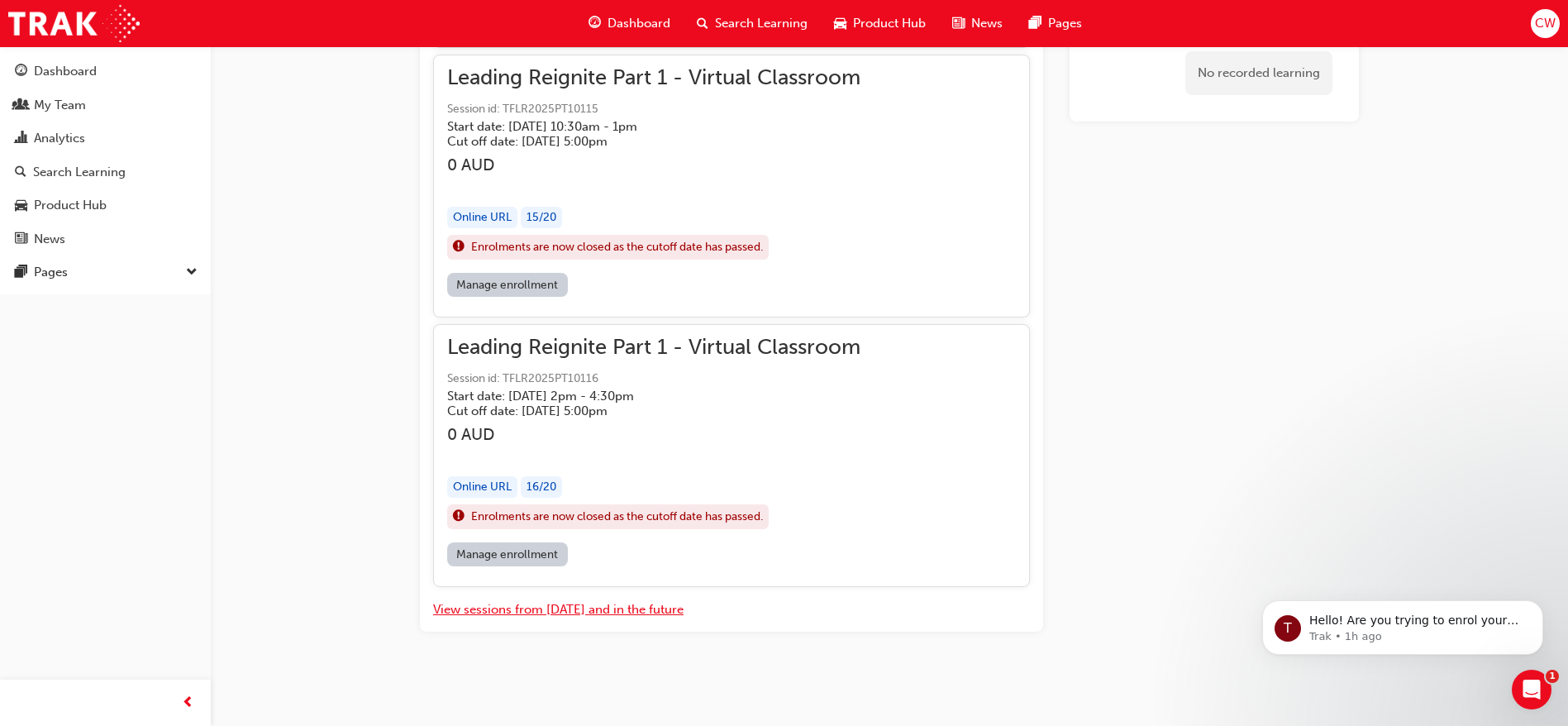
click at [604, 606] on button "View sessions from today and in the future" at bounding box center [558, 609] width 250 height 19
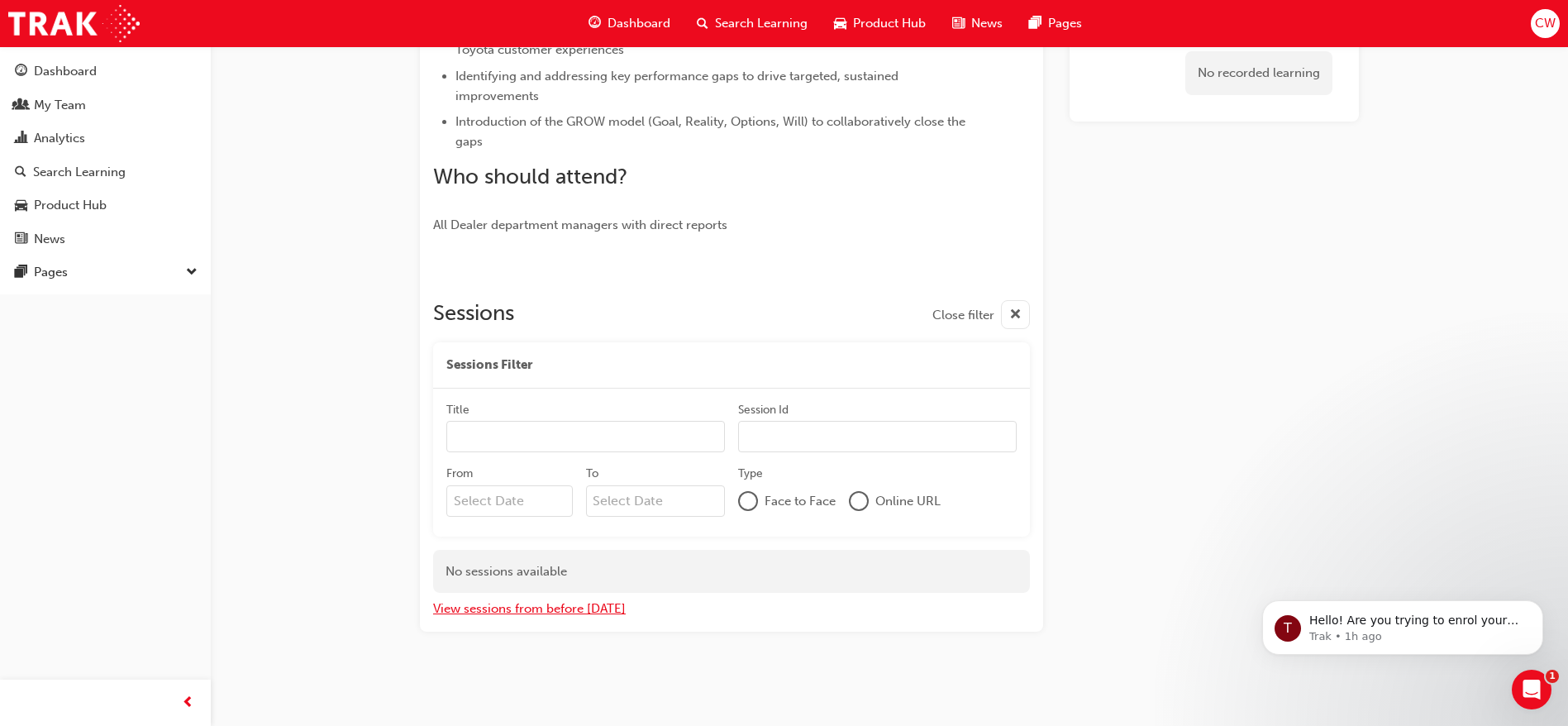
scroll to position [504, 0]
click at [868, 502] on div at bounding box center [858, 501] width 20 height 20
click at [572, 603] on button "View sessions from before today" at bounding box center [529, 610] width 193 height 19
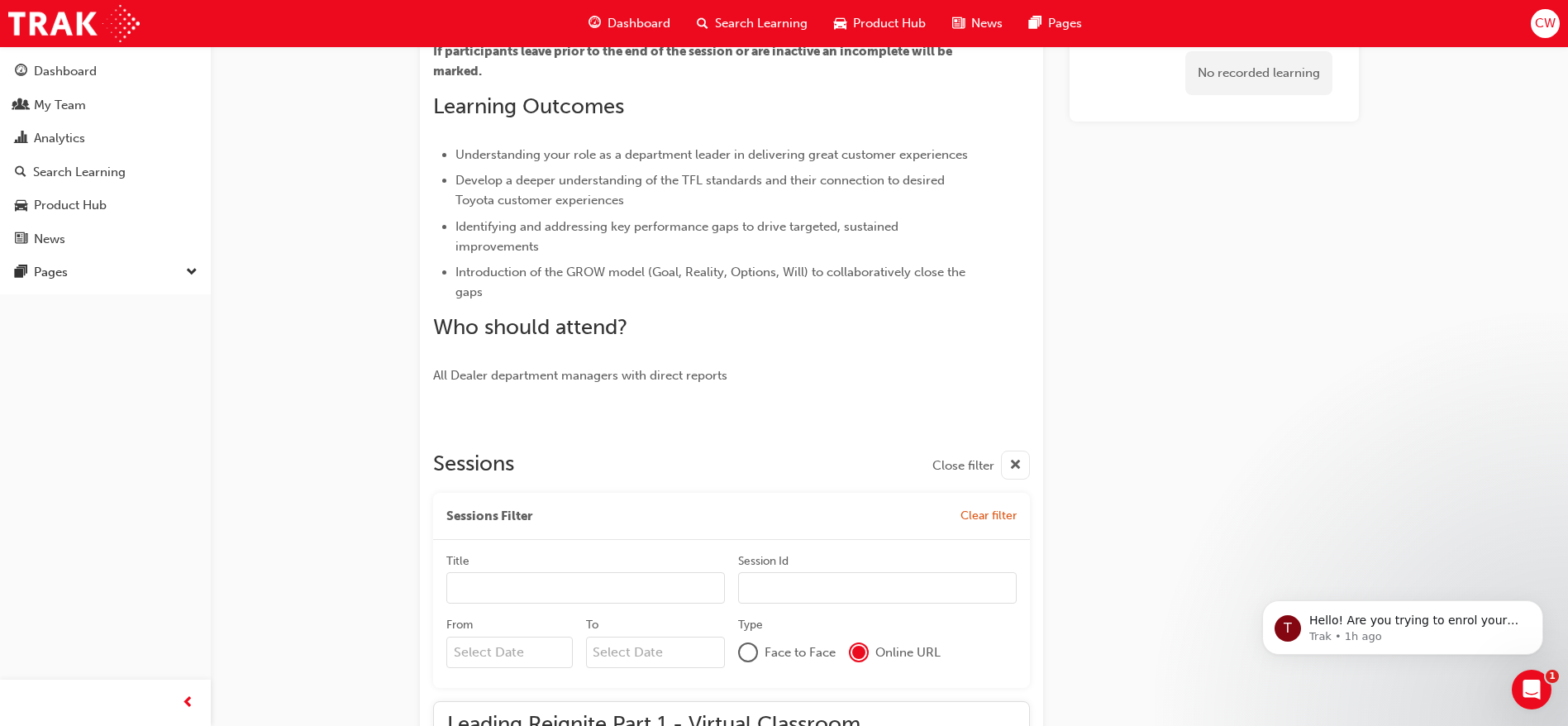
scroll to position [335, 0]
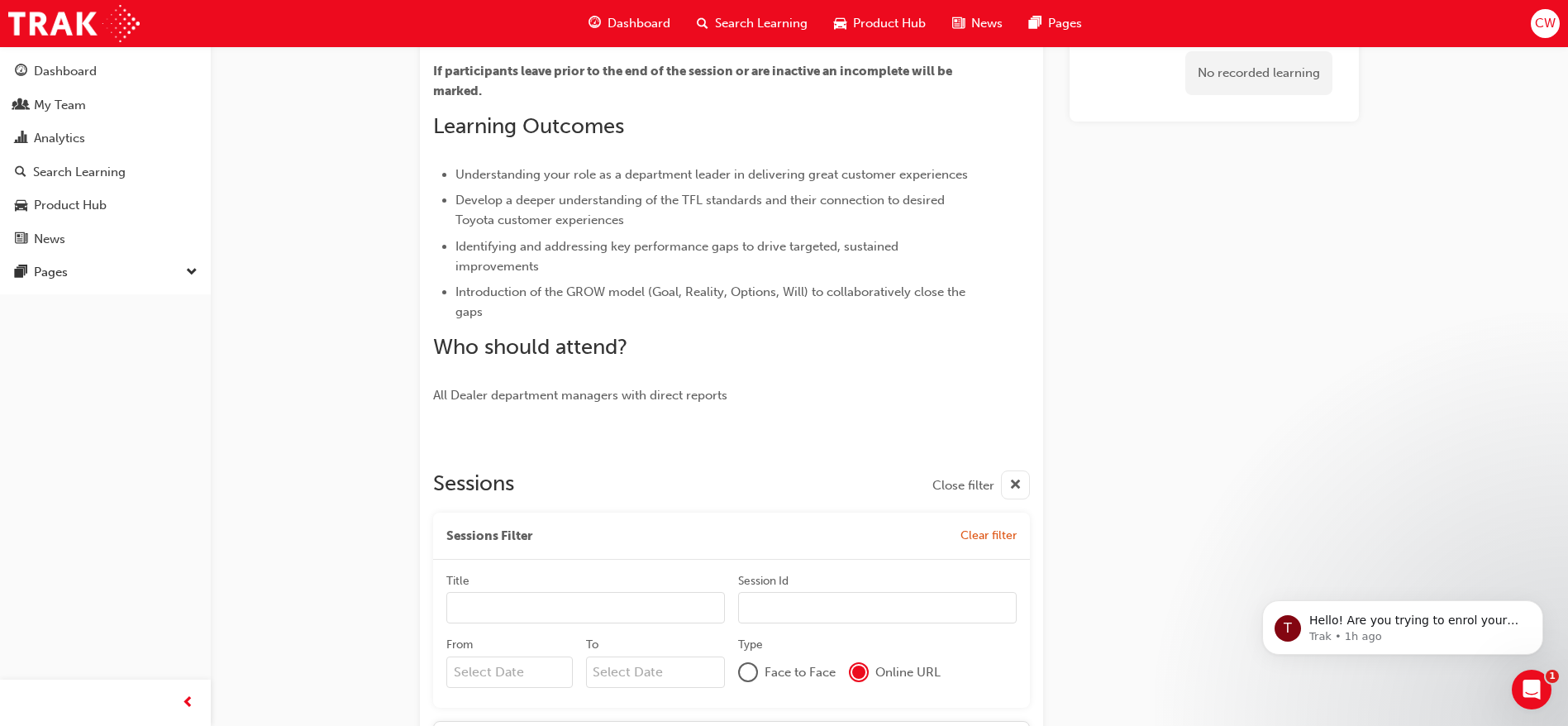
click at [531, 664] on input "From" at bounding box center [509, 672] width 126 height 31
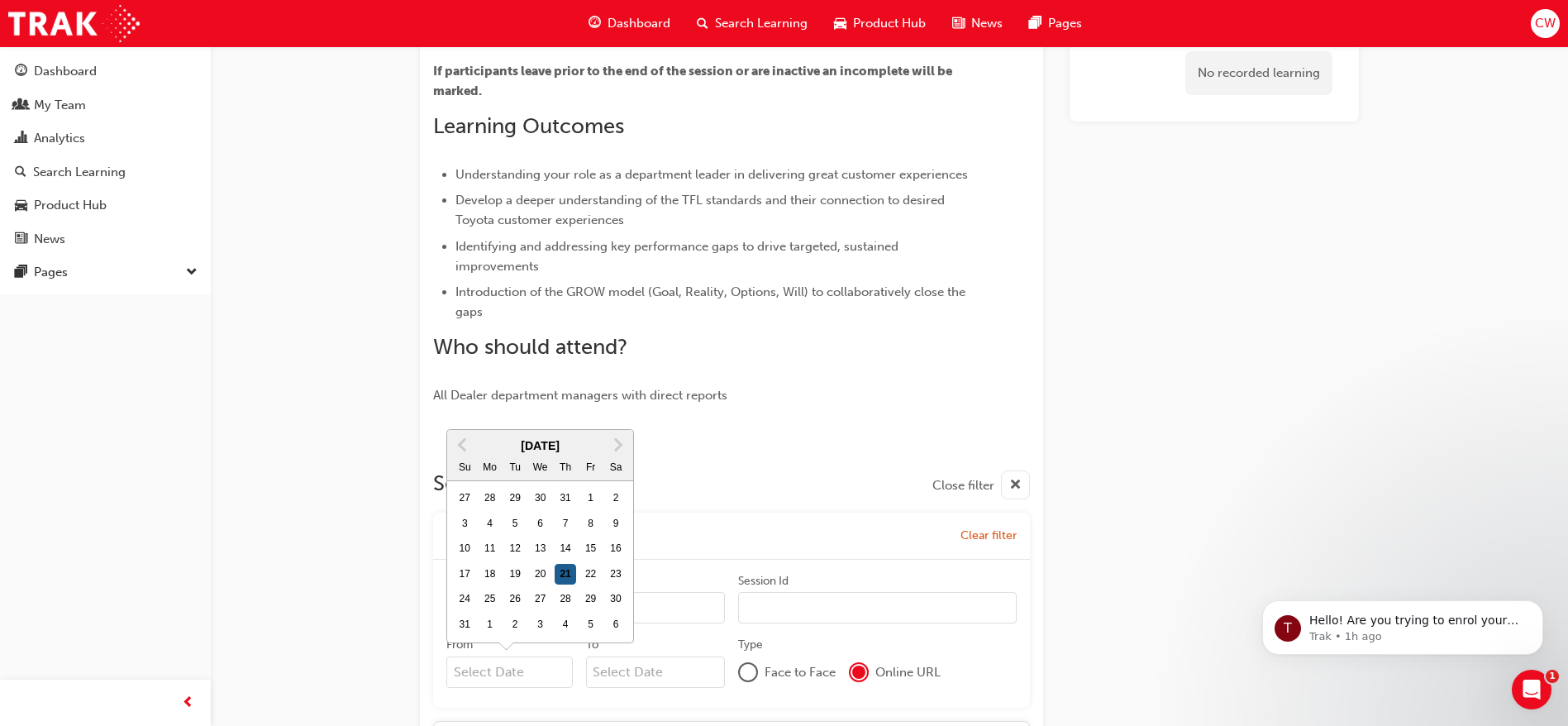
click at [563, 570] on div "21" at bounding box center [565, 574] width 21 height 21
click at [563, 656] on input "From Previous Month Next Month August 2025 Su Mo Tu We Th Fr Sa 27 28 29 30 31 …" at bounding box center [509, 672] width 126 height 31
type input "21/08/25"
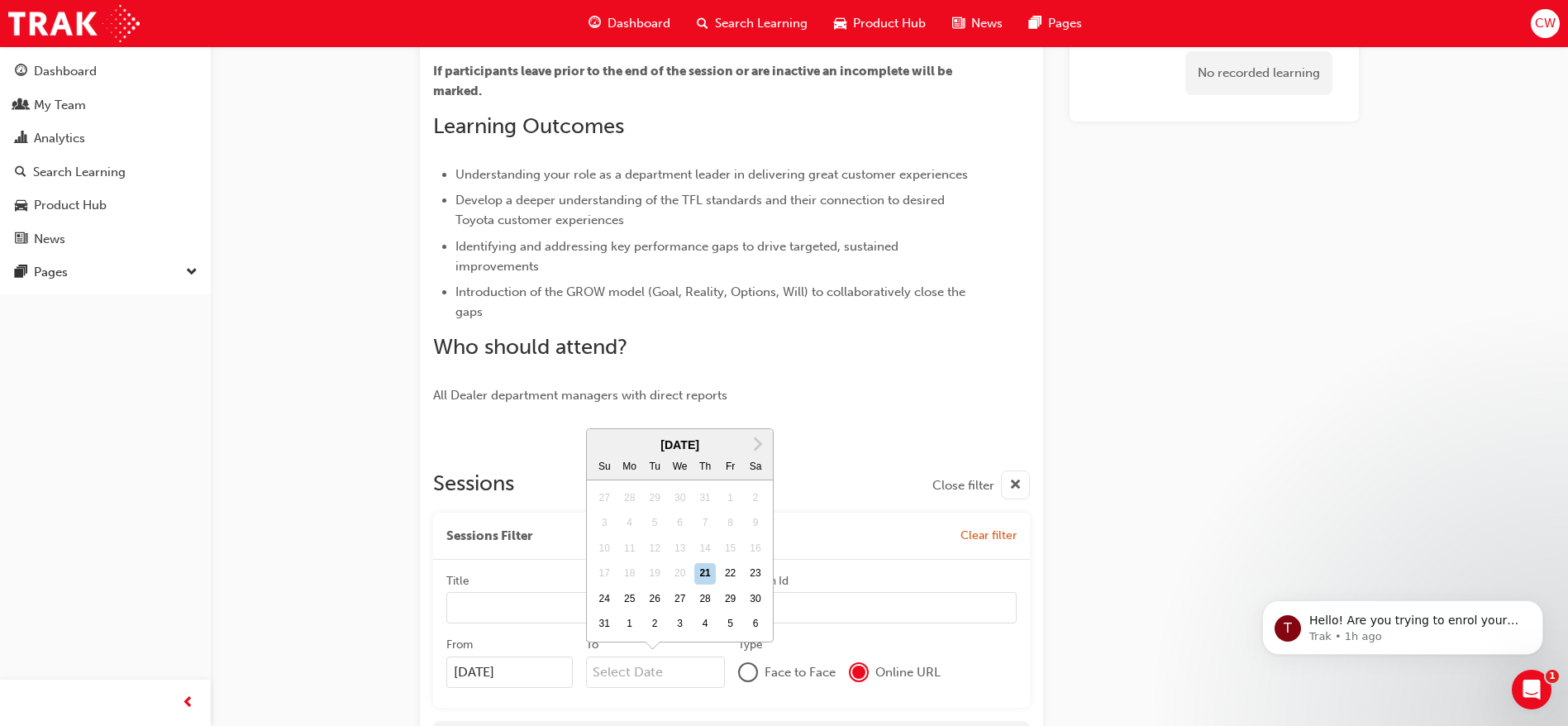
click at [661, 673] on input "To Next Month August 2025 Su Mo Tu We Th Fr Sa 27 28 29 30 31 1 2 3 4 5 6 7 8 9…" at bounding box center [656, 672] width 140 height 31
click at [972, 517] on div "Sessions Filter Clear filter" at bounding box center [732, 536] width 597 height 47
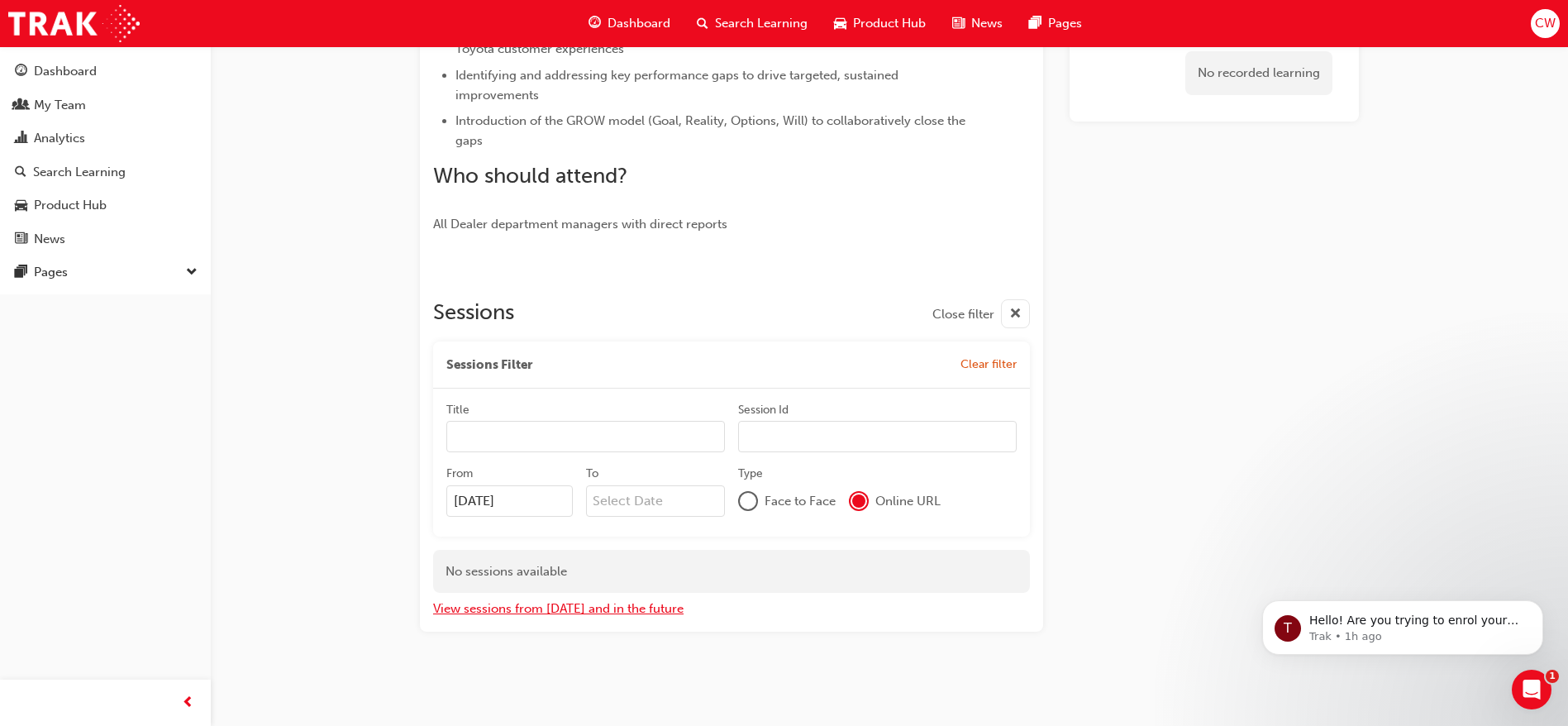
click at [619, 603] on button "View sessions from today and in the future" at bounding box center [558, 608] width 250 height 19
click at [609, 603] on button "View sessions from before today" at bounding box center [529, 608] width 193 height 19
click at [609, 603] on button "View sessions from today and in the future" at bounding box center [558, 608] width 250 height 19
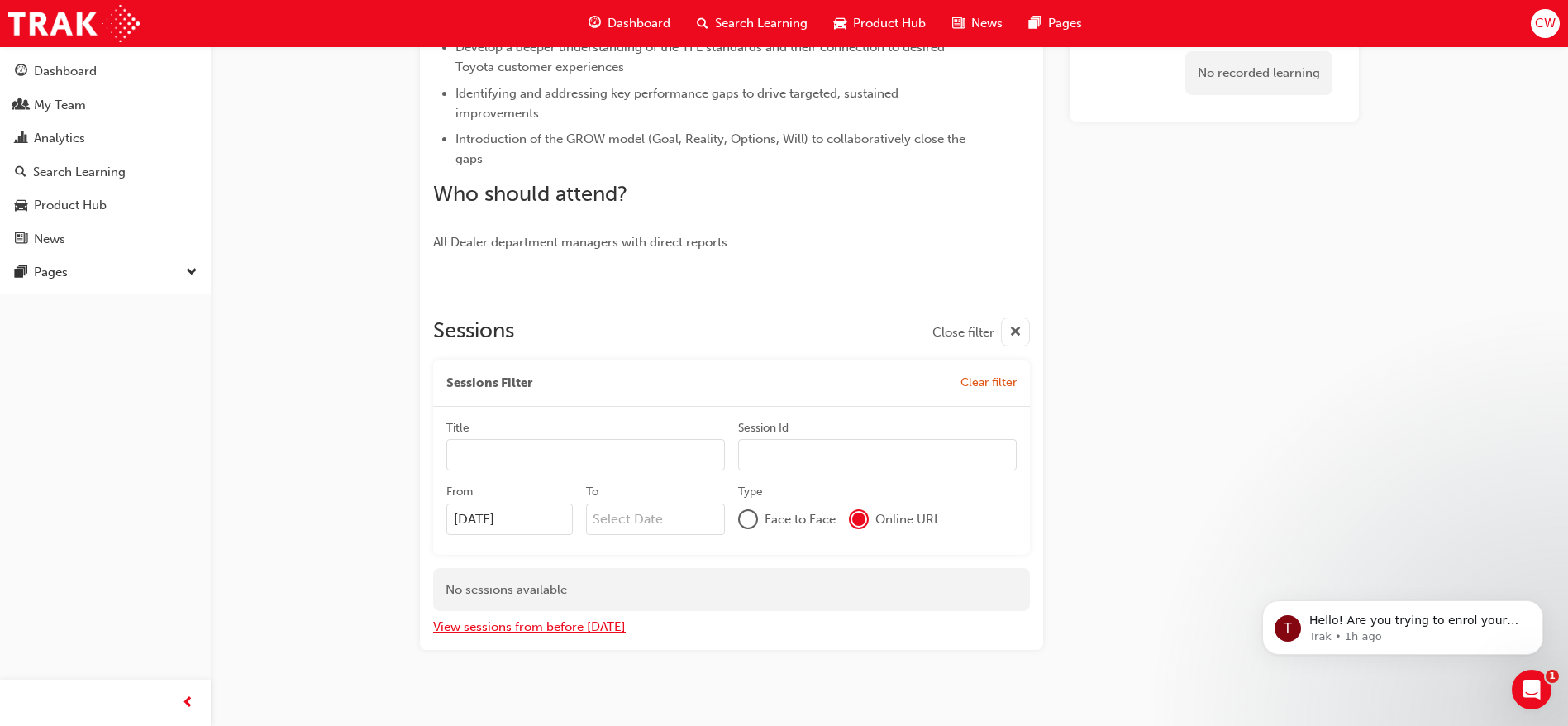
scroll to position [489, 0]
click at [835, 513] on span "Face to Face" at bounding box center [800, 518] width 71 height 19
click at [813, 513] on span "Face to Face" at bounding box center [800, 518] width 71 height 19
click at [770, 513] on span "Face to Face" at bounding box center [800, 518] width 71 height 19
click at [750, 516] on div at bounding box center [747, 517] width 16 height 16
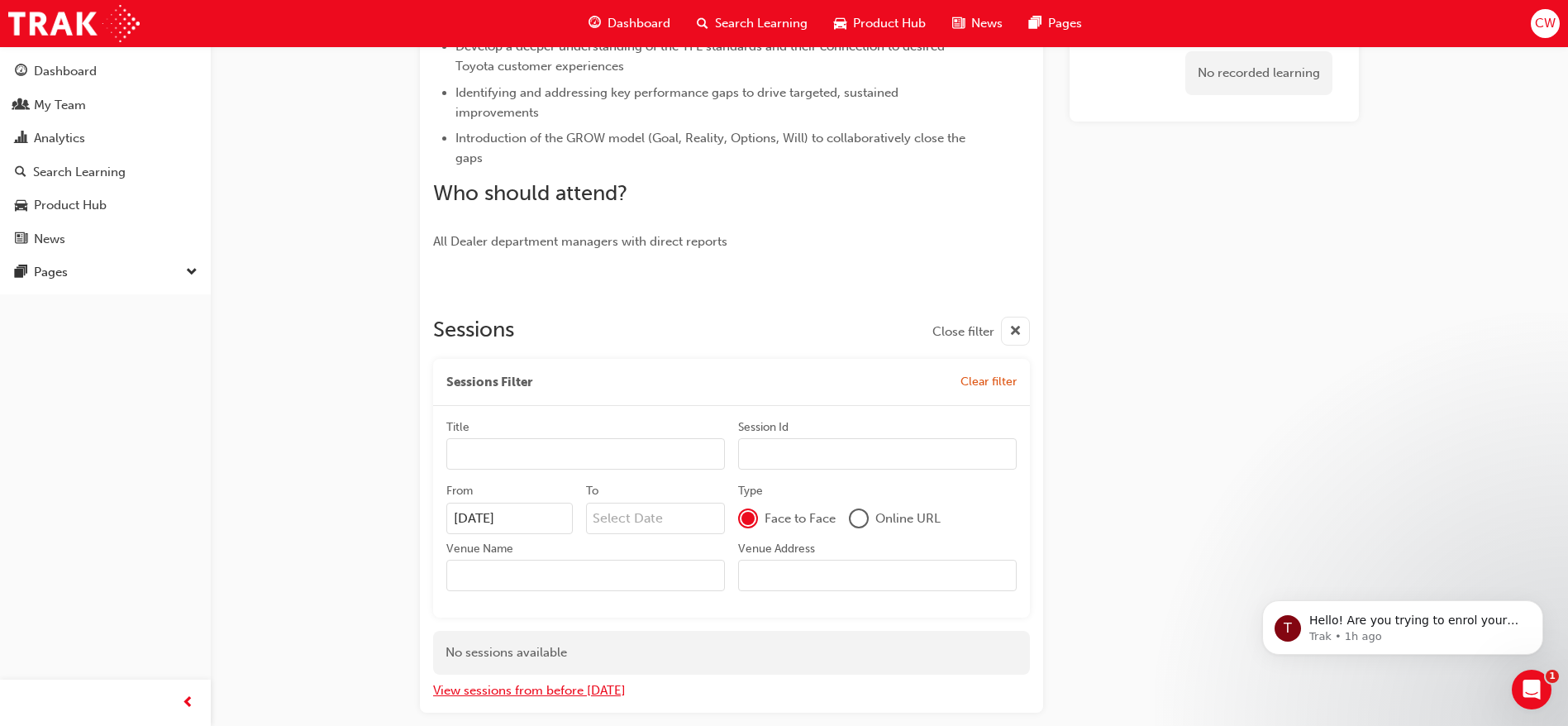
click at [570, 697] on button "View sessions from before today" at bounding box center [529, 690] width 193 height 19
click at [570, 697] on button "View sessions from today and in the future" at bounding box center [558, 690] width 250 height 19
click at [980, 371] on div "Sessions Filter Clear filter" at bounding box center [732, 383] width 597 height 47
click at [981, 377] on span "Clear filter" at bounding box center [988, 381] width 56 height 14
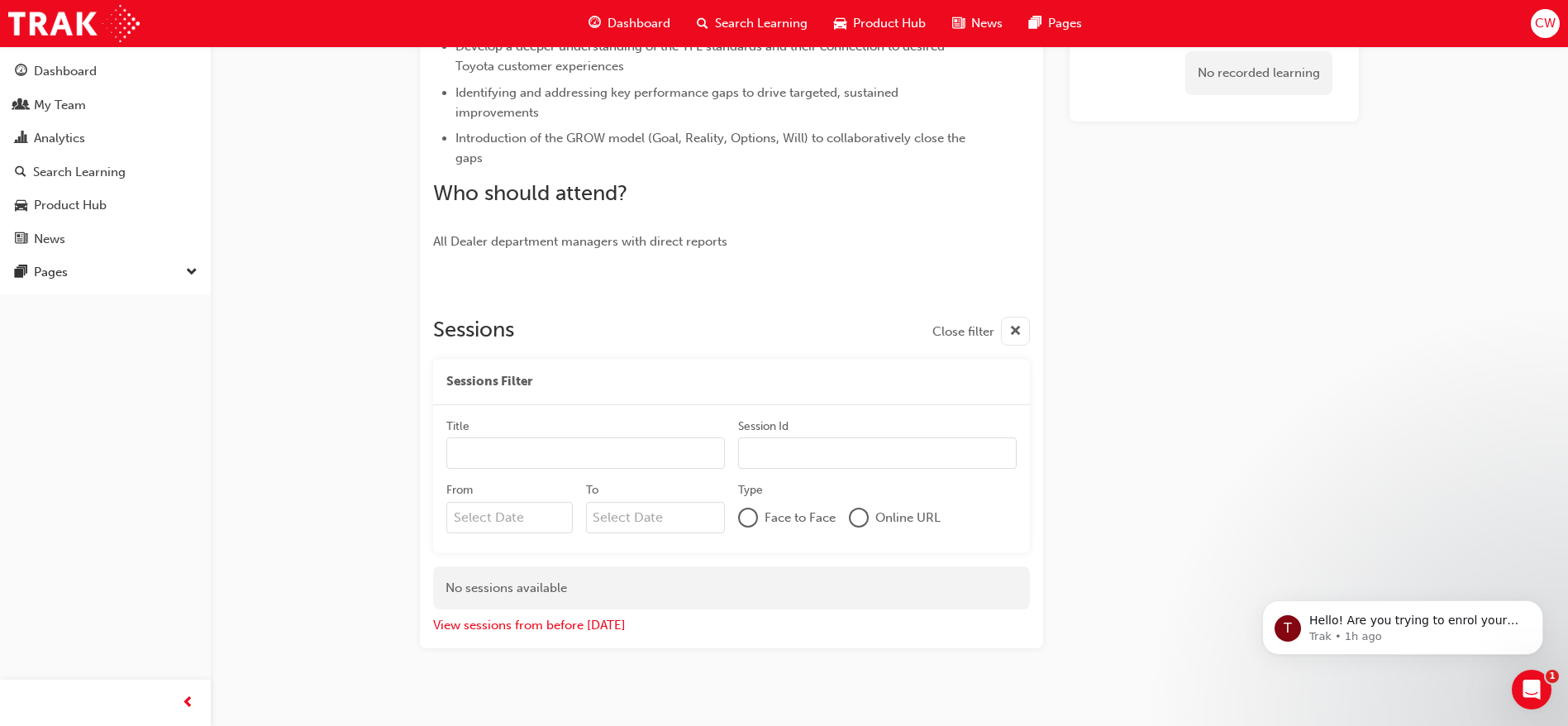
scroll to position [0, 0]
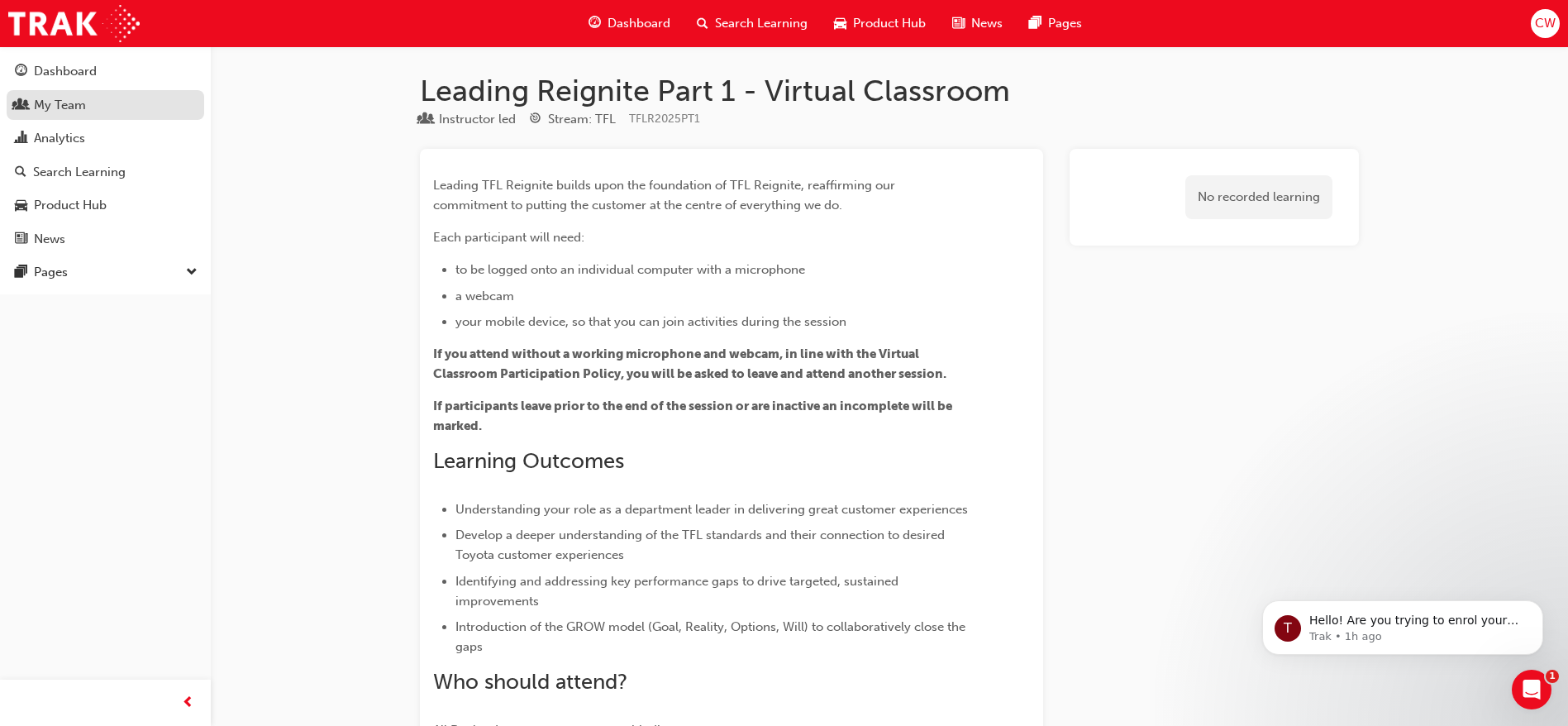
click at [77, 98] on div "My Team" at bounding box center [59, 105] width 52 height 19
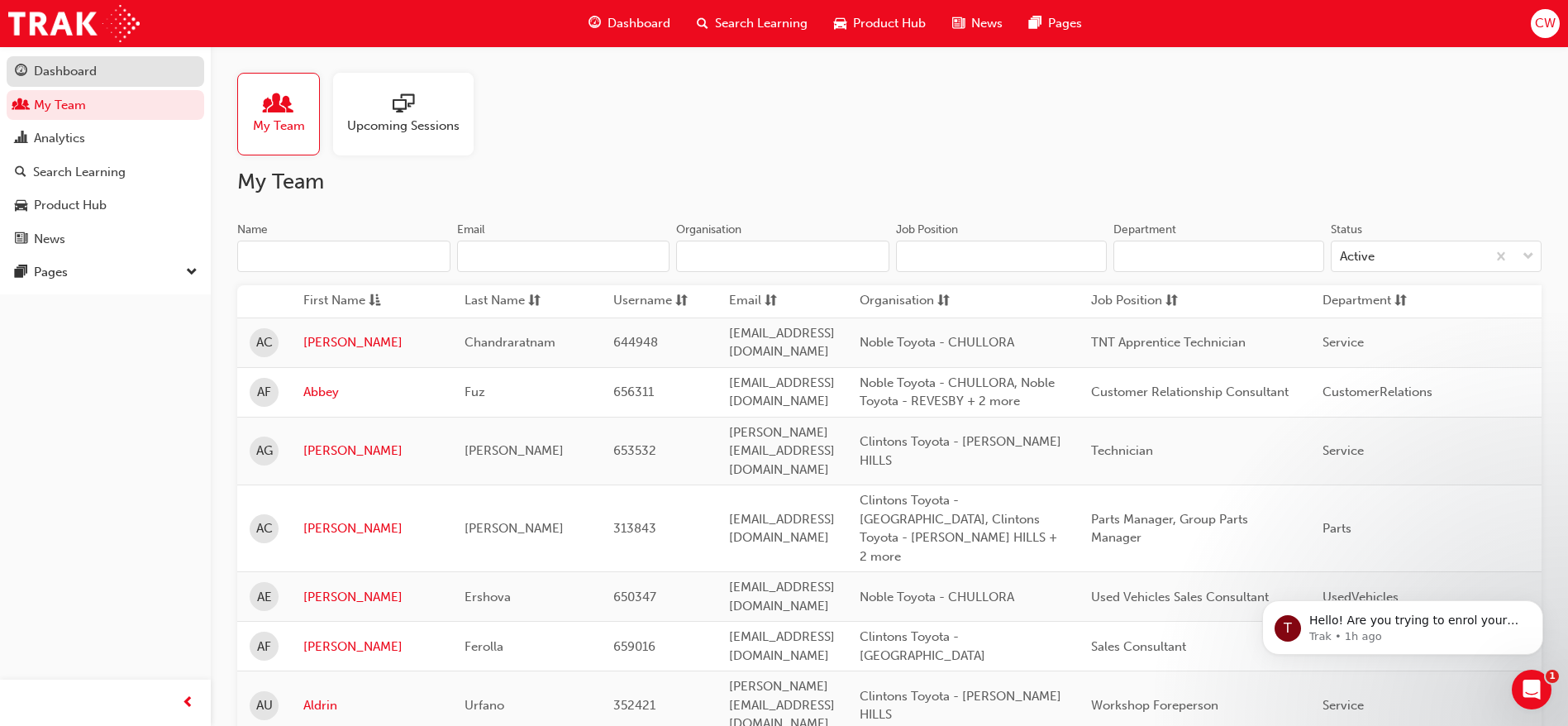
click at [120, 70] on div "Dashboard" at bounding box center [105, 71] width 181 height 20
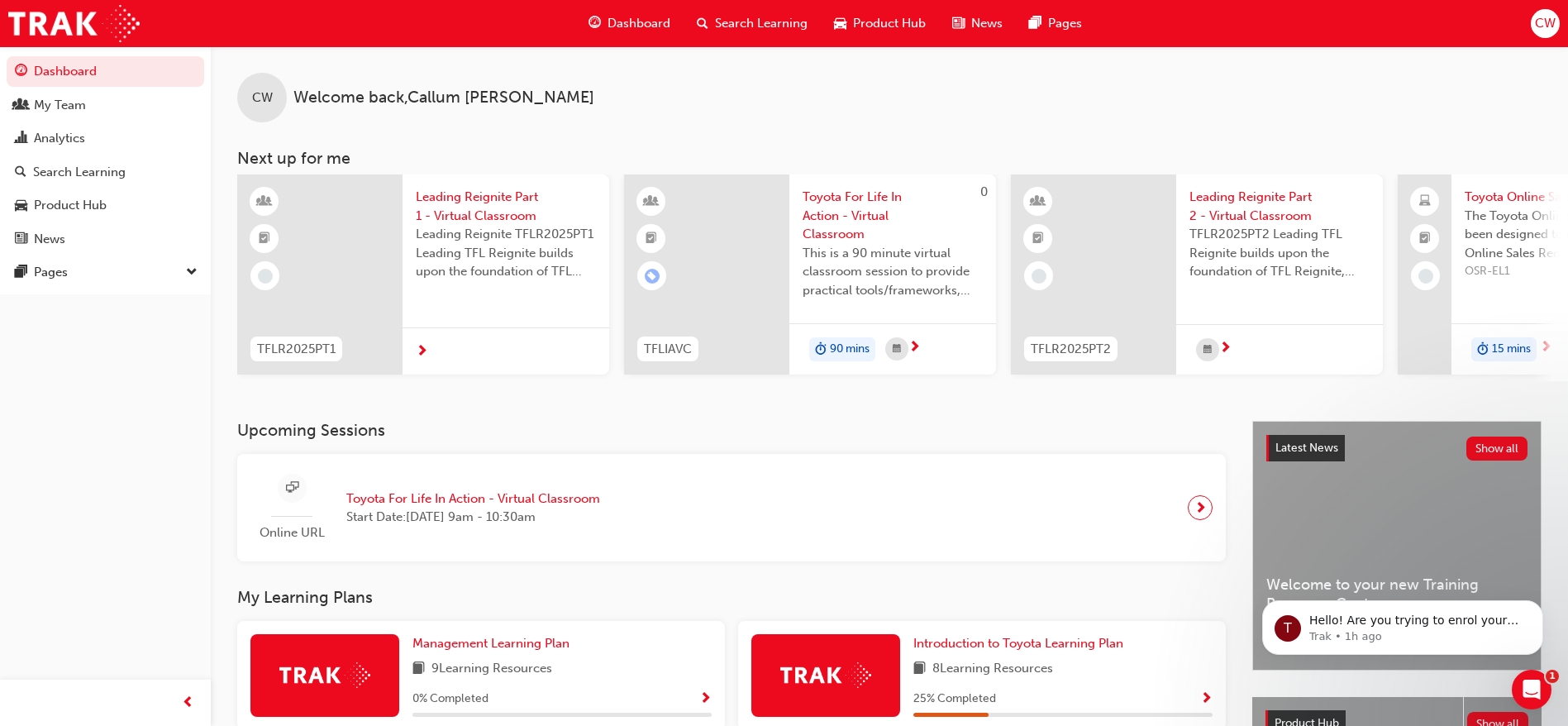
scroll to position [262, 0]
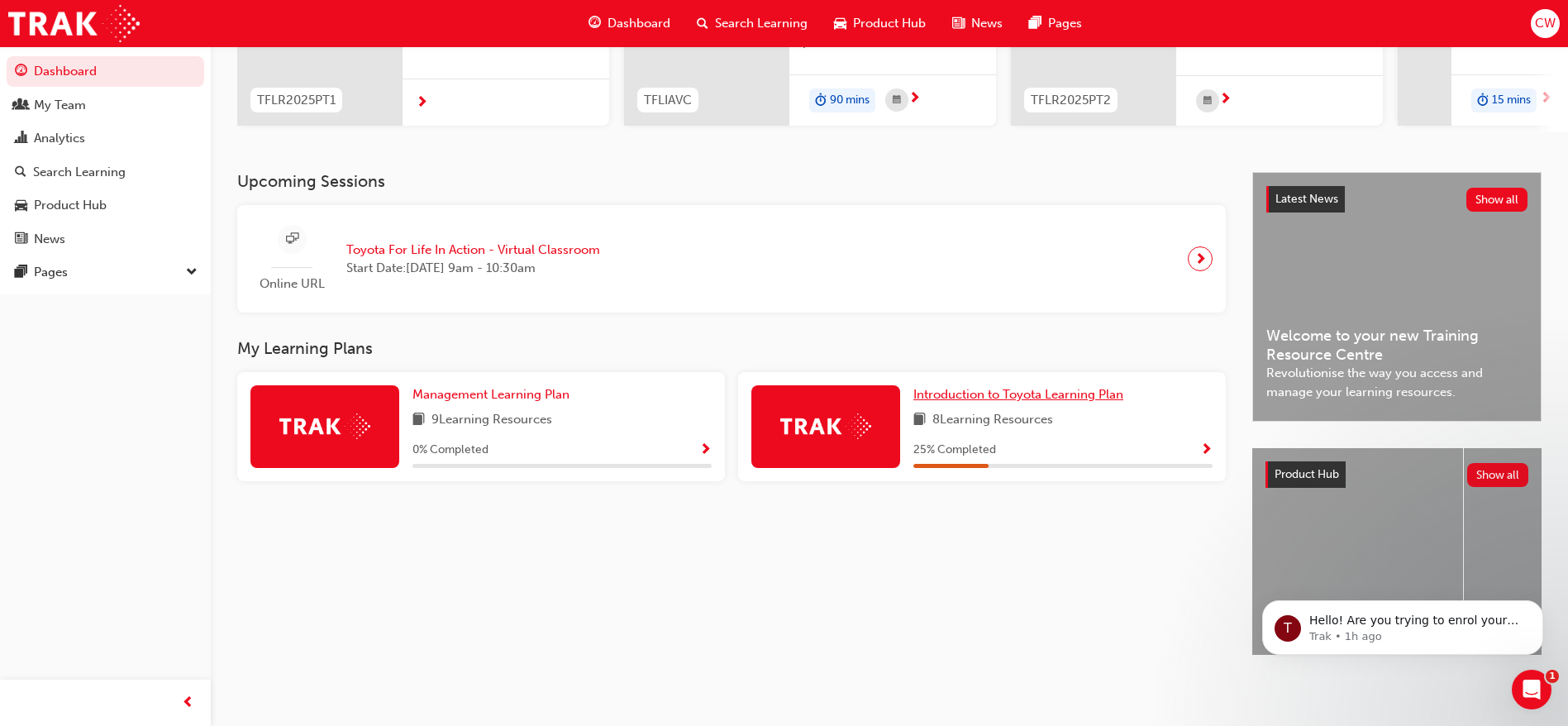
click at [1019, 394] on span "Introduction to Toyota Learning Plan" at bounding box center [1018, 394] width 210 height 15
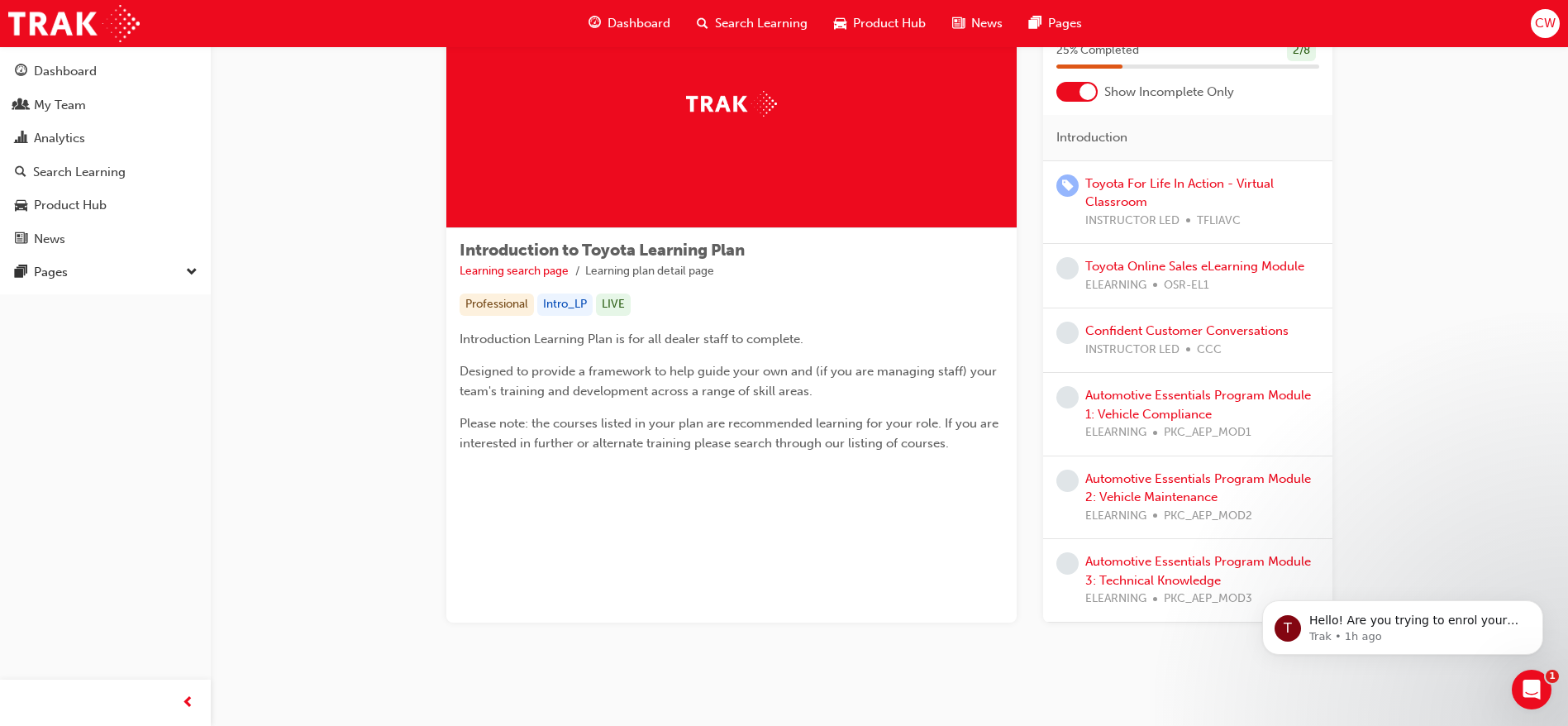
scroll to position [92, 0]
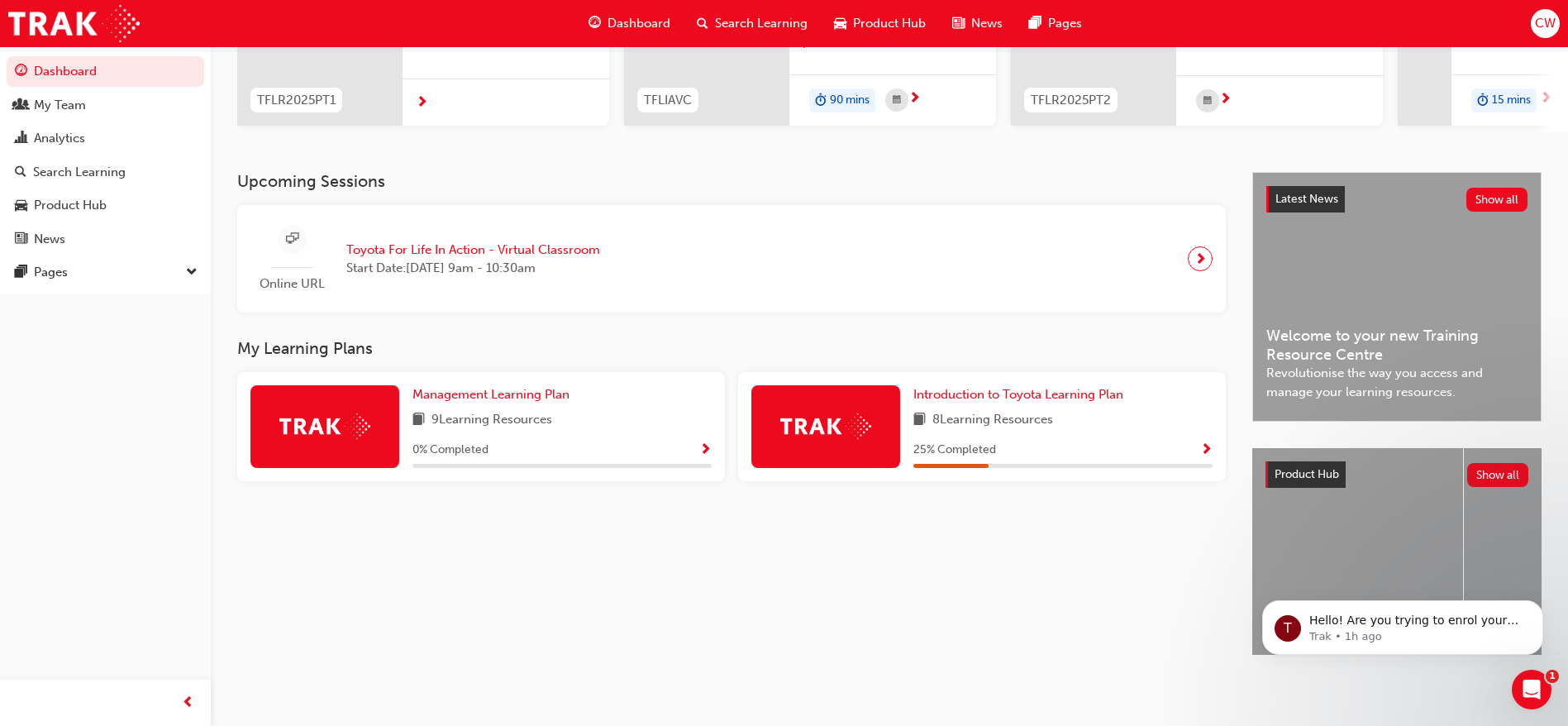
scroll to position [262, 0]
click at [563, 387] on span "Management Learning Plan" at bounding box center [490, 394] width 157 height 15
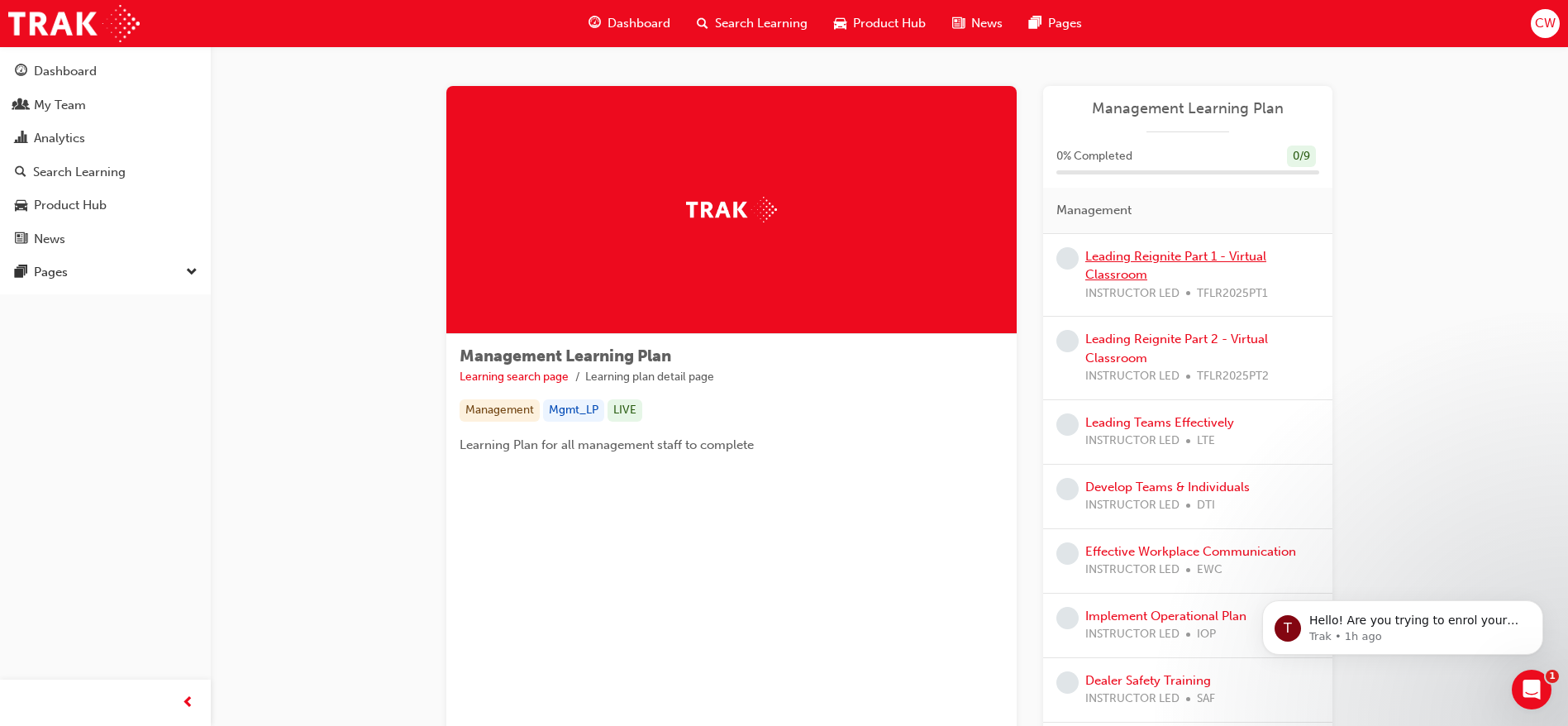
click at [1128, 272] on link "Leading Reignite Part 1 - Virtual Classroom" at bounding box center [1175, 265] width 181 height 34
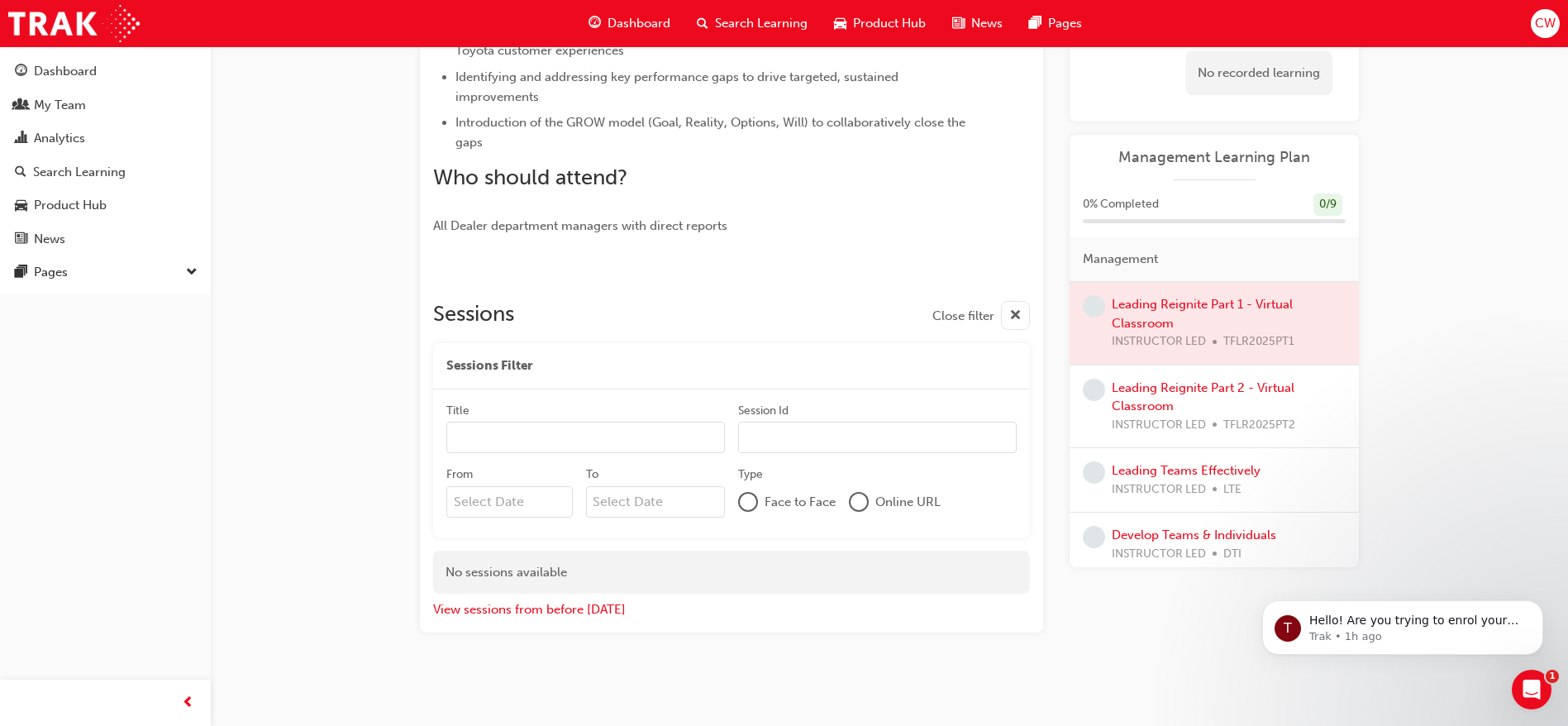
scroll to position [505, 0]
